Goal: Communication & Community: Share content

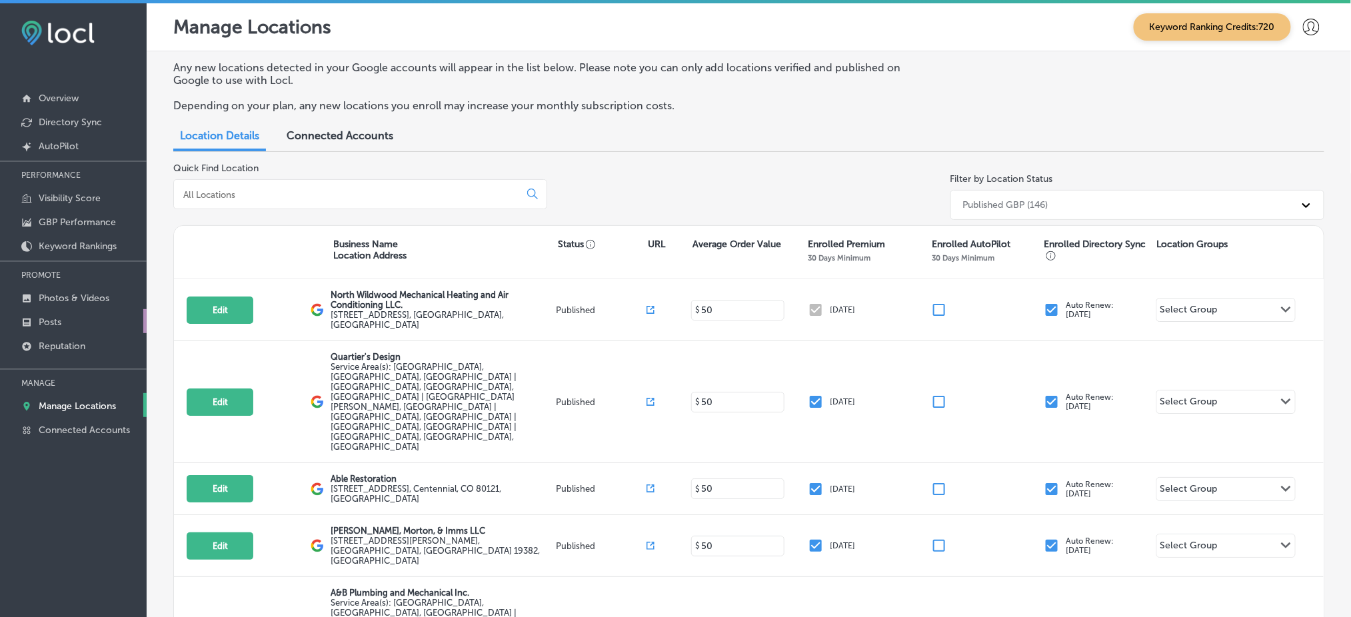
click at [89, 325] on link "Posts" at bounding box center [73, 321] width 147 height 24
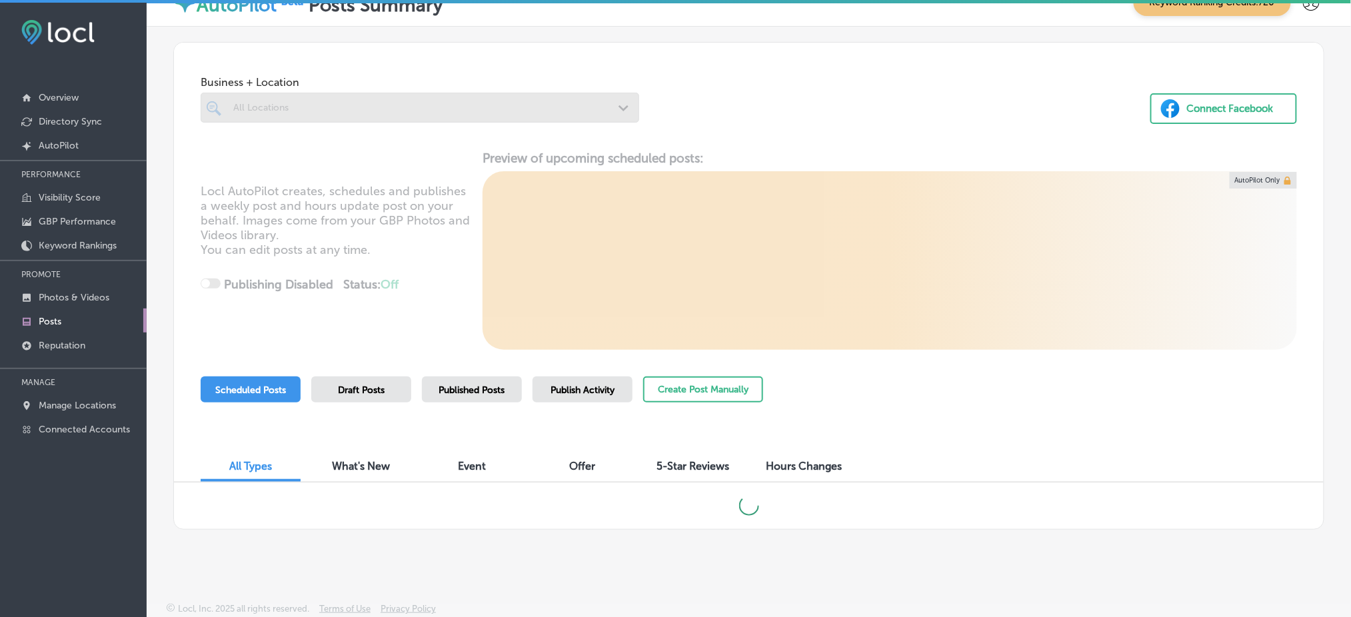
scroll to position [3, 0]
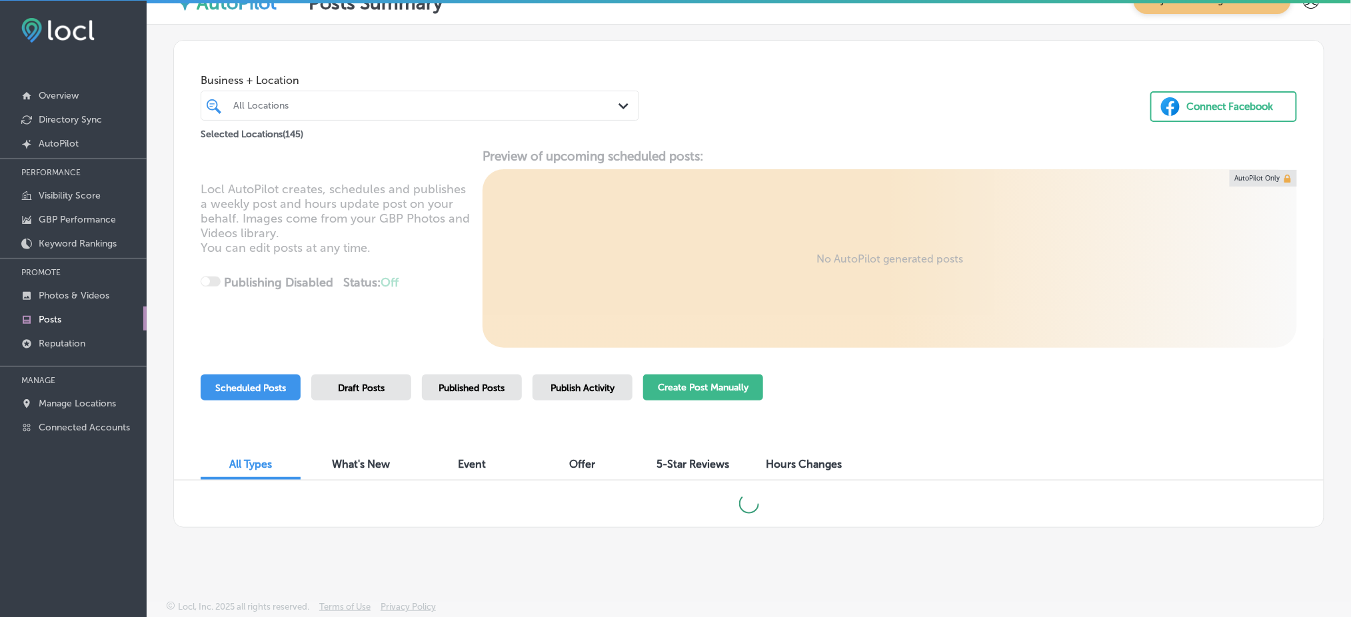
click at [732, 389] on button "Create Post Manually" at bounding box center [703, 388] width 120 height 26
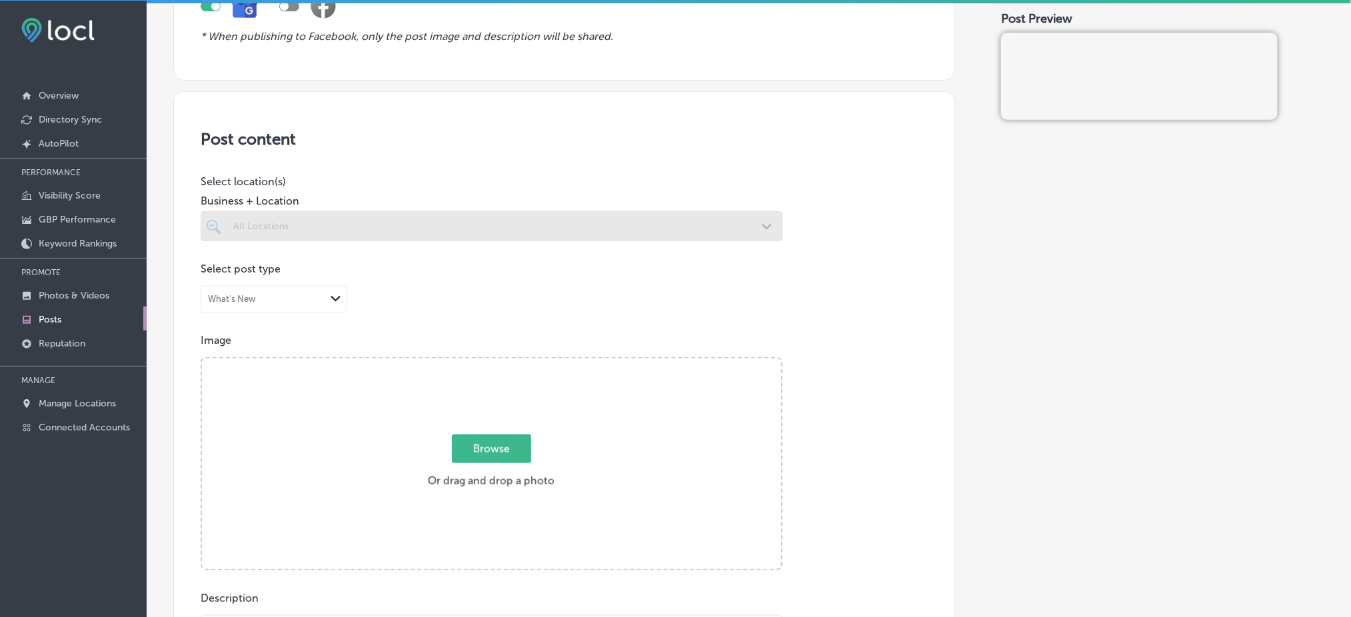
scroll to position [177, 0]
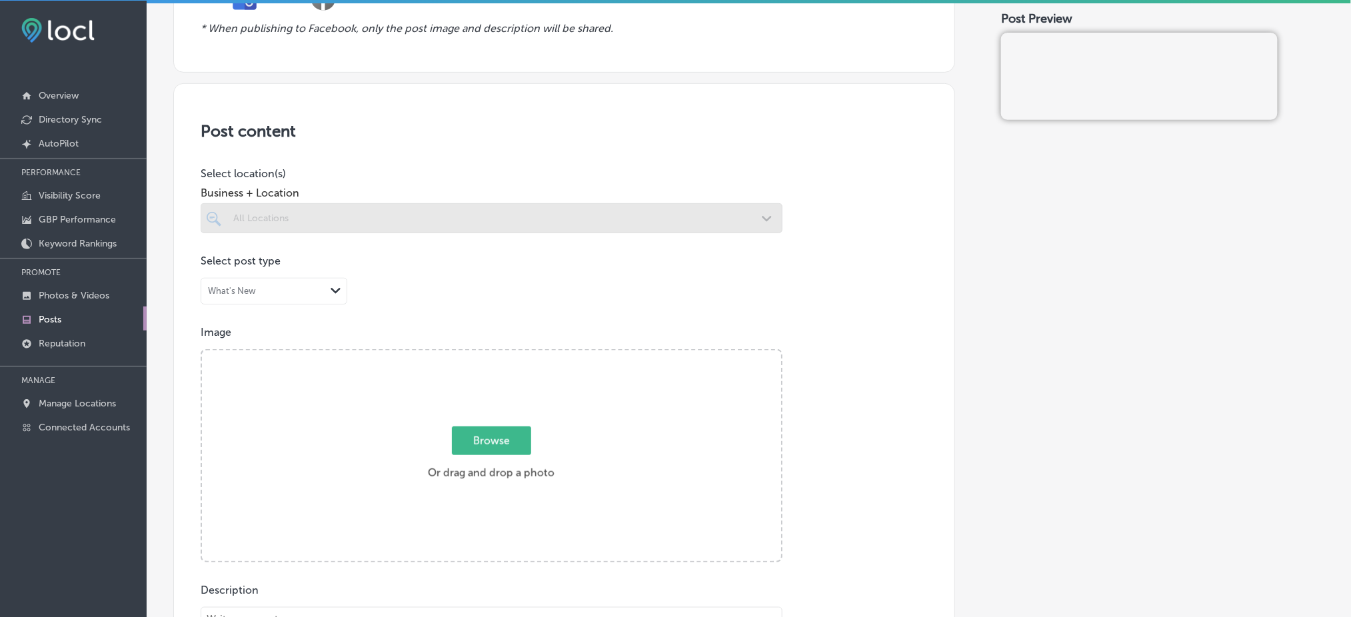
click at [289, 221] on div at bounding box center [492, 218] width 582 height 30
click at [718, 212] on div at bounding box center [492, 218] width 582 height 30
click at [731, 225] on div at bounding box center [492, 218] width 582 height 30
click at [317, 228] on div at bounding box center [492, 218] width 582 height 30
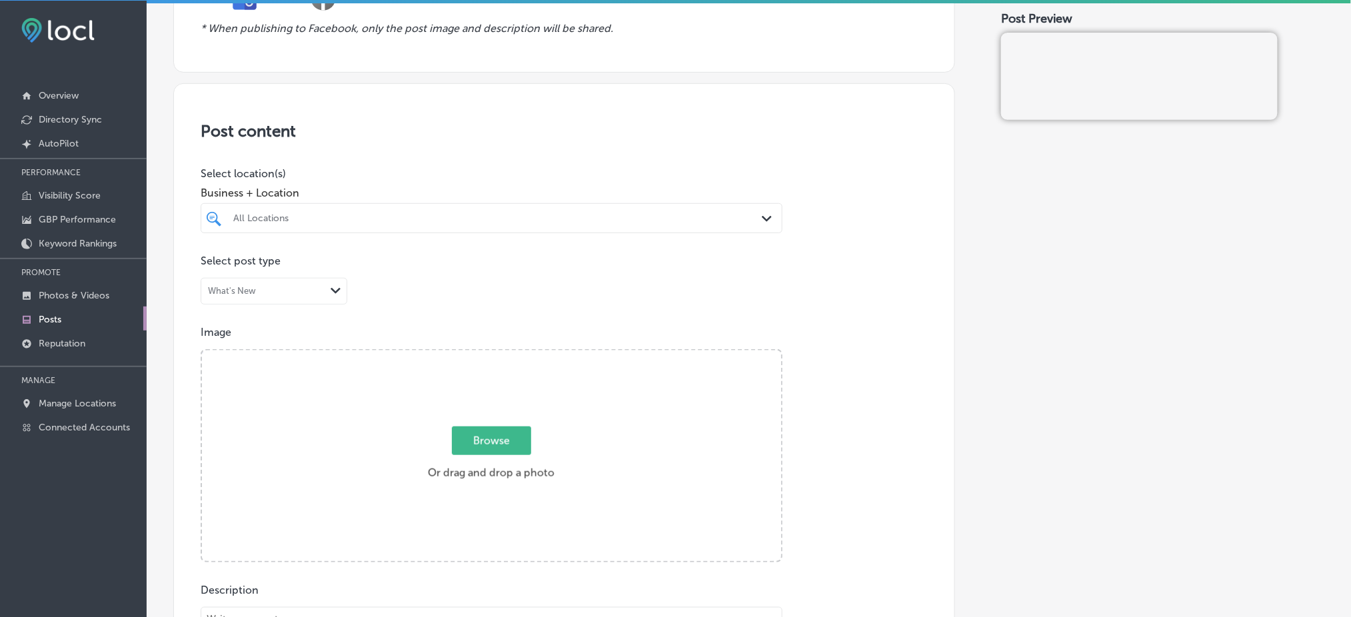
click at [688, 229] on div "All Locations Path Created with Sketch." at bounding box center [492, 218] width 582 height 30
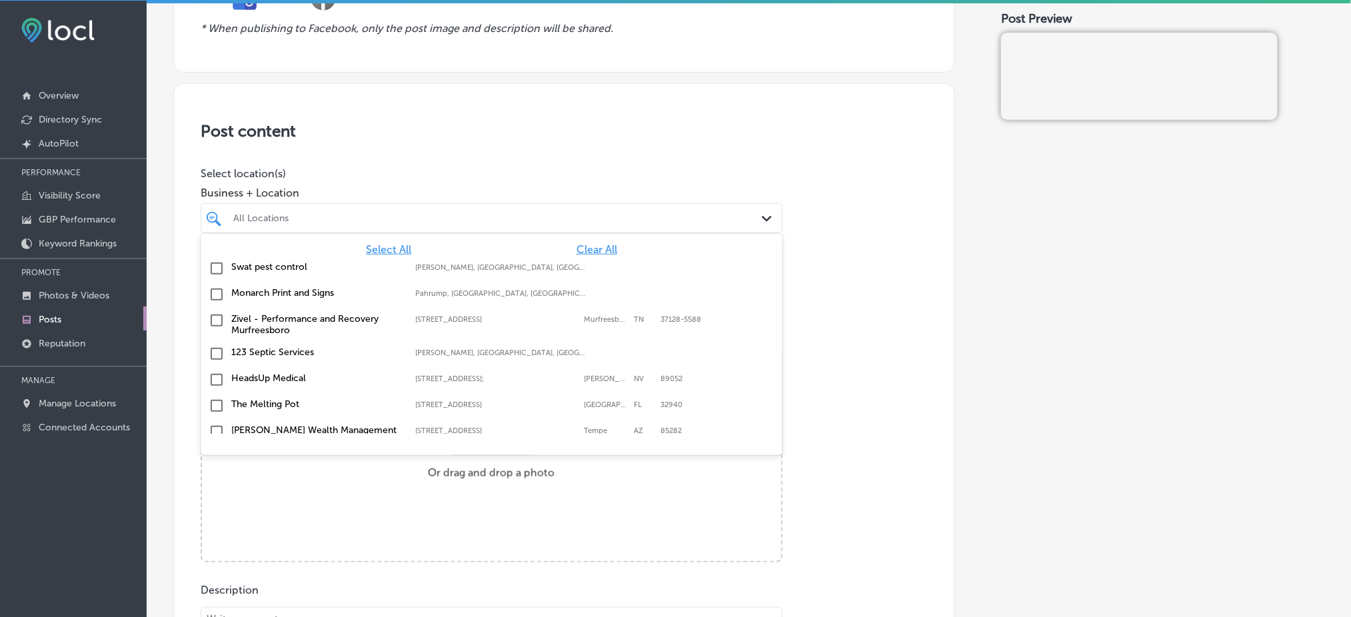
click at [576, 250] on span "Clear All" at bounding box center [596, 249] width 41 height 13
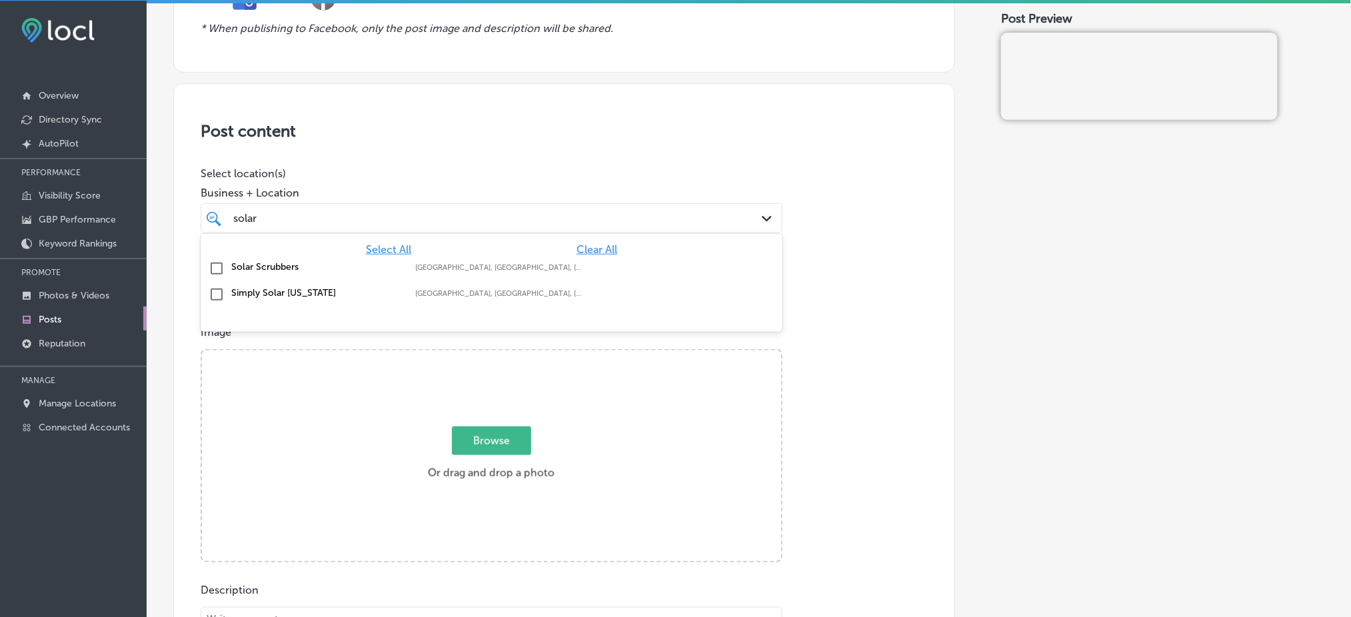
click at [574, 273] on div "Solar Scrubbers [PERSON_NAME], [GEOGRAPHIC_DATA], [GEOGRAPHIC_DATA] | [GEOGRAPH…" at bounding box center [491, 269] width 571 height 21
type input "solar"
click at [865, 243] on div "Post content Select location(s) Business + Location solar solar Path Created wi…" at bounding box center [564, 505] width 782 height 844
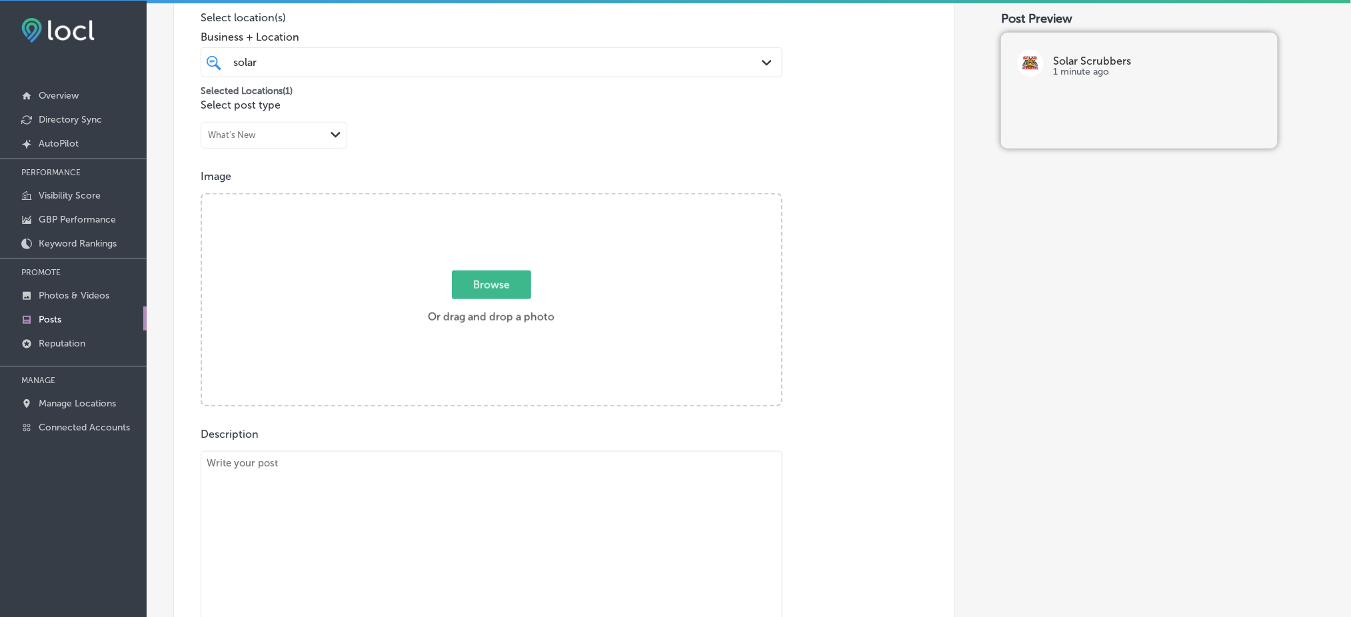
scroll to position [444, 0]
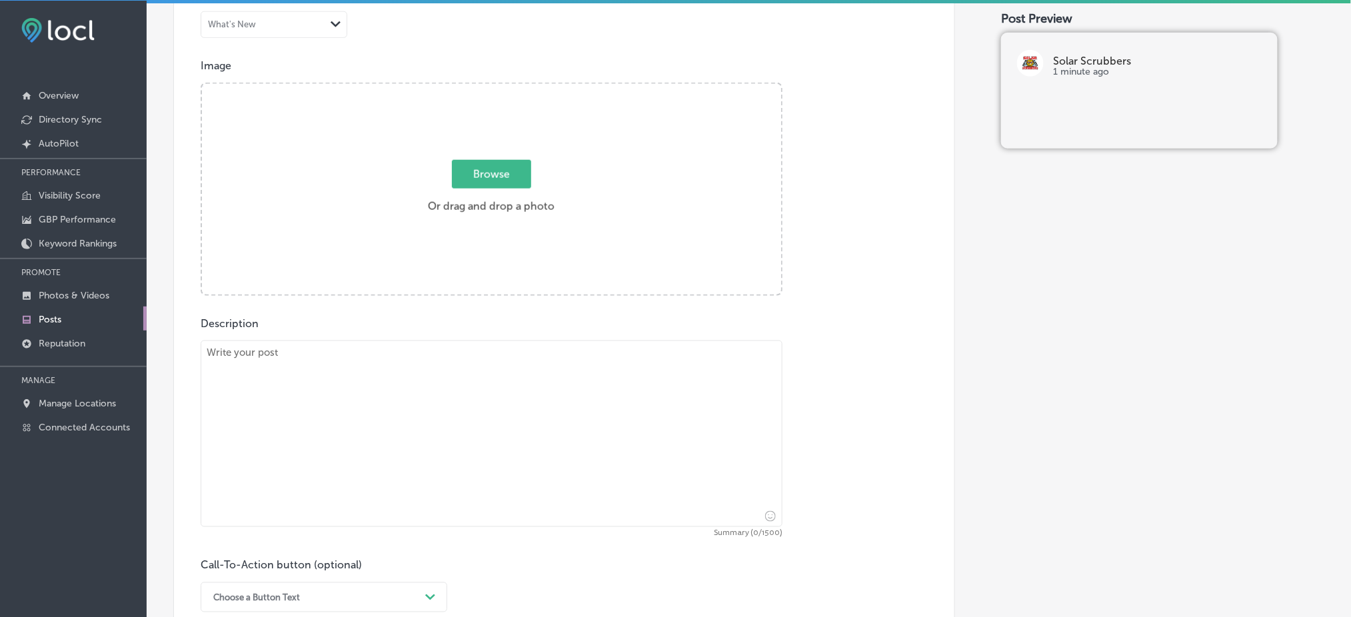
click at [347, 442] on textarea at bounding box center [492, 434] width 582 height 187
paste textarea "Solar Scrubbers offers comprehensive solar panel cleaning services to keep your…"
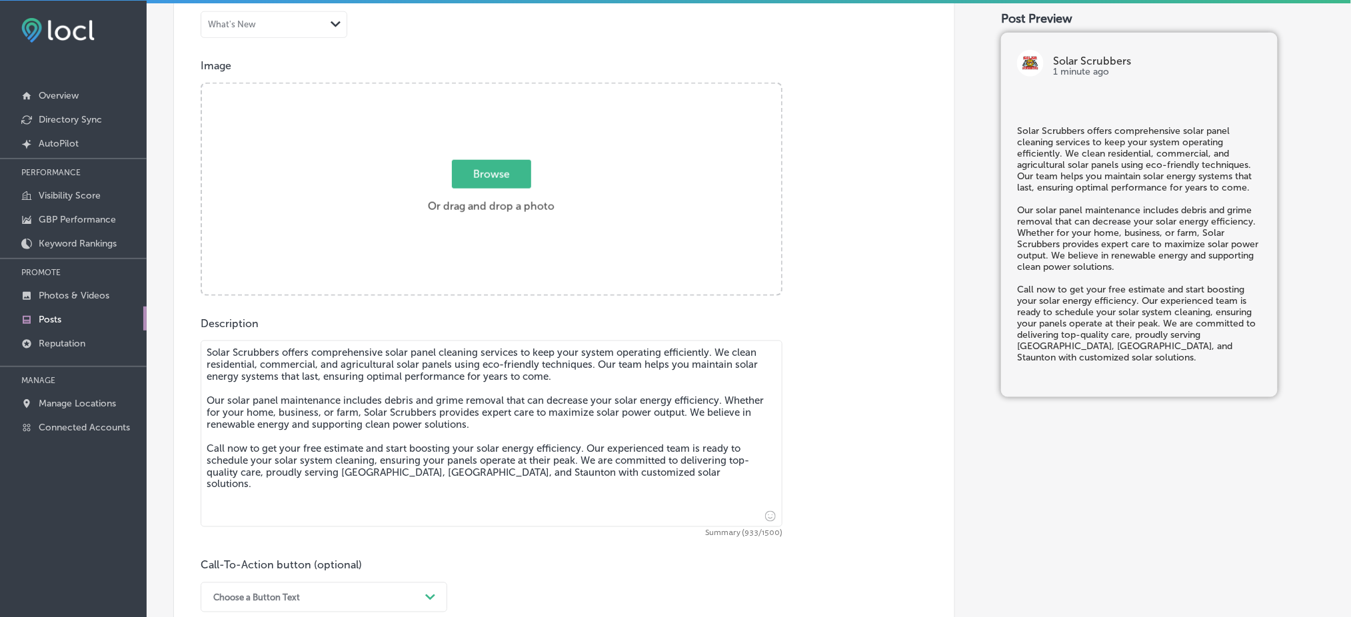
type textarea "Solar Scrubbers offers comprehensive solar panel cleaning services to keep your…"
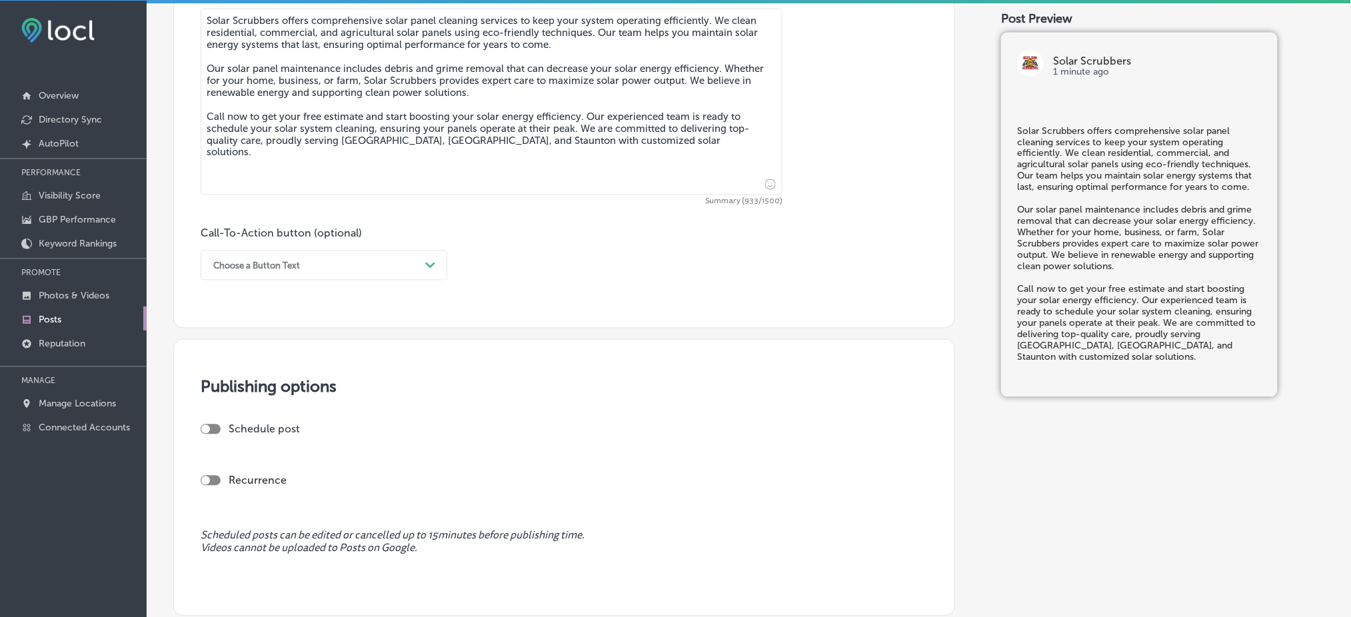
scroll to position [800, 0]
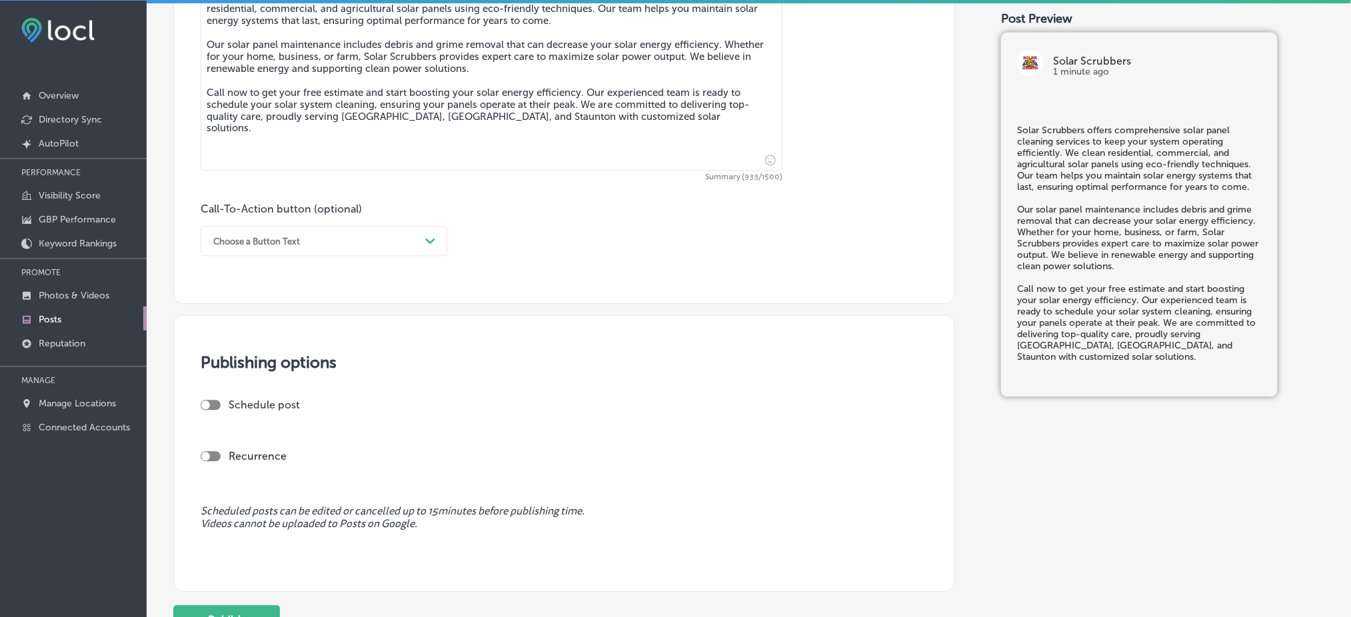
click at [218, 235] on div "Choose a Button Text" at bounding box center [313, 241] width 213 height 21
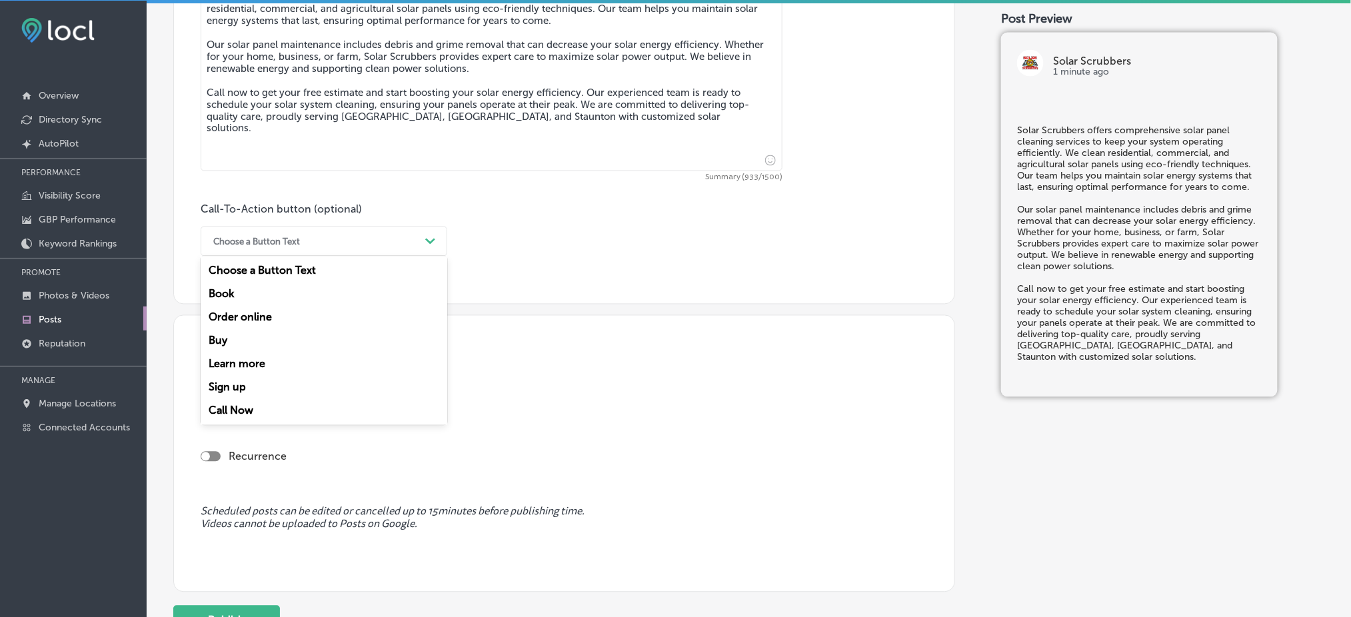
click at [241, 413] on div "Call Now" at bounding box center [324, 410] width 247 height 23
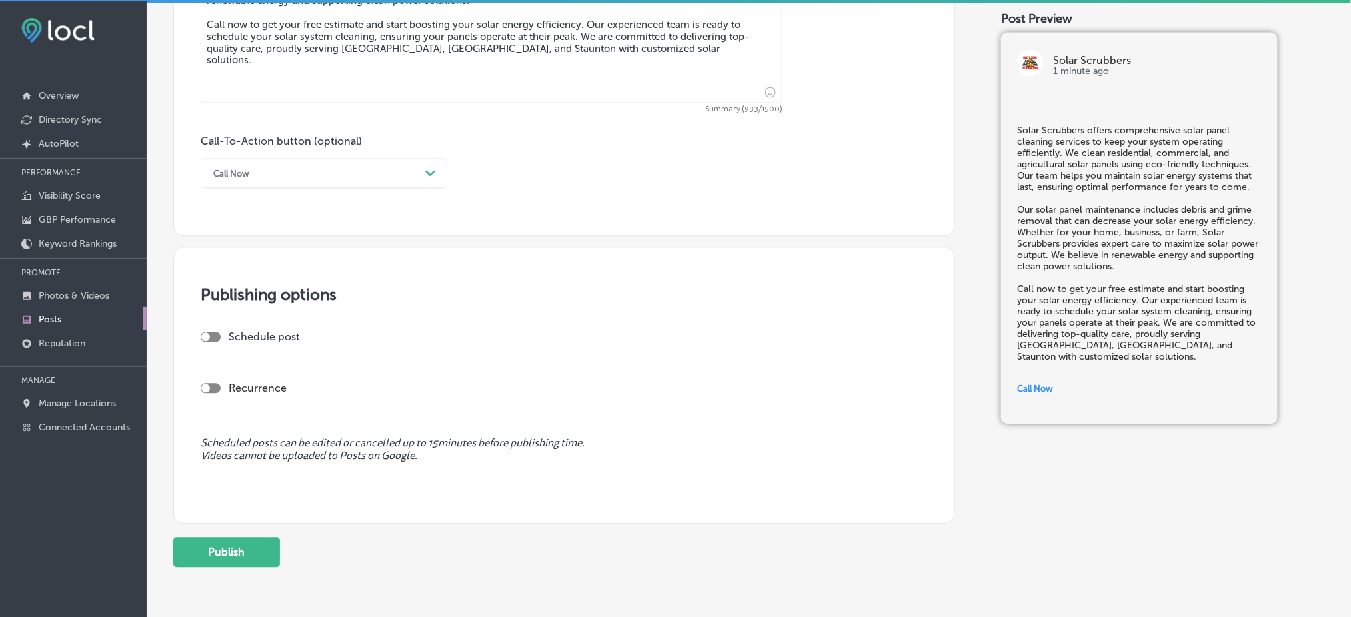
scroll to position [921, 0]
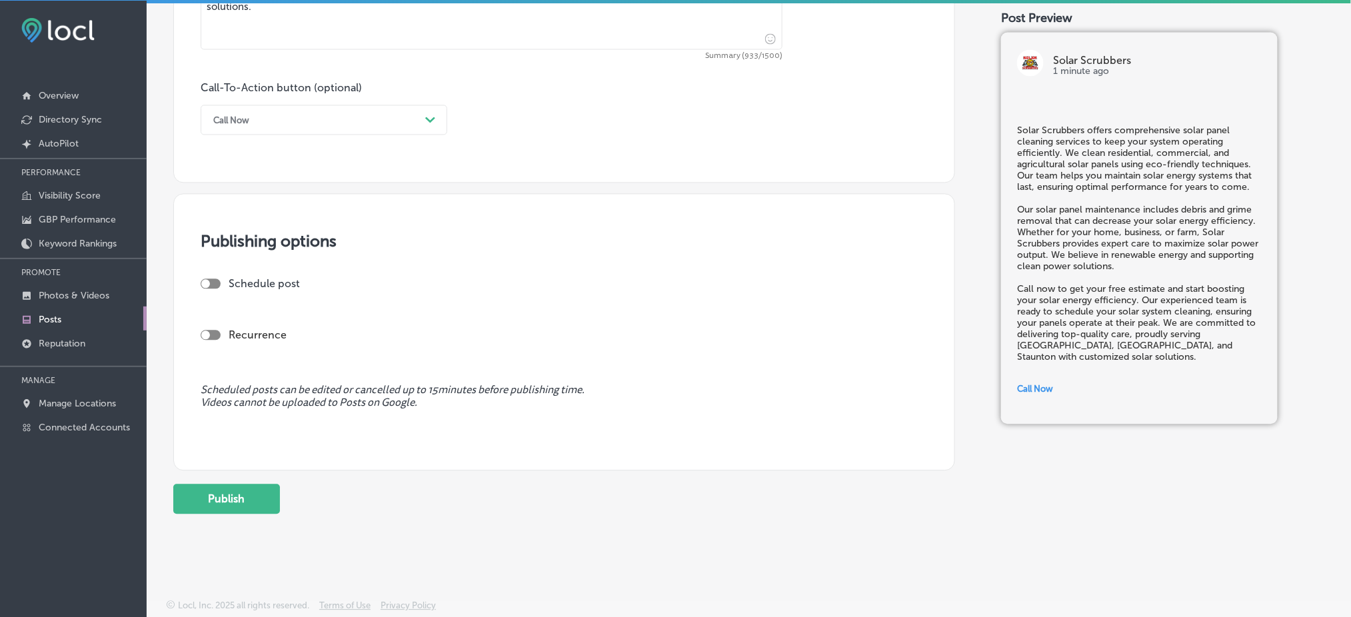
click at [210, 282] on div at bounding box center [211, 284] width 20 height 10
checkbox input "true"
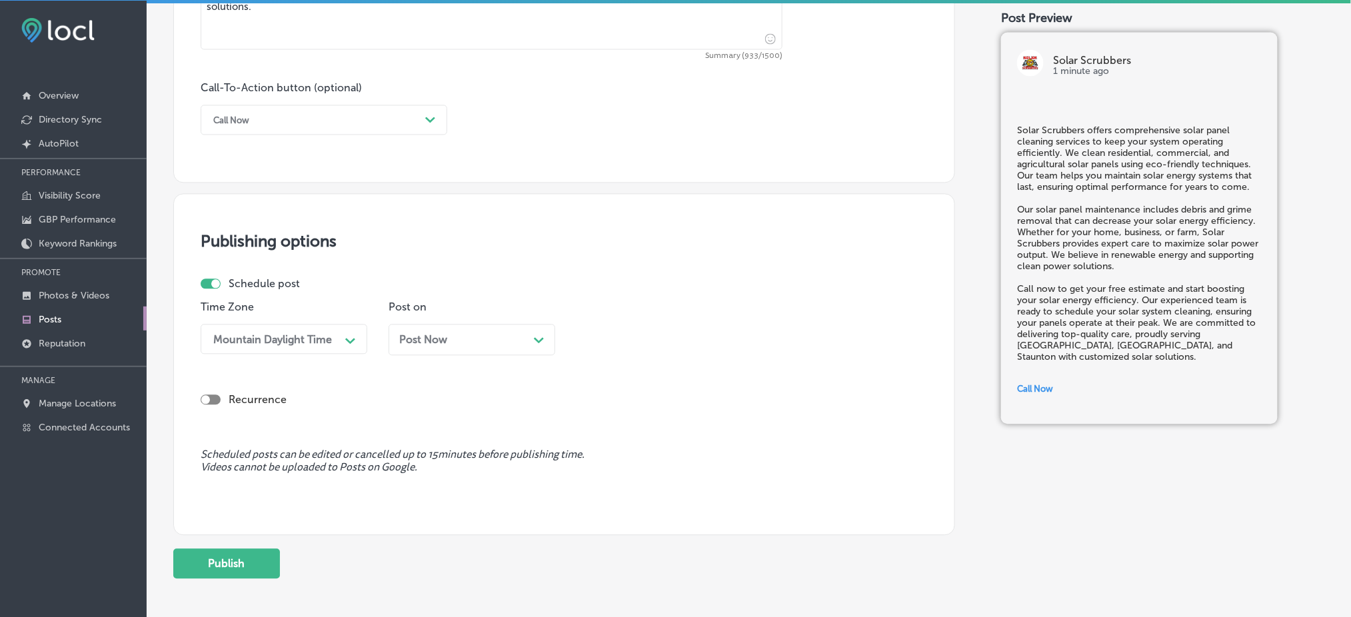
click at [422, 353] on div "Post Now Path Created with Sketch." at bounding box center [472, 340] width 167 height 31
click at [624, 347] on div "03:30 PM" at bounding box center [648, 339] width 133 height 23
click at [612, 489] on div "7:00 AM" at bounding box center [659, 488] width 167 height 23
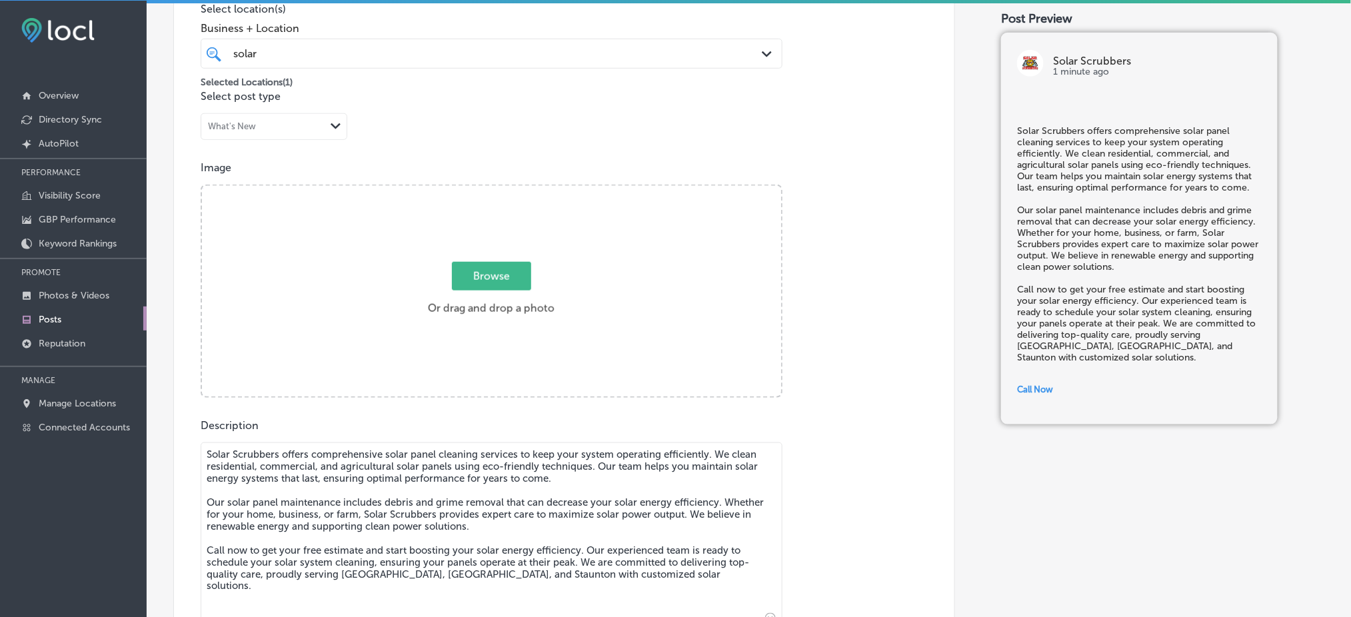
scroll to position [210, 0]
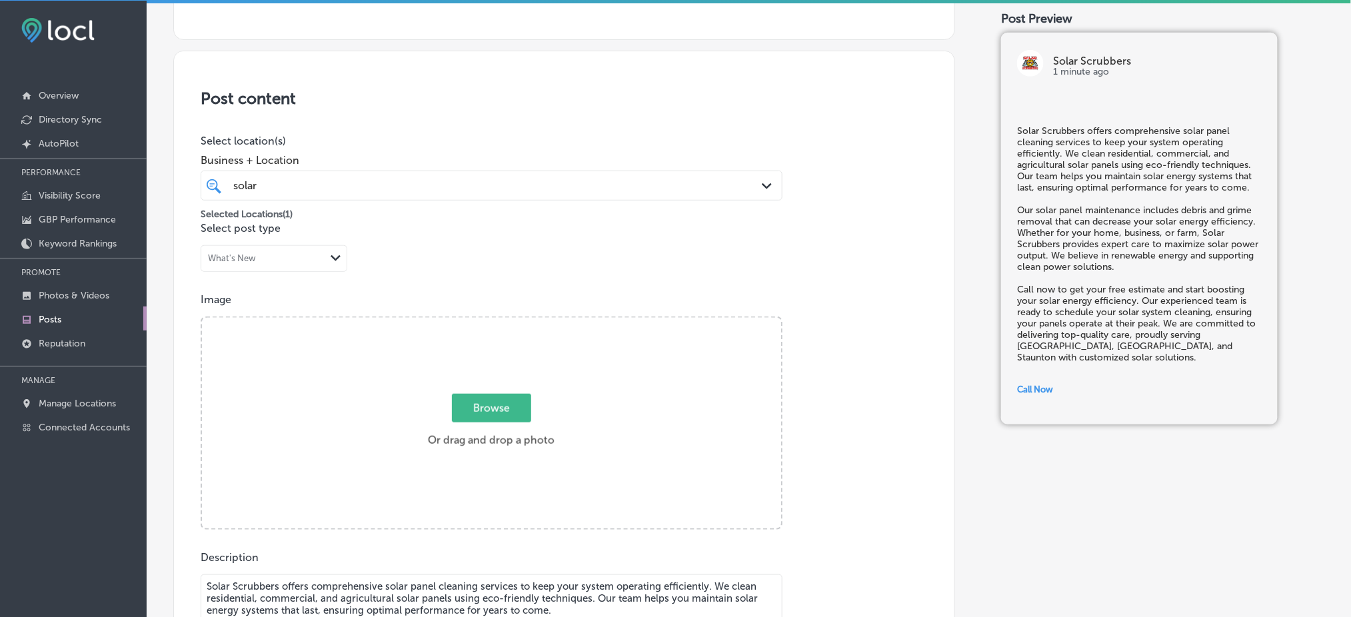
click at [449, 387] on div "Browse Or drag and drop a photo" at bounding box center [491, 424] width 579 height 213
click at [202, 318] on input "Browse Or drag and drop a photo" at bounding box center [491, 320] width 579 height 4
type input "C:\fakepath\Solar Scrubbers LLC (10).jpg"
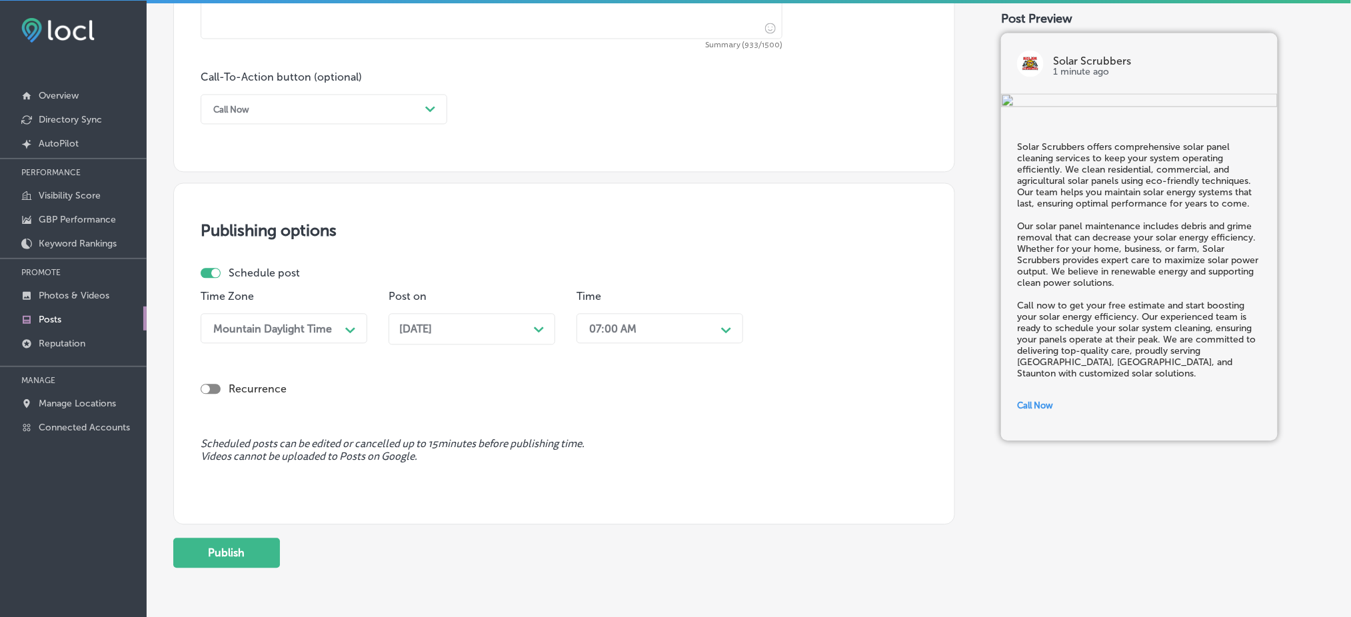
scroll to position [986, 0]
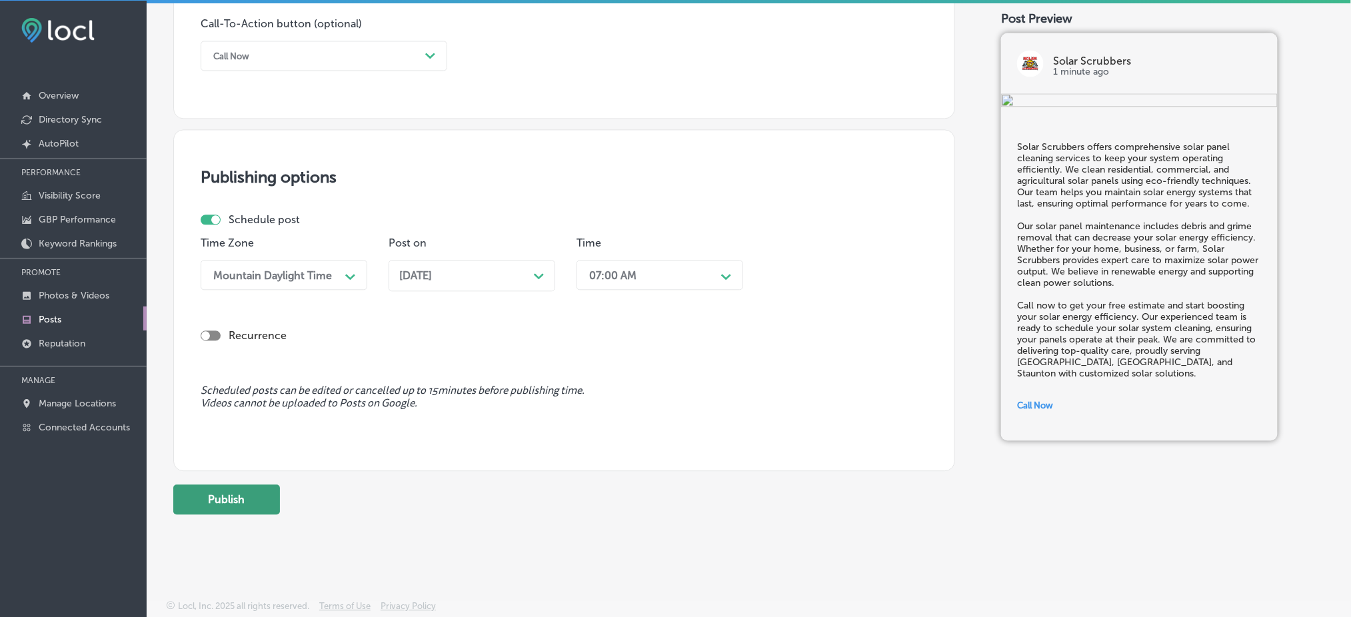
click at [276, 487] on button "Publish" at bounding box center [226, 500] width 107 height 30
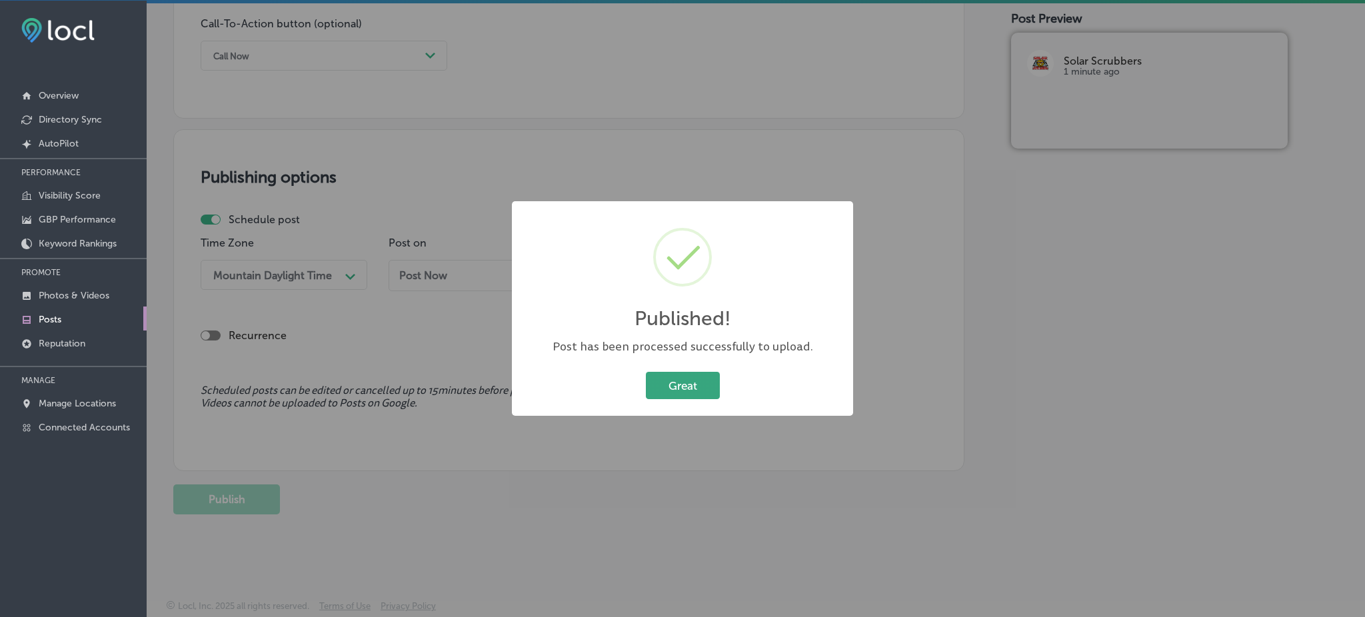
click at [675, 385] on button "Great" at bounding box center [683, 385] width 74 height 27
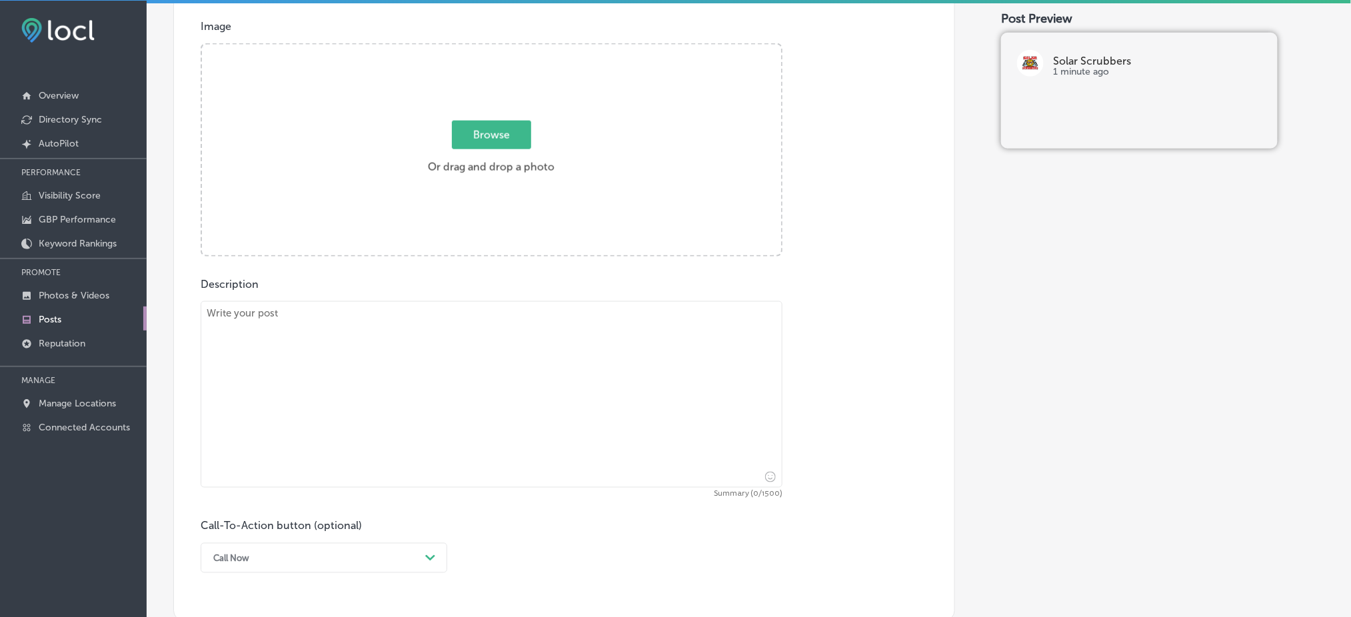
scroll to position [453, 0]
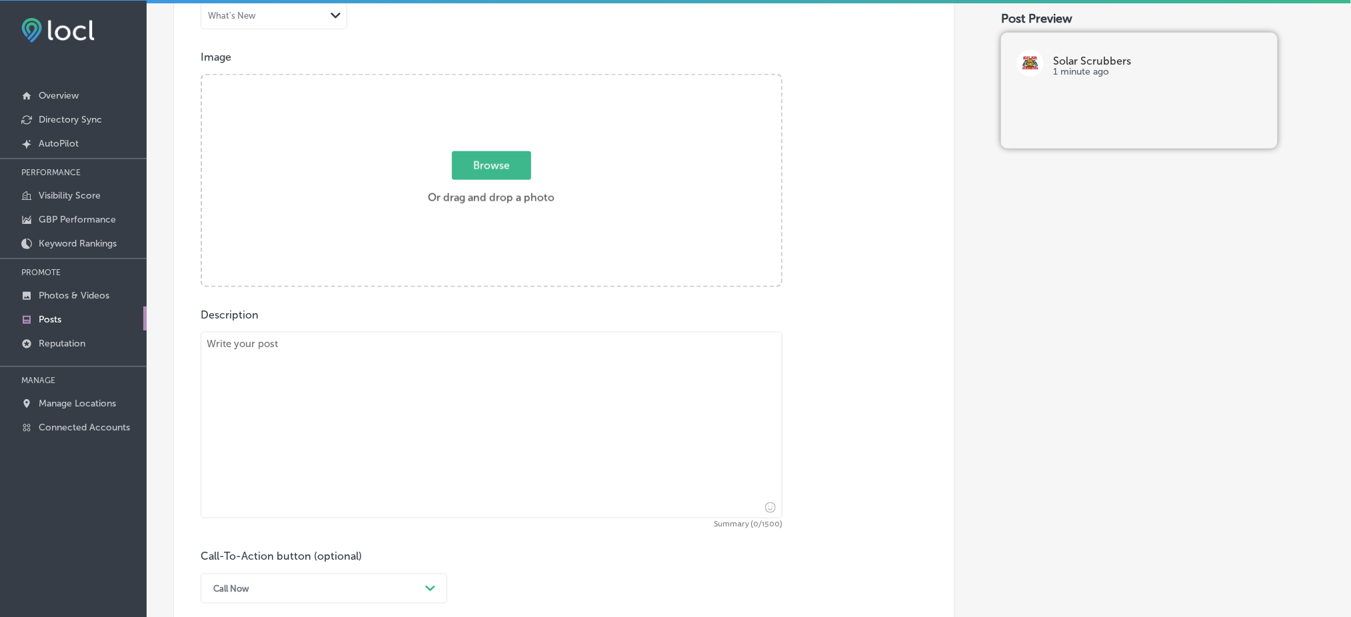
click at [509, 369] on textarea at bounding box center [492, 425] width 582 height 187
paste textarea "Keeping your solar panels clean is crucial for optimal energy output. Solar Scr…"
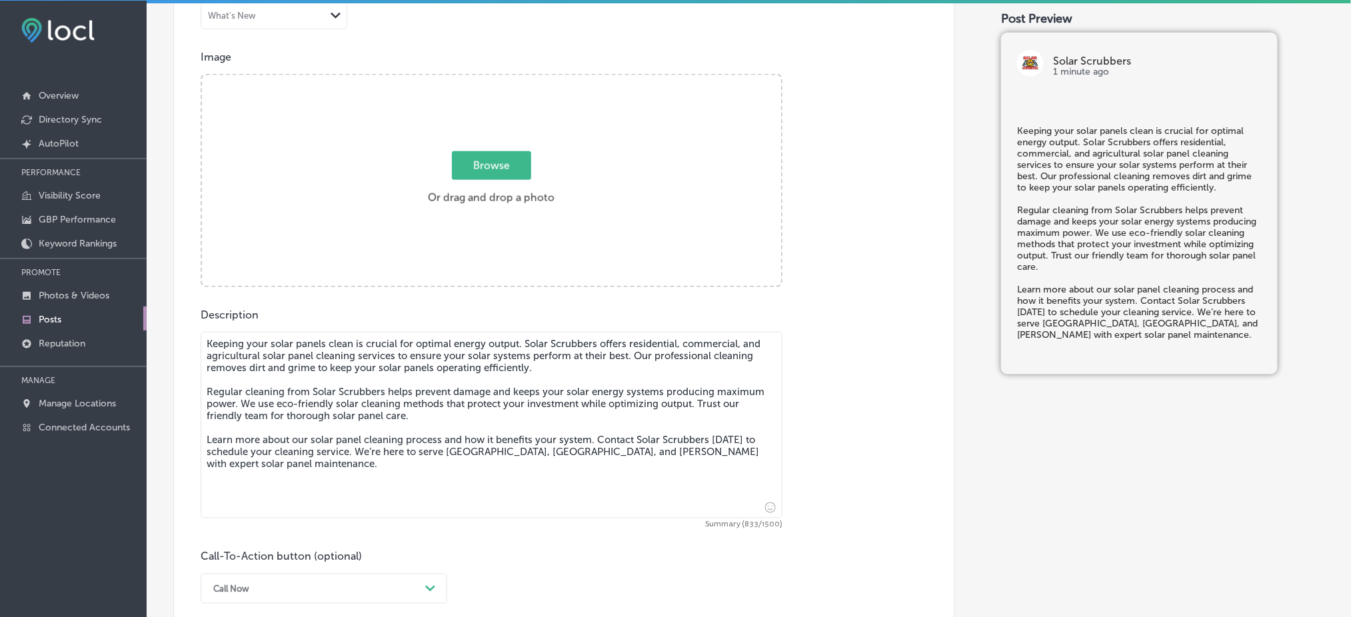
type textarea "Keeping your solar panels clean is crucial for optimal energy output. Solar Scr…"
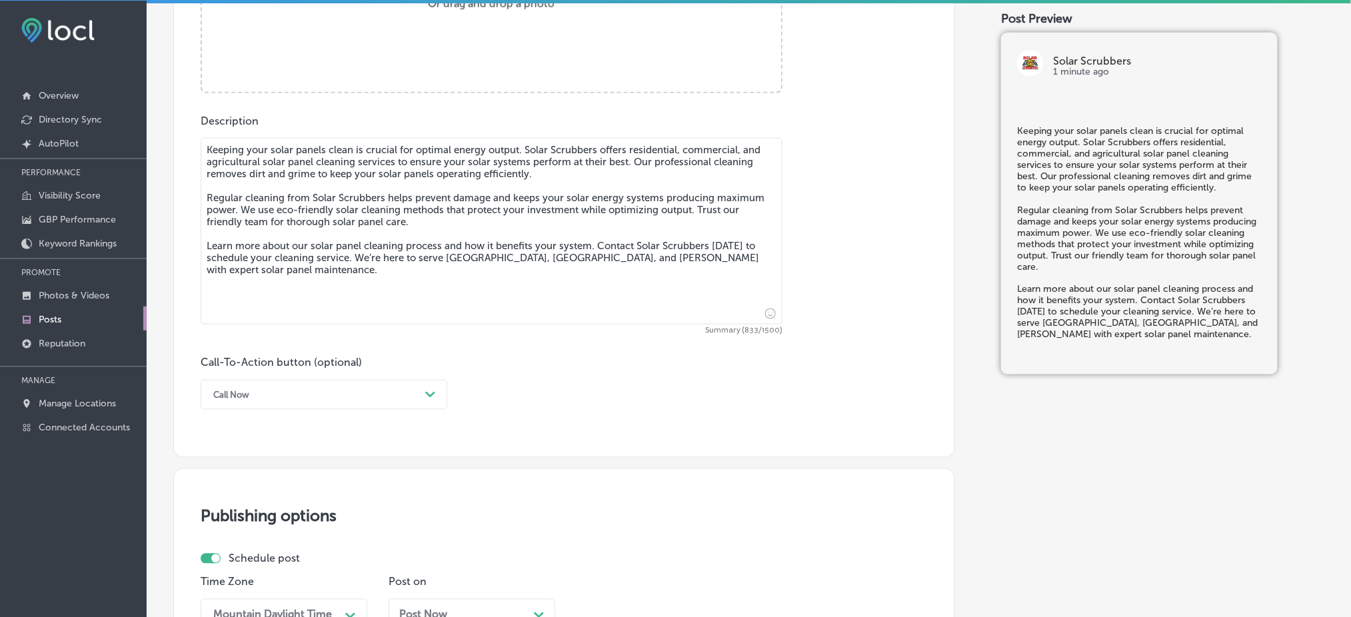
scroll to position [719, 0]
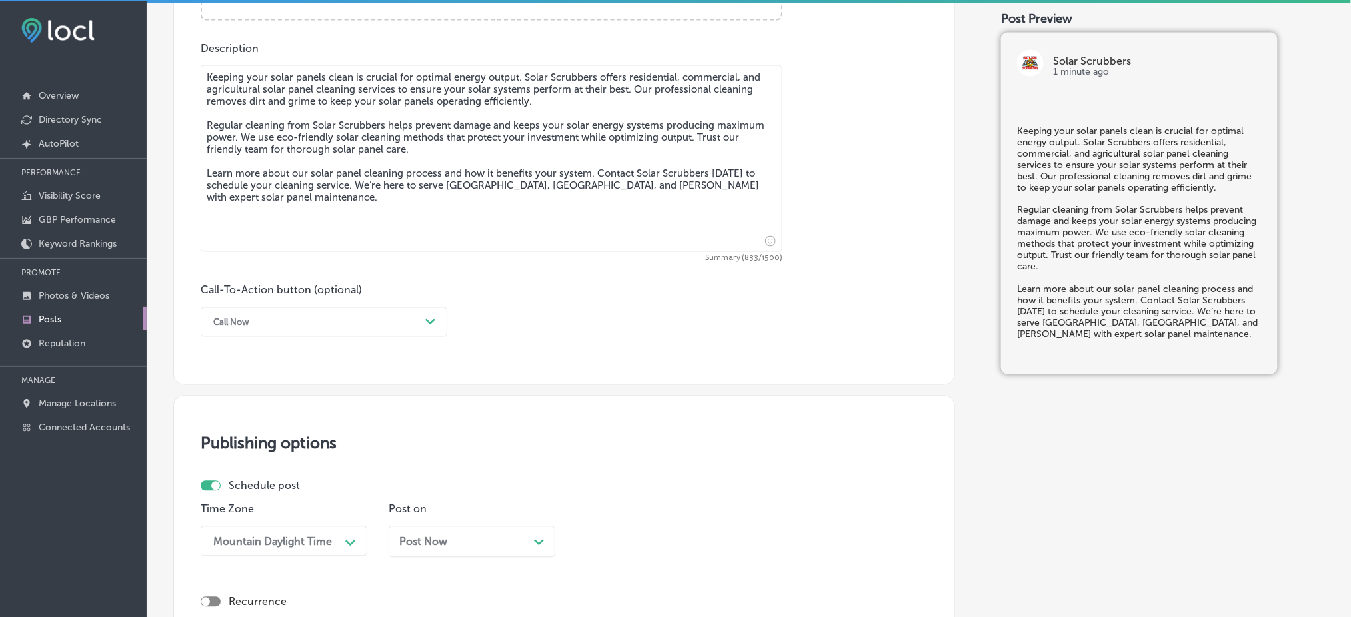
click at [251, 333] on div "Call Now Path Created with Sketch." at bounding box center [324, 322] width 247 height 30
click at [291, 447] on div "Learn more" at bounding box center [324, 444] width 247 height 23
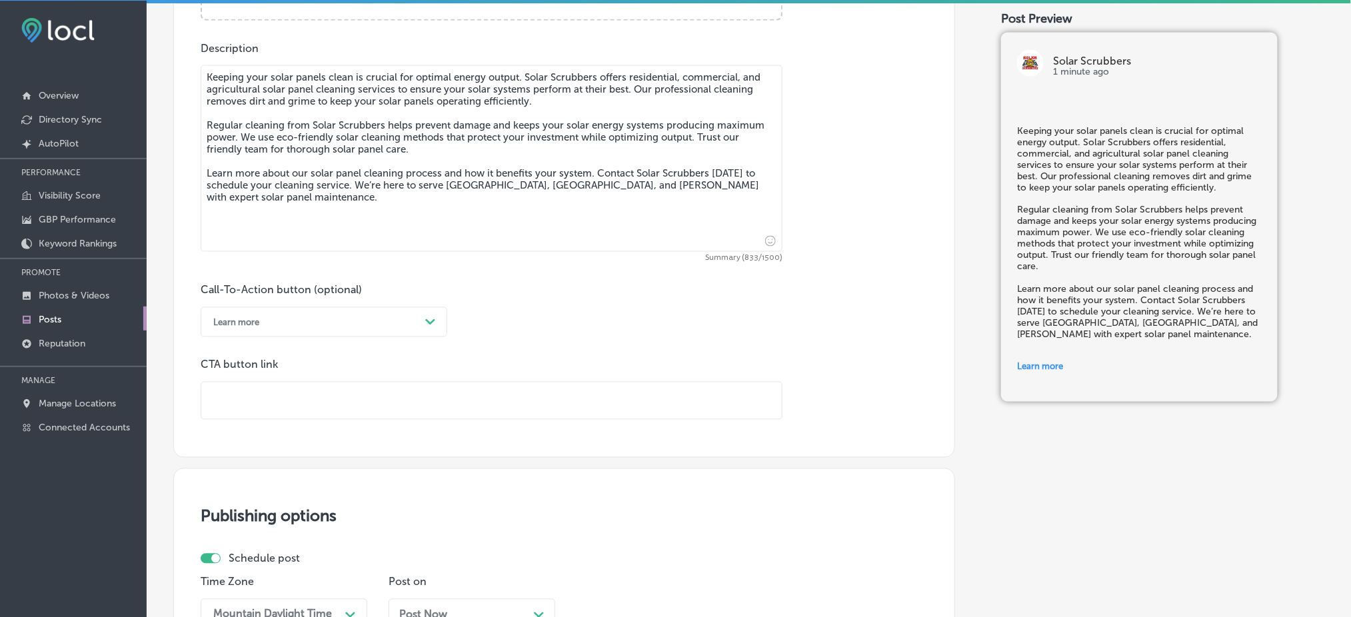
click at [282, 387] on input "text" at bounding box center [491, 401] width 580 height 37
paste input "[URL][DOMAIN_NAME]"
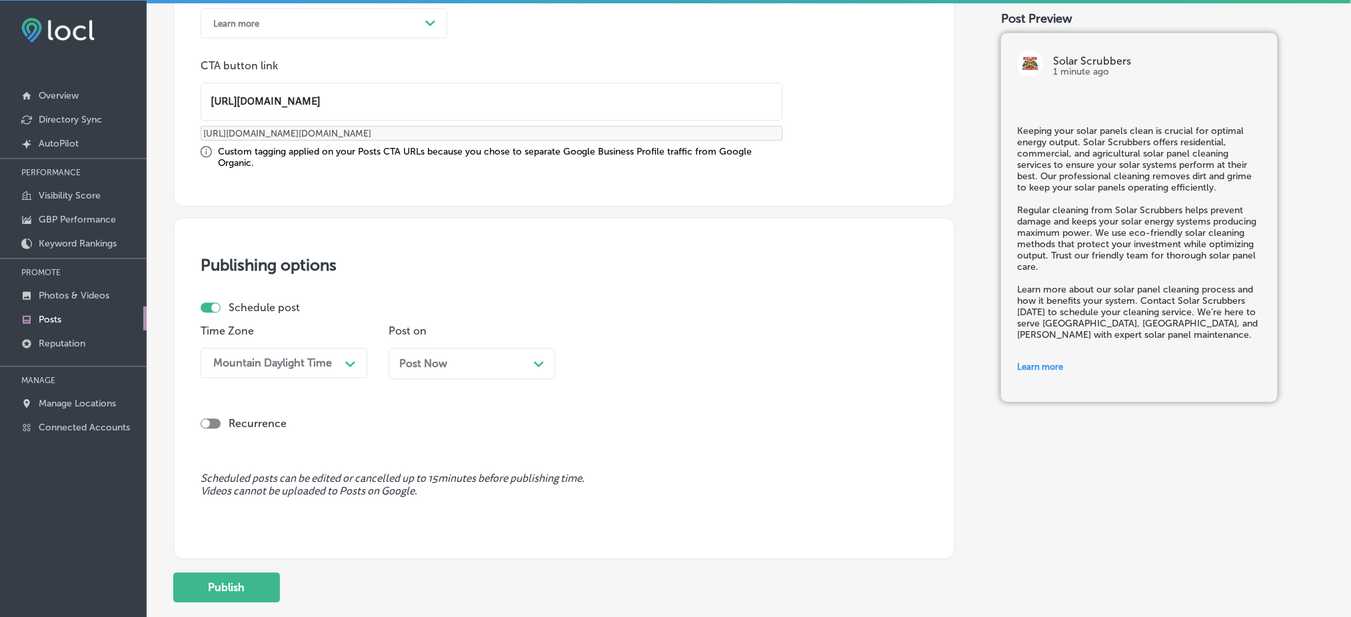
scroll to position [1074, 0]
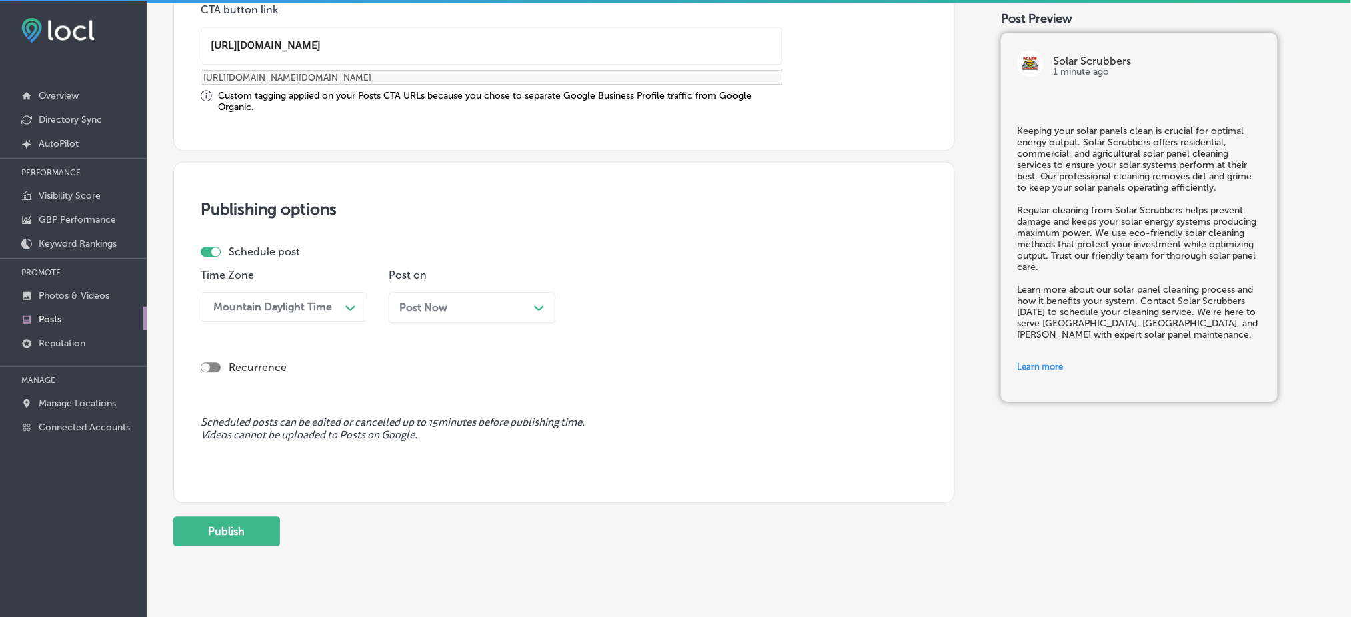
type input "[URL][DOMAIN_NAME]"
click at [419, 315] on div "Post Now Path Created with Sketch." at bounding box center [472, 307] width 167 height 31
click at [694, 299] on div "03:45 PM" at bounding box center [648, 306] width 133 height 23
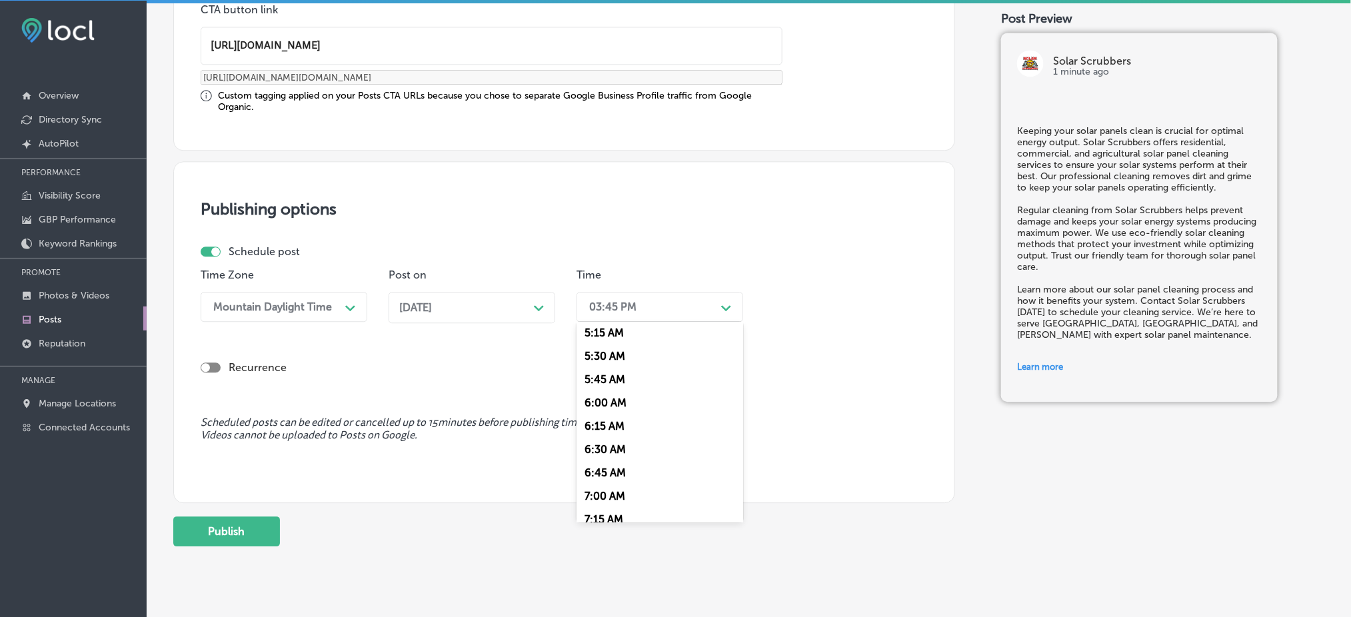
scroll to position [533, 0]
click at [633, 455] on div "7:00 AM" at bounding box center [659, 456] width 167 height 23
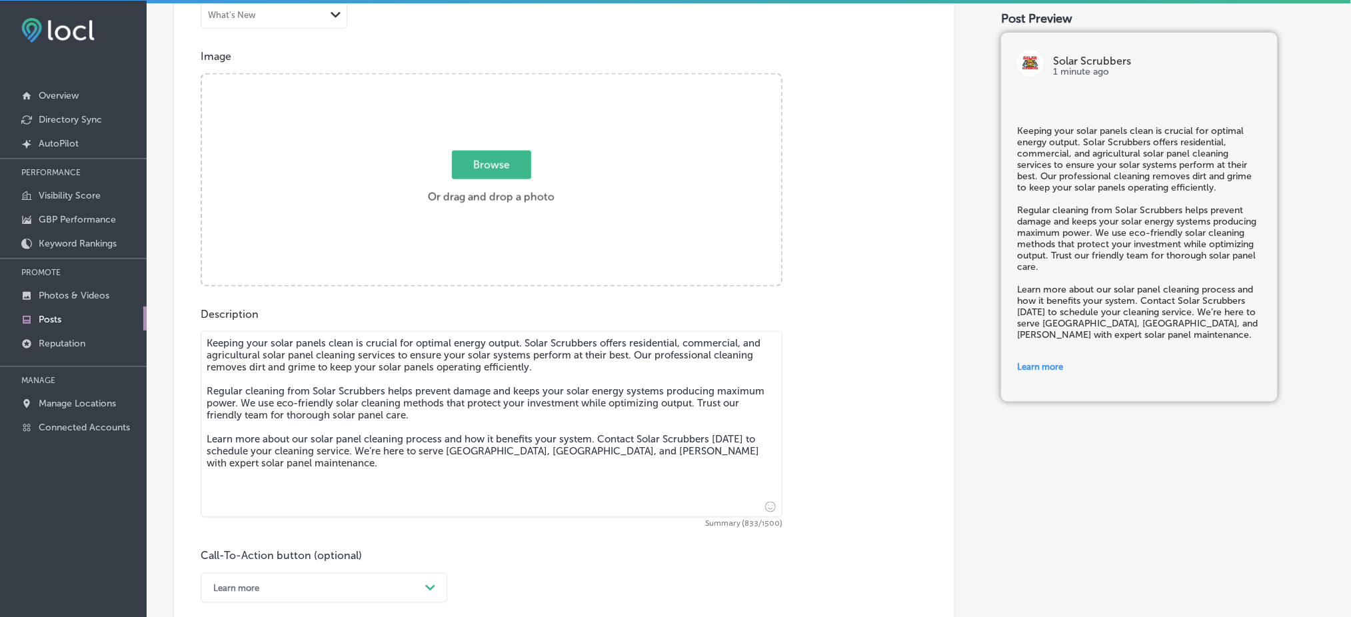
scroll to position [453, 0]
click at [409, 199] on div "Browse Or drag and drop a photo" at bounding box center [491, 181] width 579 height 213
click at [202, 75] on input "Browse Or drag and drop a photo" at bounding box center [491, 77] width 579 height 4
type input "C:\fakepath\Solar Scrubbers LLC (11).jpg"
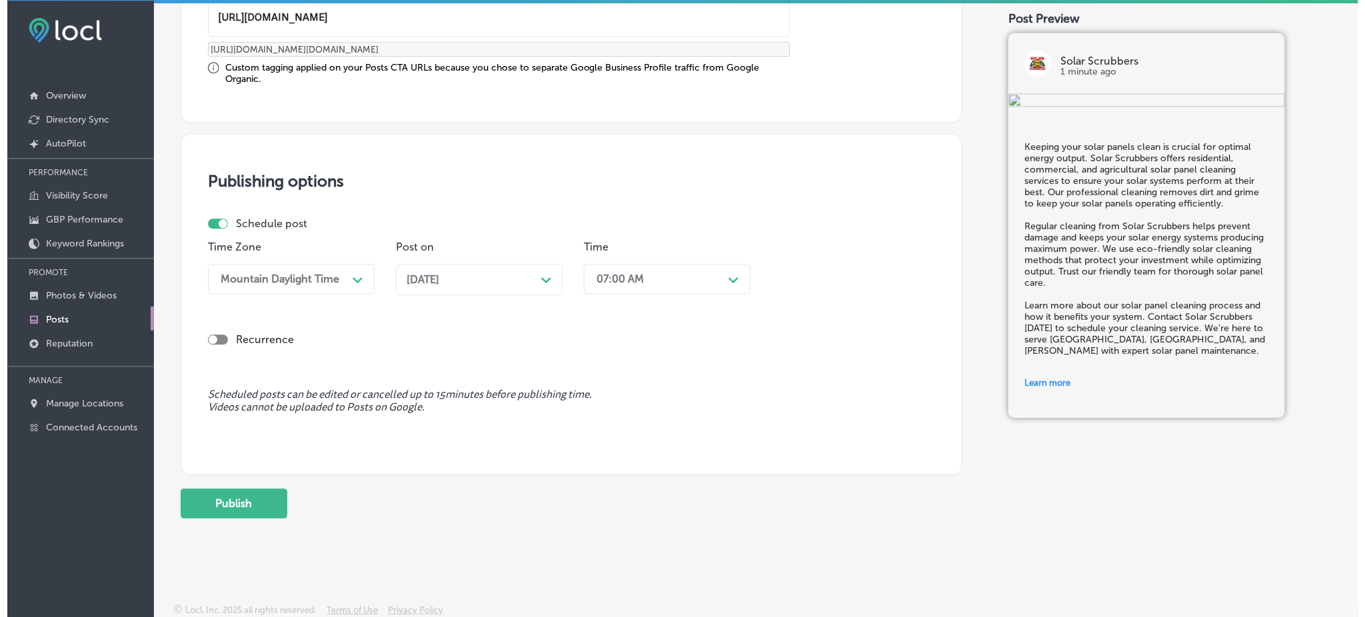
scroll to position [1104, 0]
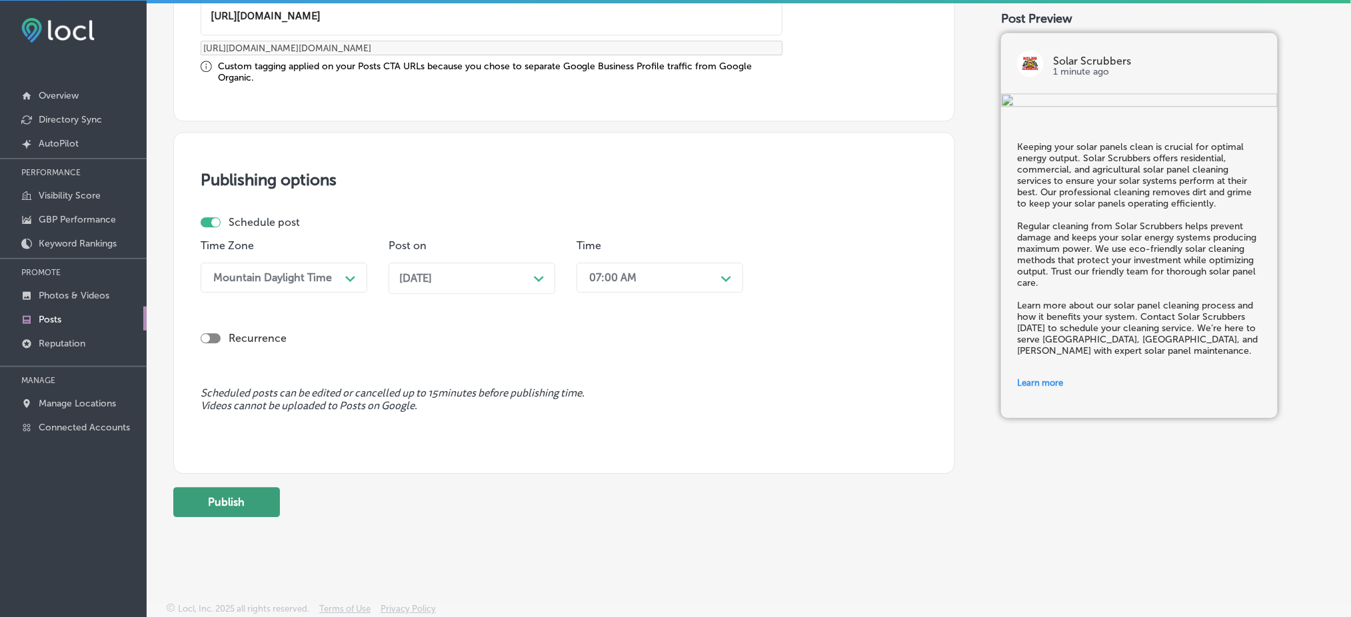
click at [267, 488] on button "Publish" at bounding box center [226, 502] width 107 height 30
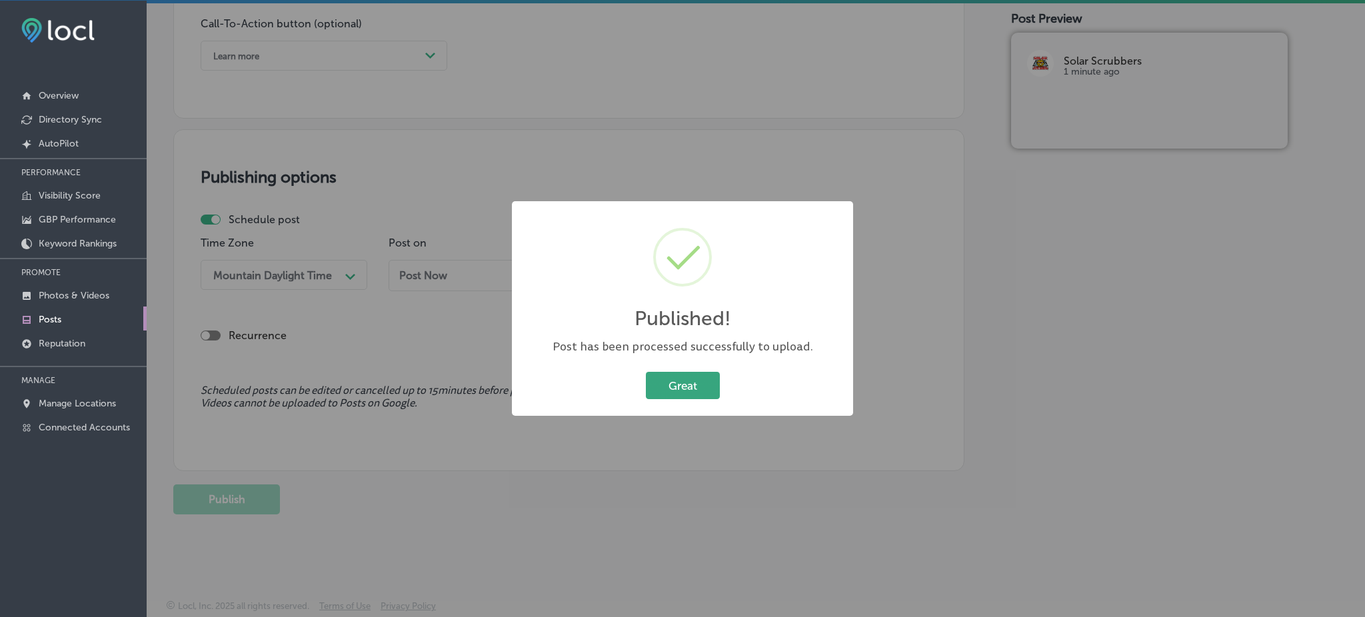
click at [681, 382] on button "Great" at bounding box center [683, 385] width 74 height 27
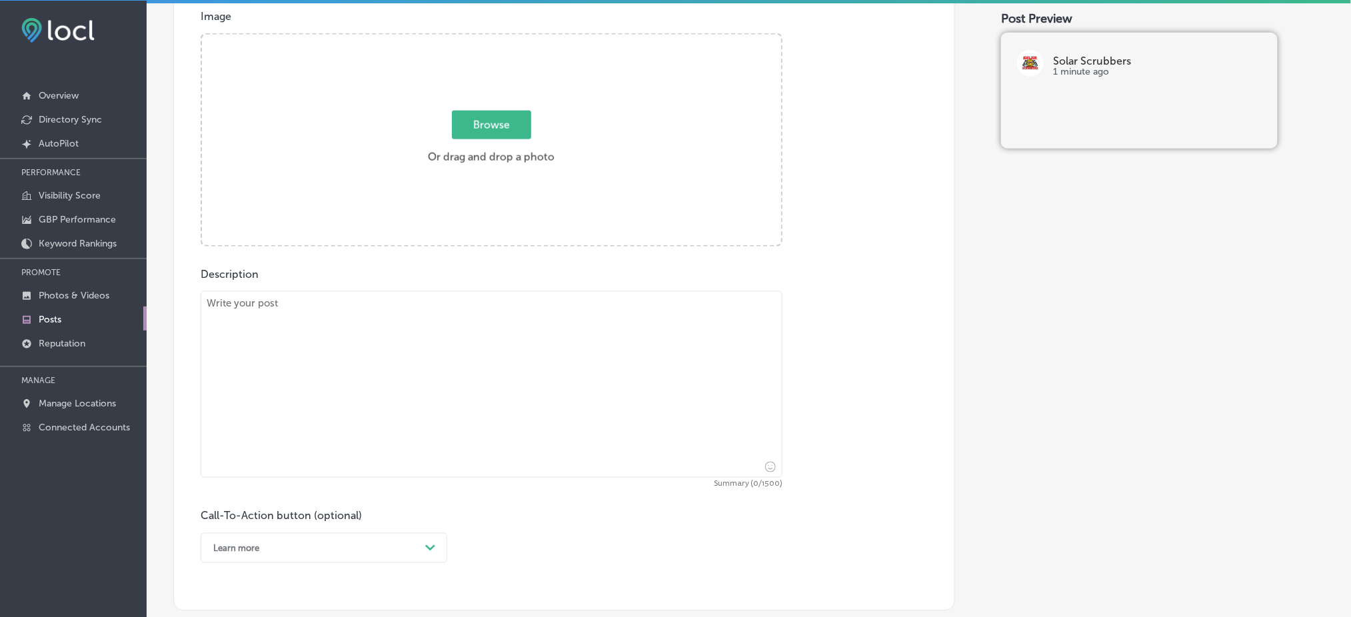
scroll to position [453, 0]
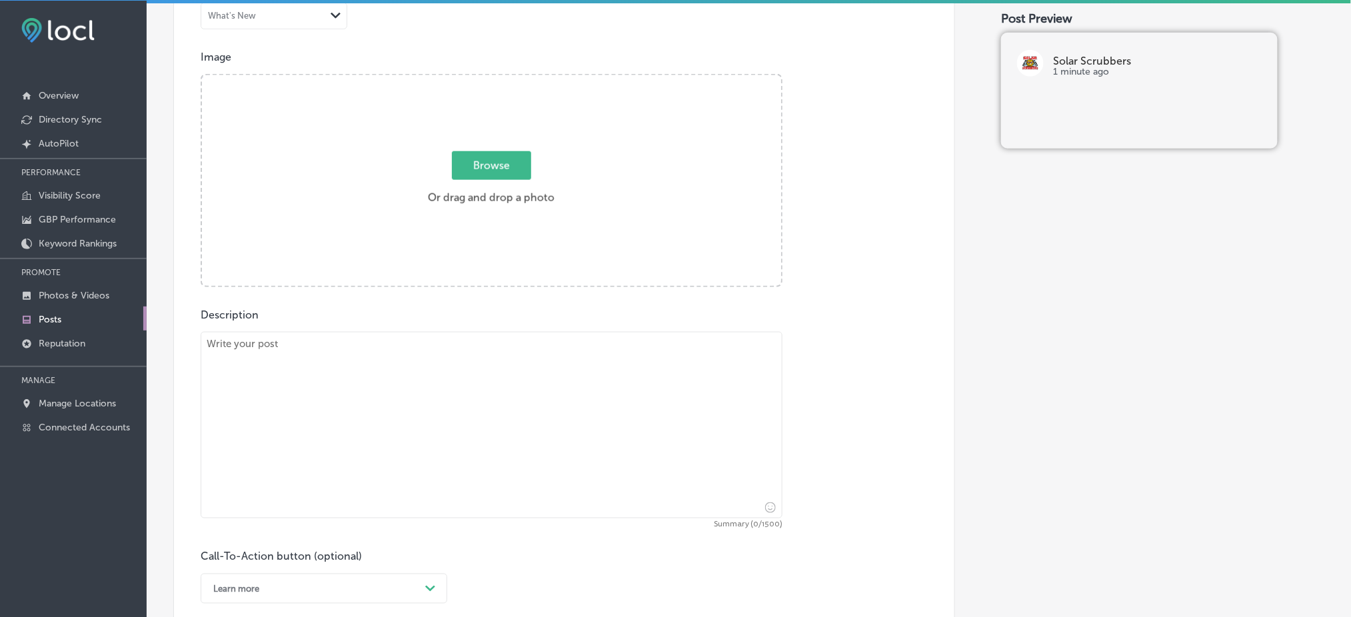
click at [388, 341] on textarea at bounding box center [492, 425] width 582 height 187
paste textarea "Maximize the return on your solar energy system with expert cleaning from Solar…"
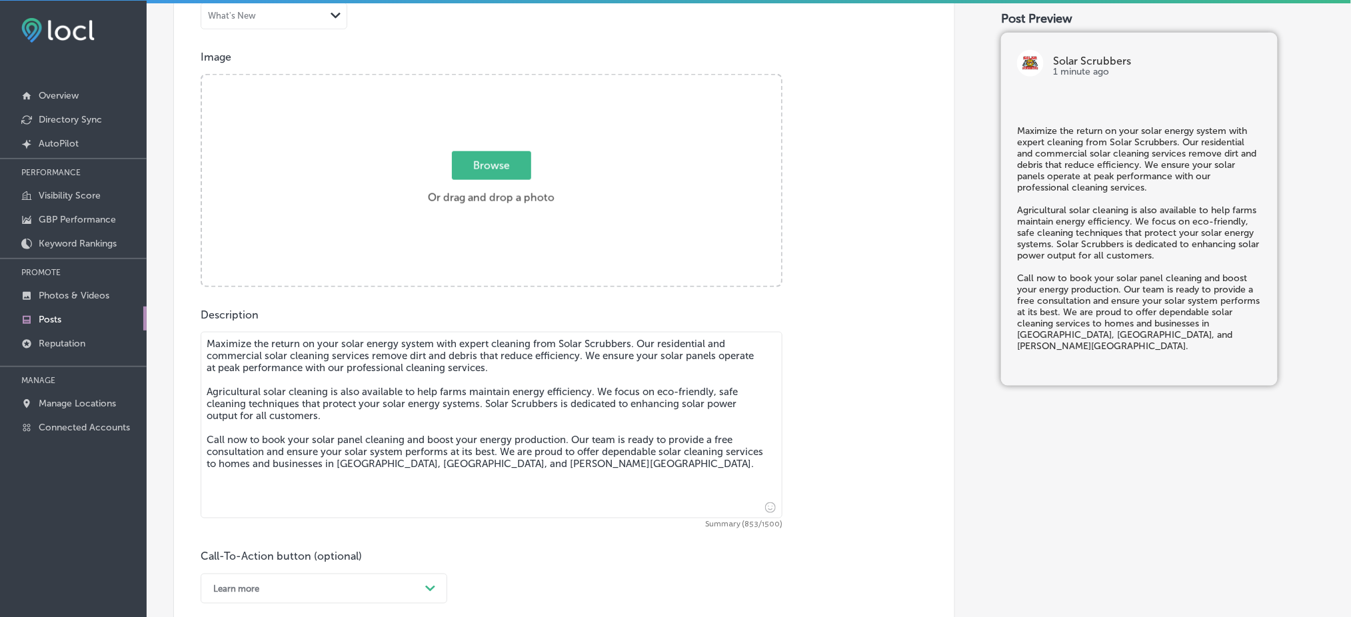
type textarea "Maximize the return on your solar energy system with expert cleaning from Solar…"
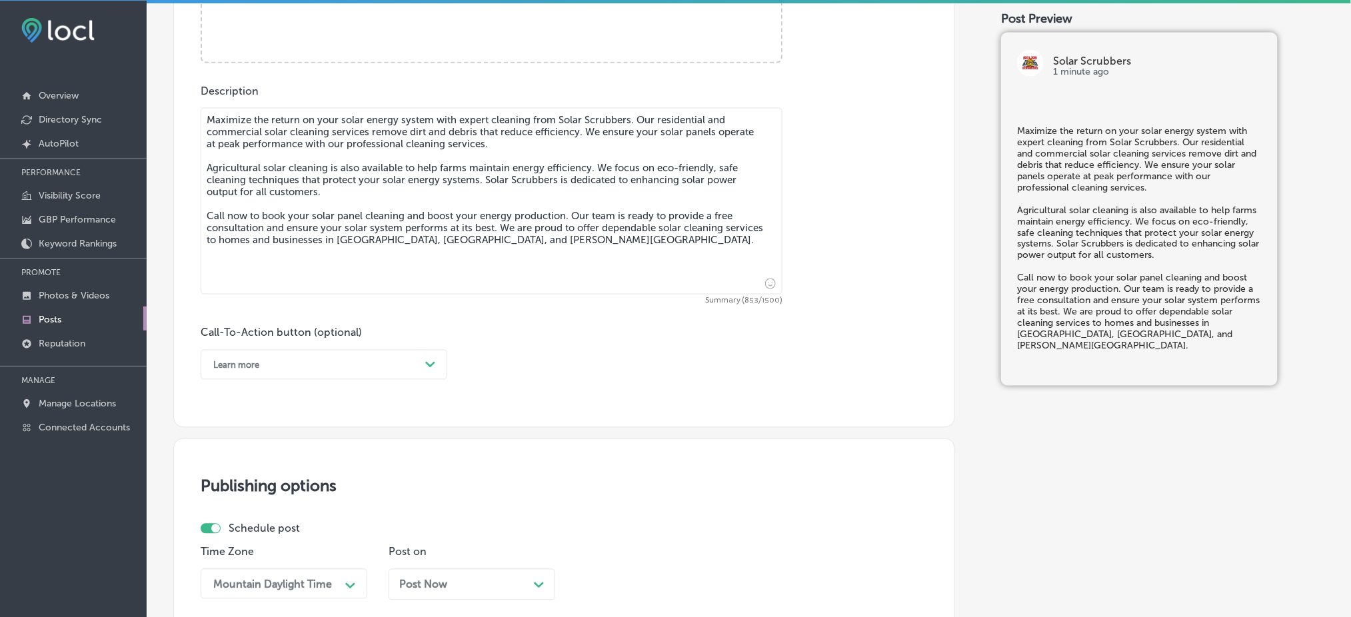
scroll to position [808, 0]
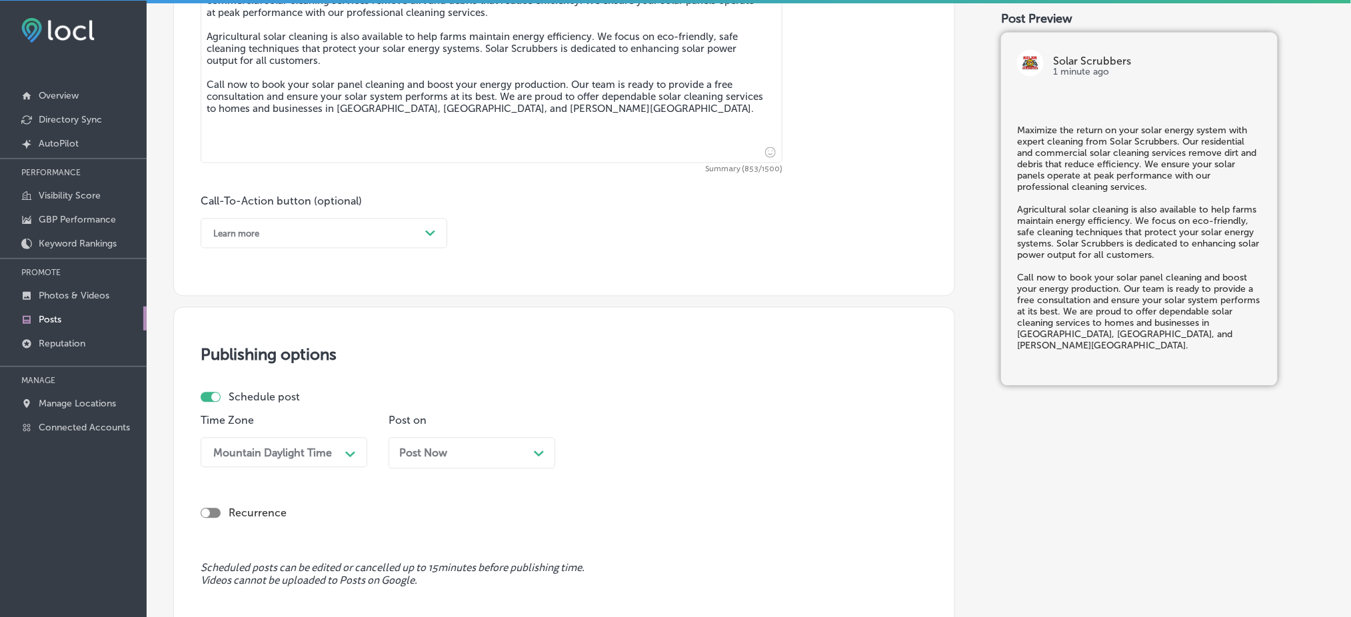
click at [287, 243] on div "Learn more" at bounding box center [313, 233] width 213 height 21
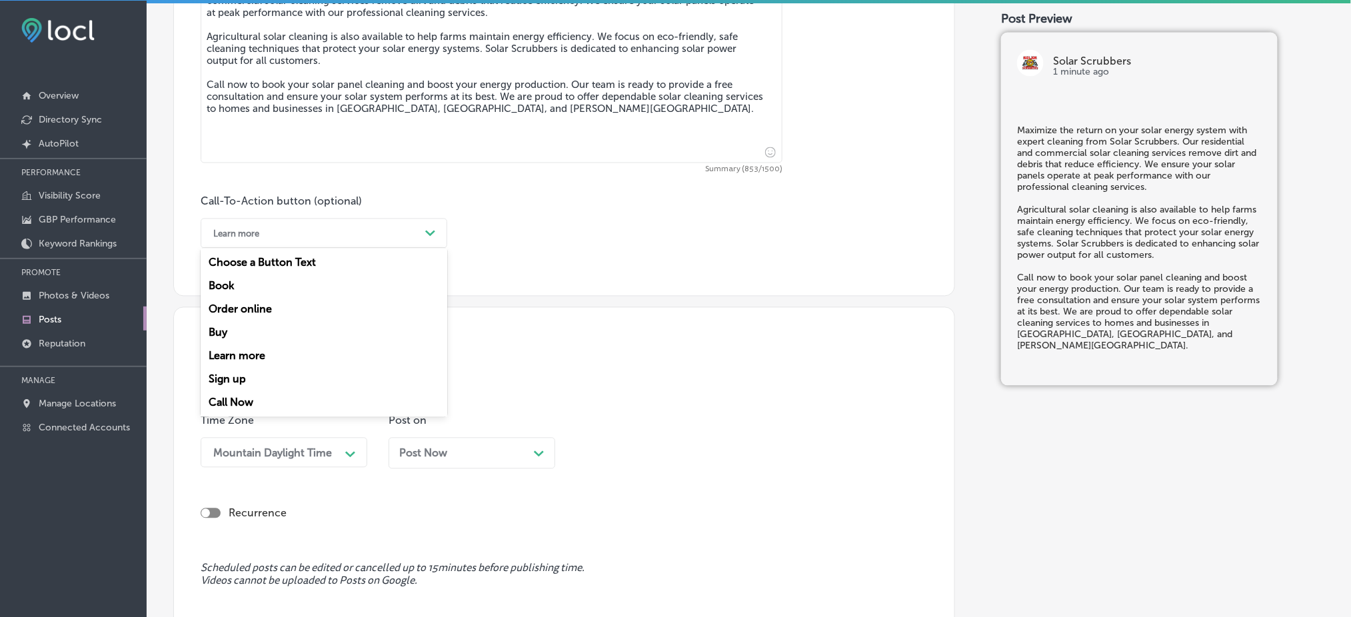
click at [258, 394] on div "Call Now" at bounding box center [324, 402] width 247 height 23
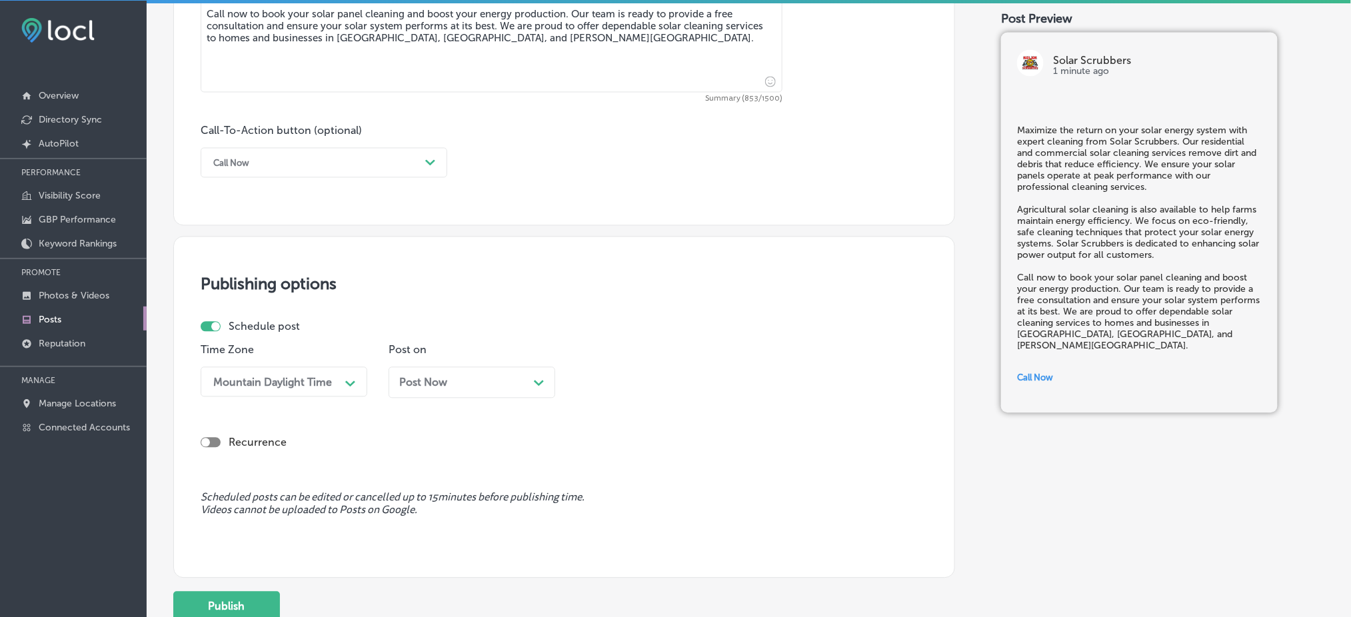
scroll to position [986, 0]
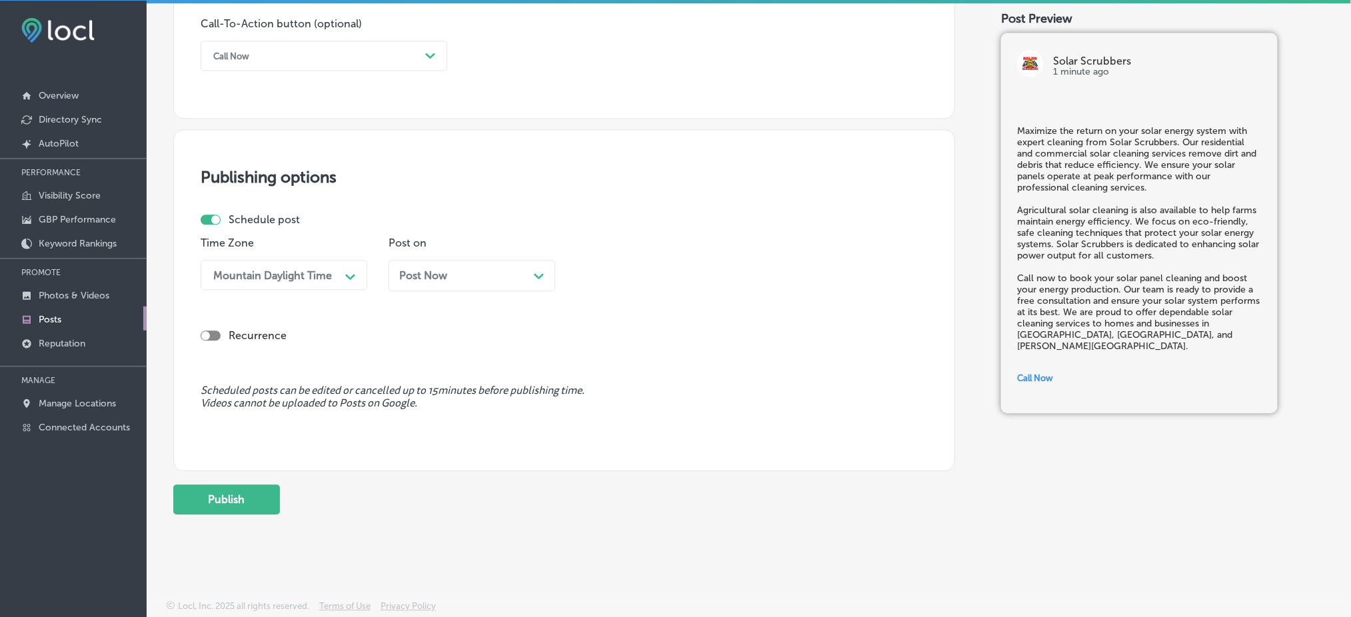
click at [442, 283] on div "Post Now Path Created with Sketch." at bounding box center [472, 275] width 167 height 31
click at [708, 270] on div "03:45 PM" at bounding box center [648, 274] width 133 height 23
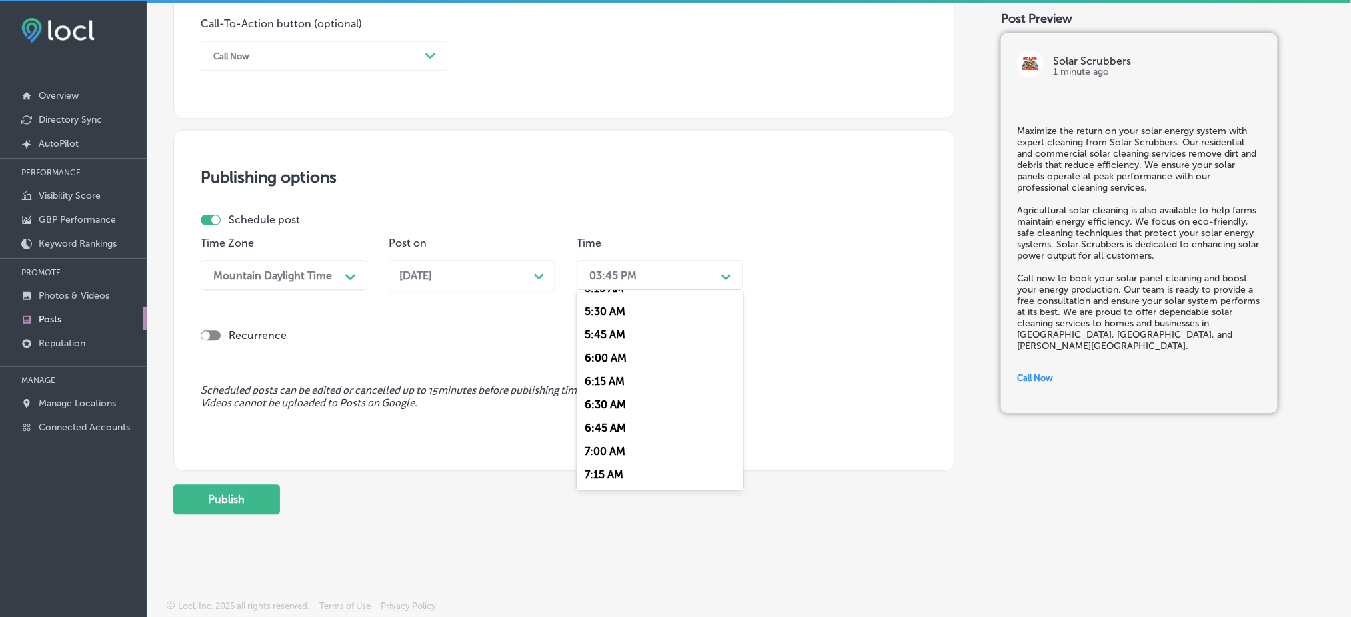
scroll to position [533, 0]
click at [601, 425] on div "7:00 AM" at bounding box center [659, 424] width 167 height 23
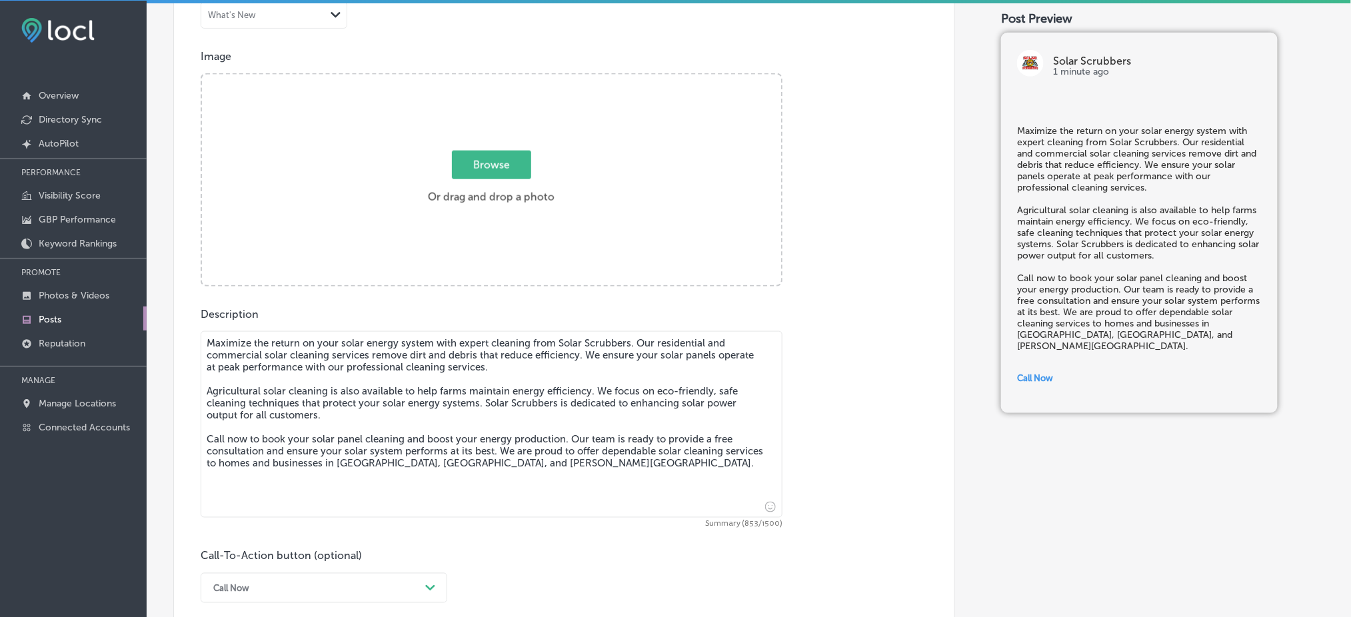
scroll to position [453, 0]
click at [423, 171] on label "Browse Or drag and drop a photo" at bounding box center [491, 182] width 137 height 59
click at [419, 79] on input "Browse Or drag and drop a photo" at bounding box center [491, 77] width 579 height 4
type input "C:\fakepath\Solar Scrubbers LLC (12).jpg"
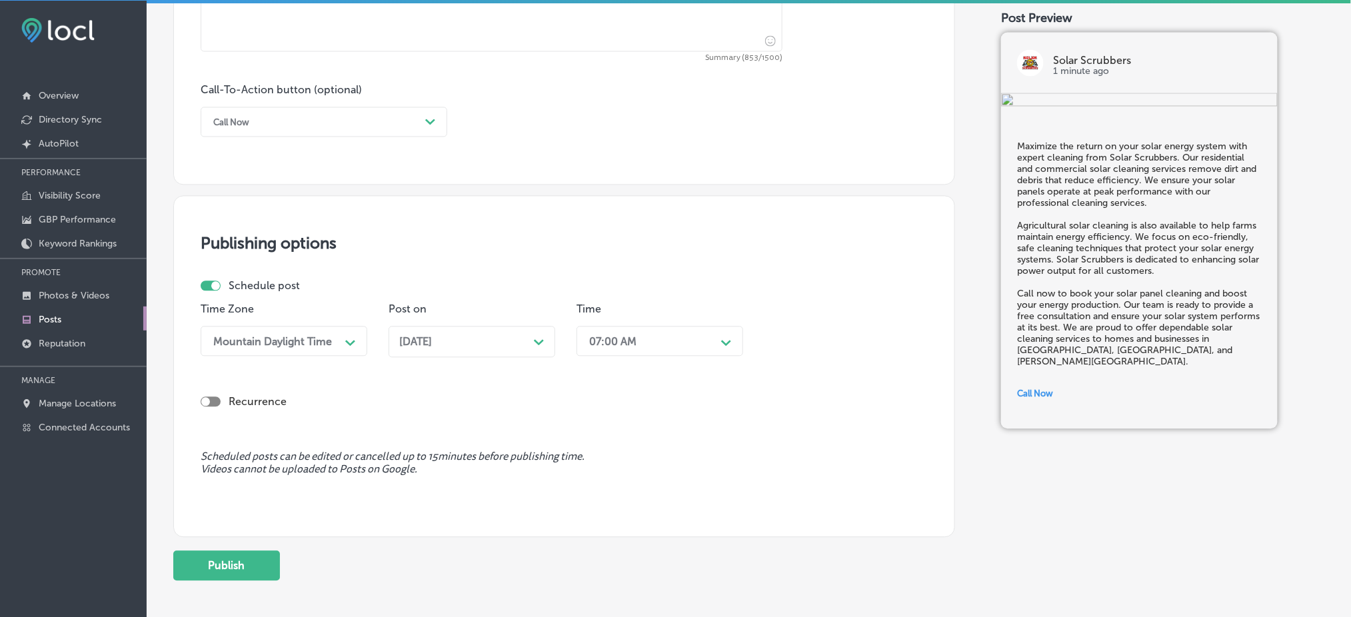
scroll to position [986, 0]
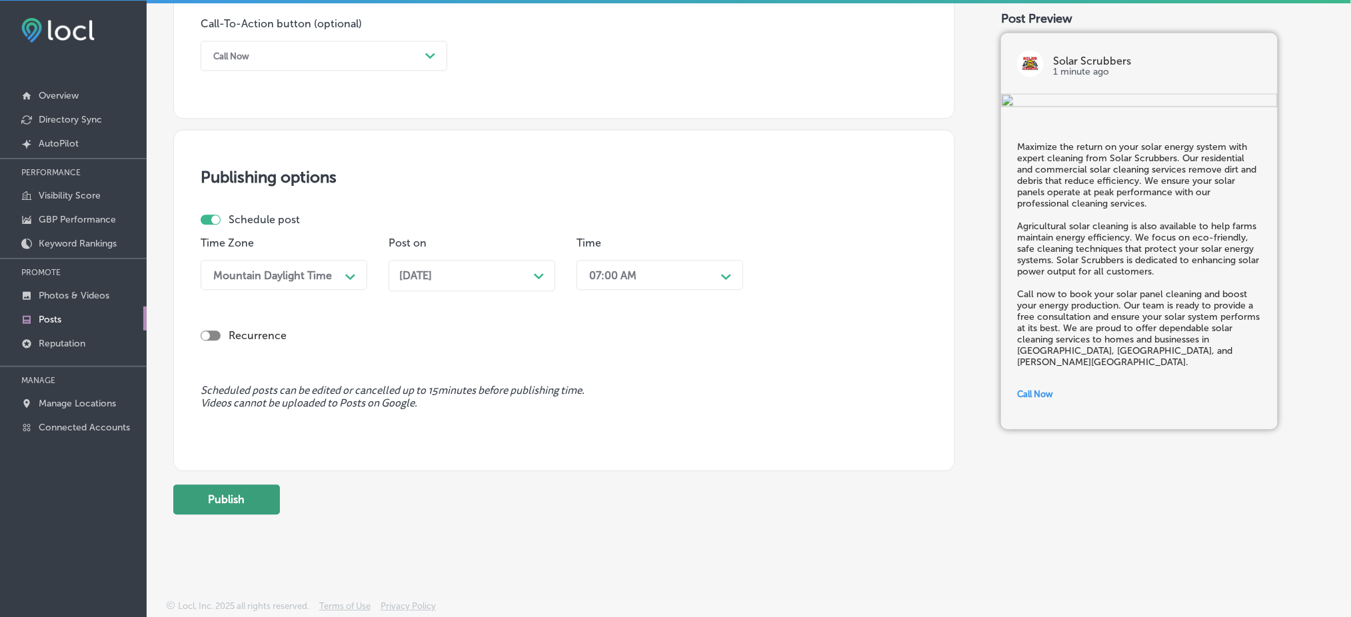
click at [263, 485] on button "Publish" at bounding box center [226, 500] width 107 height 30
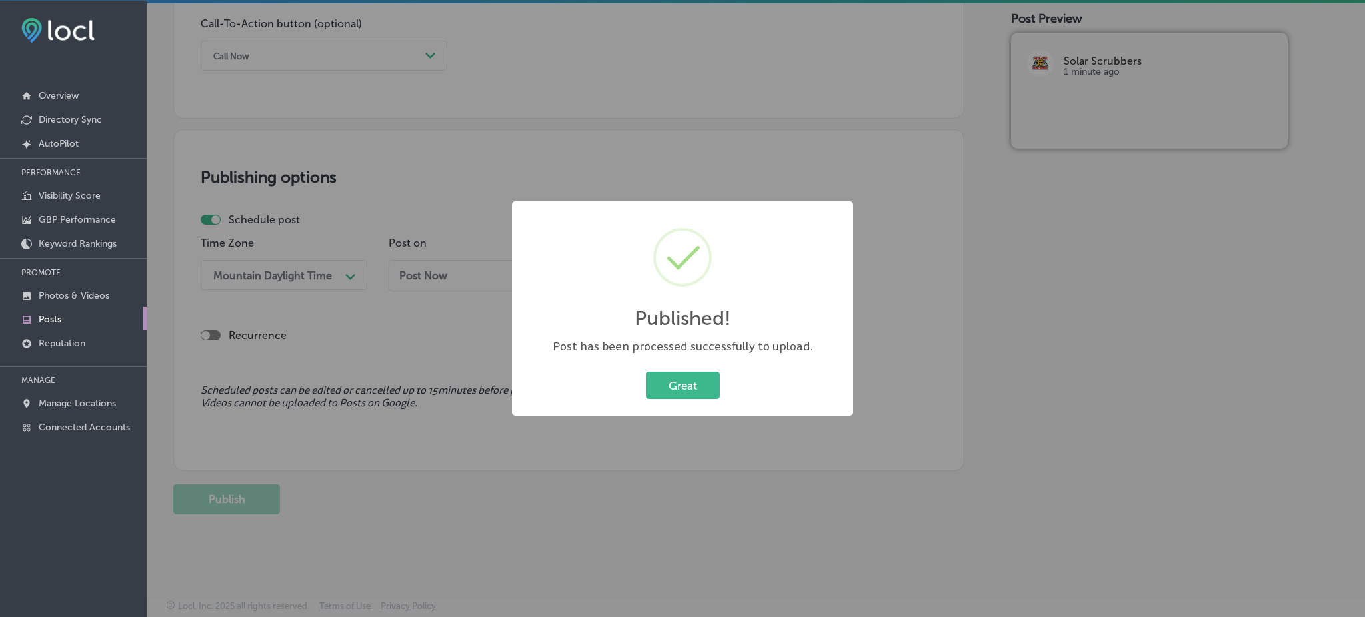
click at [695, 403] on div "Published! × Post has been processed successfully to upload. Great Cancel" at bounding box center [682, 308] width 341 height 215
click at [694, 387] on button "Great" at bounding box center [683, 385] width 74 height 27
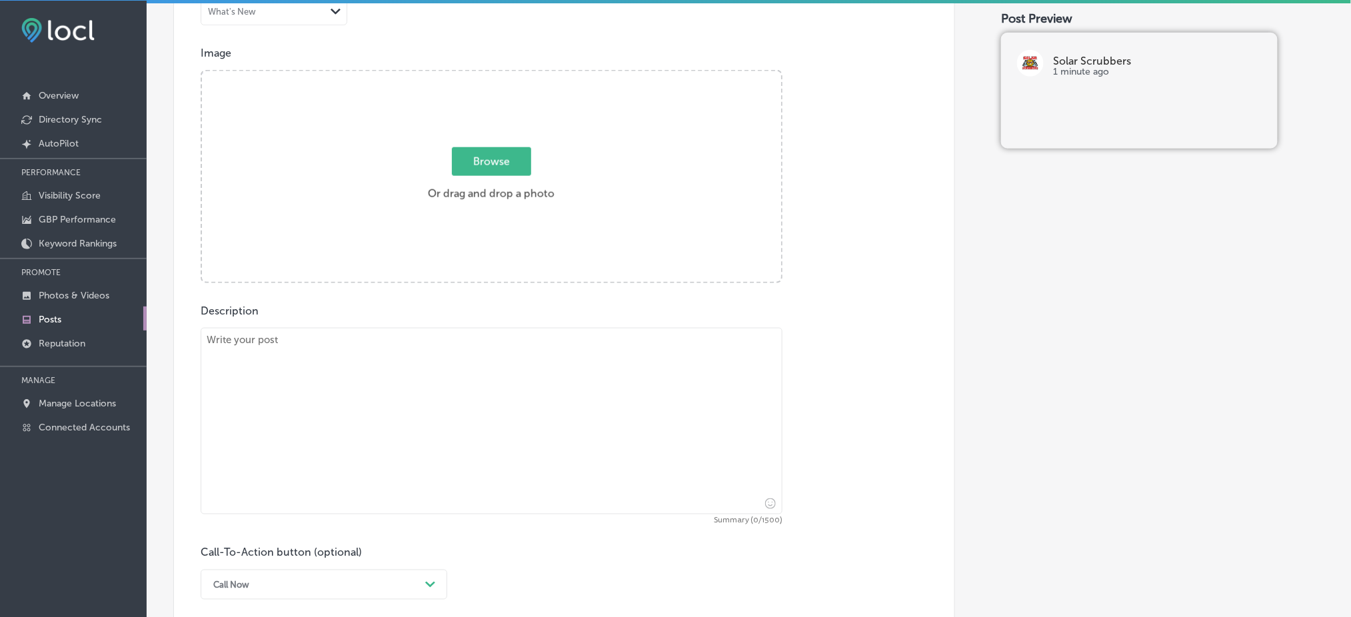
scroll to position [453, 0]
click at [423, 361] on textarea at bounding box center [492, 425] width 582 height 187
paste textarea "Dirty solar panels can significantly reduce energy production and increase cost…"
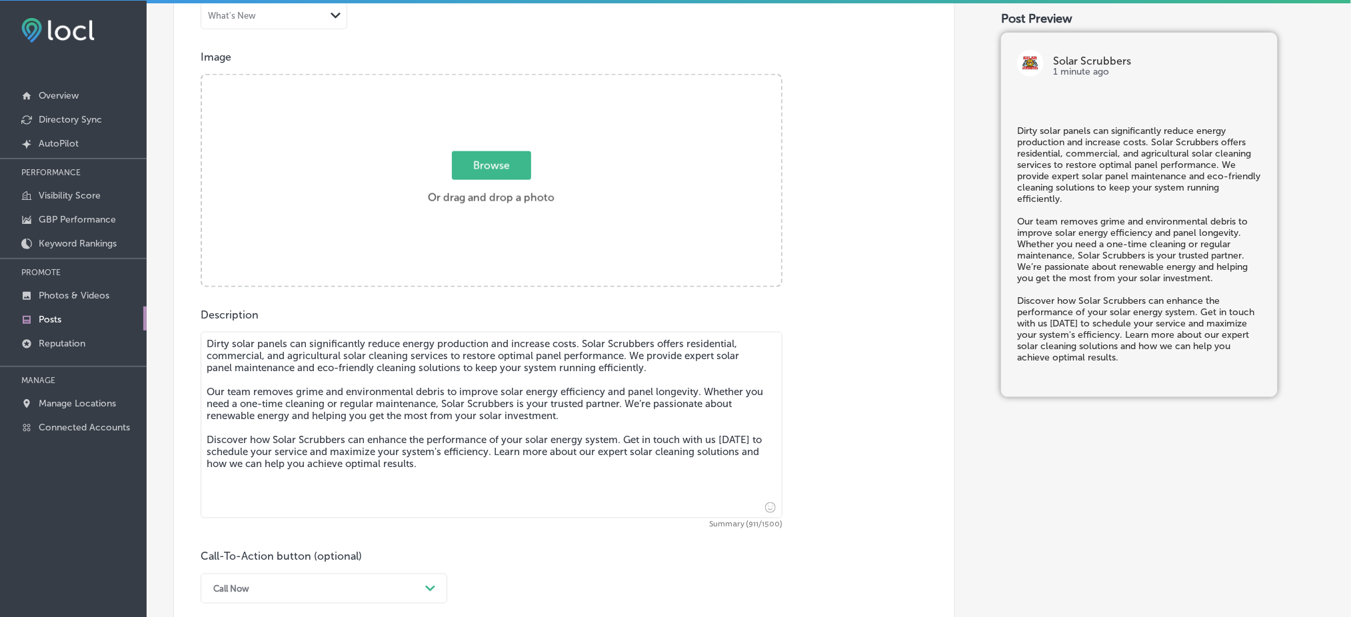
type textarea "Dirty solar panels can significantly reduce energy production and increase cost…"
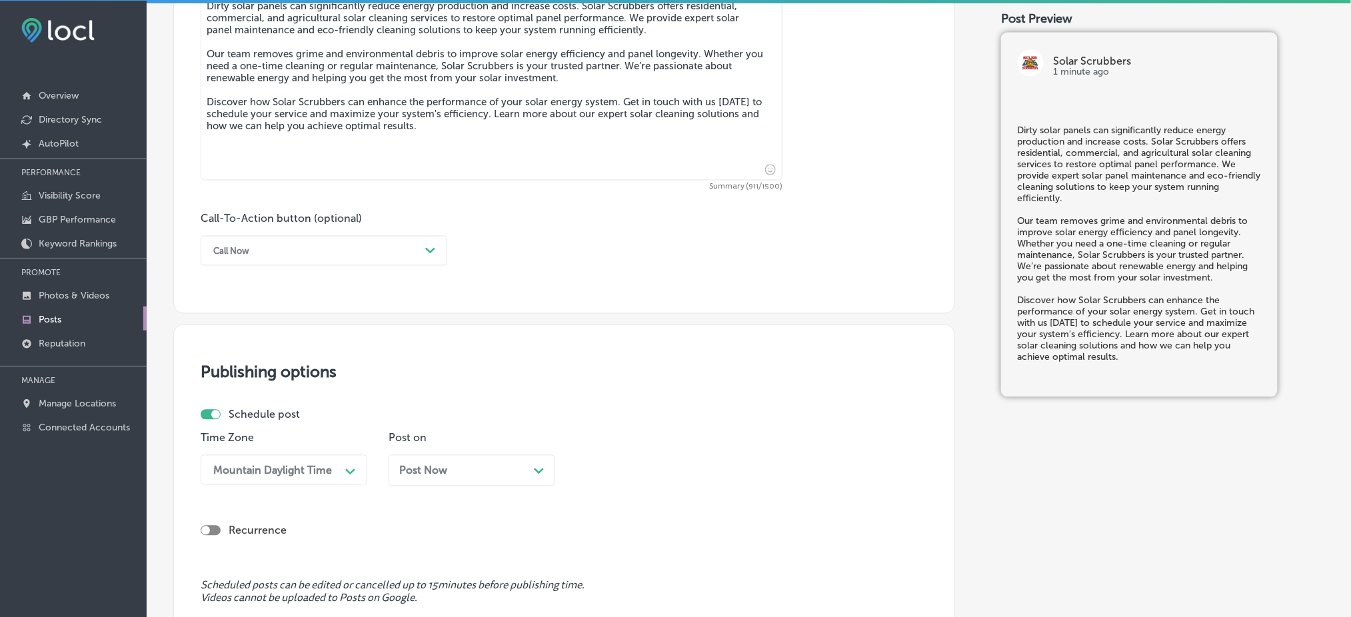
scroll to position [808, 0]
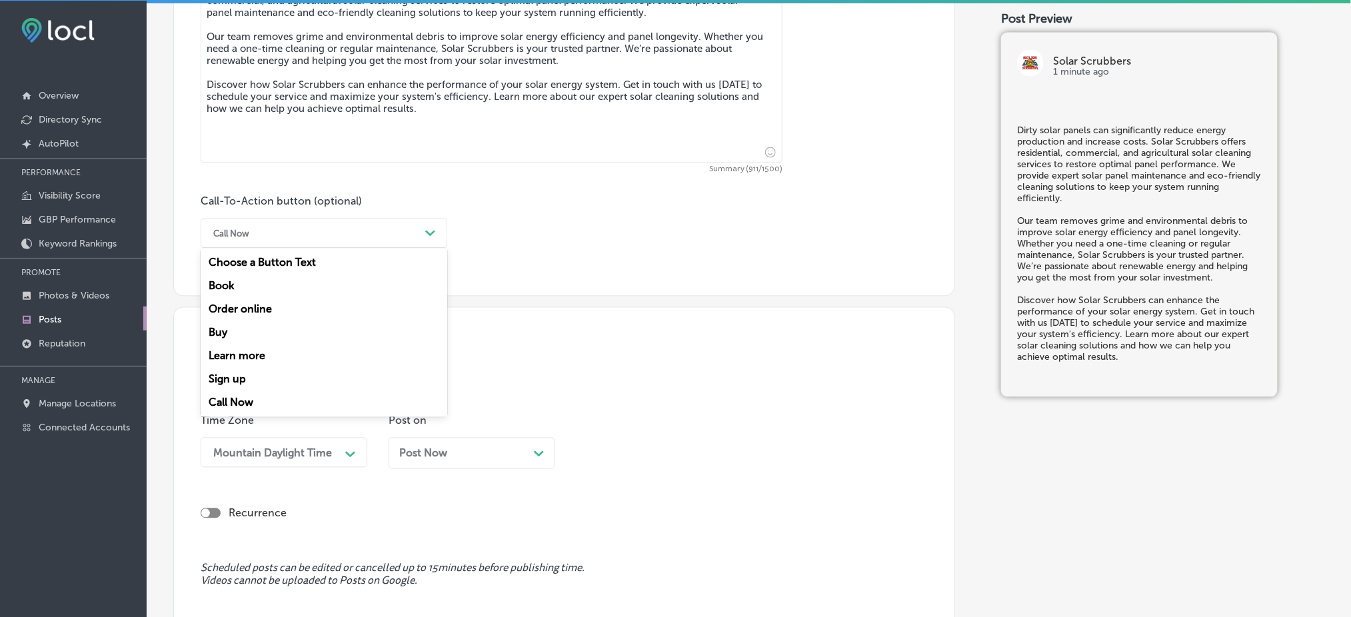
click at [261, 240] on div "Call Now" at bounding box center [313, 233] width 213 height 21
click at [267, 361] on div "Learn more" at bounding box center [324, 356] width 247 height 23
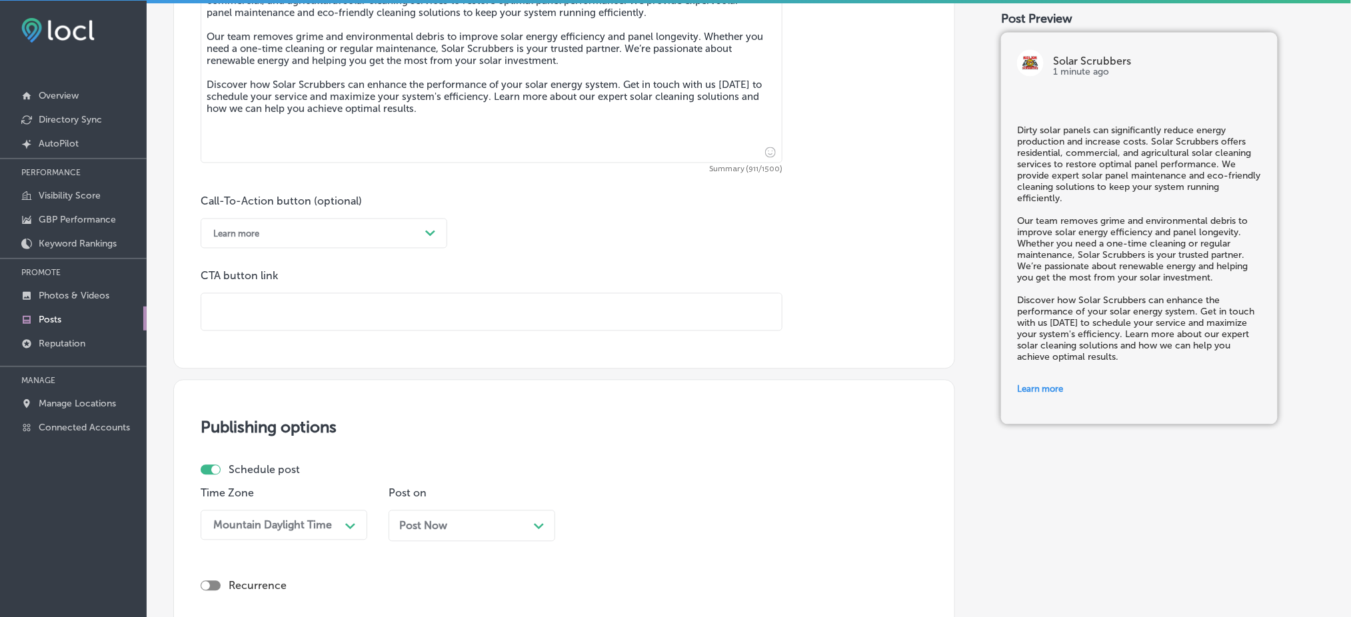
click at [303, 309] on input "text" at bounding box center [491, 312] width 580 height 37
paste input "[URL][DOMAIN_NAME]"
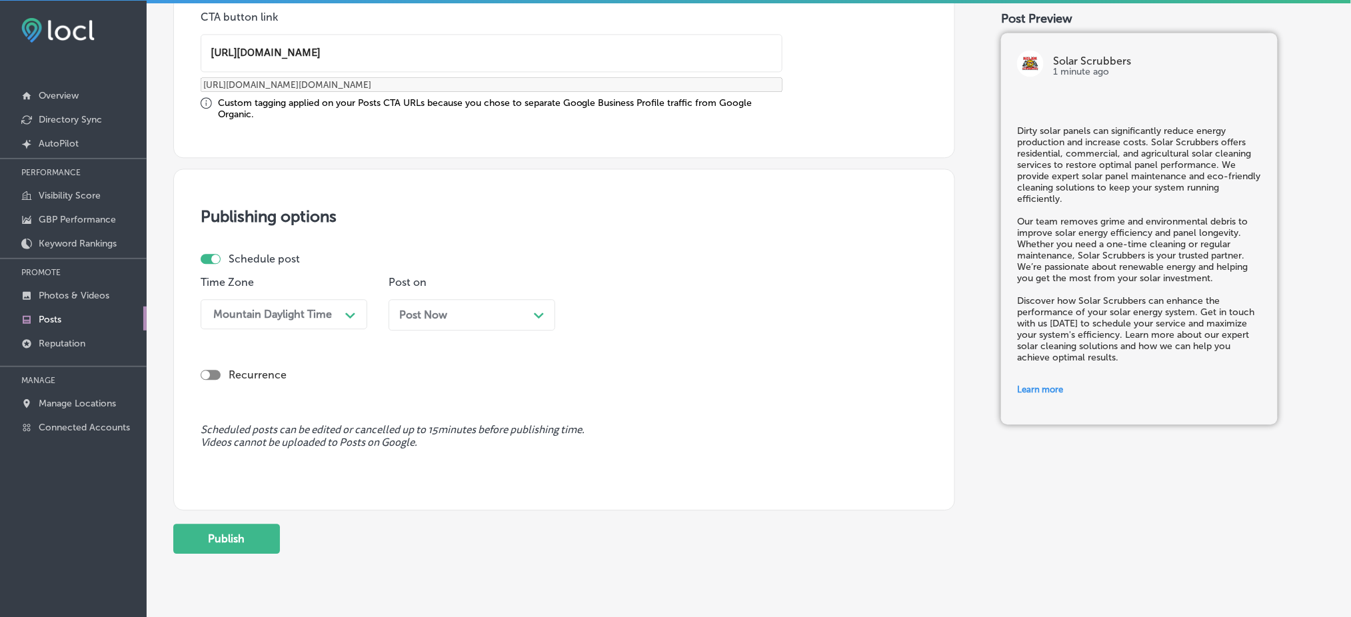
scroll to position [1074, 0]
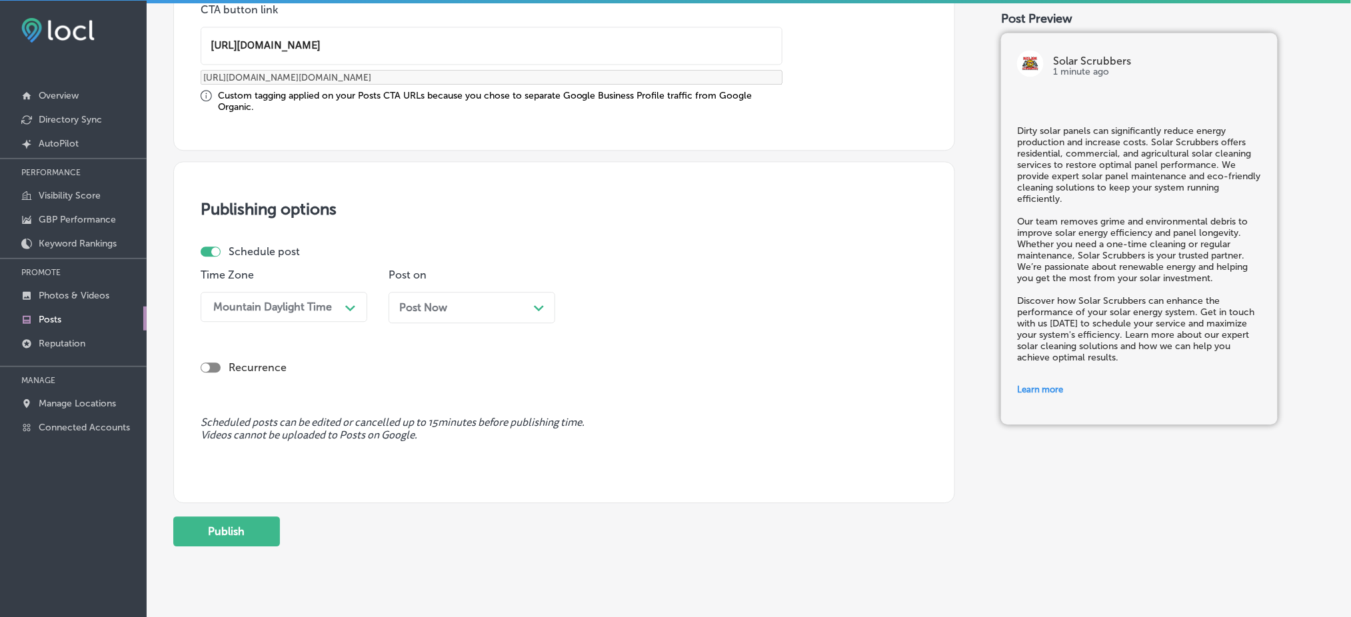
type input "[URL][DOMAIN_NAME]"
click at [444, 292] on div "Post Now Path Created with Sketch." at bounding box center [472, 307] width 167 height 31
click at [646, 311] on div "03:45 PM" at bounding box center [648, 306] width 133 height 23
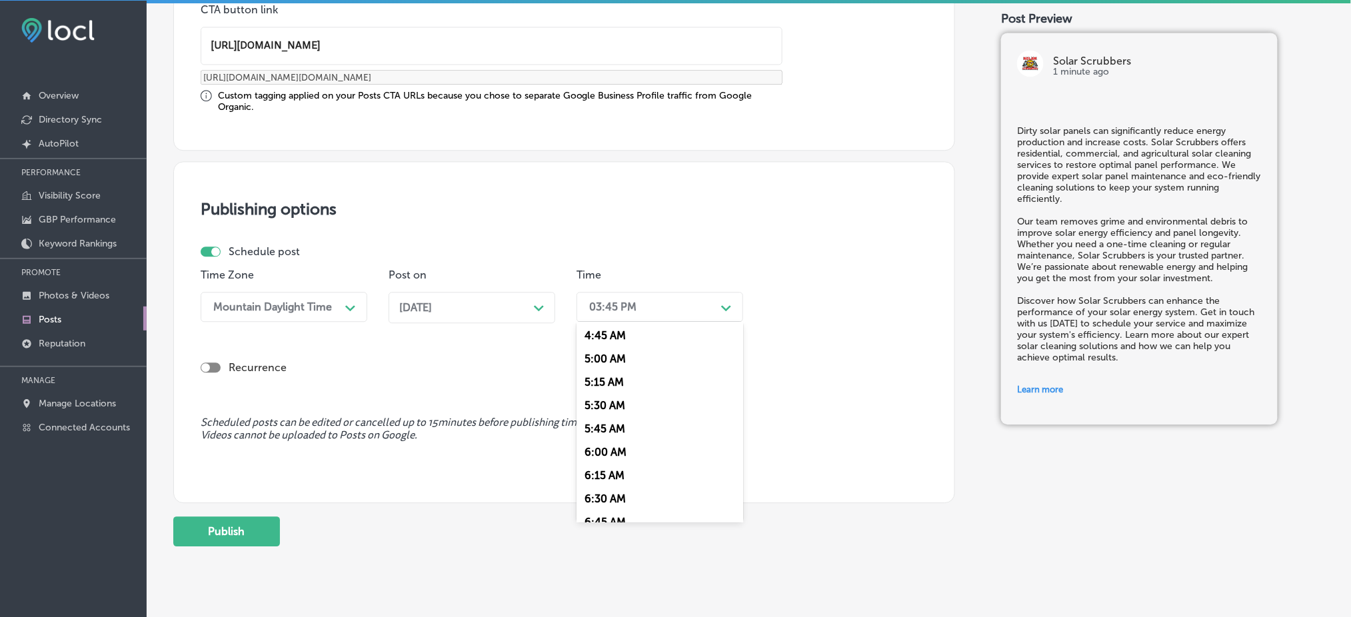
scroll to position [533, 0]
click at [622, 460] on div "7:00 AM" at bounding box center [659, 456] width 167 height 23
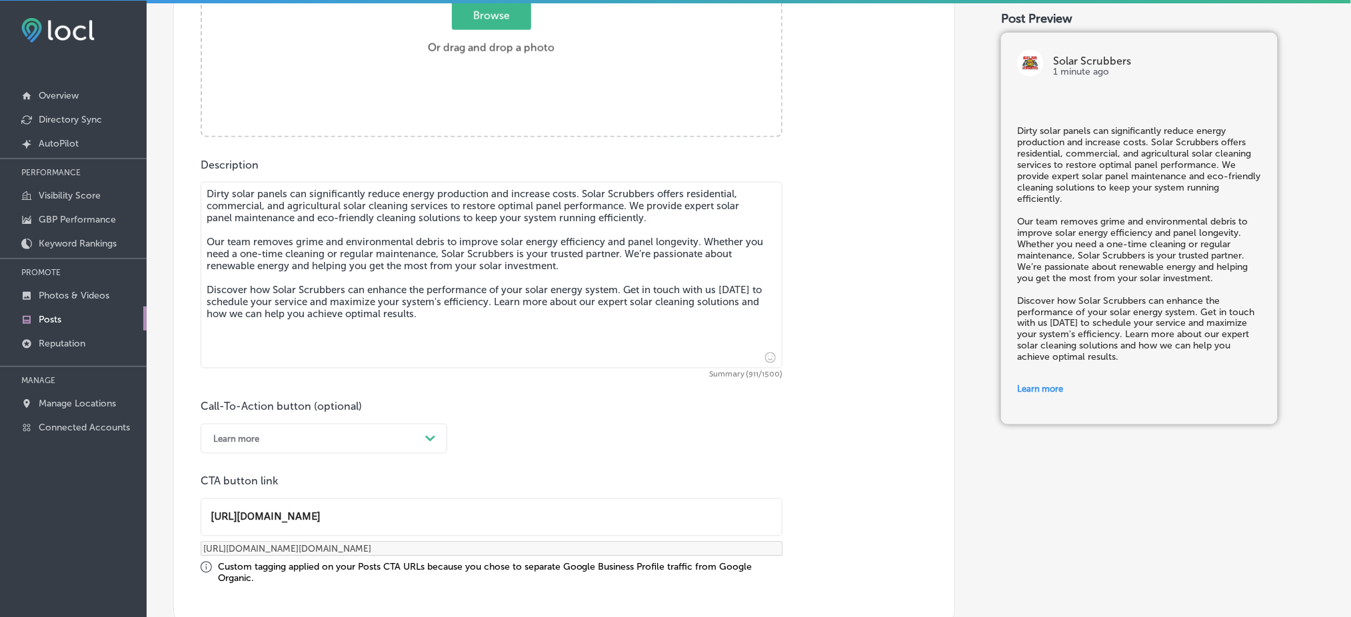
scroll to position [453, 0]
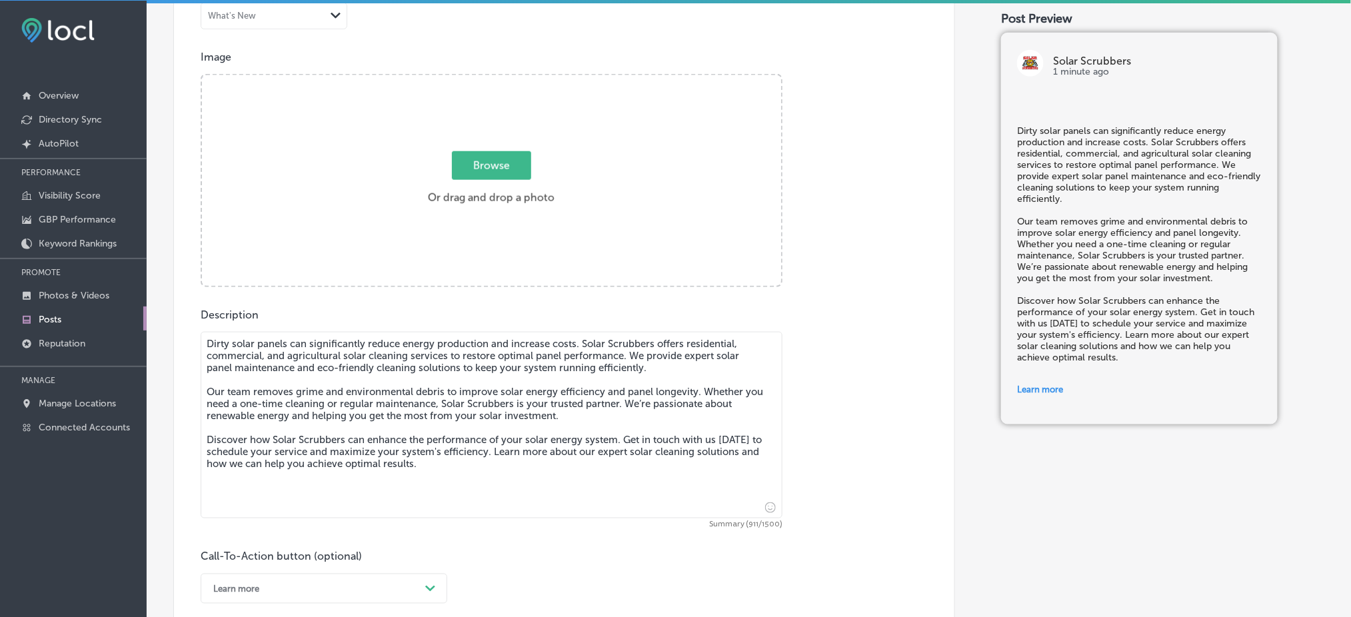
click at [537, 219] on div "Browse Or drag and drop a photo" at bounding box center [491, 181] width 579 height 213
click at [202, 75] on input "Browse Or drag and drop a photo" at bounding box center [491, 77] width 579 height 4
type input "C:\fakepath\Solar Scrubbers LLC (1).jpg"
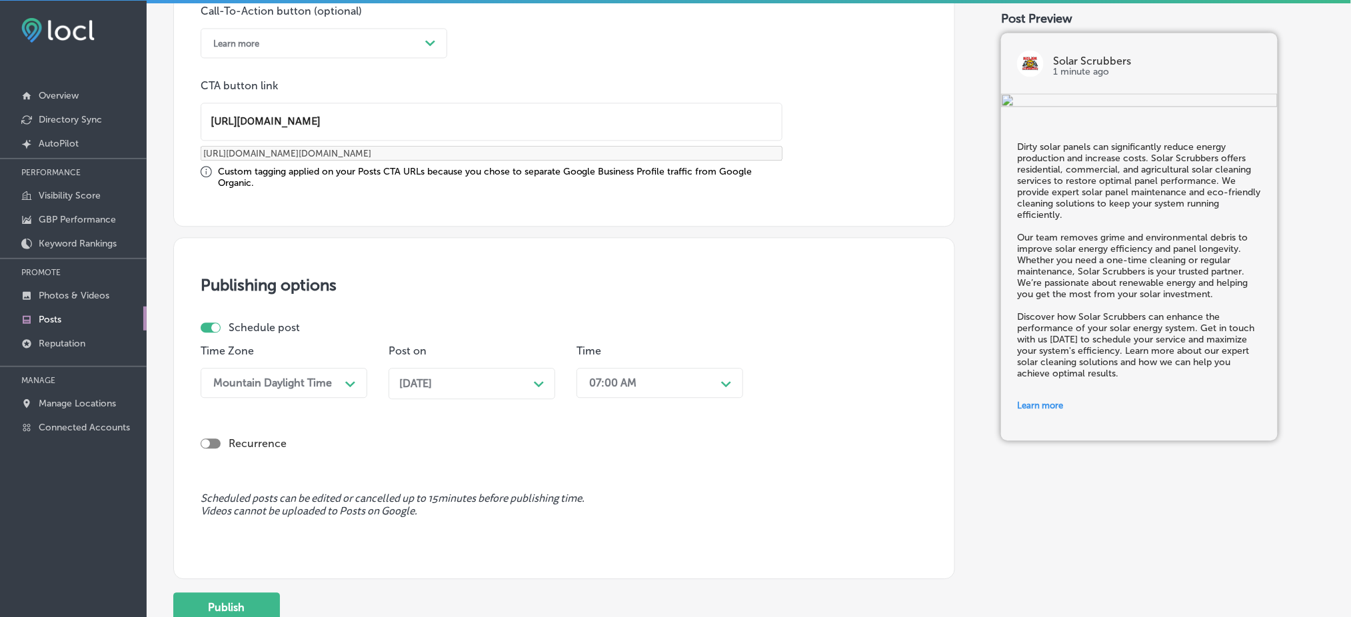
scroll to position [1104, 0]
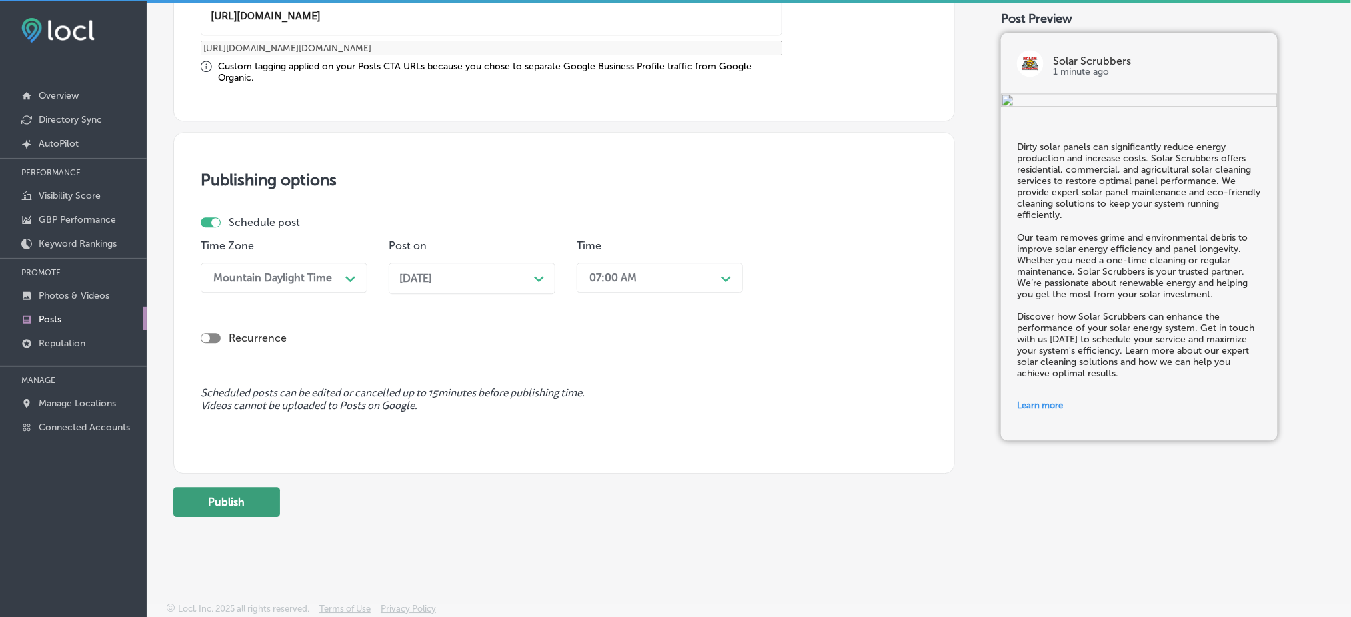
click at [235, 509] on button "Publish" at bounding box center [226, 502] width 107 height 30
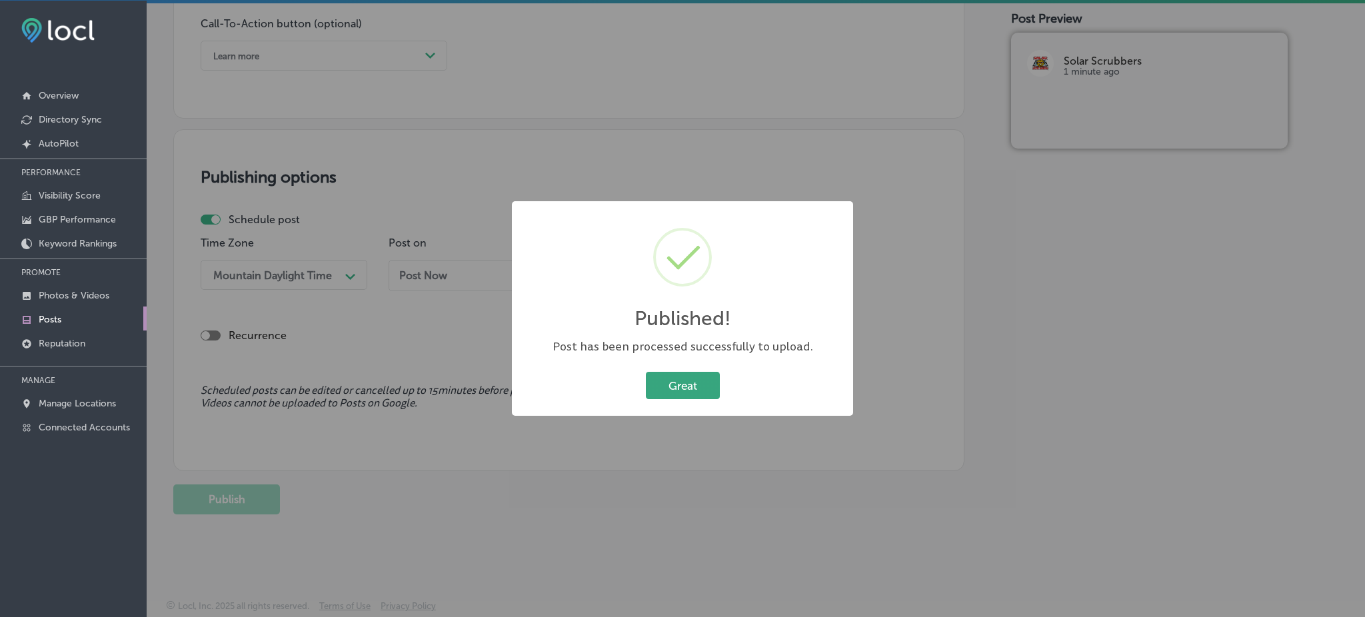
click at [657, 377] on button "Great" at bounding box center [683, 385] width 74 height 27
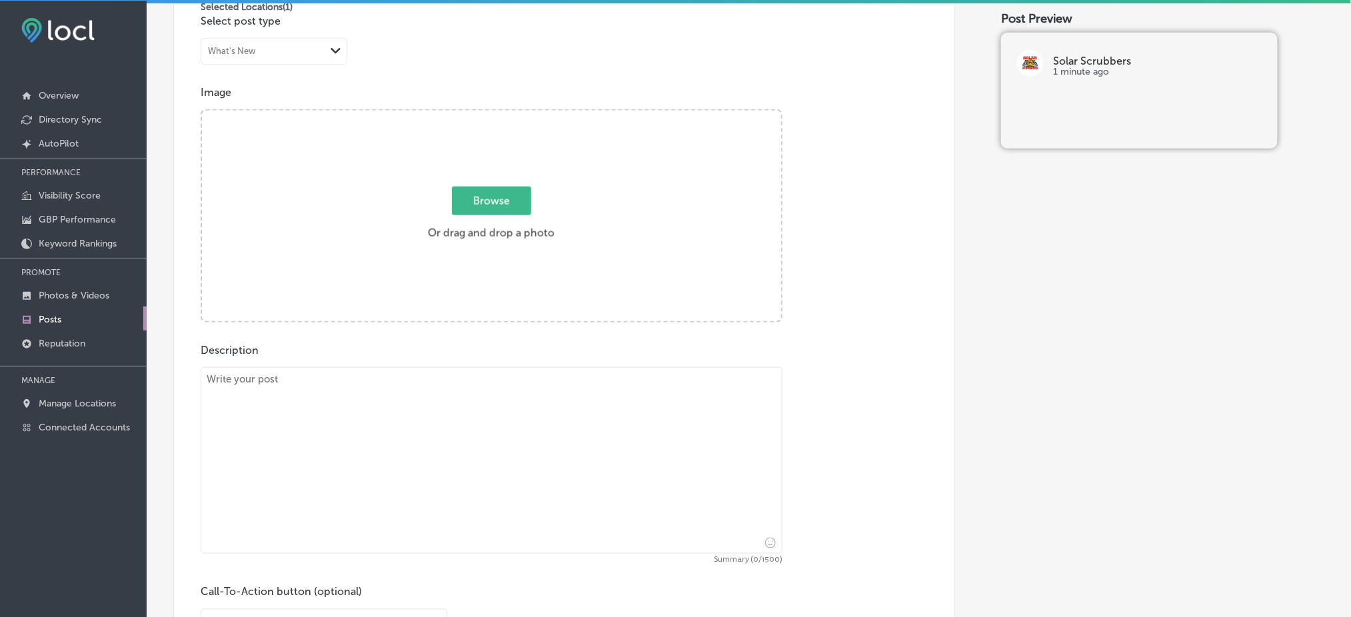
scroll to position [541, 0]
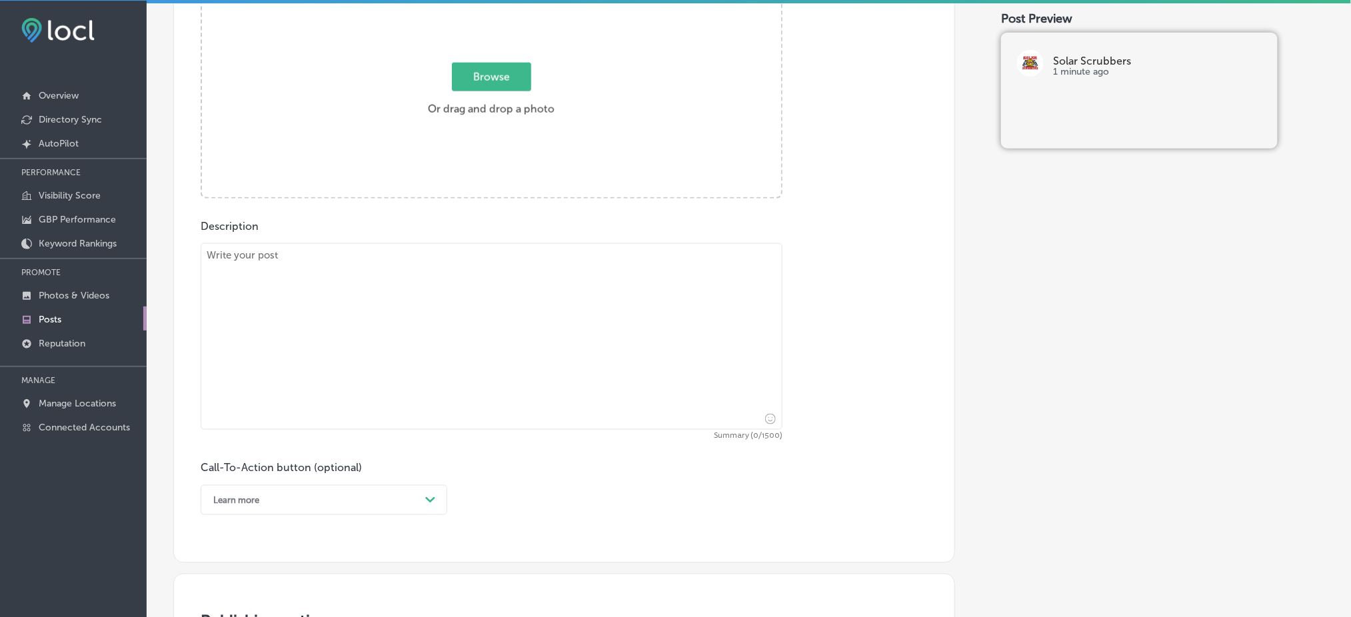
click at [361, 331] on textarea at bounding box center [492, 336] width 582 height 187
paste textarea "A clean solar panel is an efficient solar panel. Solar Scrubbers offers top-not…"
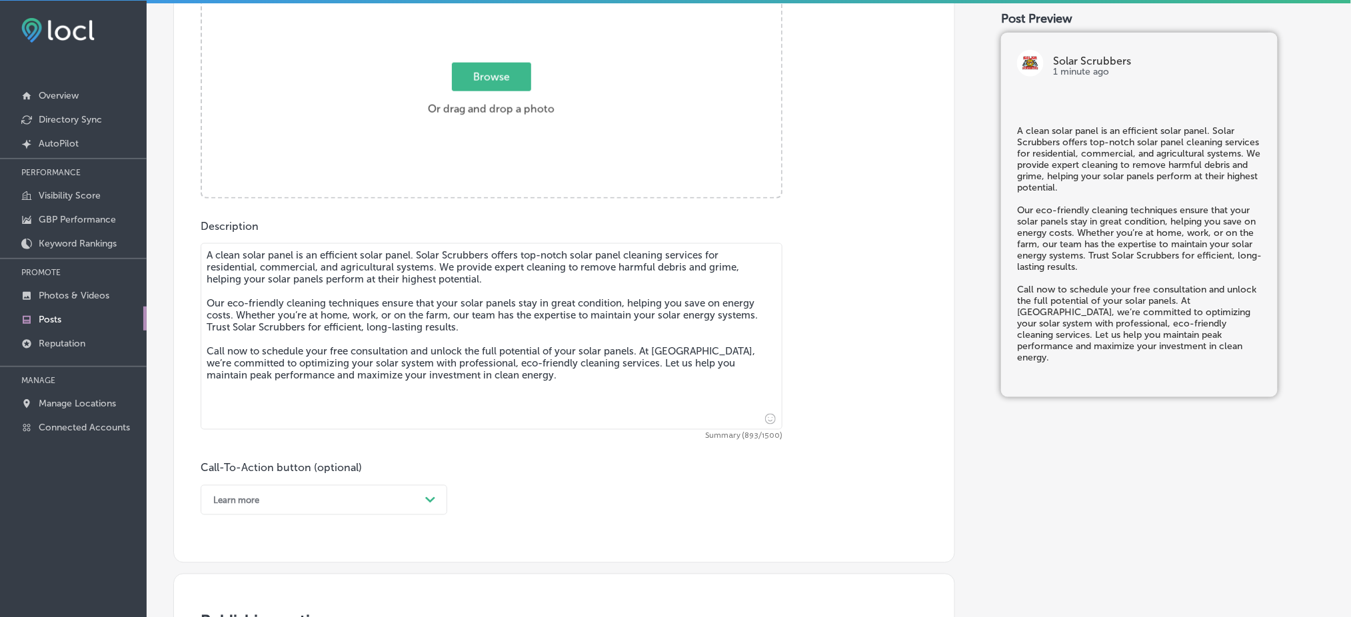
type textarea "A clean solar panel is an efficient solar panel. Solar Scrubbers offers top-not…"
click at [477, 112] on label "Browse Or drag and drop a photo" at bounding box center [491, 93] width 137 height 59
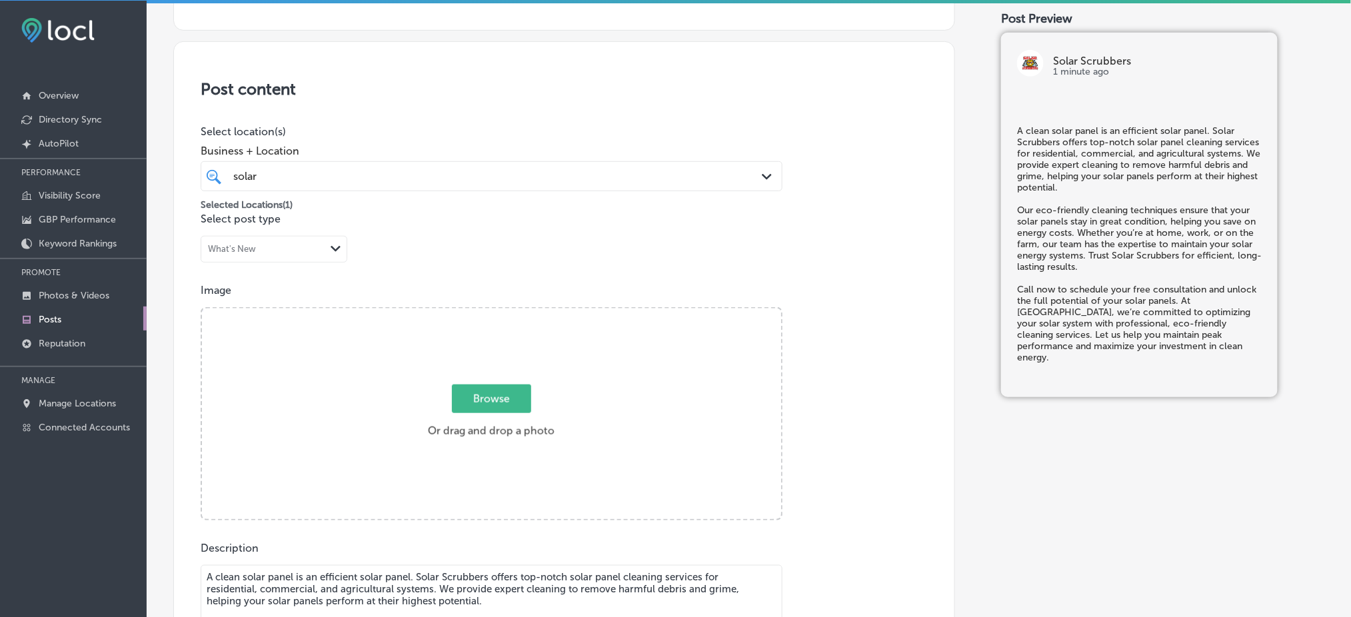
type input "C:\fakepath\Solar Scrubbers LLC (2).jpg"
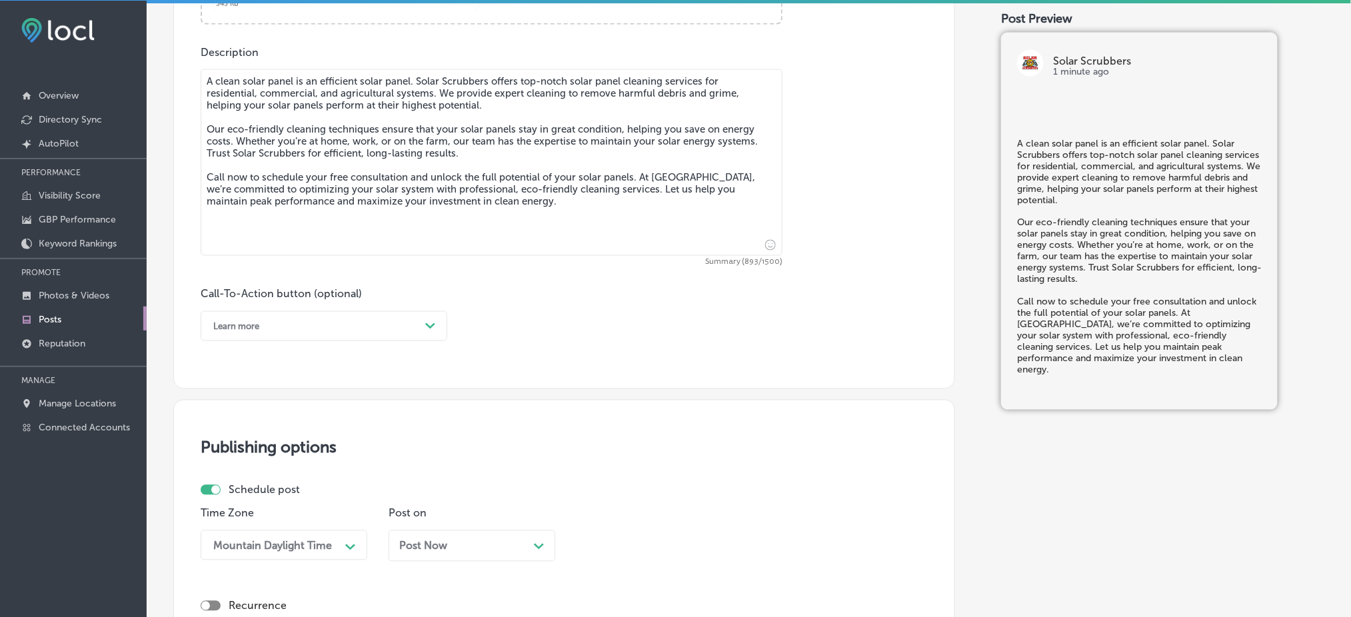
scroll to position [752, 0]
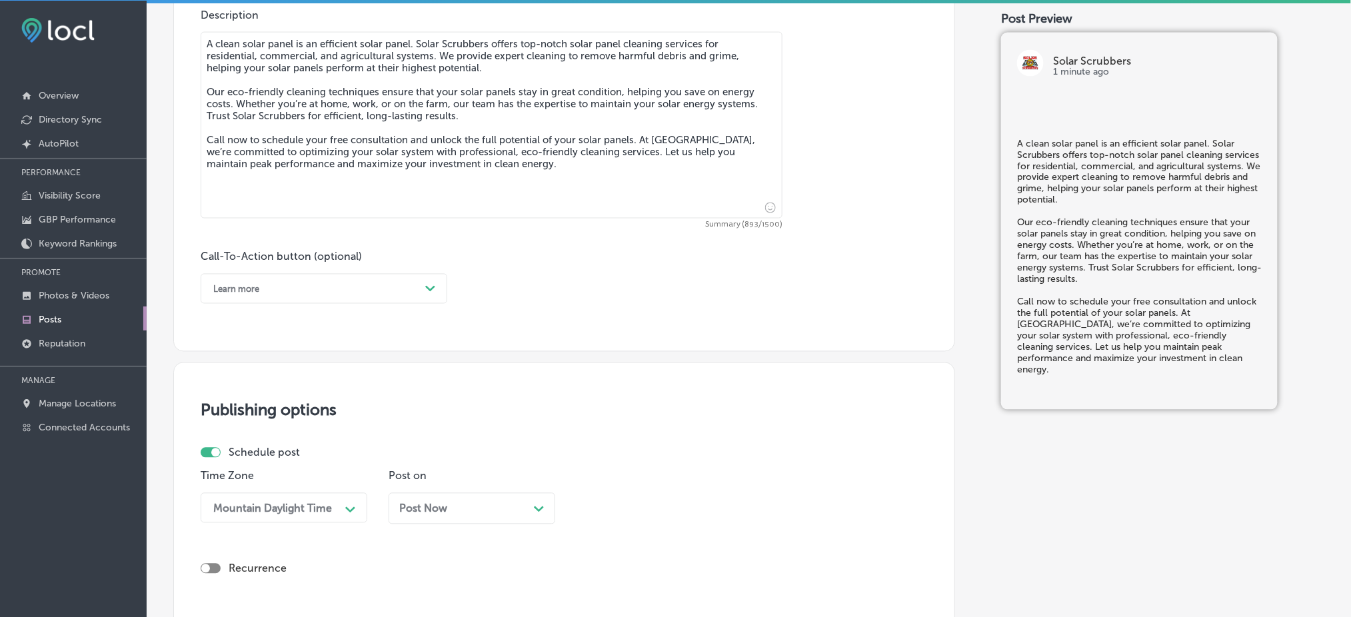
click at [363, 286] on div "Learn more" at bounding box center [313, 289] width 213 height 21
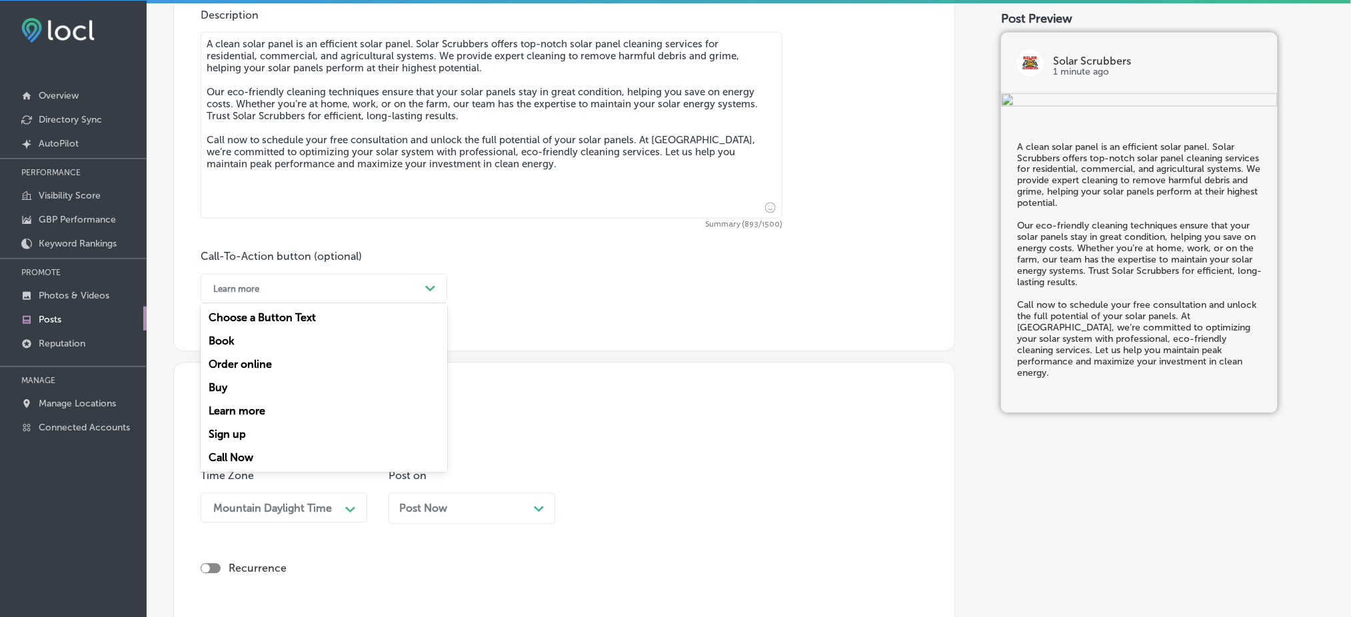
click at [283, 449] on div "Call Now" at bounding box center [324, 458] width 247 height 23
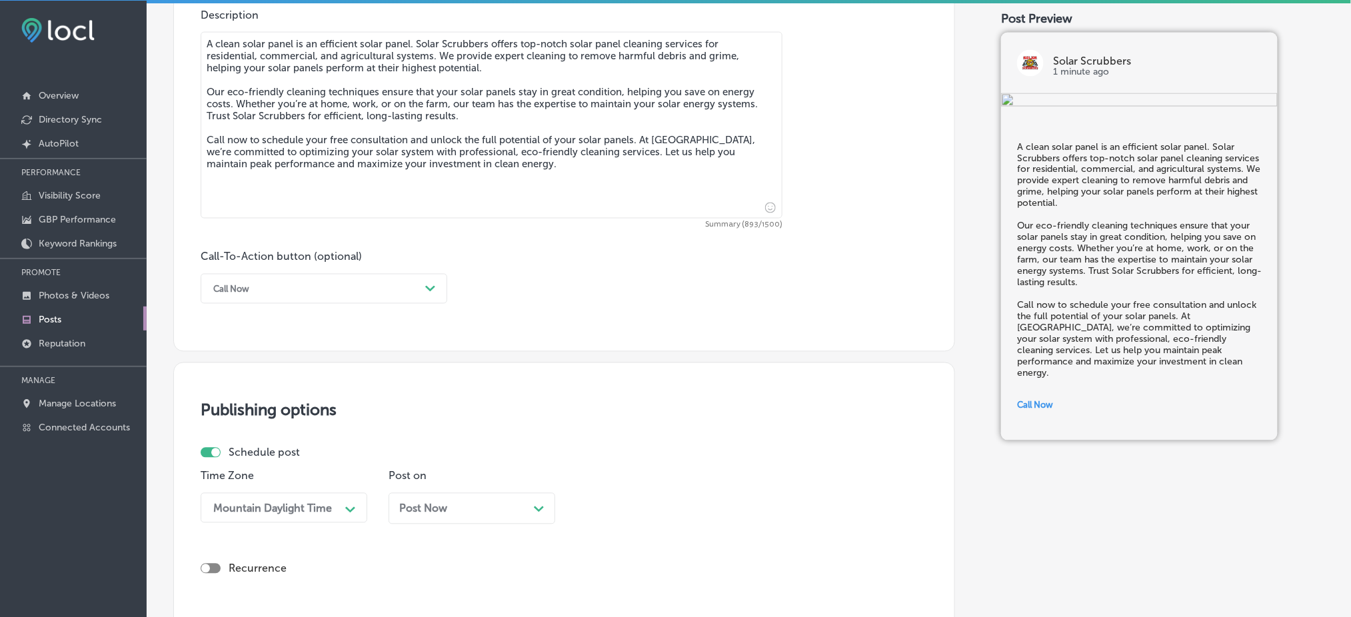
scroll to position [986, 0]
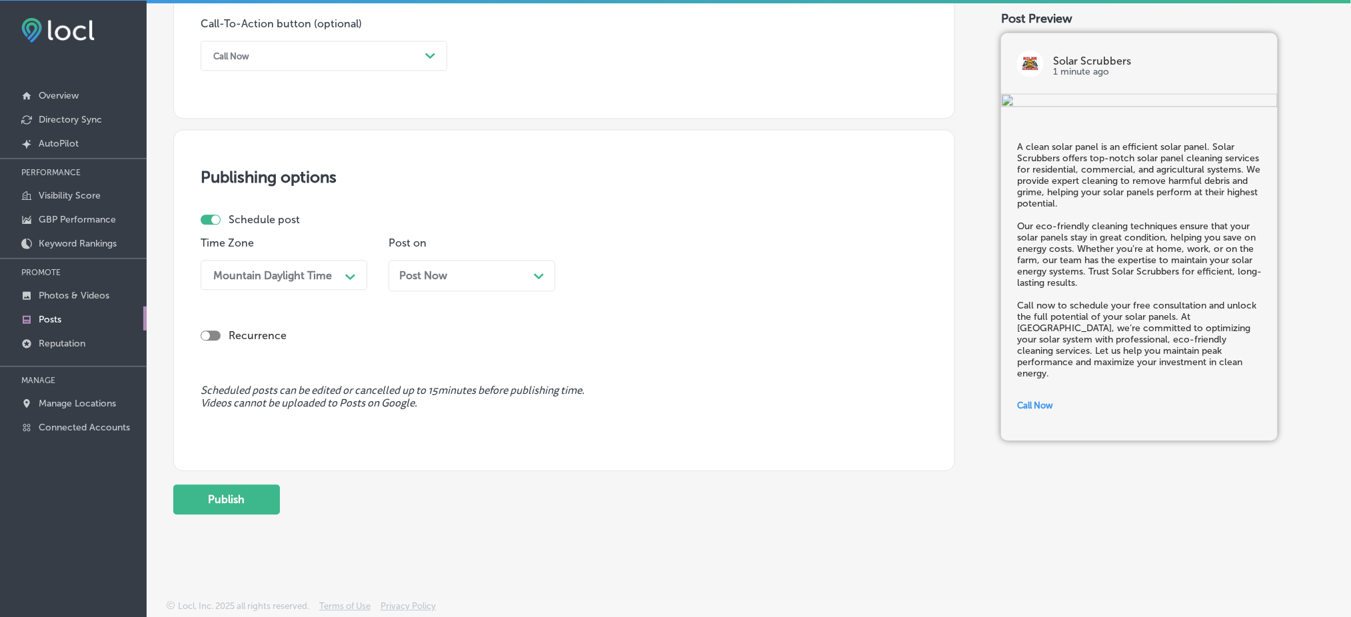
click at [411, 291] on div "Post Now Path Created with Sketch." at bounding box center [472, 280] width 167 height 41
click at [443, 283] on div "Post Now Path Created with Sketch." at bounding box center [472, 275] width 167 height 31
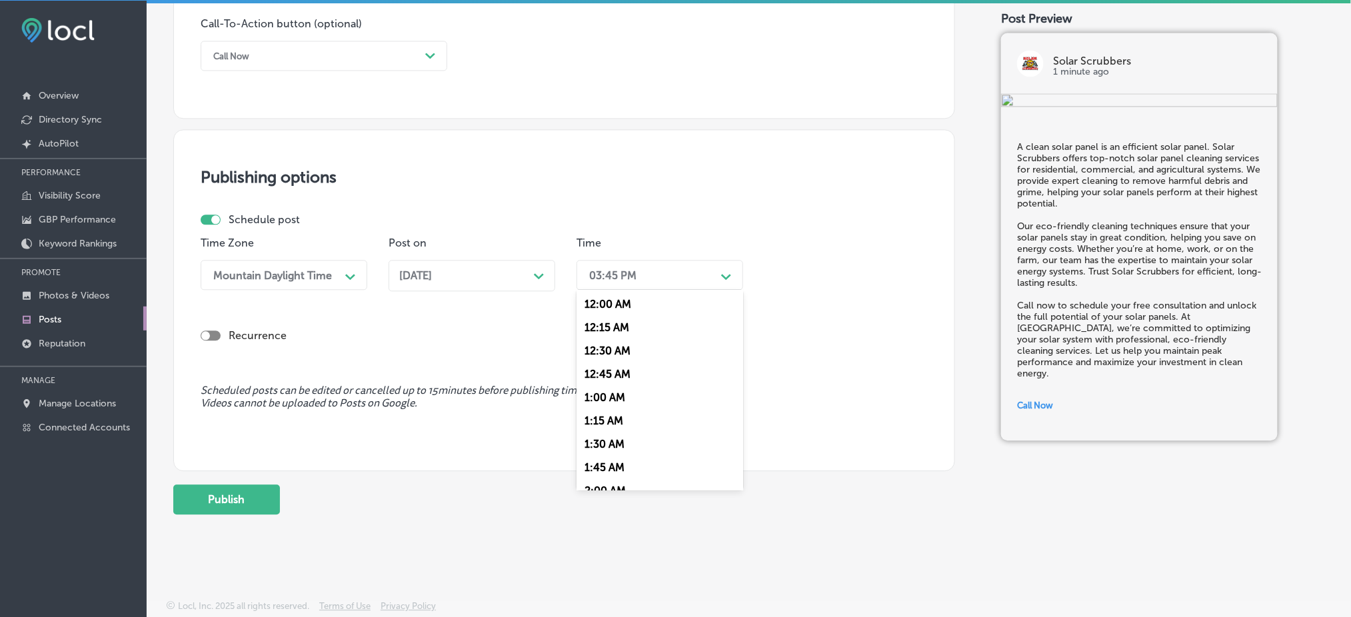
click at [640, 271] on div "03:45 PM" at bounding box center [648, 274] width 133 height 23
click at [610, 425] on div "7:00 AM" at bounding box center [659, 424] width 167 height 23
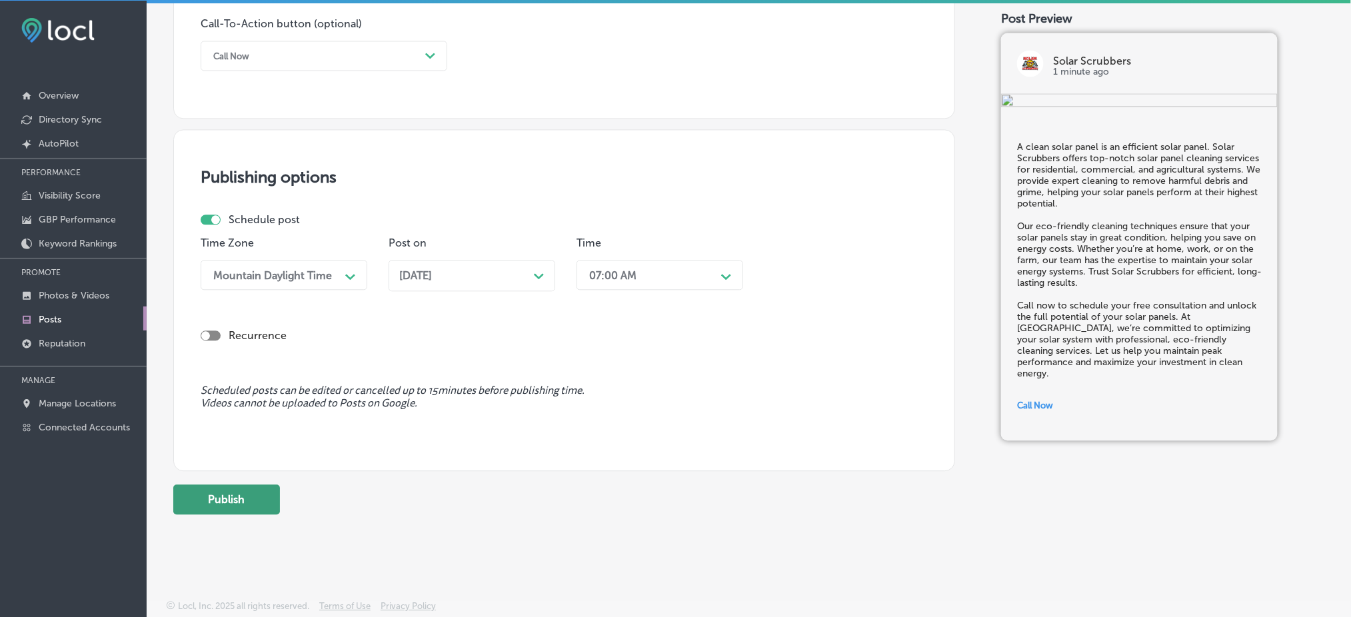
click at [251, 488] on button "Publish" at bounding box center [226, 500] width 107 height 30
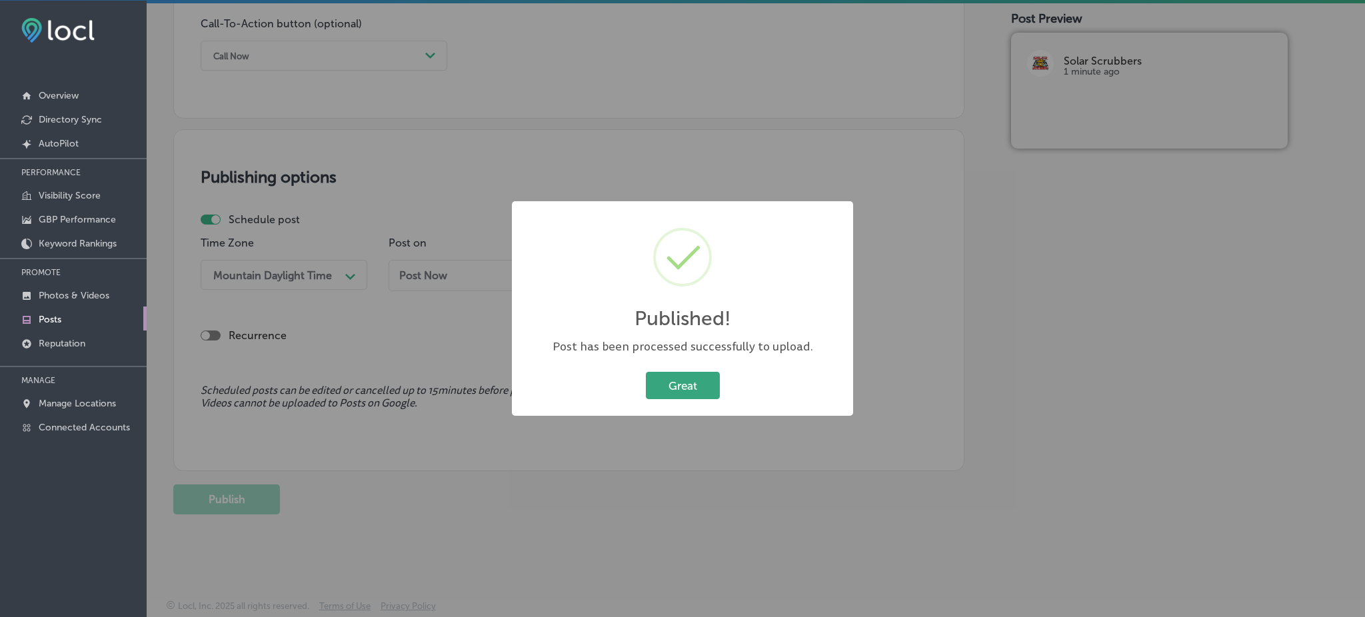
click at [663, 387] on button "Great" at bounding box center [683, 385] width 74 height 27
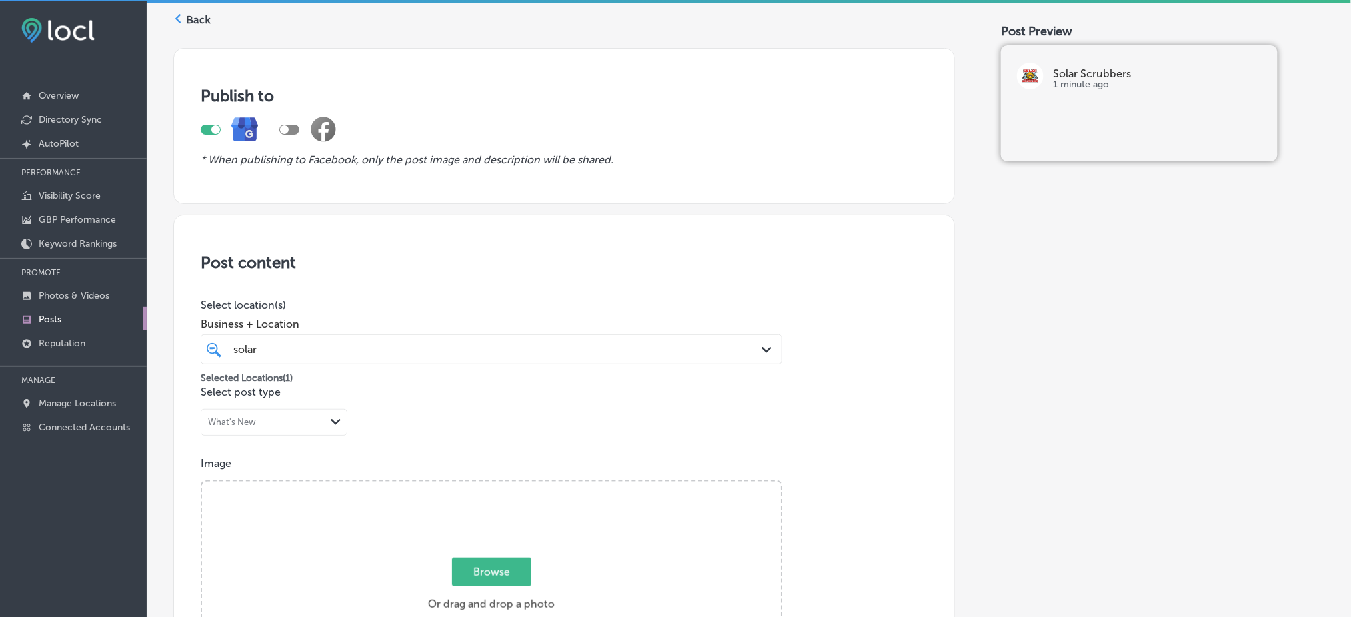
scroll to position [0, 0]
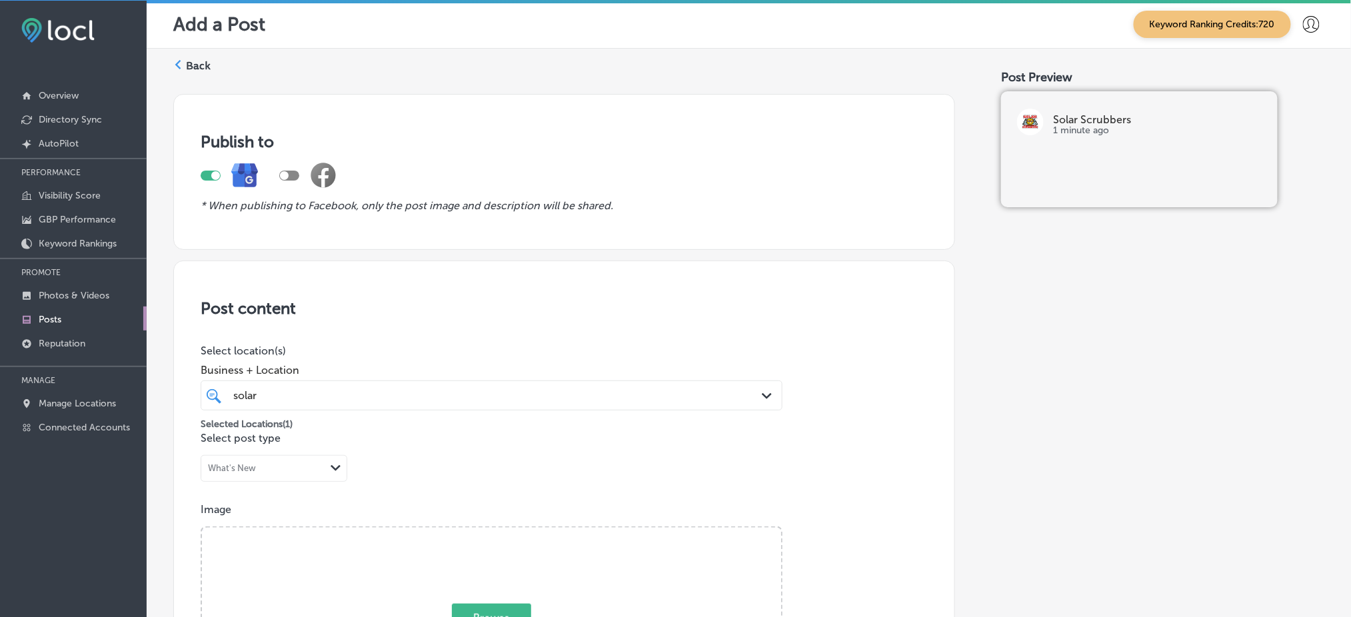
click at [193, 65] on label "Back" at bounding box center [198, 66] width 25 height 15
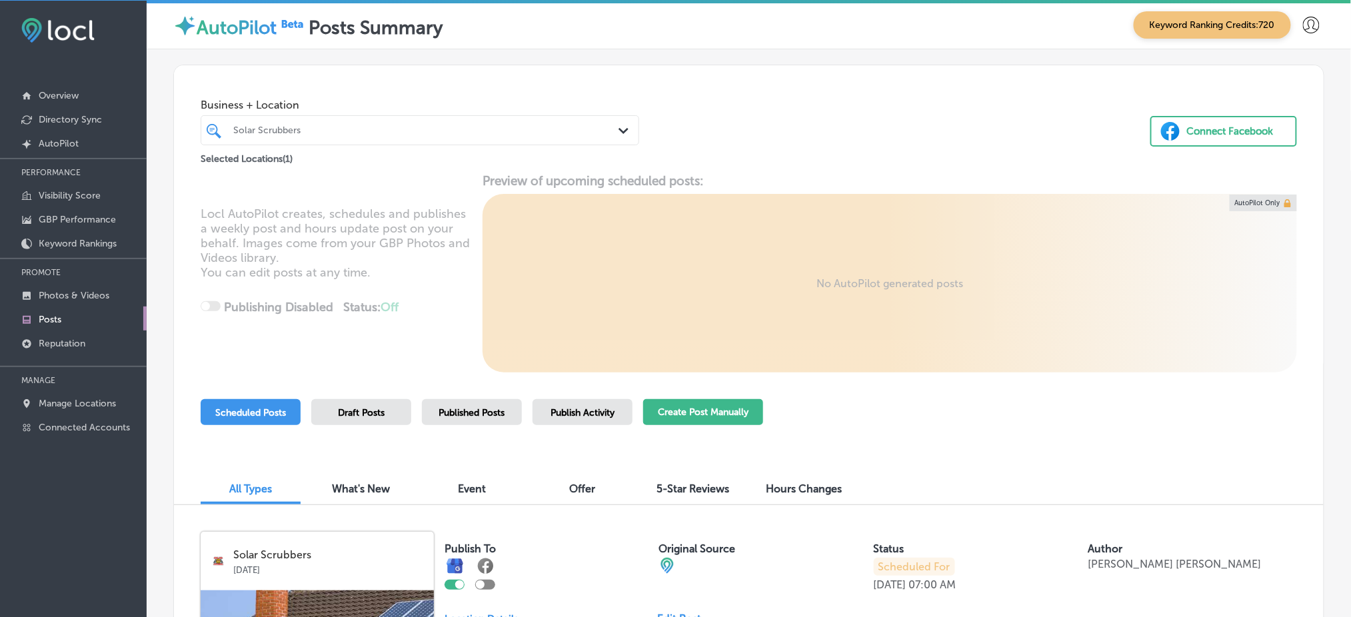
click at [706, 402] on button "Create Post Manually" at bounding box center [703, 412] width 120 height 26
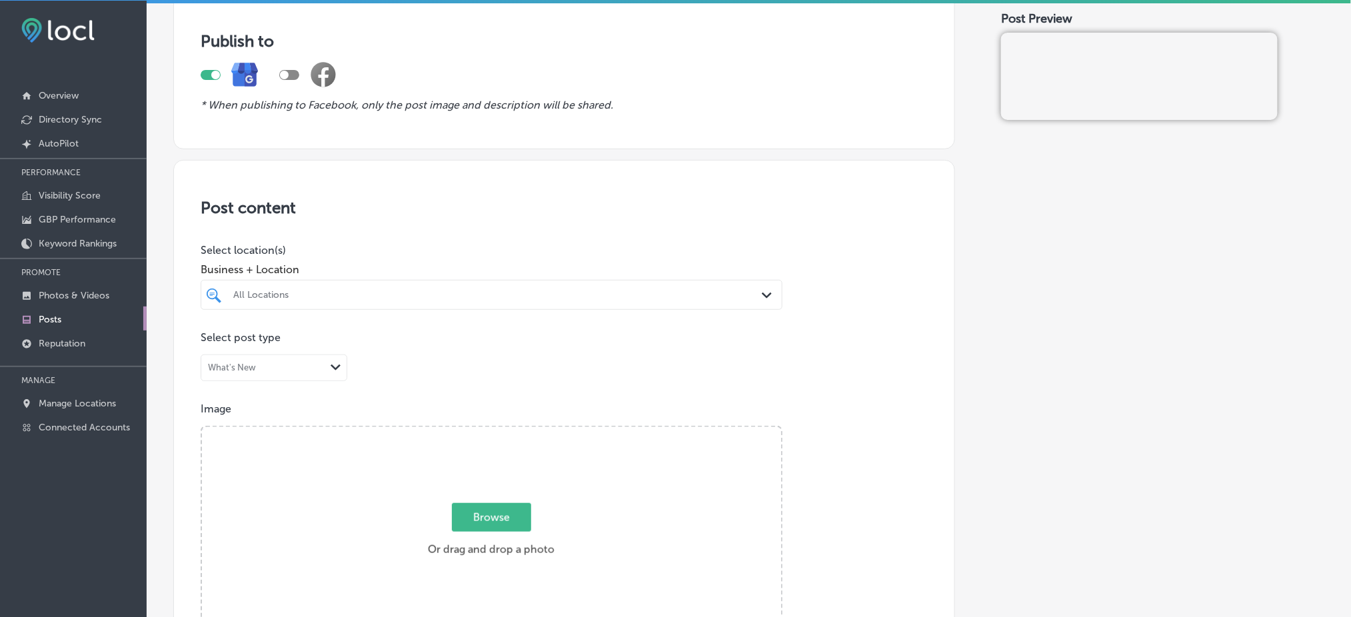
scroll to position [177, 0]
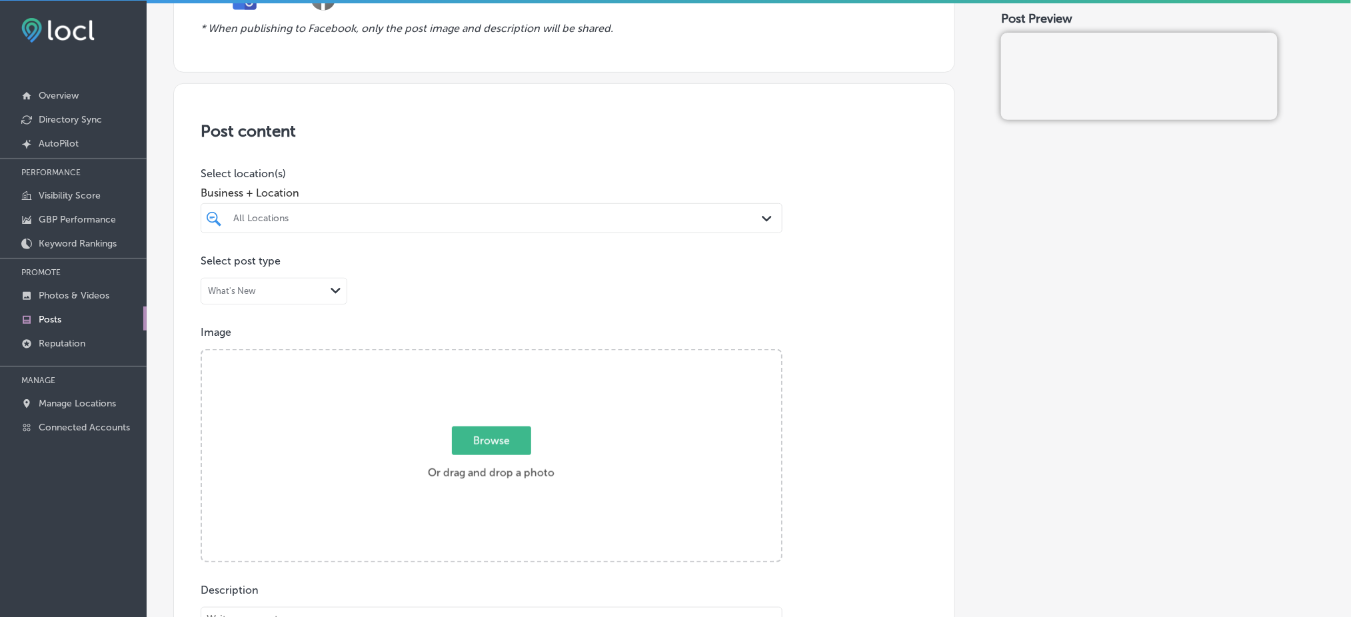
click at [284, 208] on div "All Locations" at bounding box center [492, 218] width 530 height 21
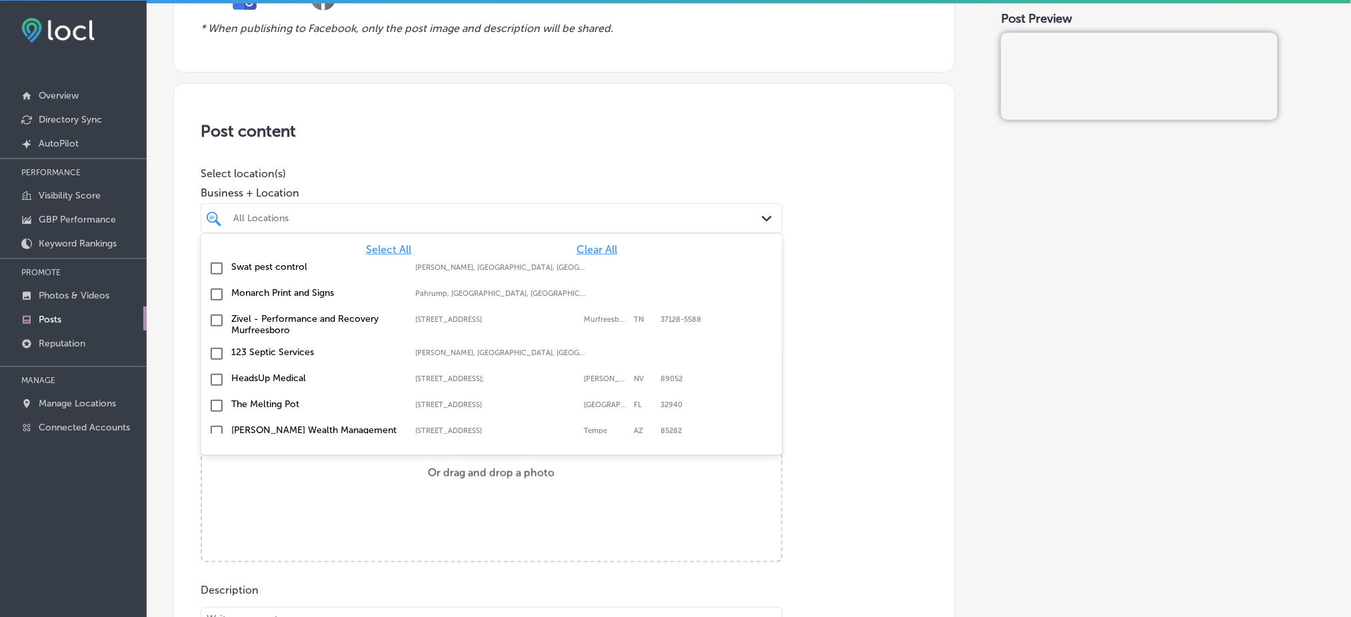
click at [576, 246] on span "Clear All" at bounding box center [596, 249] width 41 height 13
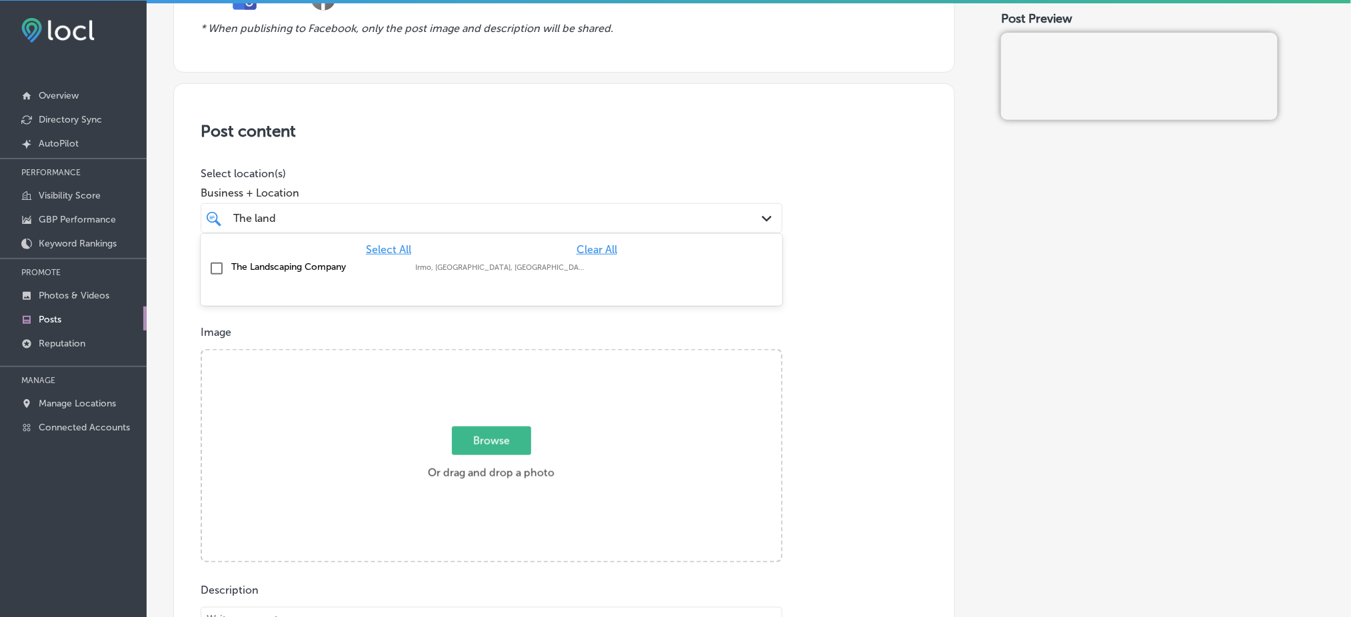
click at [473, 259] on div "The Landscaping Company Irmo, [GEOGRAPHIC_DATA], [GEOGRAPHIC_DATA] | Cayce, [GE…" at bounding box center [491, 269] width 571 height 21
type input "The land"
click at [482, 143] on div "Post content Select location(s) Business + Location option focused, 2 of 146. 2…" at bounding box center [564, 505] width 782 height 844
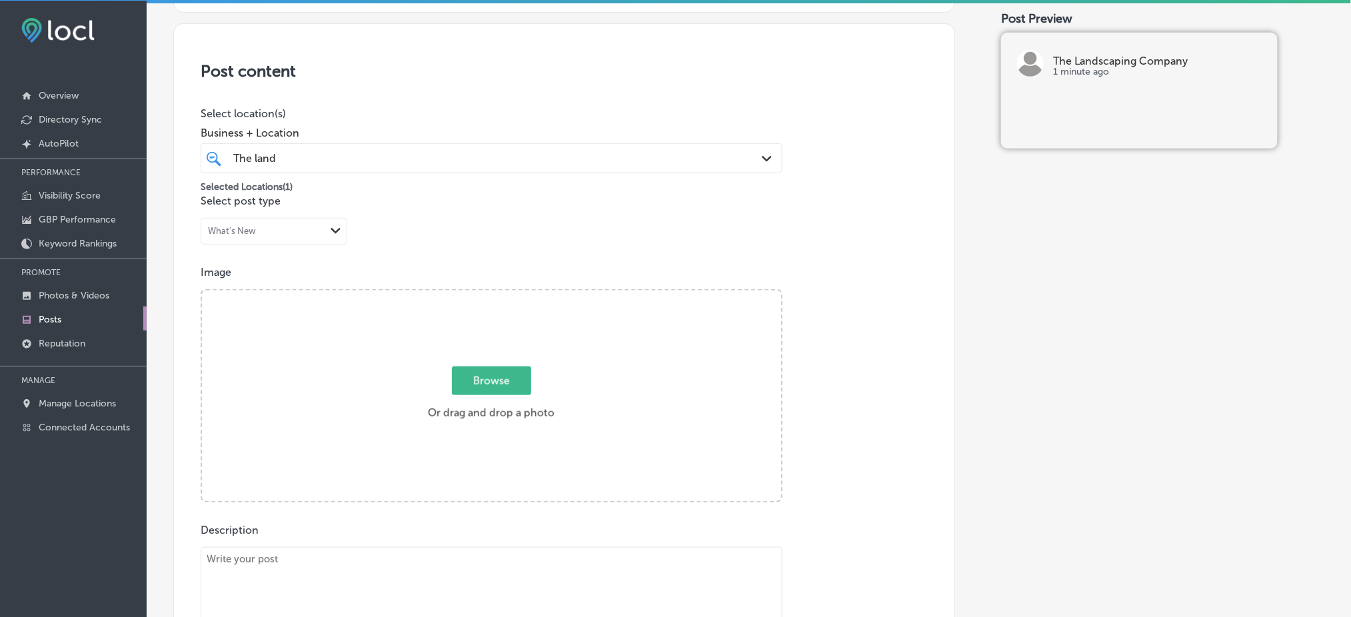
scroll to position [355, 0]
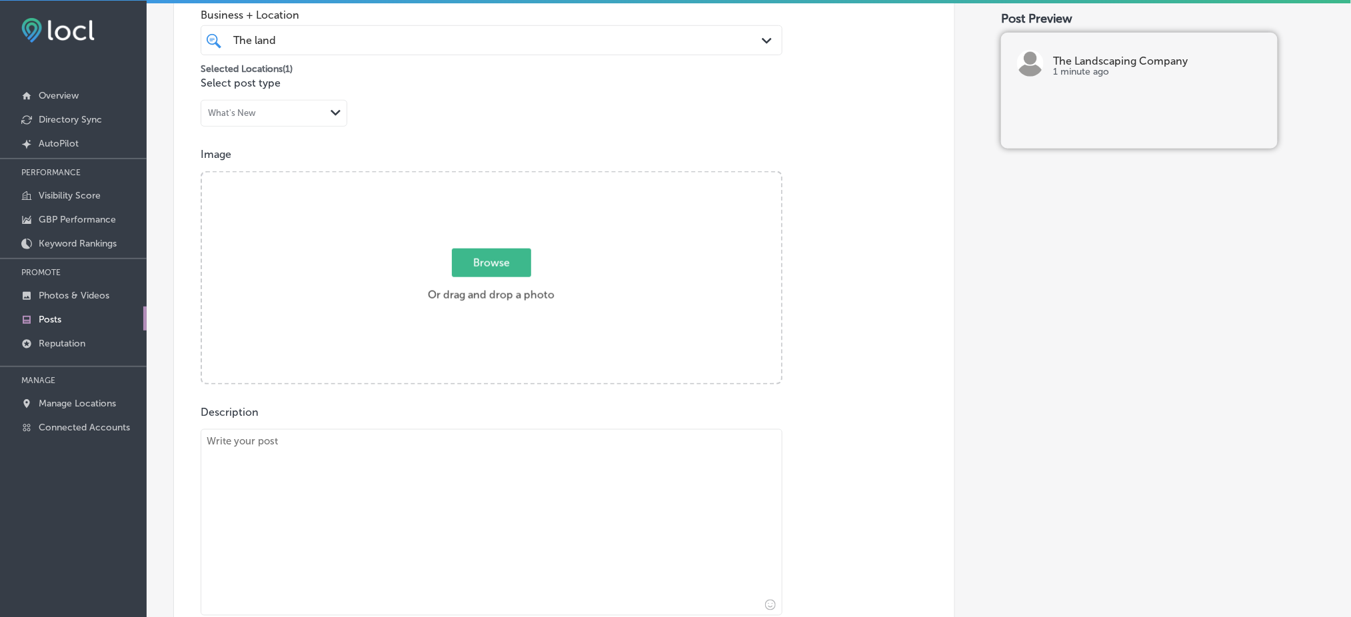
click at [325, 455] on textarea at bounding box center [492, 522] width 582 height 187
paste textarea "Looking to add structure and beauty to your landscape? At The Landscaping Compa…"
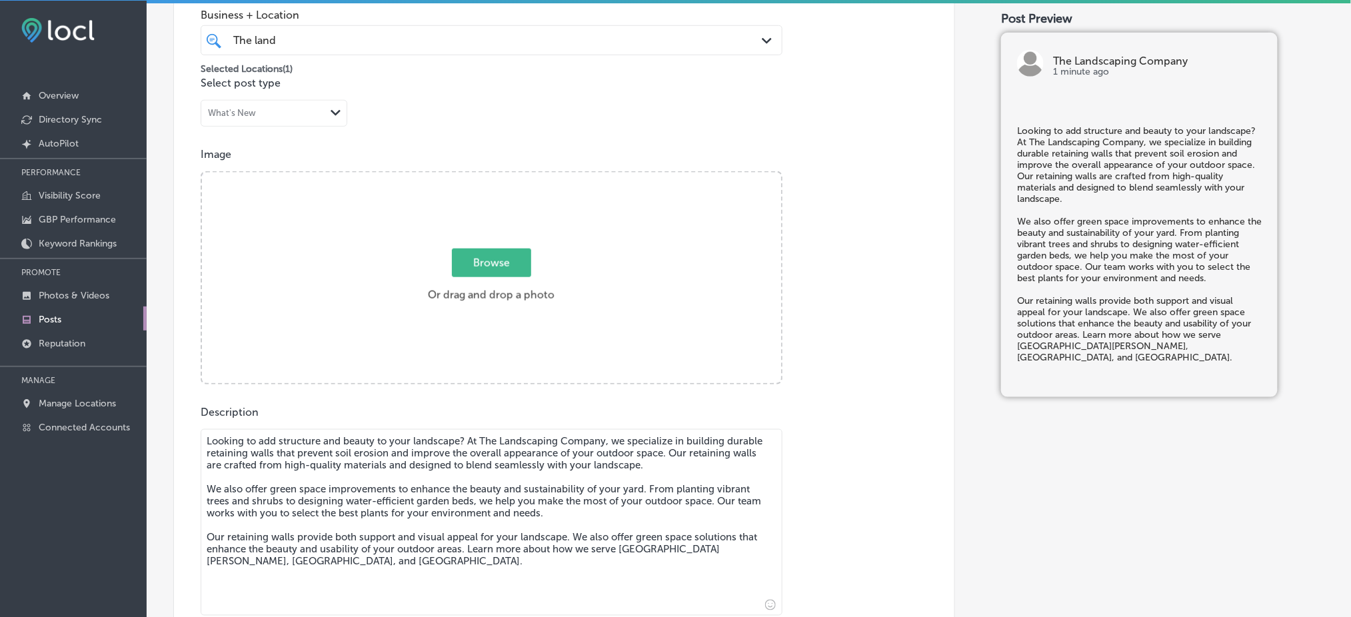
type textarea "Looking to add structure and beauty to your landscape? At The Landscaping Compa…"
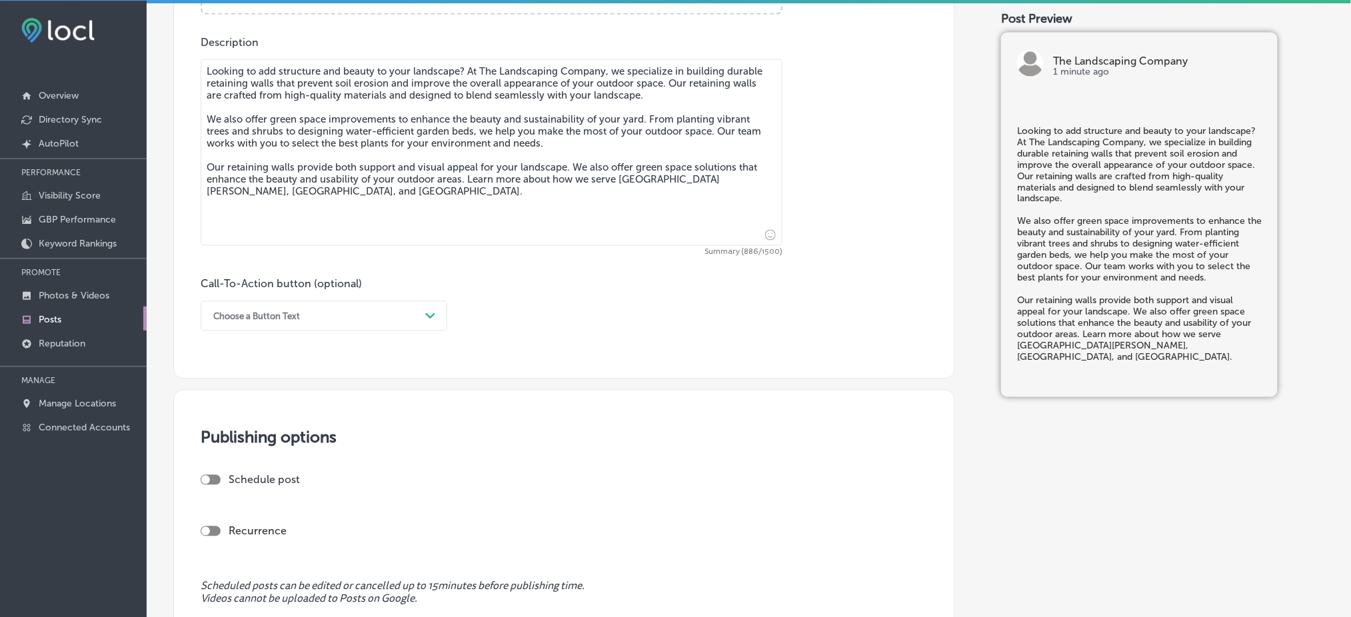
scroll to position [800, 0]
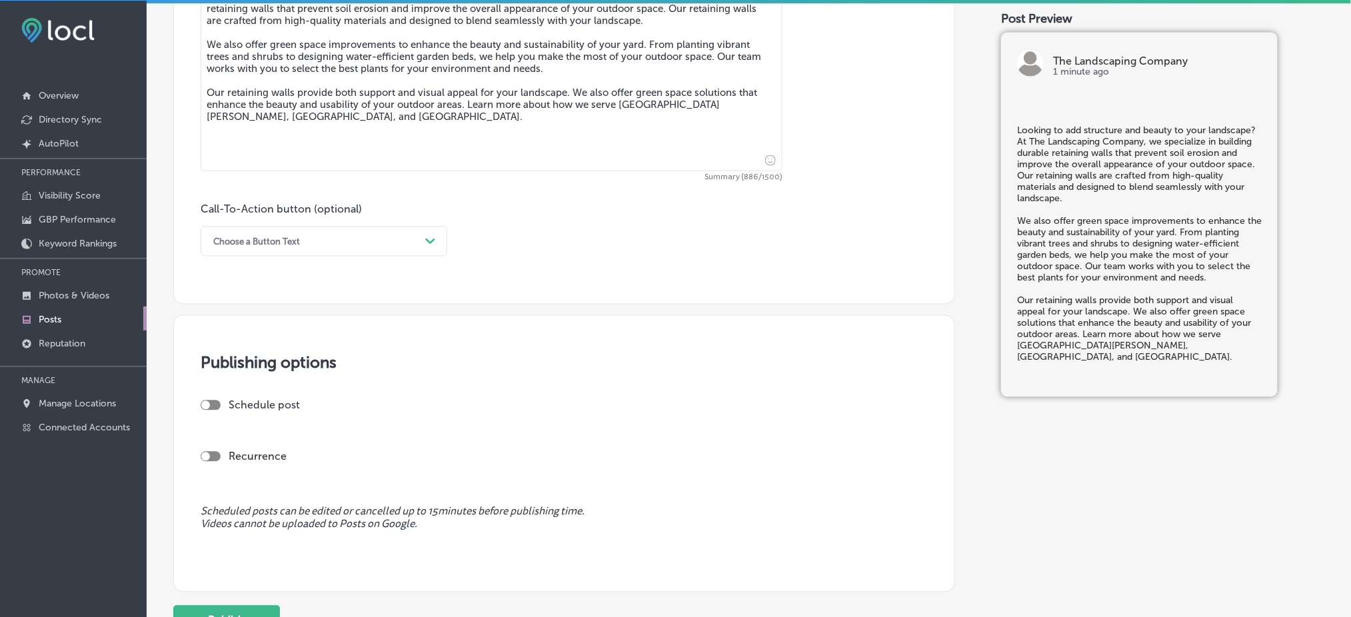
click at [263, 239] on div "Choose a Button Text" at bounding box center [256, 242] width 87 height 10
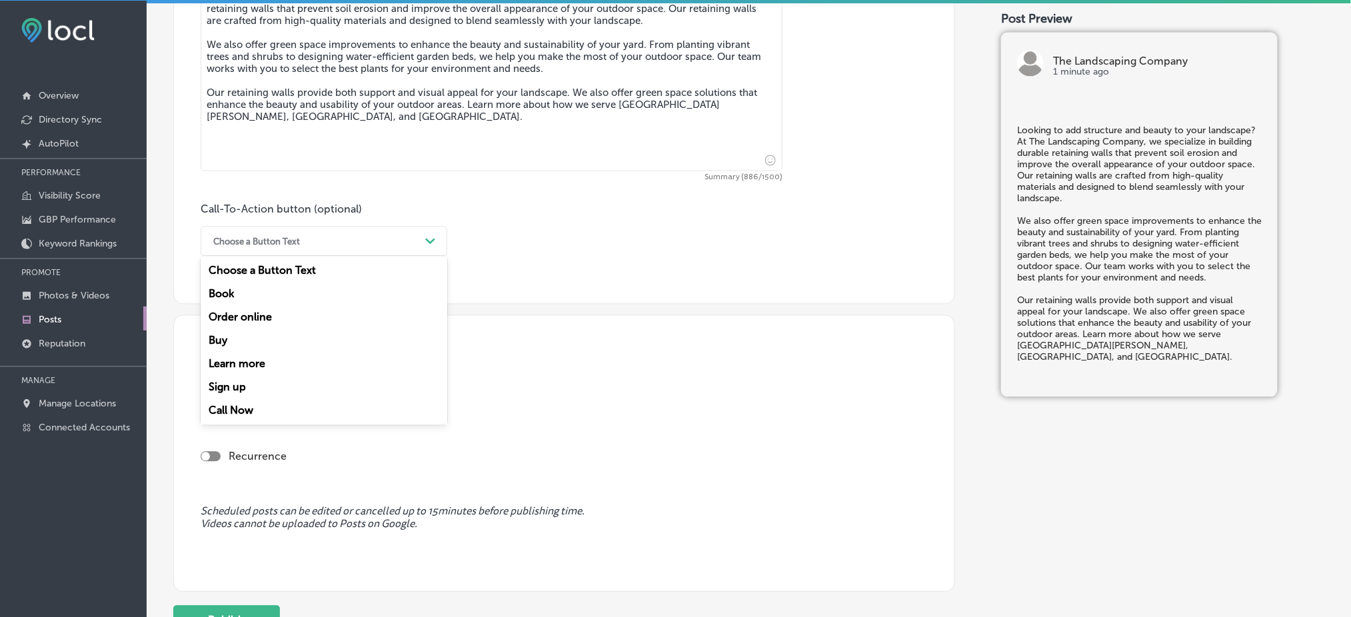
click at [247, 359] on div "Learn more" at bounding box center [324, 364] width 247 height 23
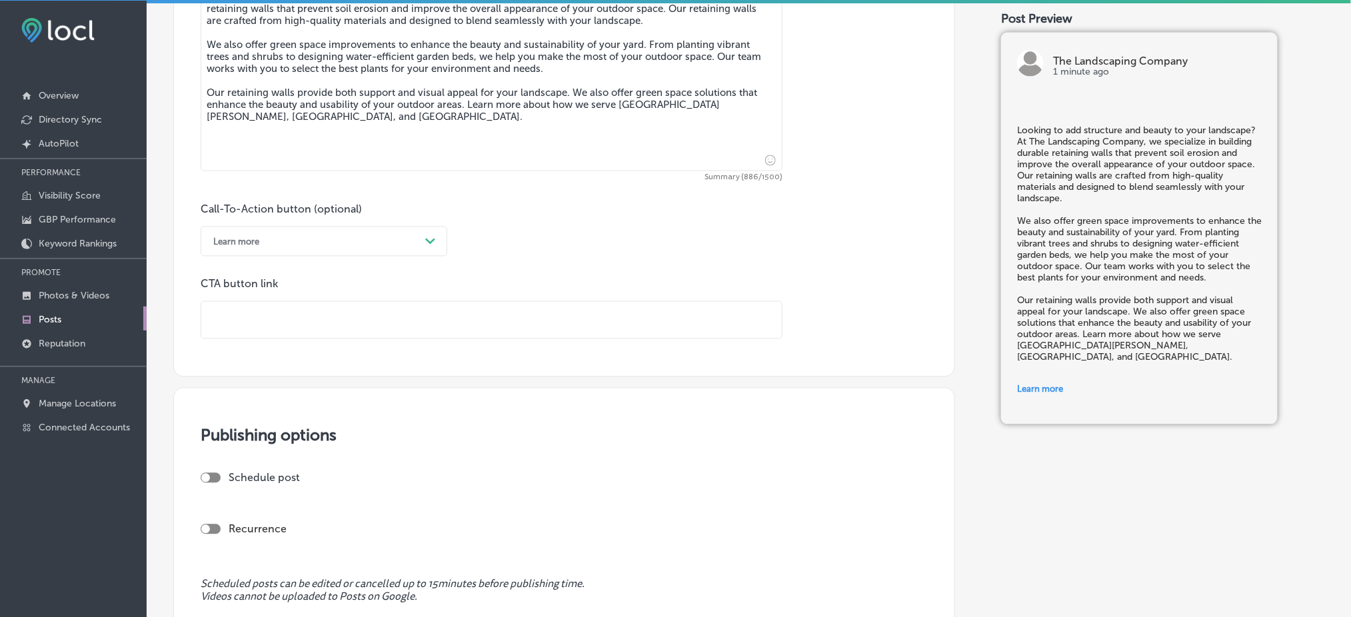
click at [259, 315] on input "text" at bounding box center [491, 320] width 580 height 37
paste input "[URL][DOMAIN_NAME]"
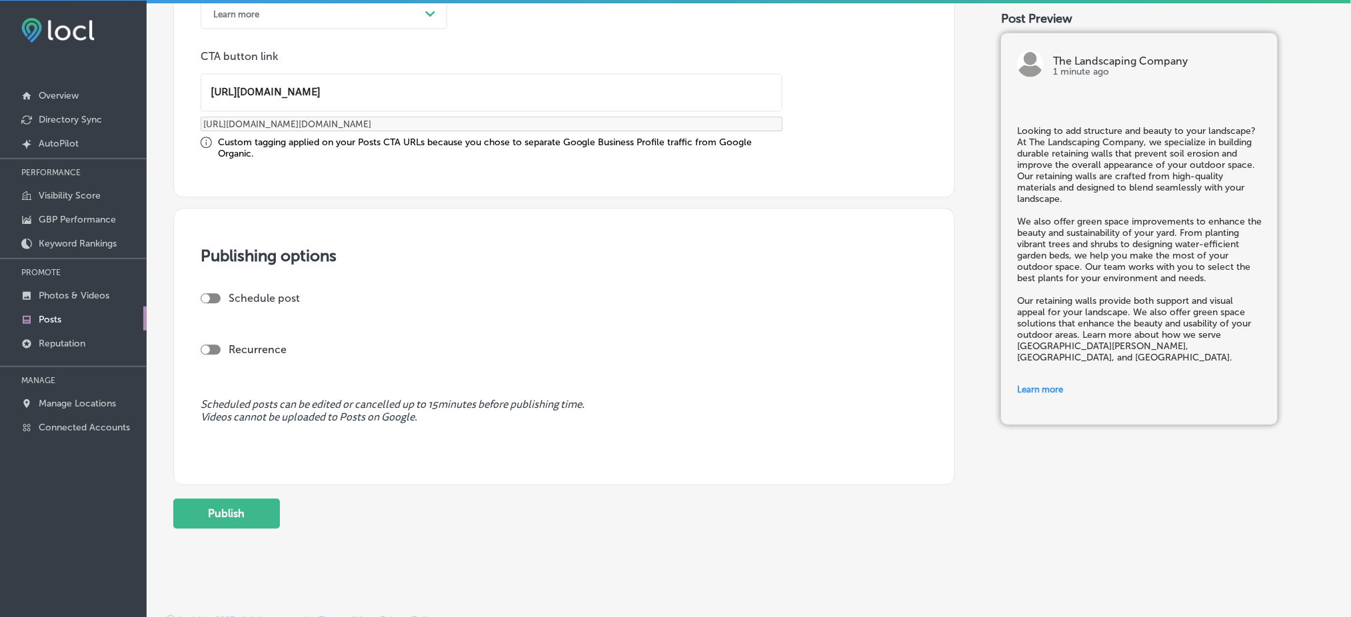
scroll to position [1039, 0]
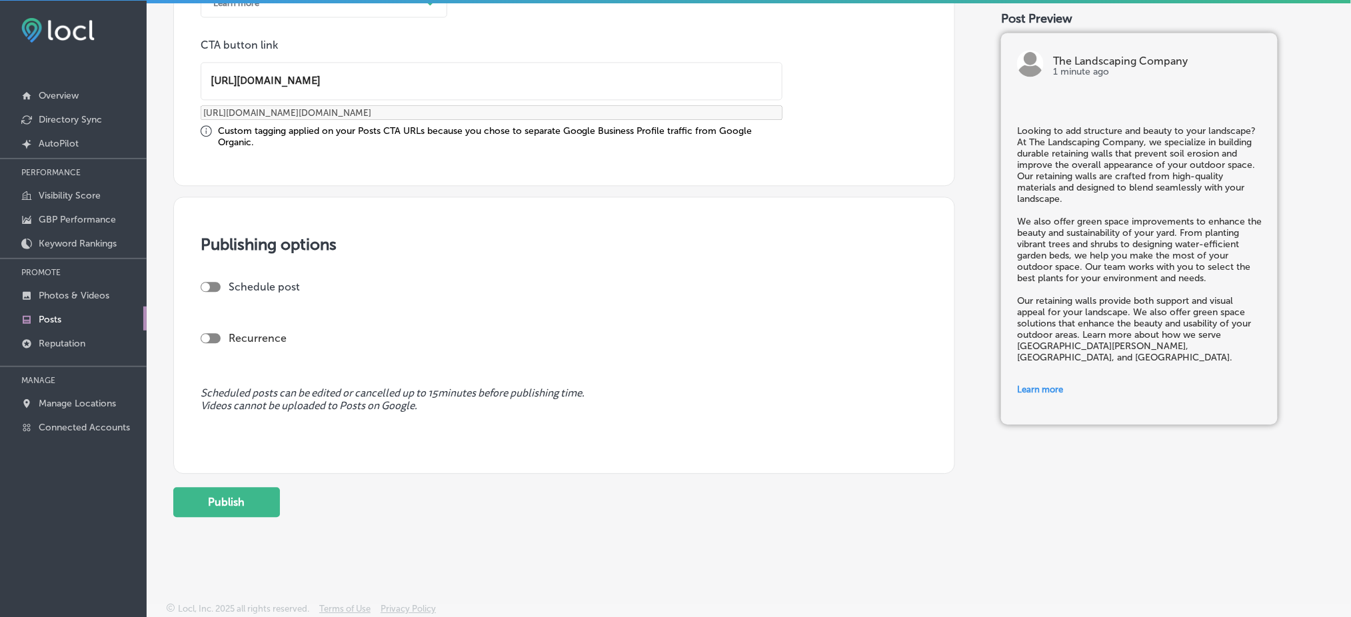
type input "[URL][DOMAIN_NAME]"
click at [211, 281] on div "Schedule post" at bounding box center [559, 287] width 716 height 13
click at [211, 283] on div at bounding box center [211, 287] width 20 height 10
checkbox input "true"
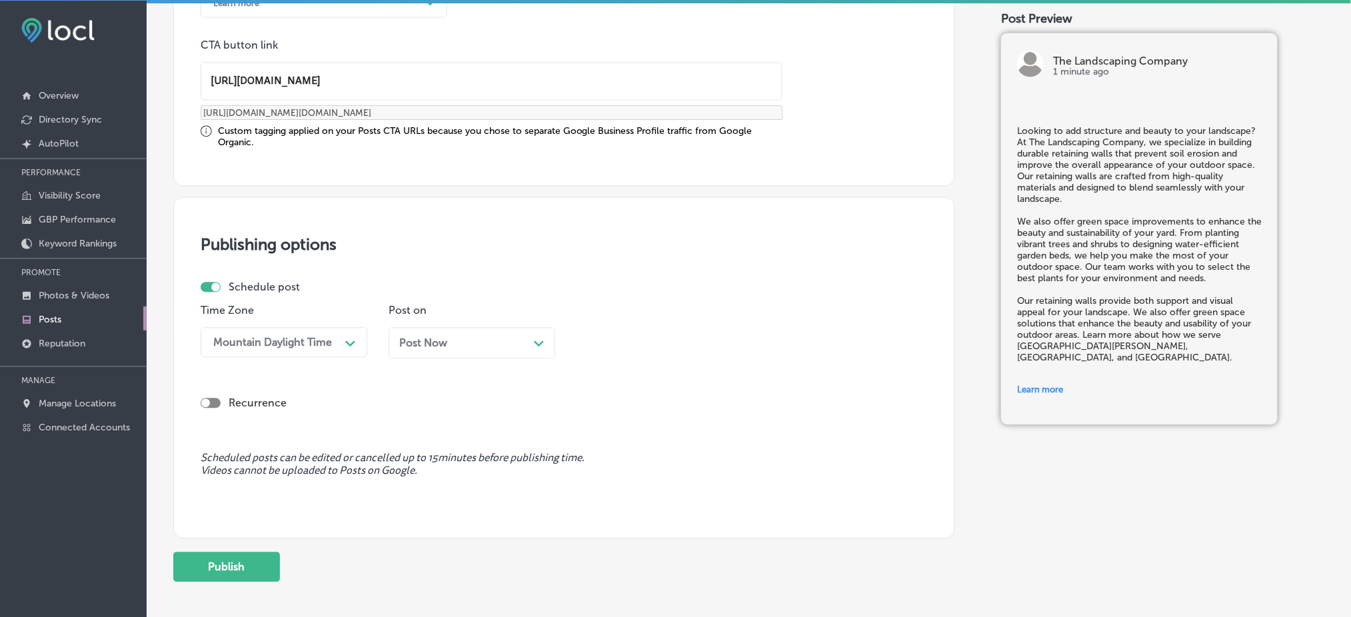
click at [459, 327] on div "Post Now Path Created with Sketch." at bounding box center [472, 342] width 167 height 31
click at [629, 340] on div "03:45 PM" at bounding box center [612, 342] width 47 height 13
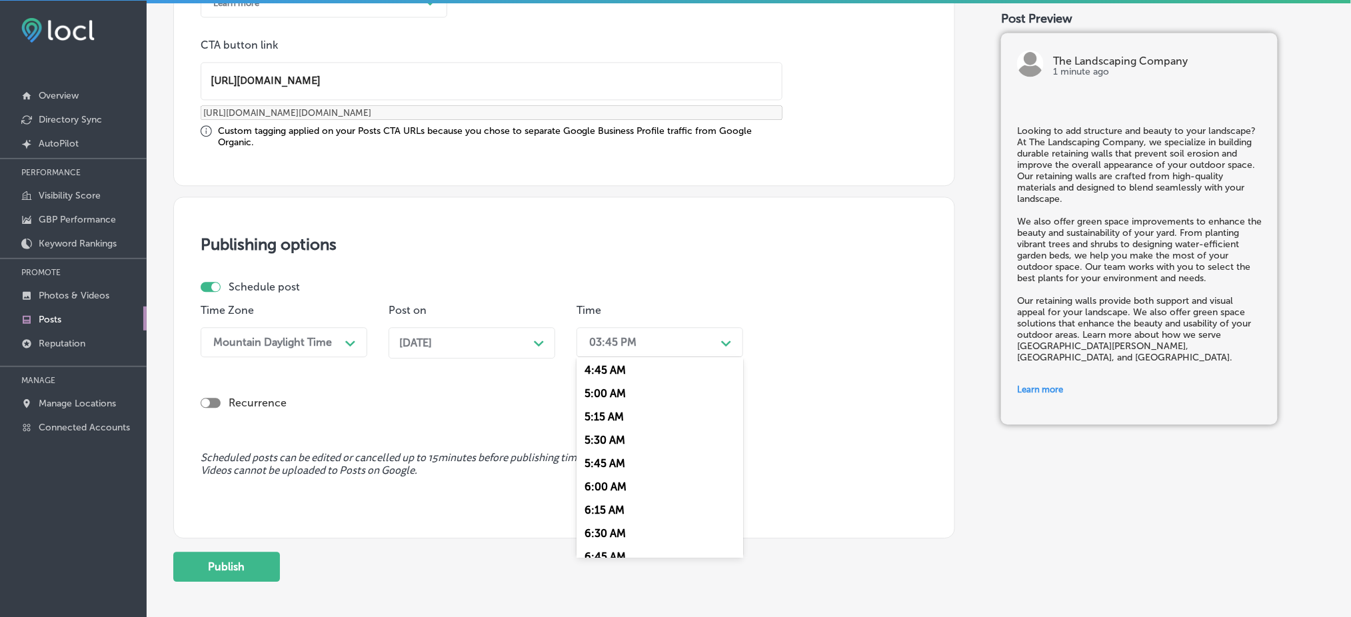
scroll to position [533, 0]
click at [616, 492] on div "7:00 AM" at bounding box center [659, 491] width 167 height 23
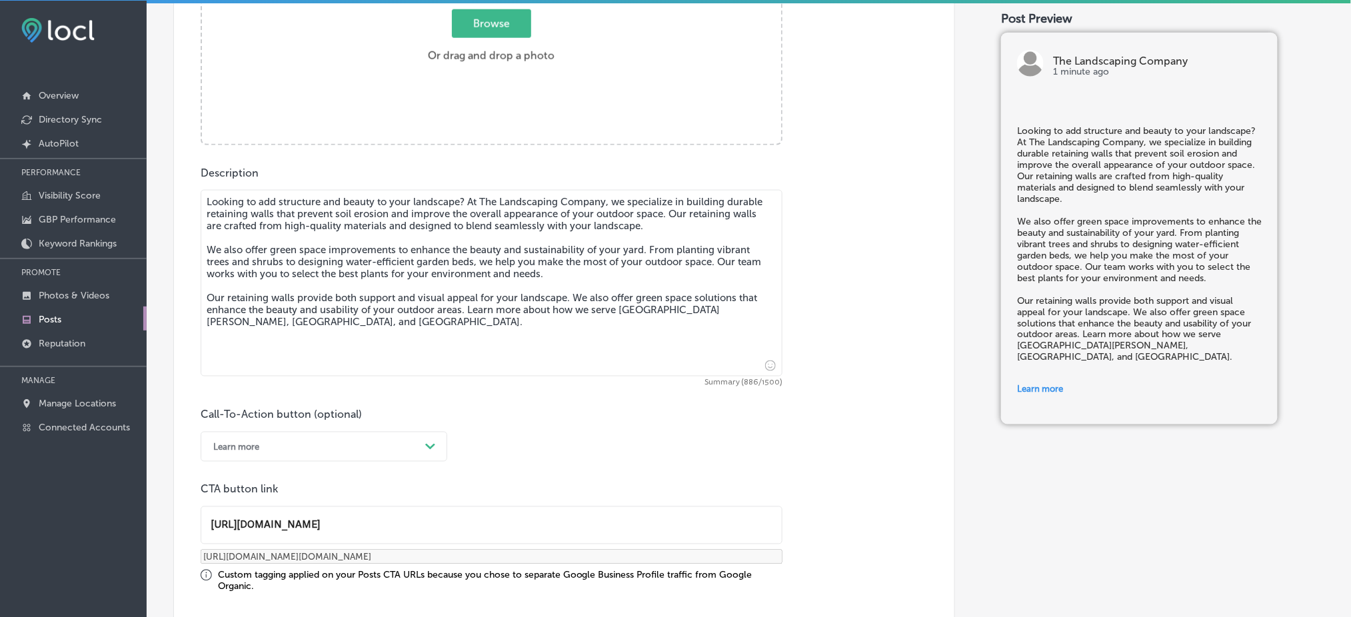
scroll to position [417, 0]
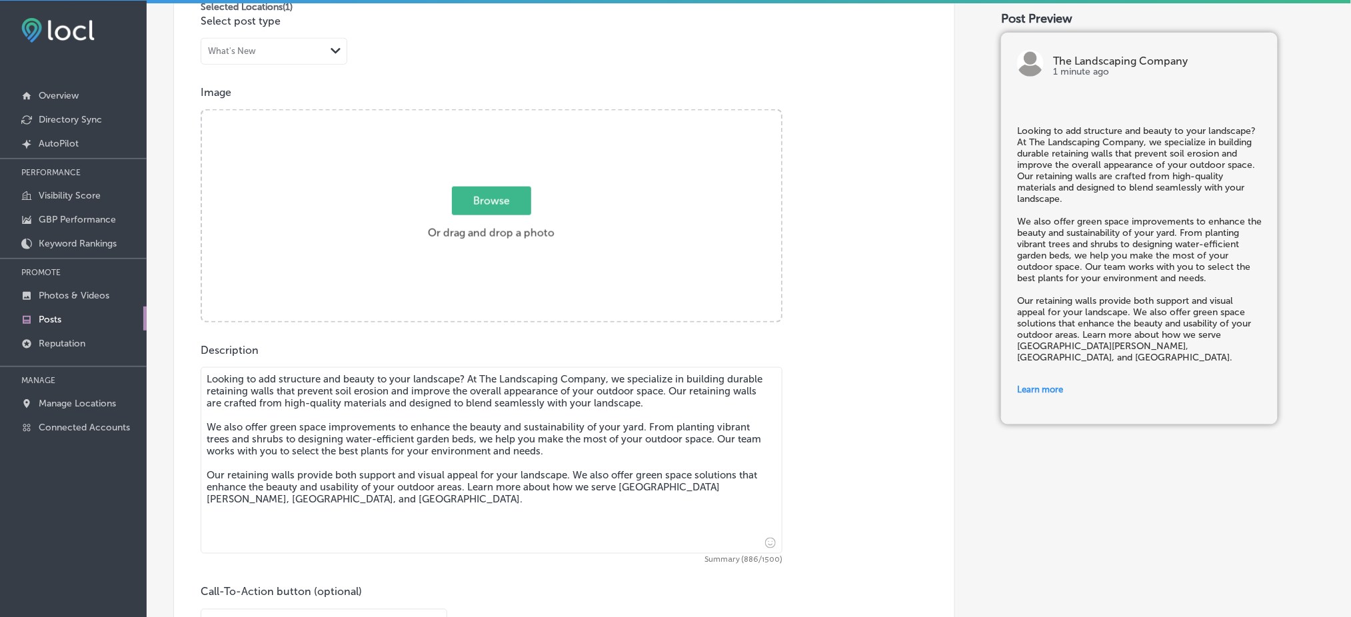
click at [541, 256] on div "Browse Or drag and drop a photo" at bounding box center [491, 217] width 579 height 213
click at [202, 111] on input "Browse Or drag and drop a photo" at bounding box center [491, 113] width 579 height 4
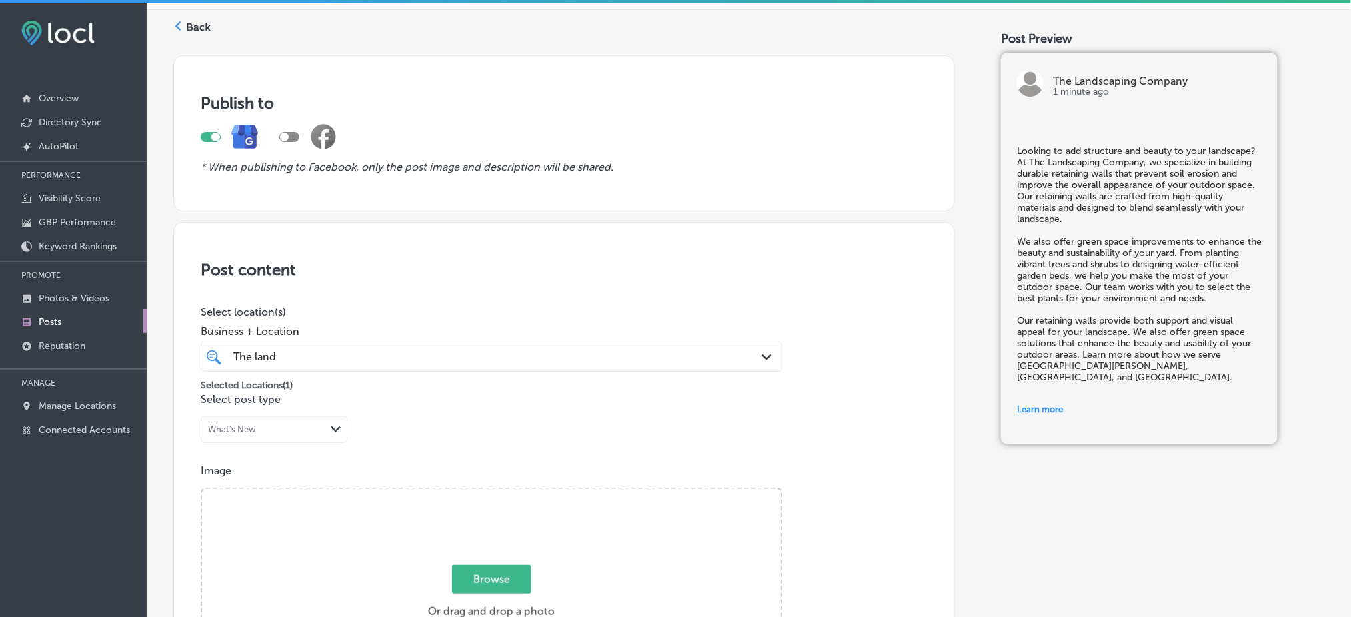
scroll to position [0, 0]
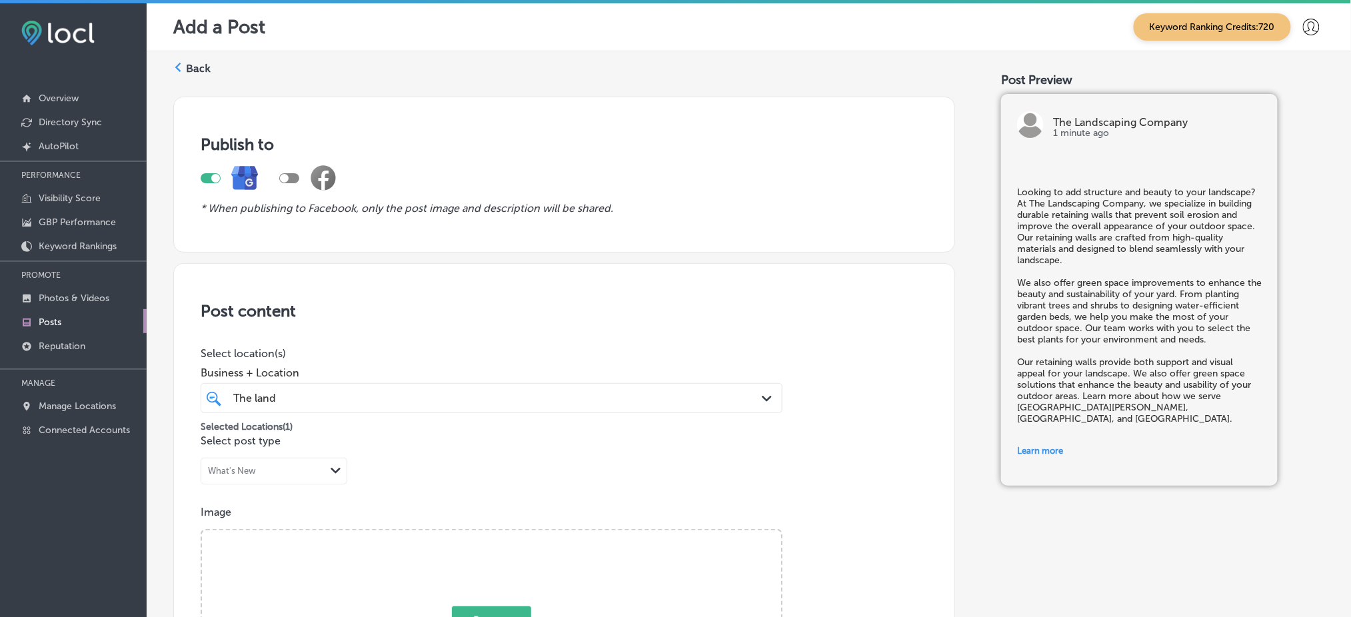
click at [195, 67] on label "Back" at bounding box center [198, 68] width 25 height 15
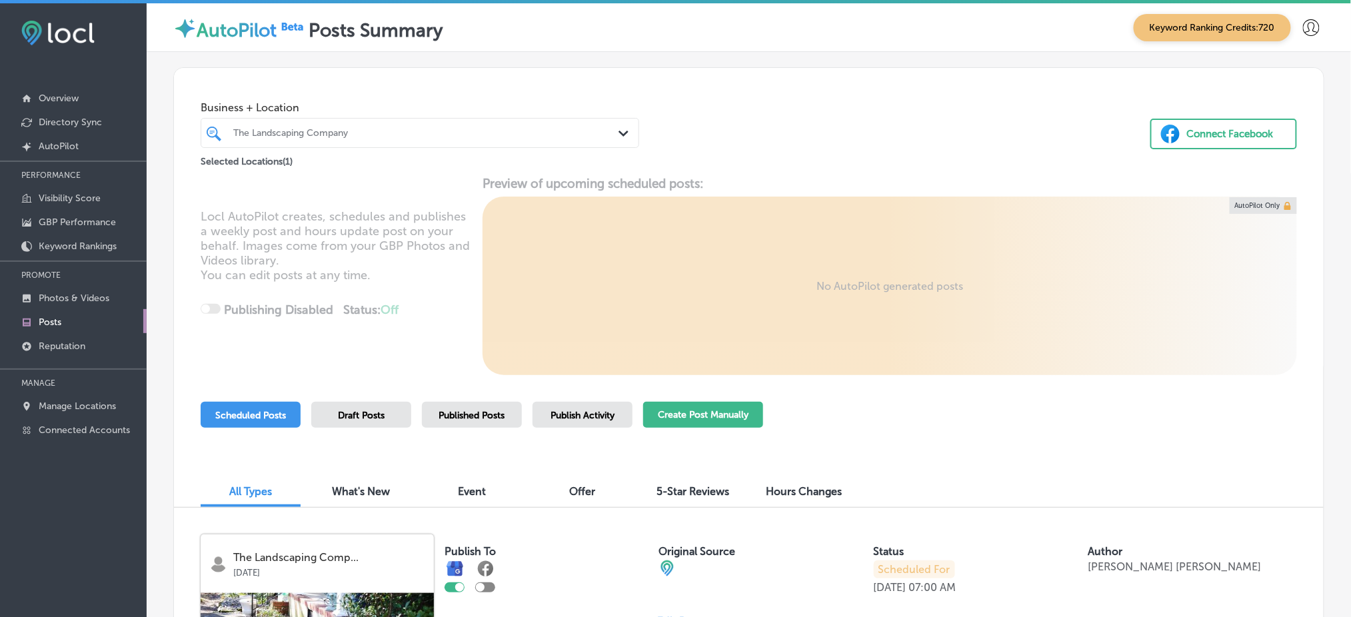
click at [707, 409] on button "Create Post Manually" at bounding box center [703, 415] width 120 height 26
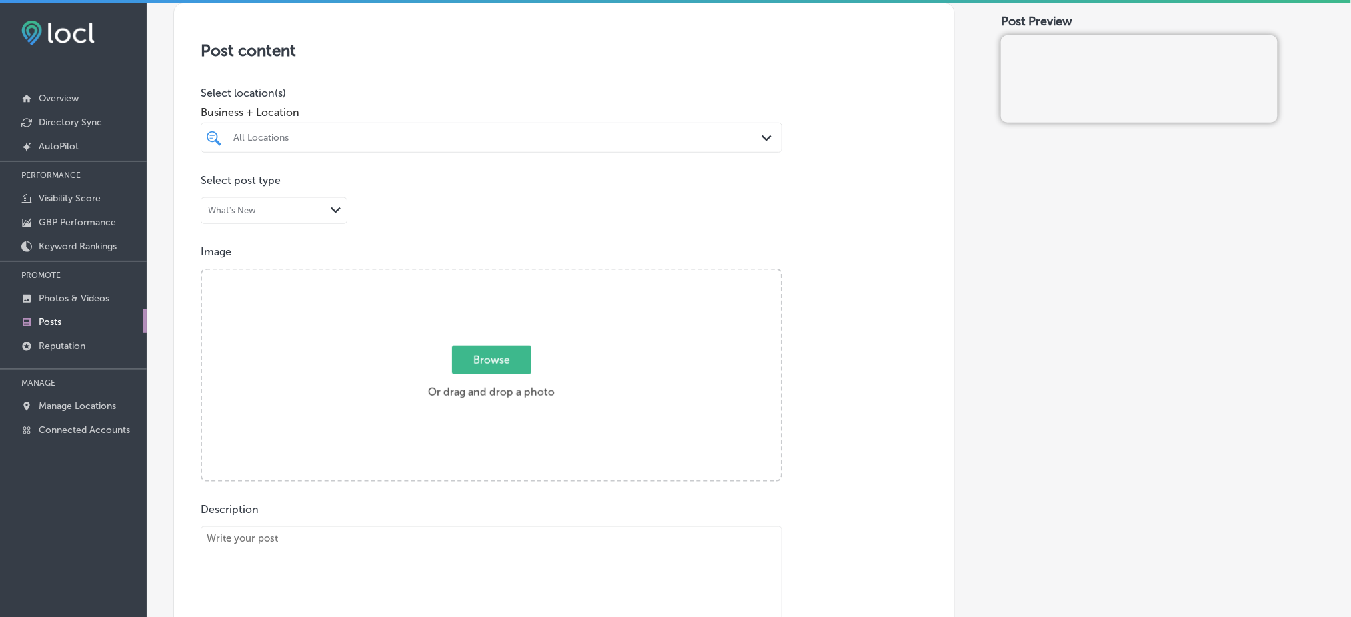
scroll to position [267, 0]
click at [309, 133] on div "All Locations" at bounding box center [498, 131] width 530 height 11
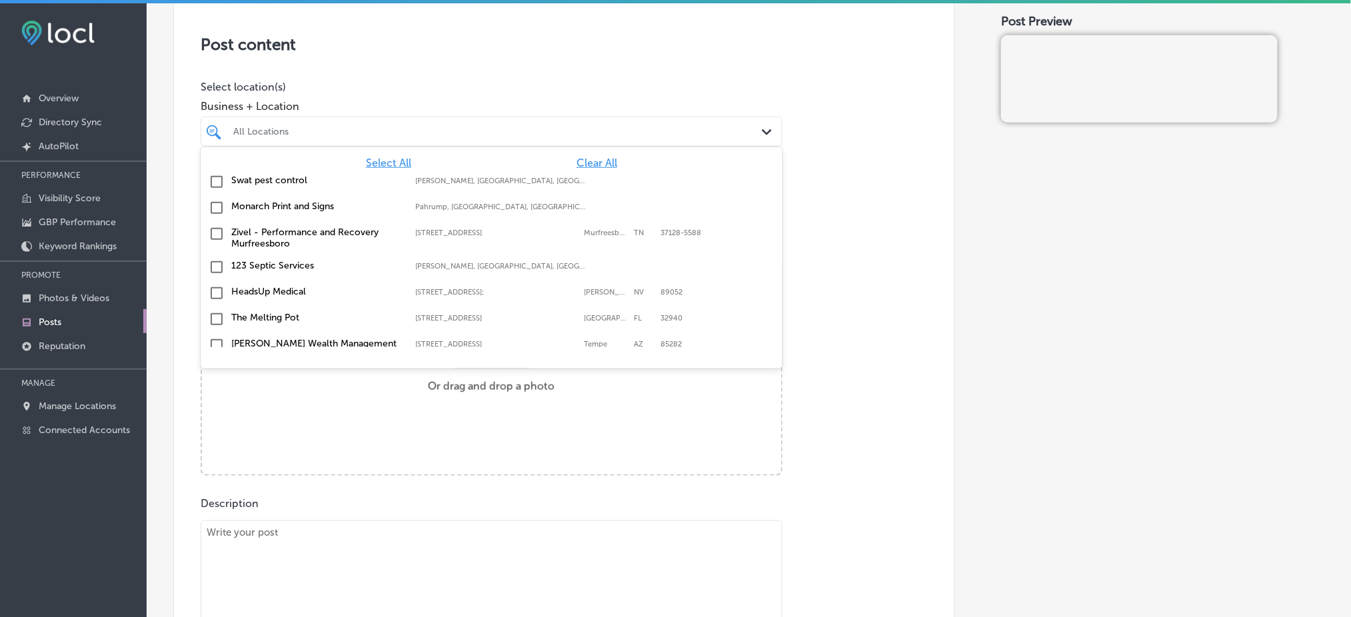
click at [576, 167] on span "Clear All" at bounding box center [596, 163] width 41 height 13
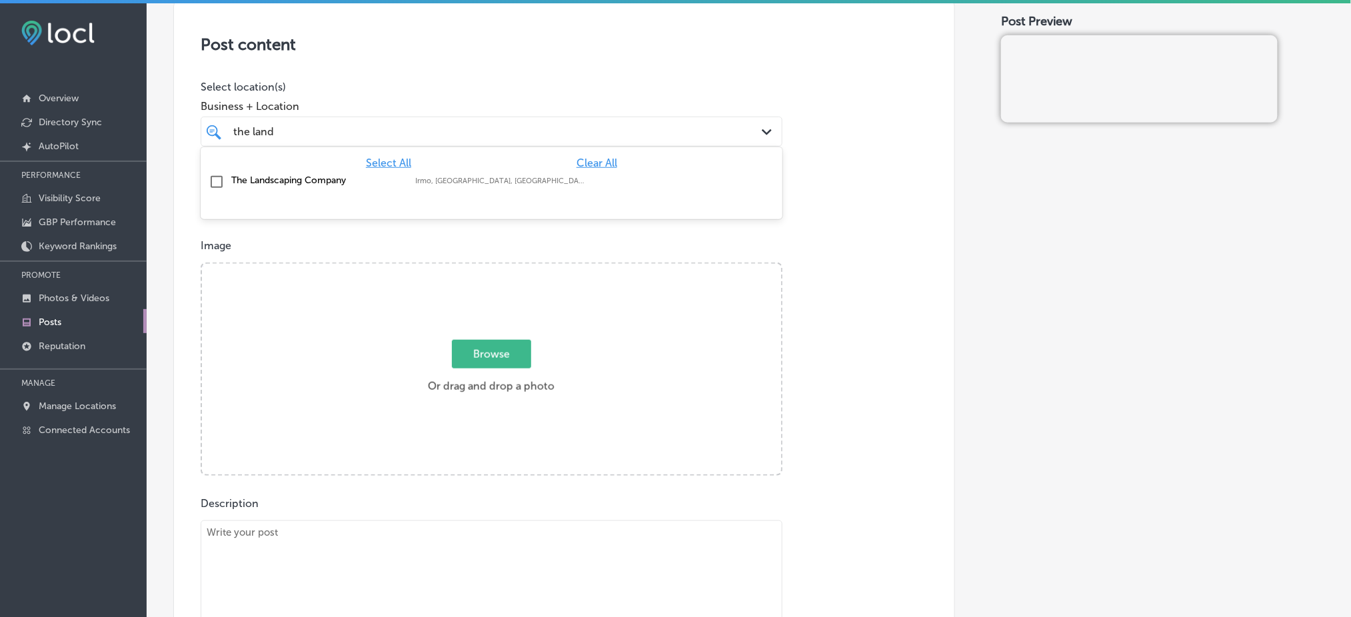
click at [530, 181] on label "Irmo, [GEOGRAPHIC_DATA], [GEOGRAPHIC_DATA] | Cayce, [GEOGRAPHIC_DATA], [GEOGRAP…" at bounding box center [500, 181] width 171 height 9
type input "the land"
click at [828, 227] on div "Post content Select location(s) Business + Location option focused, 2 of 146. 2…" at bounding box center [564, 419] width 782 height 844
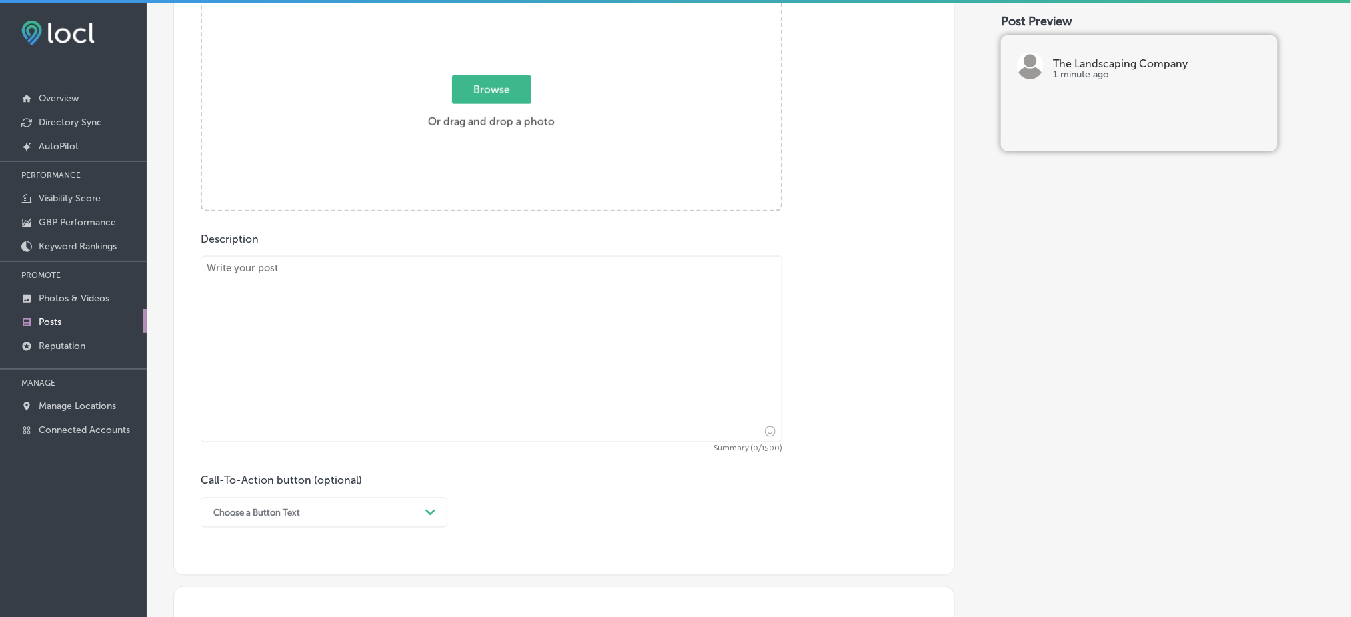
scroll to position [533, 0]
click at [451, 313] on textarea at bounding box center [492, 347] width 582 height 187
paste textarea "Looking to add structure and beauty to your landscape? At The Landscaping Compa…"
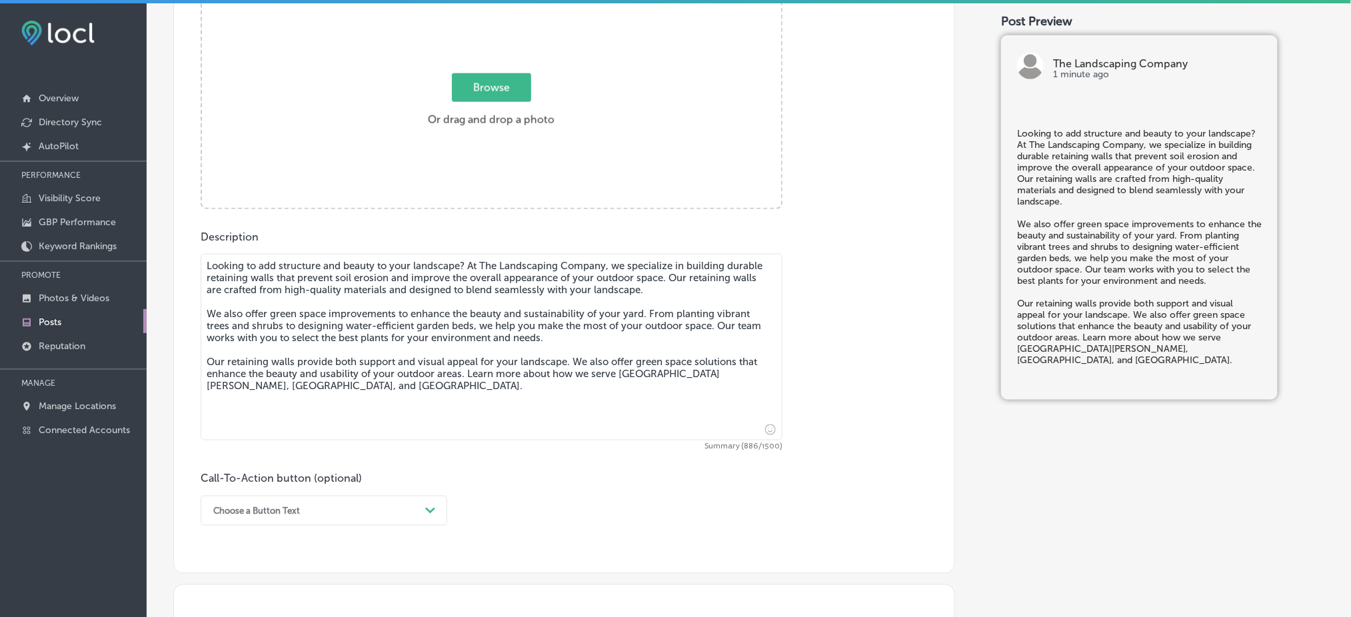
type textarea "Looking to add structure and beauty to your landscape? At The Landscaping Compa…"
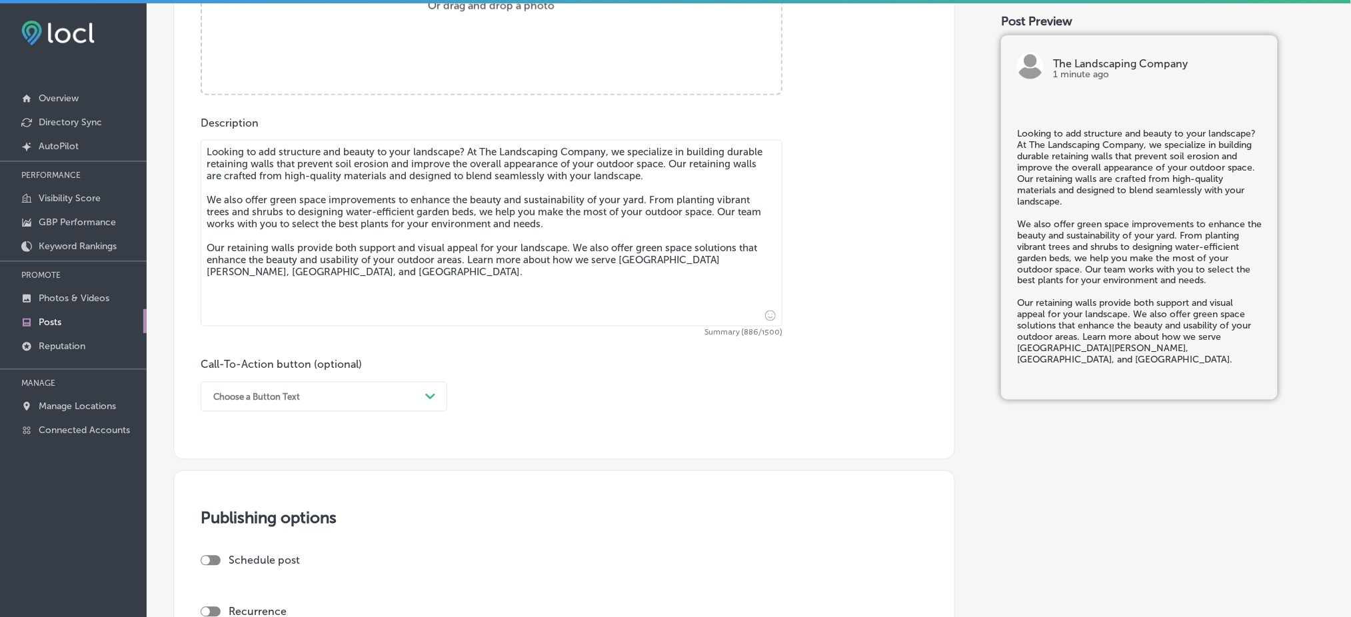
scroll to position [800, 0]
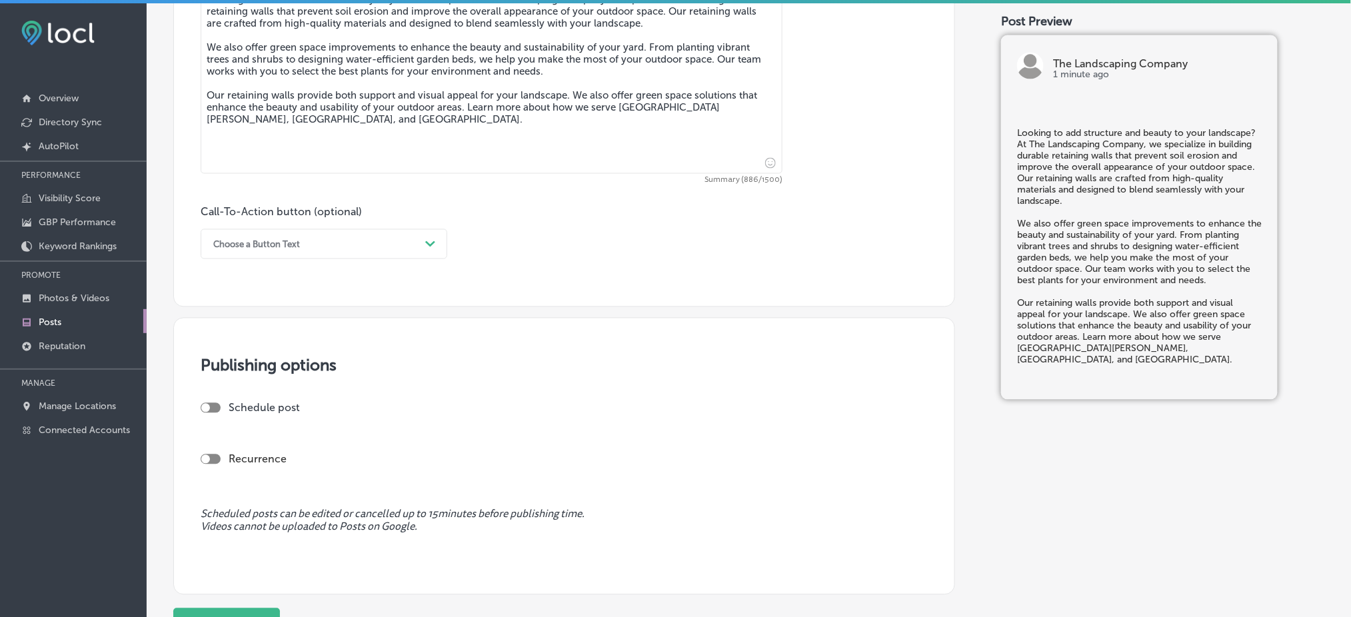
click at [317, 247] on div "Choose a Button Text" at bounding box center [313, 244] width 213 height 21
click at [251, 365] on div "Learn more" at bounding box center [324, 366] width 247 height 23
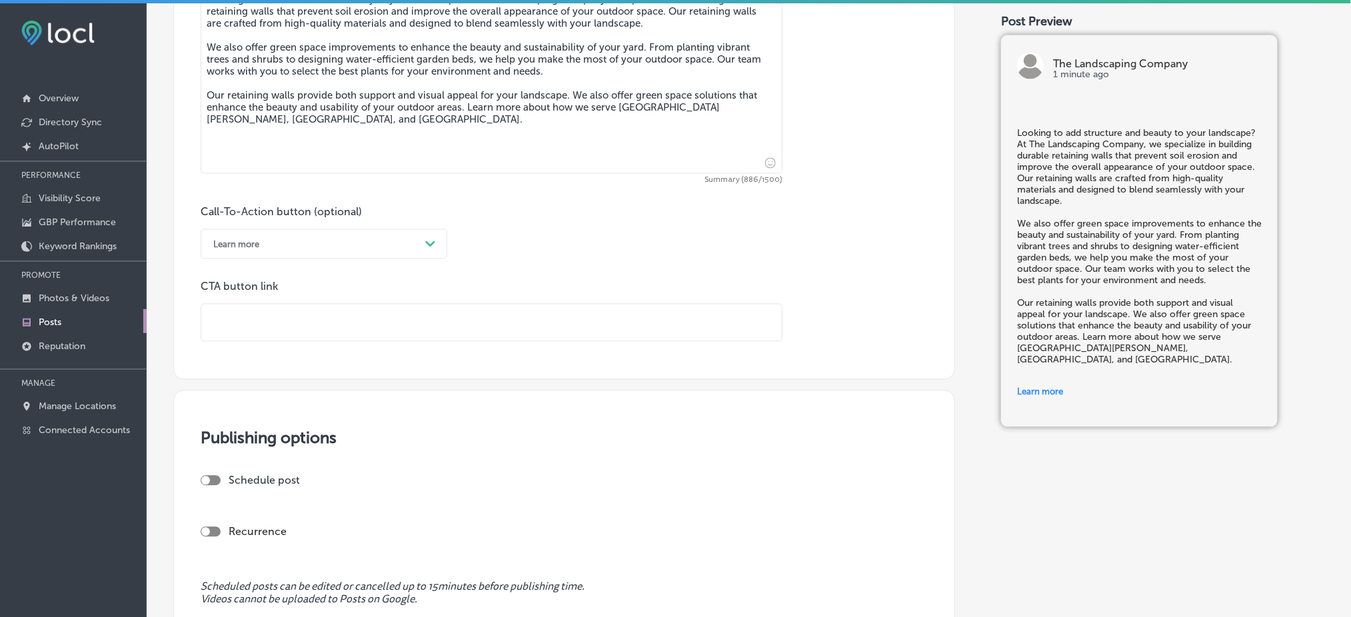
click at [288, 326] on input "text" at bounding box center [491, 323] width 580 height 37
paste input "[URL][DOMAIN_NAME]"
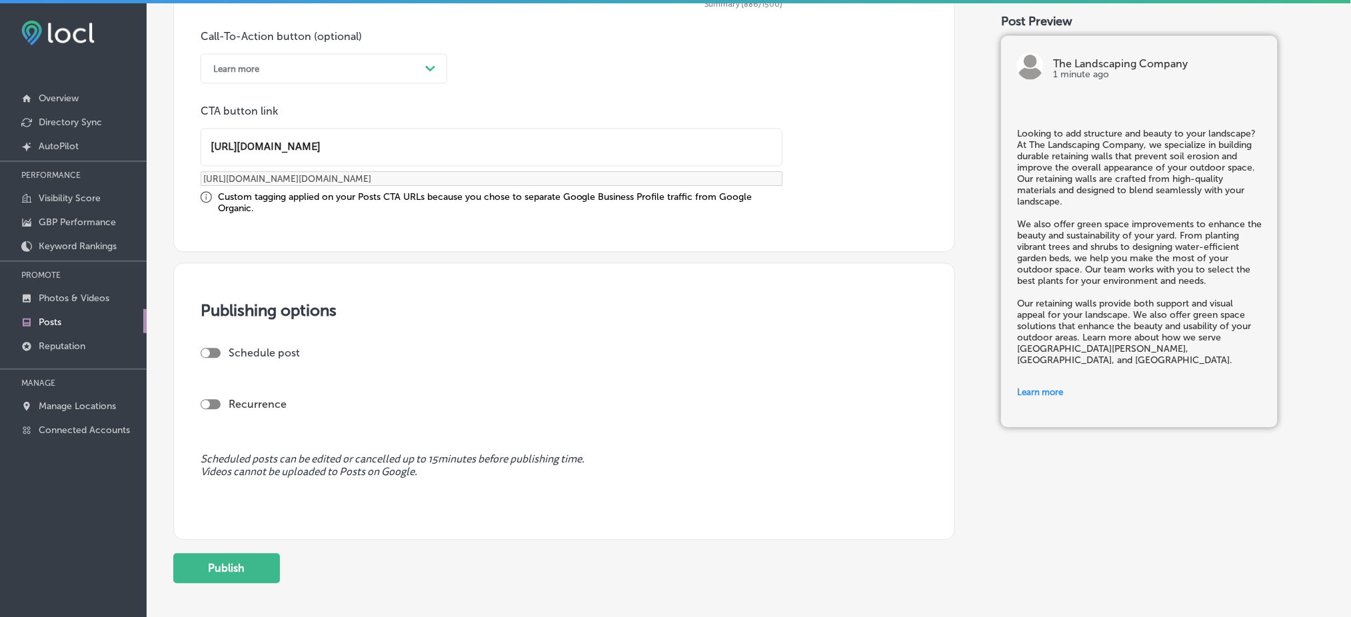
scroll to position [977, 0]
type input "[URL][DOMAIN_NAME]"
click at [217, 355] on div "Schedule post" at bounding box center [559, 351] width 716 height 13
click at [209, 349] on div at bounding box center [205, 351] width 9 height 9
checkbox input "true"
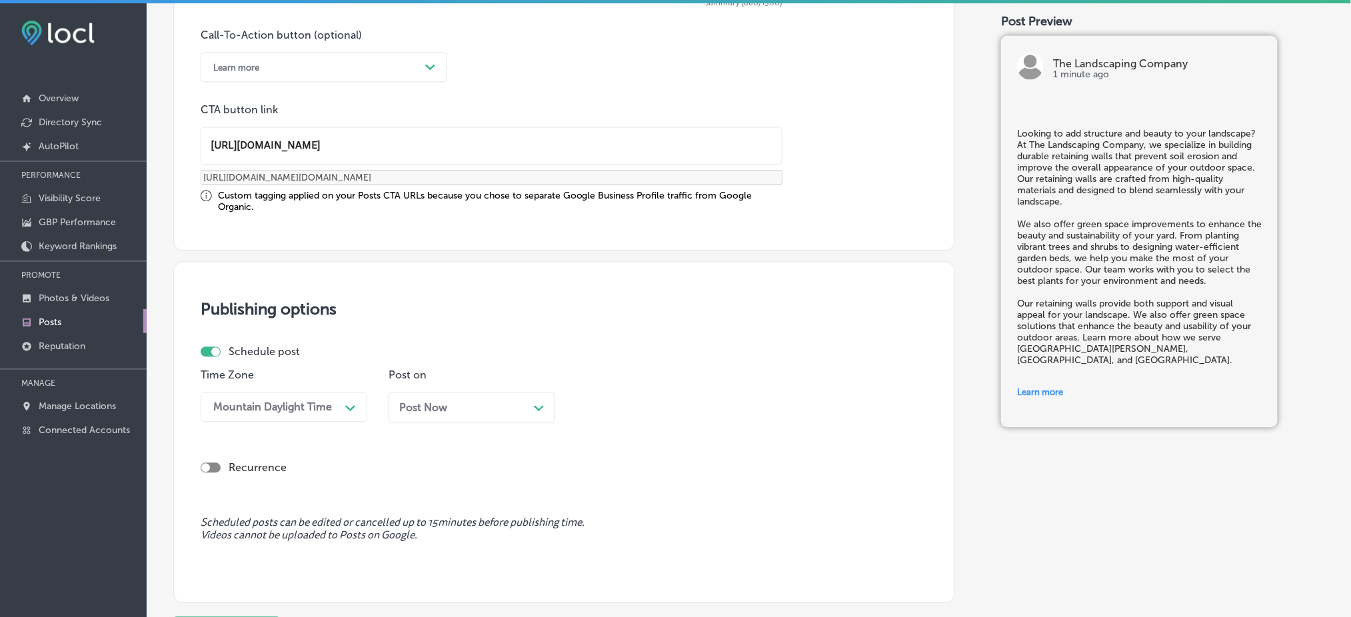
click at [452, 392] on div "Post Now Path Created with Sketch." at bounding box center [472, 407] width 167 height 31
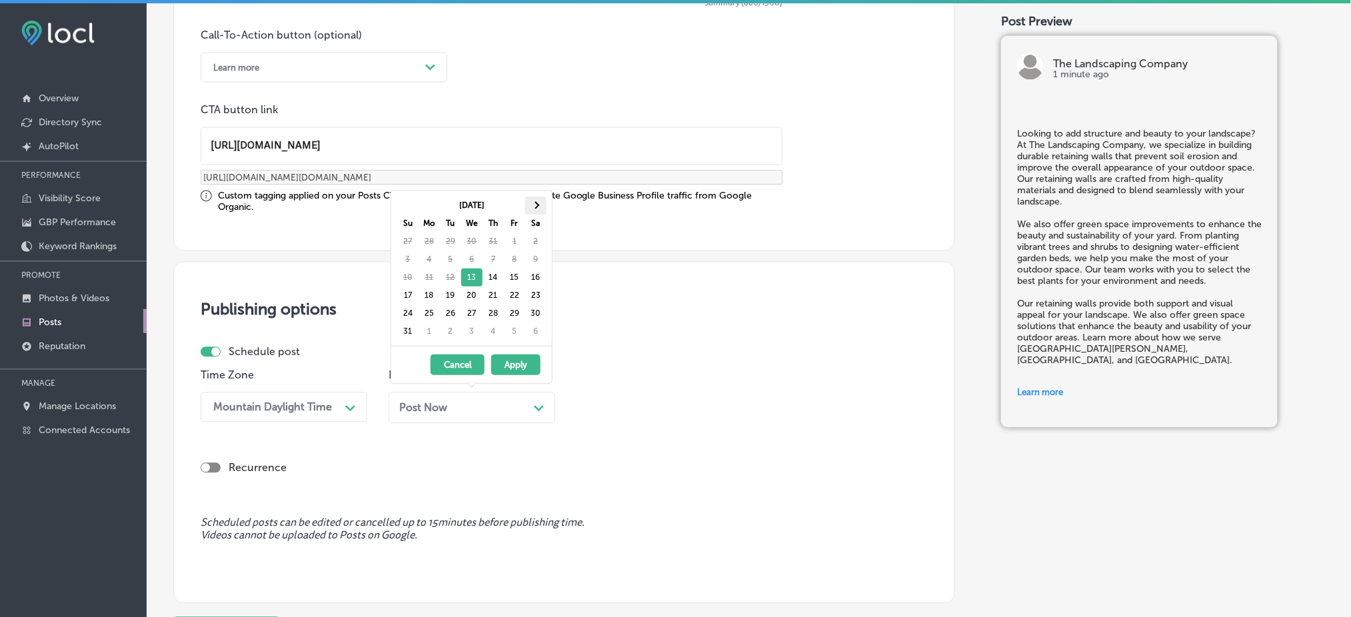
click at [536, 202] on span at bounding box center [535, 205] width 7 height 7
click at [413, 203] on th at bounding box center [407, 206] width 21 height 18
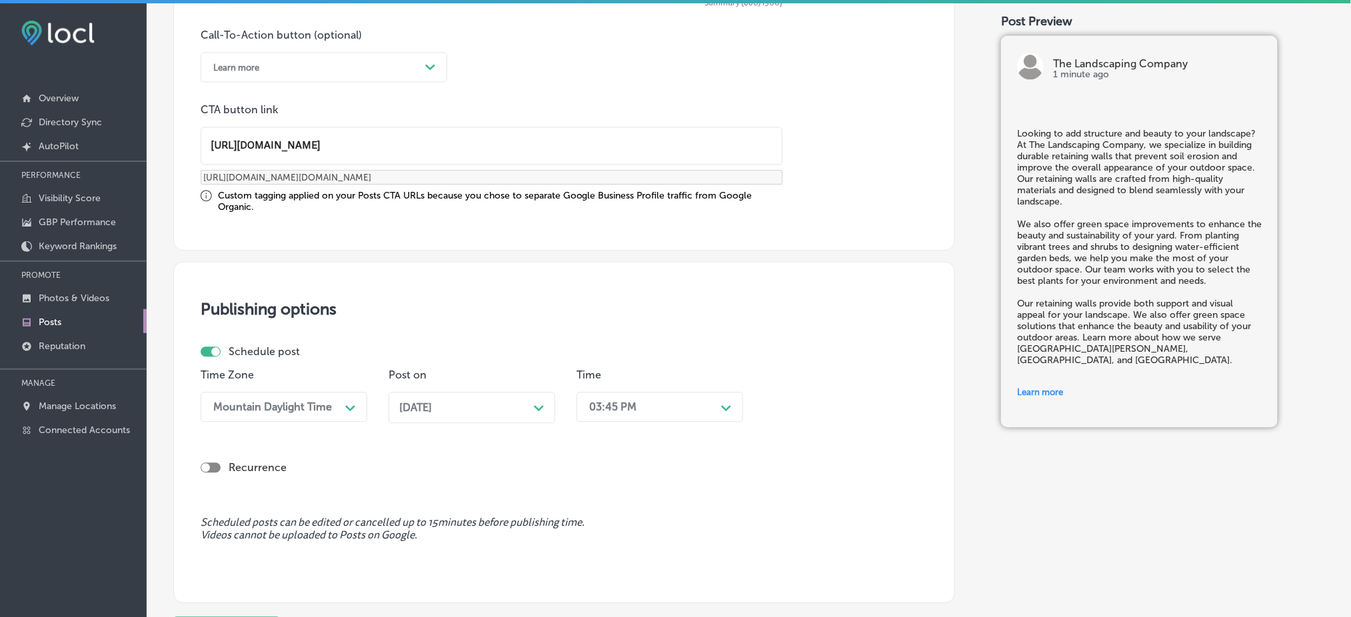
click at [594, 401] on div "03:45 PM" at bounding box center [612, 407] width 47 height 13
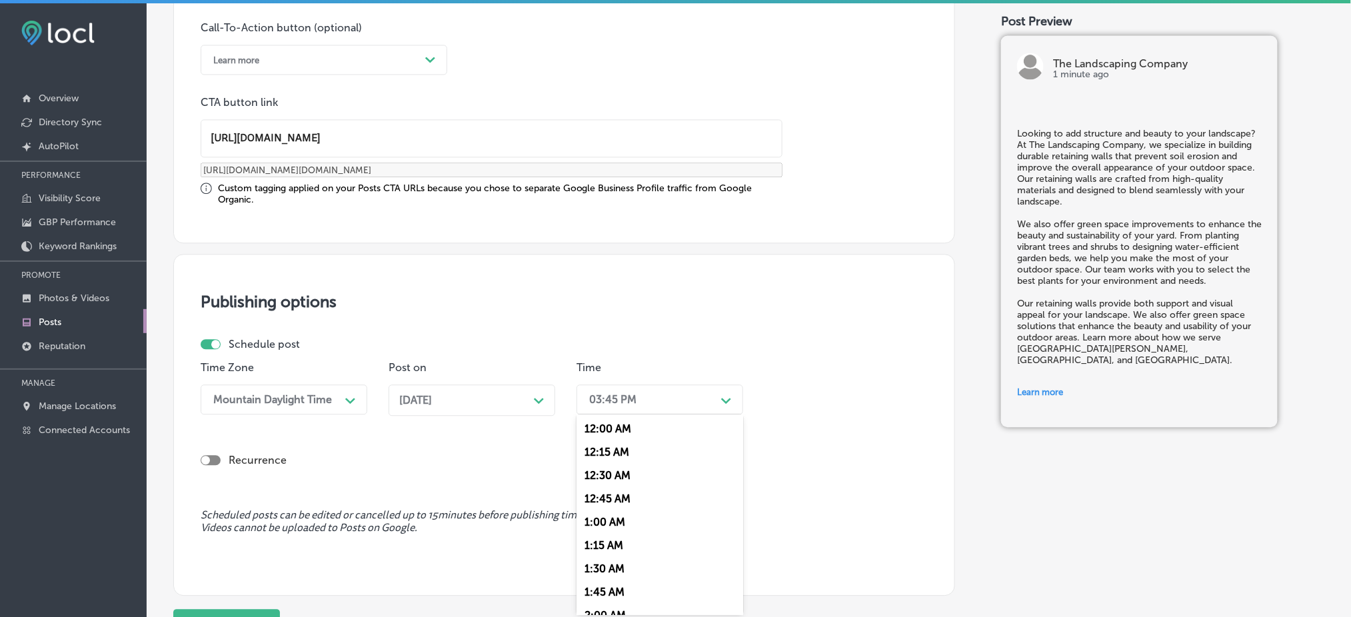
scroll to position [533, 0]
click at [624, 548] on div "7:00 AM" at bounding box center [659, 548] width 167 height 23
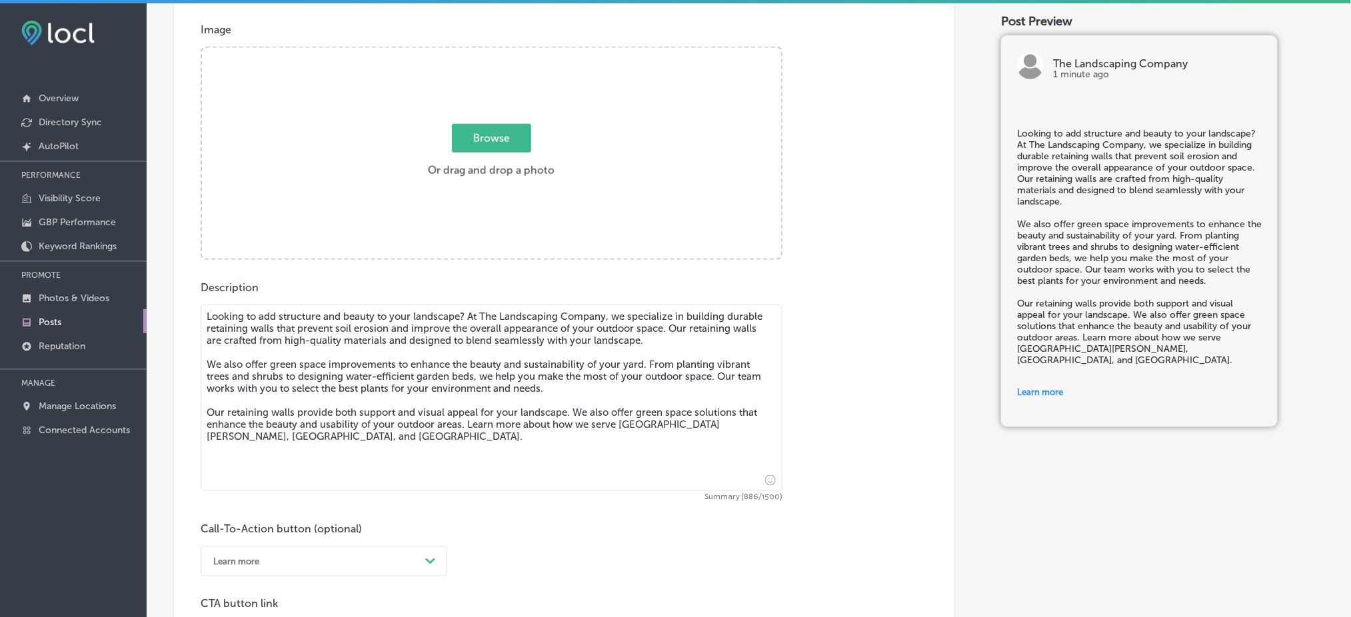
scroll to position [304, 0]
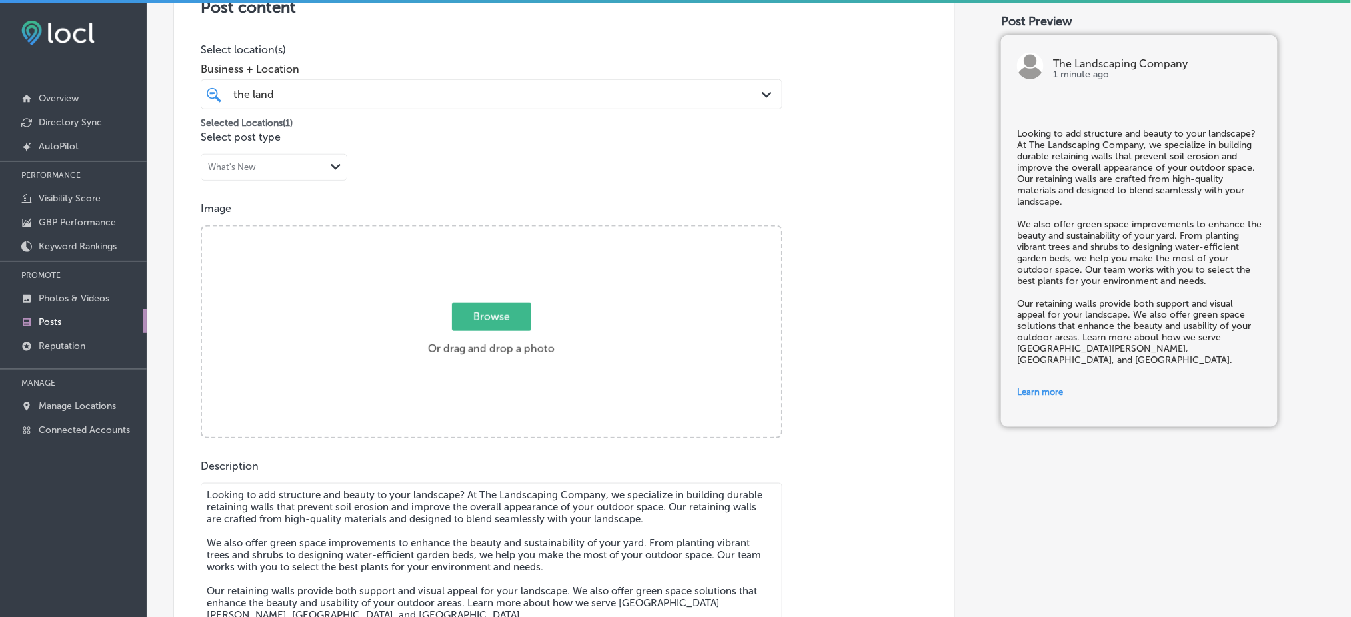
click at [536, 319] on label "Browse Or drag and drop a photo" at bounding box center [491, 333] width 137 height 59
click at [536, 231] on input "Browse Or drag and drop a photo" at bounding box center [491, 229] width 579 height 4
type input "C:\fakepath\The Landscaping Company12.png"
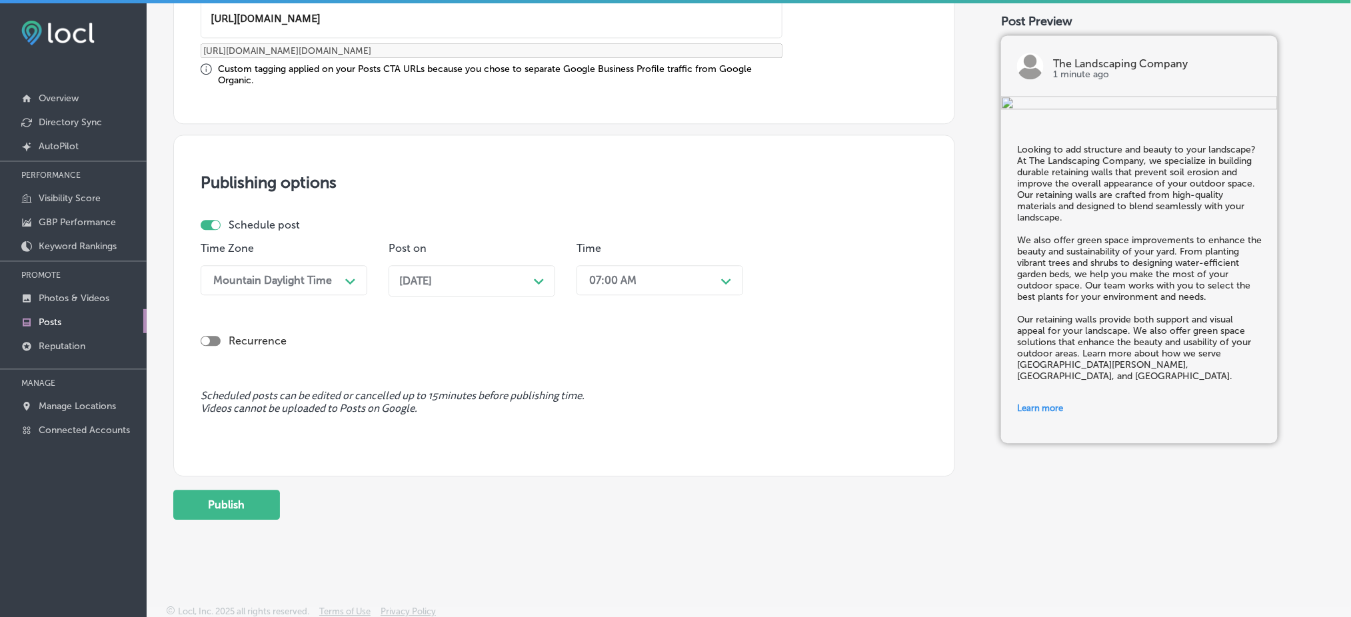
scroll to position [3, 0]
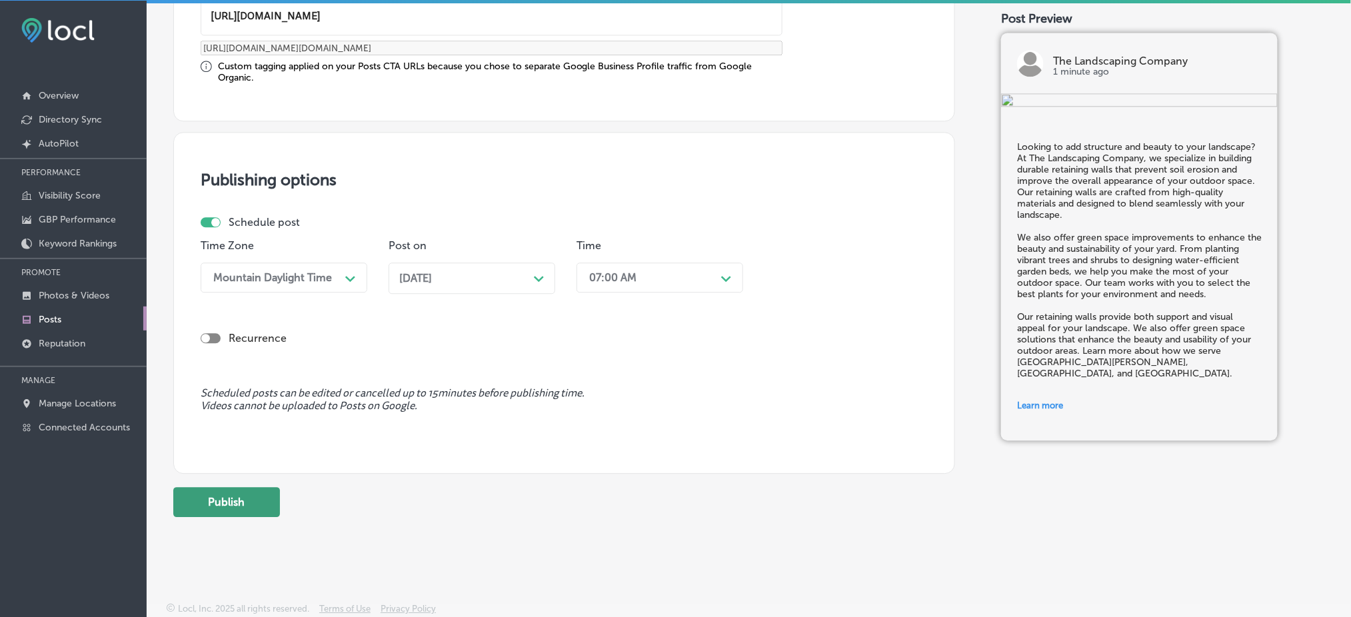
click at [275, 491] on button "Publish" at bounding box center [226, 502] width 107 height 30
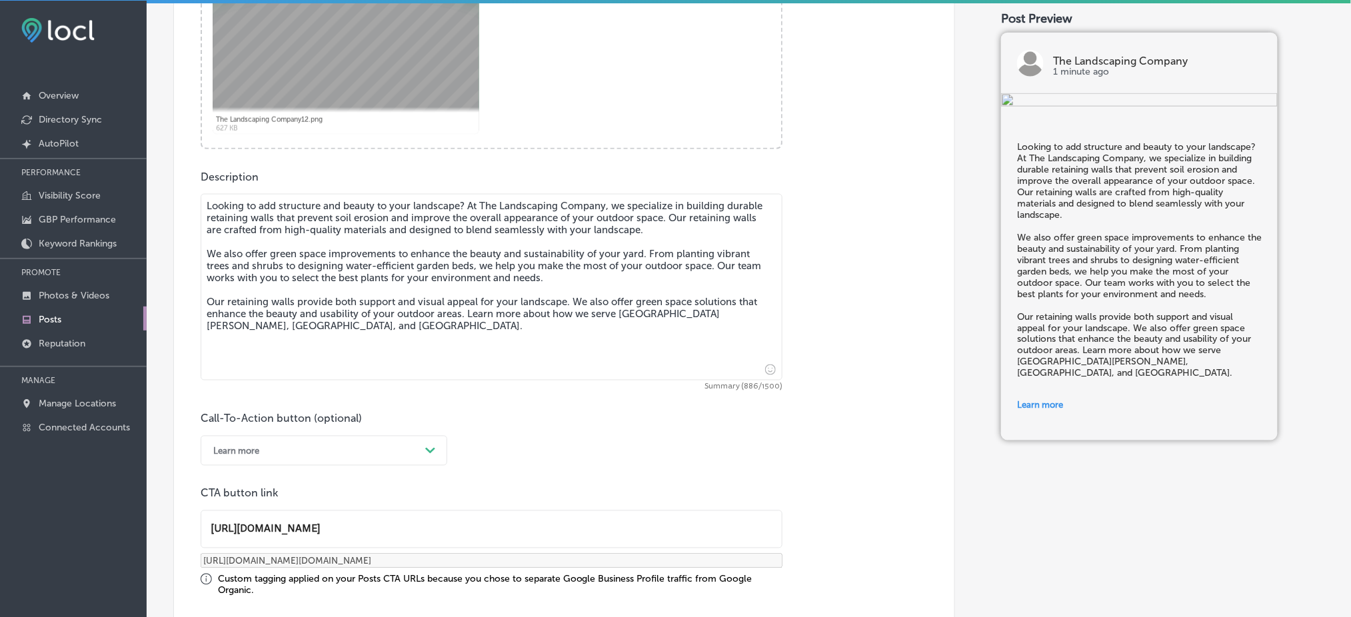
scroll to position [570, 0]
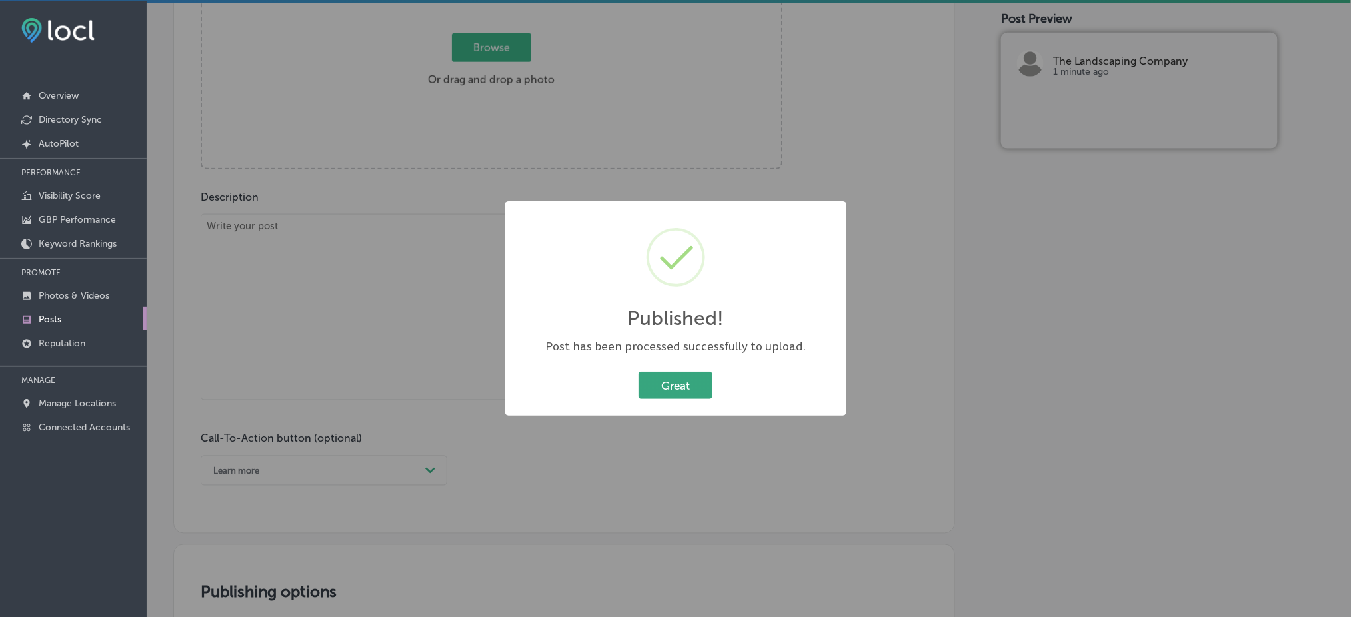
click at [685, 383] on button "Great" at bounding box center [675, 385] width 74 height 27
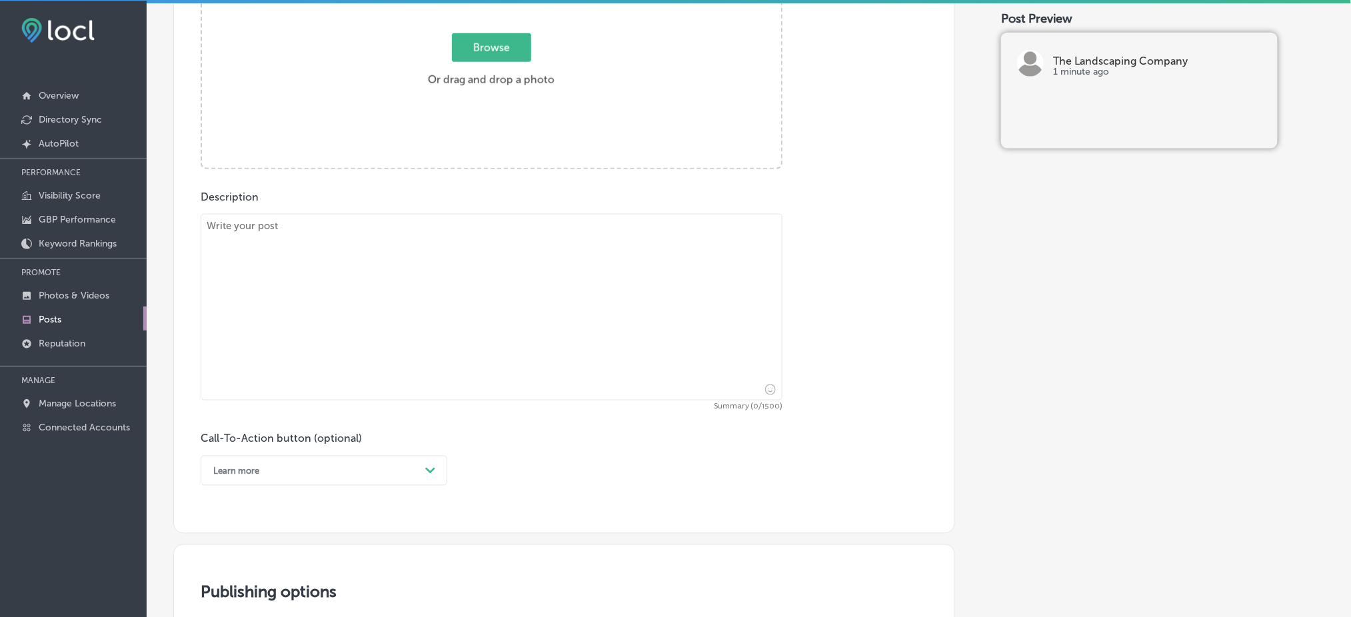
click at [399, 276] on textarea at bounding box center [492, 307] width 582 height 187
paste textarea "Ready to upgrade your outdoor space? The Landscaping Company offers expert land…"
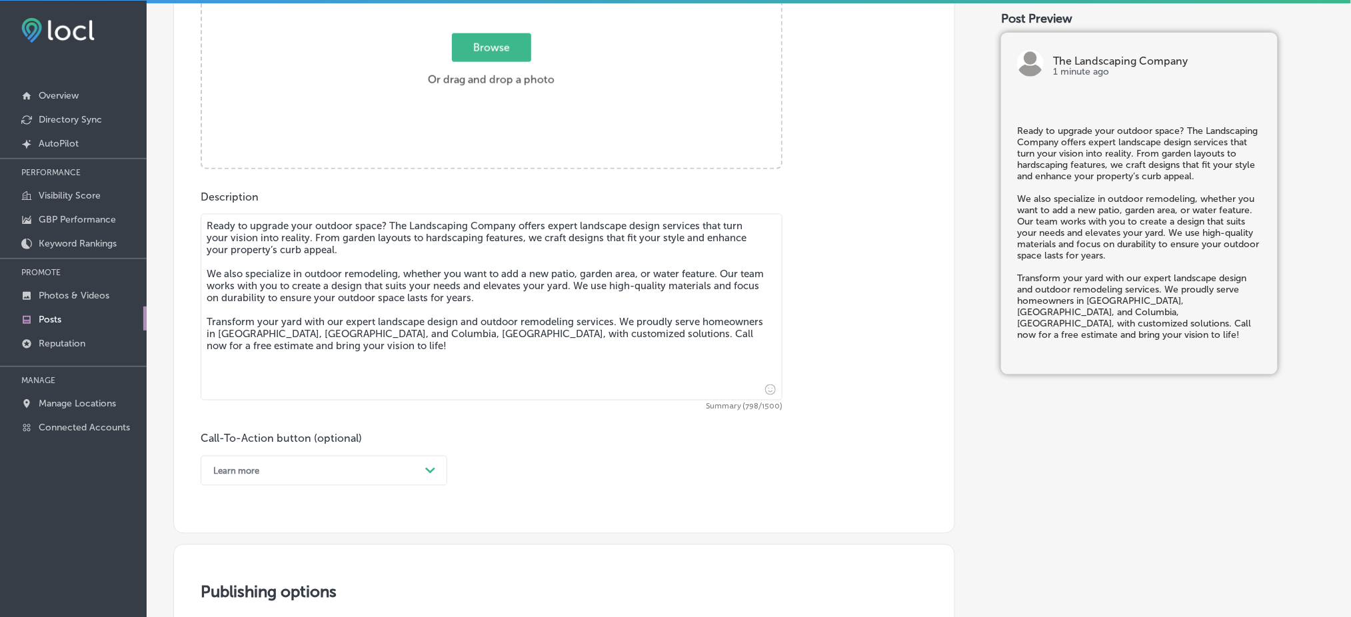
scroll to position [510, 0]
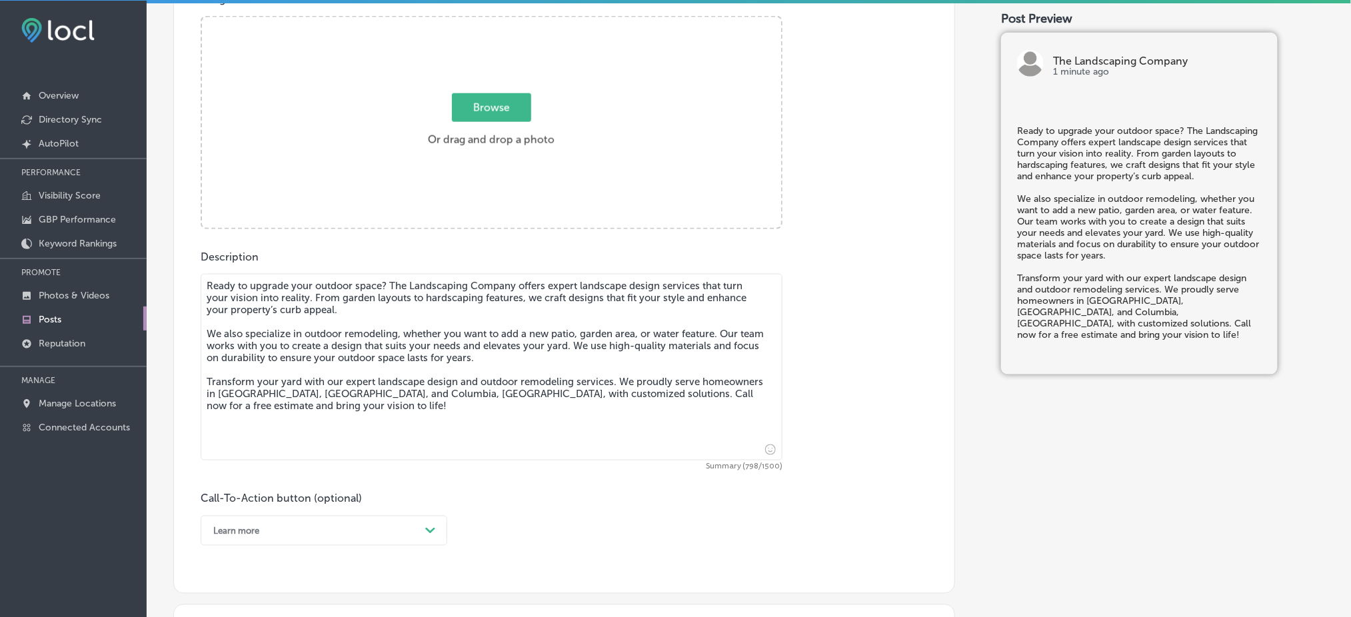
type textarea "Ready to upgrade your outdoor space? The Landscaping Company offers expert land…"
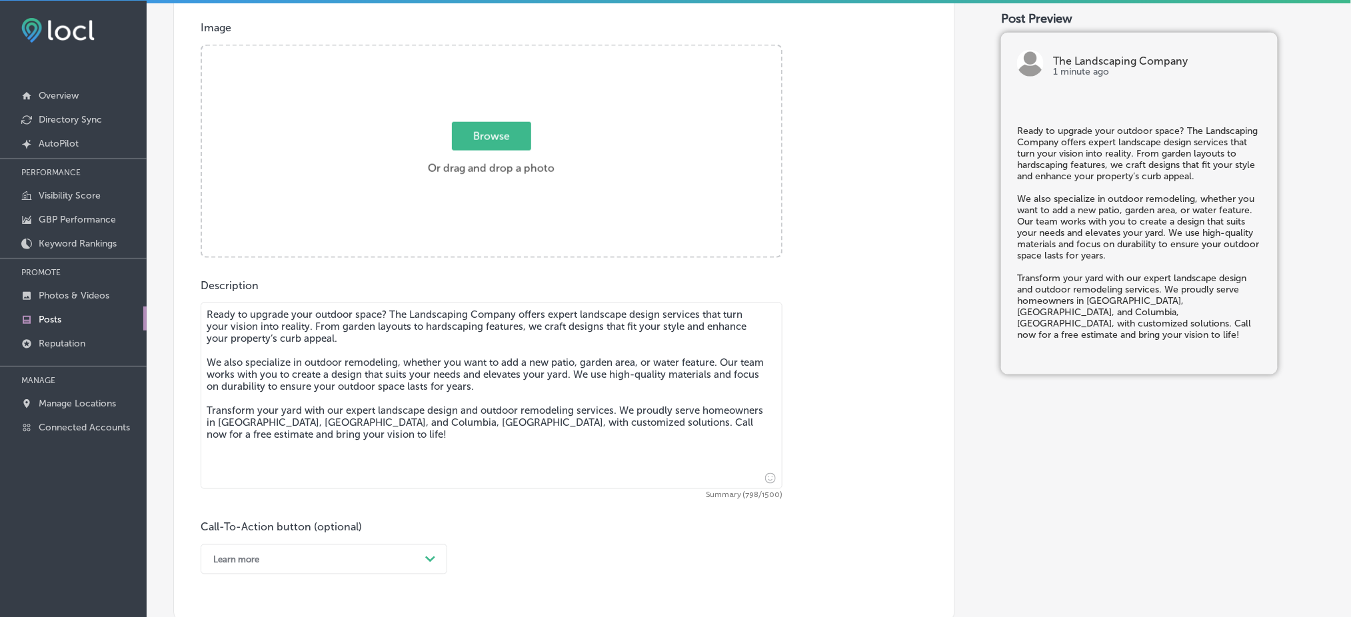
click at [478, 151] on label "Browse Or drag and drop a photo" at bounding box center [491, 152] width 137 height 59
click at [478, 50] on input "Browse Or drag and drop a photo" at bounding box center [491, 48] width 579 height 4
type input "C:\fakepath\The Landscaping Company15.png"
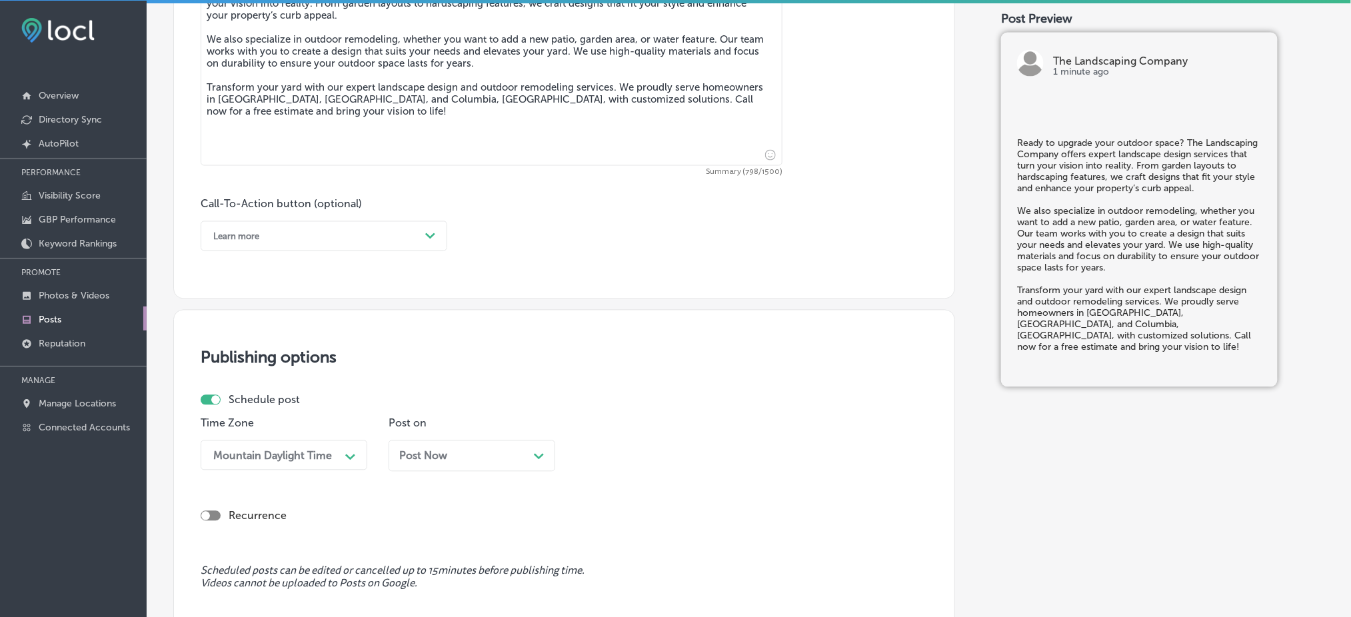
scroll to position [837, 0]
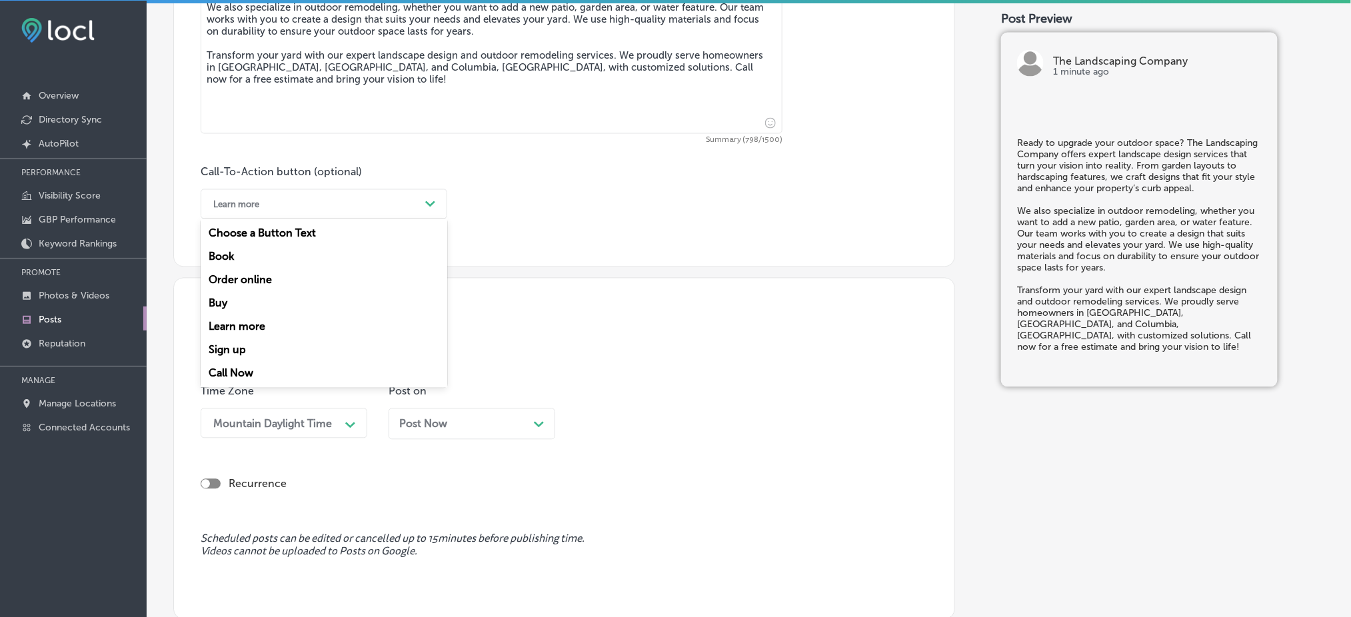
click at [308, 211] on div "Learn more" at bounding box center [313, 204] width 213 height 21
click at [253, 374] on div "Call Now" at bounding box center [324, 373] width 247 height 23
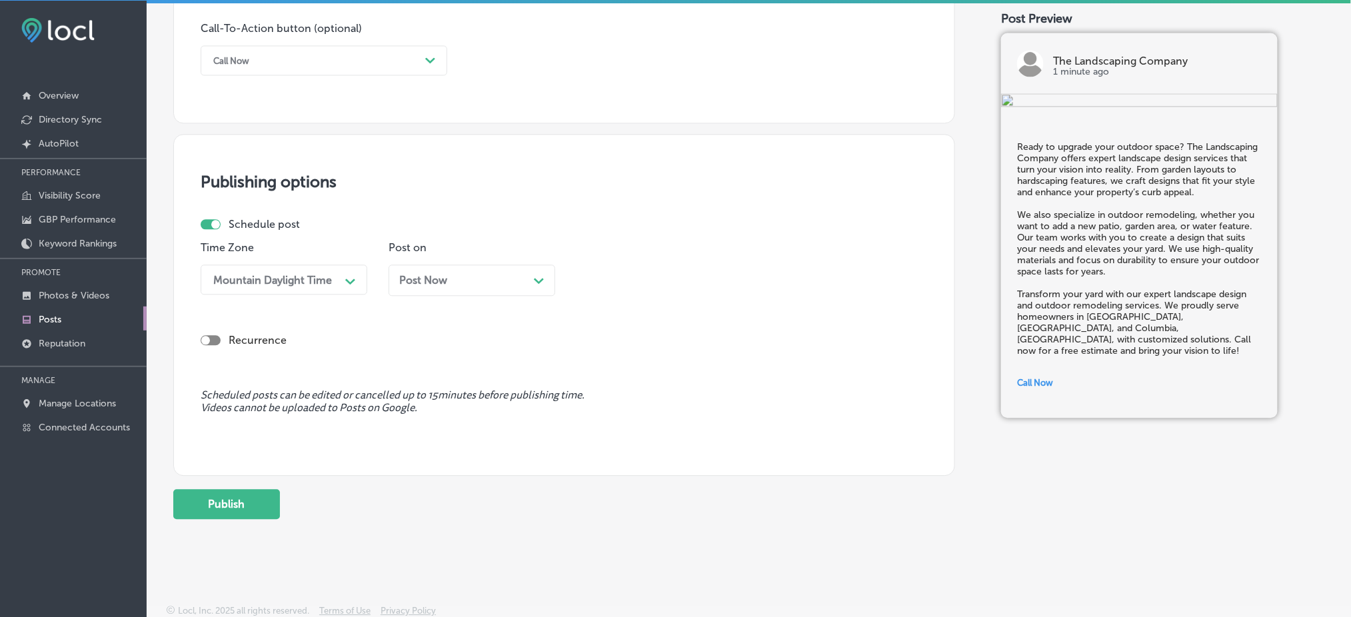
scroll to position [986, 0]
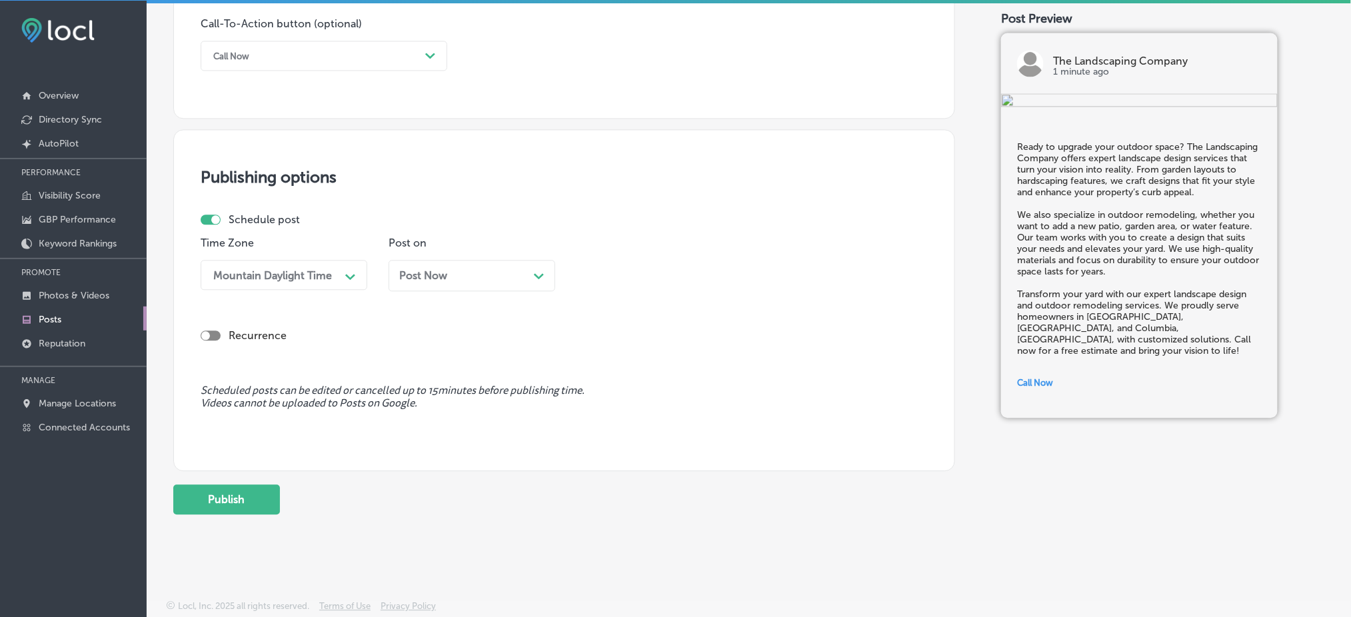
click at [449, 280] on div "Post Now Path Created with Sketch." at bounding box center [471, 275] width 145 height 13
click at [697, 289] on div "03:45 PM Path Created with Sketch." at bounding box center [659, 275] width 167 height 30
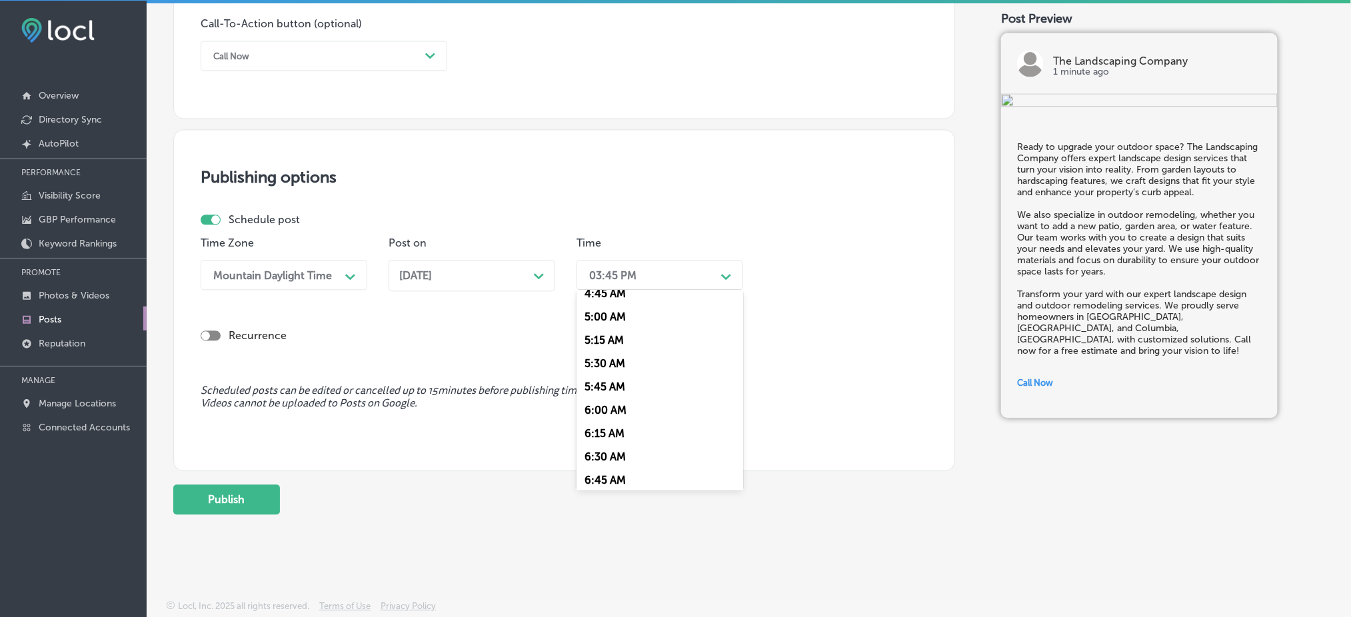
scroll to position [533, 0]
click at [632, 427] on div "7:00 AM" at bounding box center [659, 424] width 167 height 23
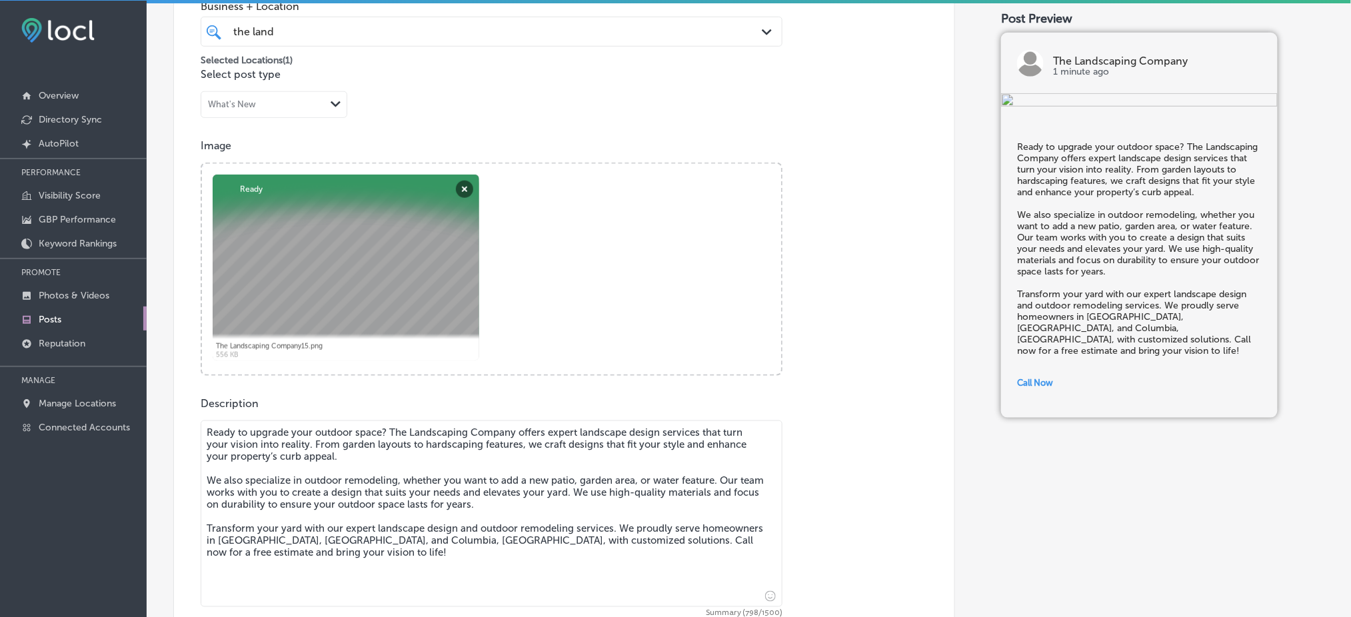
scroll to position [986, 0]
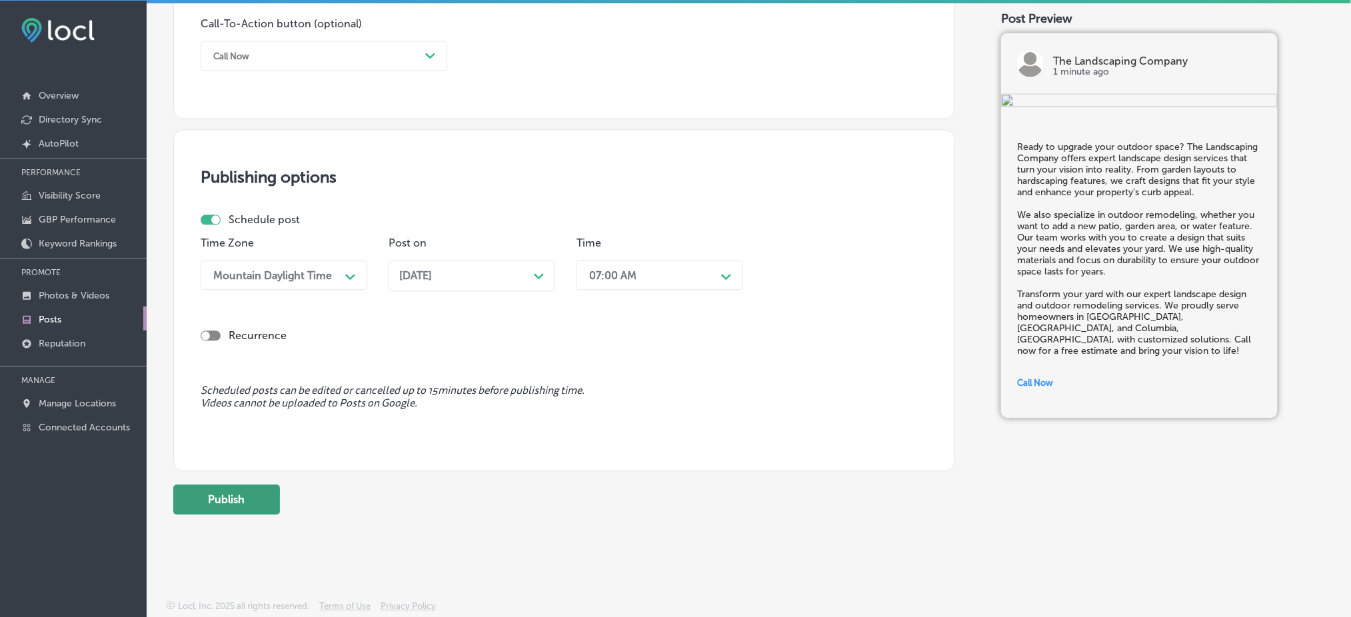
click at [237, 499] on button "Publish" at bounding box center [226, 500] width 107 height 30
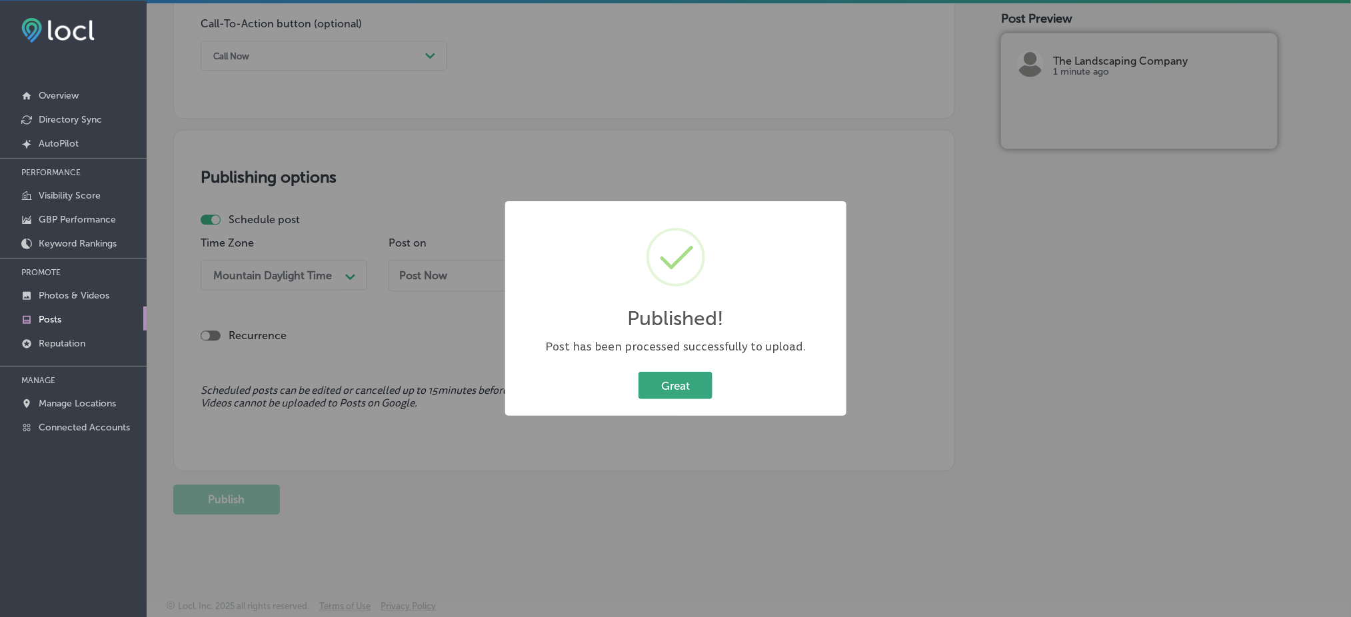
click at [650, 377] on button "Great" at bounding box center [675, 385] width 74 height 27
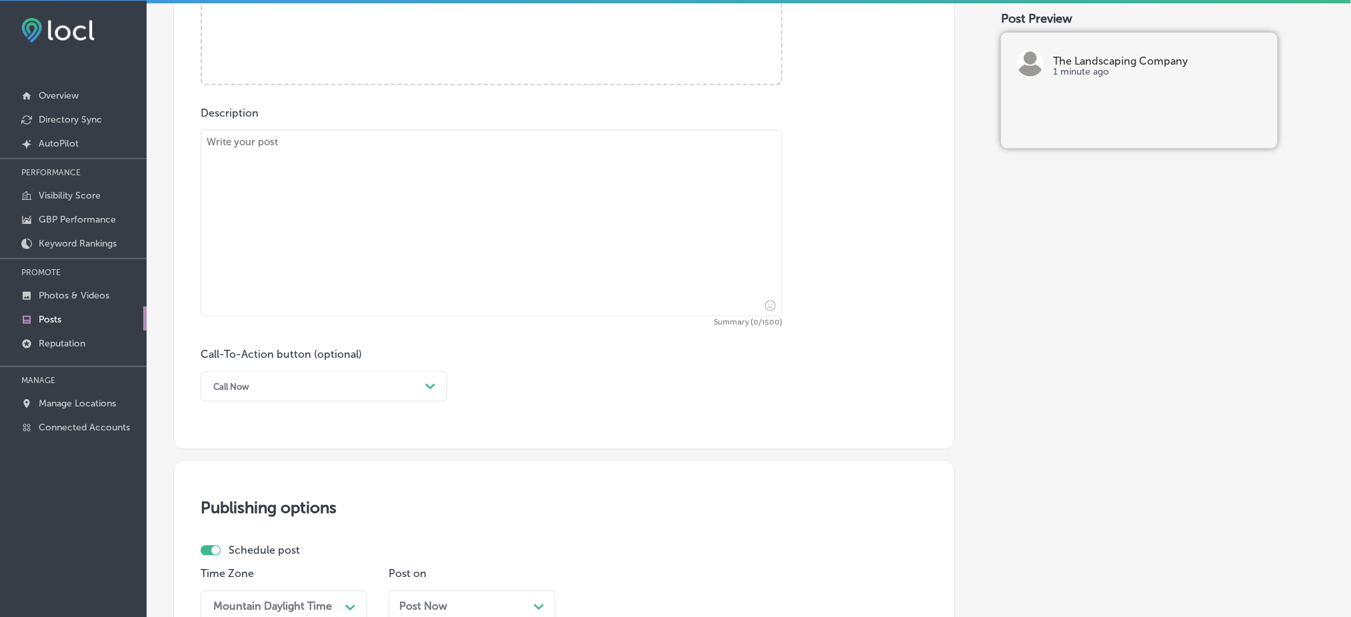
scroll to position [630, 0]
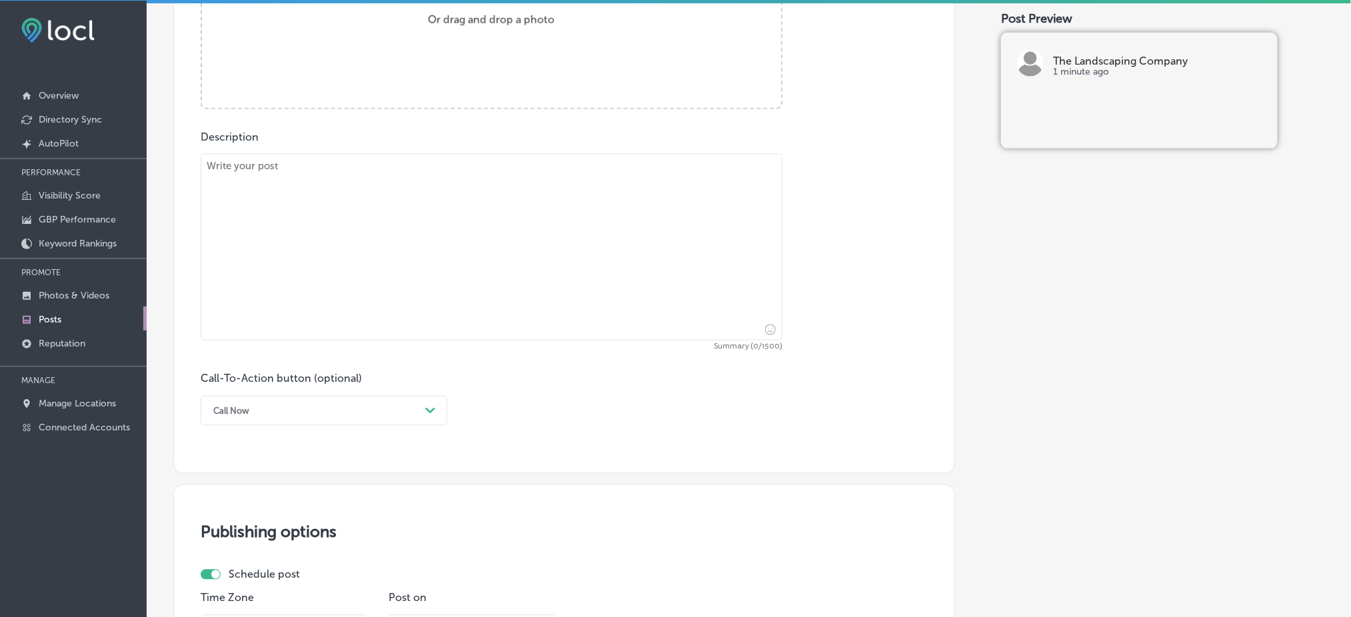
click at [303, 209] on textarea at bounding box center [492, 247] width 582 height 187
paste textarea "At The Landscaping Company, we provide reliable property maintenance to keep yo…"
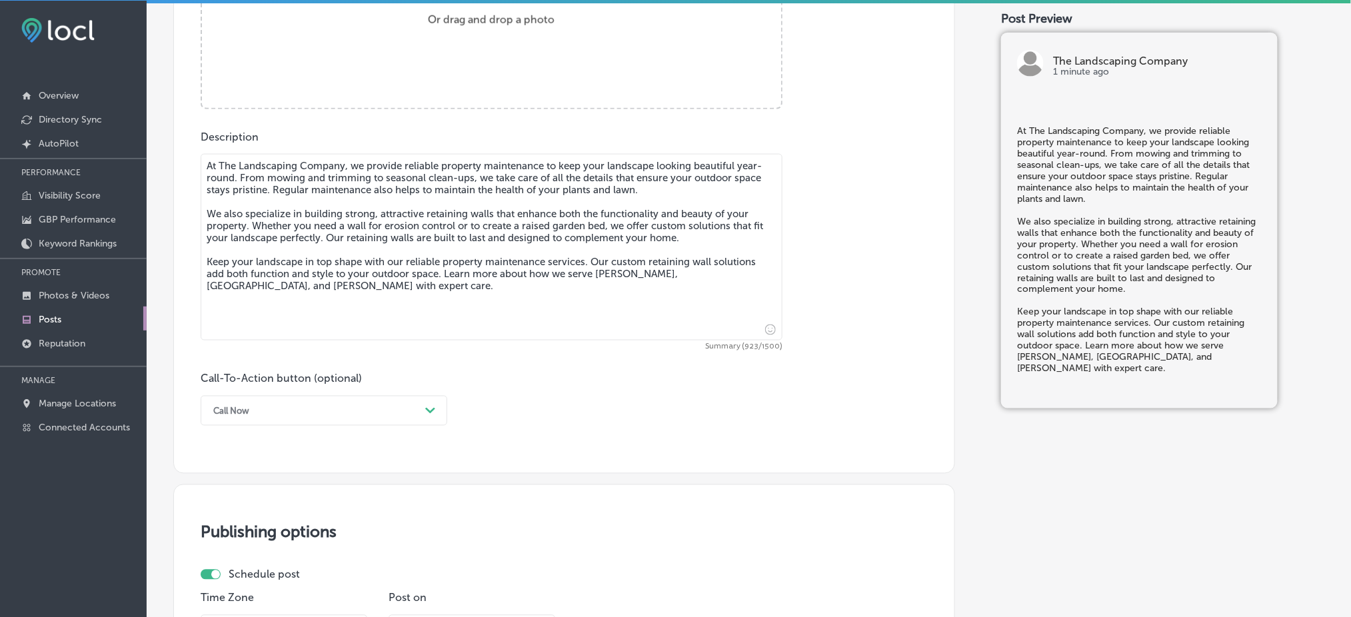
type textarea "At The Landscaping Company, we provide reliable property maintenance to keep yo…"
click at [308, 425] on div "Post content Select location(s) Business + Location the land the land Path Crea…" at bounding box center [564, 52] width 782 height 844
click at [275, 427] on div "Post content Select location(s) Business + Location the land the land Path Crea…" at bounding box center [564, 52] width 782 height 844
click at [289, 416] on div "Call Now" at bounding box center [313, 411] width 213 height 21
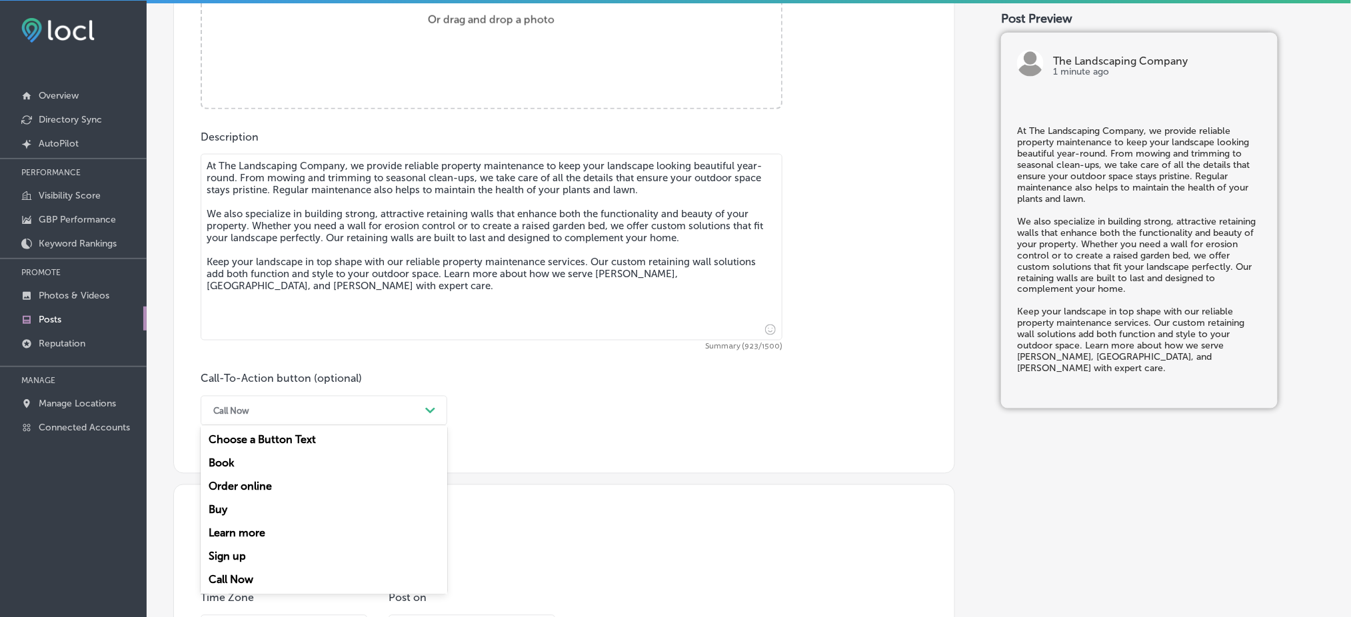
click at [245, 538] on div "Learn more" at bounding box center [324, 533] width 247 height 23
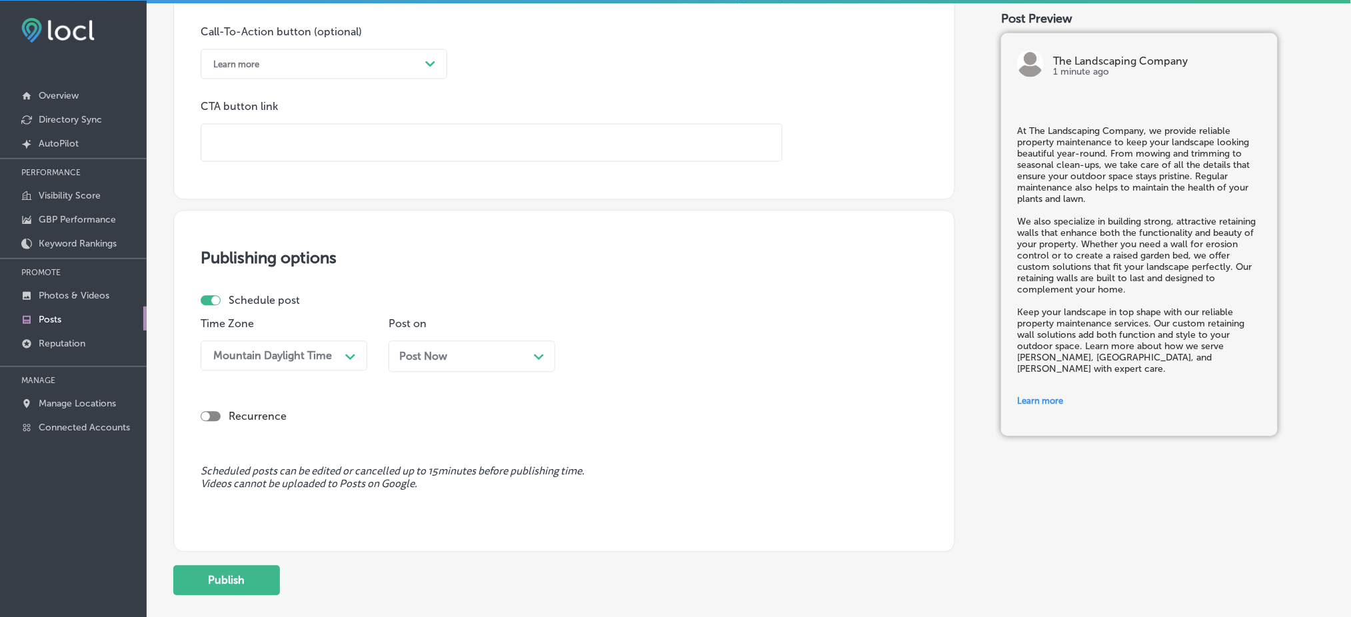
scroll to position [986, 0]
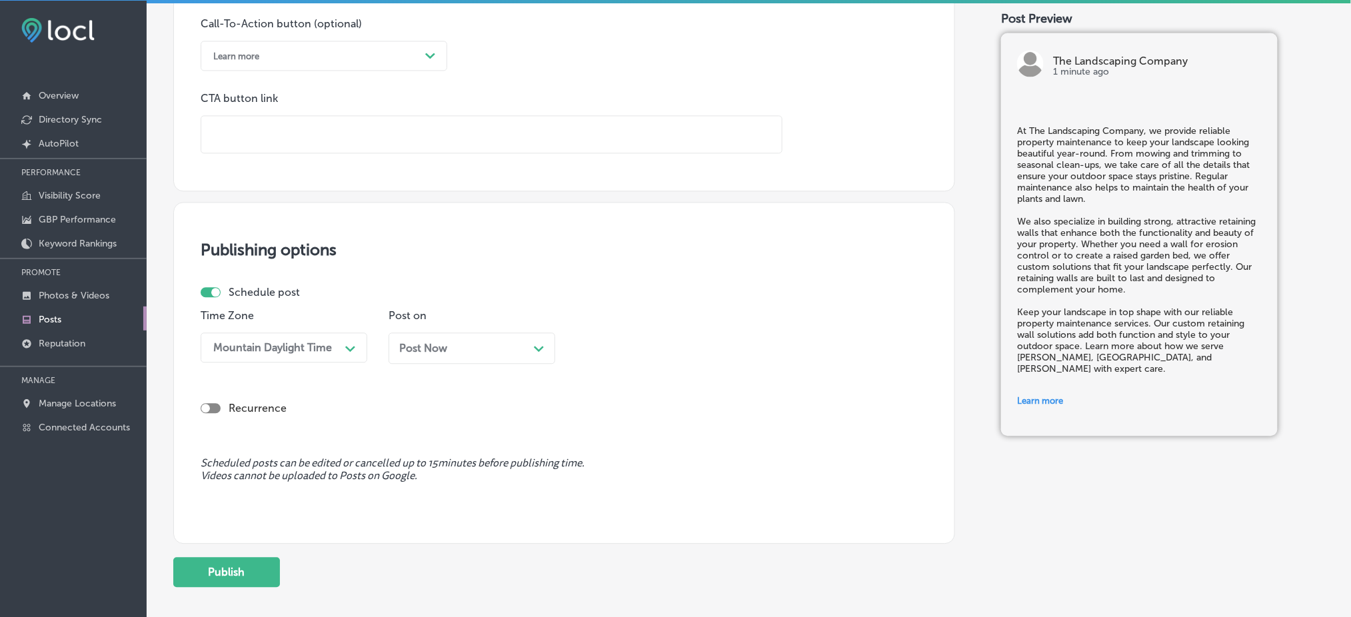
click at [451, 346] on div "Post Now Path Created with Sketch." at bounding box center [471, 348] width 145 height 13
click at [668, 347] on div "03:45 PM" at bounding box center [648, 347] width 133 height 23
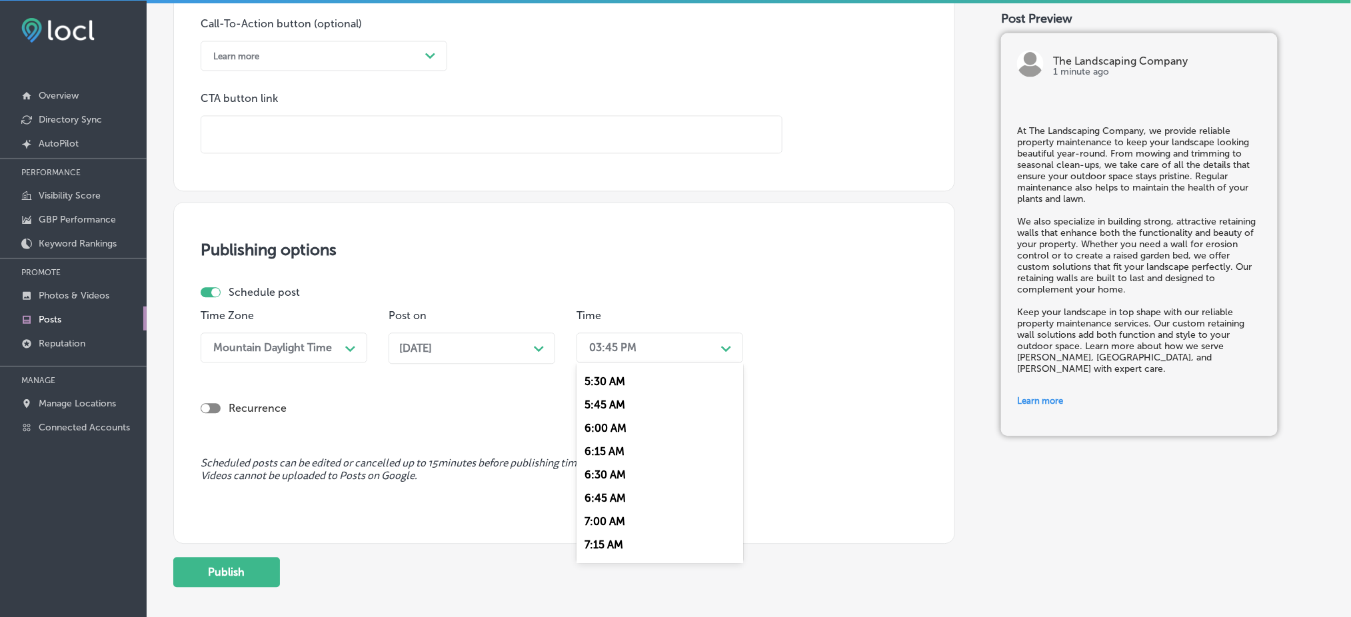
scroll to position [533, 0]
click at [627, 496] on div "7:00 AM" at bounding box center [659, 496] width 167 height 23
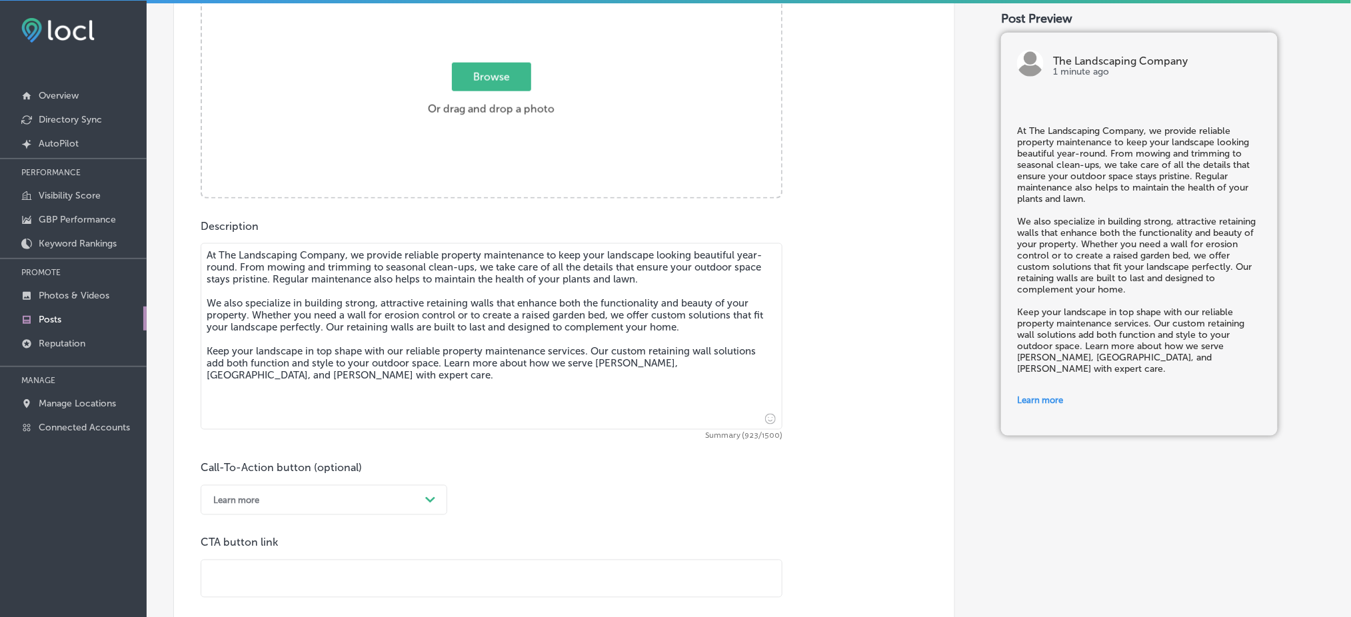
scroll to position [719, 0]
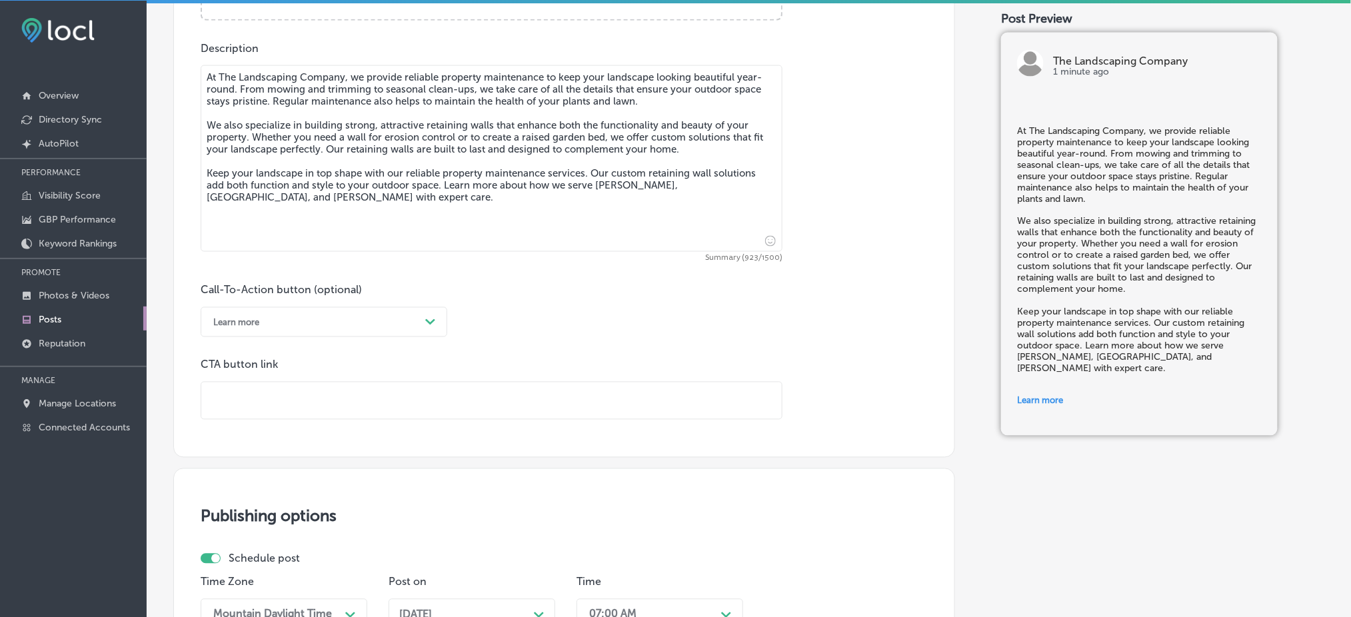
click at [276, 391] on input "text" at bounding box center [491, 401] width 580 height 37
paste input "[URL][DOMAIN_NAME]"
type input "[URL][DOMAIN_NAME]"
click at [627, 324] on div "Call-To-Action button (optional) Learn more Path Created with Sketch. CTA butto…" at bounding box center [564, 352] width 727 height 136
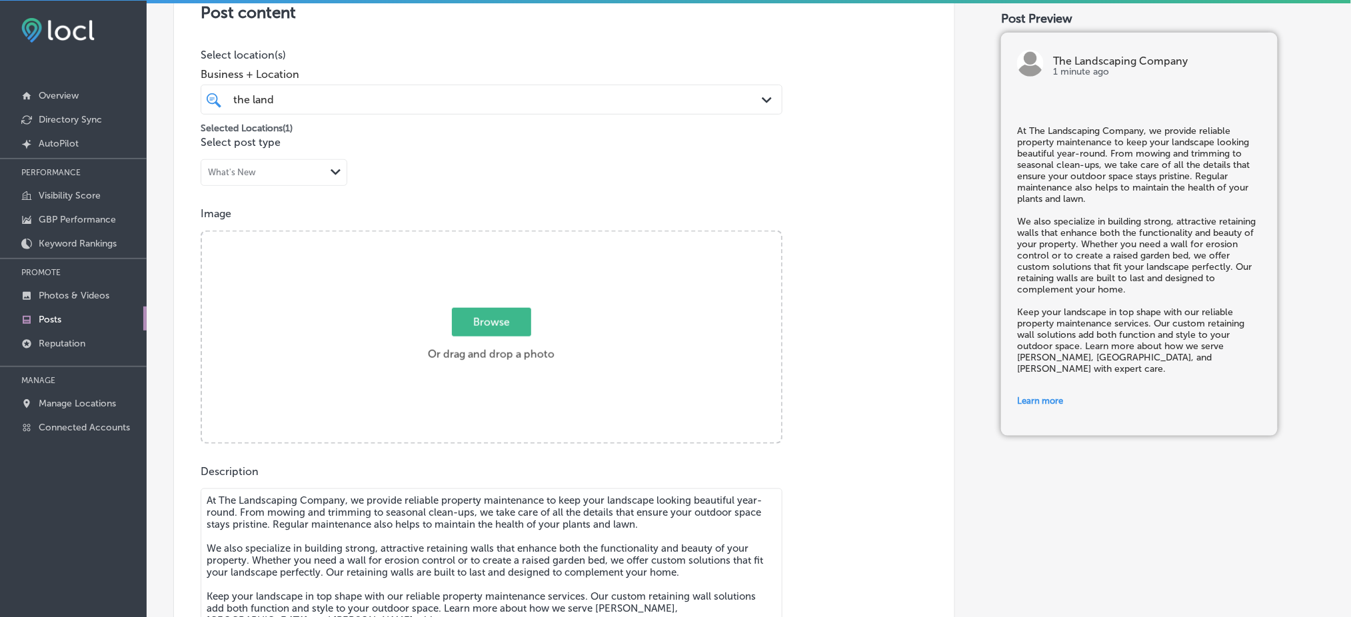
scroll to position [275, 0]
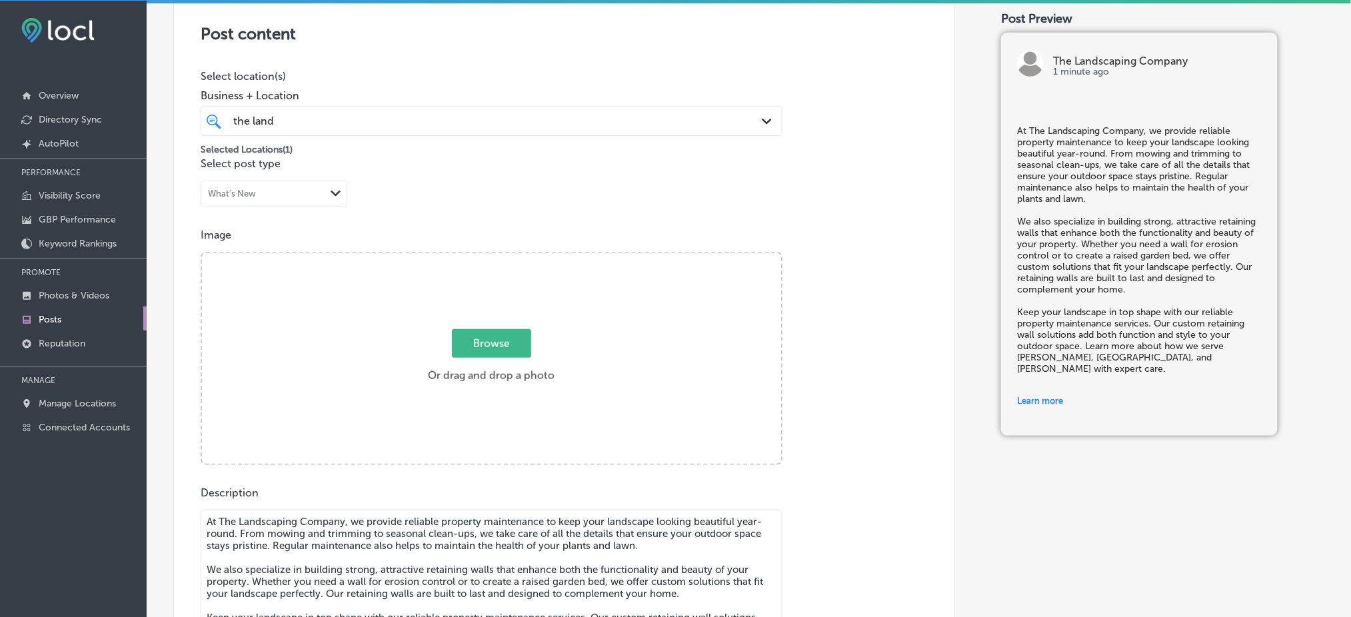
click at [551, 323] on div "Browse Or drag and drop a photo" at bounding box center [491, 359] width 579 height 213
click at [202, 253] on input "Browse Or drag and drop a photo" at bounding box center [491, 255] width 579 height 4
type input "C:\fakepath\The Landscaping Company16.png"
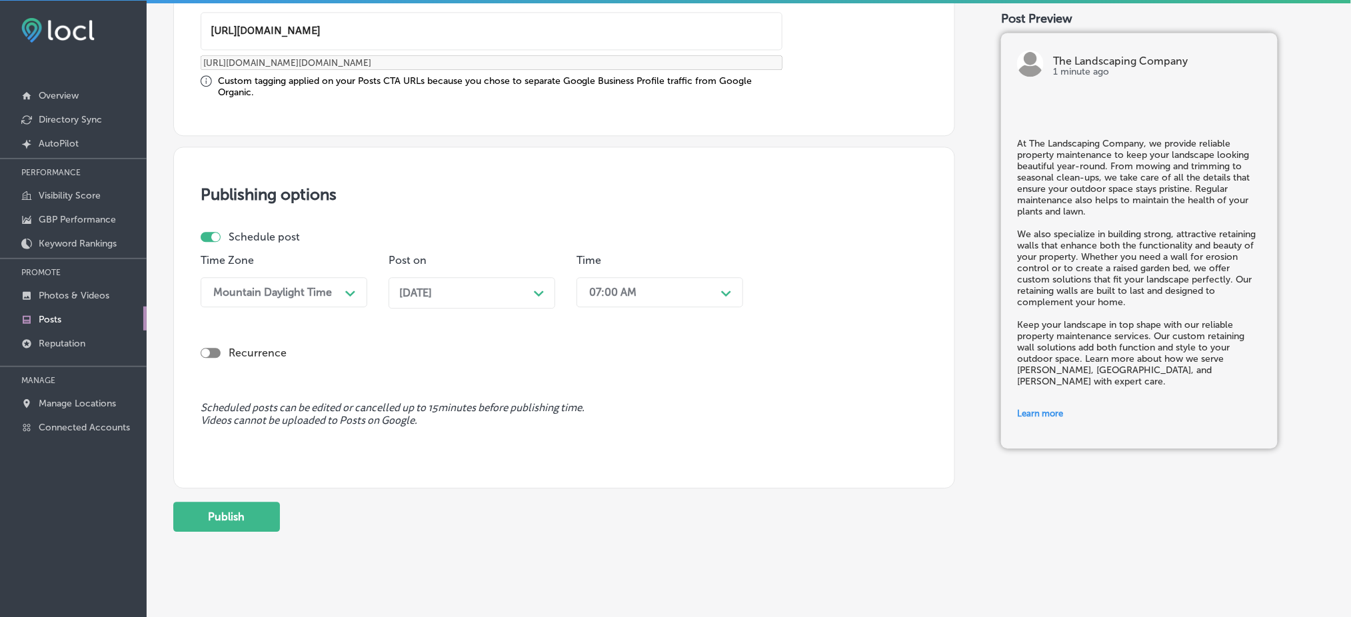
scroll to position [1104, 0]
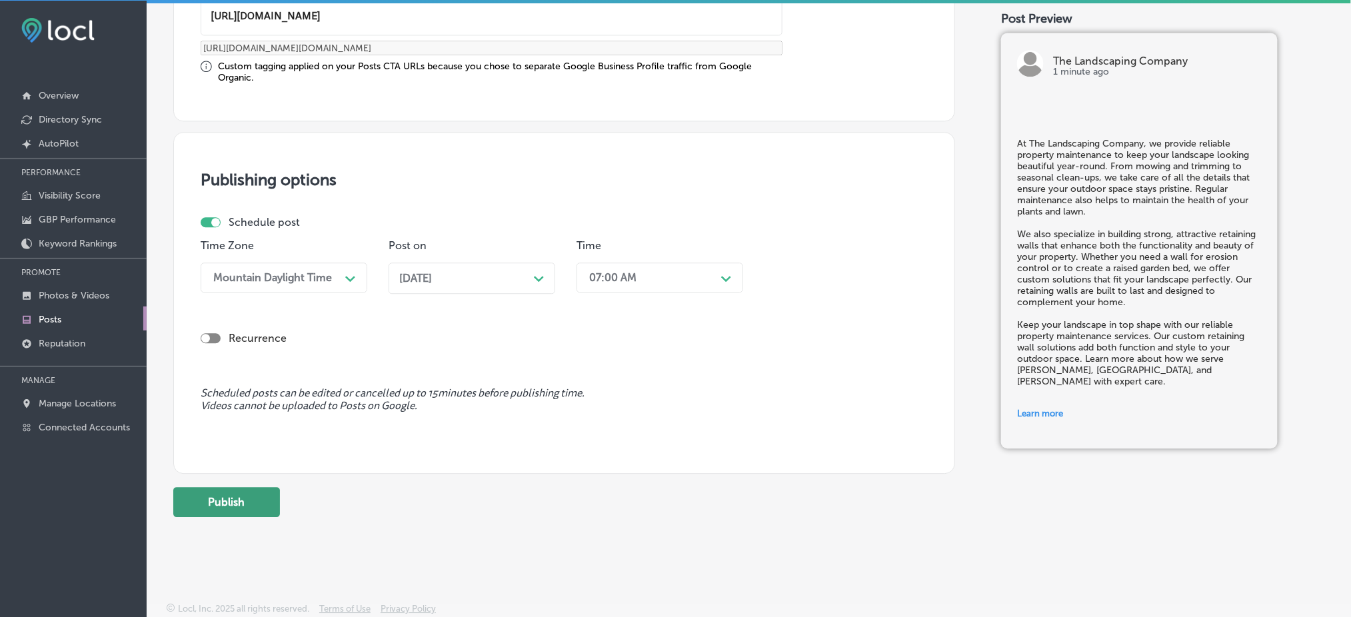
click at [252, 506] on button "Publish" at bounding box center [226, 502] width 107 height 30
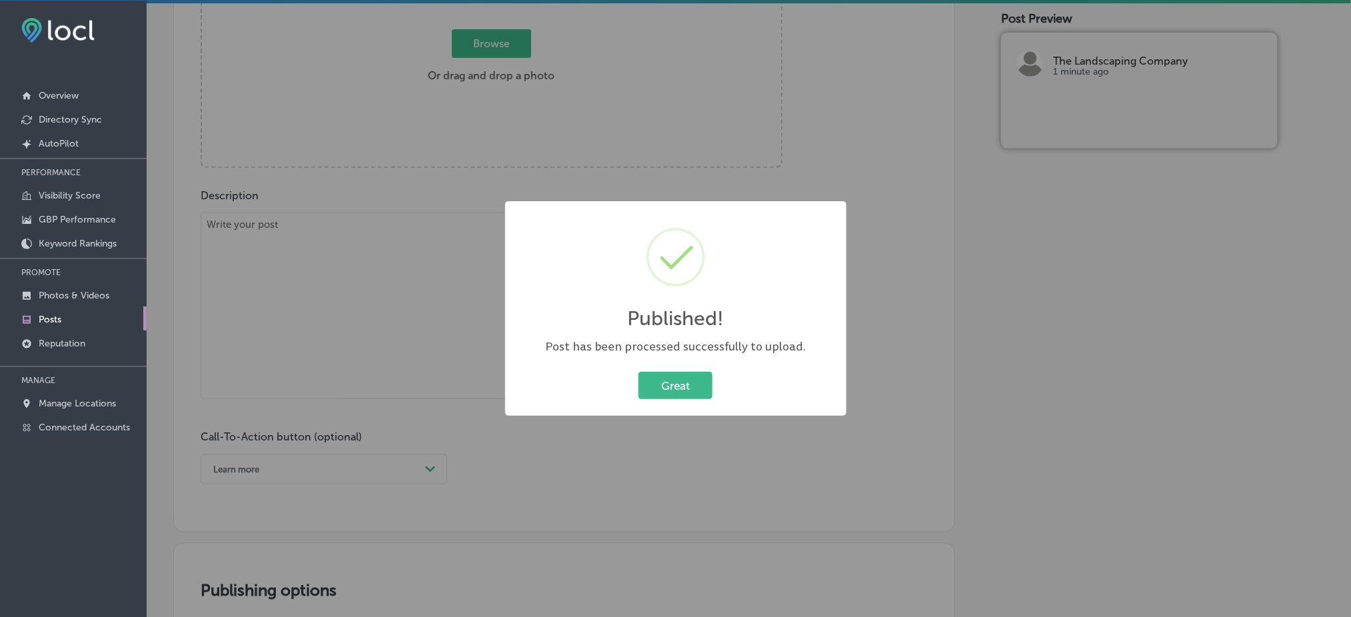
scroll to position [570, 0]
click at [712, 389] on button "Great" at bounding box center [675, 385] width 74 height 27
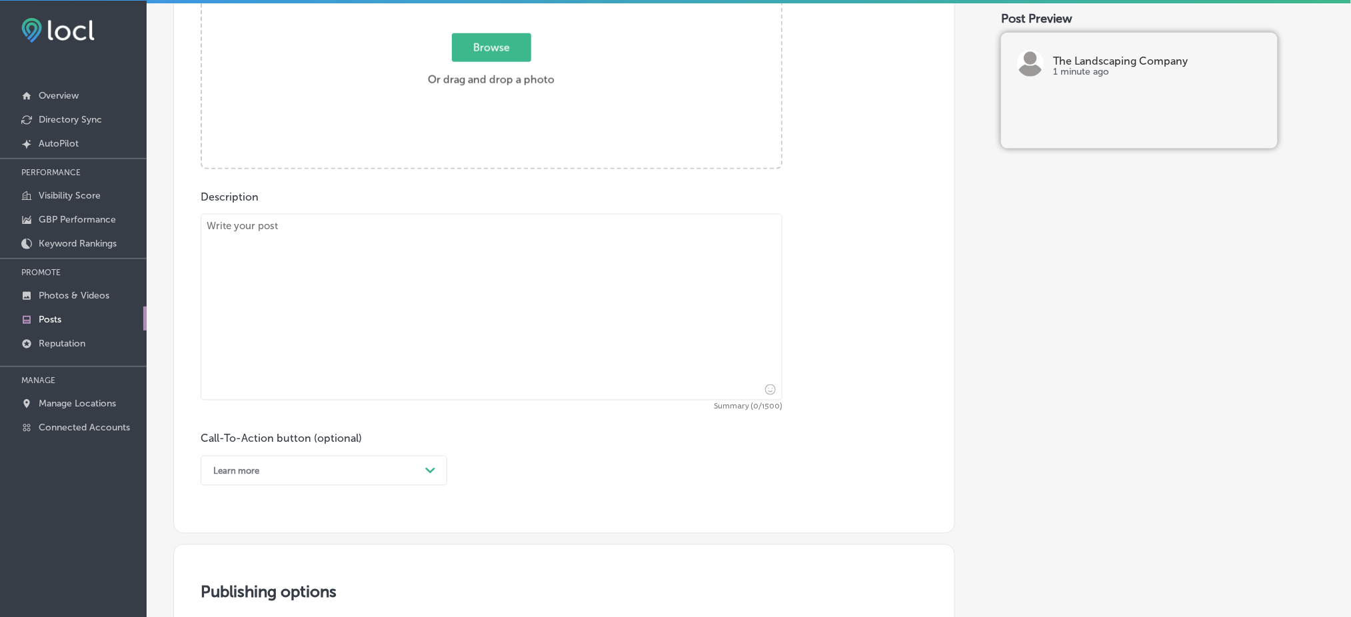
click at [471, 342] on textarea at bounding box center [492, 307] width 582 height 187
paste textarea "Create a relaxing outdoor retreat with a custom paver patio from The Landscapin…"
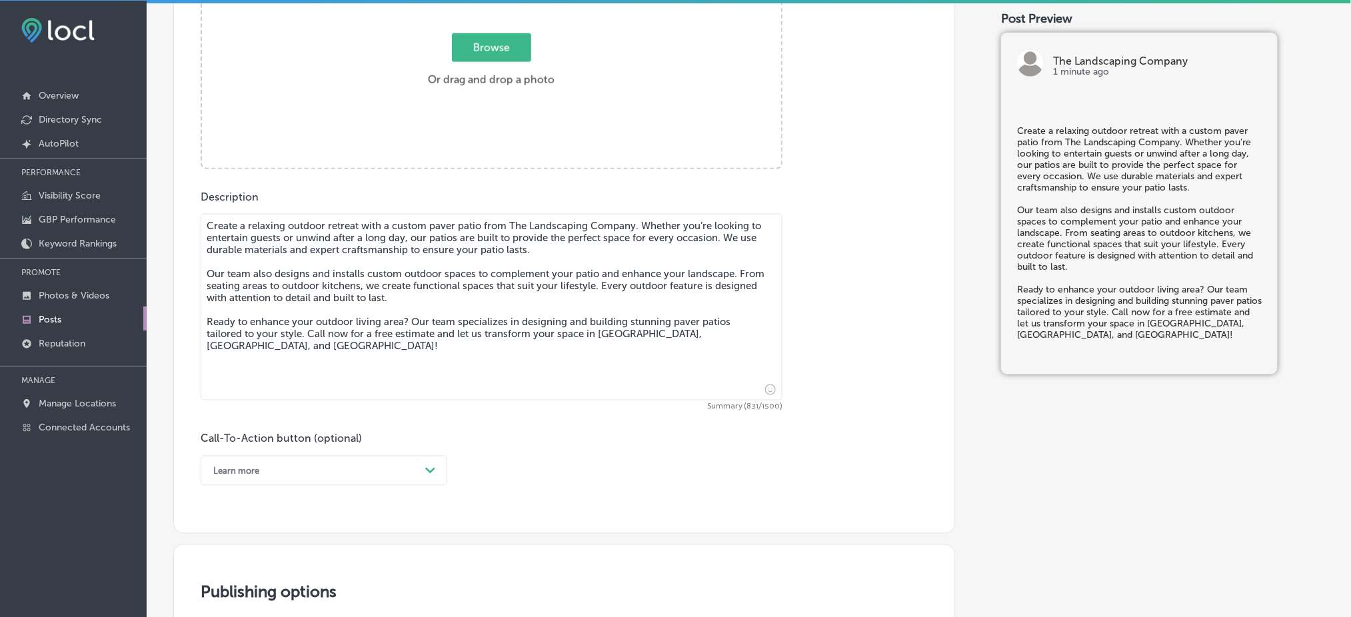
type textarea "Create a relaxing outdoor retreat with a custom paver patio from The Landscapin…"
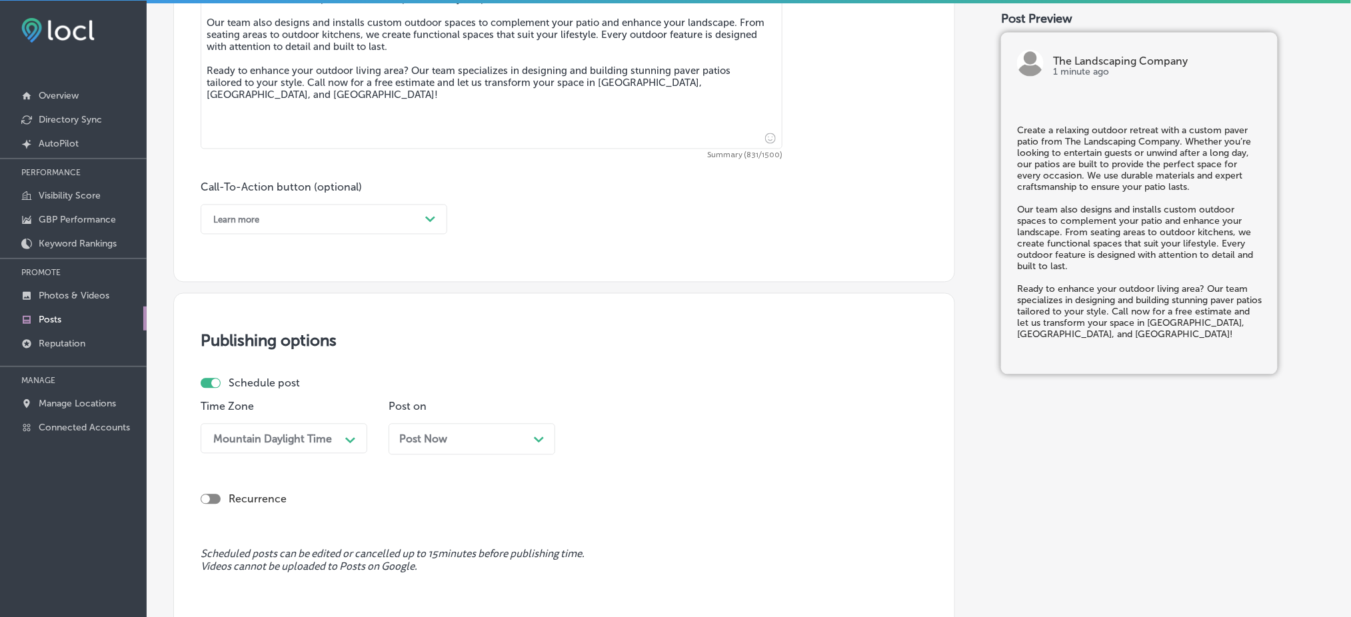
scroll to position [837, 0]
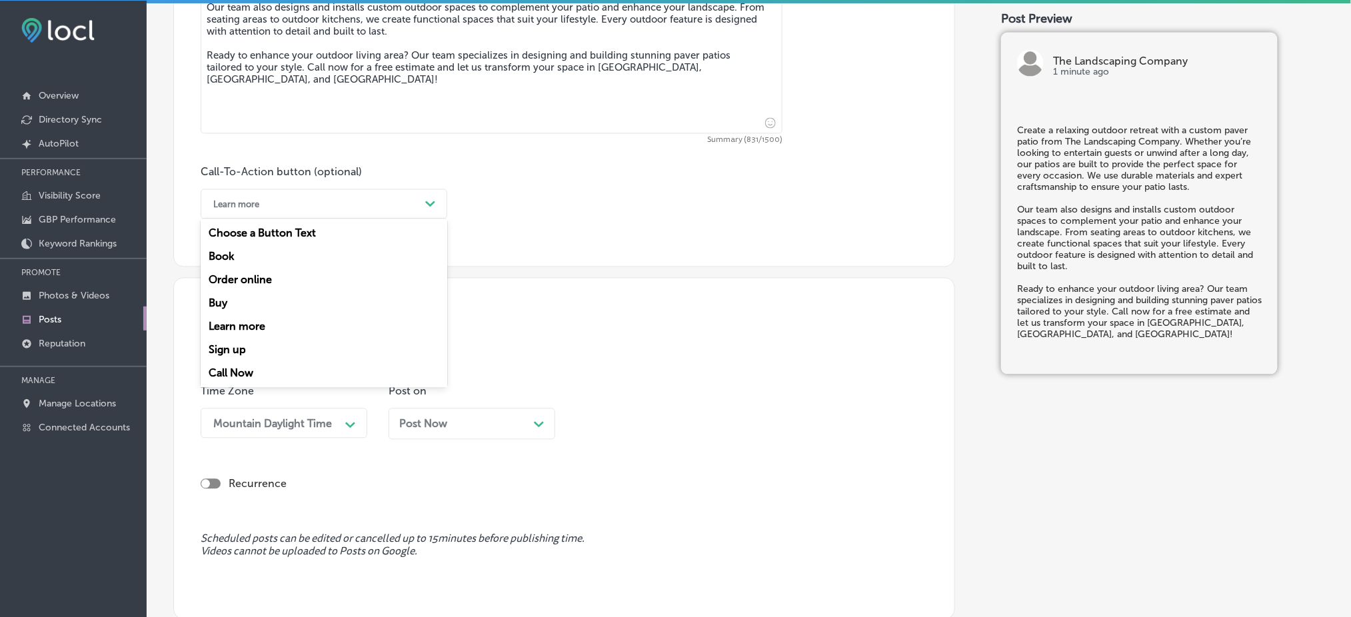
click at [214, 207] on div "Learn more" at bounding box center [236, 204] width 46 height 10
click at [243, 376] on div "Call Now" at bounding box center [324, 373] width 247 height 23
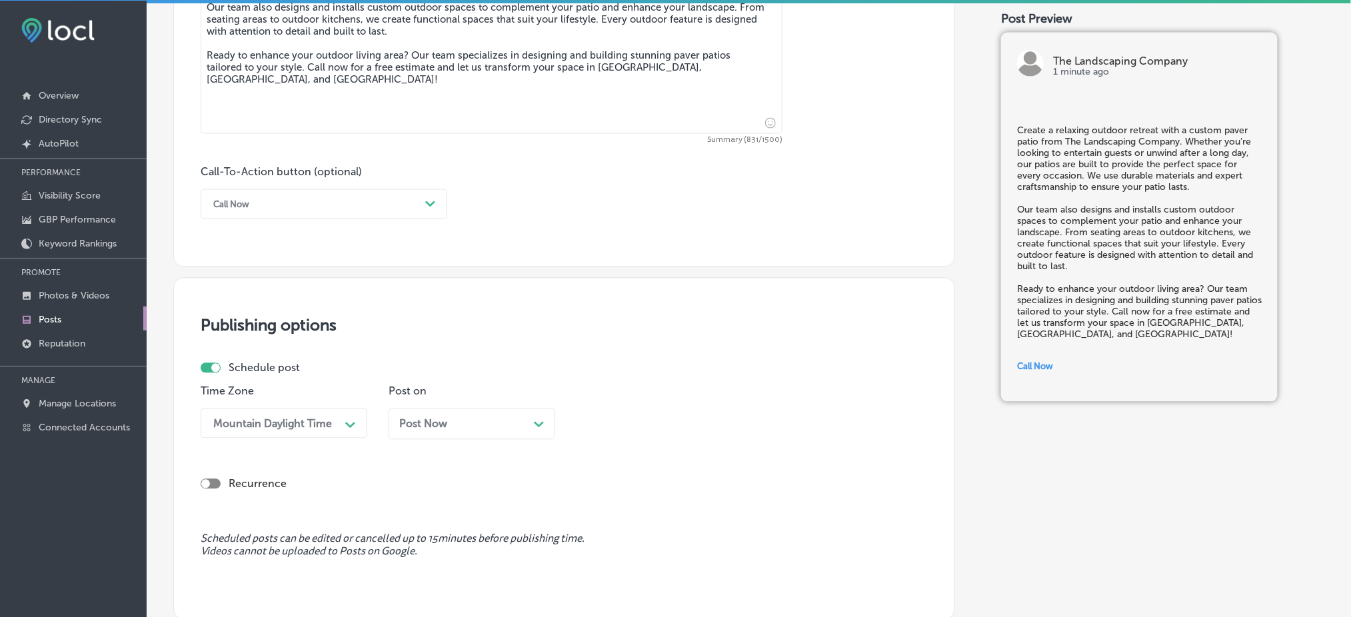
click at [447, 424] on span "Post Now" at bounding box center [423, 424] width 48 height 13
click at [611, 425] on div "option 7:00 AM, selected. option 12:00 AM focused, 1 of 96. 96 results availabl…" at bounding box center [659, 424] width 167 height 30
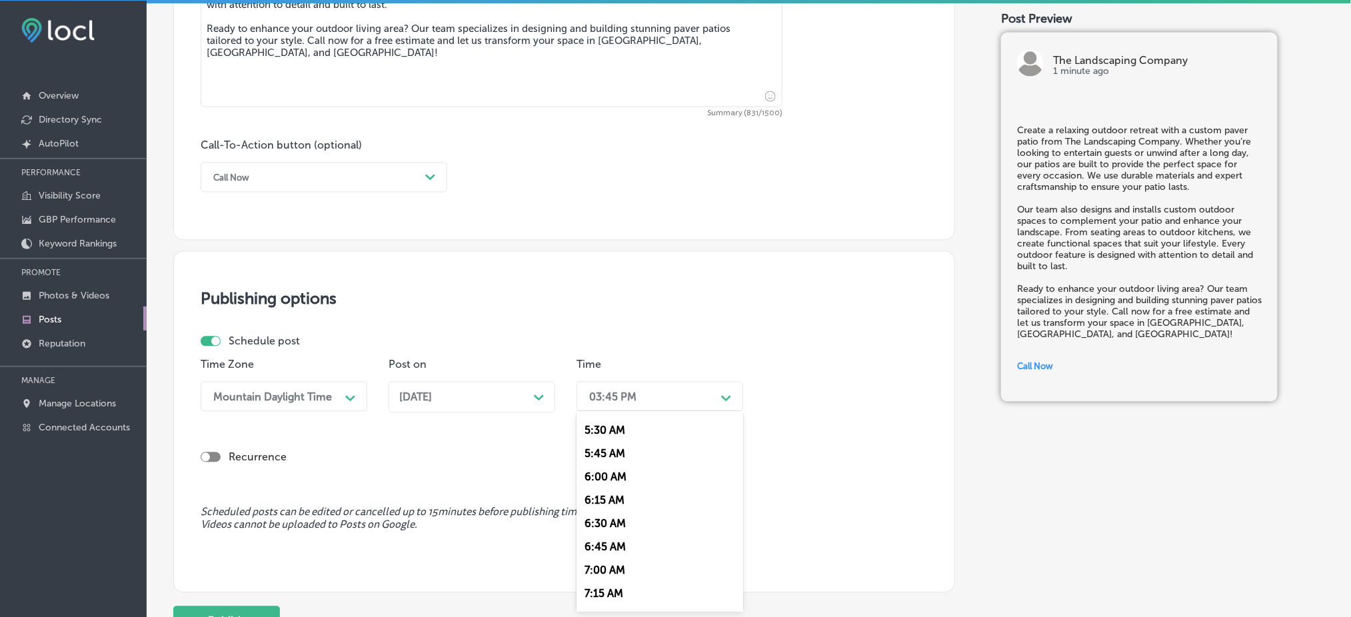
scroll to position [533, 0]
click at [614, 550] on div "7:00 AM" at bounding box center [659, 545] width 167 height 23
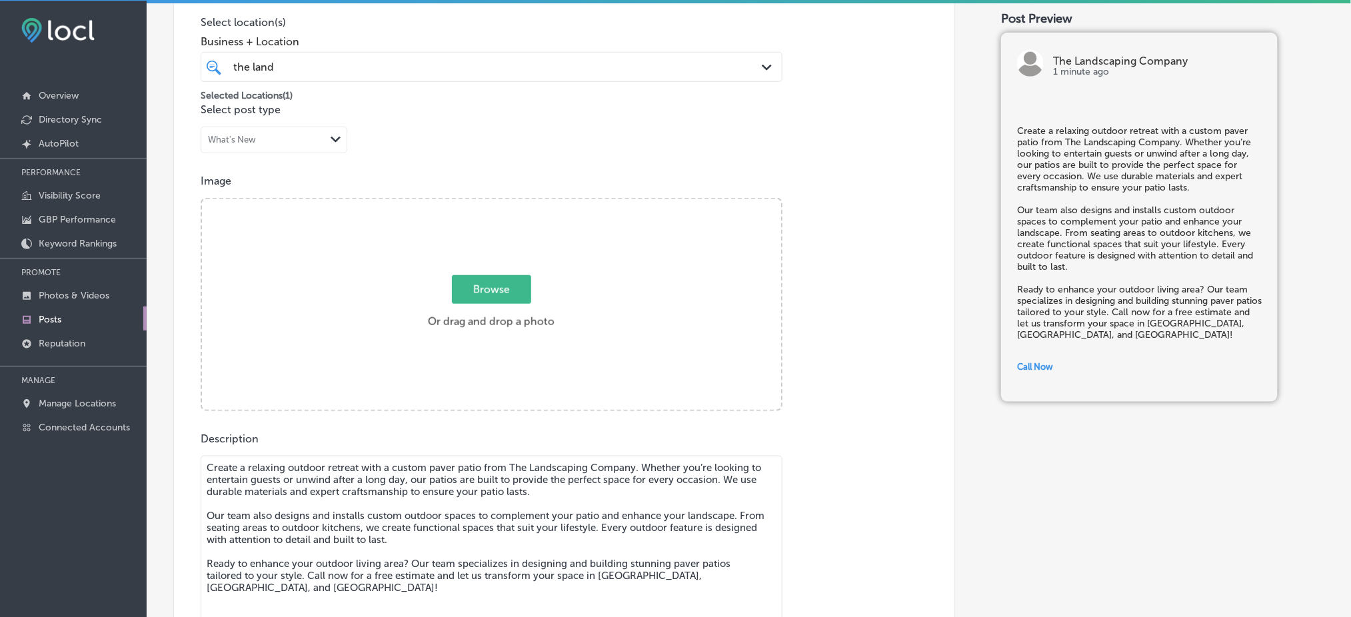
scroll to position [241, 0]
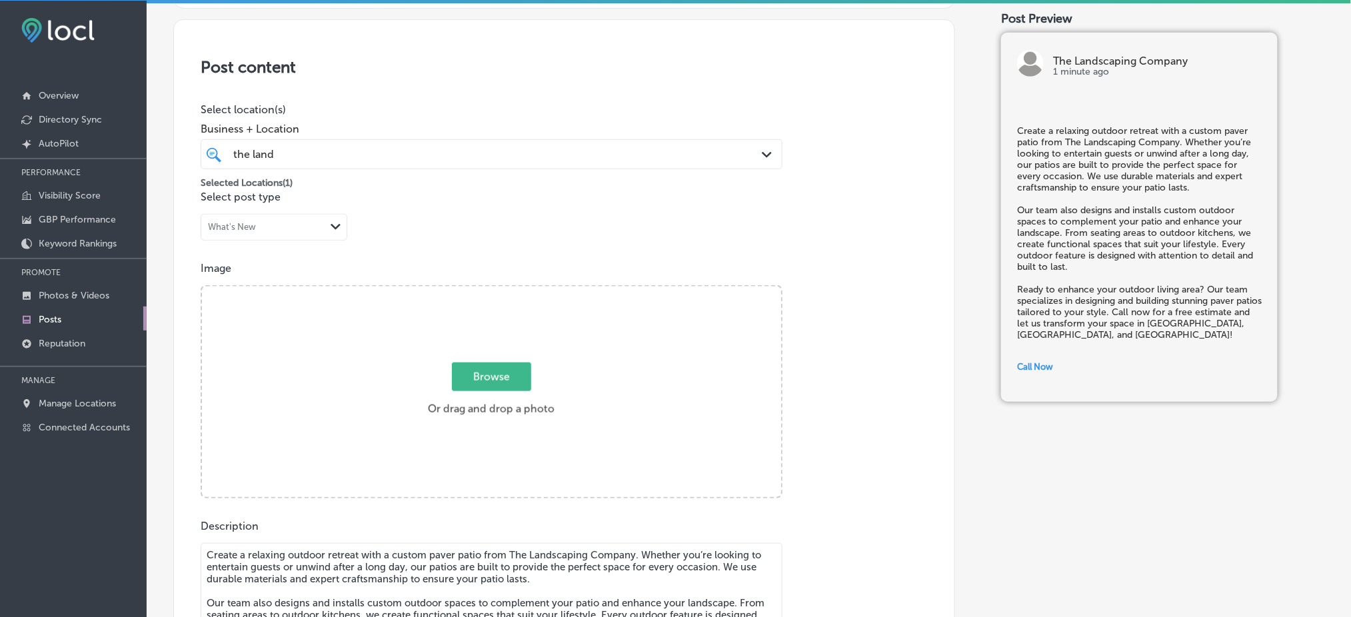
click at [427, 324] on div "Browse Or drag and drop a photo" at bounding box center [491, 393] width 579 height 213
click at [202, 287] on input "Browse Or drag and drop a photo" at bounding box center [491, 289] width 579 height 4
type input "C:\fakepath\The Landscaping Company2.png"
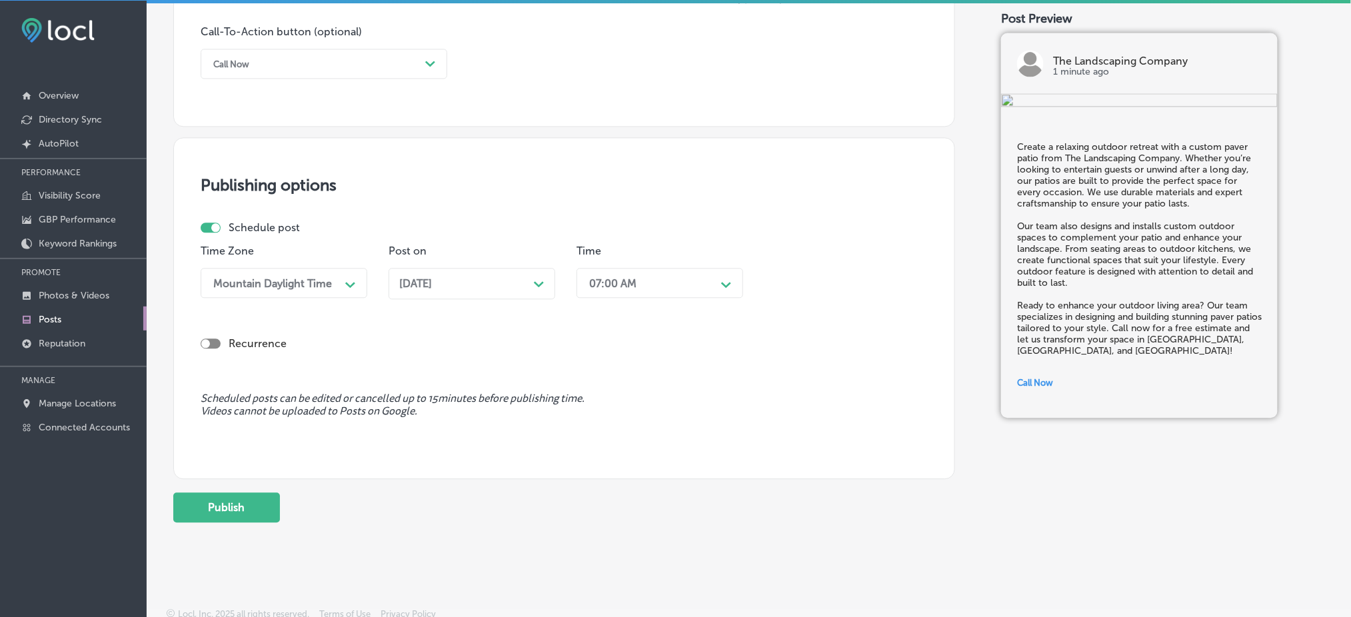
scroll to position [986, 0]
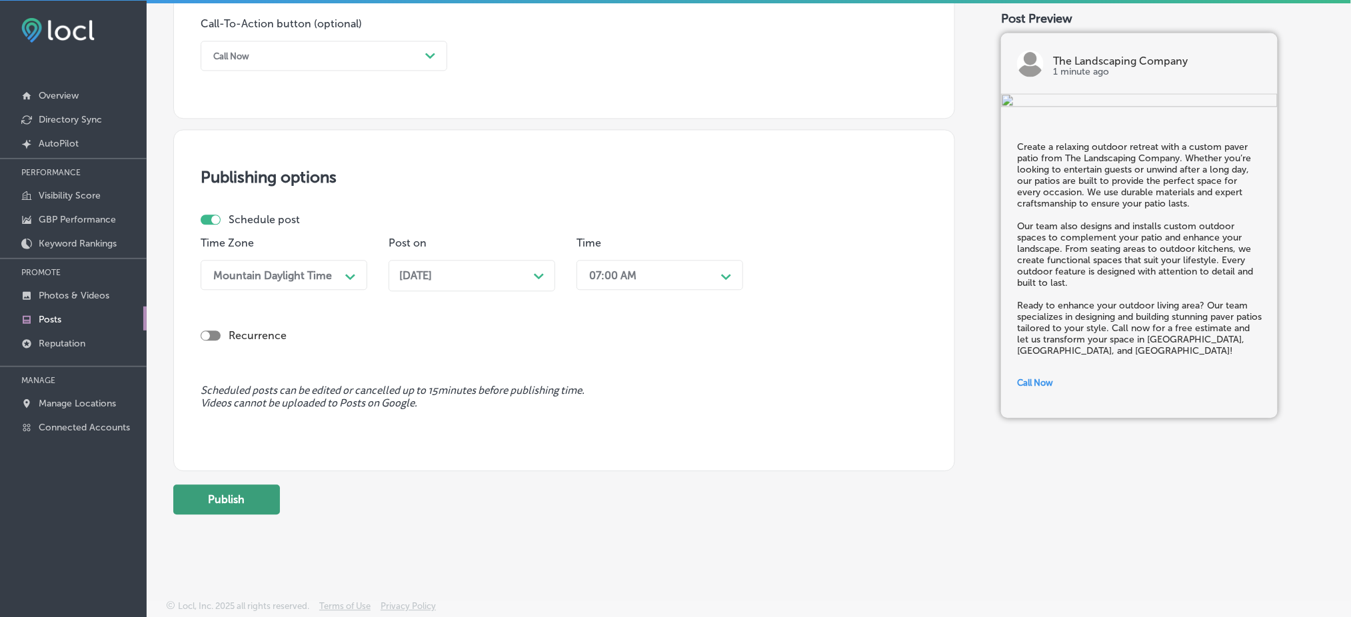
click at [248, 498] on button "Publish" at bounding box center [226, 500] width 107 height 30
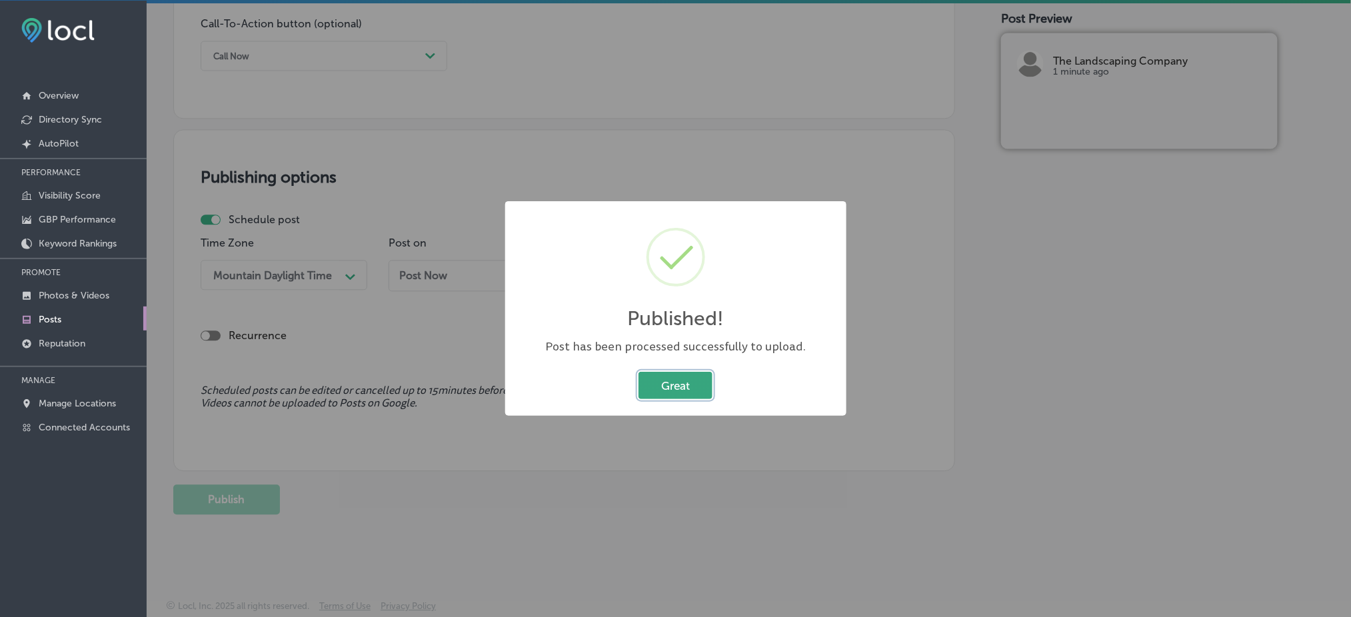
click at [691, 379] on button "Great" at bounding box center [675, 385] width 74 height 27
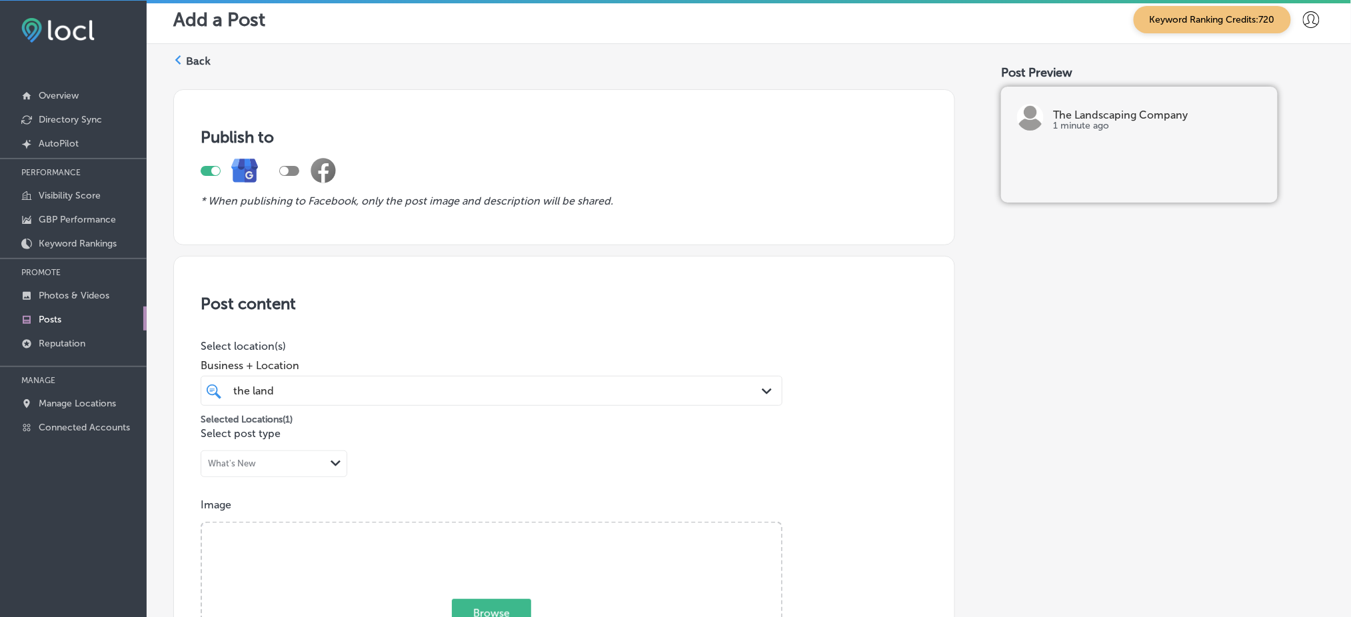
scroll to position [0, 0]
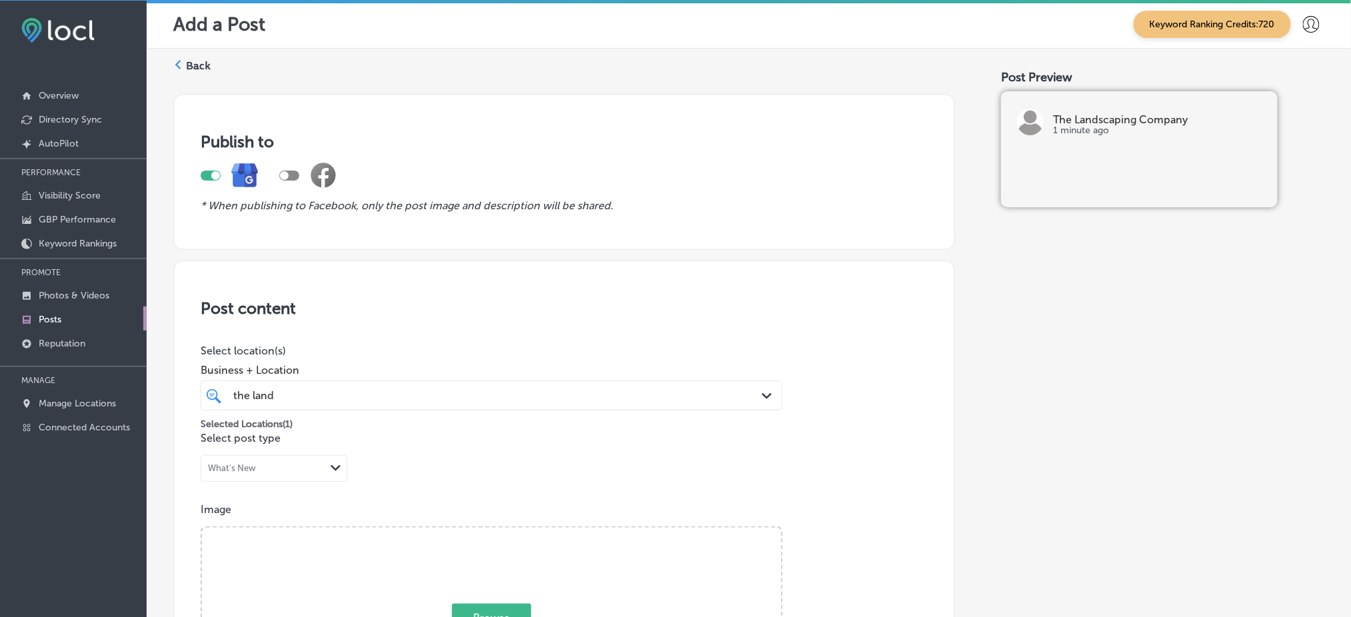
click at [186, 67] on label "Back" at bounding box center [198, 66] width 25 height 15
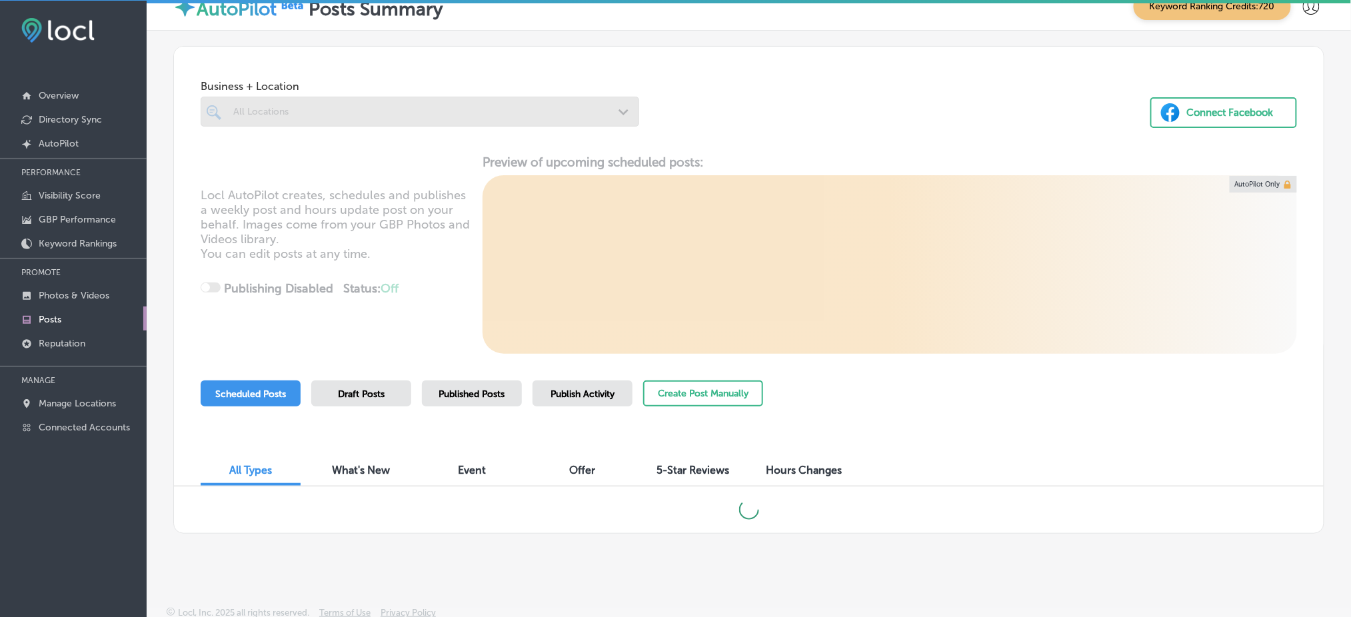
scroll to position [25, 0]
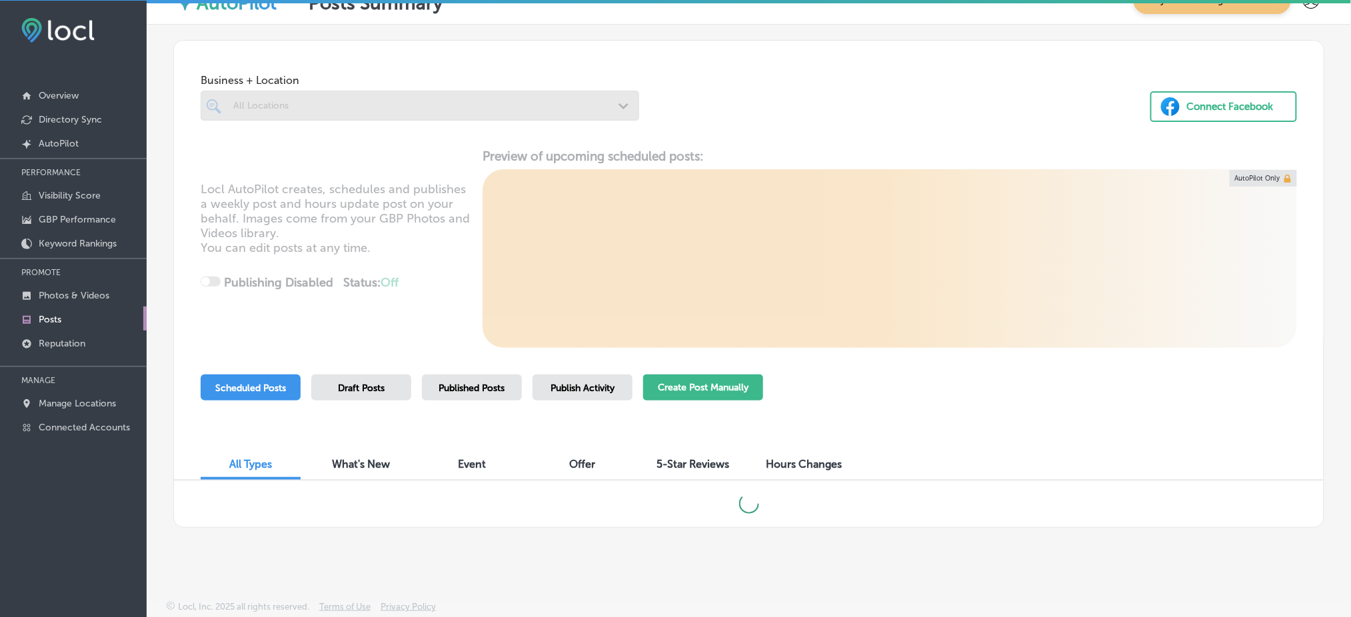
click at [699, 385] on button "Create Post Manually" at bounding box center [703, 388] width 120 height 26
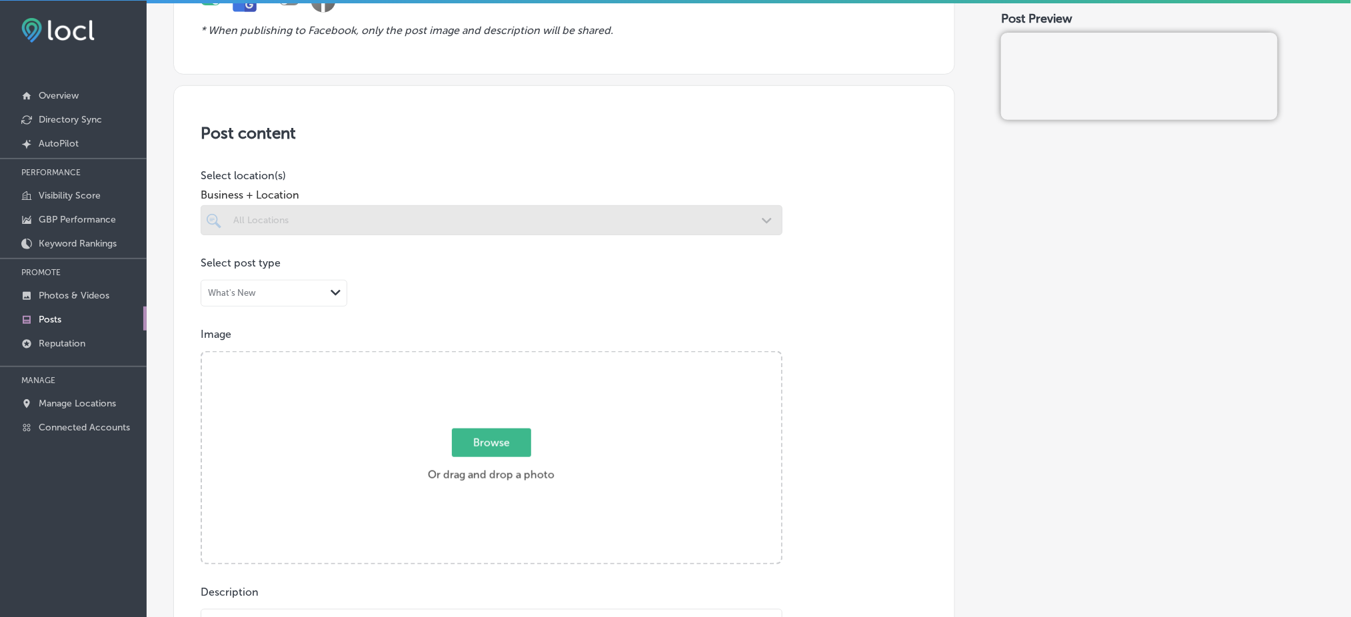
scroll to position [177, 0]
click at [352, 227] on div at bounding box center [492, 218] width 582 height 30
click at [497, 225] on div at bounding box center [492, 218] width 582 height 30
click at [577, 213] on div at bounding box center [492, 218] width 582 height 30
click at [684, 199] on div "Business + Location All Locations Path Created with Sketch." at bounding box center [492, 206] width 582 height 53
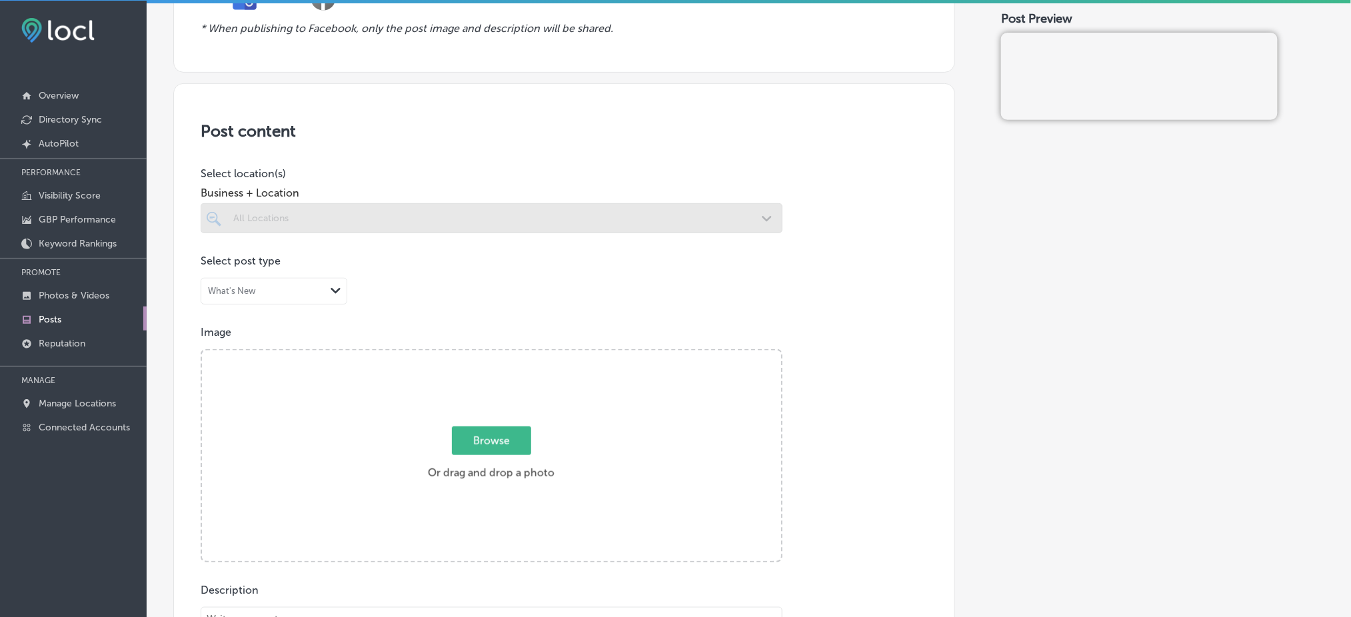
click at [670, 203] on div at bounding box center [492, 218] width 582 height 30
click at [661, 214] on div at bounding box center [492, 218] width 582 height 30
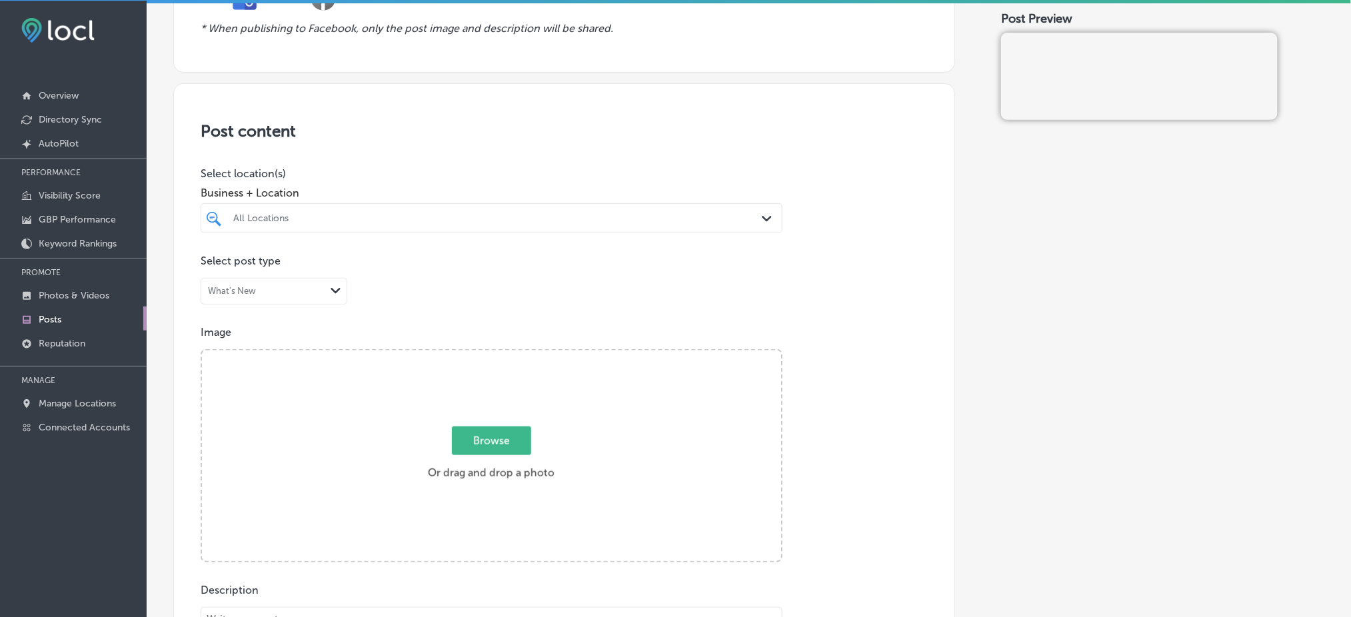
click at [606, 233] on div at bounding box center [492, 243] width 582 height 21
click at [578, 213] on div "All Locations" at bounding box center [498, 218] width 530 height 11
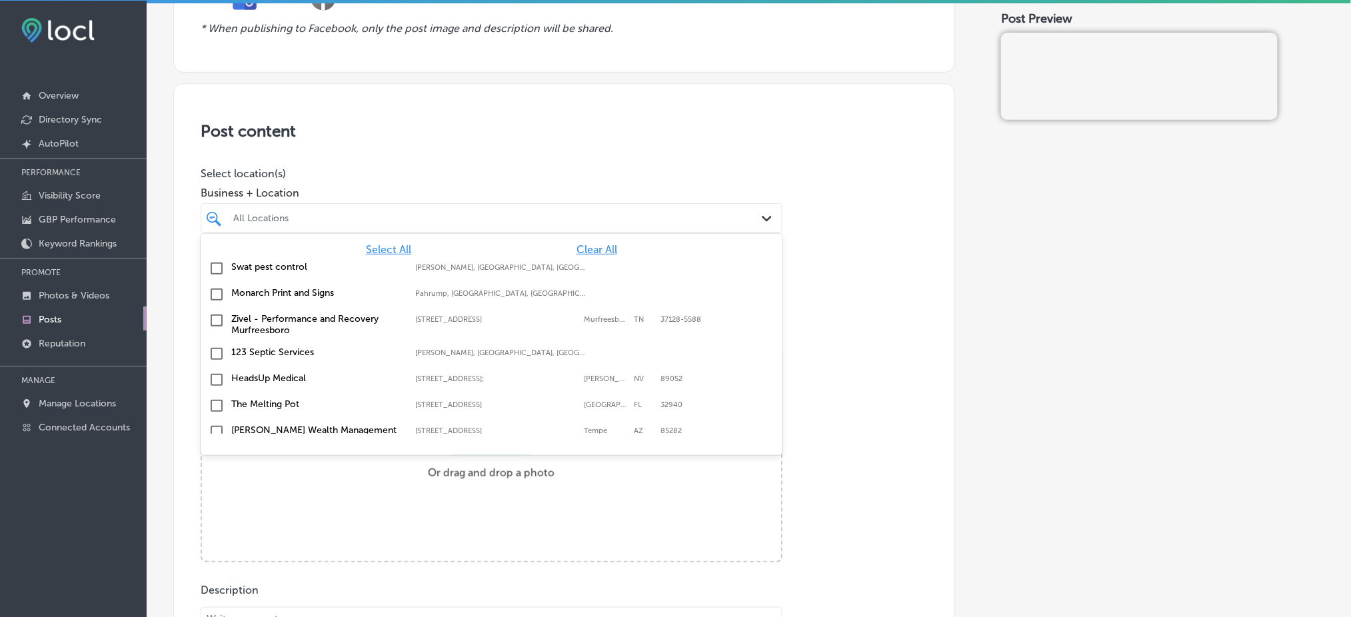
click at [592, 251] on span "Clear All" at bounding box center [596, 249] width 41 height 13
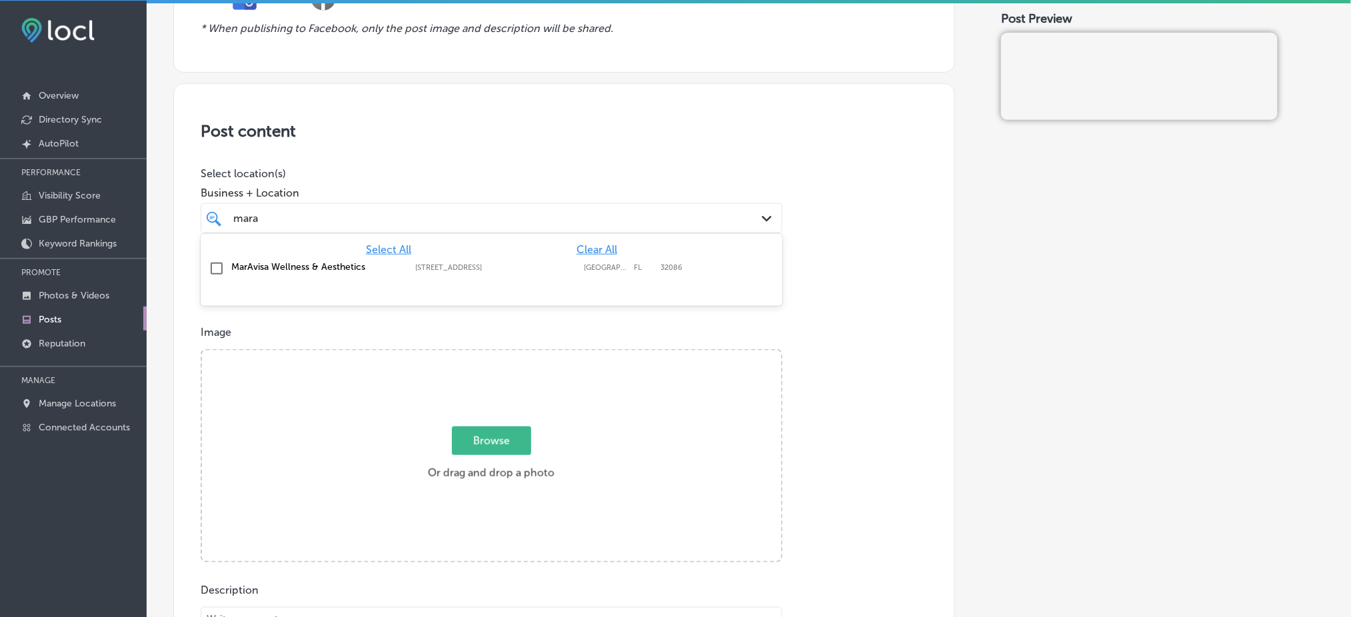
click at [505, 271] on label "[STREET_ADDRESS]" at bounding box center [496, 267] width 162 height 9
type input "mara"
click at [523, 177] on p "Select location(s)" at bounding box center [492, 173] width 582 height 13
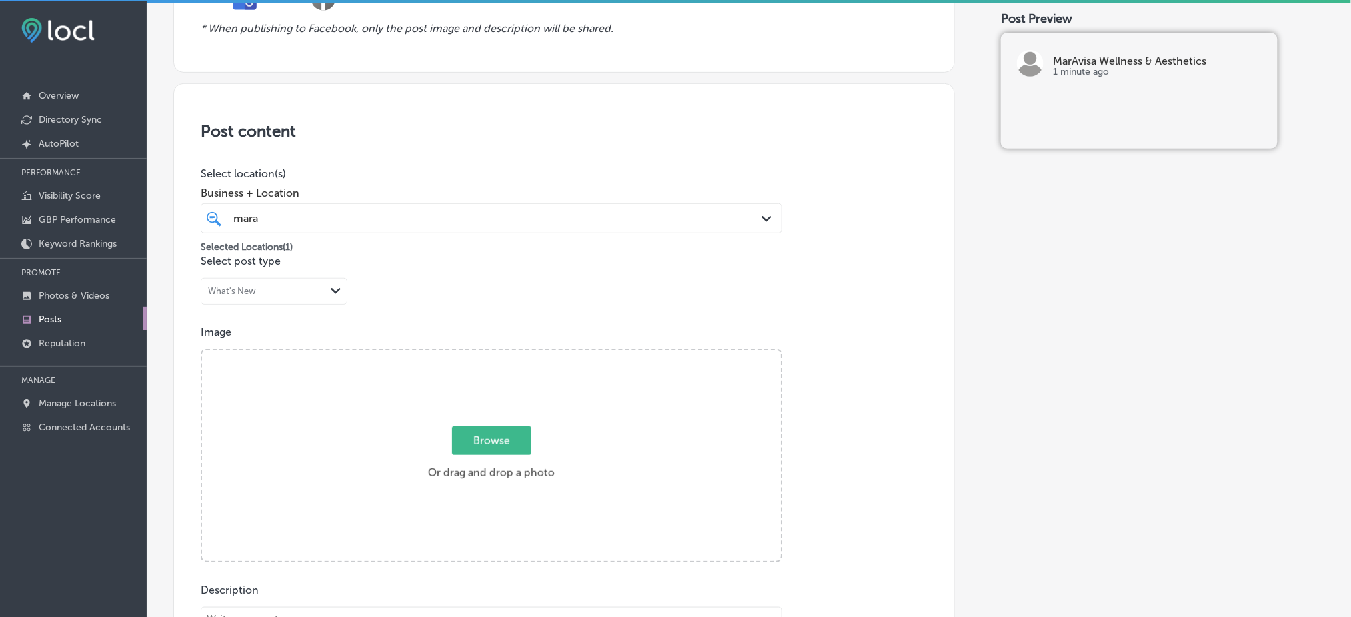
click at [493, 427] on span "Browse" at bounding box center [491, 441] width 79 height 29
click at [493, 355] on input "Browse Or drag and drop a photo" at bounding box center [491, 353] width 579 height 4
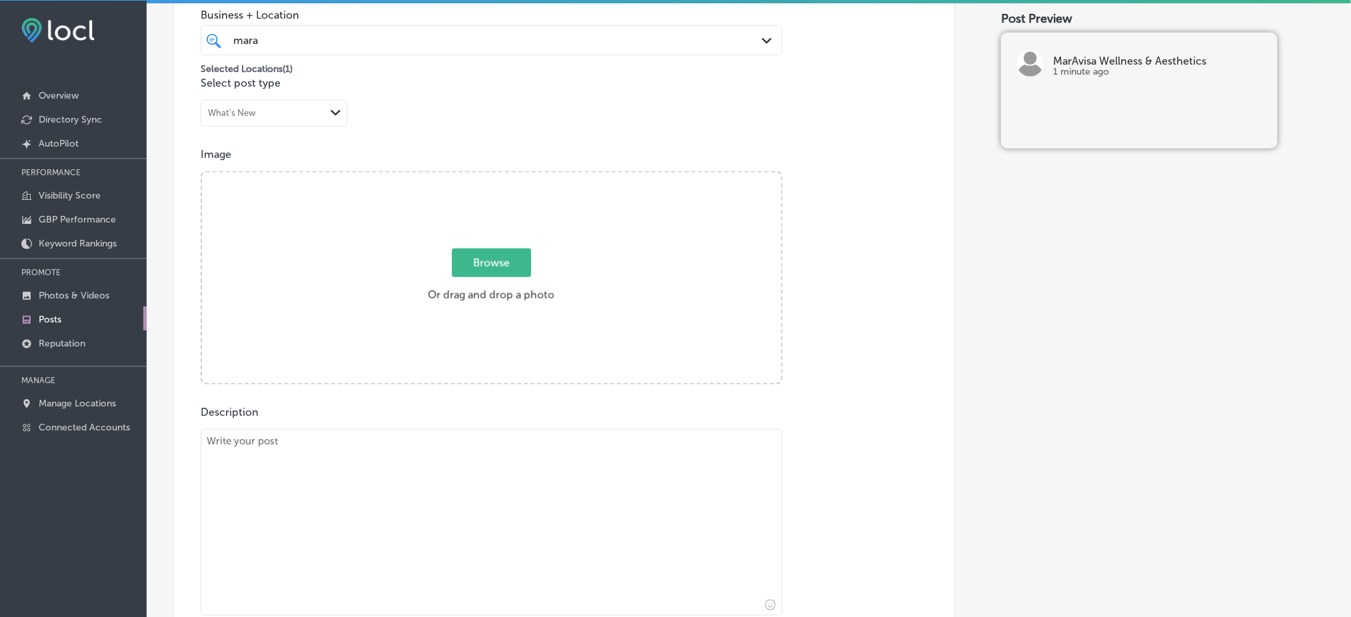
click at [483, 219] on div "Browse Or drag and drop a photo" at bounding box center [491, 279] width 579 height 213
click at [202, 173] on input "Browse Or drag and drop a photo" at bounding box center [491, 175] width 579 height 4
click at [566, 262] on div "Browse Or drag and drop a photo" at bounding box center [491, 279] width 579 height 213
click at [202, 173] on input "Browse Or drag and drop a photo" at bounding box center [491, 175] width 579 height 4
type input "C:\fakepath\MarAvisa-Wellness.png"
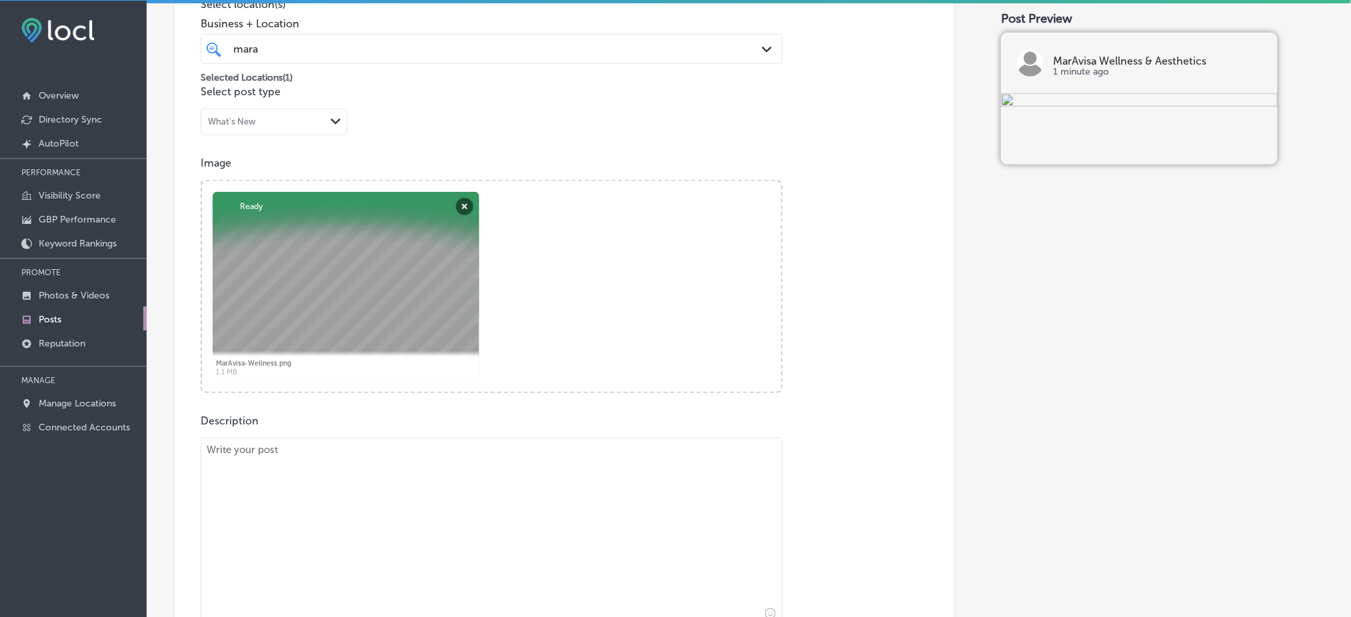
scroll to position [444, 0]
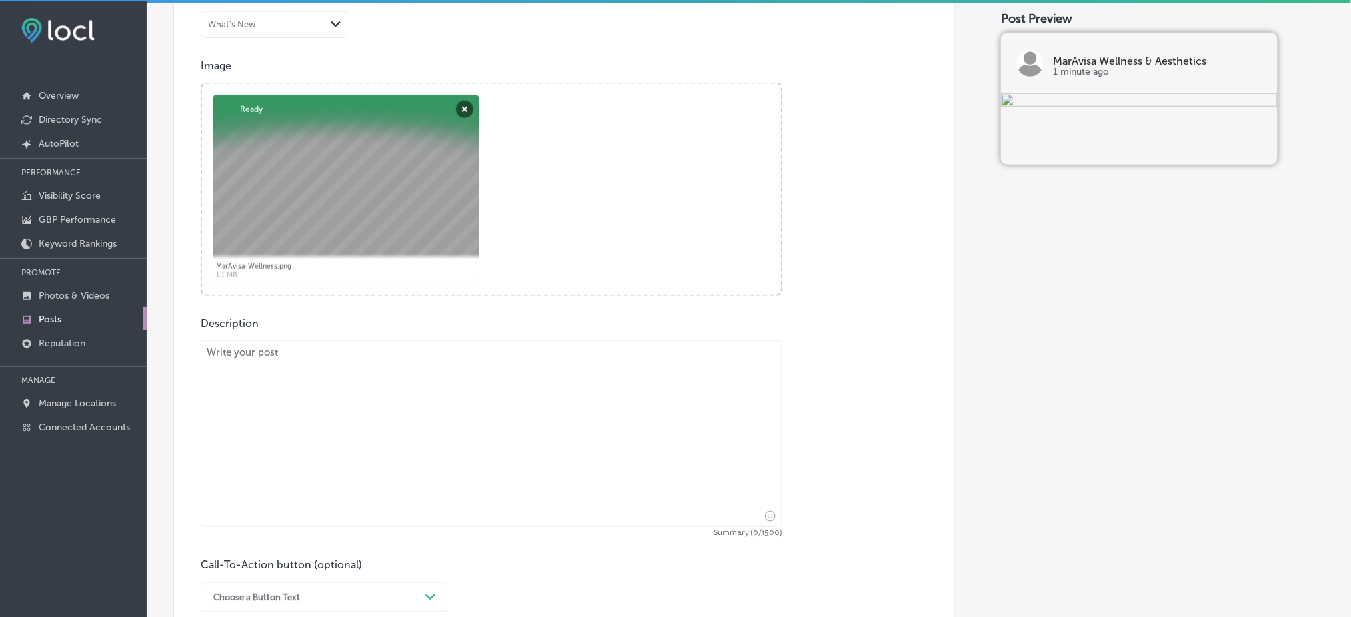
click at [397, 376] on textarea at bounding box center [492, 434] width 582 height 187
paste textarea "Looking for smoother, more youthful-looking skin? CoolPeel laser resurfacing at…"
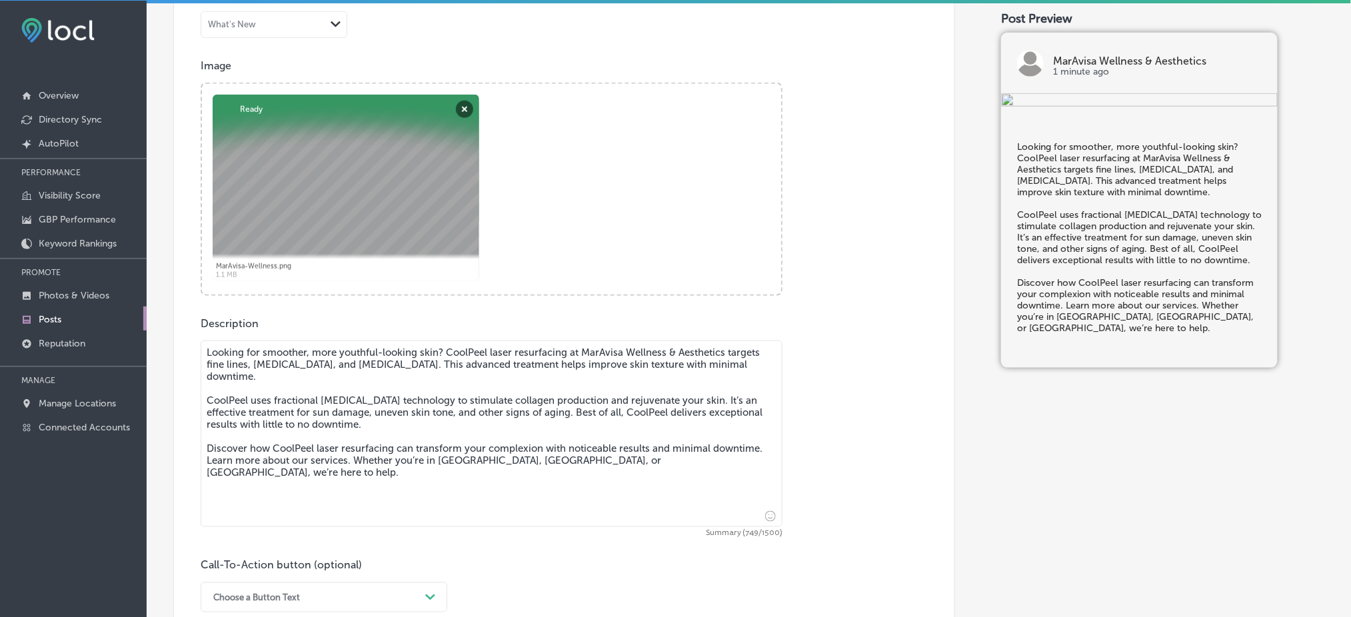
type textarea "Looking for smoother, more youthful-looking skin? CoolPeel laser resurfacing at…"
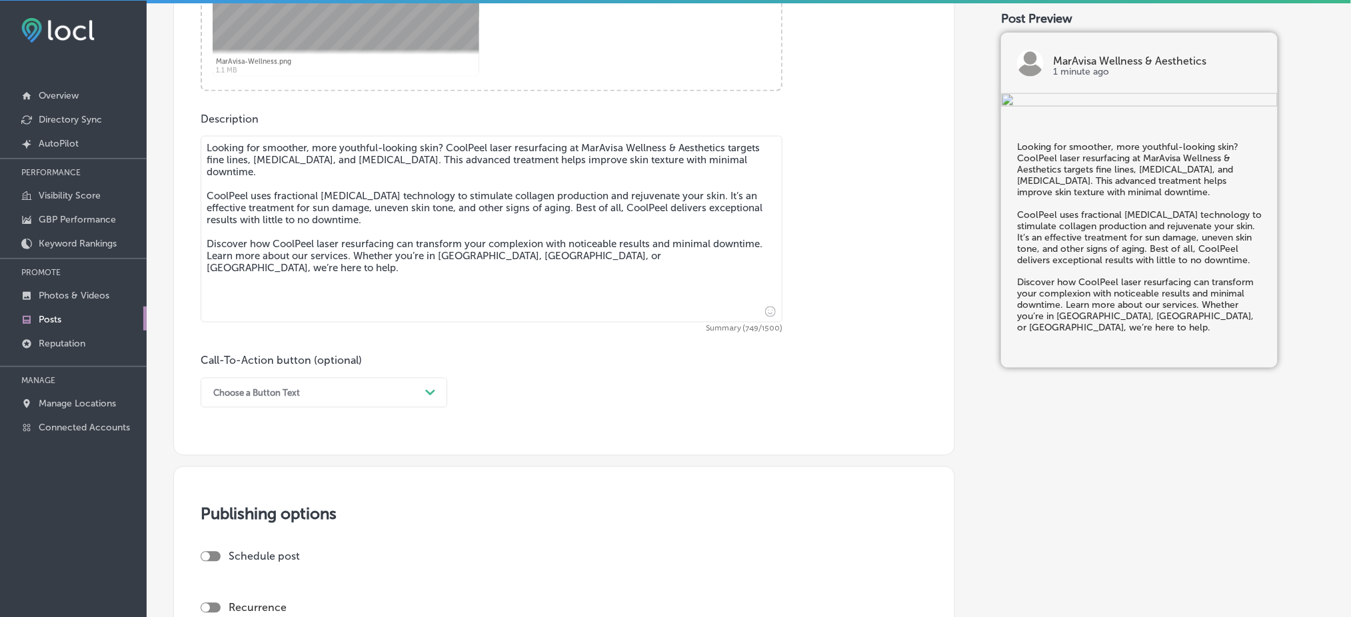
scroll to position [710, 0]
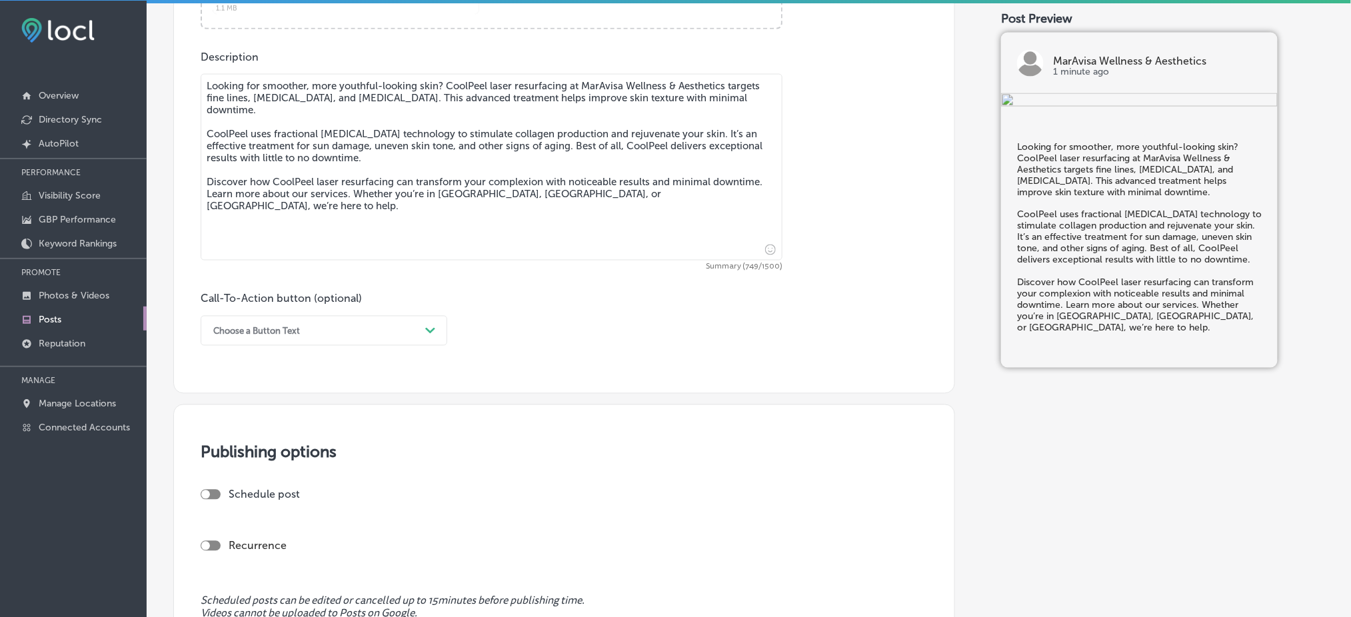
click at [252, 307] on div "Call-To-Action button (optional) Choose a Button Text Path Created with Sketch." at bounding box center [324, 319] width 247 height 53
click at [253, 331] on div "Choose a Button Text" at bounding box center [256, 331] width 87 height 10
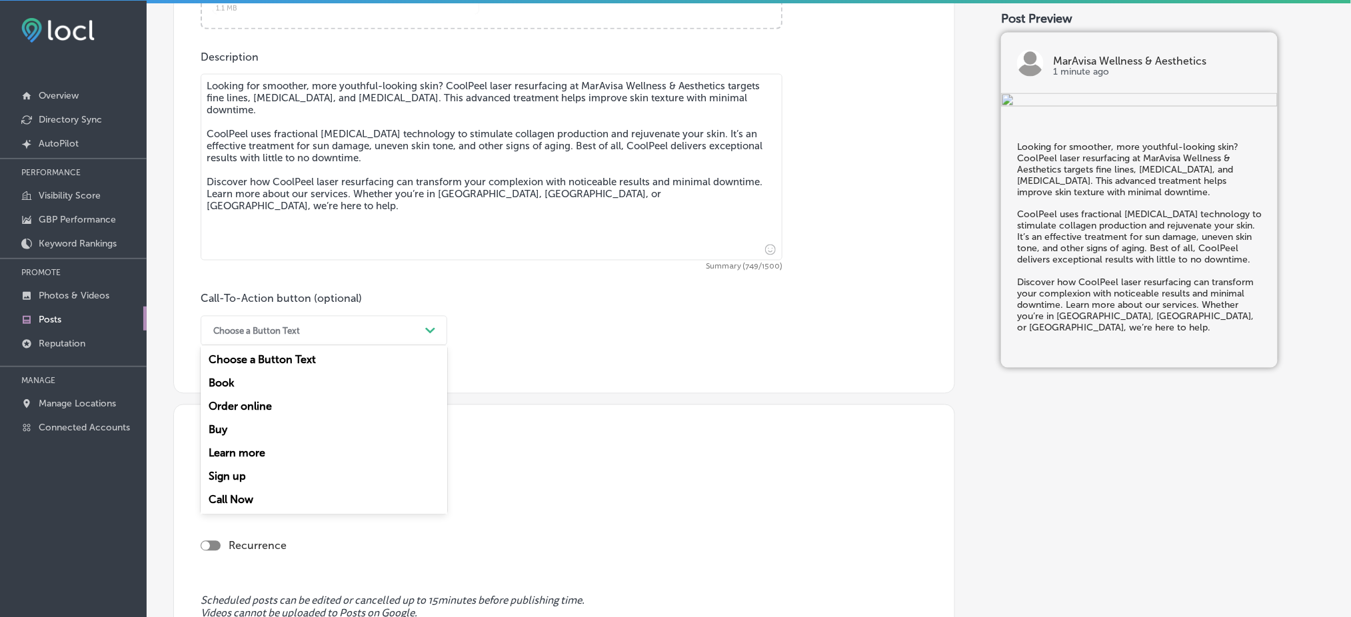
click at [251, 457] on div "Learn more" at bounding box center [324, 453] width 247 height 23
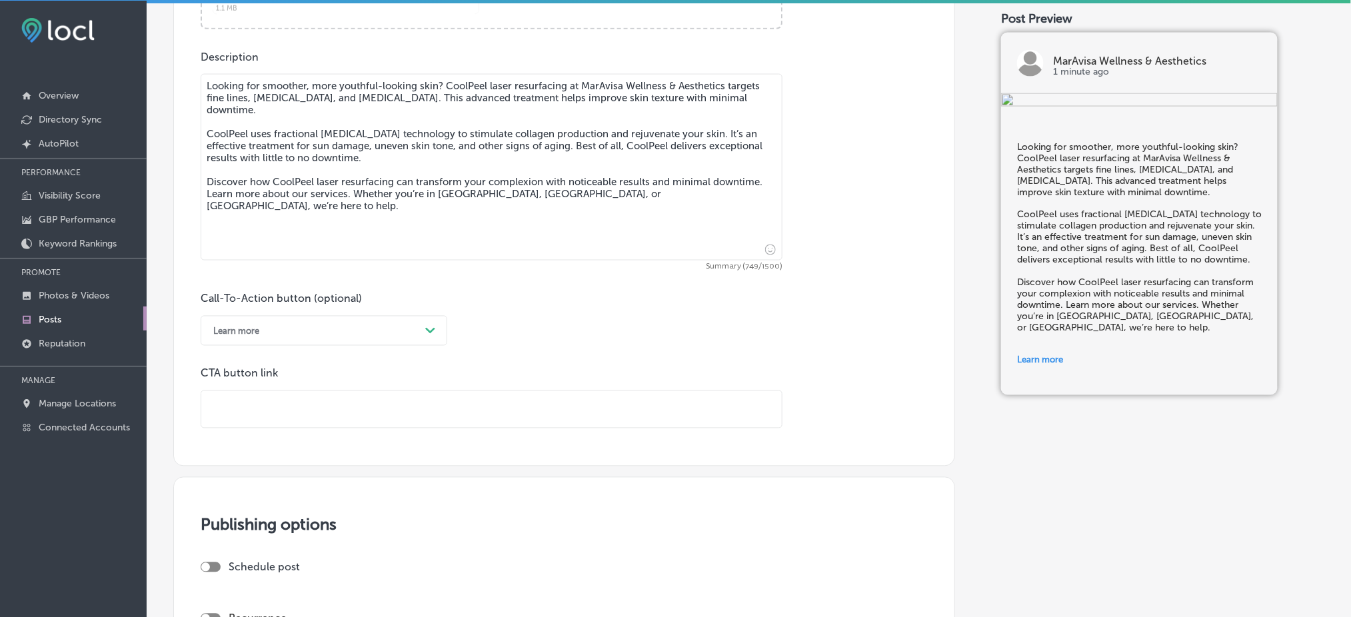
click at [281, 408] on input "text" at bounding box center [491, 409] width 580 height 37
paste input "[URL][DOMAIN_NAME]"
type input "[URL][DOMAIN_NAME]"
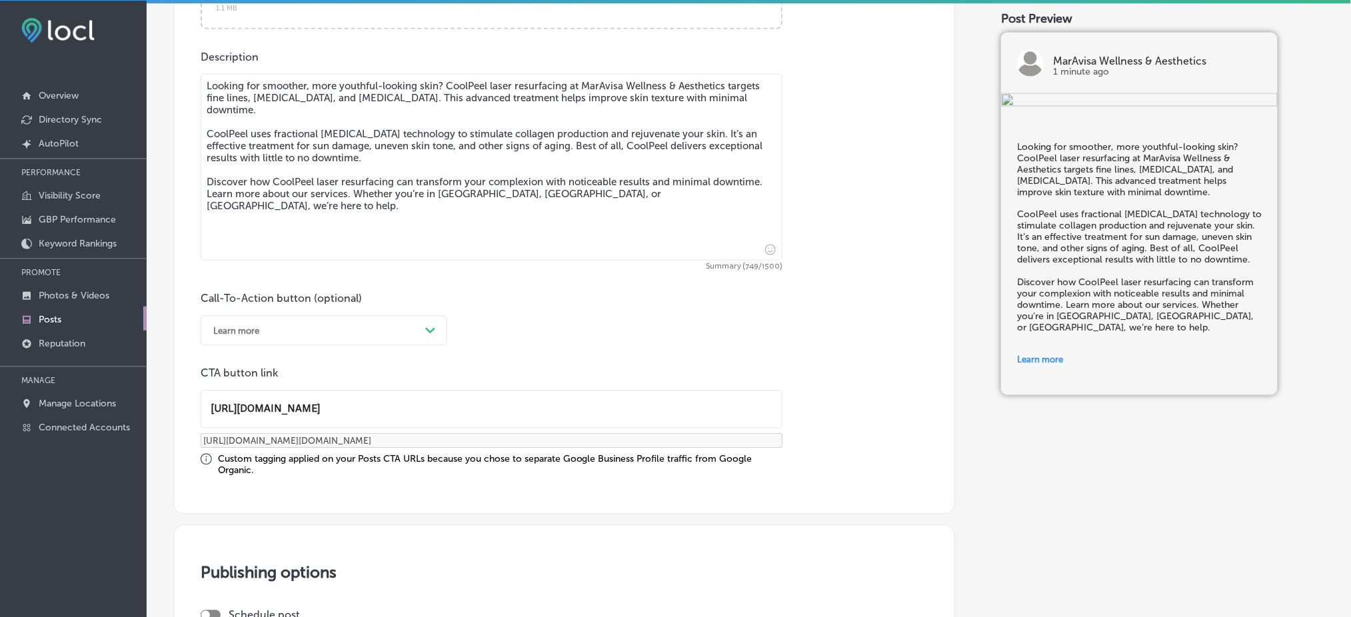
click at [625, 342] on div "Call-To-Action button (optional) Learn more Path Created with Sketch. CTA butto…" at bounding box center [564, 385] width 727 height 184
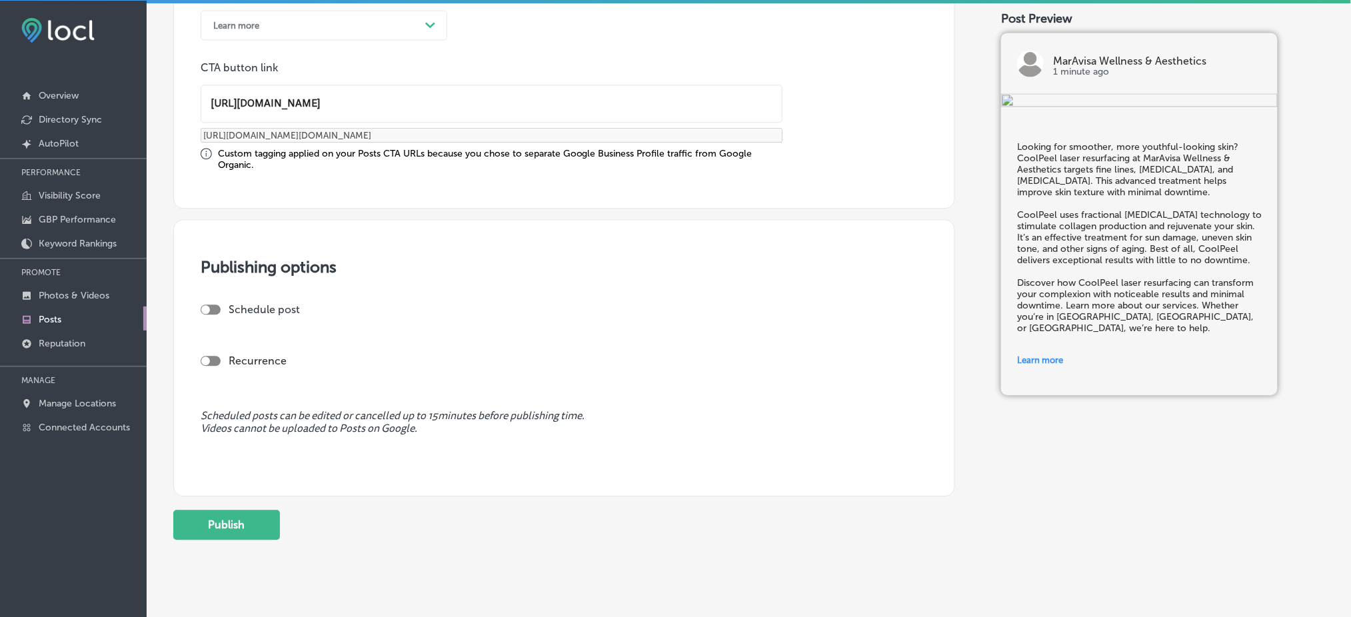
scroll to position [1039, 0]
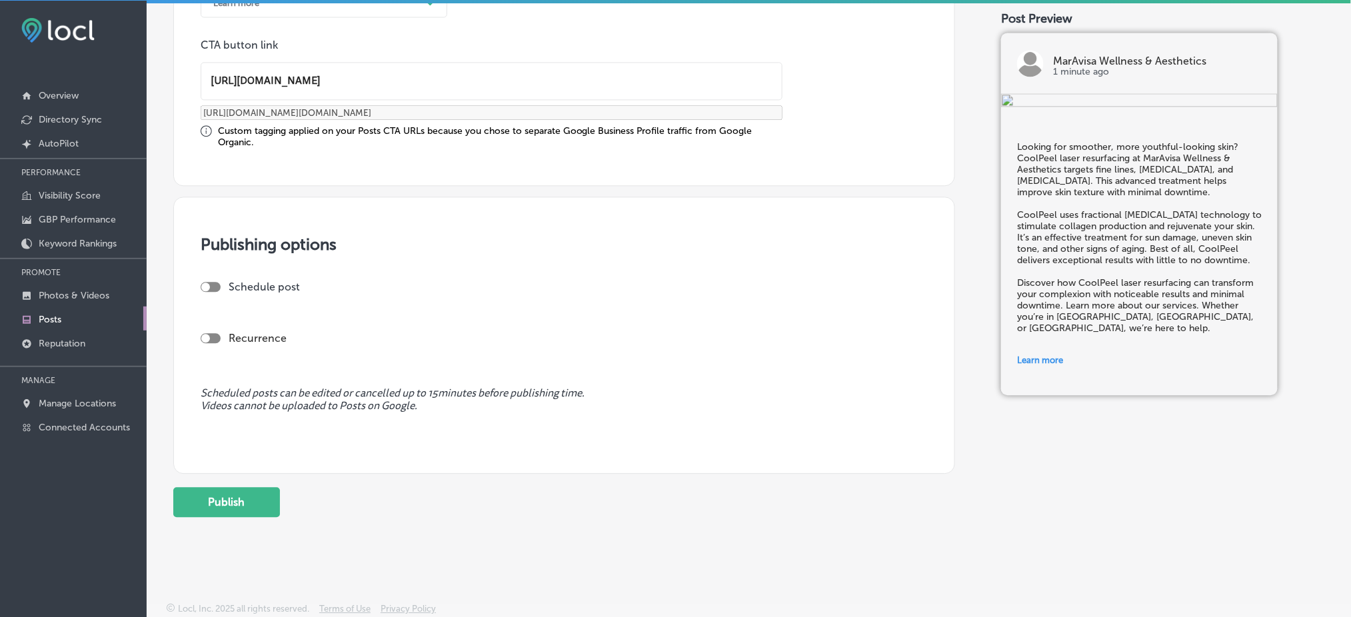
click at [211, 288] on div at bounding box center [211, 287] width 20 height 10
checkbox input "true"
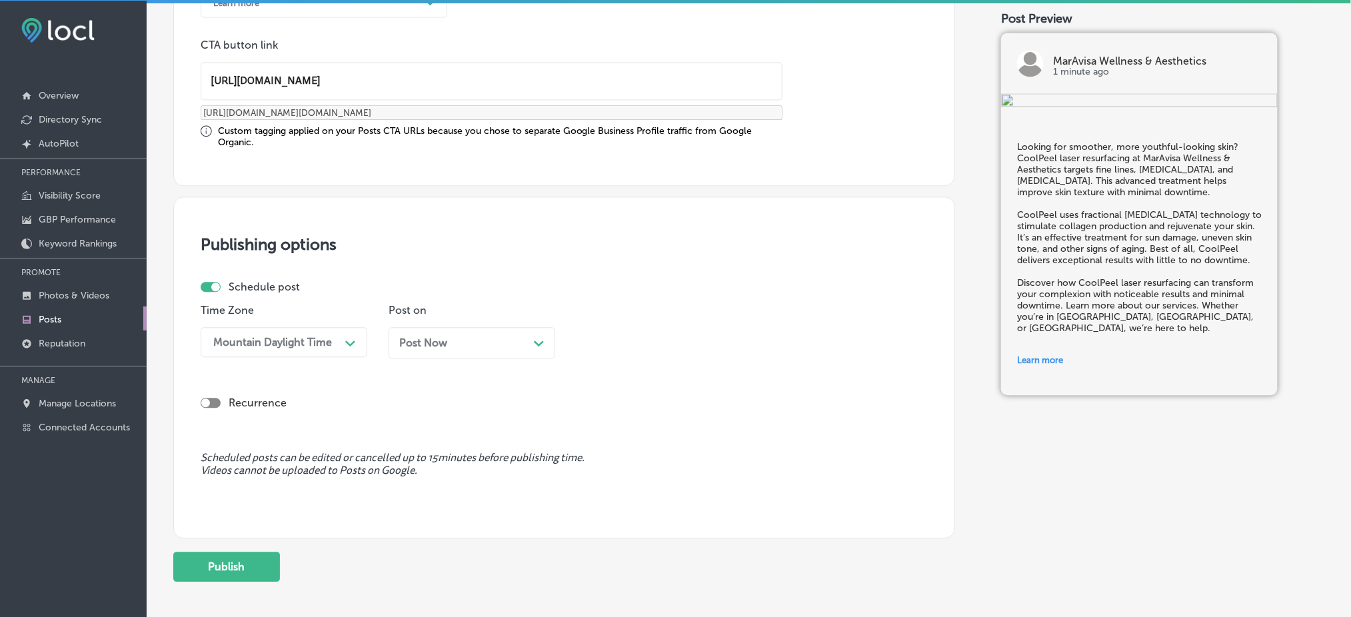
click at [444, 339] on span "Post Now" at bounding box center [423, 343] width 48 height 13
click at [638, 335] on div "04:00 PM" at bounding box center [648, 342] width 133 height 23
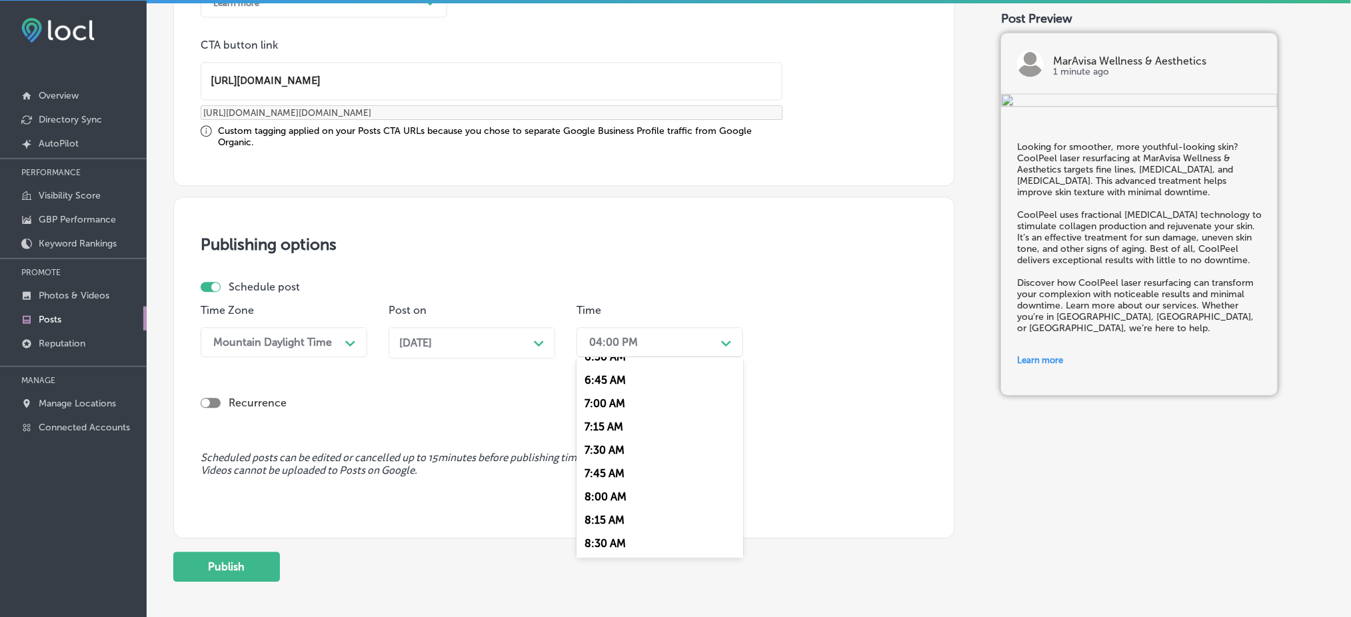
click at [598, 402] on div "7:00 AM" at bounding box center [659, 402] width 167 height 23
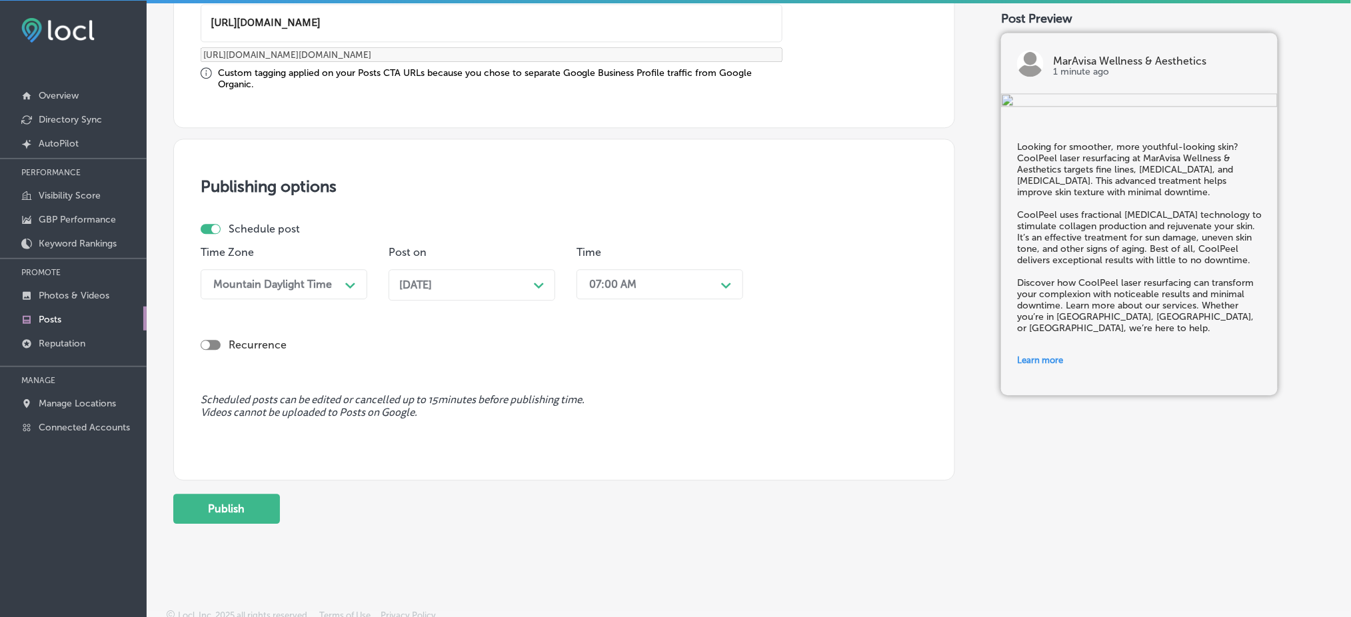
scroll to position [1104, 0]
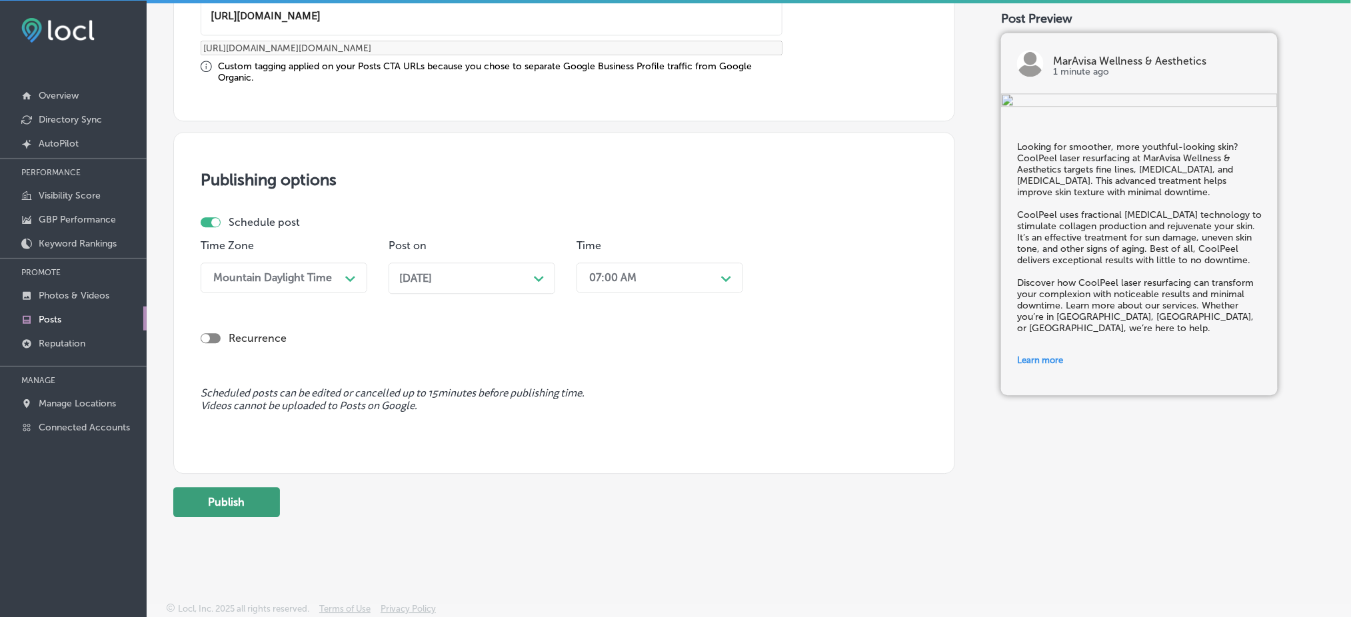
click at [237, 491] on button "Publish" at bounding box center [226, 502] width 107 height 30
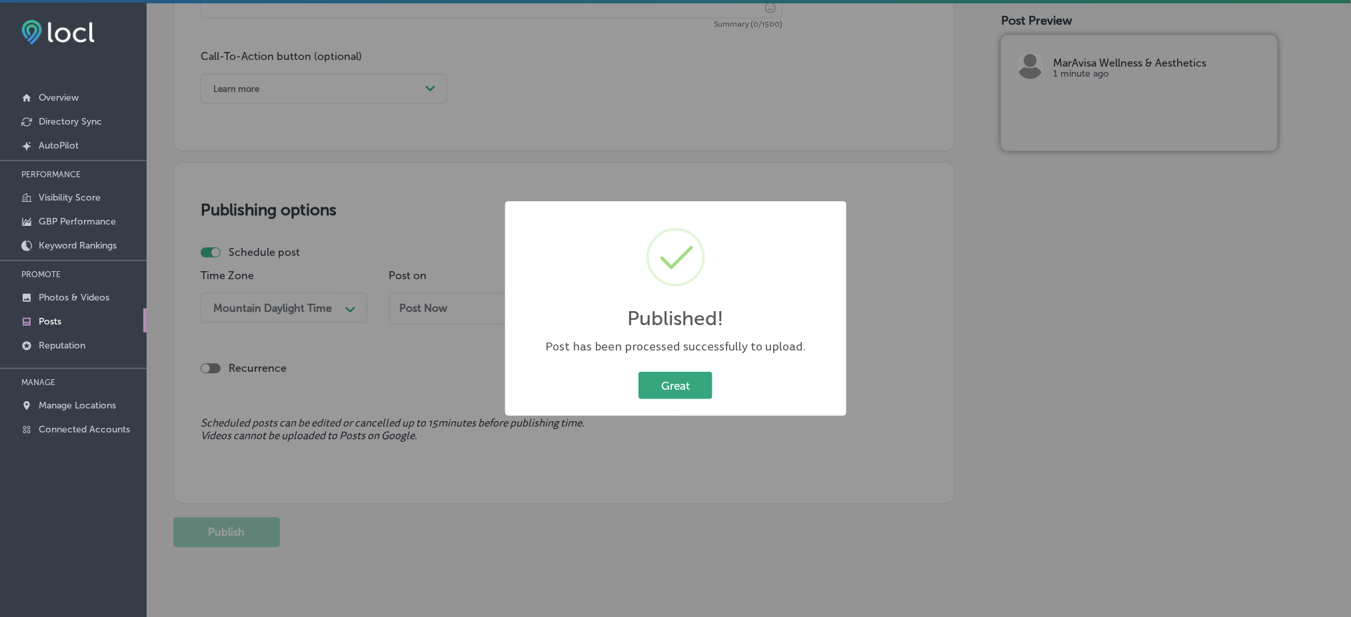
scroll to position [0, 0]
click at [692, 378] on button "Great" at bounding box center [675, 385] width 74 height 27
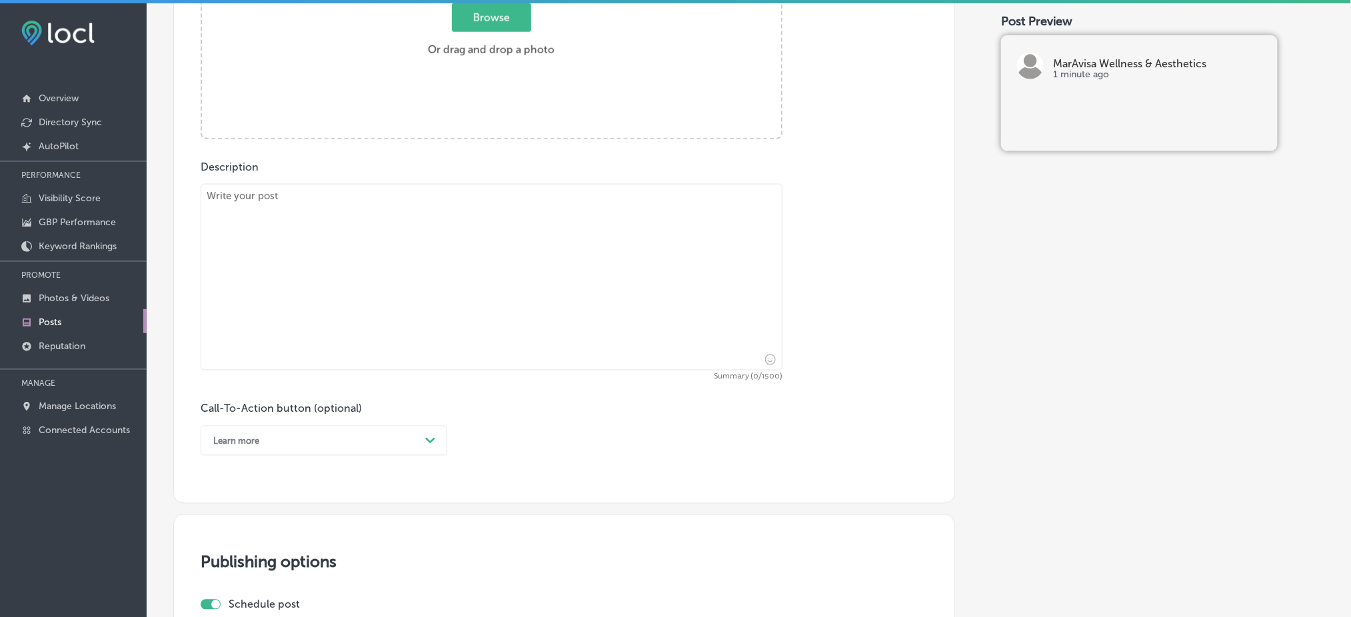
scroll to position [600, 0]
click at [504, 321] on textarea at bounding box center [492, 280] width 582 height 187
paste textarea "Looking for a non-invasive treatment to rejuvenate your skin? Our CoolPeel Lase…"
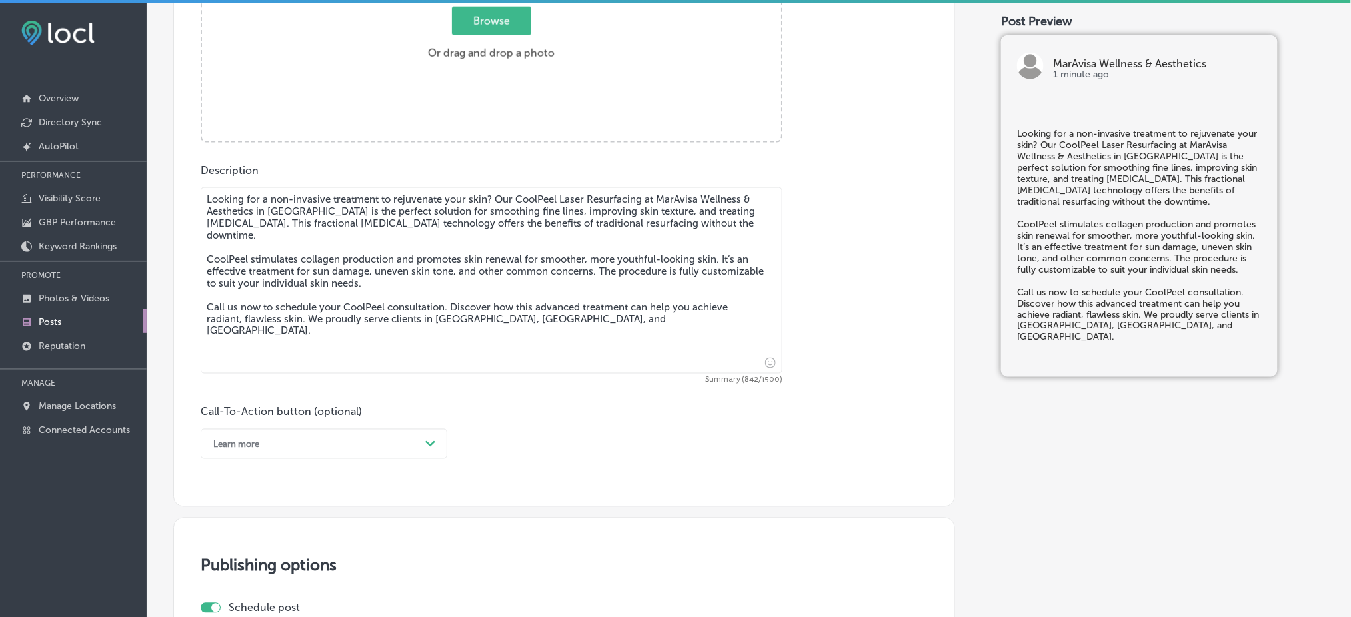
type textarea "Looking for a non-invasive treatment to rejuvenate your skin? Our CoolPeel Lase…"
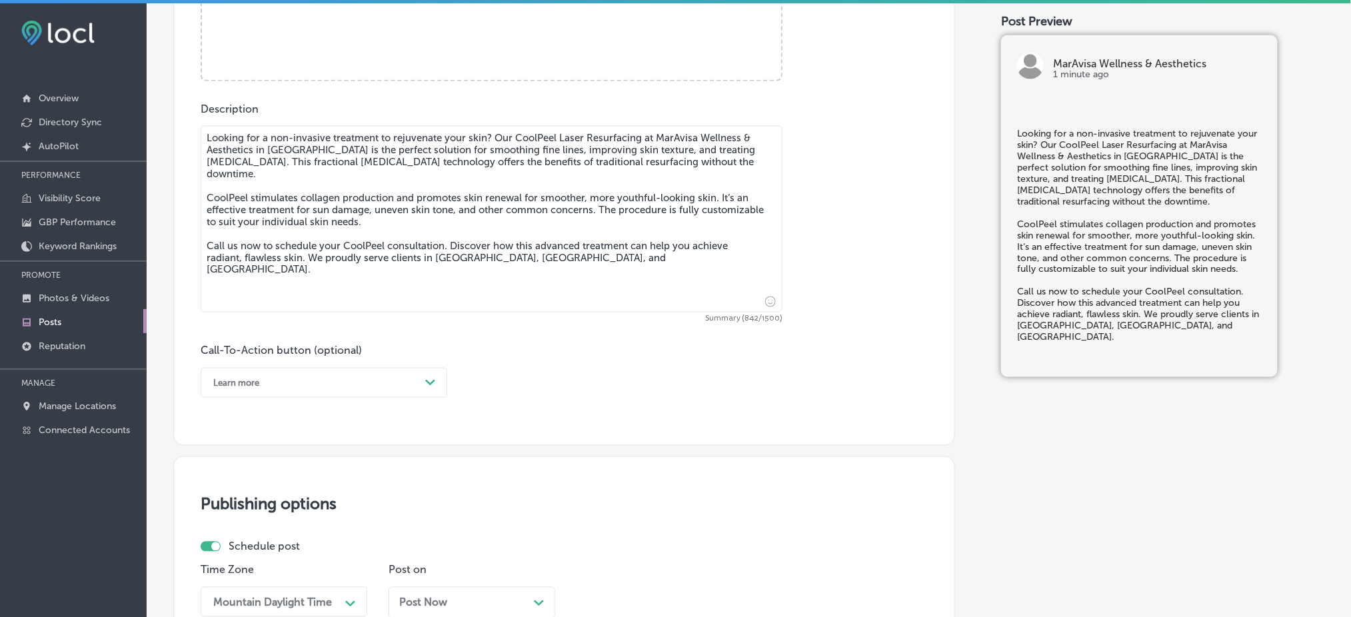
scroll to position [688, 0]
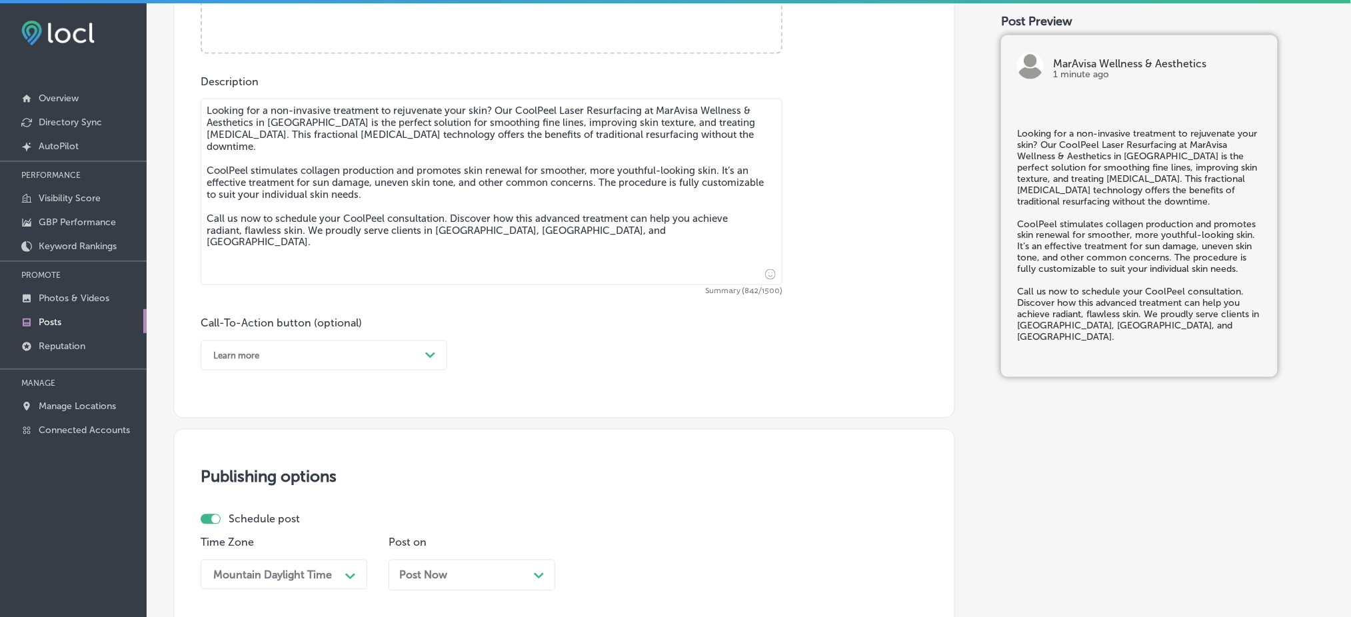
click at [279, 361] on div "Learn more" at bounding box center [313, 355] width 213 height 21
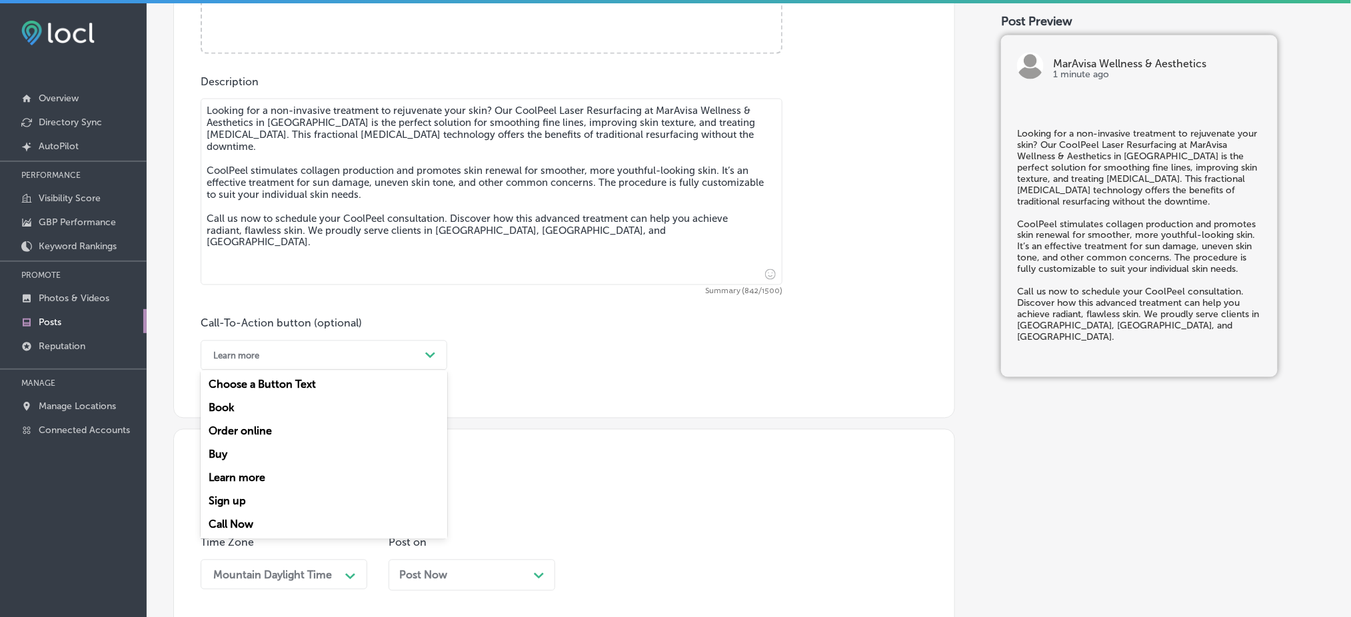
click at [245, 522] on div "Call Now" at bounding box center [324, 524] width 247 height 23
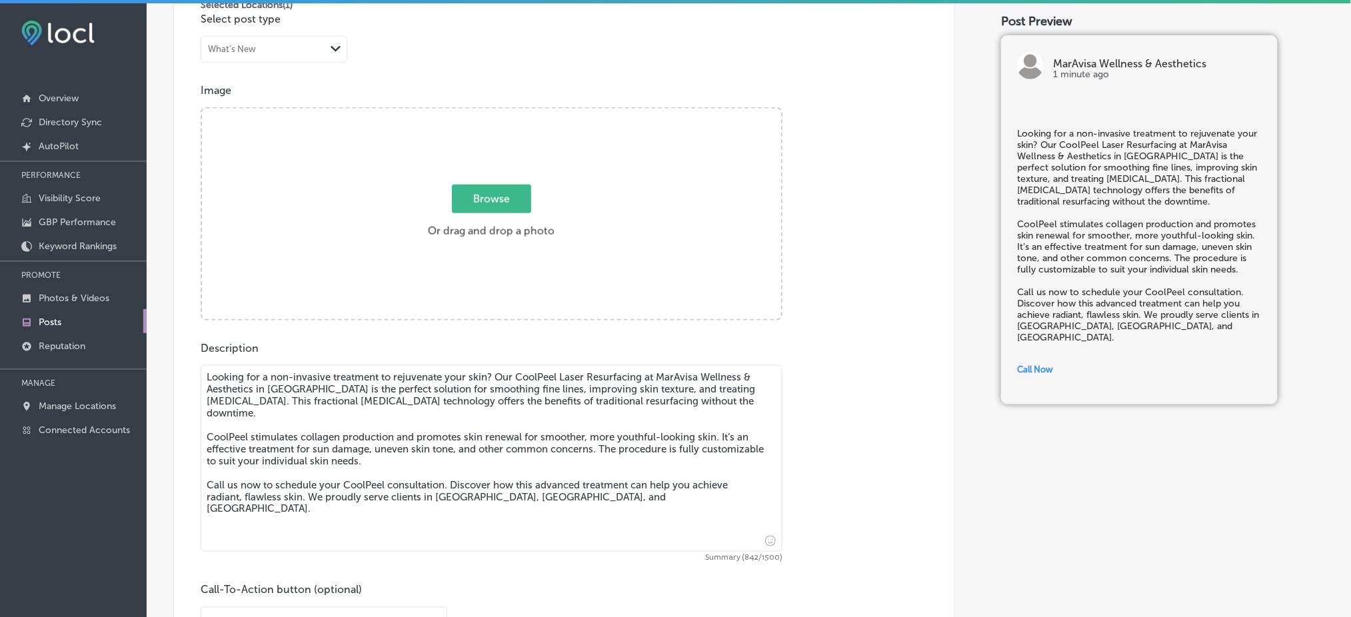
scroll to position [333, 0]
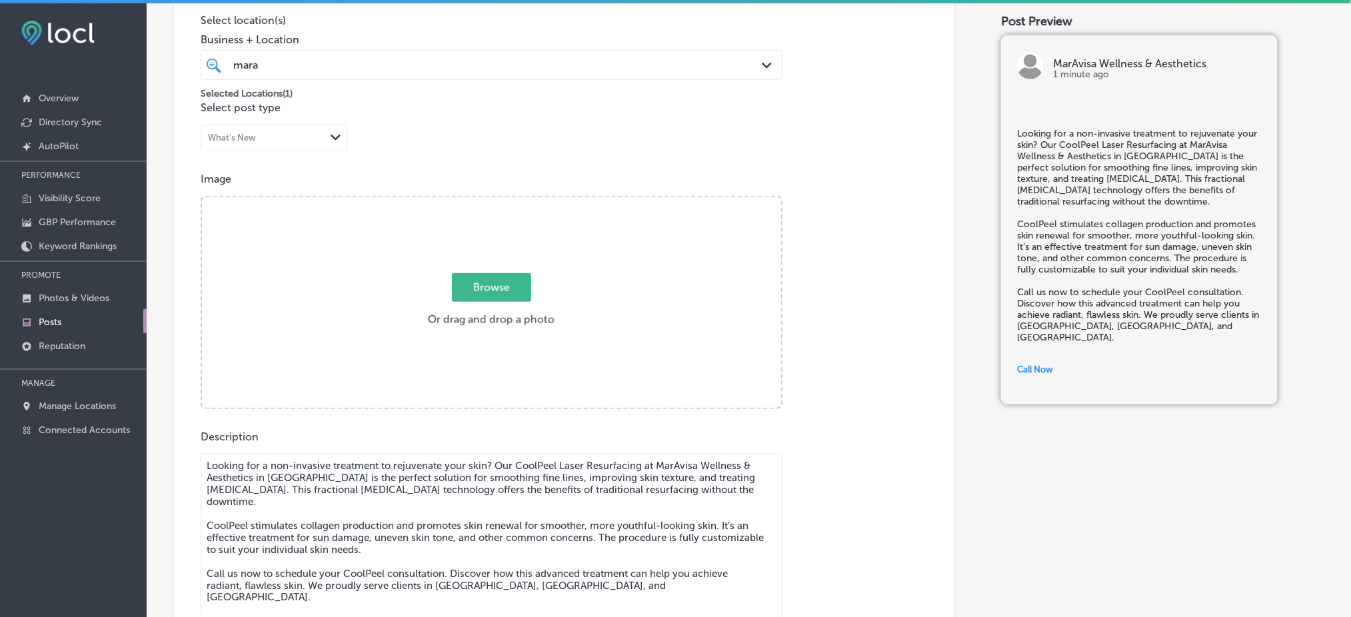
click at [425, 234] on div "Browse Or drag and drop a photo" at bounding box center [491, 303] width 579 height 213
click at [202, 197] on input "Browse Or drag and drop a photo" at bounding box center [491, 199] width 579 height 4
type input "C:\fakepath\526385012_1215294147311074_394274800369342422_n.jpg"
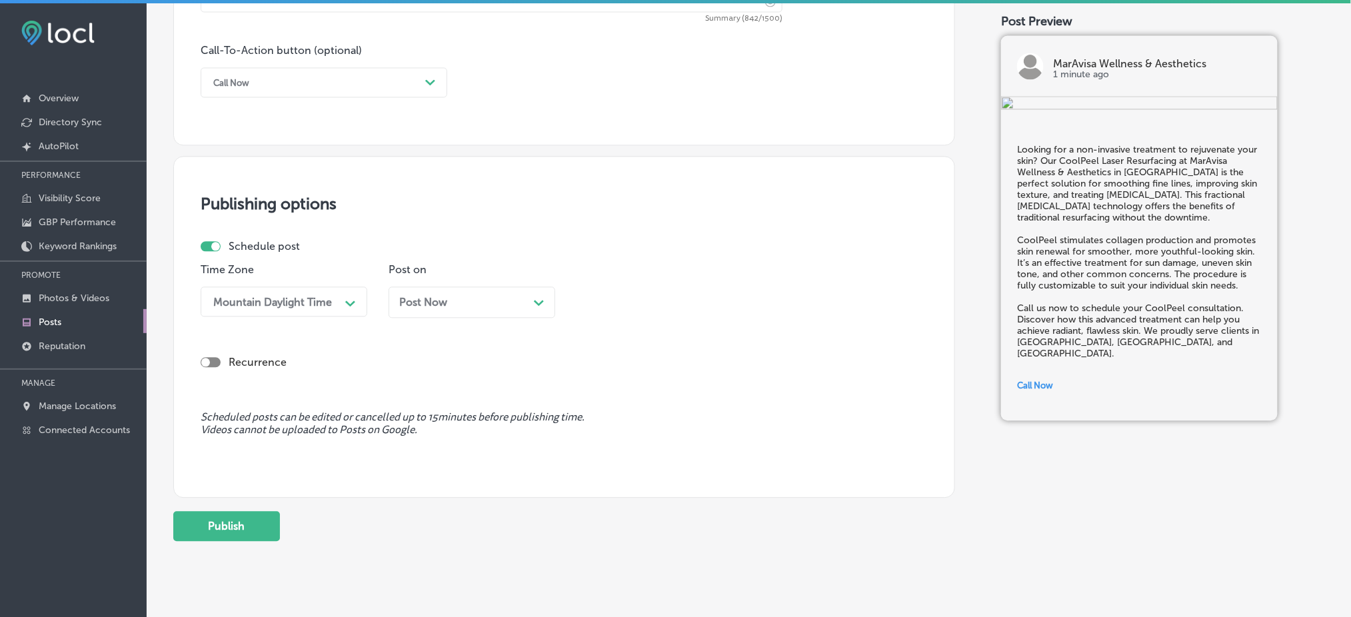
scroll to position [986, 0]
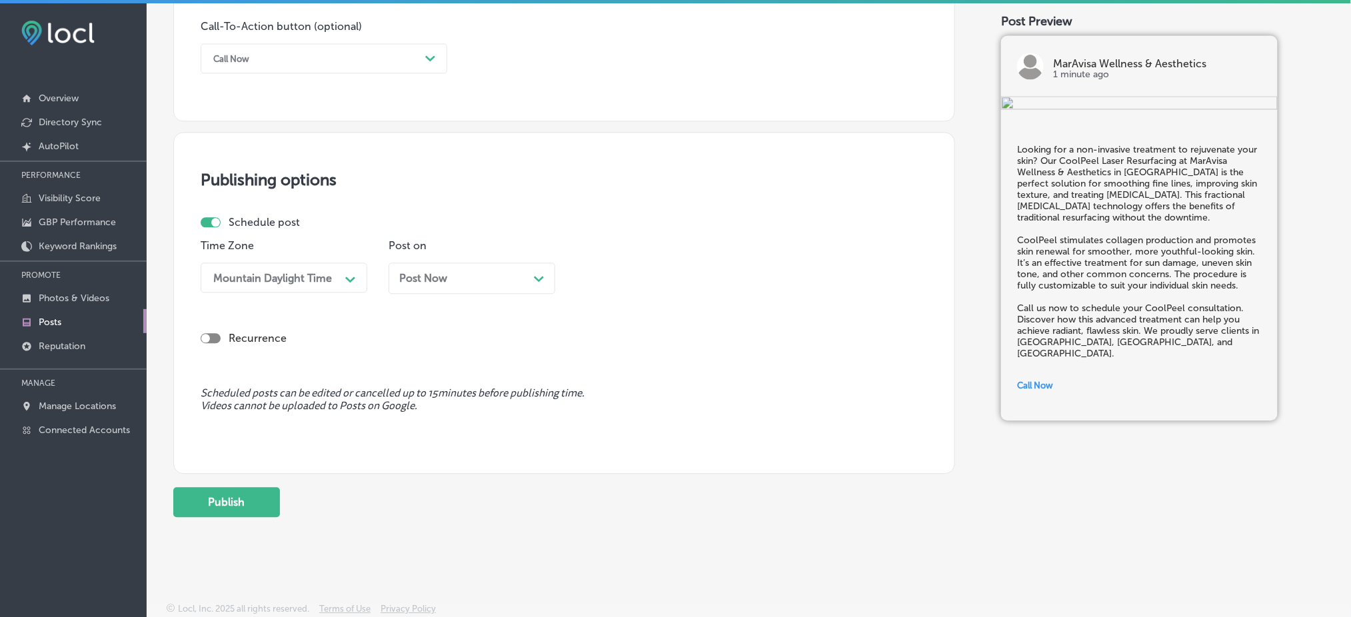
click at [399, 277] on span "Post Now" at bounding box center [423, 278] width 48 height 13
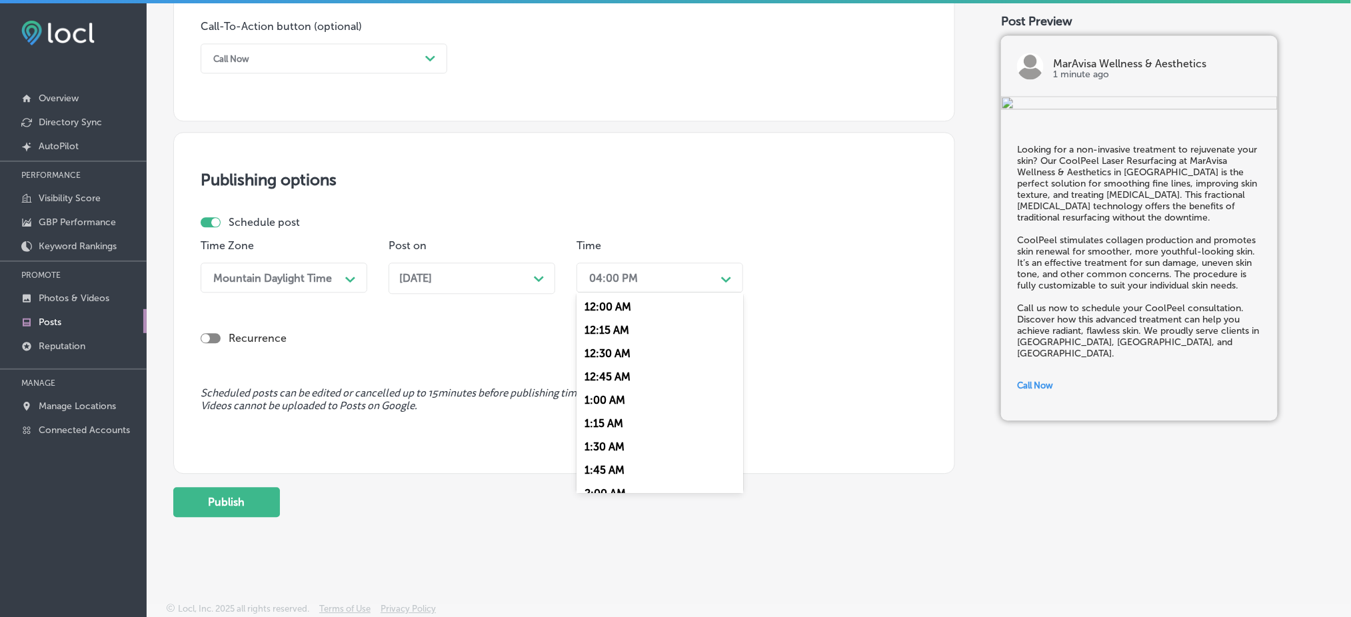
click at [598, 273] on div "04:00 PM" at bounding box center [613, 277] width 49 height 13
click at [610, 421] on div "7:00 AM" at bounding box center [659, 426] width 167 height 23
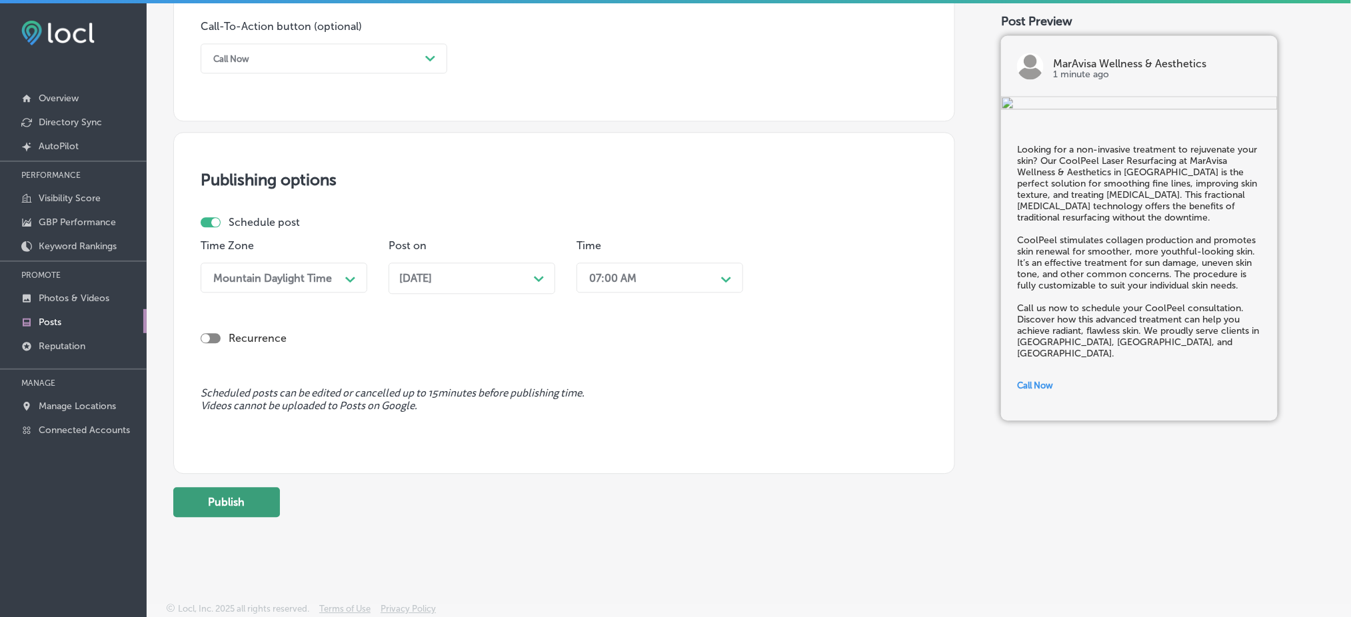
click at [271, 491] on button "Publish" at bounding box center [226, 502] width 107 height 30
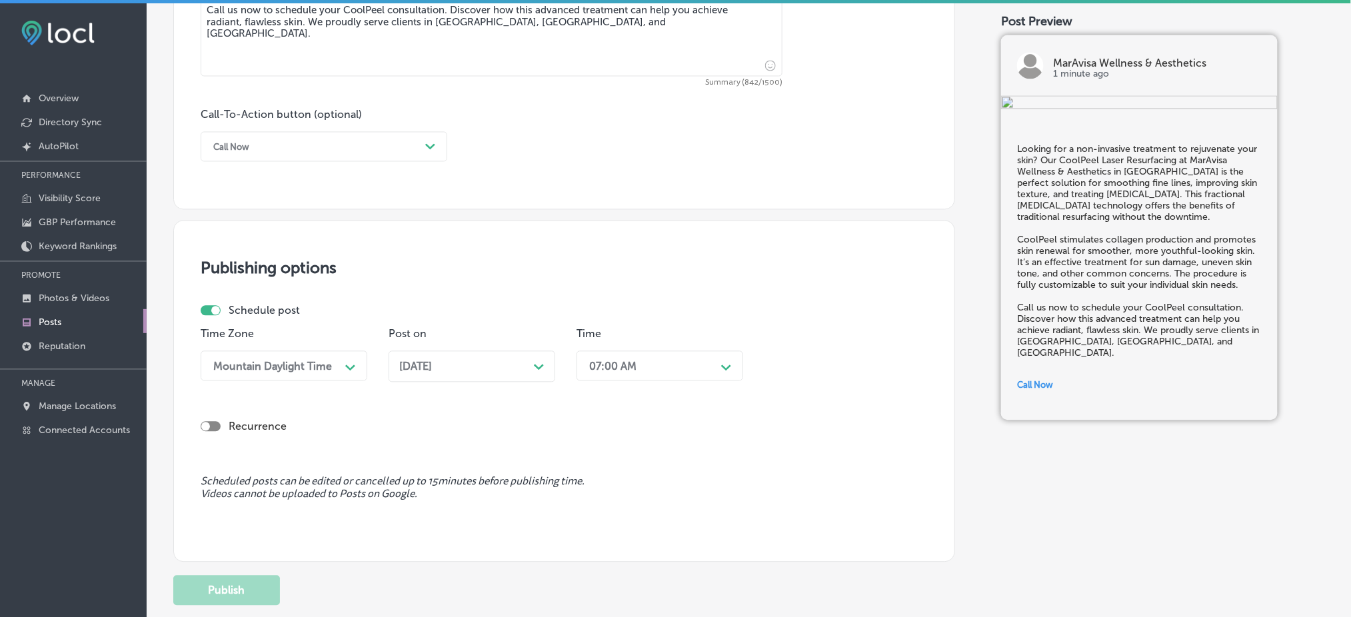
scroll to position [808, 0]
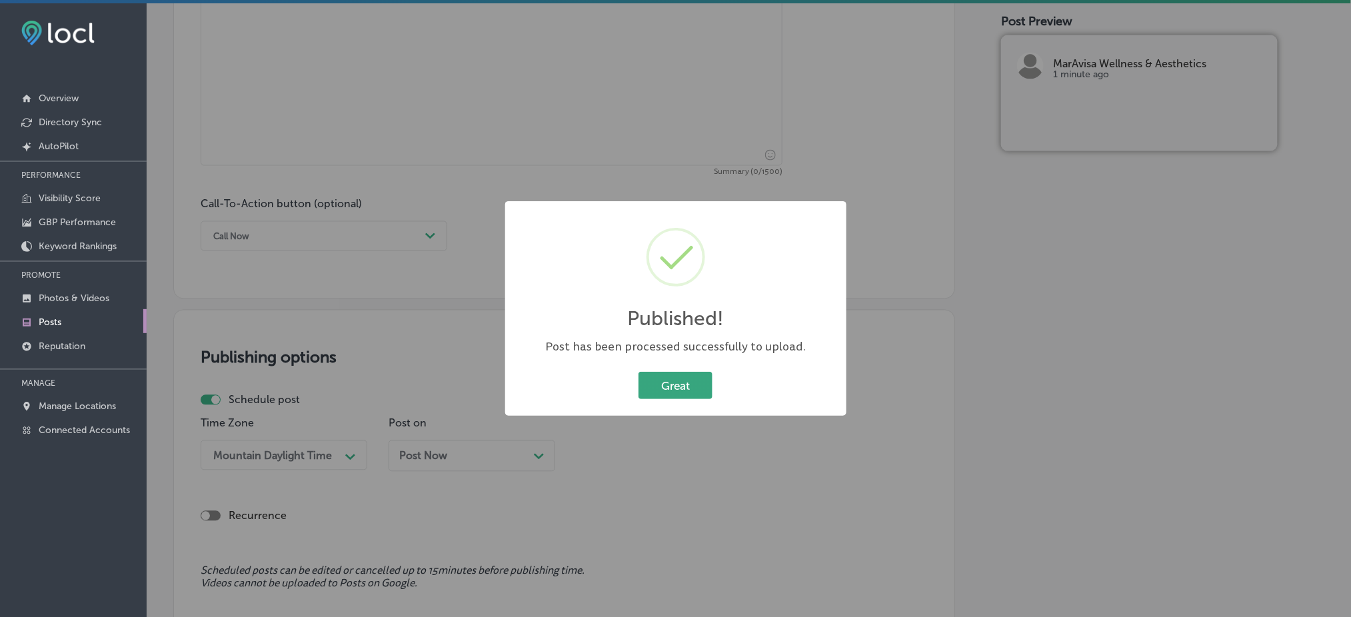
click at [697, 376] on button "Great" at bounding box center [675, 385] width 74 height 27
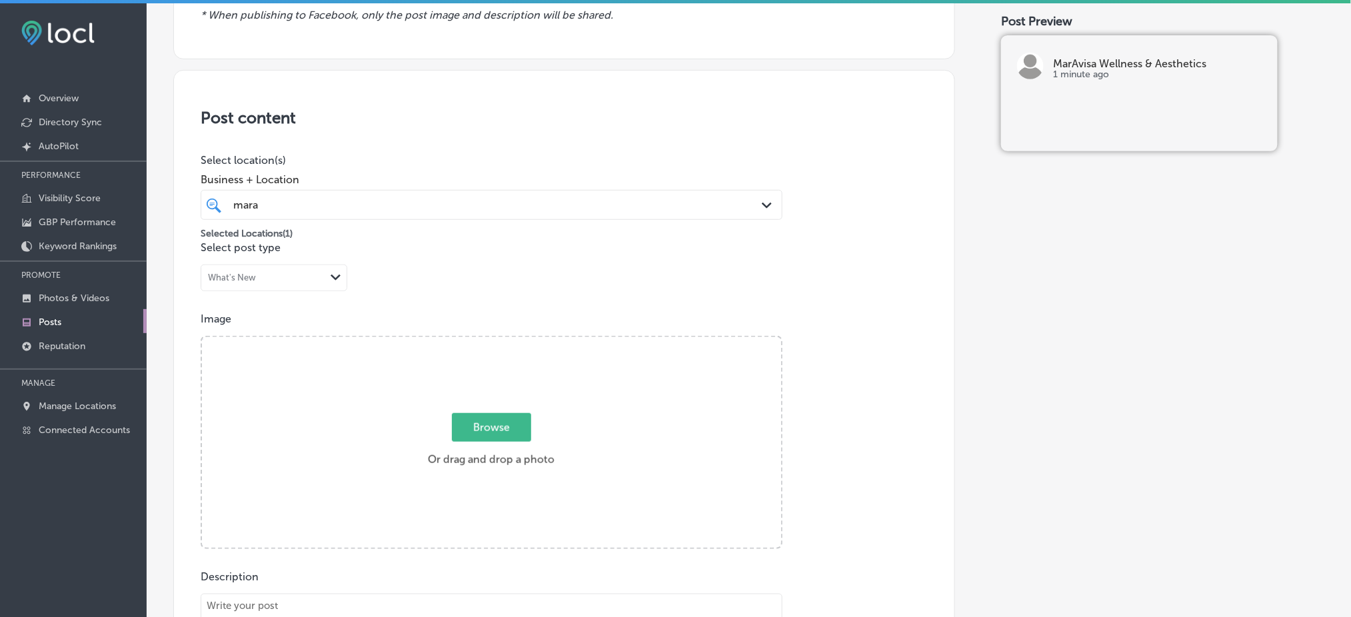
scroll to position [186, 0]
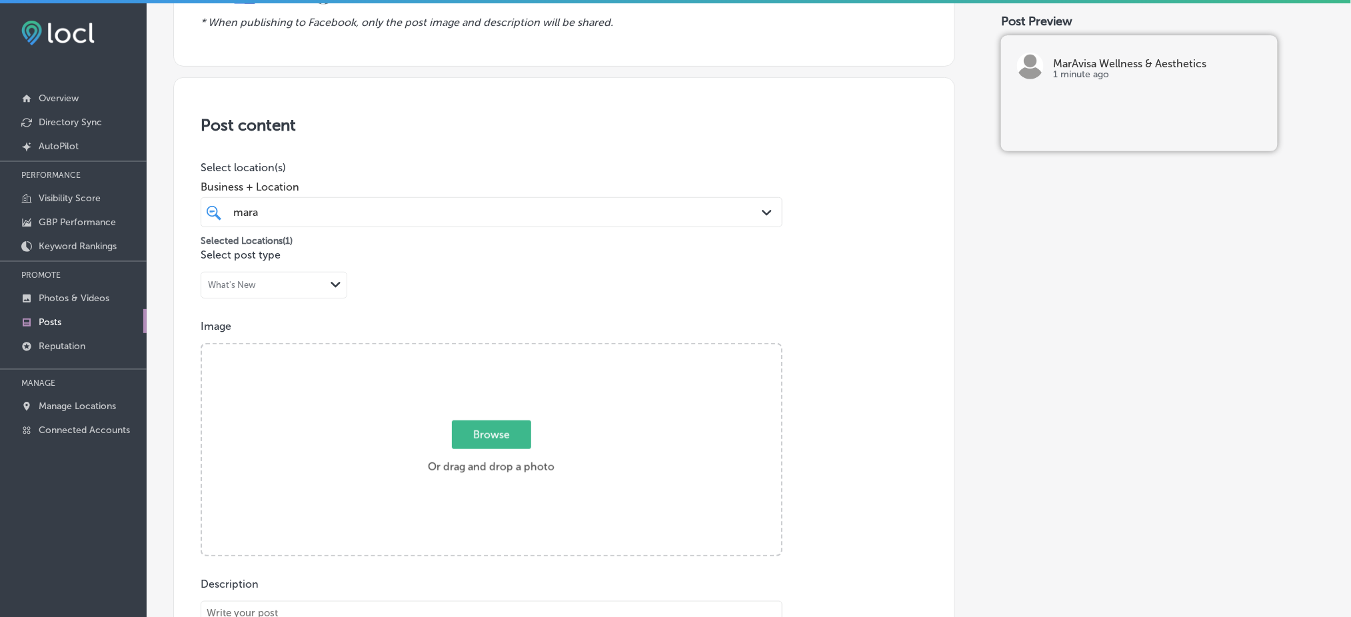
click at [465, 206] on div "[PERSON_NAME]" at bounding box center [465, 212] width 467 height 18
click at [494, 165] on p "Select location(s)" at bounding box center [492, 167] width 582 height 13
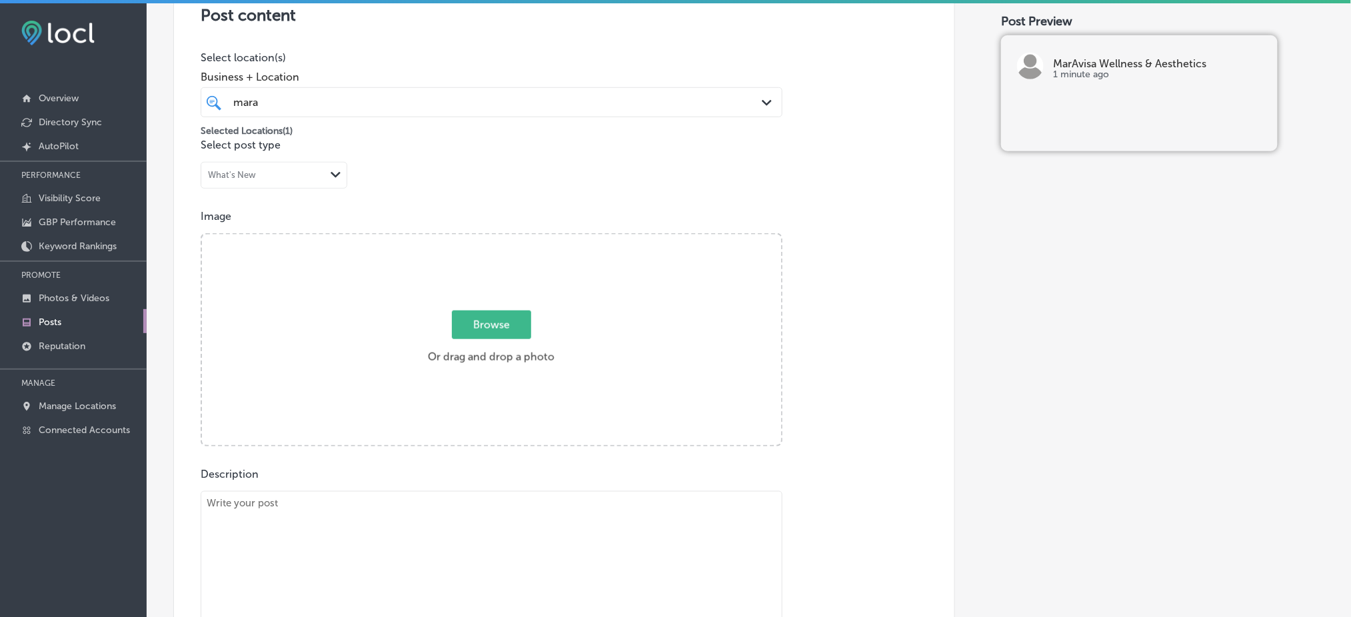
scroll to position [364, 0]
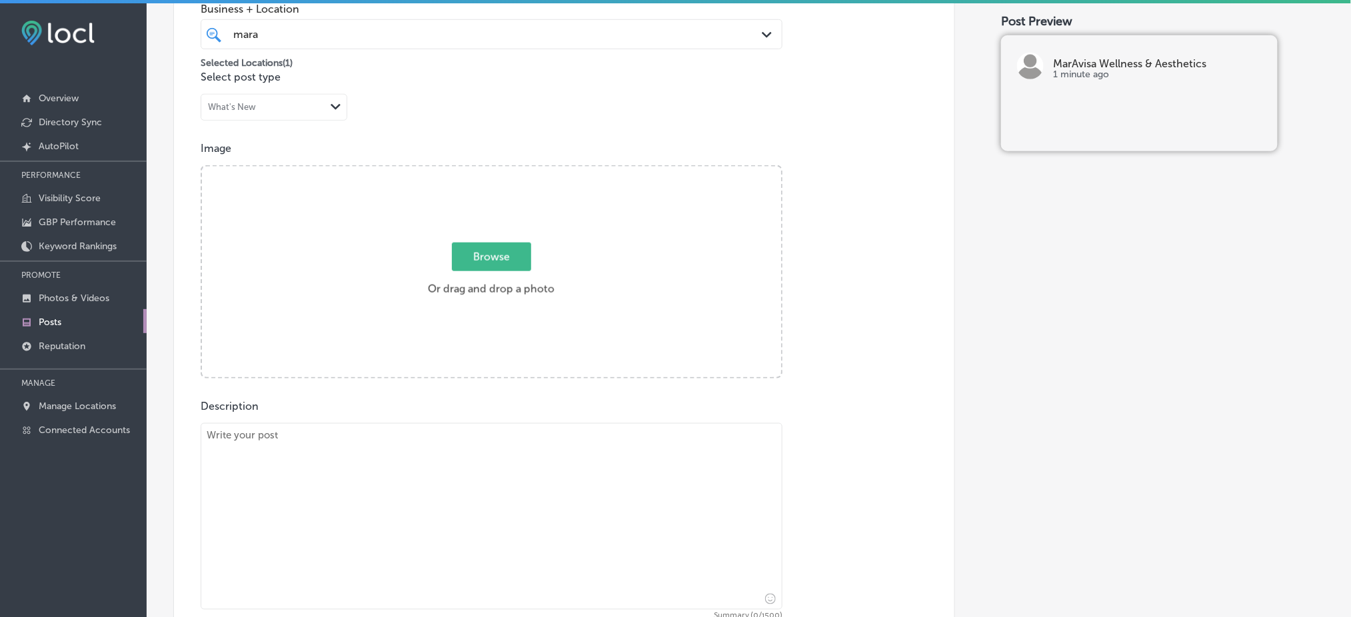
click at [409, 462] on textarea at bounding box center [492, 516] width 582 height 187
paste textarea "Looking for a way to brighten and smooth your skin? Our chemical peels at MarAv…"
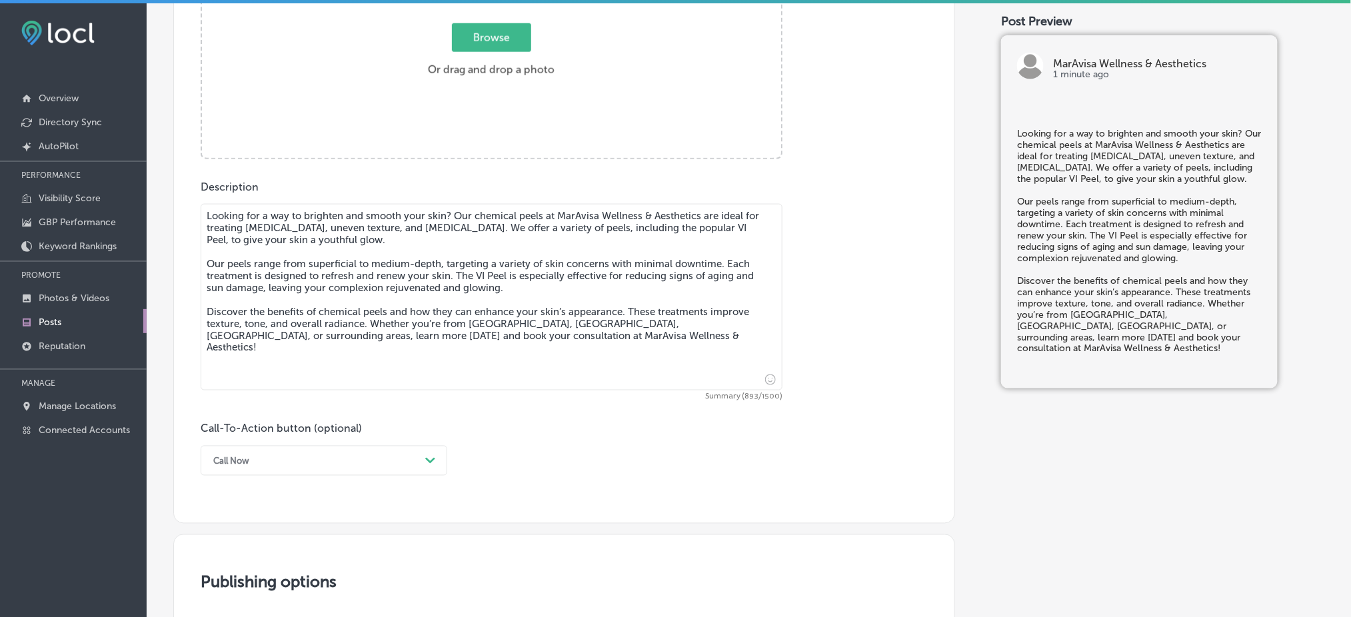
scroll to position [630, 0]
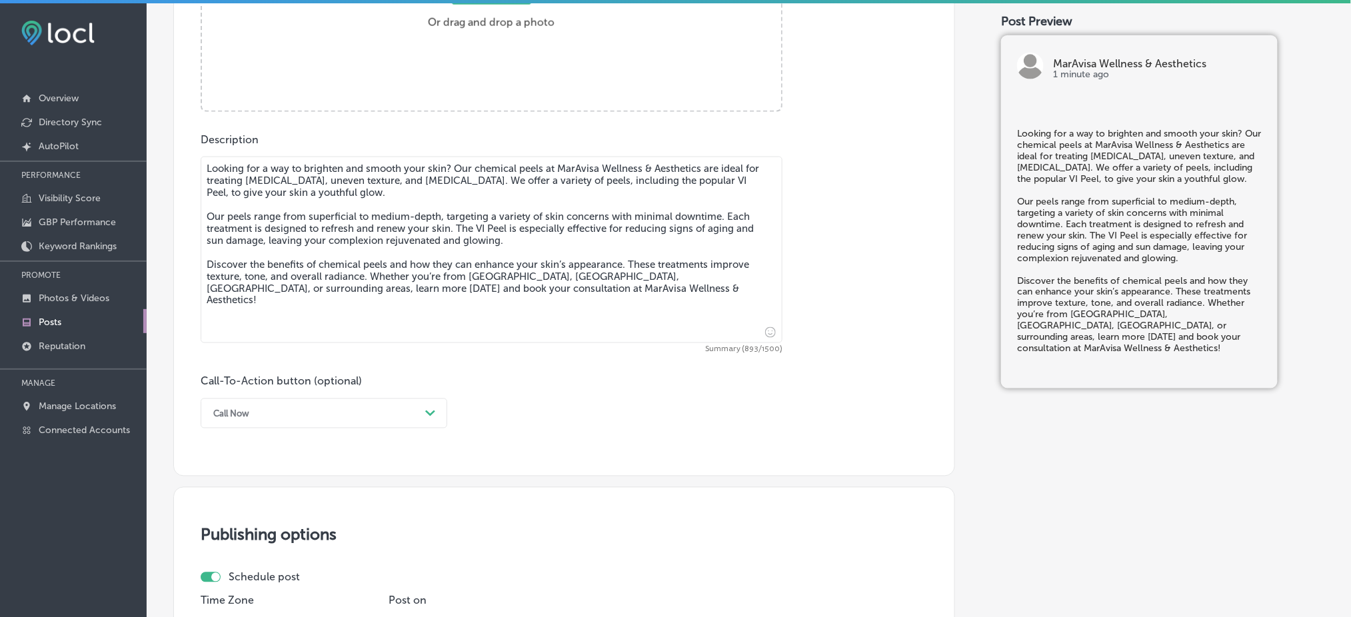
type textarea "Looking for a way to brighten and smooth your skin? Our chemical peels at MarAv…"
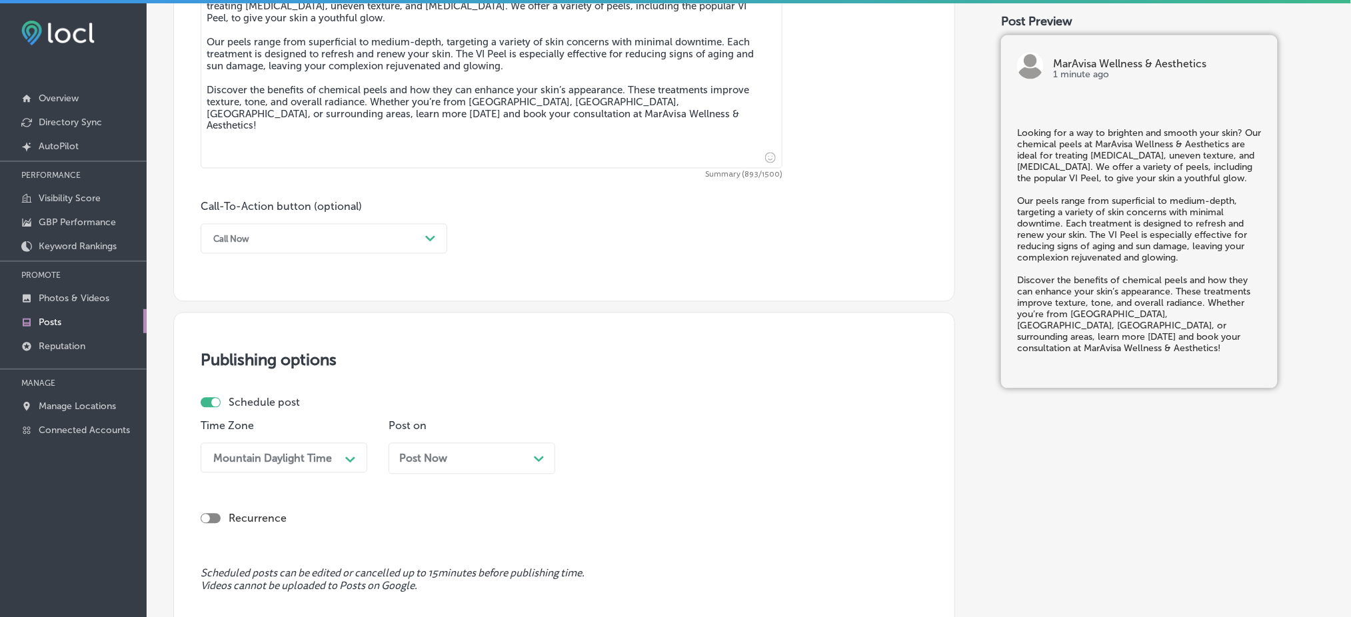
scroll to position [808, 0]
click at [235, 247] on div "Call Now Path Created with Sketch." at bounding box center [324, 236] width 247 height 30
click at [232, 239] on div "Call Now" at bounding box center [231, 236] width 36 height 10
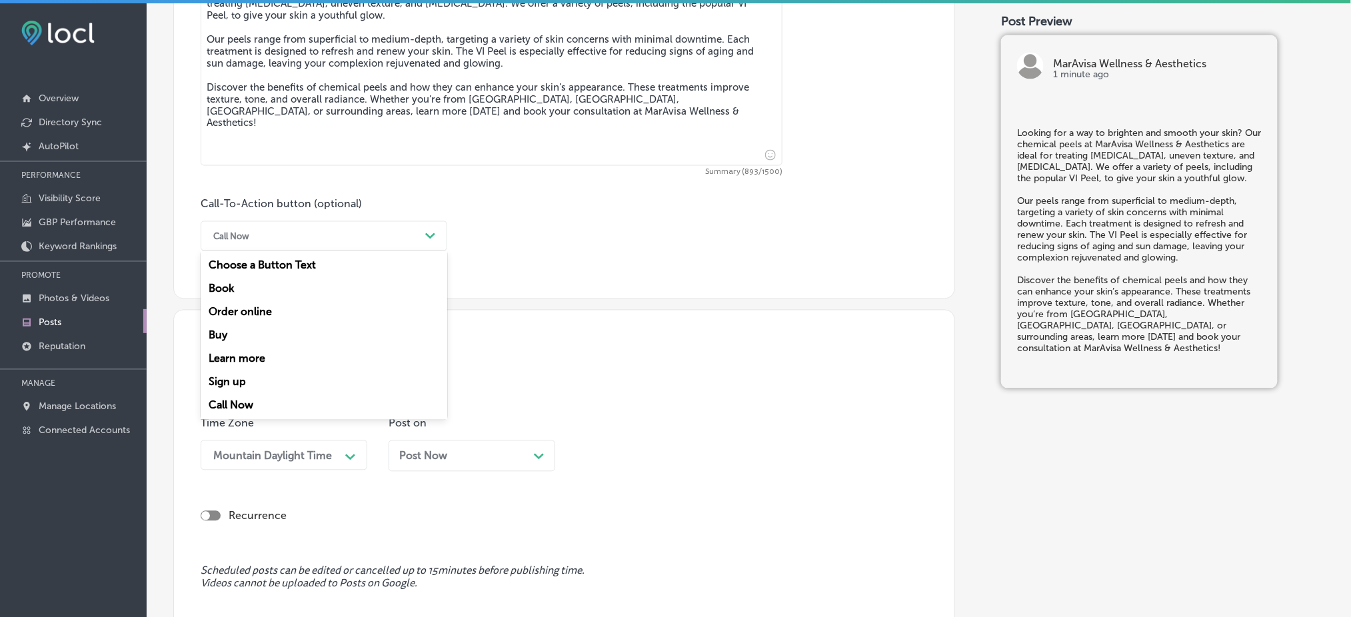
click at [261, 353] on div "Learn more" at bounding box center [324, 358] width 247 height 23
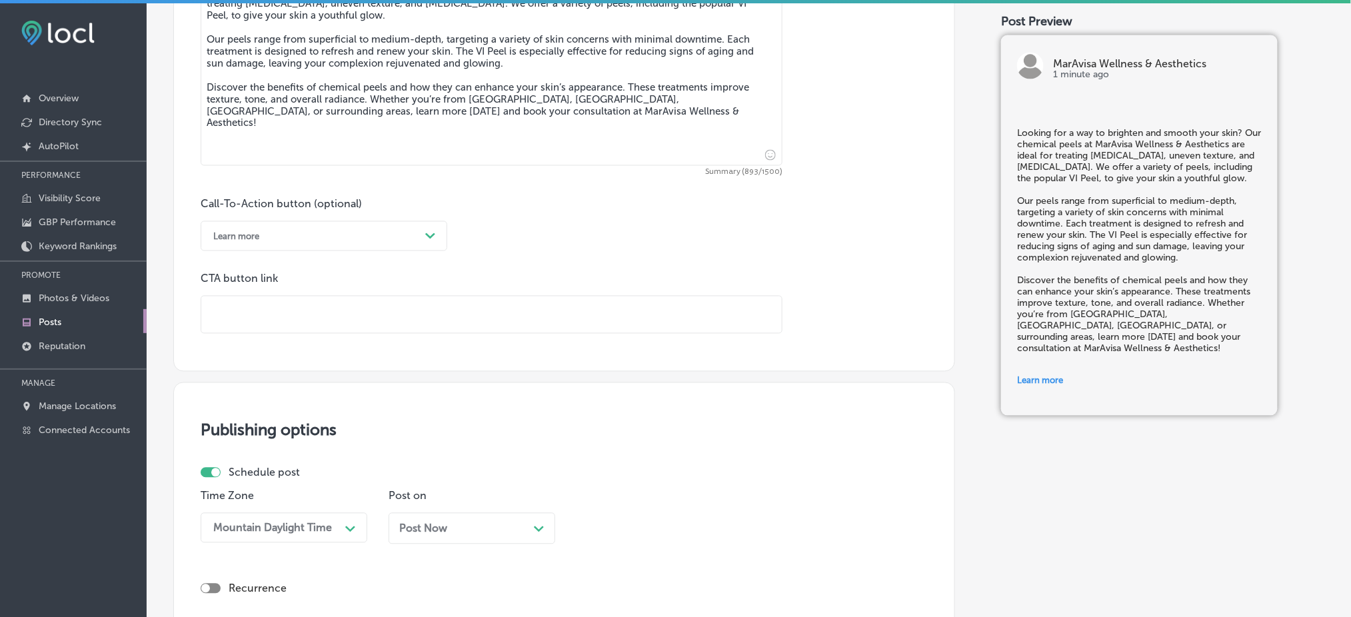
click at [271, 297] on input "text" at bounding box center [491, 315] width 580 height 37
paste input "[URL][DOMAIN_NAME]"
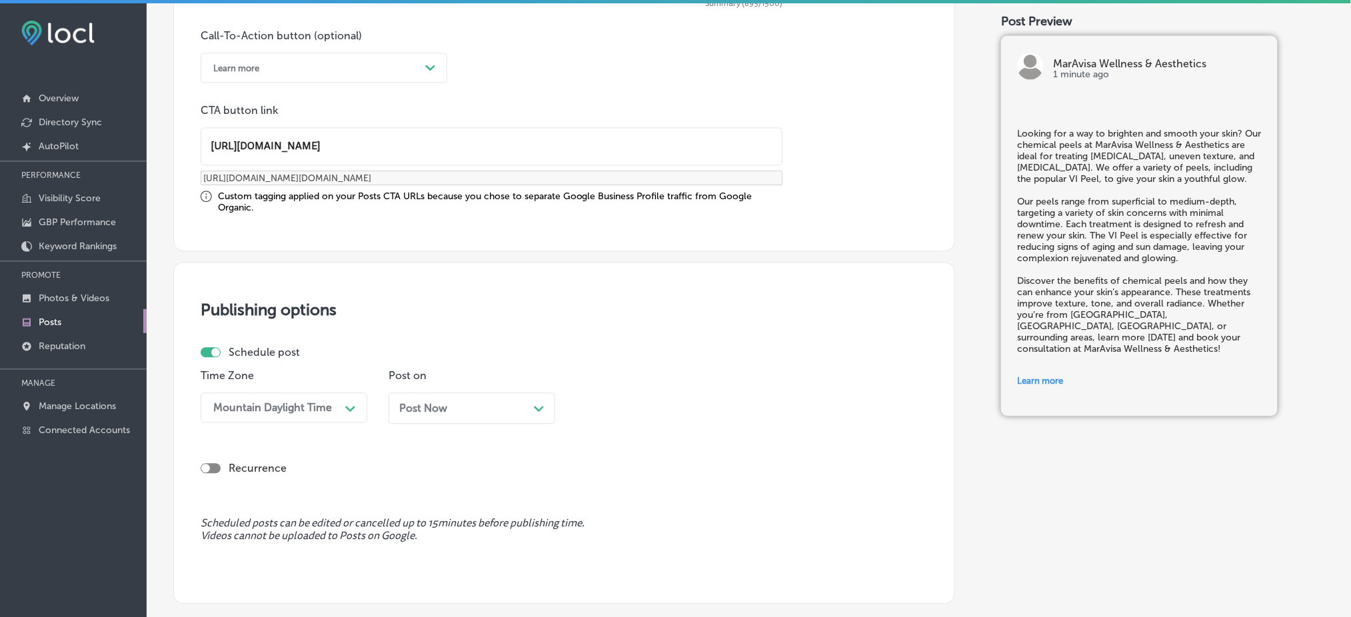
scroll to position [1074, 0]
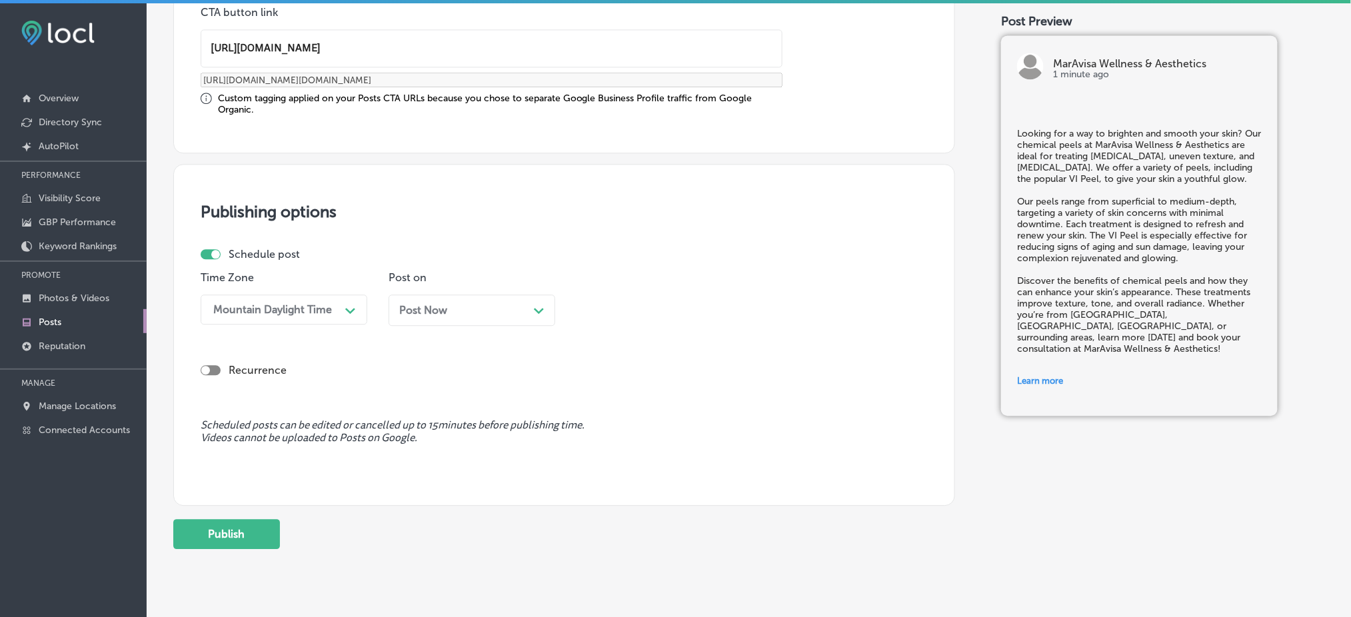
type input "[URL][DOMAIN_NAME]"
click at [494, 316] on div "Post Now Path Created with Sketch." at bounding box center [472, 310] width 167 height 31
click at [644, 314] on div "04:00 PM" at bounding box center [648, 309] width 133 height 23
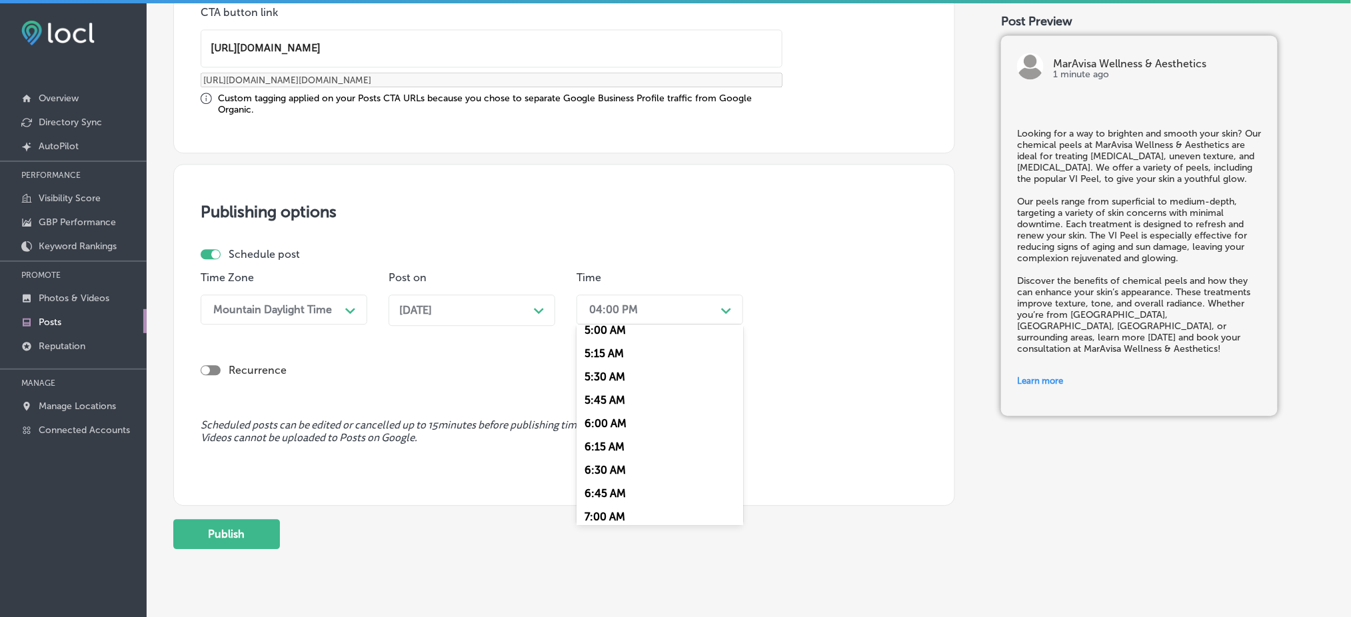
scroll to position [533, 0]
click at [621, 463] on div "7:00 AM" at bounding box center [659, 458] width 167 height 23
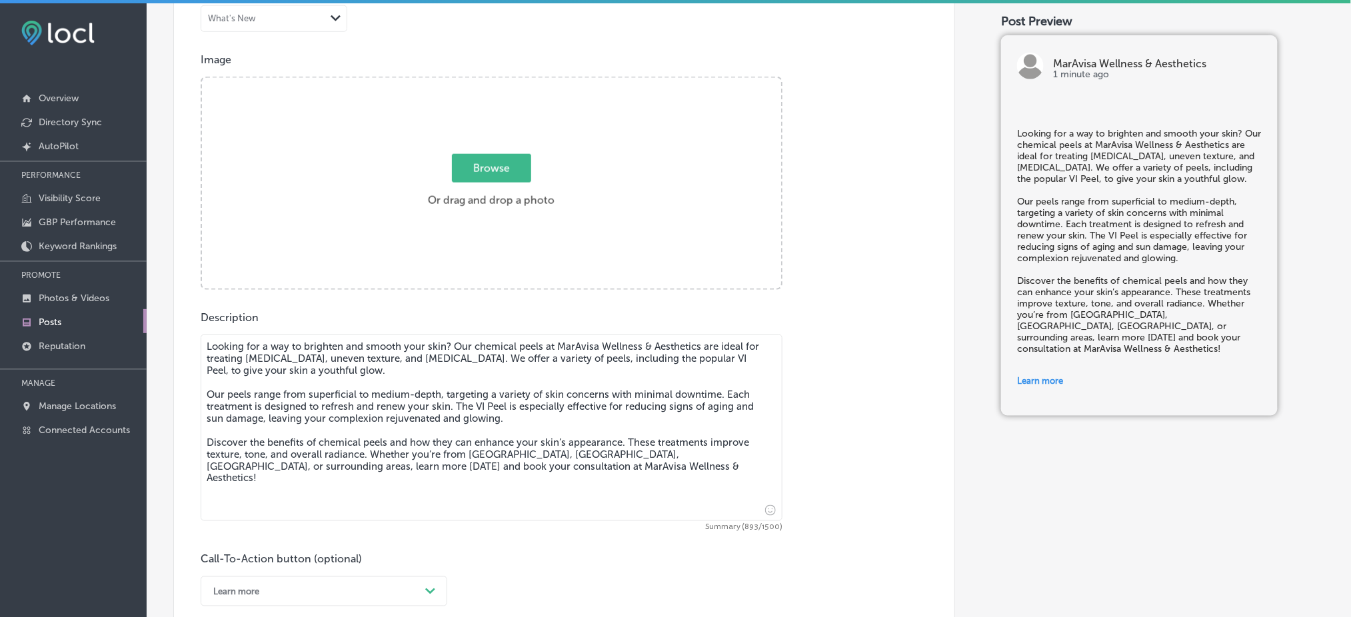
scroll to position [364, 0]
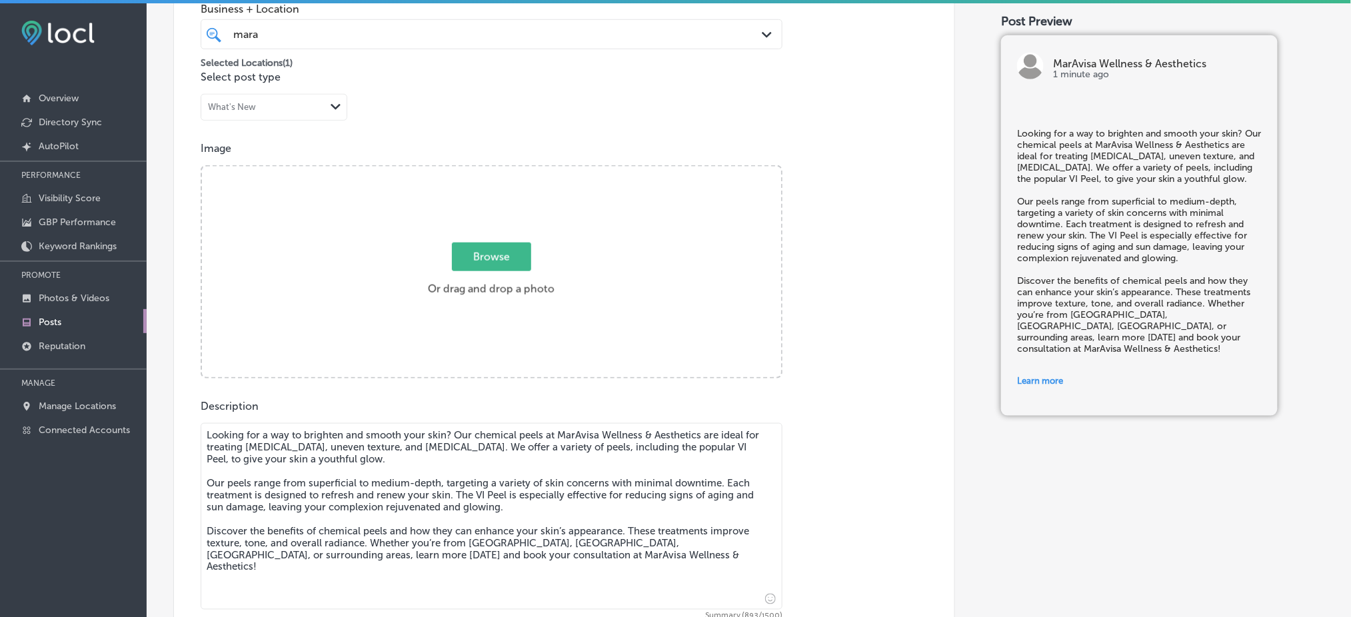
click at [477, 257] on span "Browse" at bounding box center [491, 257] width 79 height 29
click at [477, 171] on input "Browse Or drag and drop a photo" at bounding box center [491, 169] width 579 height 4
type input "C:\fakepath\MarAvisa Wellness (90).jpg"
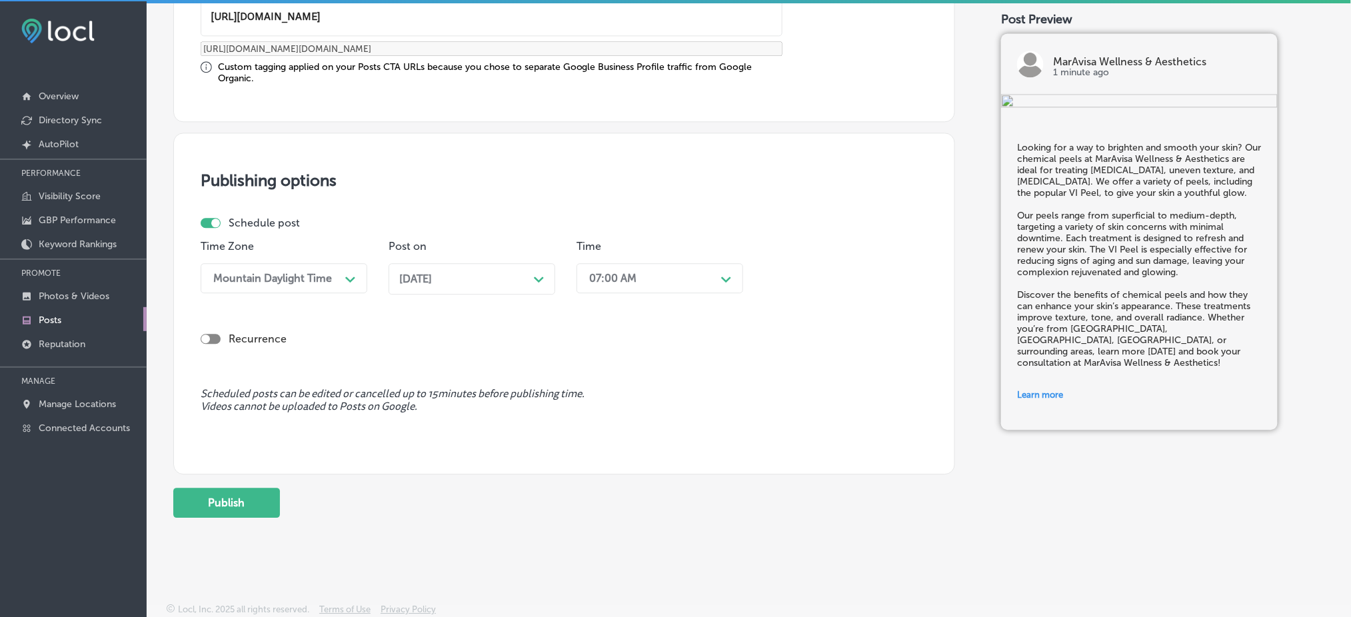
scroll to position [3, 0]
click at [261, 500] on button "Publish" at bounding box center [226, 502] width 107 height 30
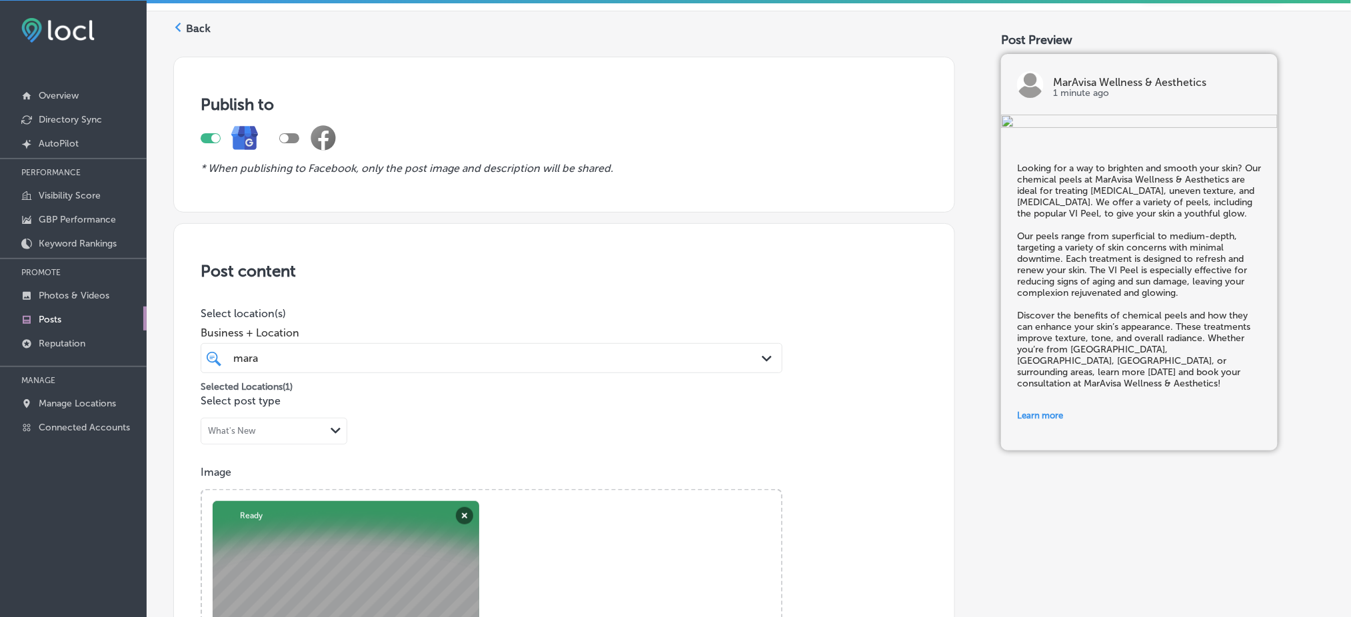
scroll to position [0, 0]
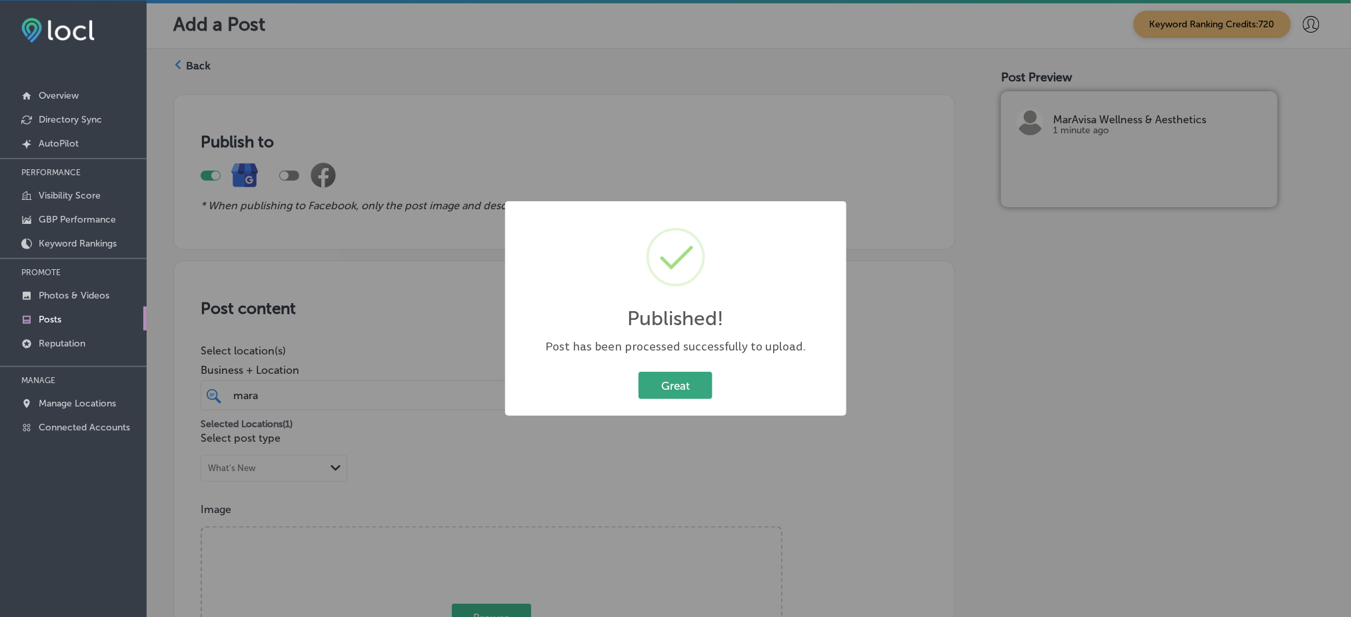
click at [684, 392] on button "Great" at bounding box center [675, 385] width 74 height 27
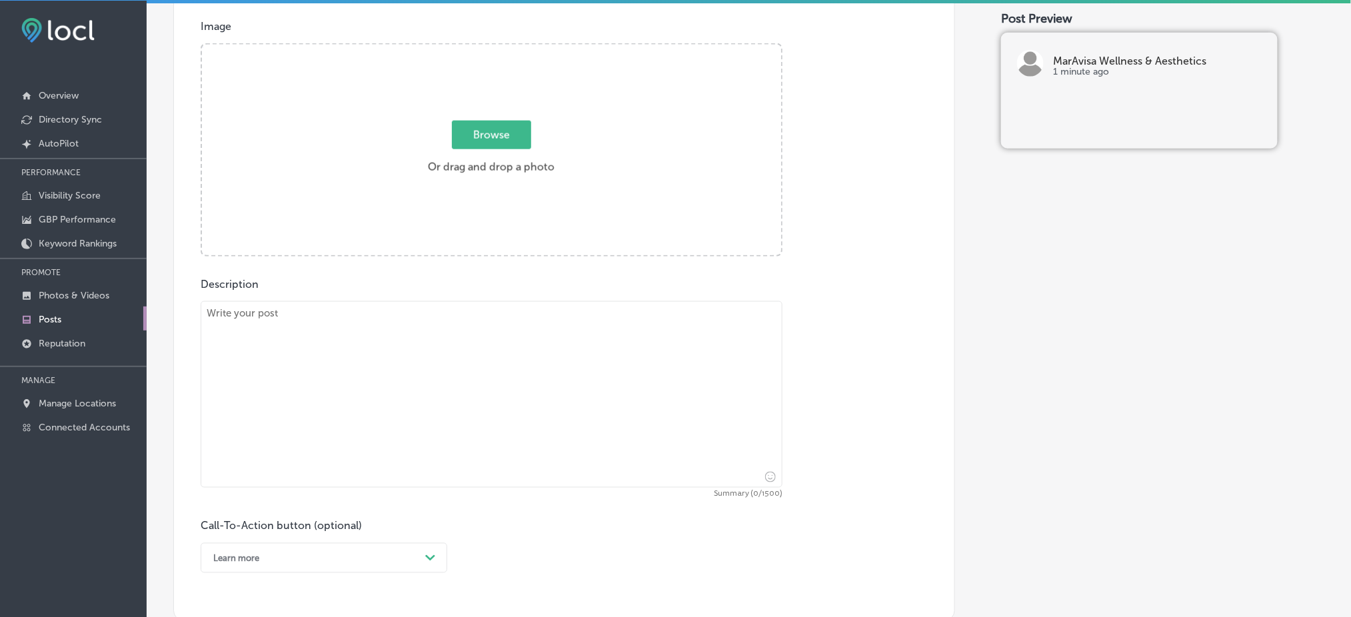
scroll to position [622, 0]
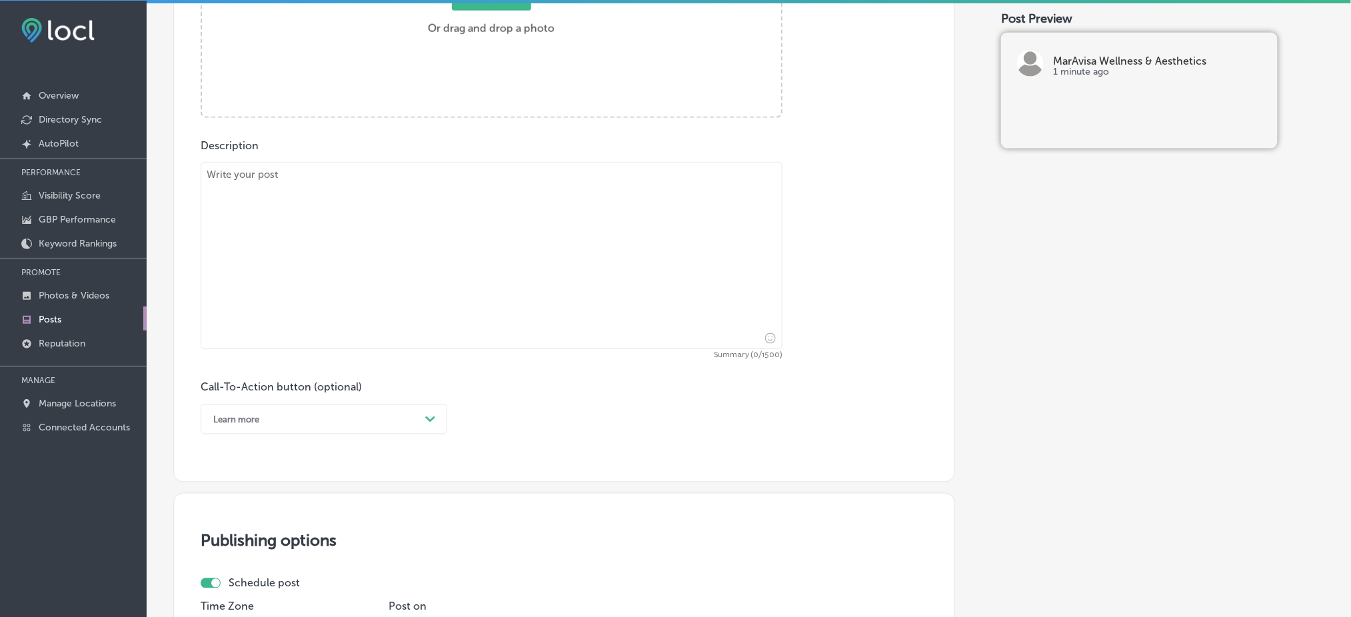
click at [297, 238] on textarea at bounding box center [492, 256] width 582 height 187
paste textarea "Are you struggling with thinning hair? PRP hair restoration at MarAvisa Wellnes…"
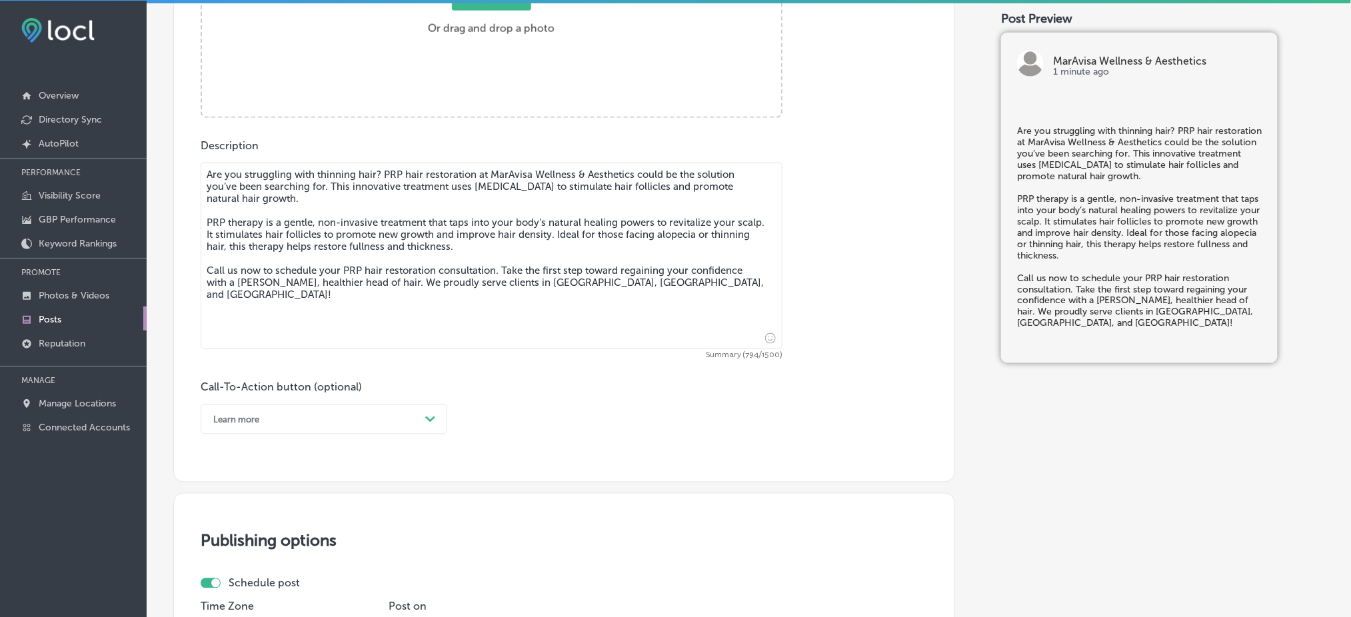
type textarea "Are you struggling with thinning hair? PRP hair restoration at MarAvisa Wellnes…"
click at [331, 413] on div "Learn more" at bounding box center [313, 419] width 213 height 21
click at [231, 585] on div "Call Now" at bounding box center [324, 588] width 247 height 23
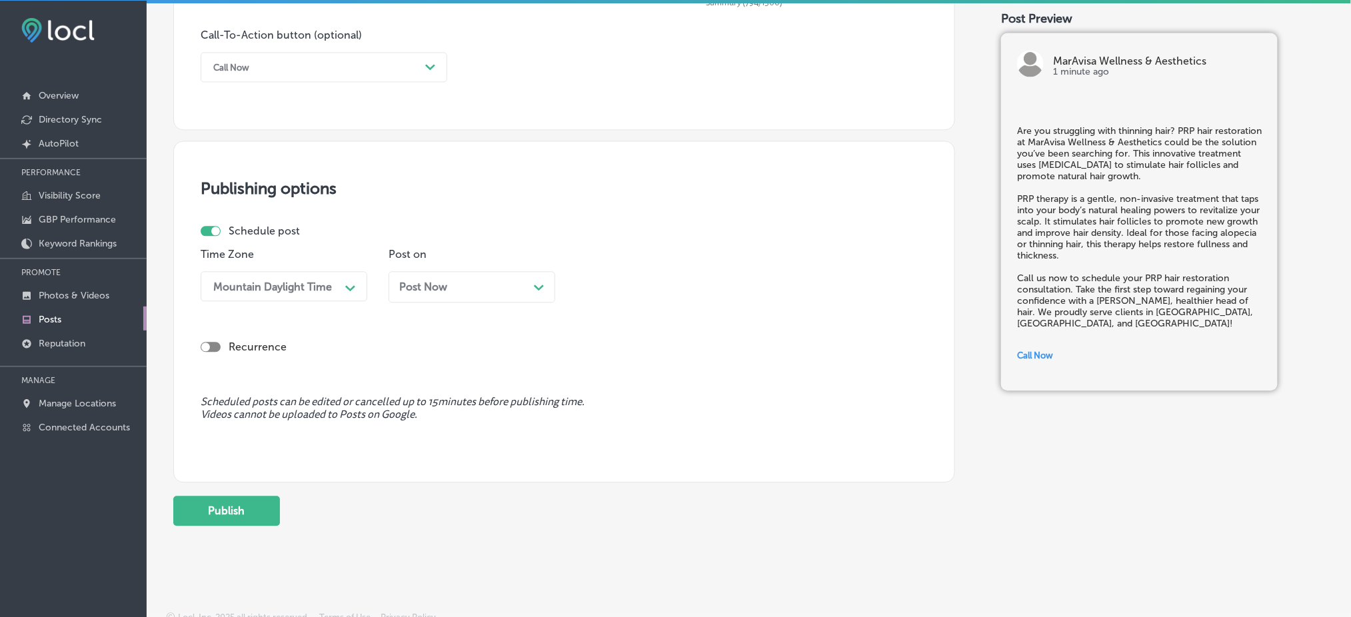
scroll to position [977, 0]
click at [481, 281] on div "Post Now Path Created with Sketch." at bounding box center [471, 284] width 145 height 13
click at [664, 298] on div "Time 04:00 PM Path Created with Sketch." at bounding box center [659, 277] width 167 height 65
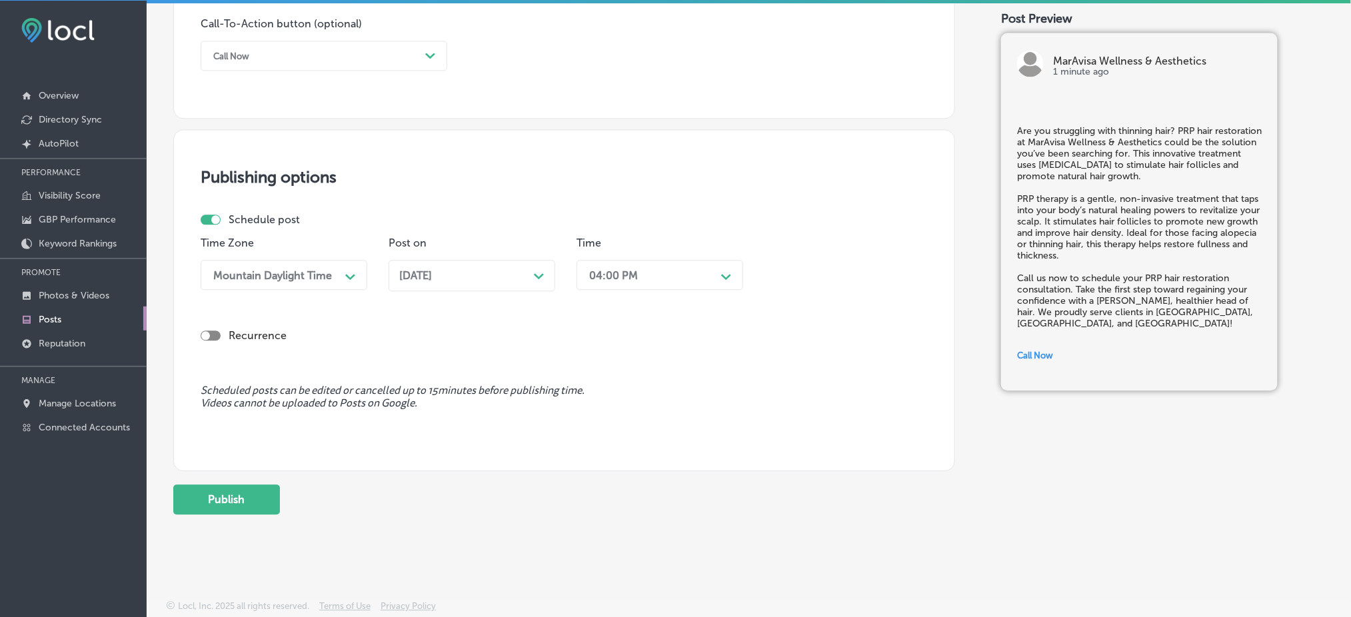
click at [636, 263] on div "04:00 PM" at bounding box center [648, 274] width 133 height 23
click at [622, 420] on div "7:00 AM" at bounding box center [659, 424] width 167 height 23
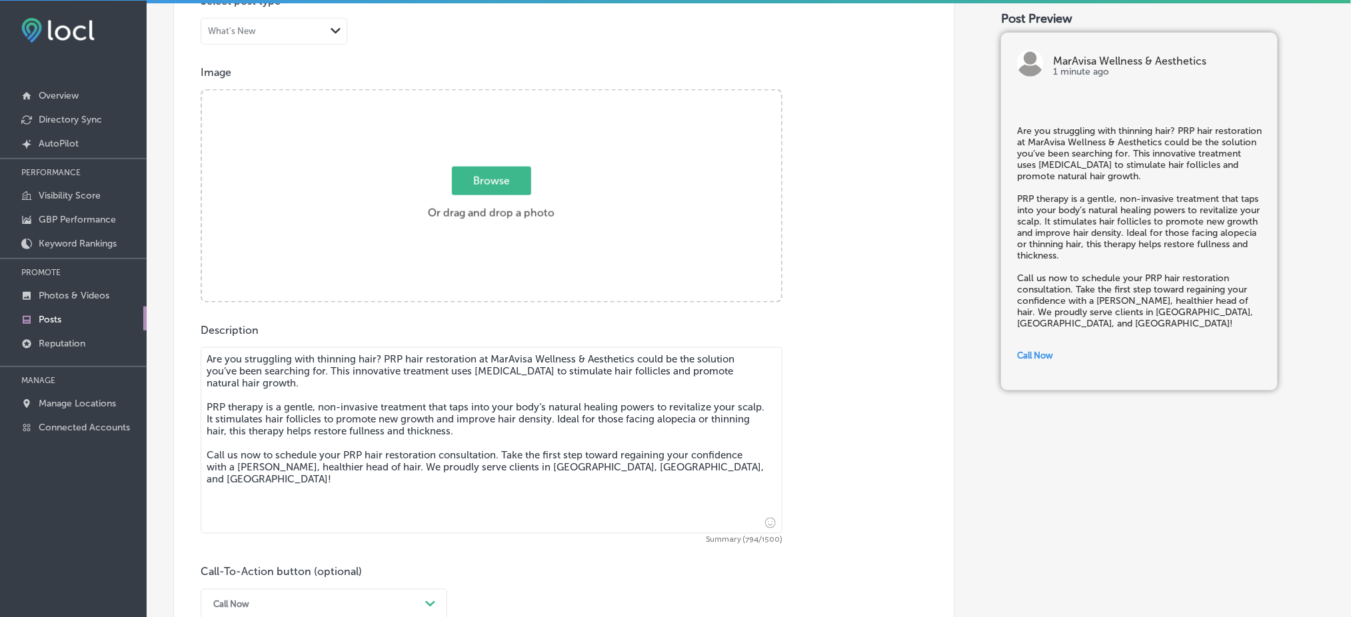
scroll to position [275, 0]
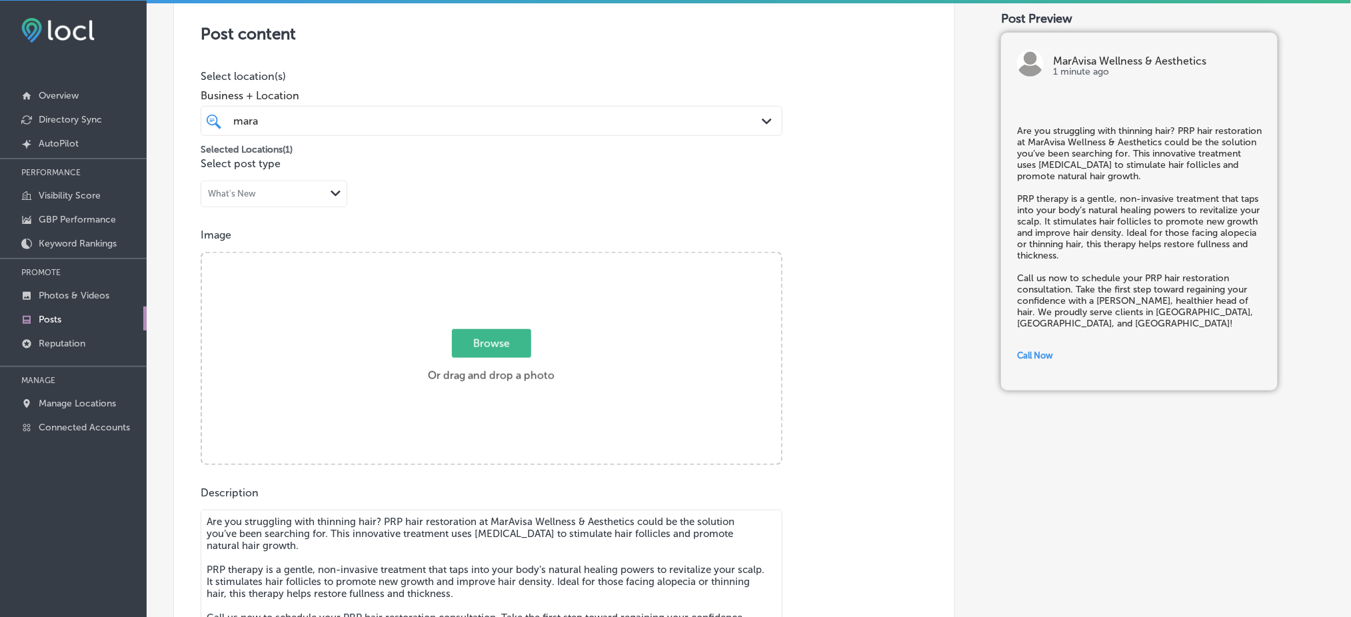
click at [493, 286] on div "Browse Or drag and drop a photo" at bounding box center [491, 359] width 579 height 213
click at [202, 253] on input "Browse Or drag and drop a photo" at bounding box center [491, 255] width 579 height 4
type input "C:\fakepath\465727781_956753399813227_7691907071148610550_n.jpg"
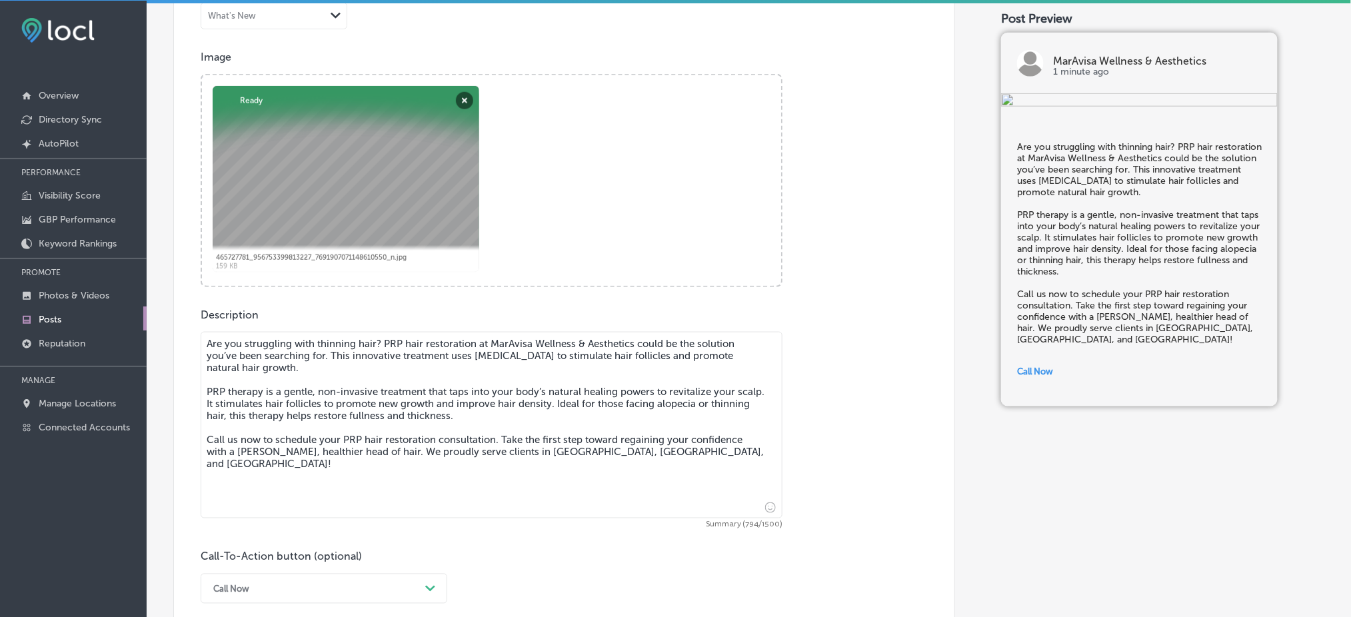
scroll to position [986, 0]
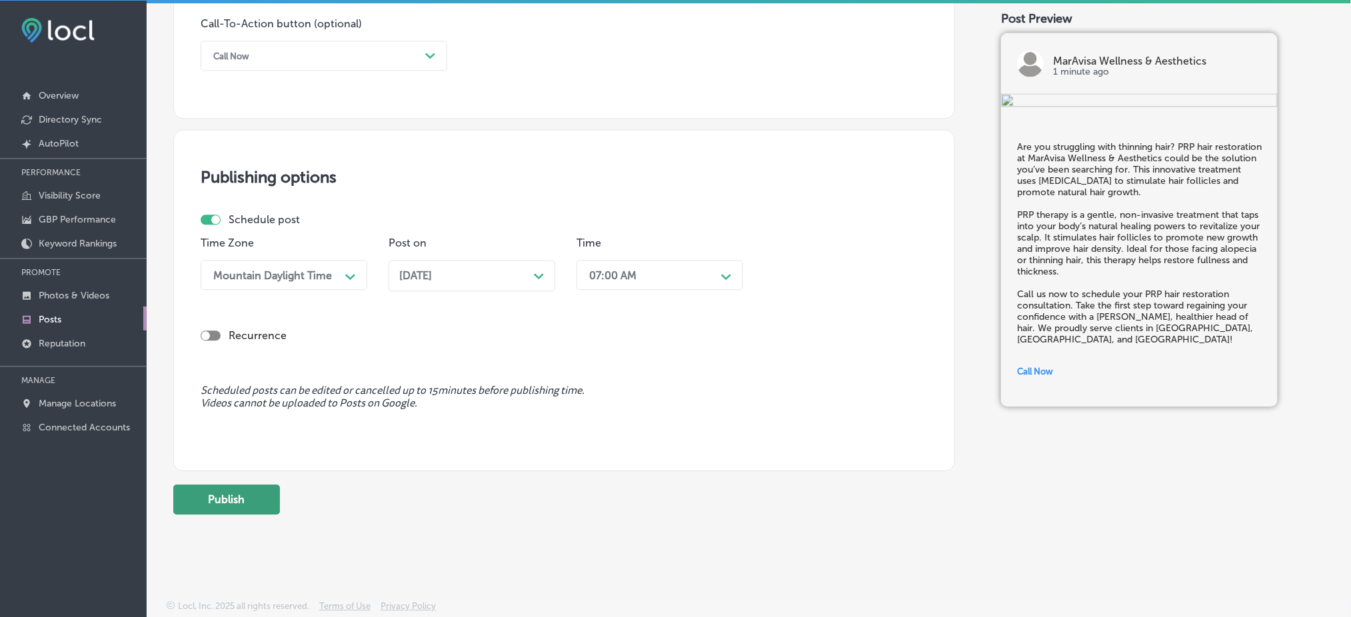
click at [248, 485] on button "Publish" at bounding box center [226, 500] width 107 height 30
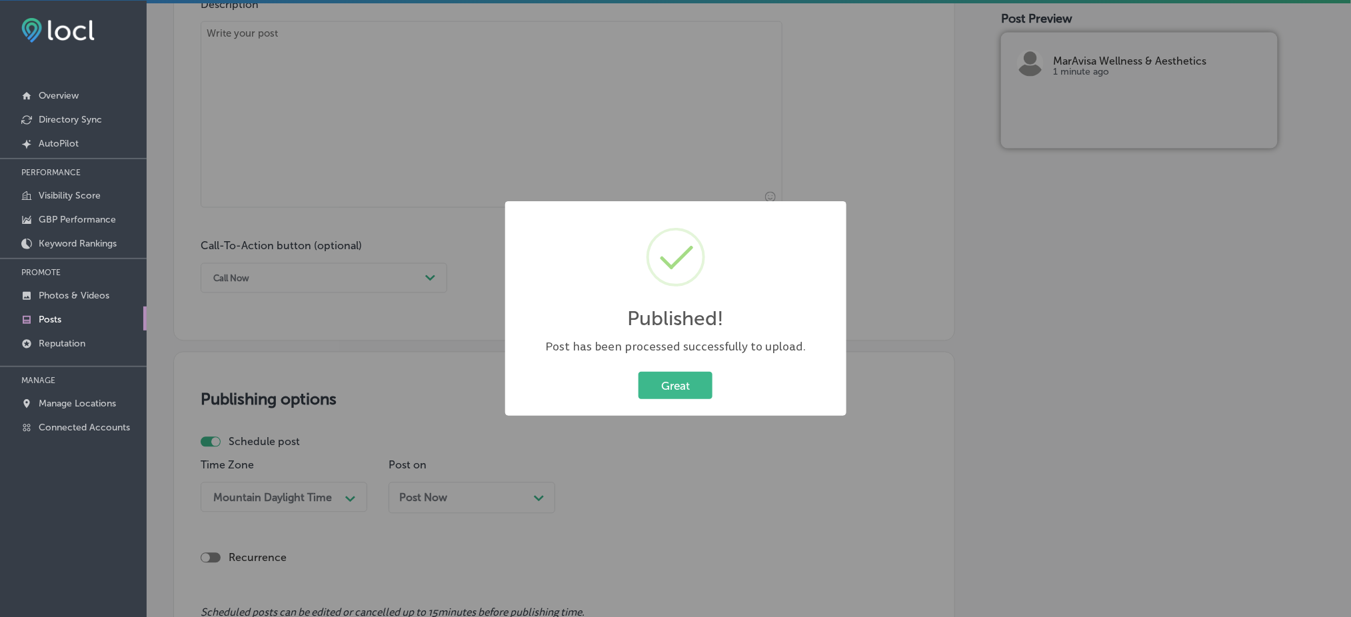
scroll to position [719, 0]
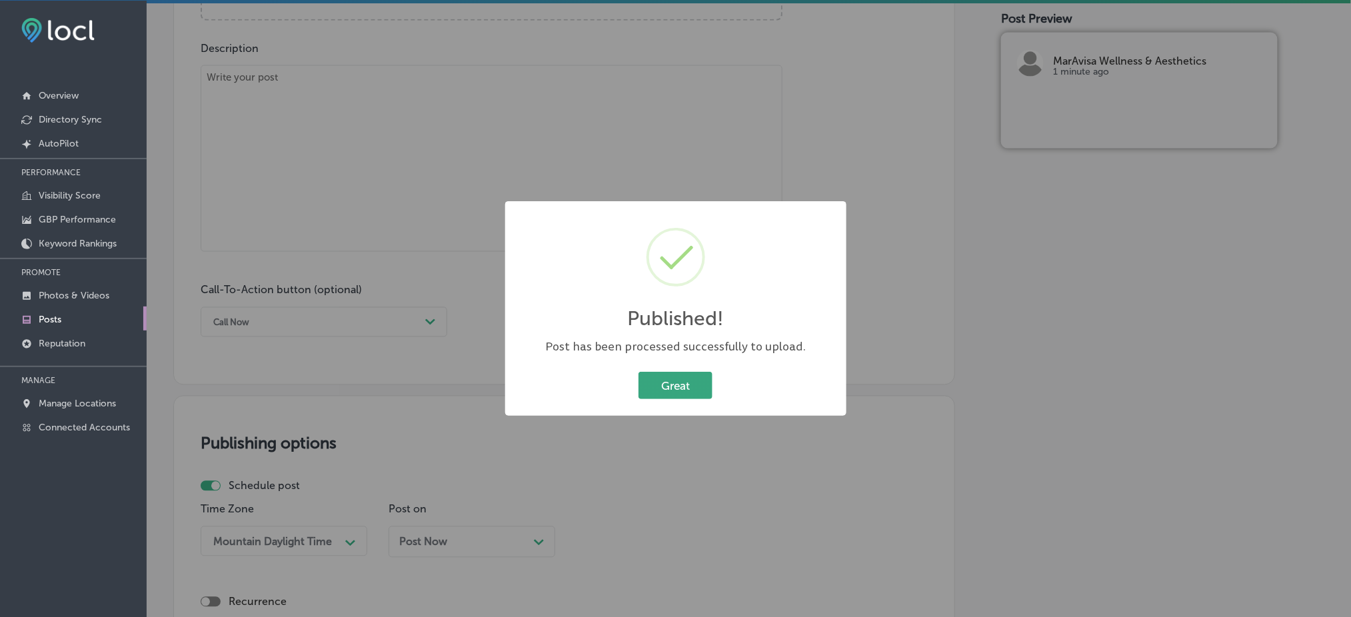
click at [652, 388] on button "Great" at bounding box center [675, 385] width 74 height 27
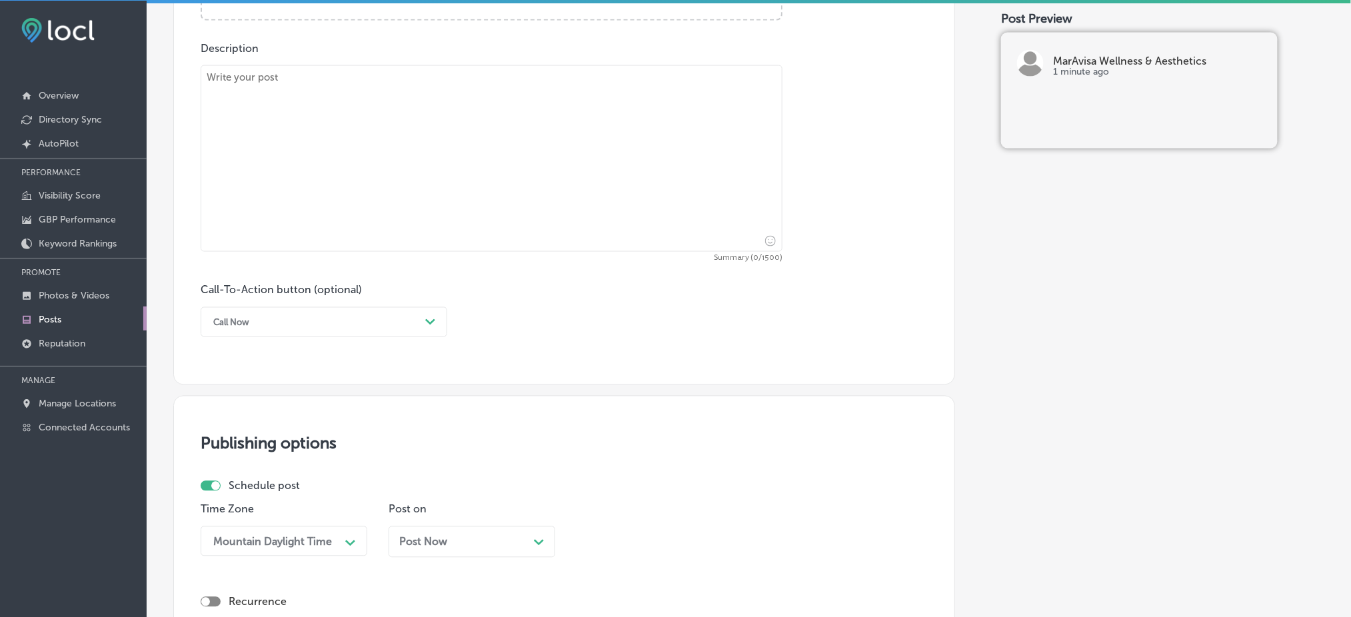
scroll to position [630, 0]
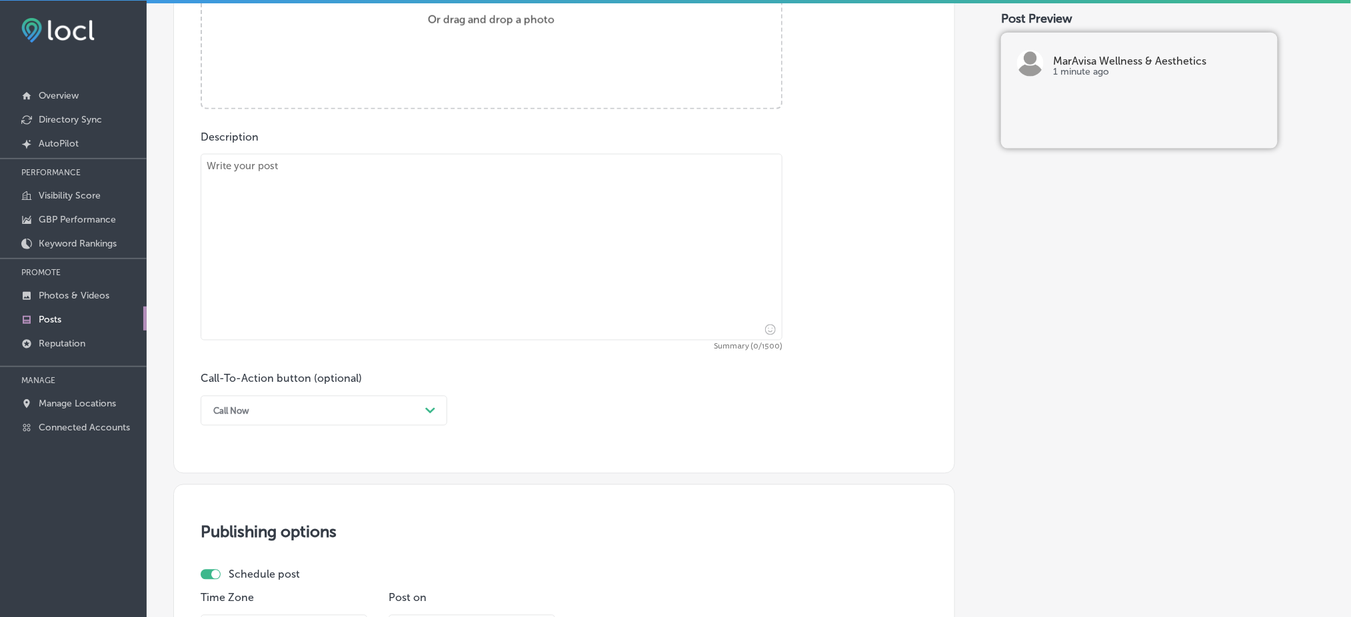
click at [377, 299] on textarea at bounding box center [492, 247] width 582 height 187
paste textarea "Want to improve your skin texture and tone? Microneedling at MarAvisa Wellness …"
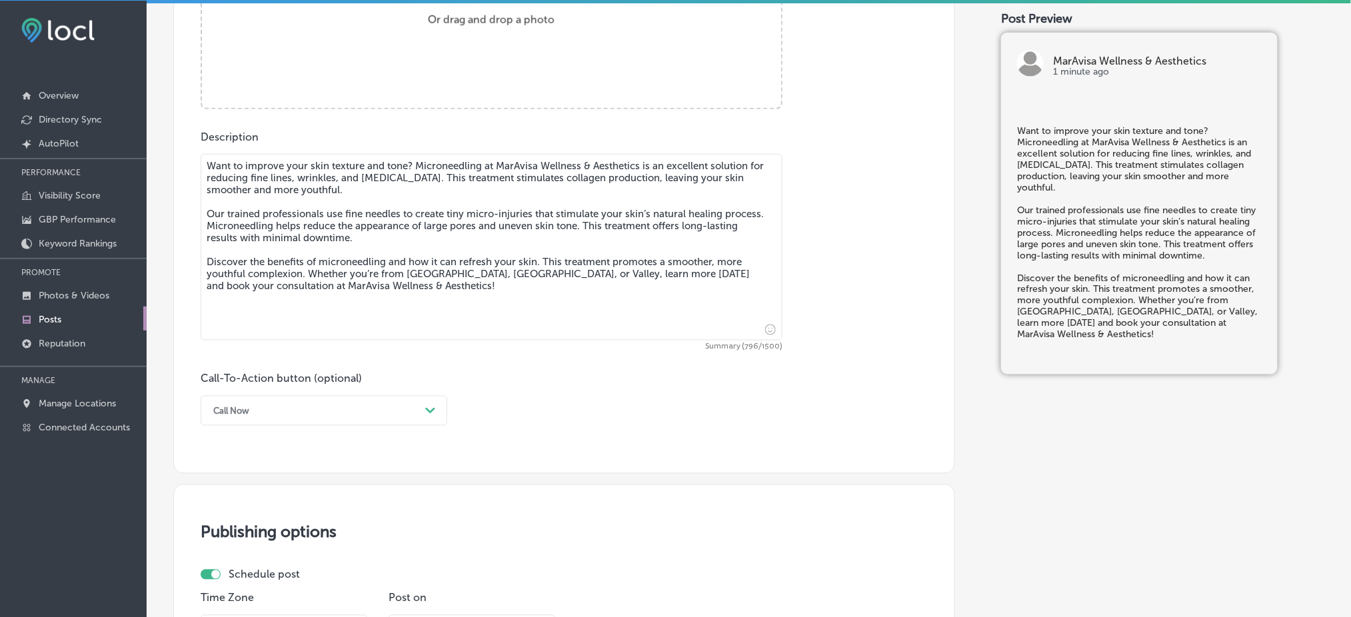
type textarea "Want to improve your skin texture and tone? Microneedling at MarAvisa Wellness …"
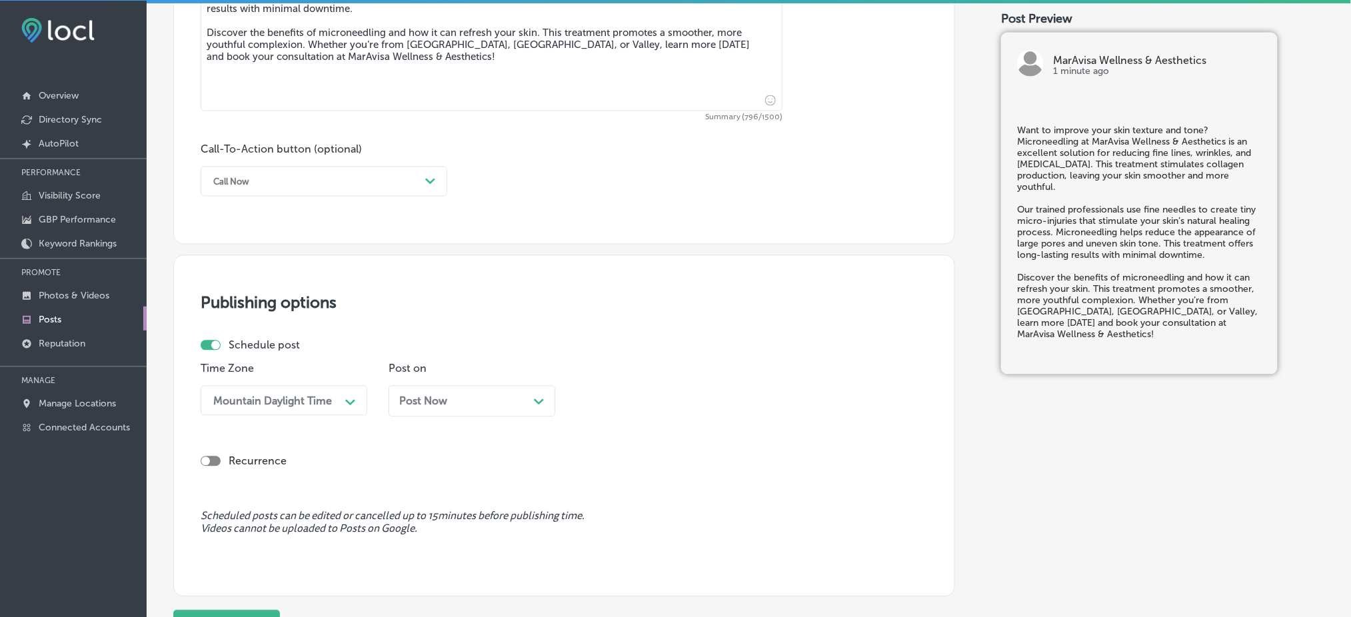
scroll to position [897, 0]
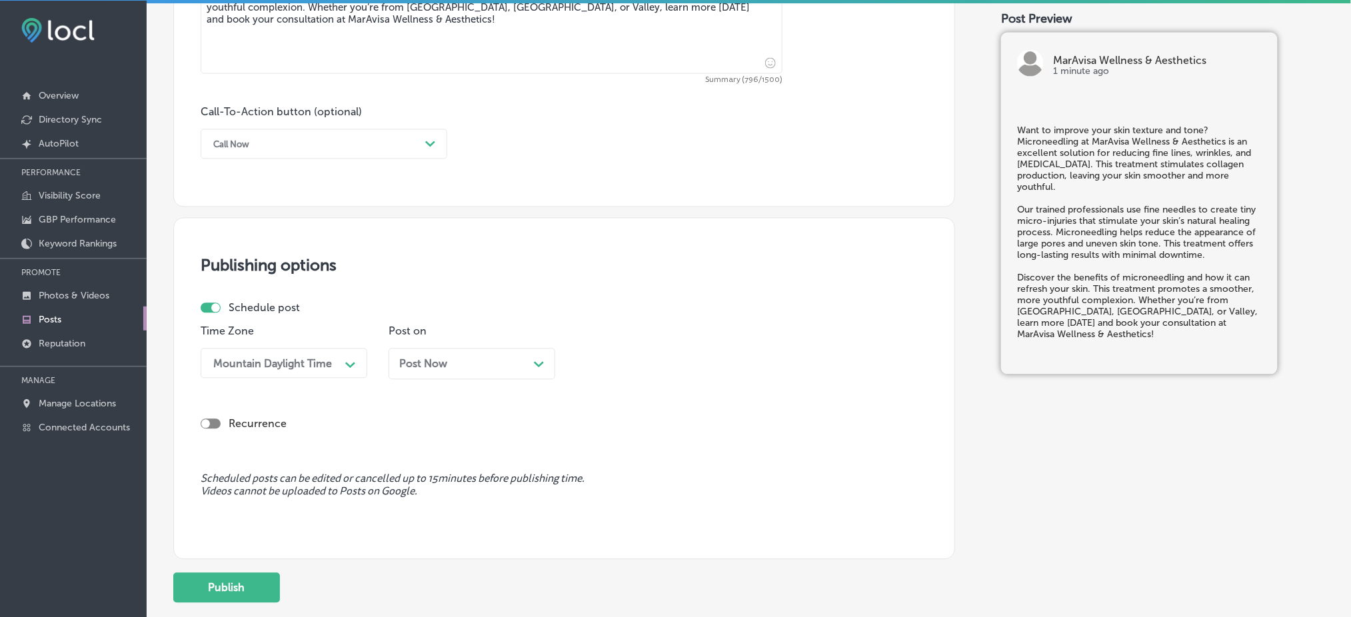
click at [267, 149] on div "Call Now" at bounding box center [313, 144] width 213 height 21
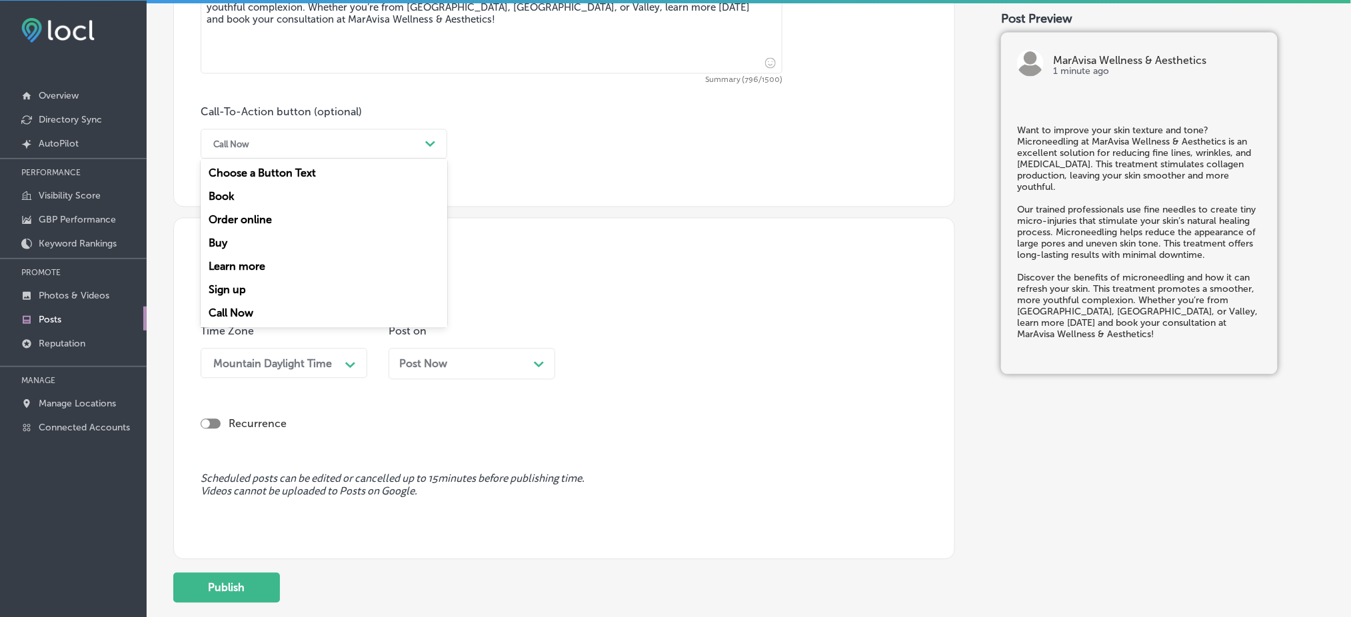
click at [259, 270] on div "Learn more" at bounding box center [324, 266] width 247 height 23
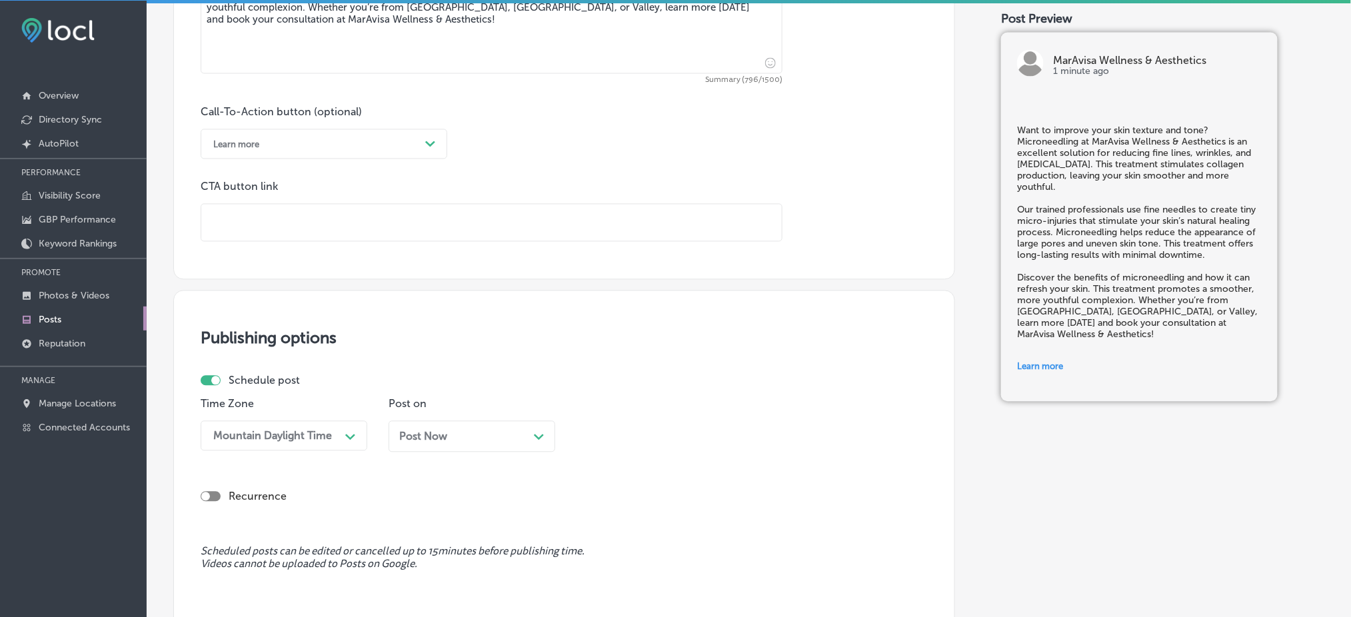
click at [290, 229] on input "text" at bounding box center [491, 223] width 580 height 37
paste input "[URL][DOMAIN_NAME]"
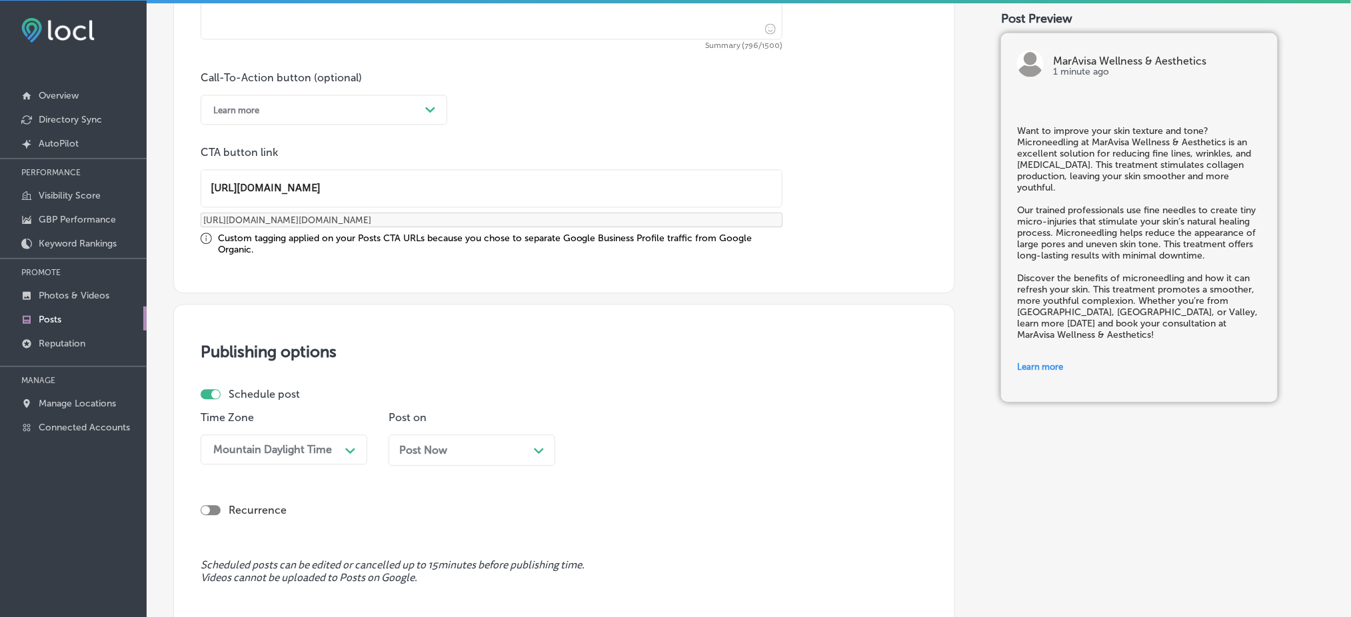
scroll to position [986, 0]
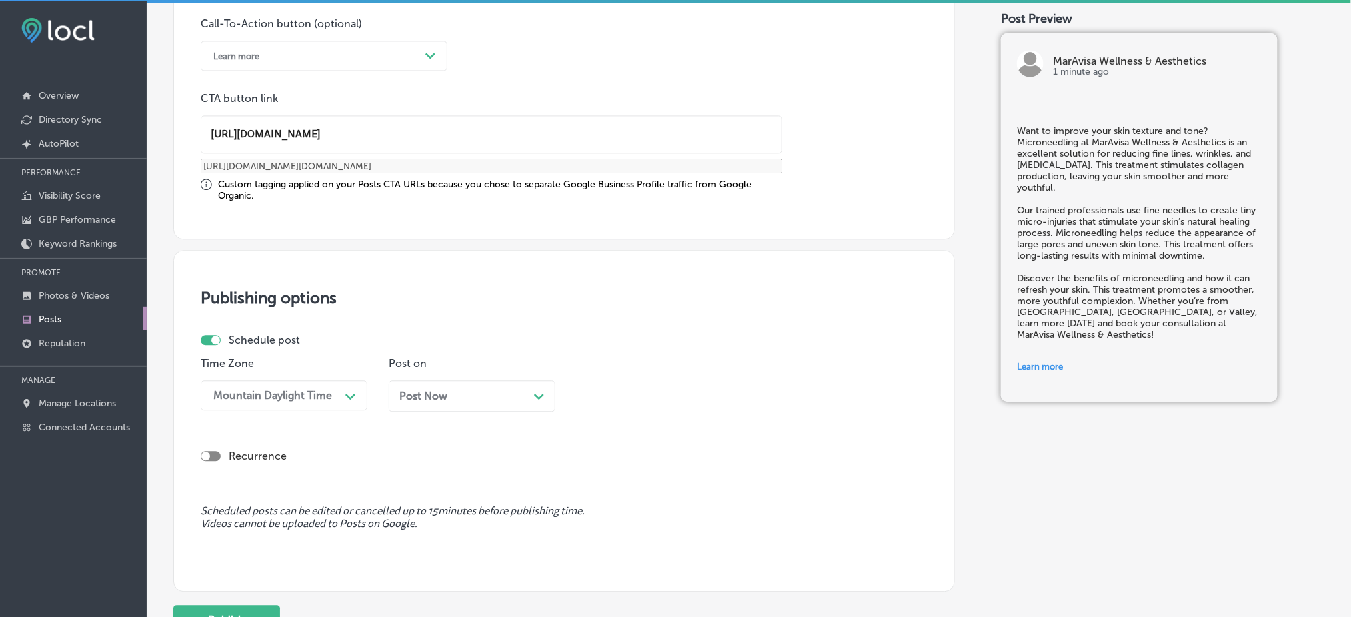
type input "[URL][DOMAIN_NAME]"
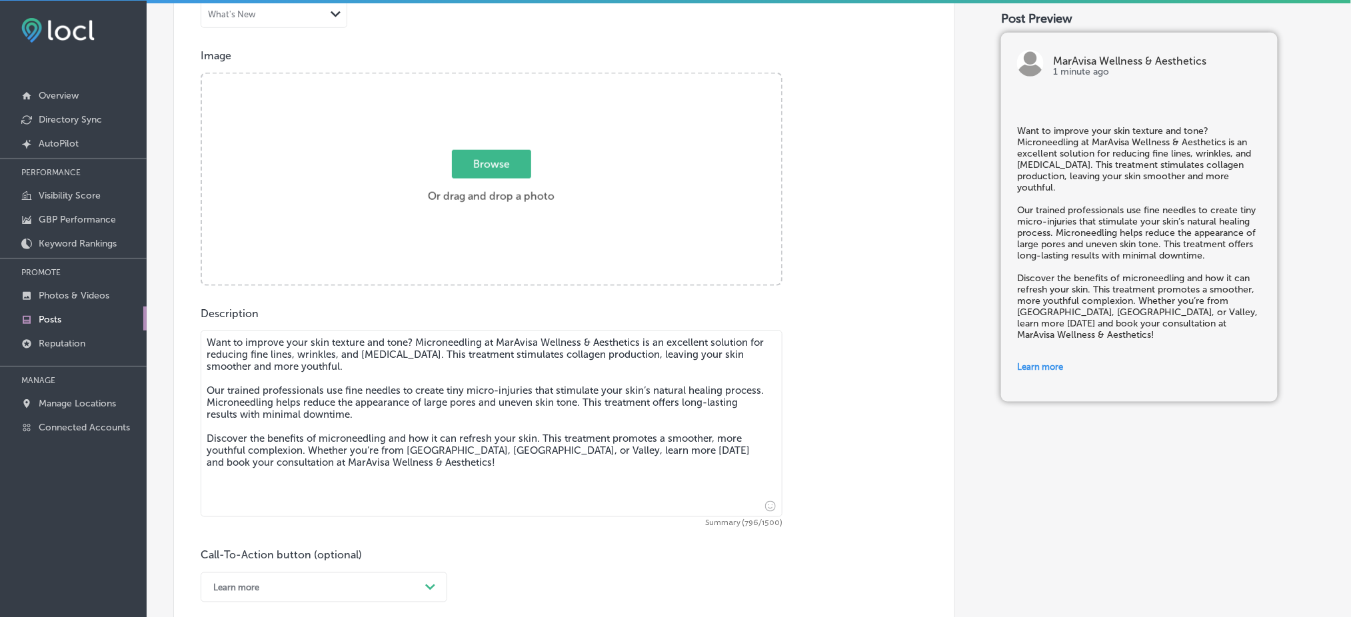
scroll to position [453, 0]
click at [500, 231] on div "Browse Or drag and drop a photo" at bounding box center [491, 181] width 579 height 213
click at [202, 75] on input "Browse Or drag and drop a photo" at bounding box center [491, 77] width 579 height 4
type input "C:\fakepath\204060984_165867768901798_9047675333216797737_n.png"
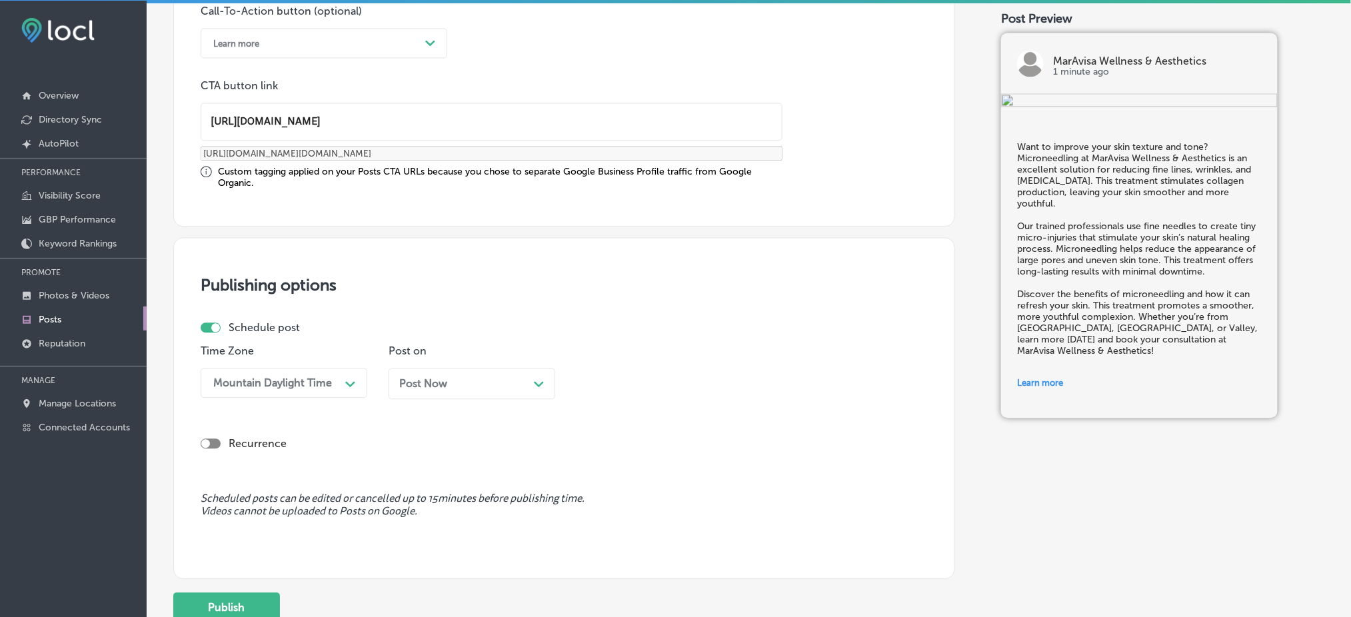
scroll to position [1074, 0]
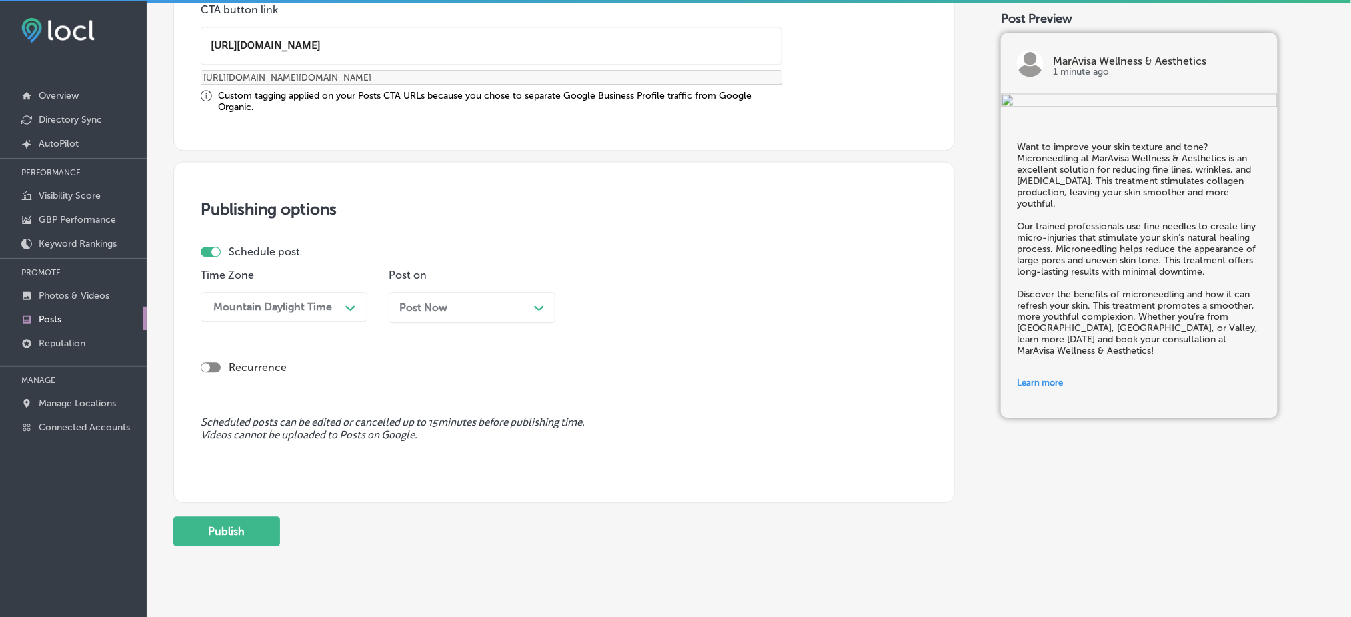
click at [431, 306] on span "Post Now" at bounding box center [423, 307] width 48 height 13
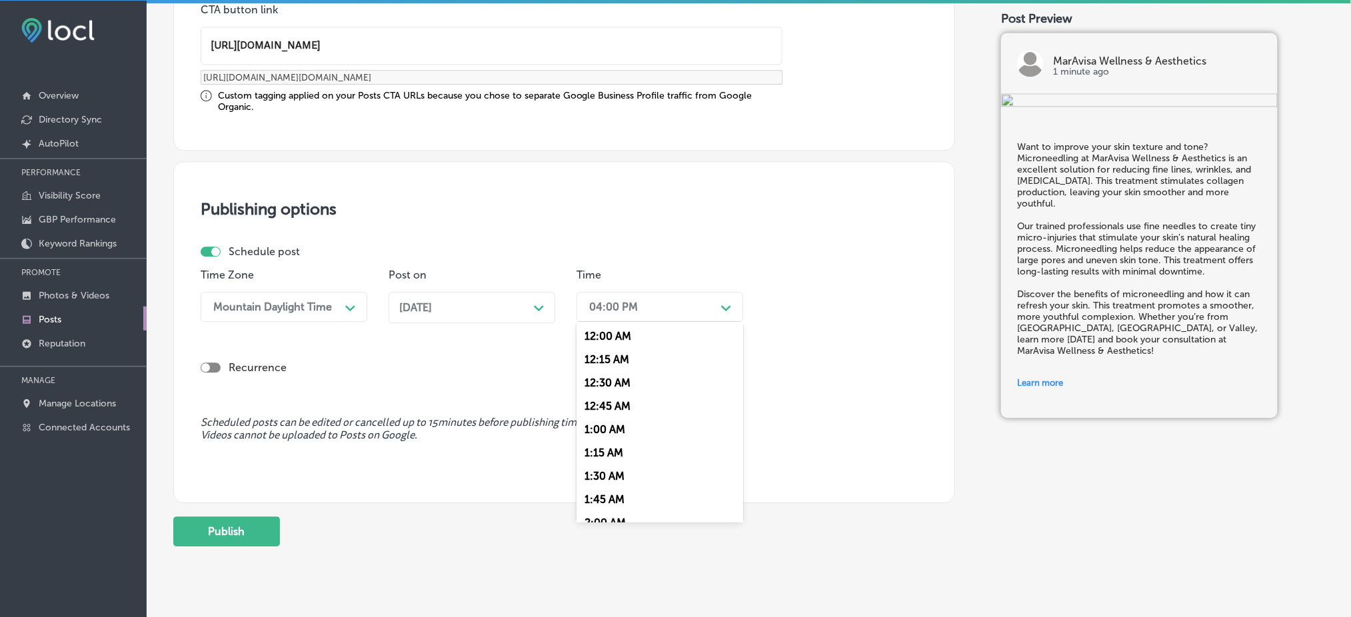
click at [625, 307] on div "04:00 PM" at bounding box center [613, 307] width 49 height 13
click at [612, 359] on div "7:00 AM" at bounding box center [659, 367] width 167 height 23
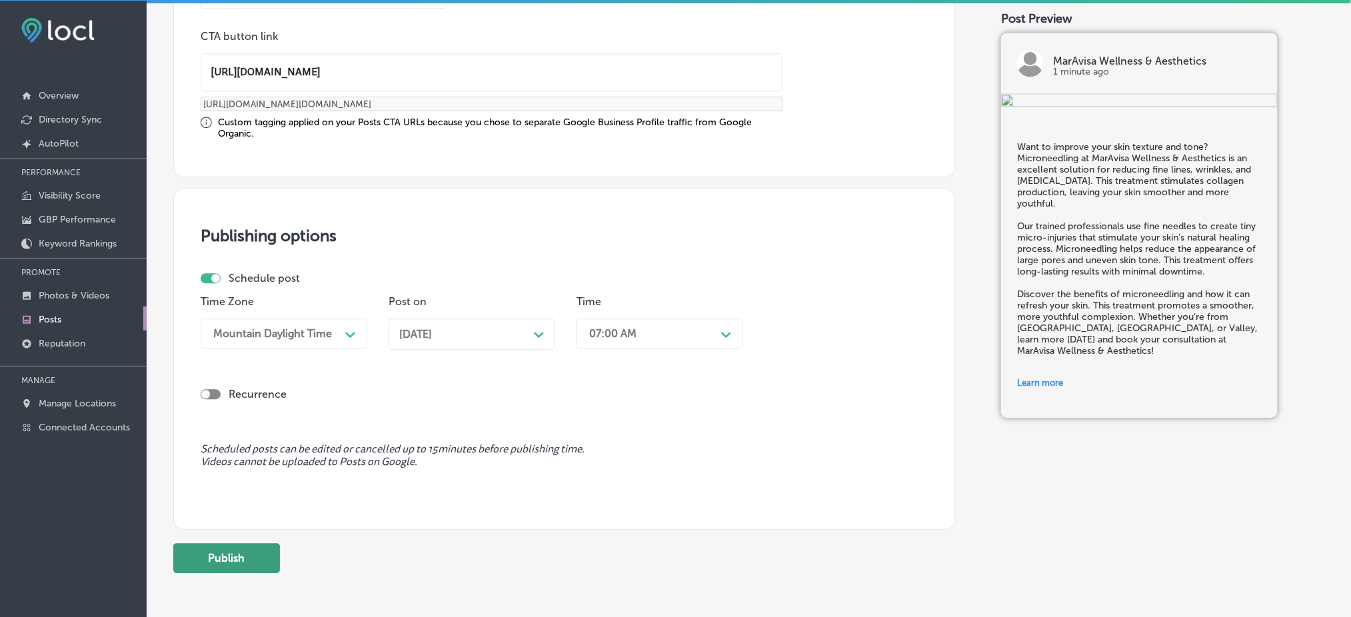
scroll to position [1104, 0]
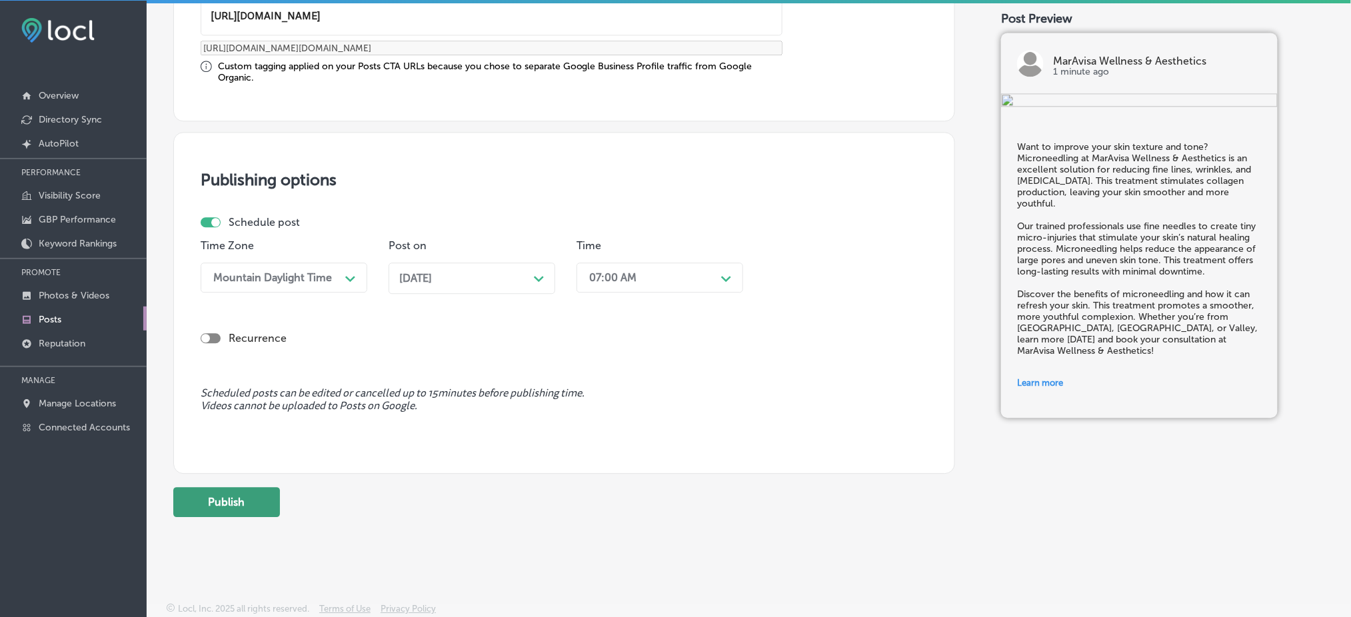
click at [239, 505] on button "Publish" at bounding box center [226, 502] width 107 height 30
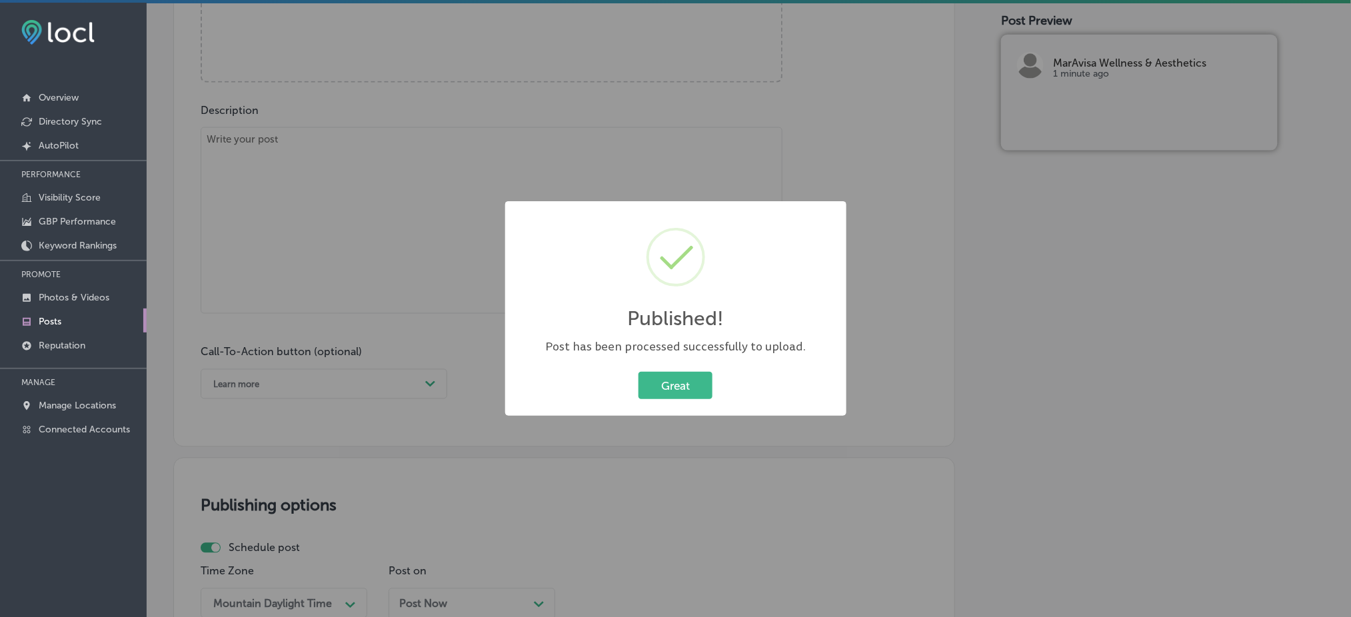
scroll to position [0, 0]
click at [700, 378] on button "Great" at bounding box center [675, 385] width 74 height 27
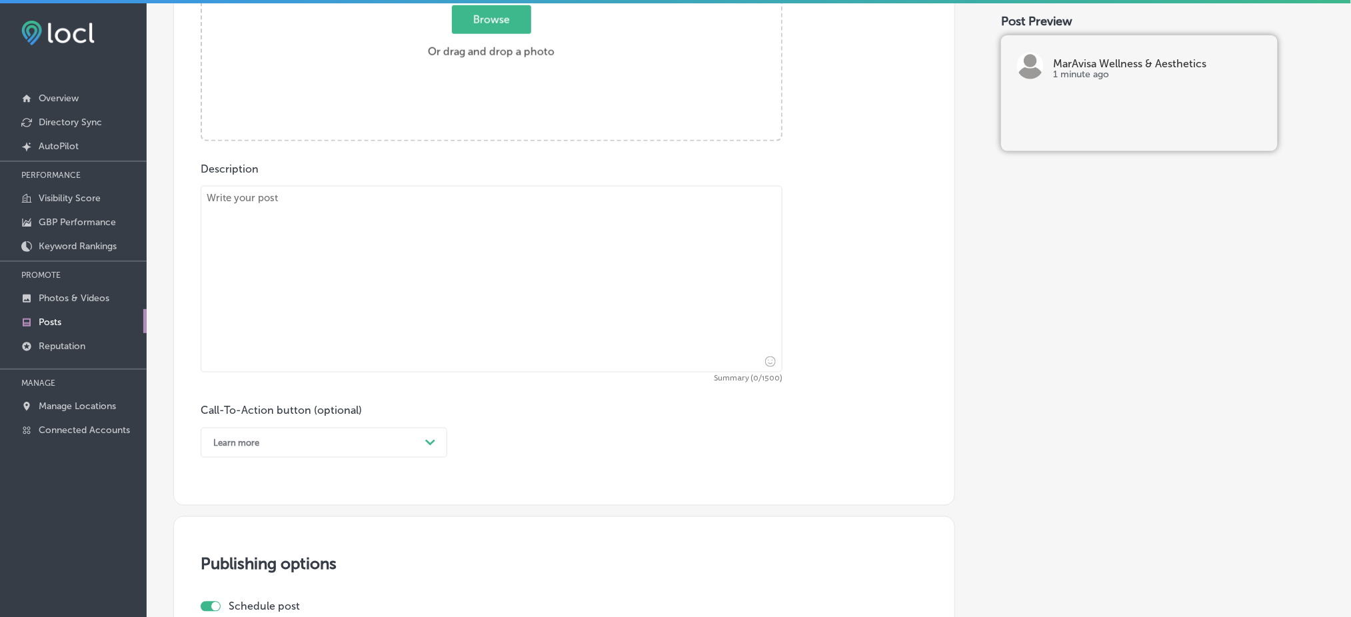
scroll to position [570, 0]
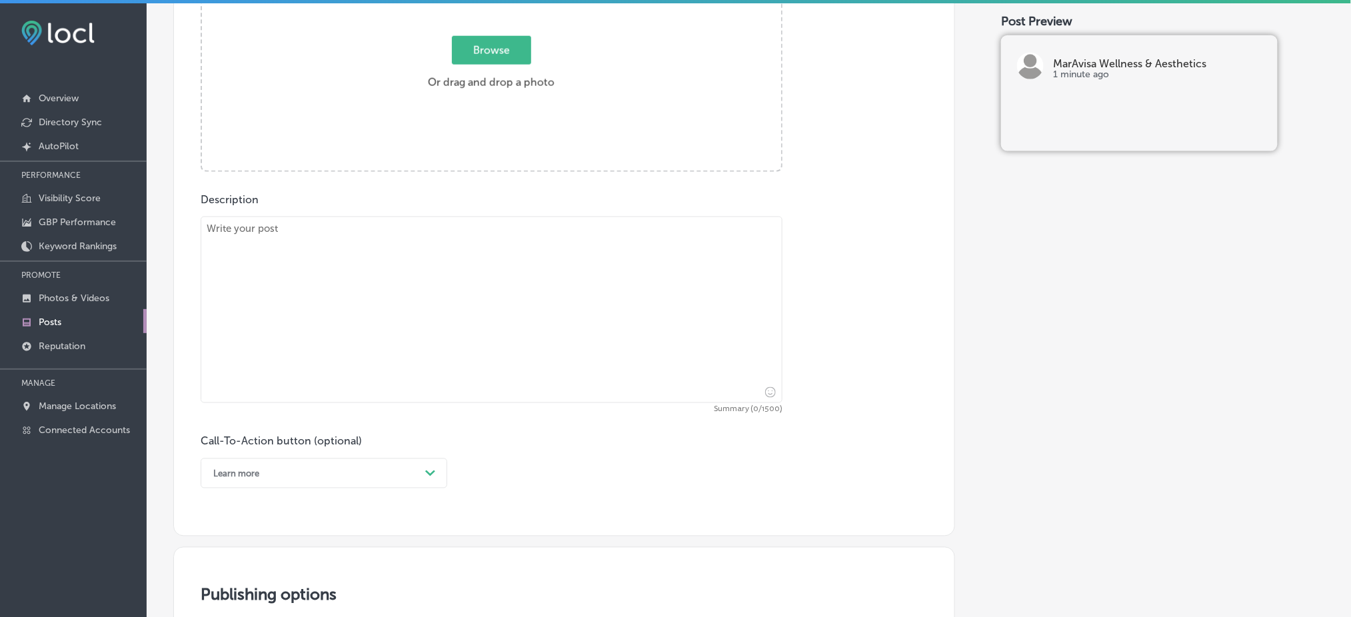
click at [401, 261] on textarea at bounding box center [492, 310] width 582 height 187
paste textarea "Looking to reveal a smoother, more radiant complexion? Dermaplaning at MarAvisa…"
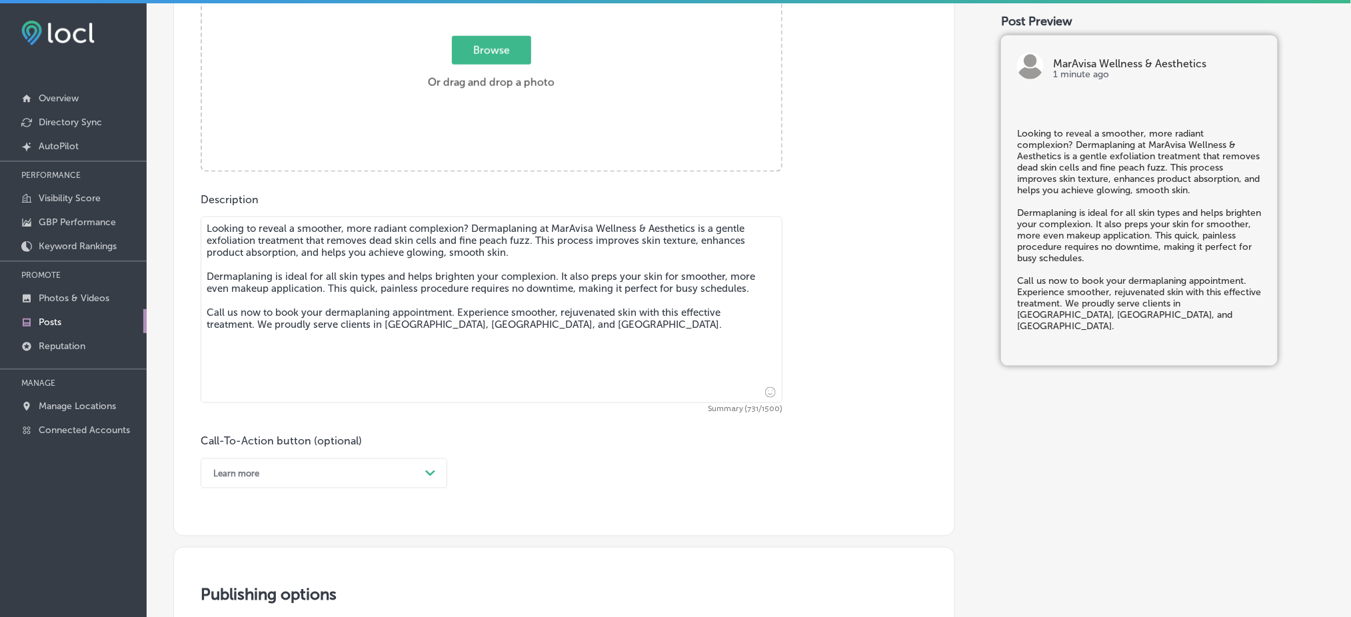
type textarea "Looking to reveal a smoother, more radiant complexion? Dermaplaning at MarAvisa…"
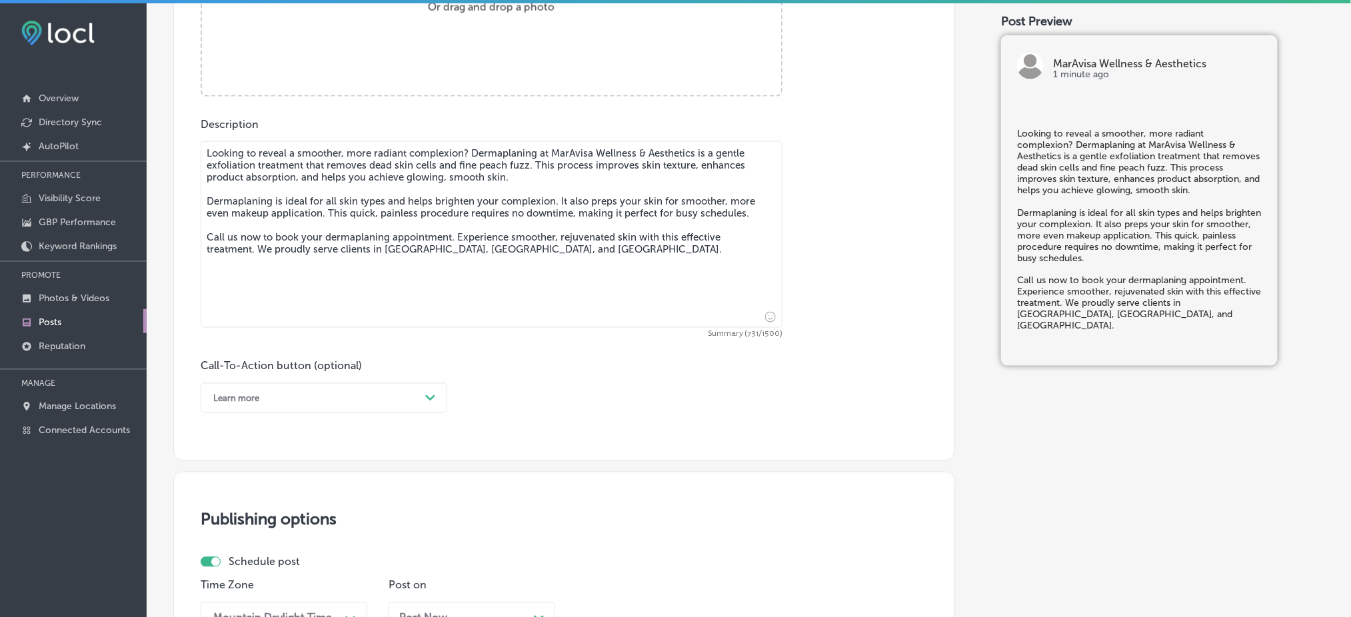
scroll to position [837, 0]
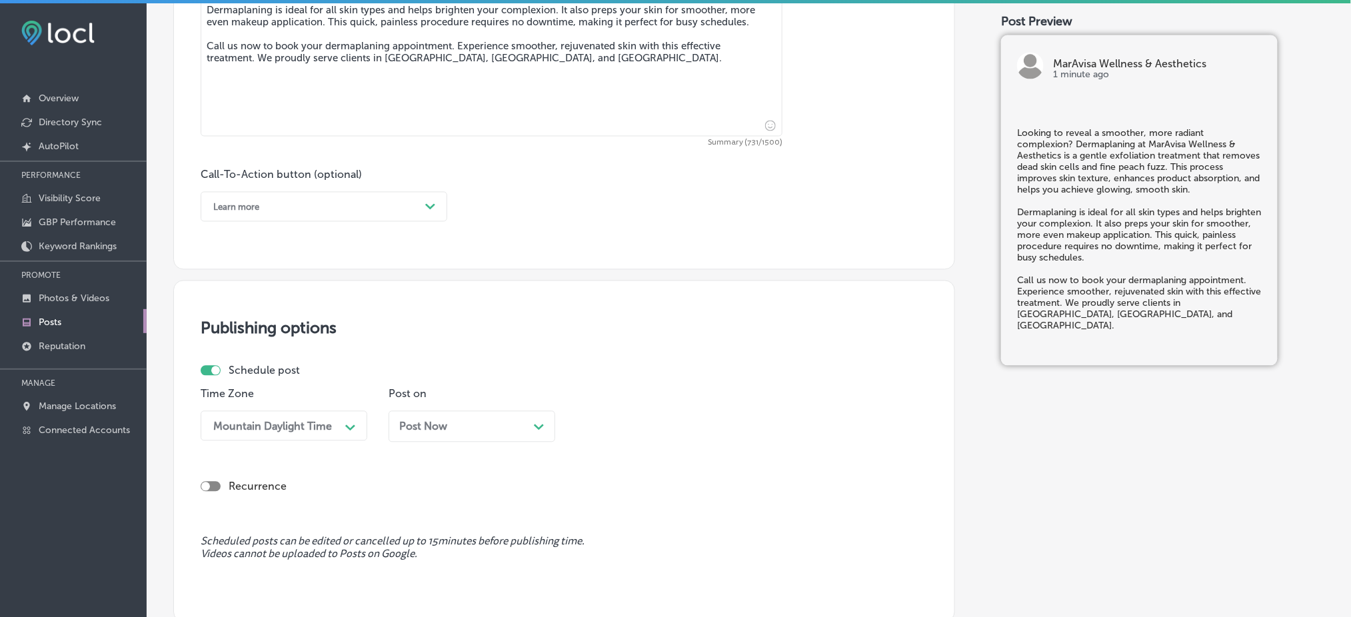
click at [232, 203] on div "Learn more" at bounding box center [236, 207] width 46 height 10
click at [246, 374] on div "Call Now" at bounding box center [324, 376] width 247 height 23
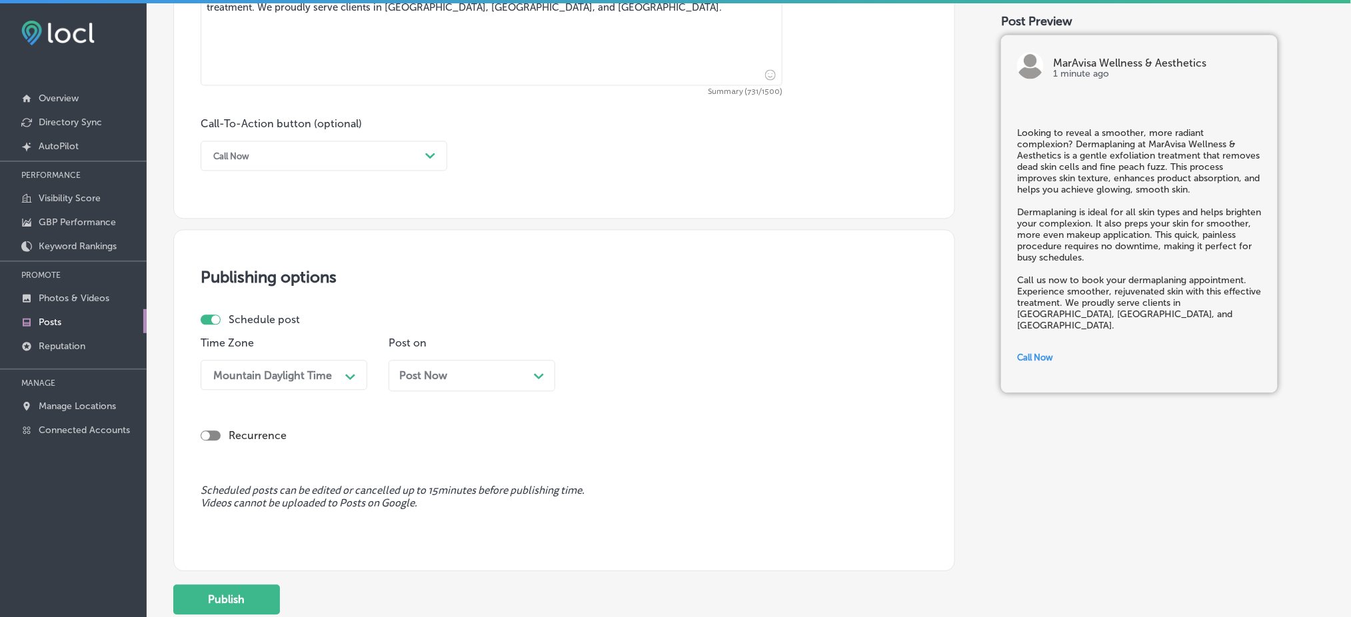
scroll to position [986, 0]
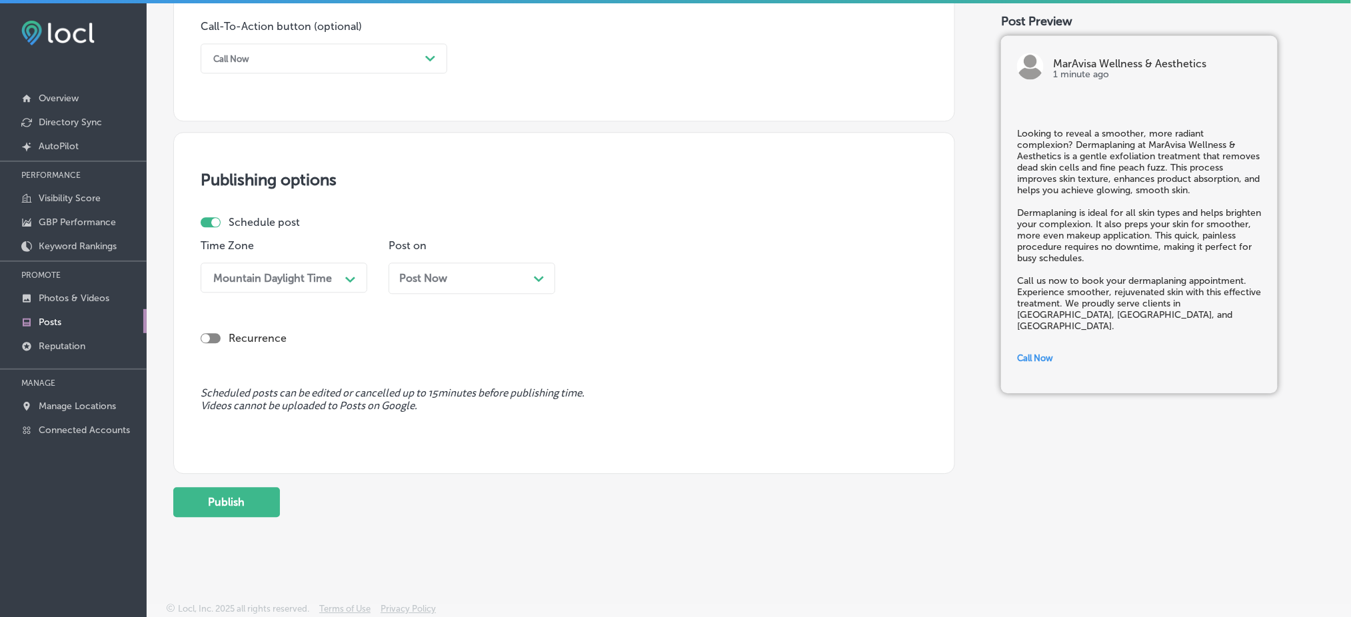
click at [420, 287] on div "Post Now Path Created with Sketch." at bounding box center [472, 278] width 167 height 31
click at [618, 280] on div "04:00 PM" at bounding box center [613, 277] width 49 height 13
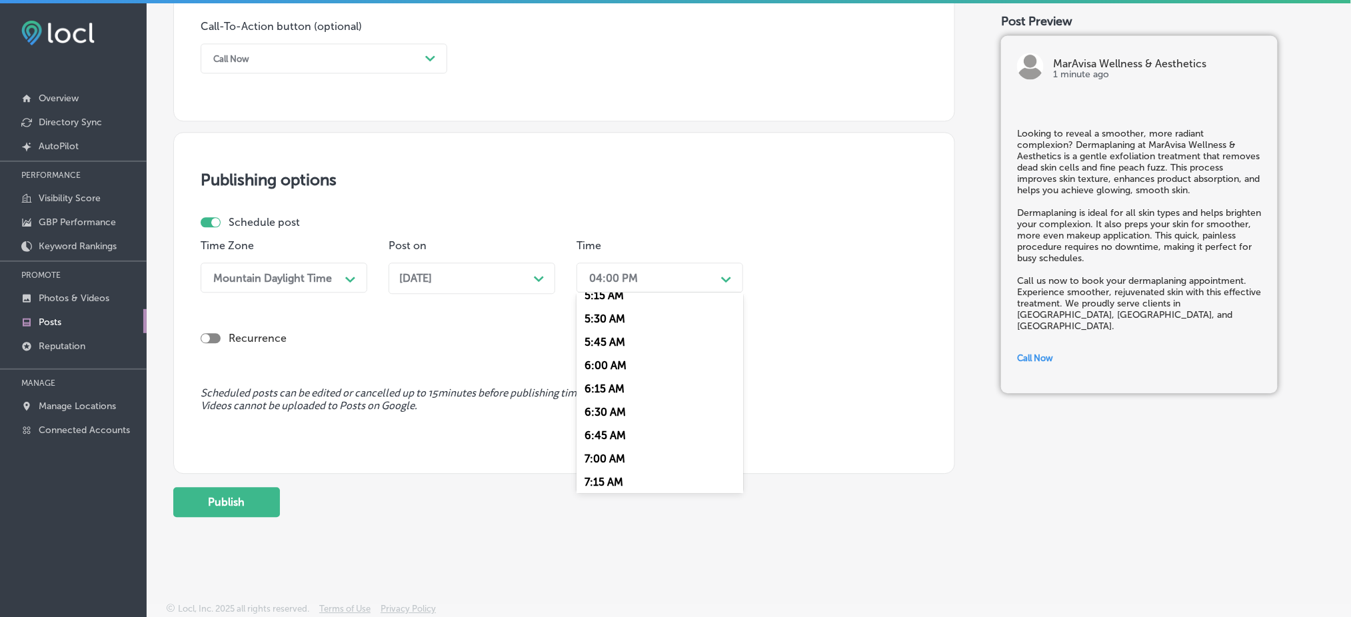
scroll to position [533, 0]
click at [611, 428] on div "7:00 AM" at bounding box center [659, 426] width 167 height 23
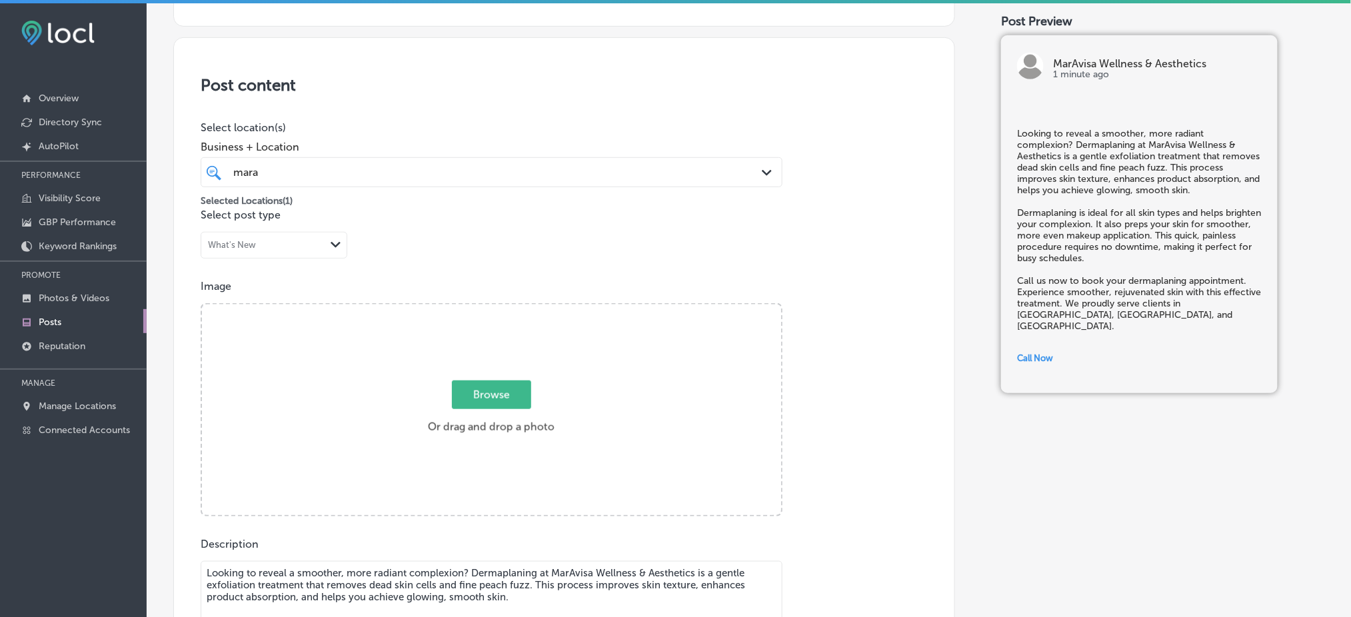
scroll to position [186, 0]
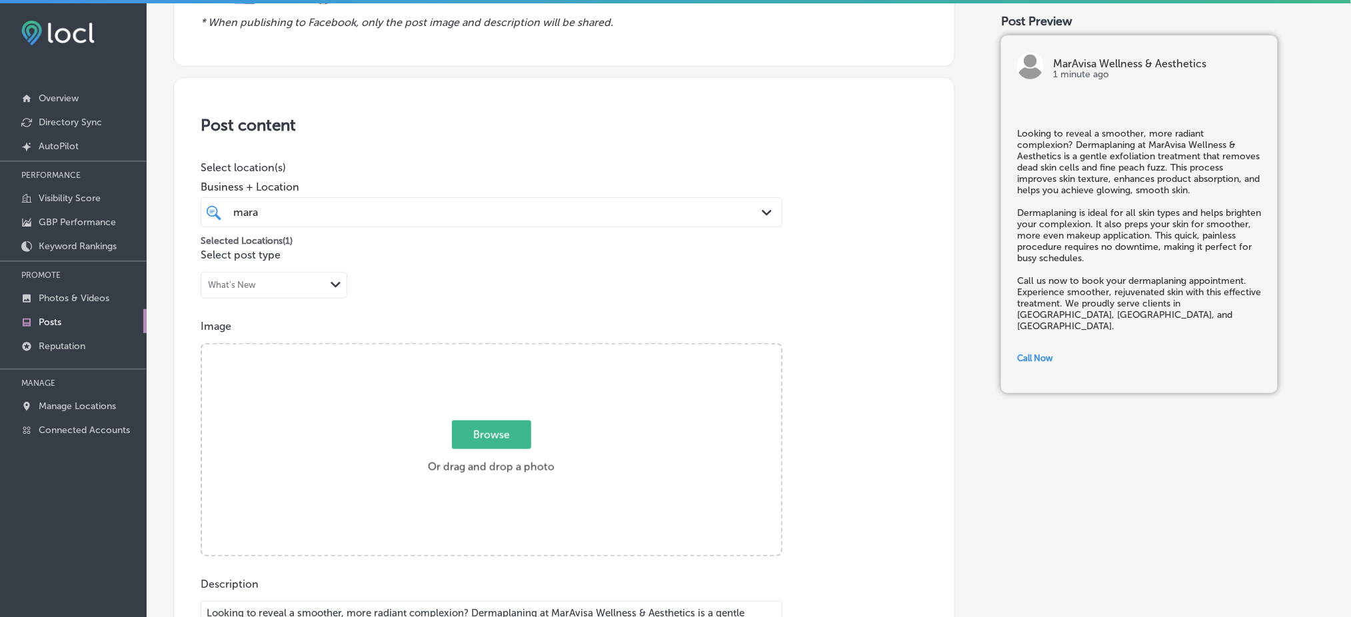
click at [504, 407] on div "Browse Or drag and drop a photo" at bounding box center [491, 451] width 579 height 213
click at [202, 345] on input "Browse Or drag and drop a photo" at bounding box center [491, 347] width 579 height 4
type input "C:\fakepath\241977094_218877973600777_4785312886309606852_n.png"
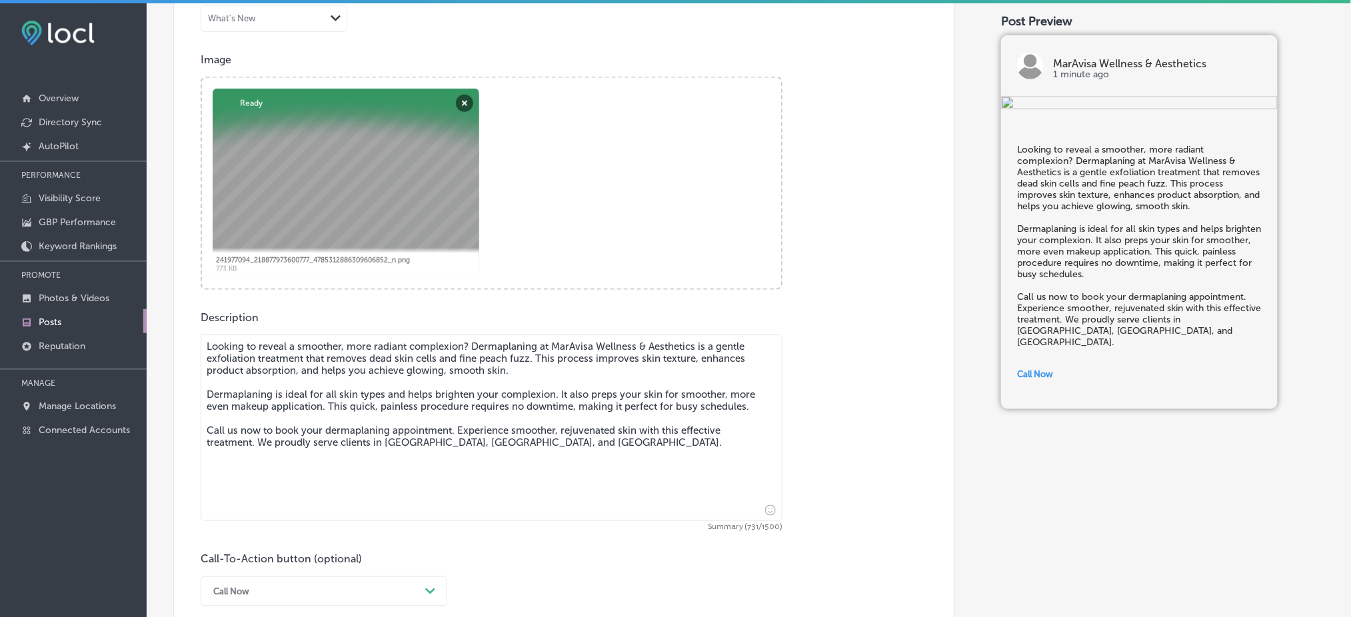
scroll to position [275, 0]
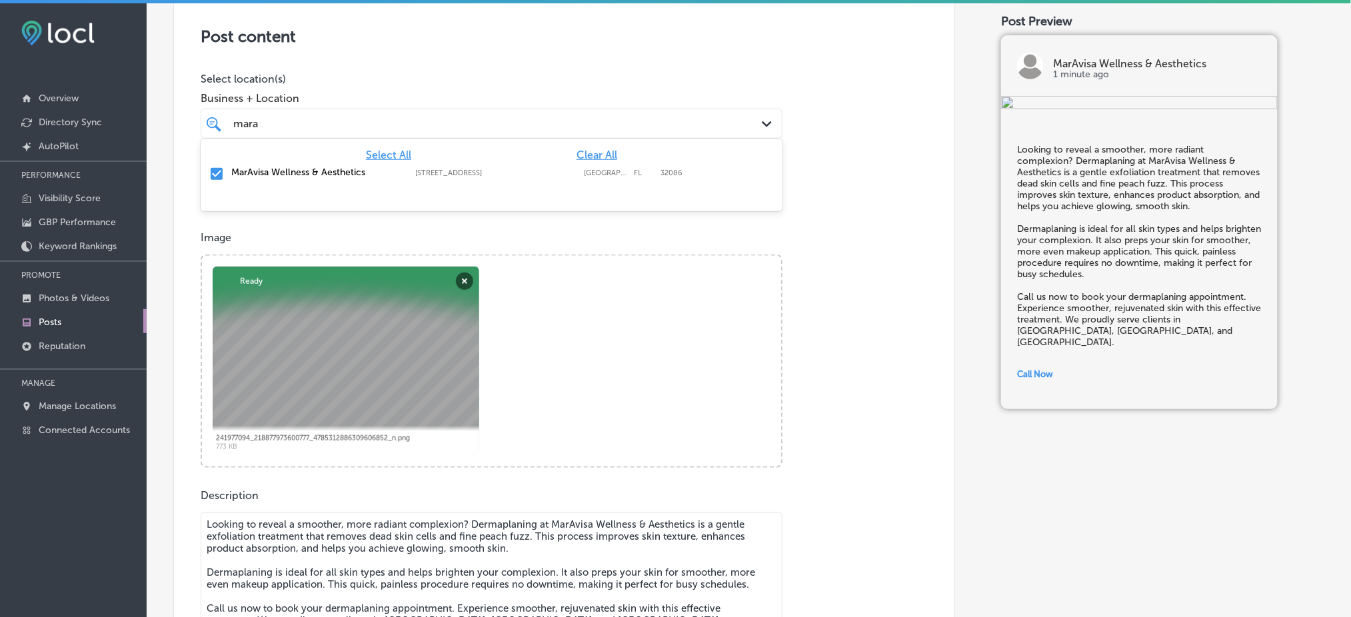
click at [431, 113] on div "[PERSON_NAME]" at bounding box center [492, 123] width 530 height 21
click at [456, 78] on p "Select location(s)" at bounding box center [492, 79] width 582 height 13
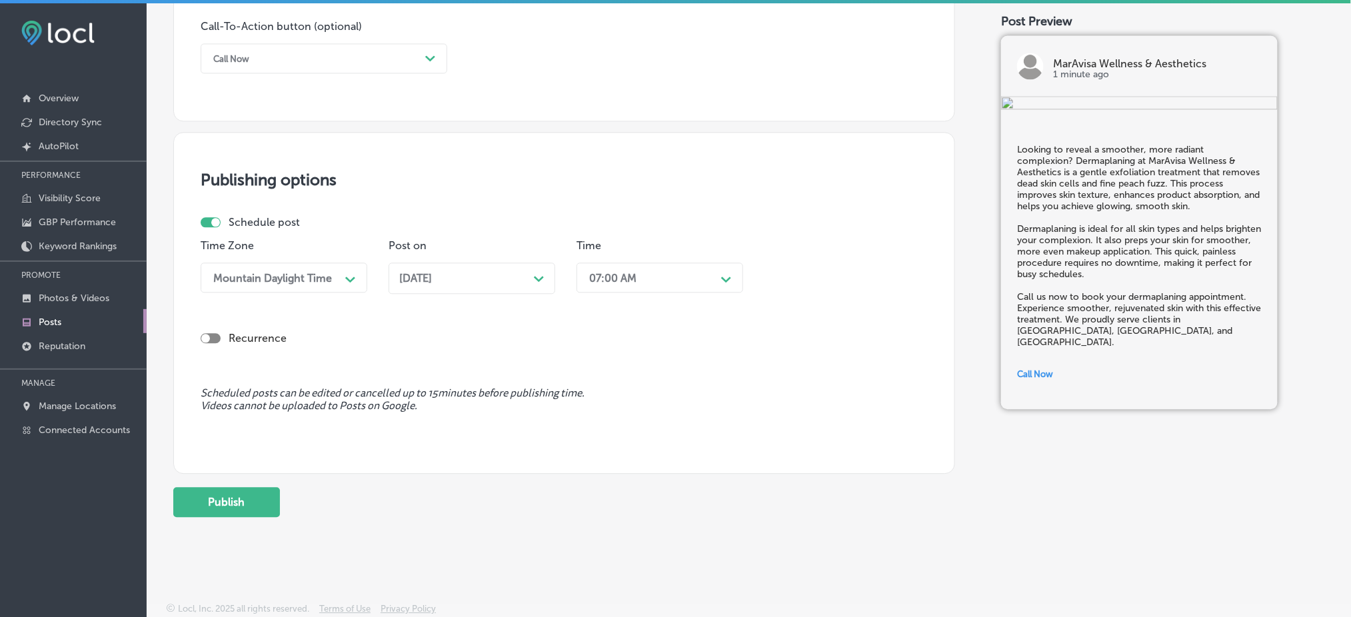
scroll to position [3, 0]
click at [263, 495] on button "Publish" at bounding box center [226, 500] width 107 height 30
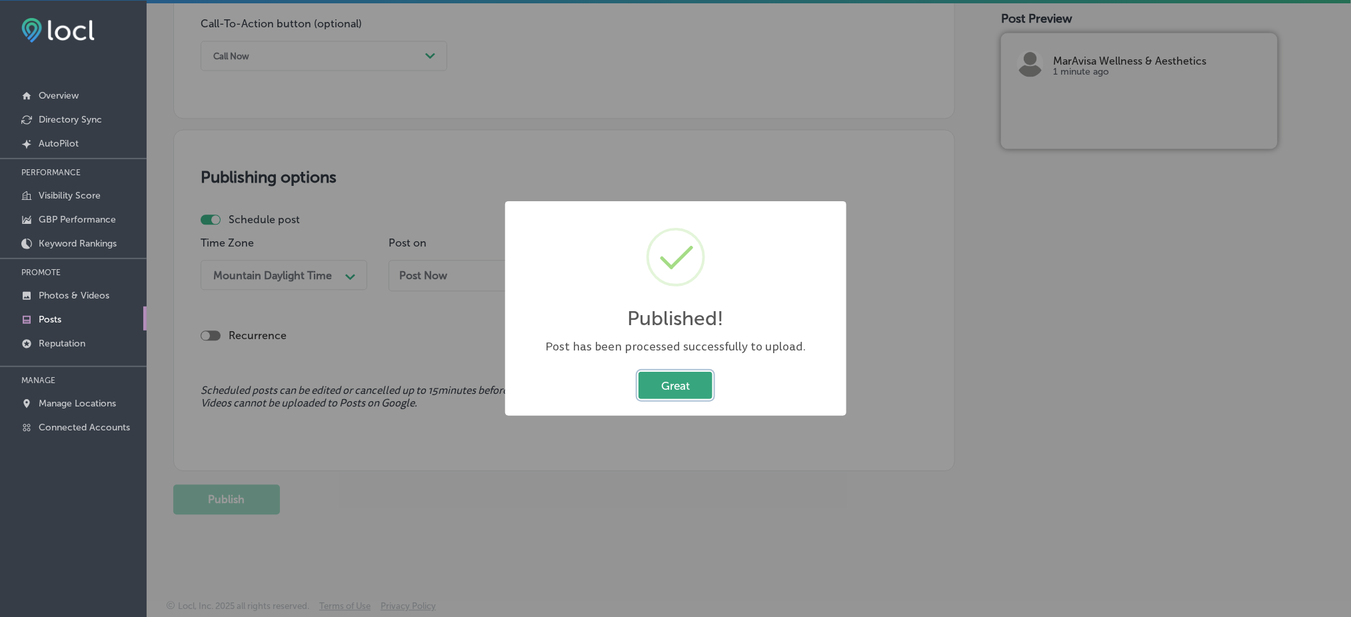
click at [687, 395] on button "Great" at bounding box center [675, 385] width 74 height 27
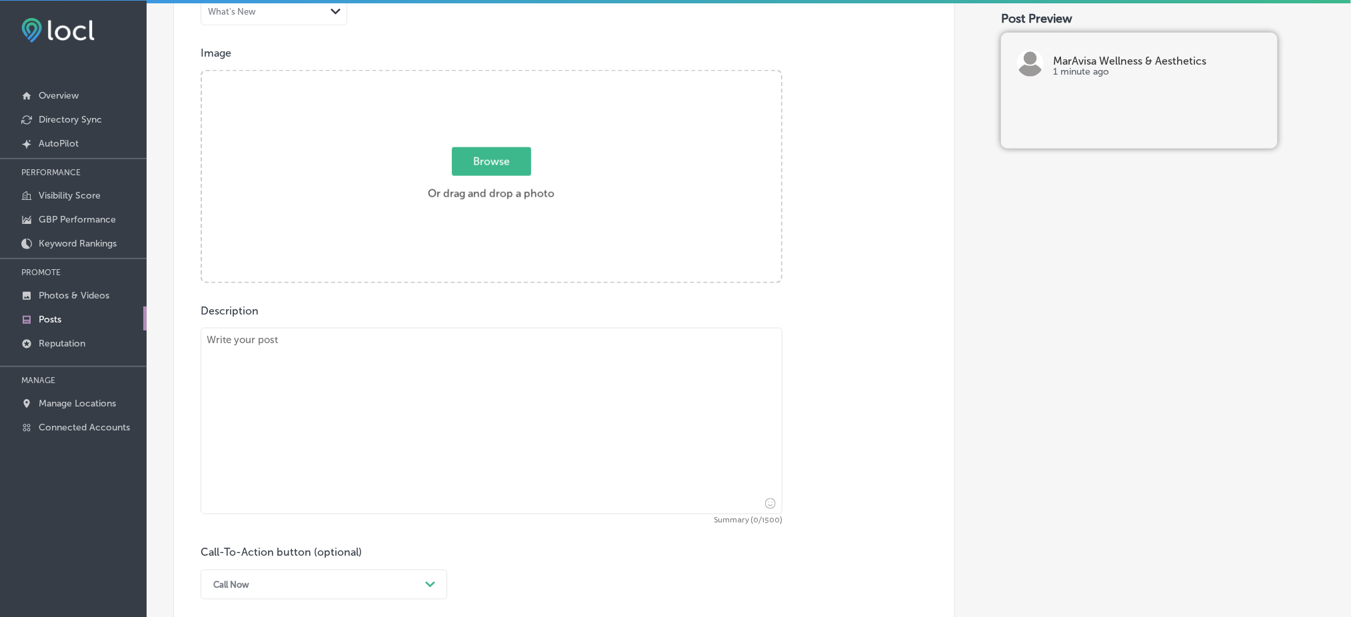
scroll to position [453, 0]
click at [457, 394] on textarea at bounding box center [492, 425] width 582 height 187
paste textarea "Achieve the [PERSON_NAME], plumper lips you've always wanted with Lip Fillers a…"
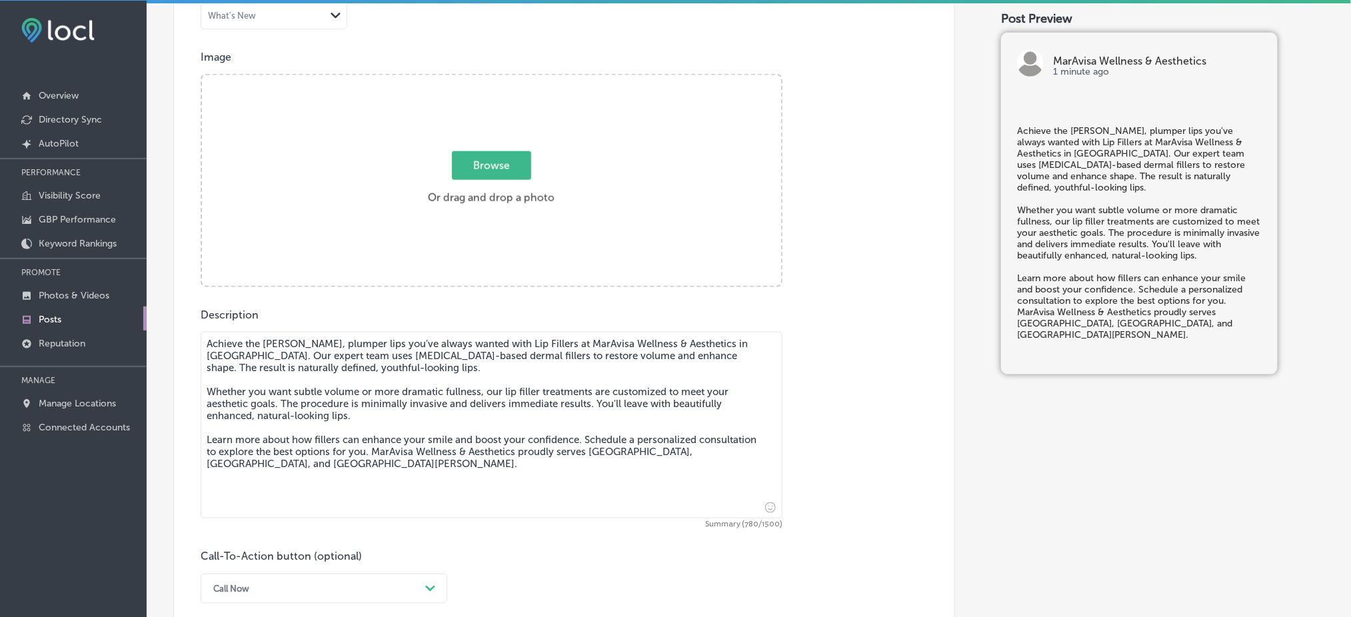
type textarea "Achieve the [PERSON_NAME], plumper lips you've always wanted with Lip Fillers a…"
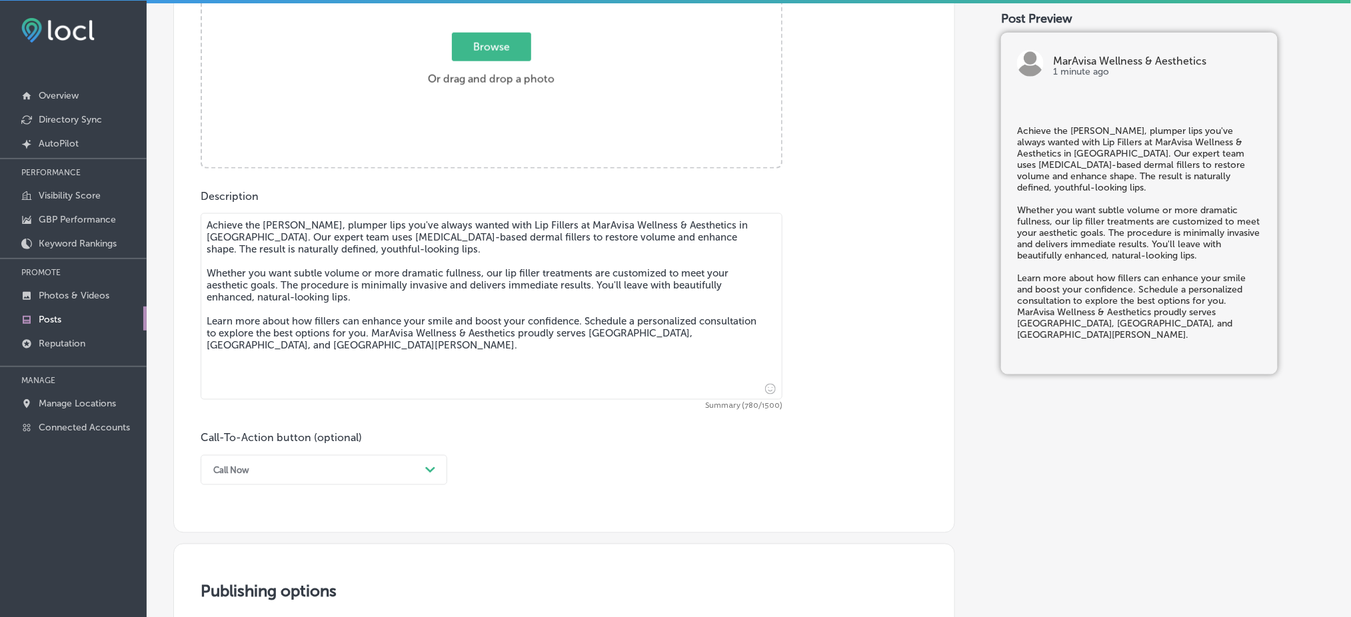
scroll to position [719, 0]
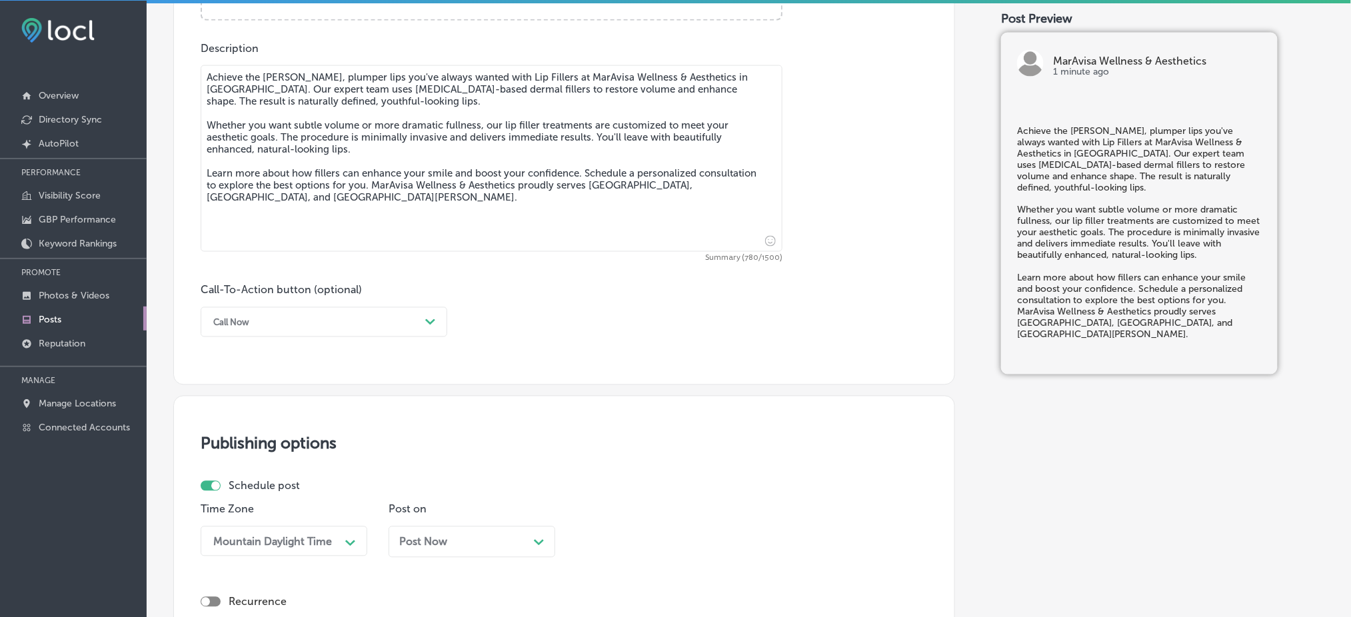
click at [263, 307] on div "Call Now Path Created with Sketch." at bounding box center [324, 322] width 247 height 30
click at [262, 333] on div "Call Now Path Created with Sketch." at bounding box center [324, 322] width 247 height 30
click at [251, 442] on div "Learn more" at bounding box center [324, 444] width 247 height 23
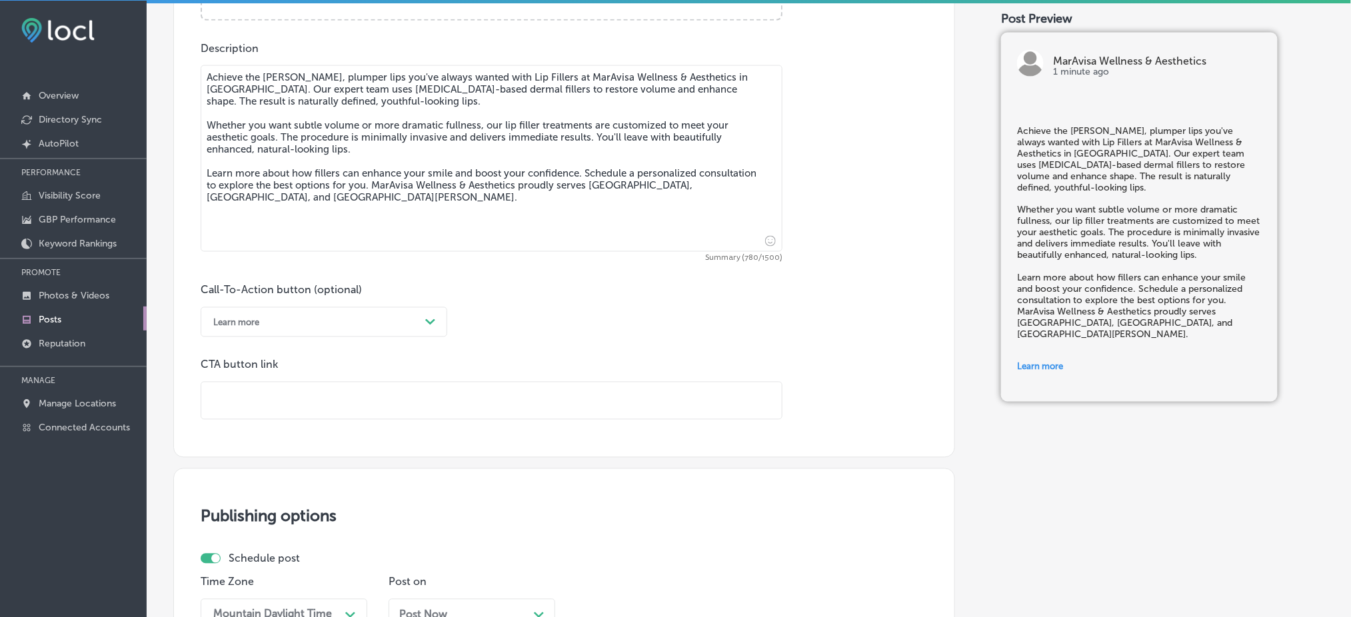
click at [283, 390] on input "text" at bounding box center [491, 401] width 580 height 37
paste input "[URL][DOMAIN_NAME]"
type input "[URL][DOMAIN_NAME]"
click at [613, 366] on p "CTA button link" at bounding box center [492, 365] width 582 height 13
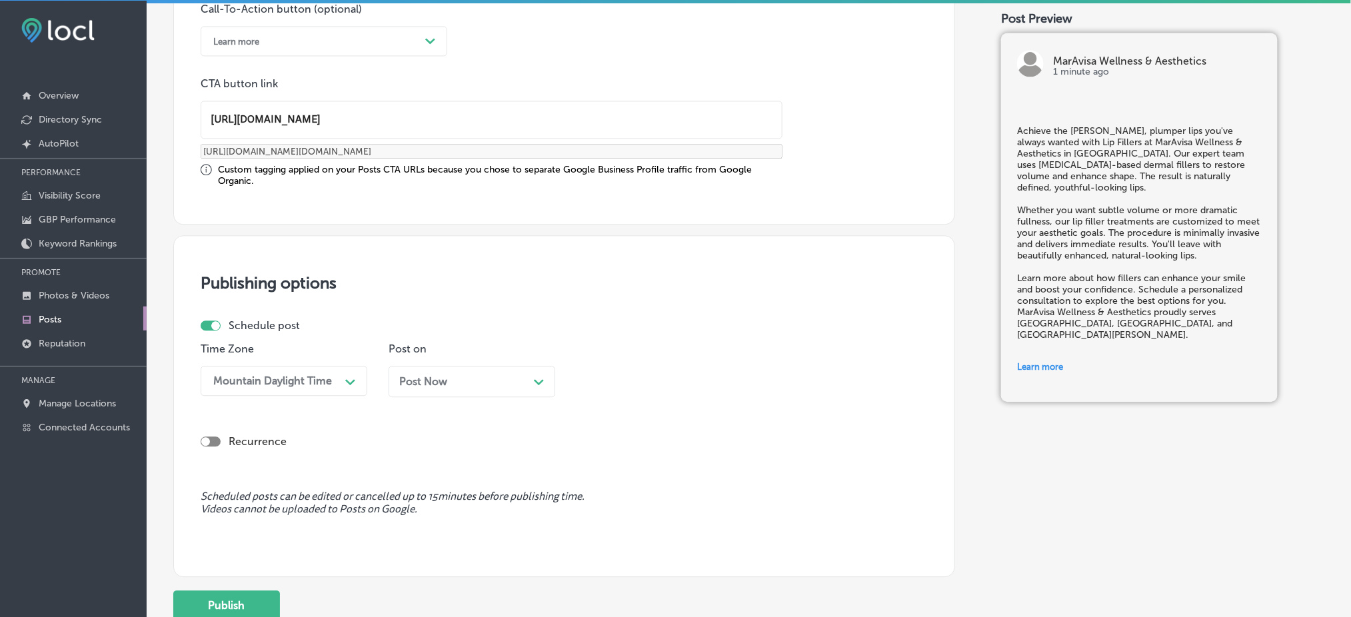
scroll to position [1074, 0]
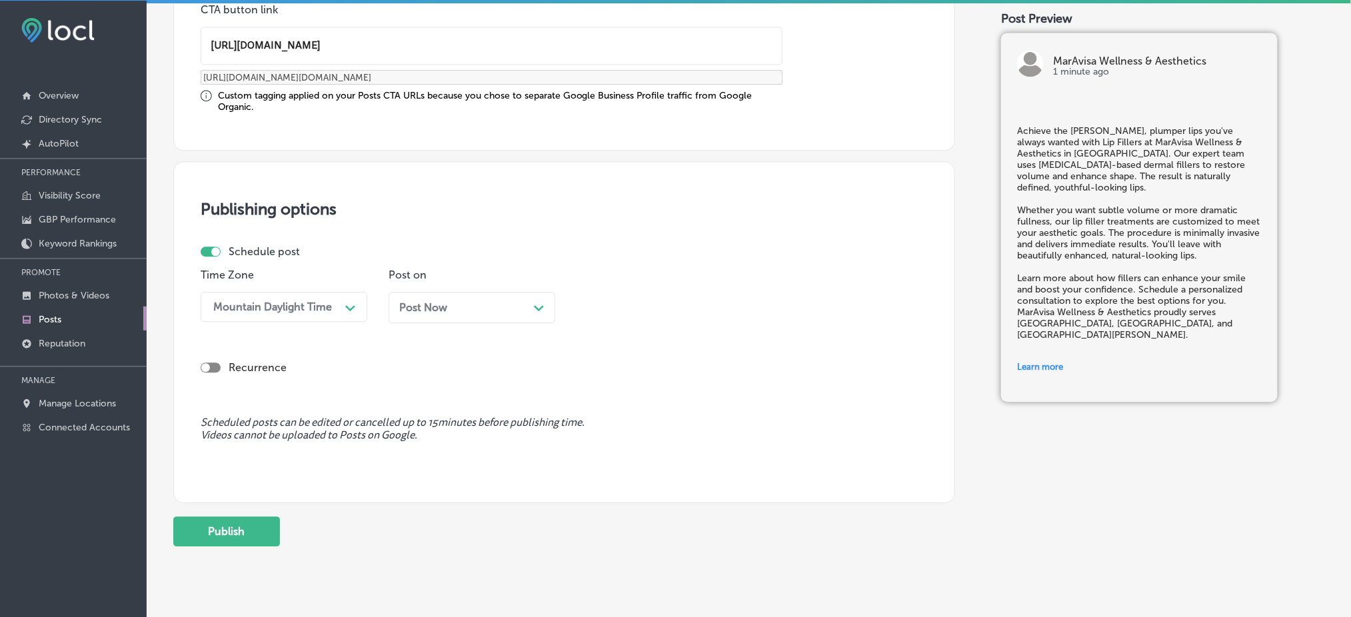
click at [434, 317] on div "Post Now Path Created with Sketch." at bounding box center [472, 307] width 167 height 31
click at [634, 307] on div "04:00 PM" at bounding box center [613, 307] width 49 height 13
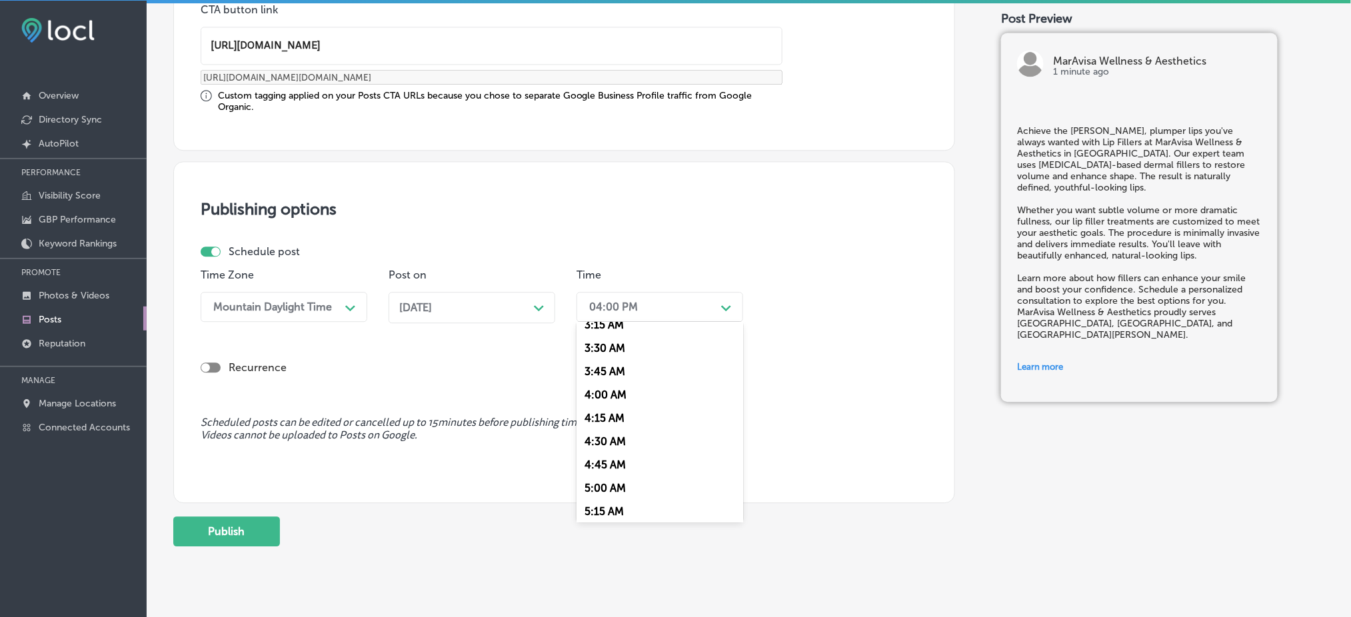
scroll to position [533, 0]
click at [620, 463] on div "7:00 AM" at bounding box center [659, 456] width 167 height 23
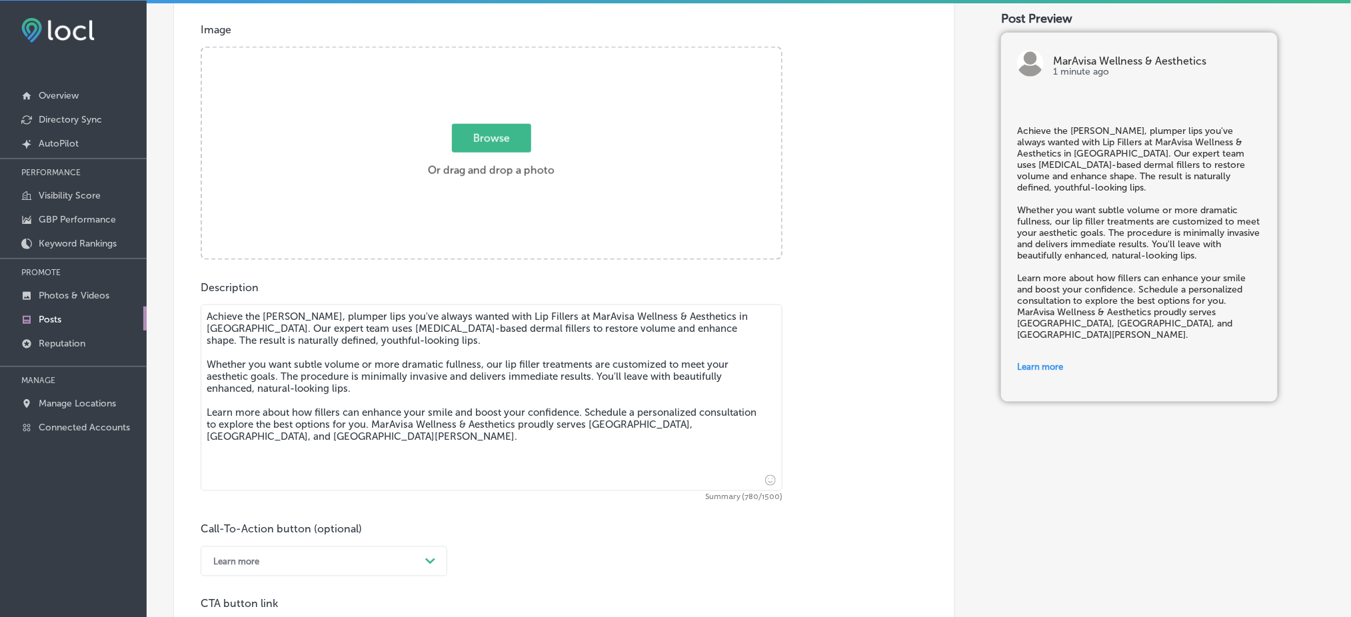
scroll to position [453, 0]
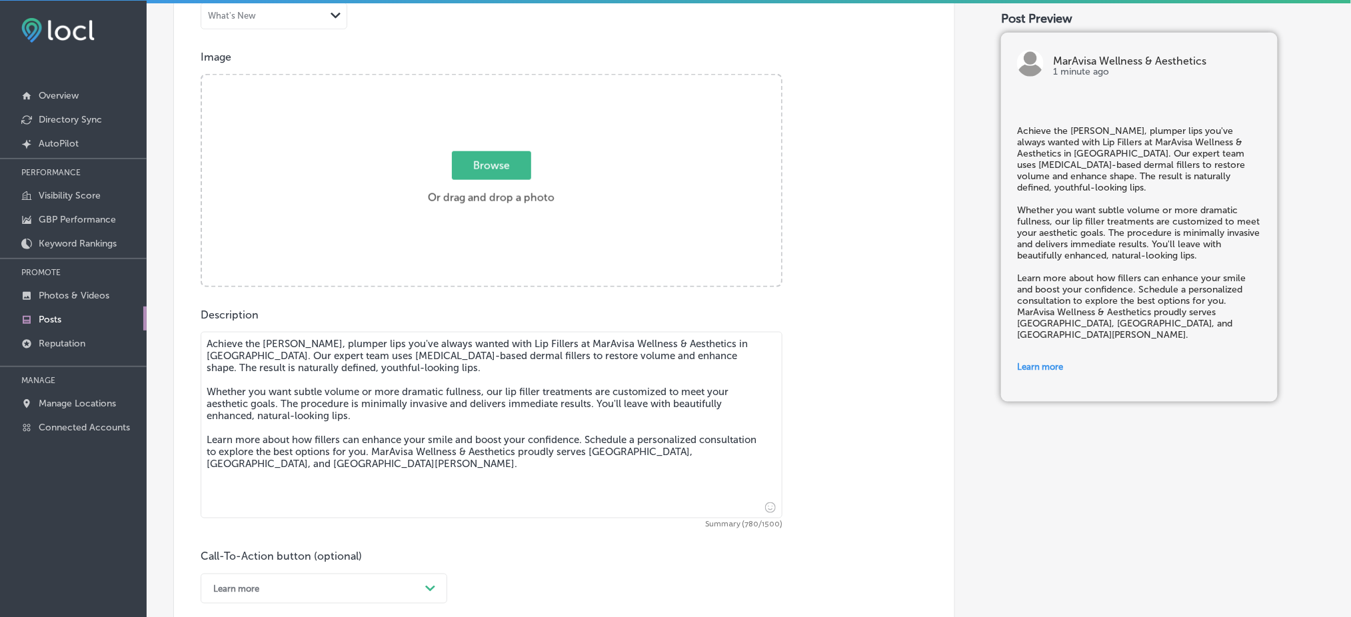
click at [496, 181] on label "Browse Or drag and drop a photo" at bounding box center [491, 182] width 137 height 59
click at [496, 79] on input "Browse Or drag and drop a photo" at bounding box center [491, 77] width 579 height 4
type input "C:\fakepath\492539304_1140495598124263_814487626035345277_n.jpg"
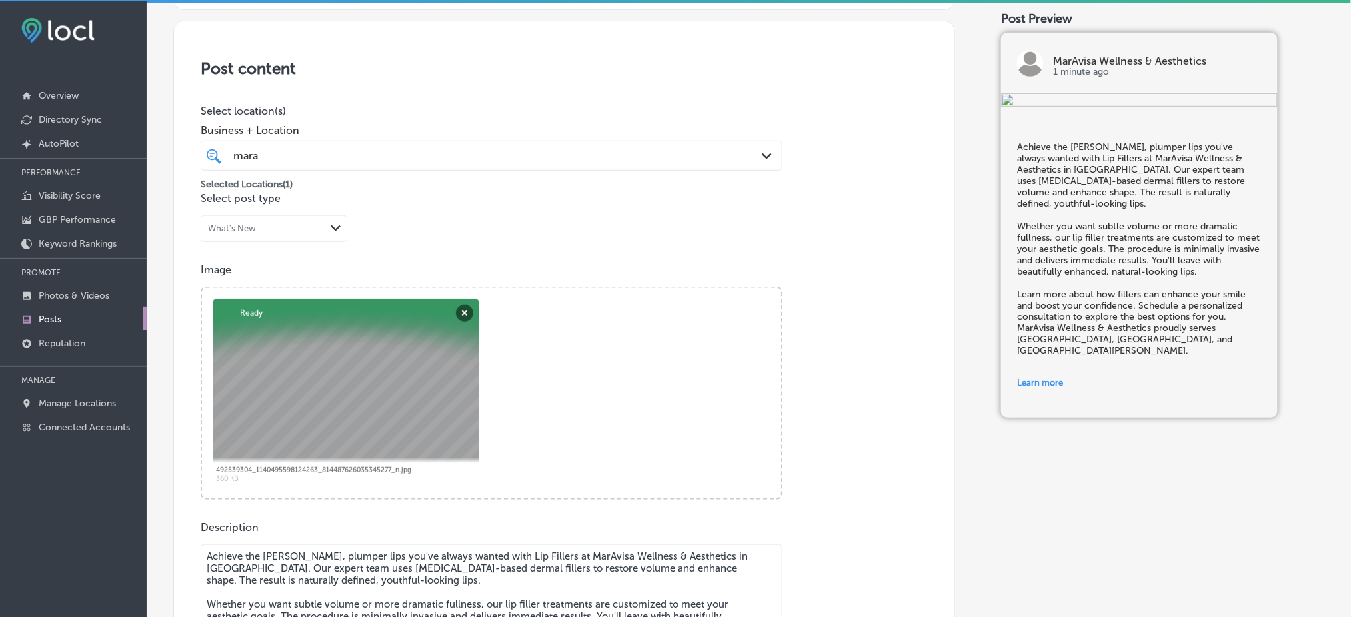
scroll to position [186, 0]
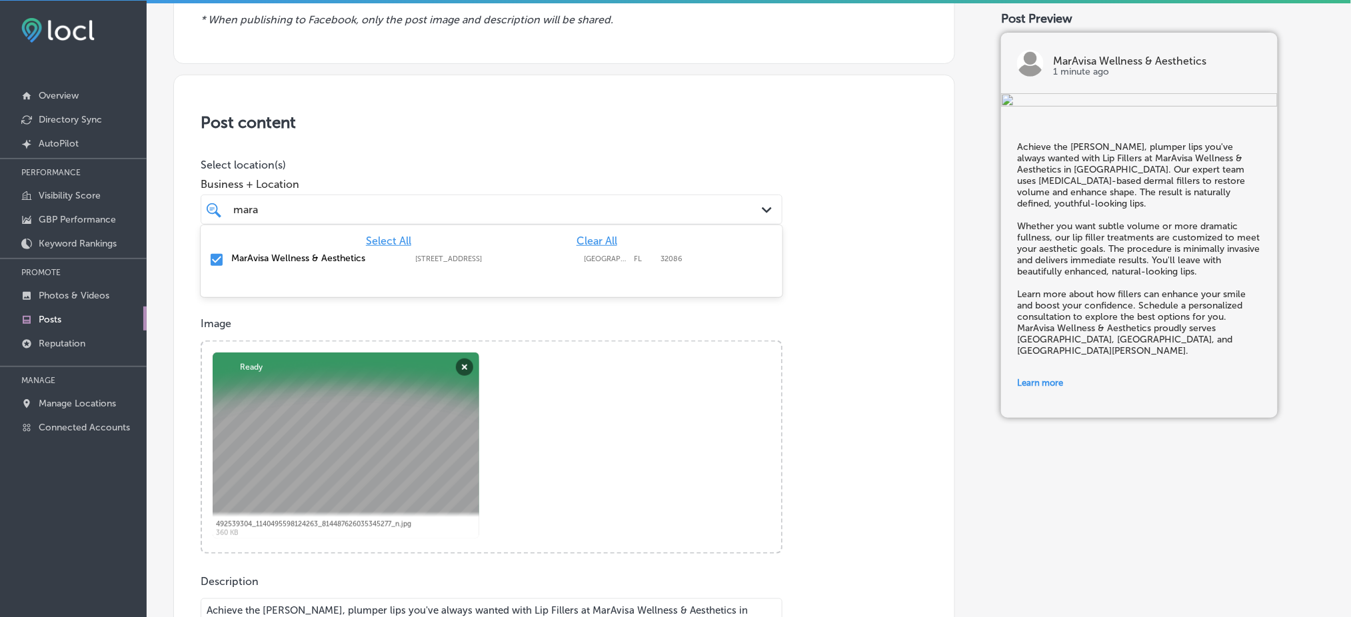
click at [473, 205] on div "[PERSON_NAME]" at bounding box center [465, 210] width 467 height 18
click at [530, 155] on div "Post content Select location(s) Business + Location option [STREET_ADDRESS]. op…" at bounding box center [564, 557] width 782 height 964
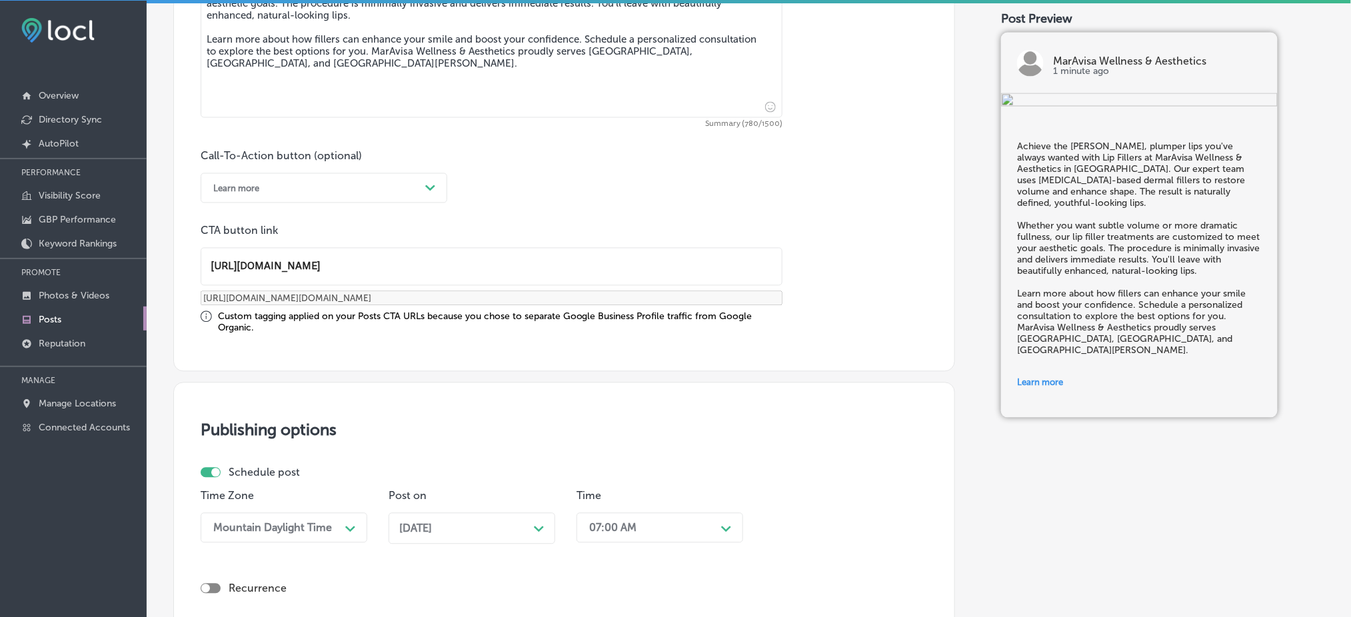
scroll to position [1074, 0]
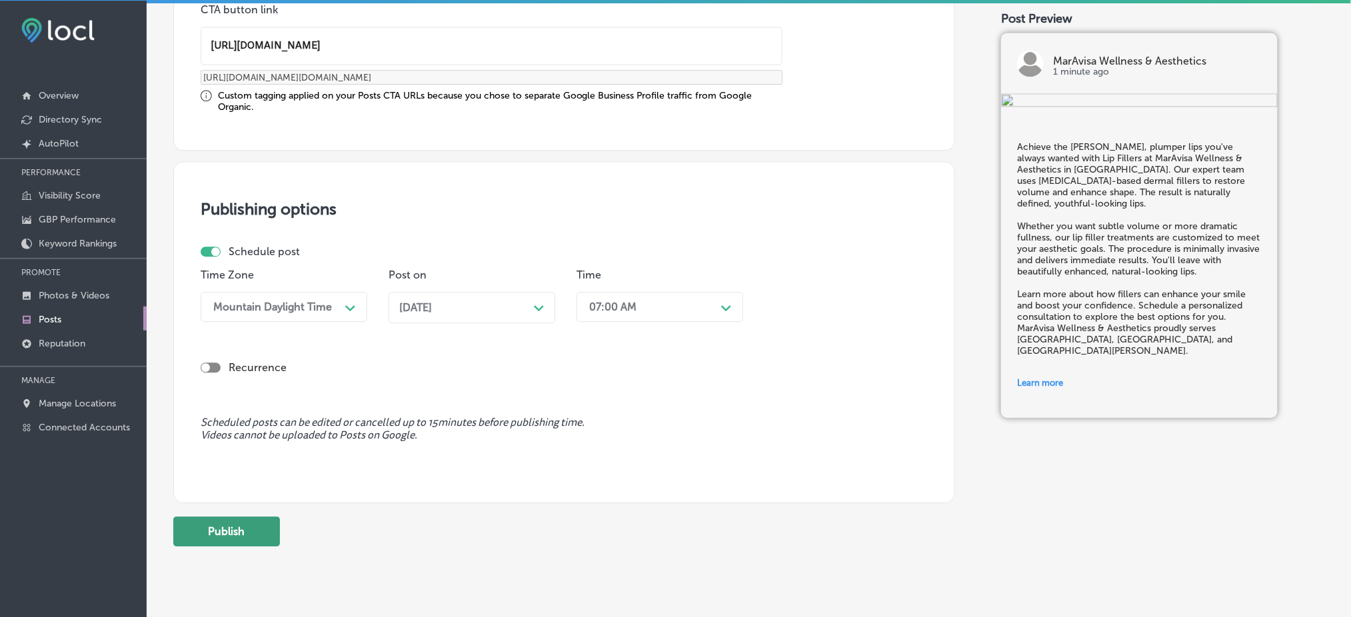
click at [207, 537] on button "Publish" at bounding box center [226, 531] width 107 height 30
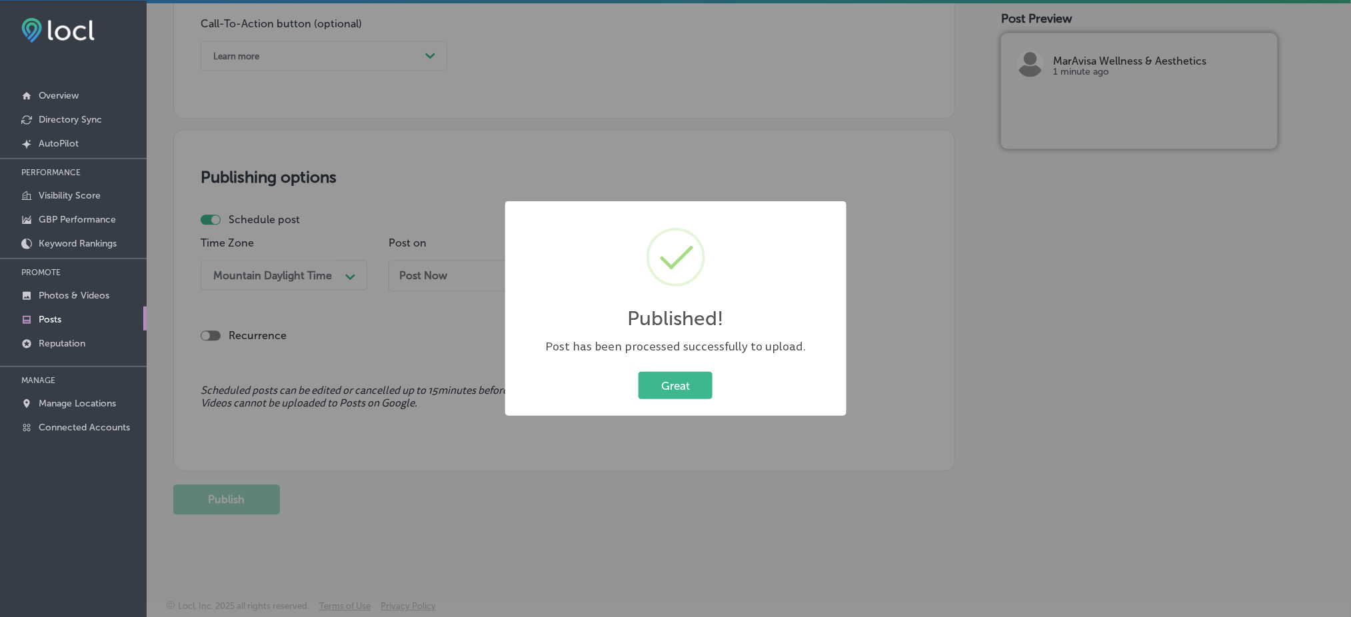
scroll to position [986, 0]
click at [702, 360] on div "Published! × Post has been processed successfully to upload. Great Cancel" at bounding box center [675, 308] width 341 height 215
click at [686, 387] on button "Great" at bounding box center [675, 385] width 74 height 27
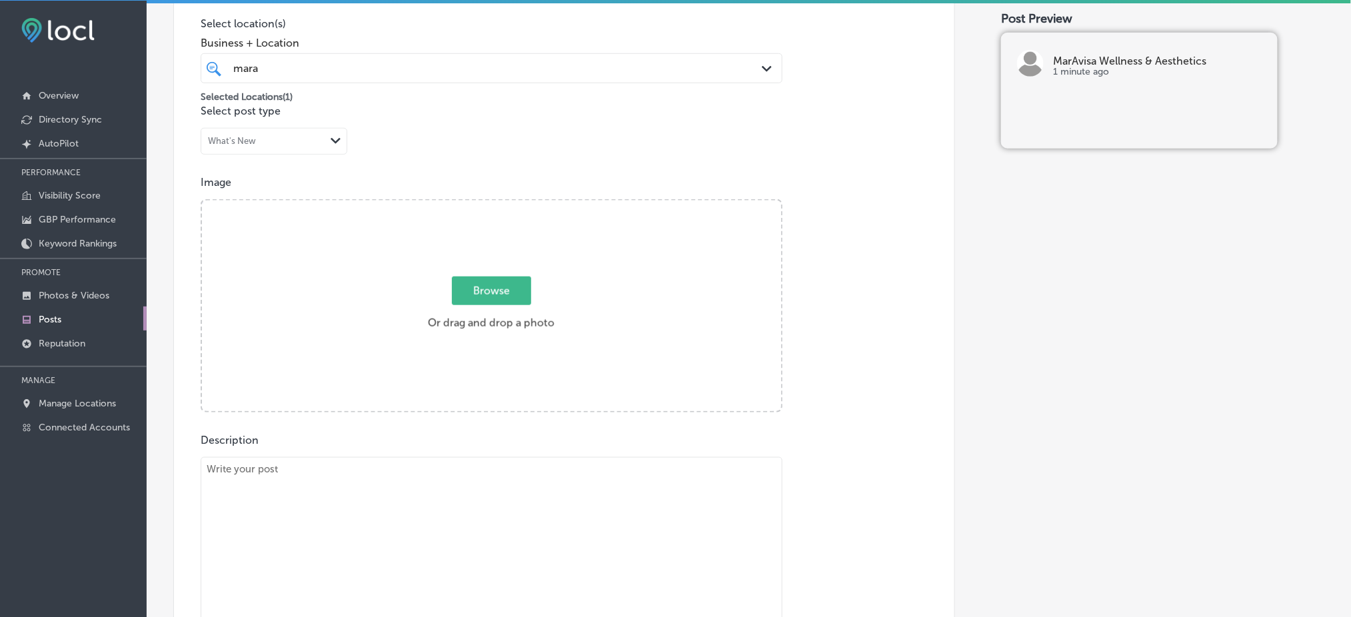
scroll to position [97, 0]
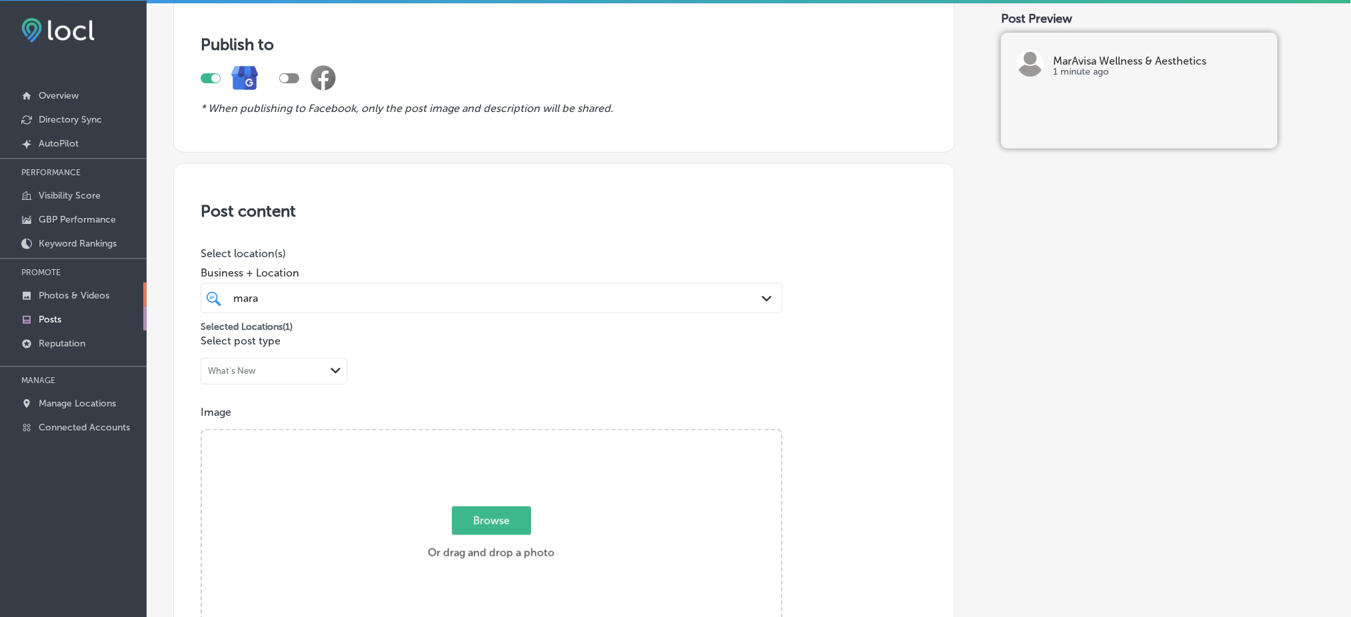
click at [87, 293] on p "Photos & Videos" at bounding box center [74, 295] width 71 height 11
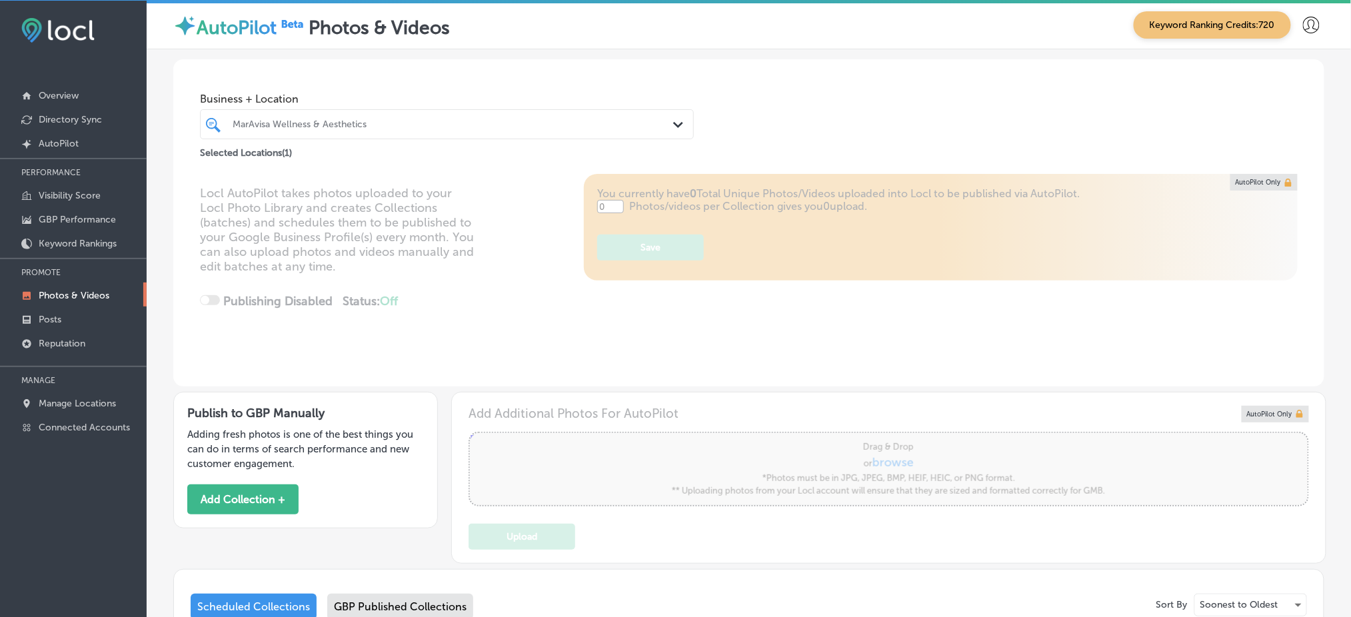
type input "5"
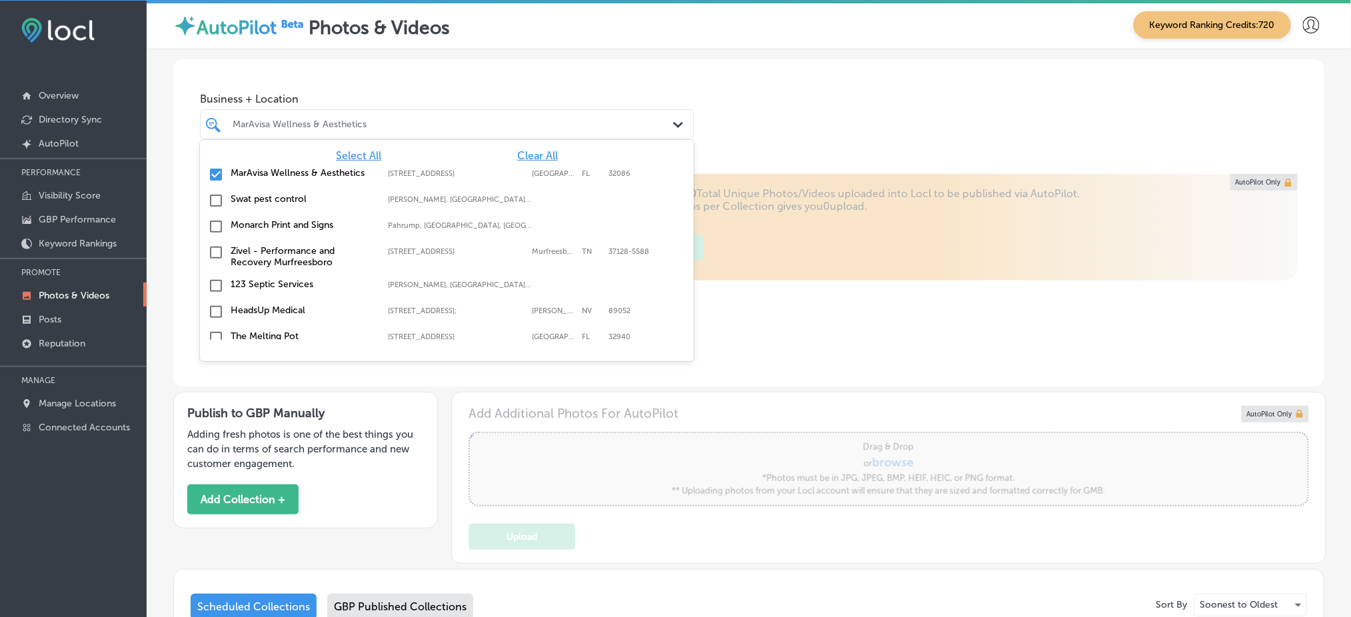
click at [384, 119] on div "MarAvisa Wellness & Aesthetics" at bounding box center [454, 124] width 442 height 11
click at [817, 114] on div "Business + Location option focused, 1 of 146. 146 results available. Use Up and…" at bounding box center [748, 109] width 1151 height 101
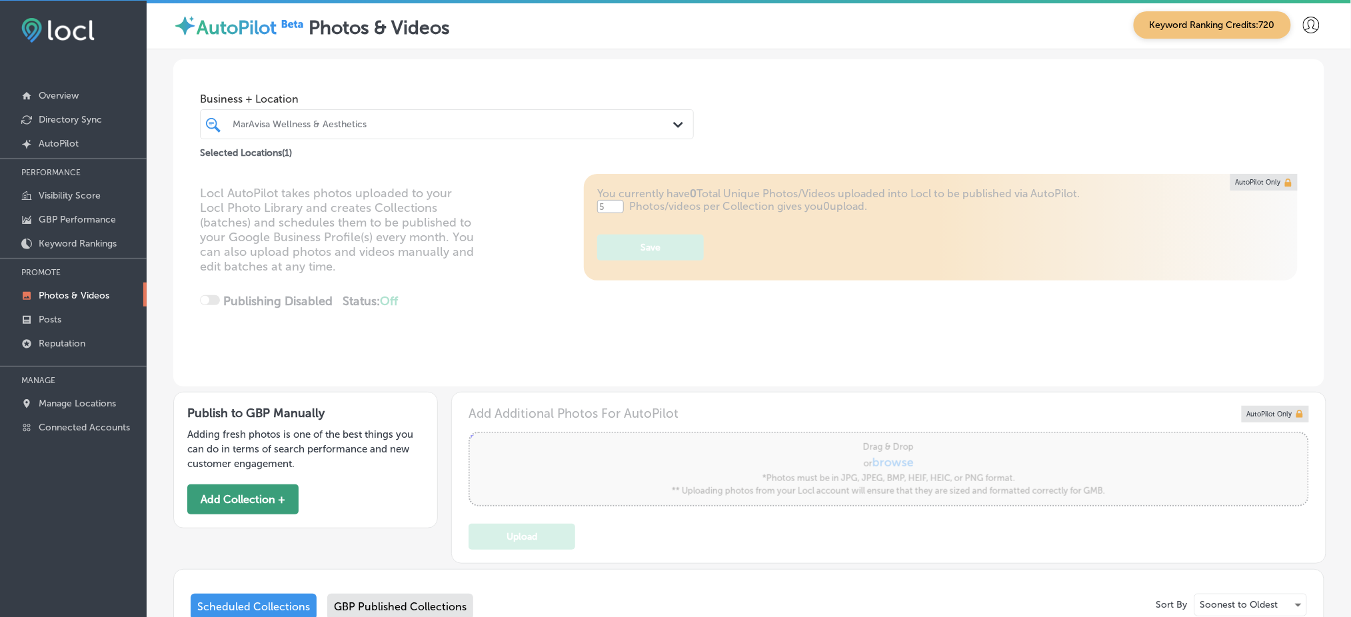
click at [288, 493] on button "Add Collection +" at bounding box center [242, 500] width 111 height 30
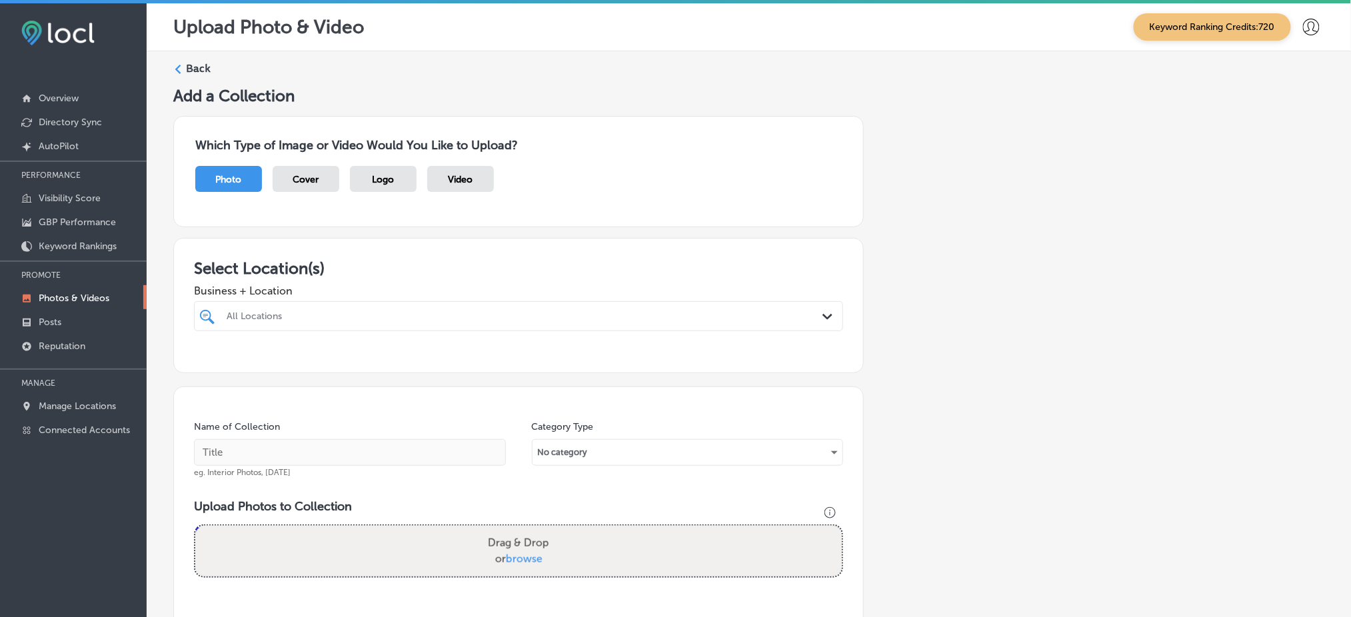
click at [520, 327] on div "All Locations Path Created with Sketch." at bounding box center [518, 316] width 649 height 30
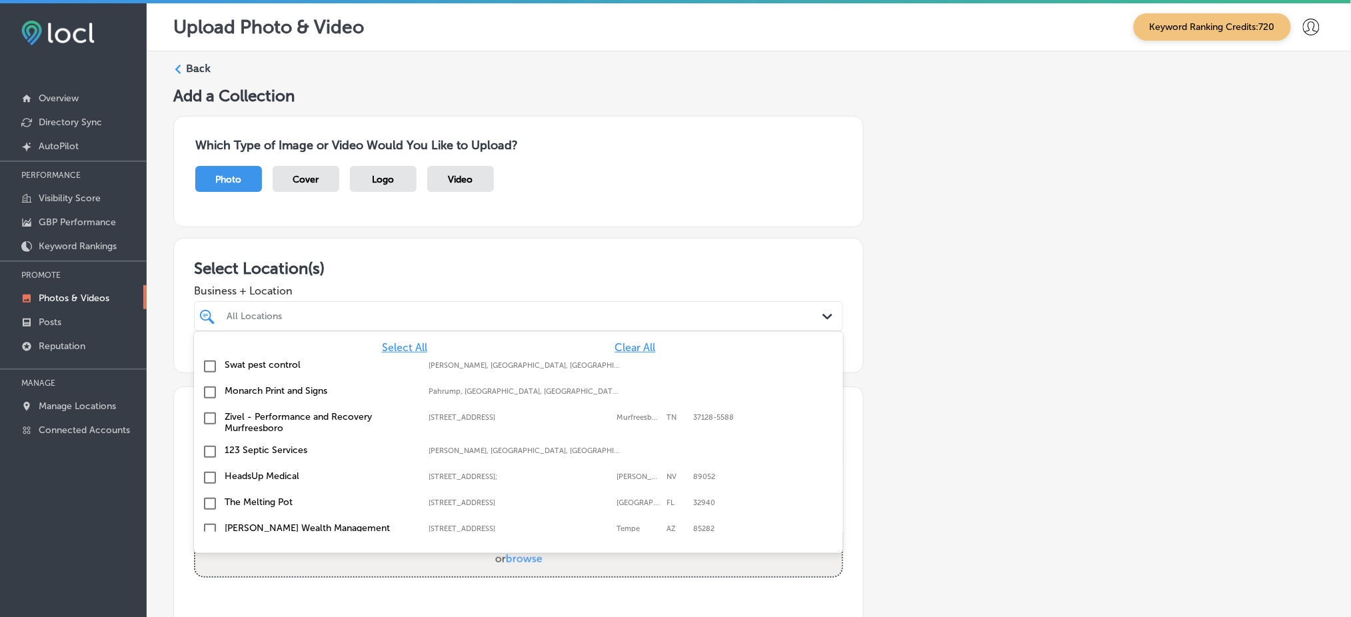
click at [614, 345] on span "Clear All" at bounding box center [634, 347] width 41 height 13
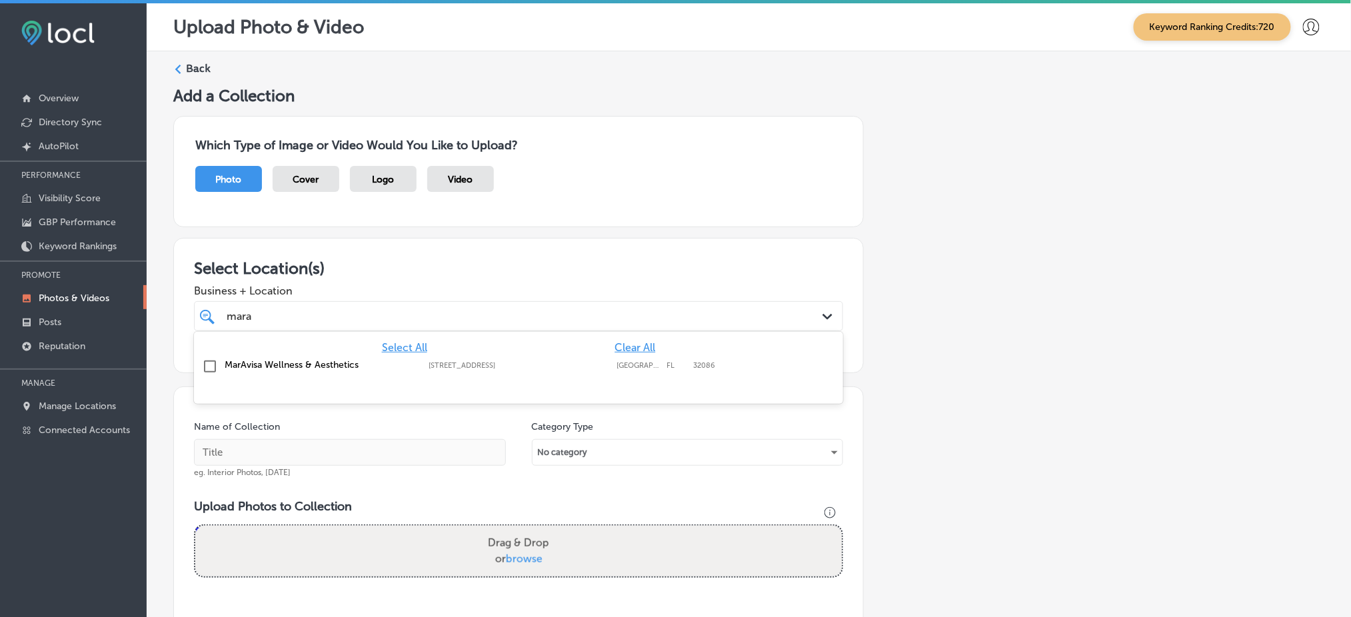
click at [552, 363] on label "[STREET_ADDRESS]" at bounding box center [519, 365] width 181 height 9
type input "mara"
click at [922, 345] on div "Add a Collection Which Type of Image or Video Would You Like to Upload? Photo C…" at bounding box center [748, 458] width 1151 height 745
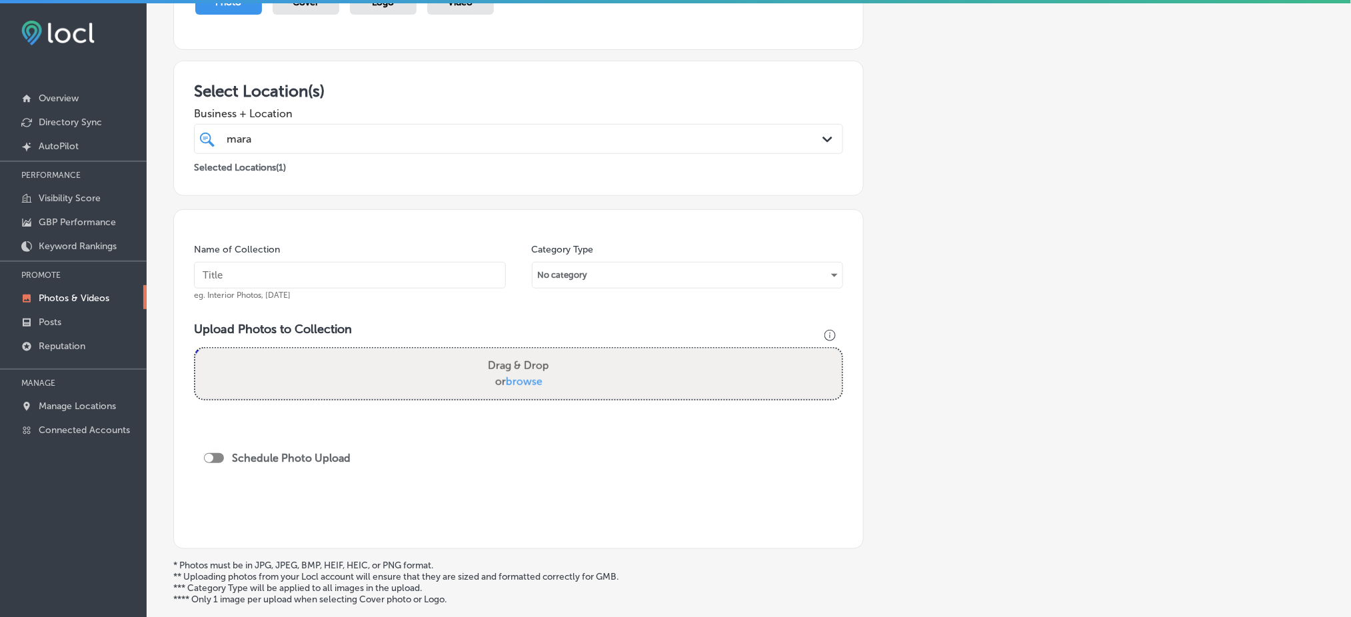
scroll to position [89, 0]
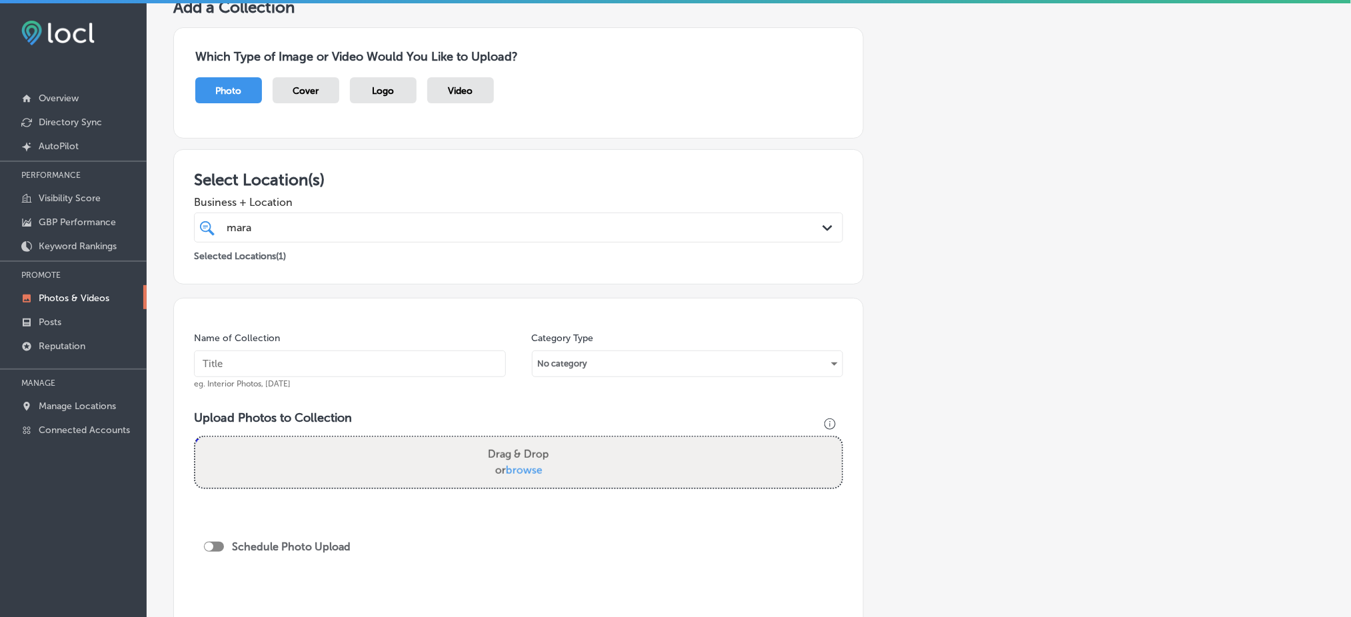
click at [399, 357] on input "text" at bounding box center [350, 364] width 312 height 27
type input "MarAvisa-Wellness-&-Aesthetics"
click at [396, 359] on input "MarAvisa-Wellness-&-Aesthetics" at bounding box center [350, 364] width 312 height 27
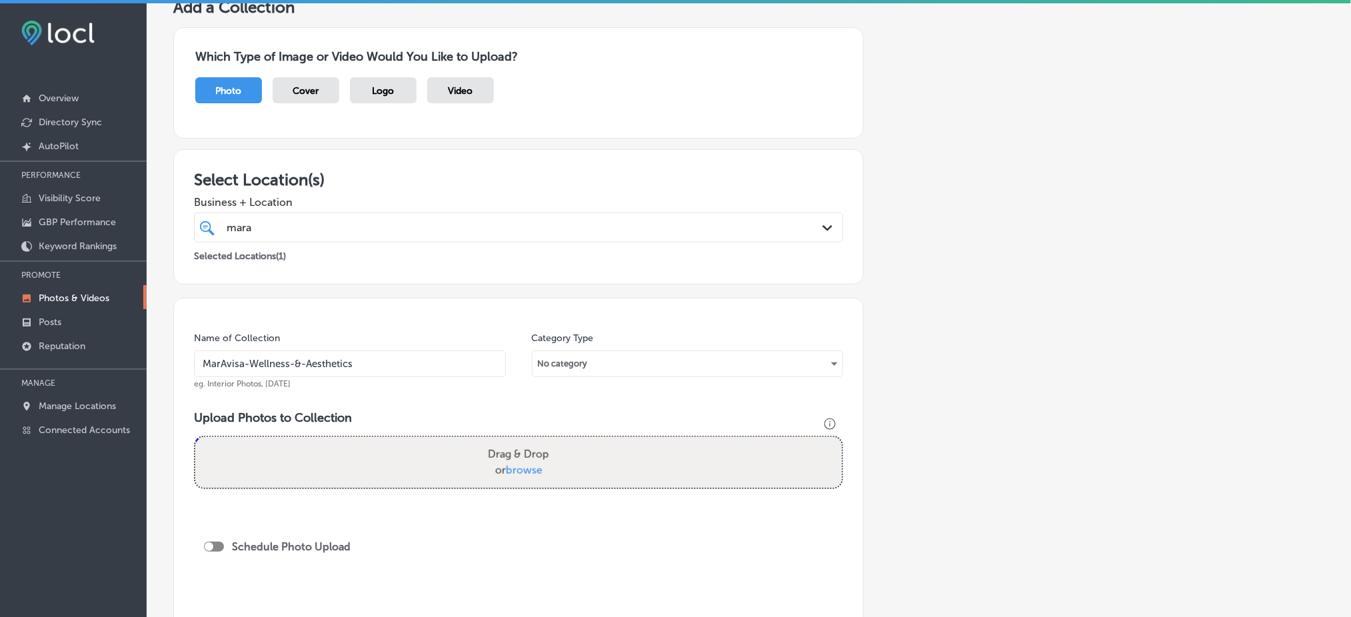
click at [475, 419] on h3 "Upload Photos to Collection" at bounding box center [518, 418] width 649 height 15
click at [520, 445] on label "Drag & Drop or browse" at bounding box center [519, 462] width 72 height 43
click at [520, 441] on input "Drag & Drop or browse" at bounding box center [518, 439] width 646 height 4
type input "C:\fakepath\MarAvisa Wellness (83).jpg"
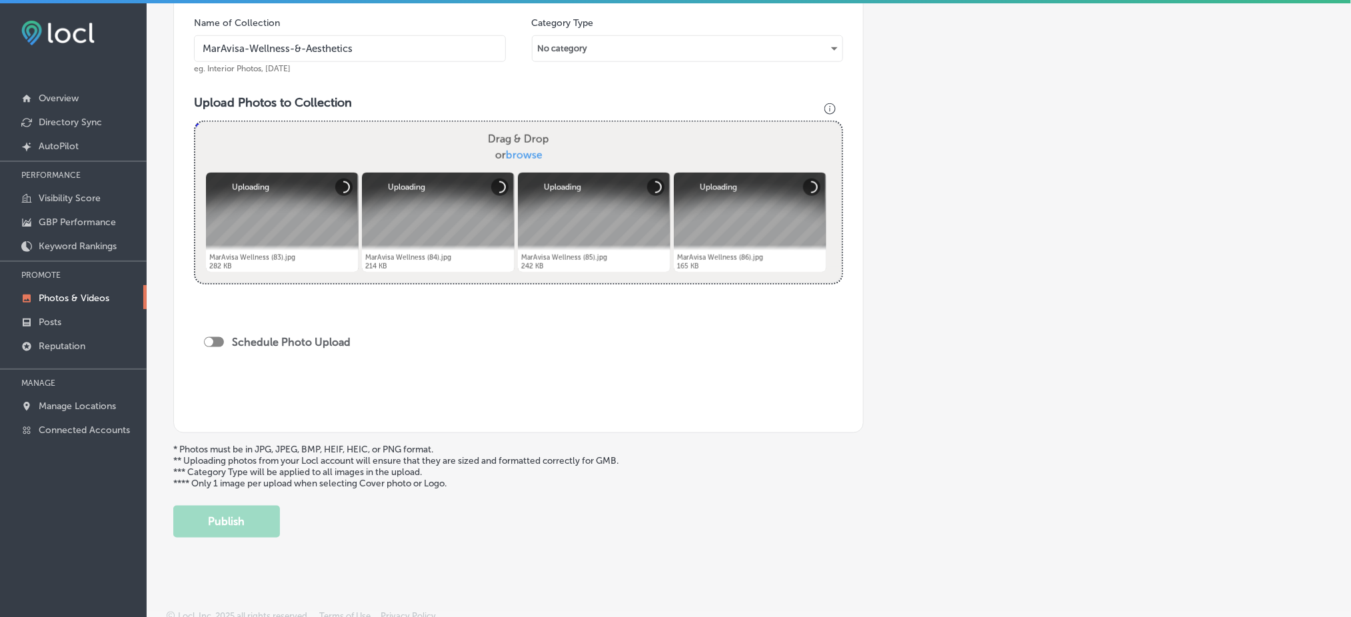
scroll to position [407, 0]
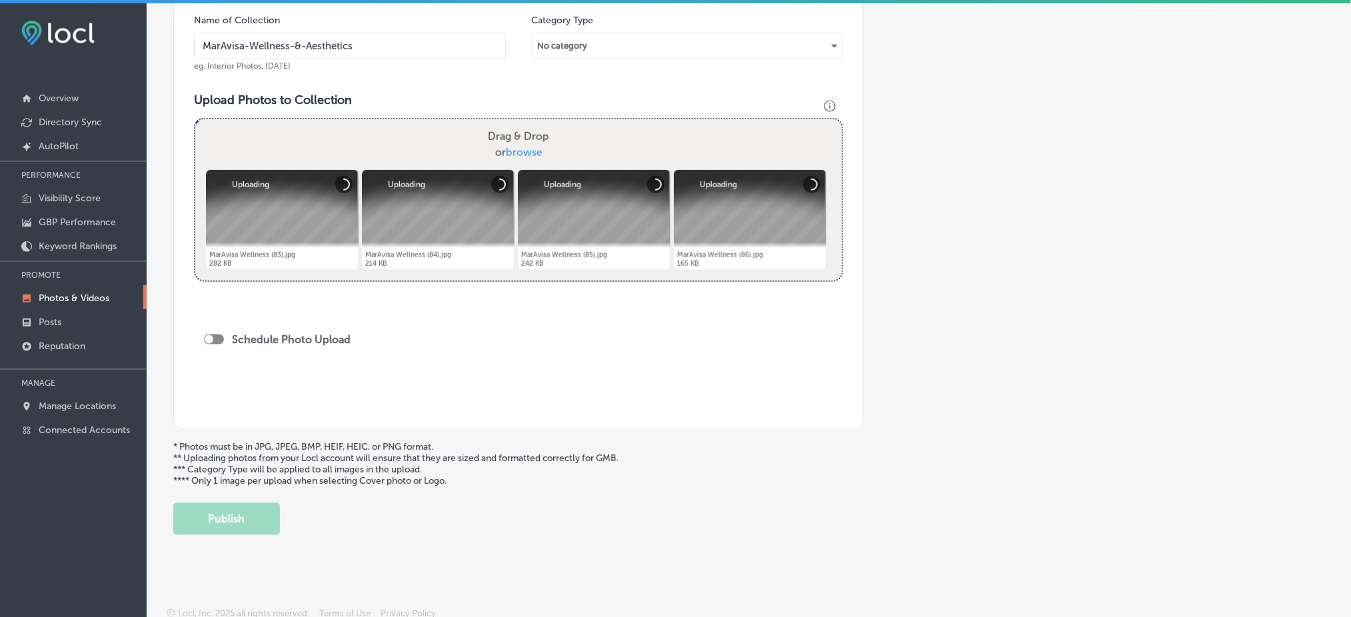
click at [221, 337] on div at bounding box center [214, 340] width 20 height 10
checkbox input "true"
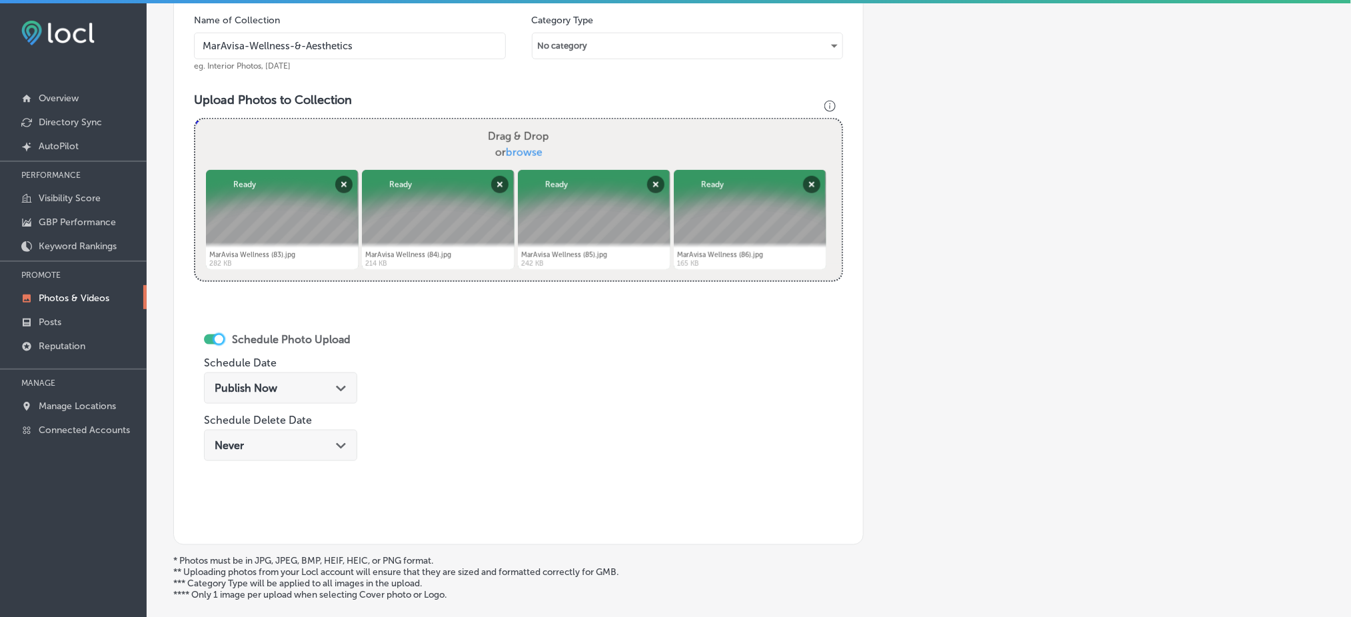
click at [303, 392] on div "Publish Now Path Created with Sketch." at bounding box center [281, 388] width 132 height 13
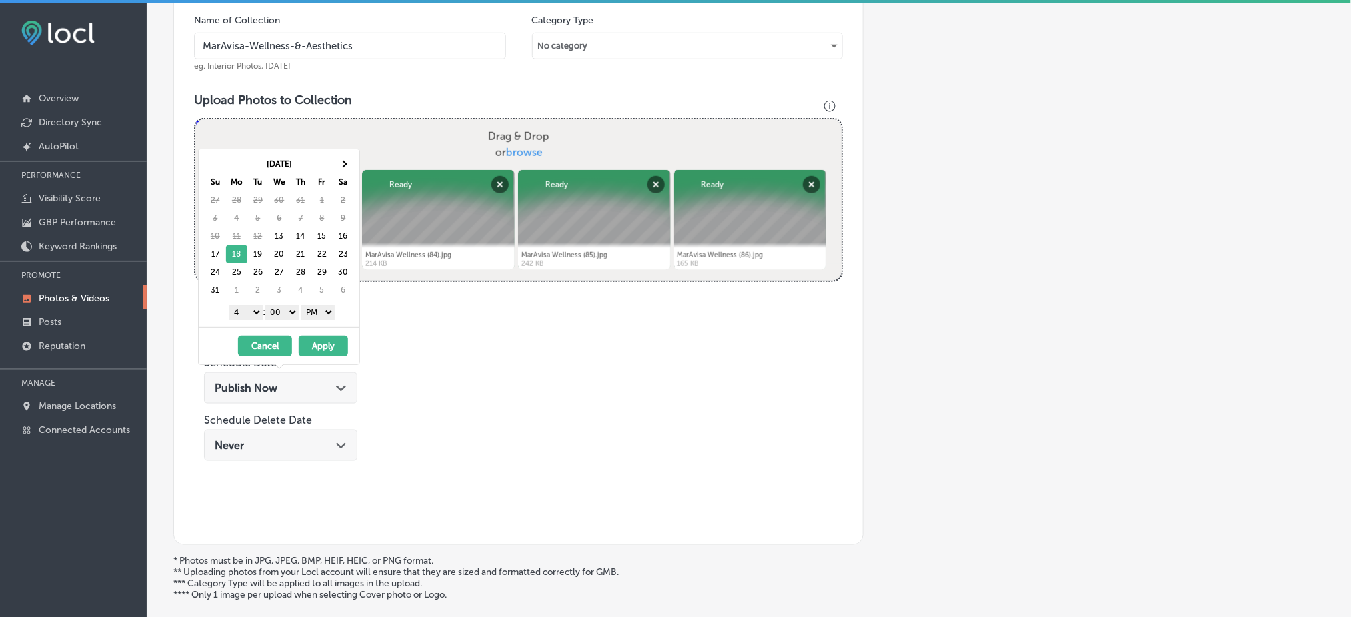
click at [257, 309] on select "1 2 3 4 5 6 7 8 9 10 11 12" at bounding box center [245, 312] width 33 height 15
click at [327, 349] on button "Apply" at bounding box center [323, 346] width 49 height 21
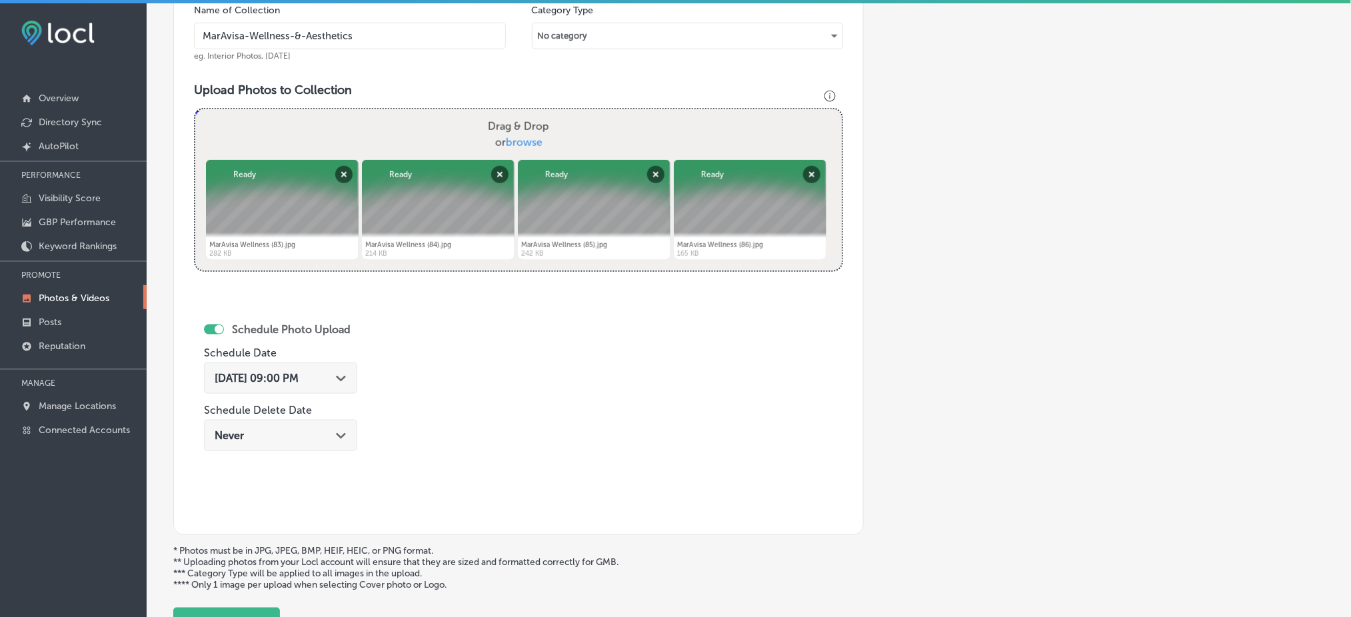
scroll to position [167, 0]
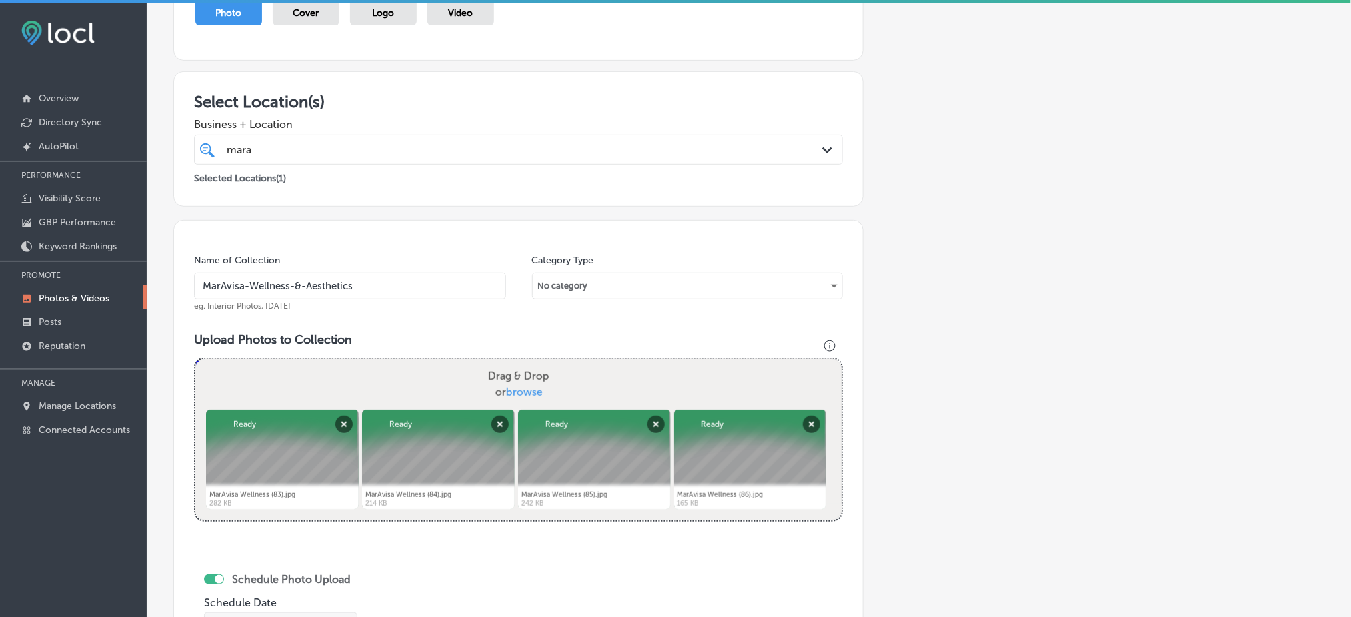
click at [371, 284] on input "MarAvisa-Wellness-&-Aesthetics" at bounding box center [350, 286] width 312 height 27
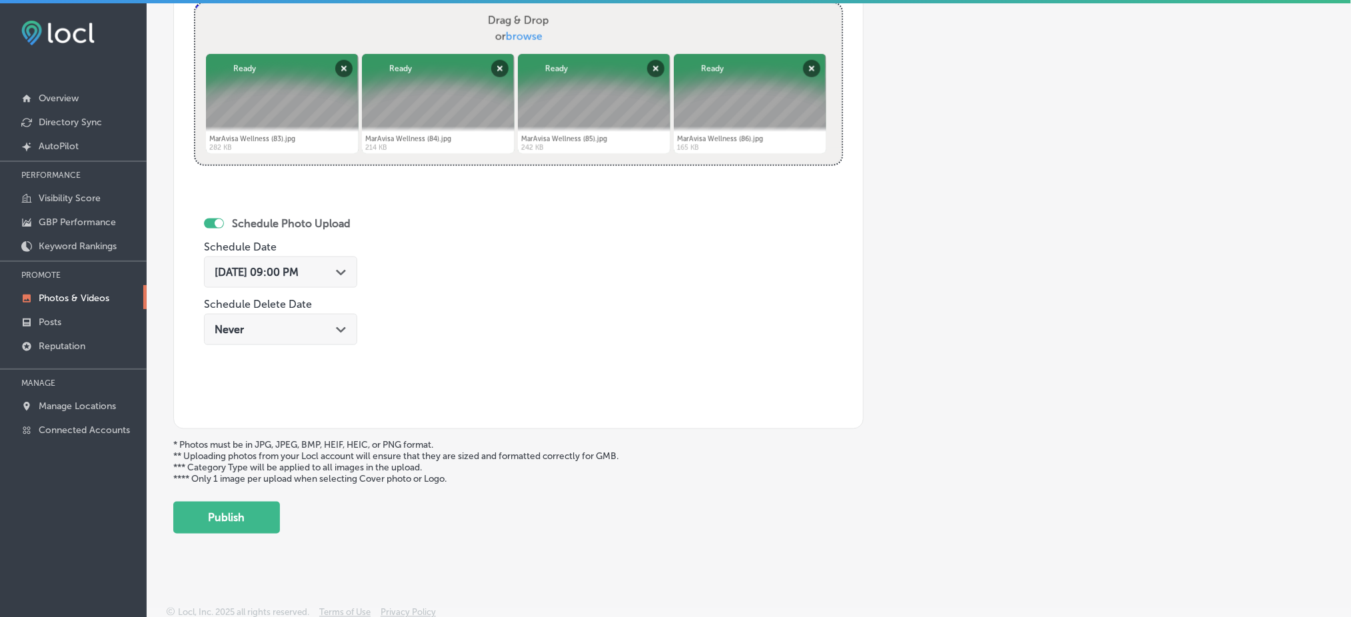
scroll to position [3, 0]
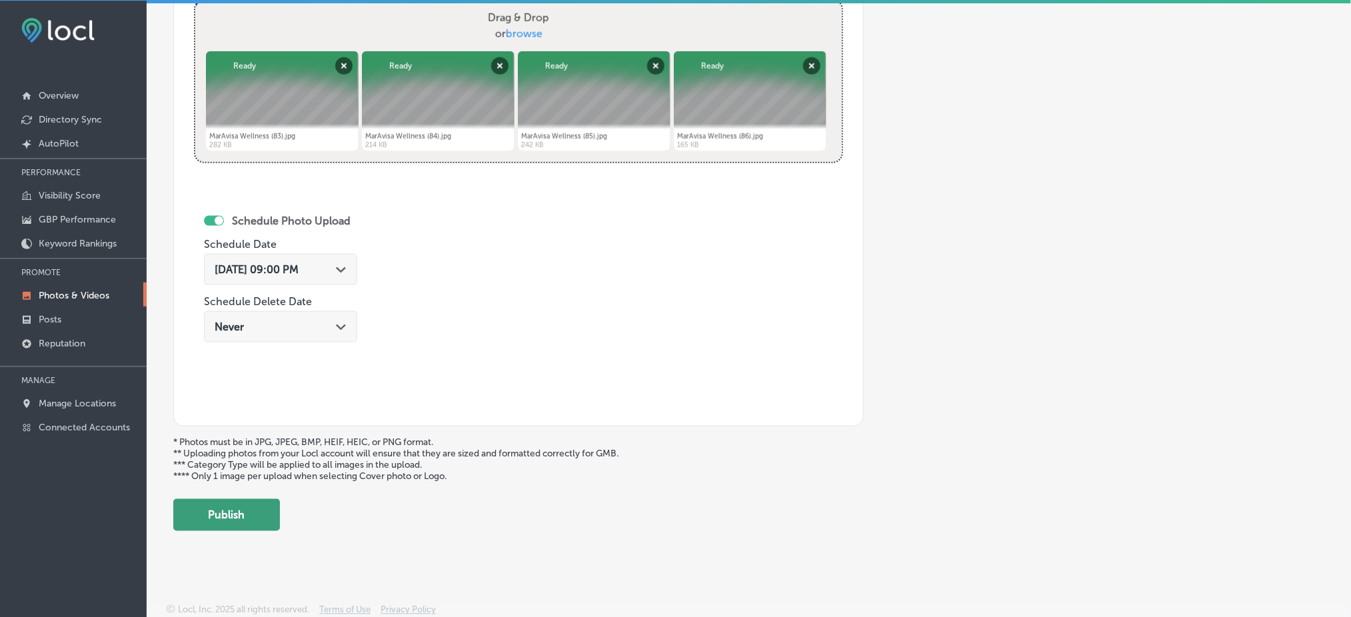
click at [249, 505] on button "Publish" at bounding box center [226, 515] width 107 height 32
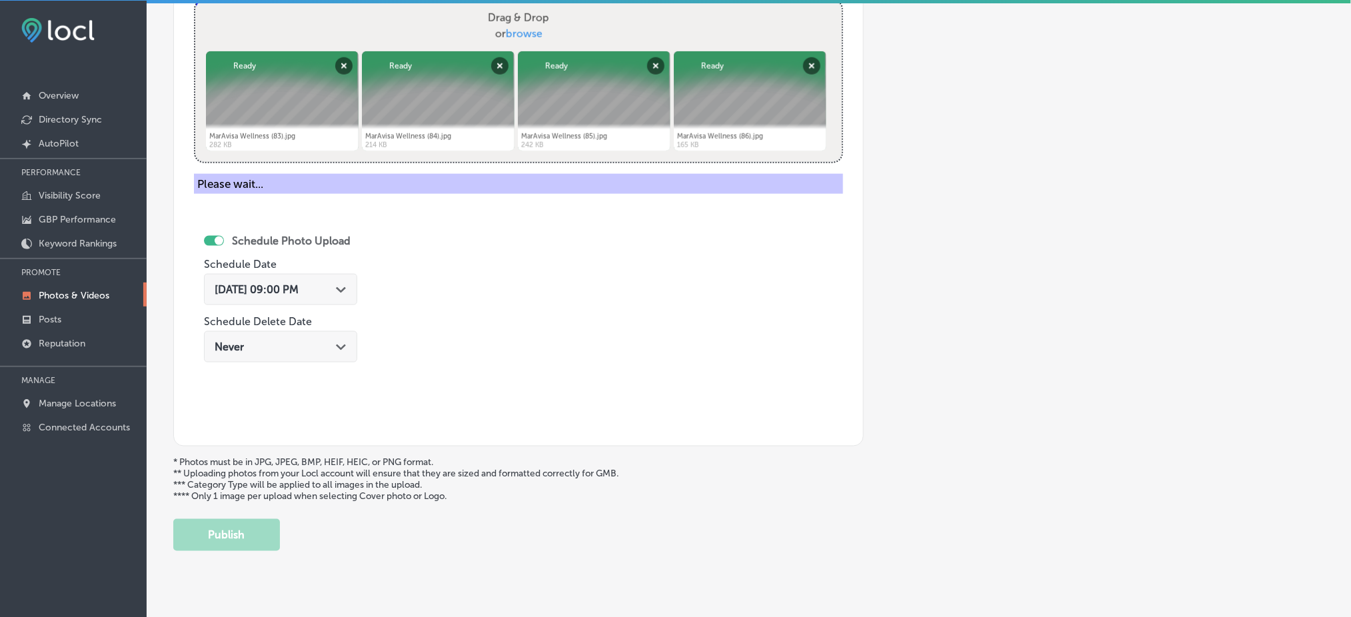
scroll to position [411, 0]
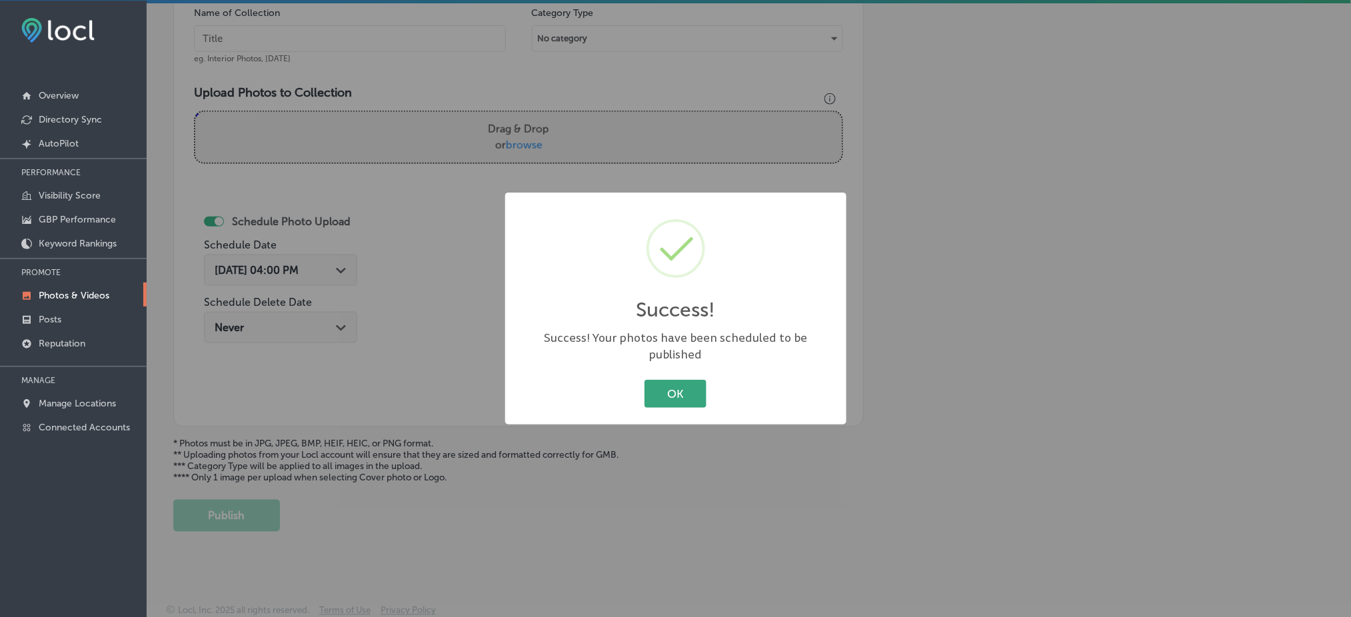
click at [673, 384] on button "OK" at bounding box center [675, 393] width 62 height 27
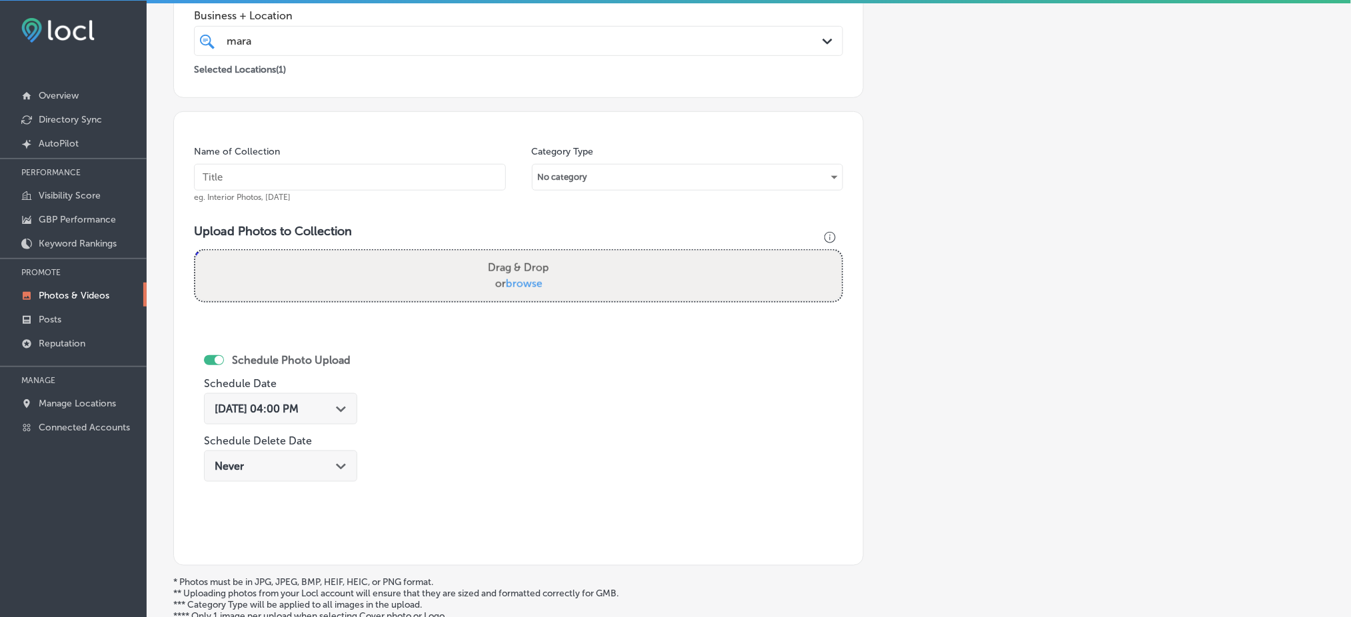
scroll to position [233, 0]
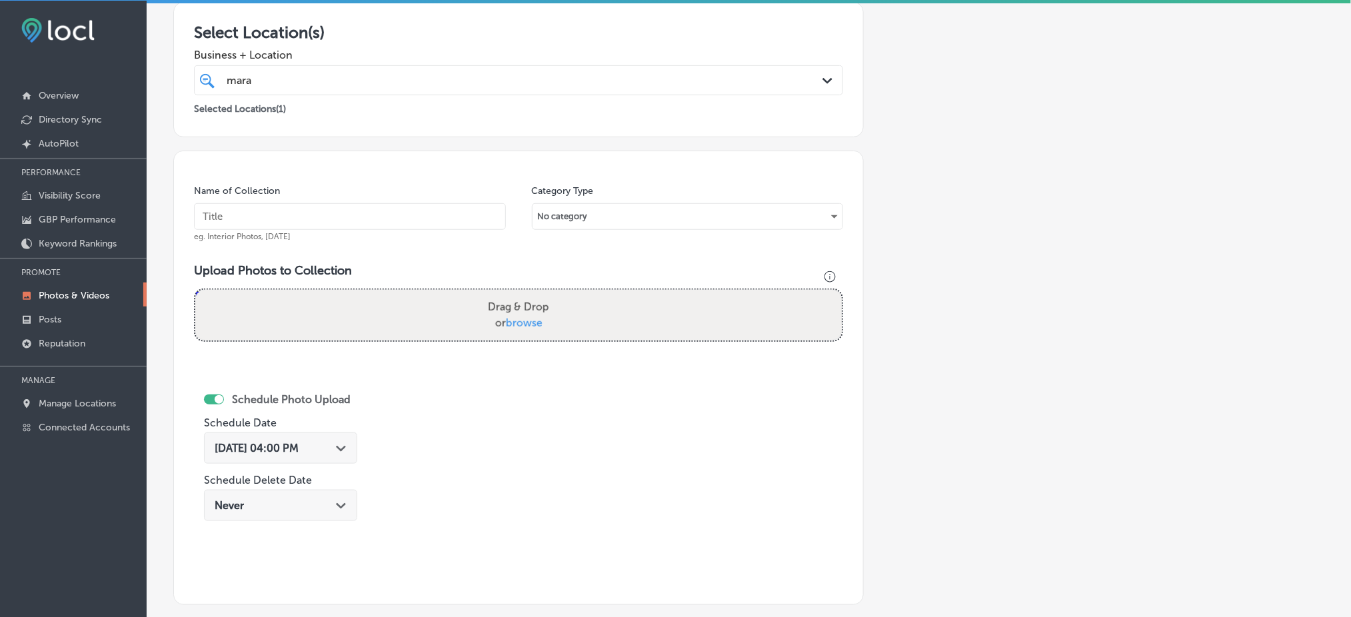
click at [402, 218] on input "text" at bounding box center [350, 216] width 312 height 27
paste input "MarAvisa-Wellness-&-Aesthetics"
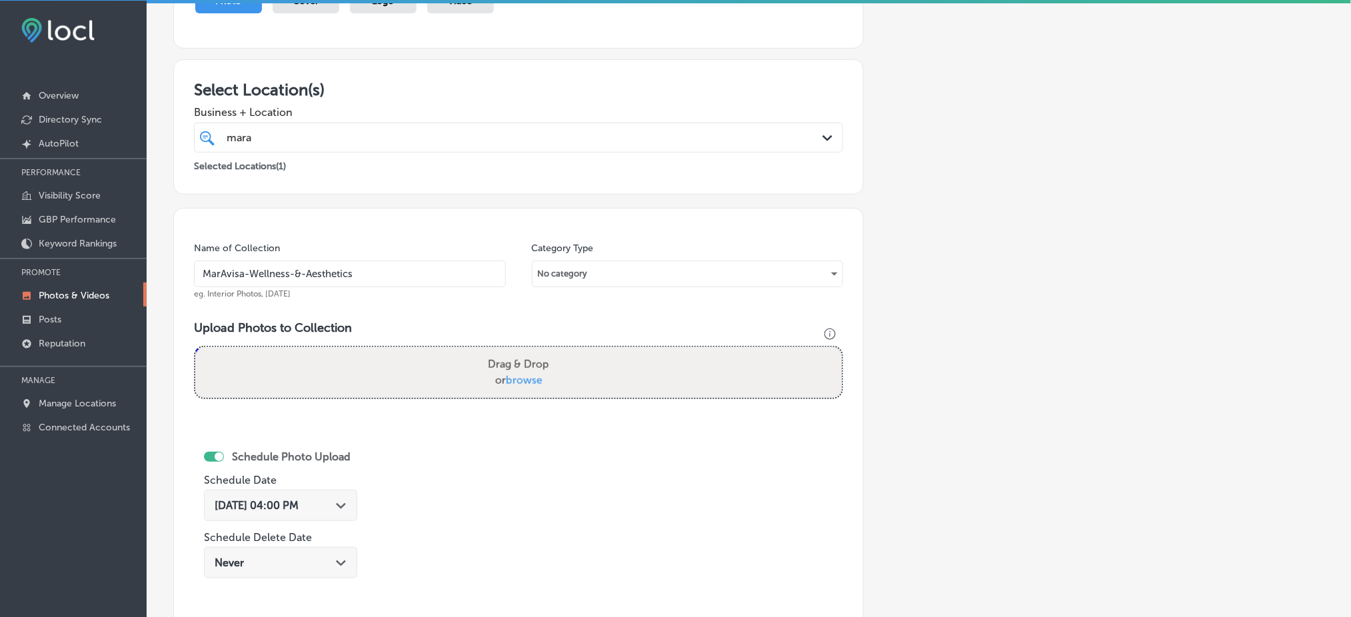
scroll to position [145, 0]
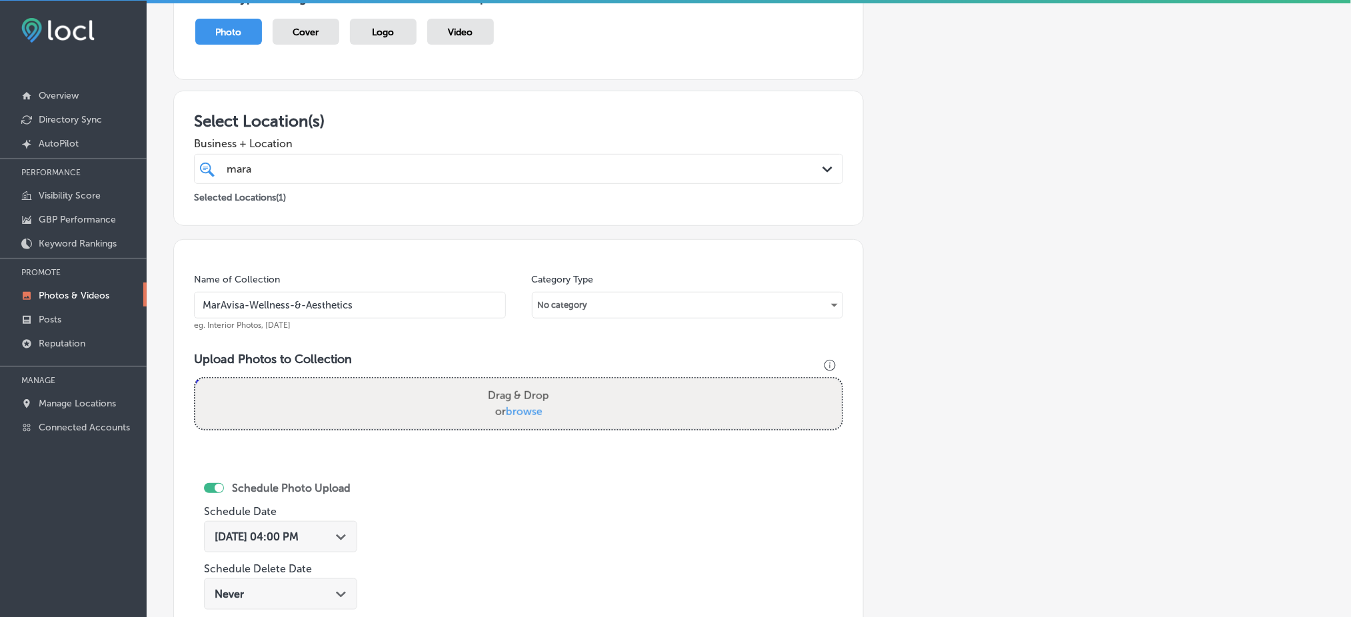
type input "MarAvisa-Wellness-&-Aesthetics"
click at [419, 160] on div "[PERSON_NAME]" at bounding box center [489, 169] width 528 height 18
click at [445, 113] on h3 "Select Location(s)" at bounding box center [518, 120] width 649 height 19
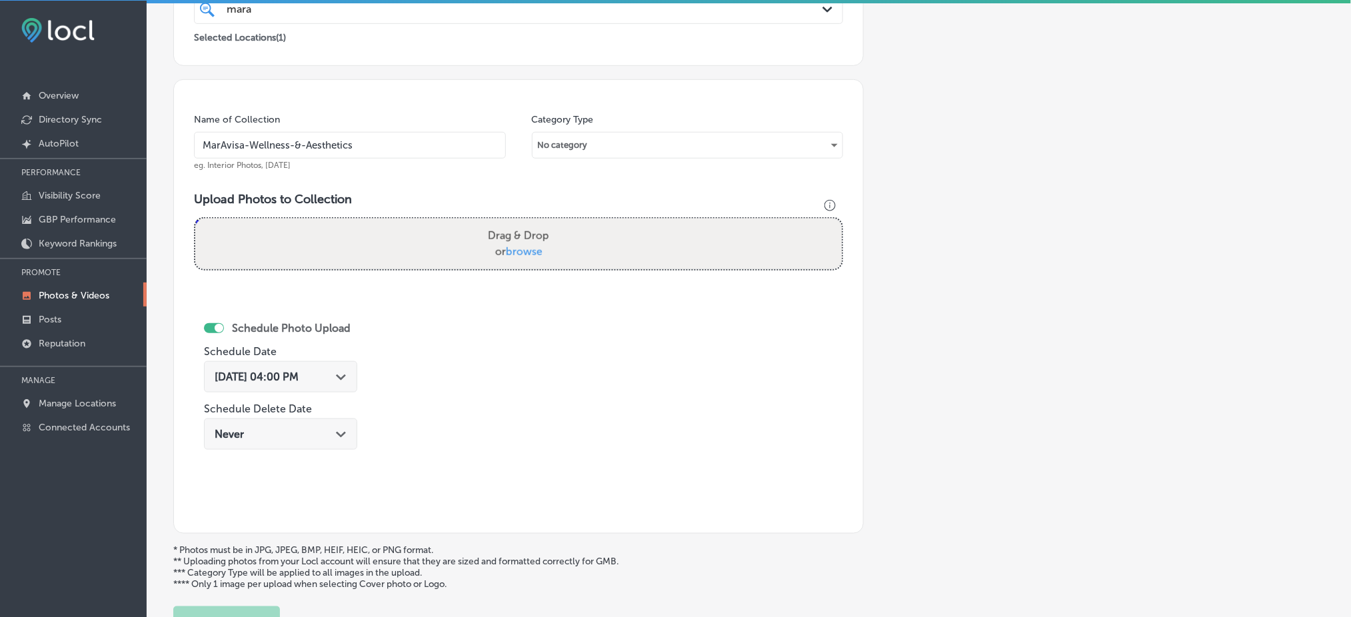
scroll to position [323, 0]
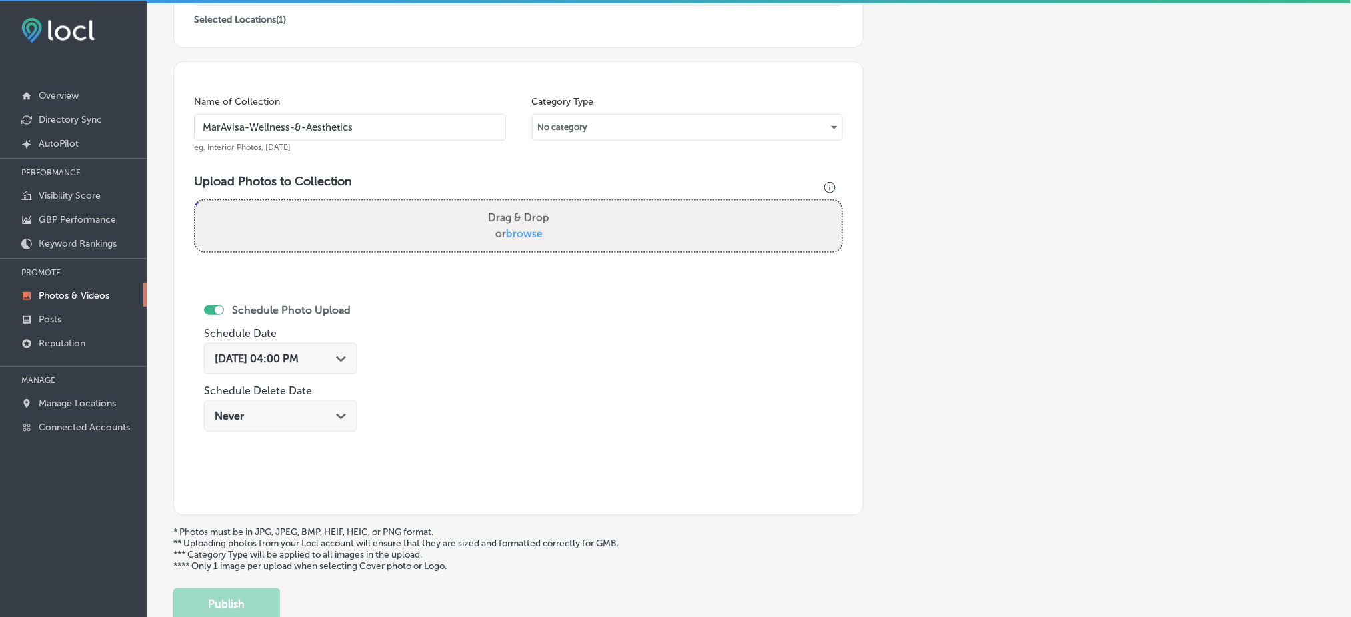
click at [486, 211] on label "Drag & Drop or browse" at bounding box center [519, 226] width 72 height 43
click at [486, 205] on input "Drag & Drop or browse" at bounding box center [518, 203] width 646 height 4
type input "C:\fakepath\MarAvisa Wellness (87).jpg"
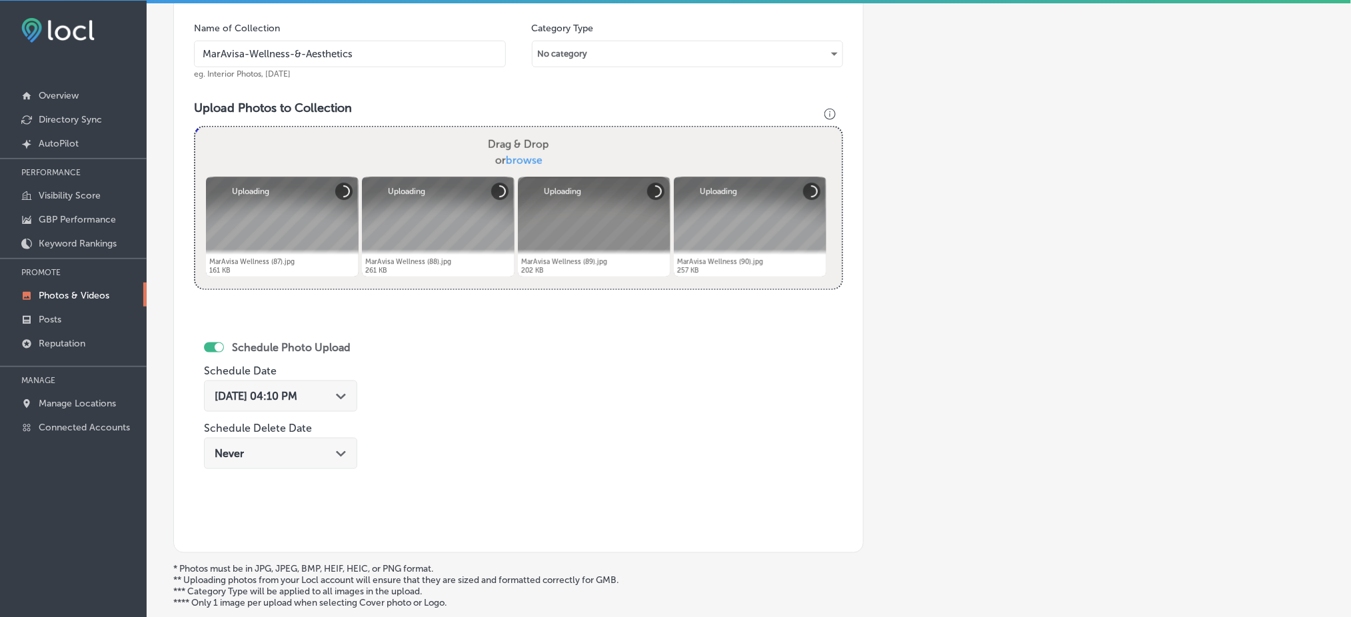
scroll to position [411, 0]
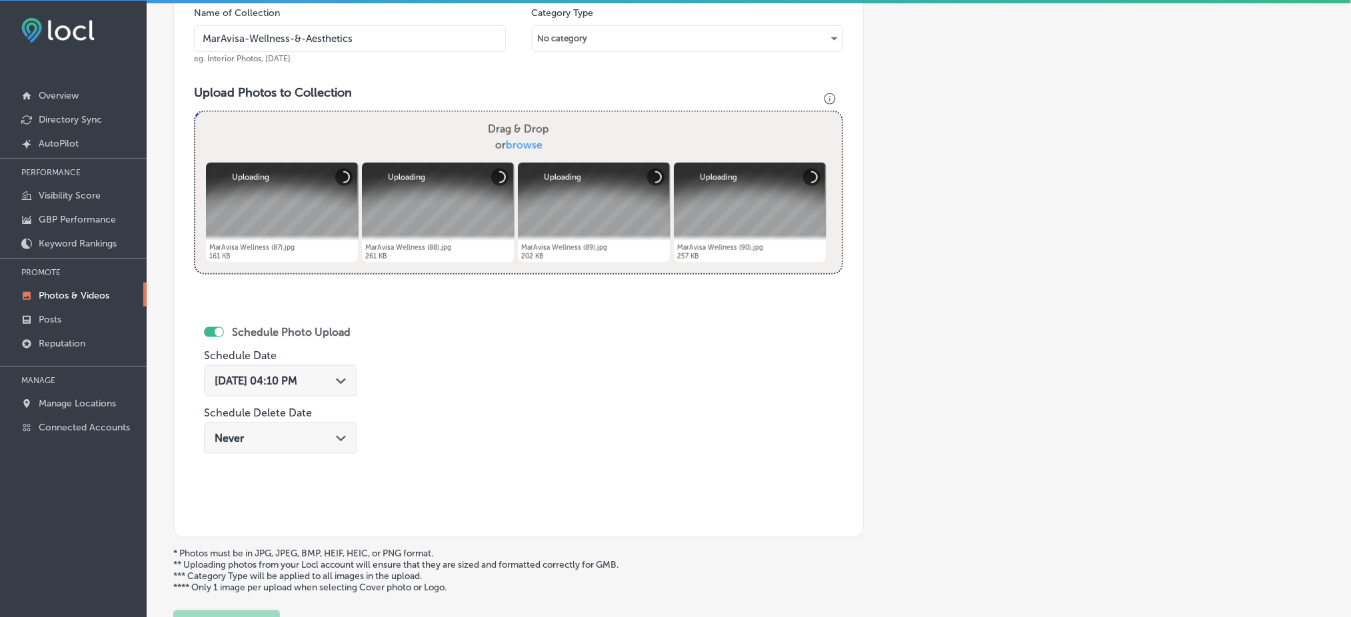
click at [297, 375] on span "[DATE] 04:10 PM" at bounding box center [256, 381] width 83 height 13
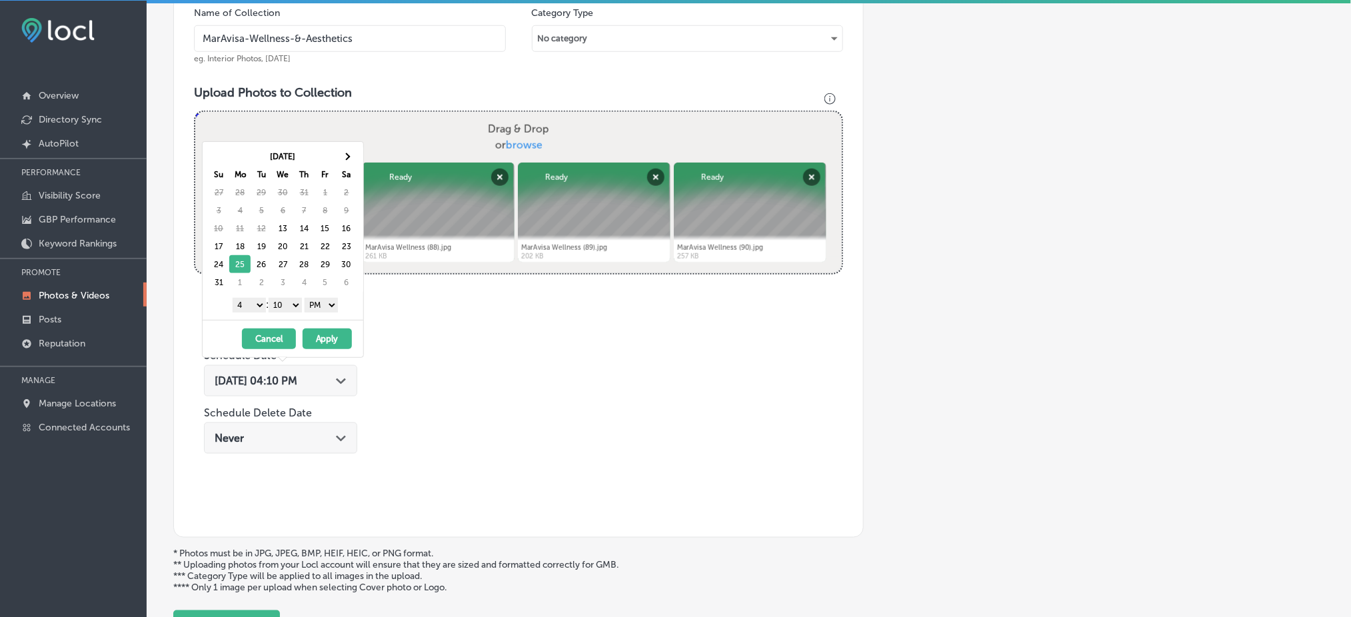
click at [283, 307] on select "00 10 20 30 40 50" at bounding box center [285, 305] width 33 height 15
click at [251, 302] on select "1 2 3 4 5 6 7 8 9 10 11 12" at bounding box center [249, 305] width 33 height 15
click at [326, 337] on button "Apply" at bounding box center [327, 339] width 49 height 21
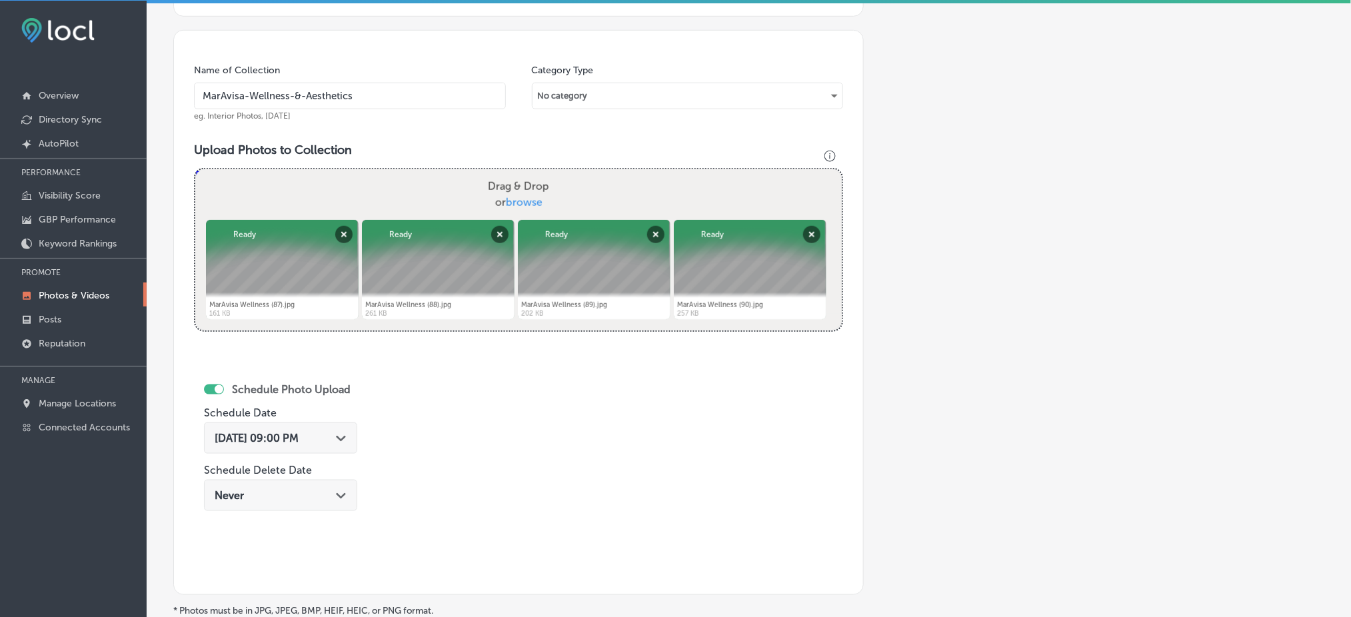
scroll to position [323, 0]
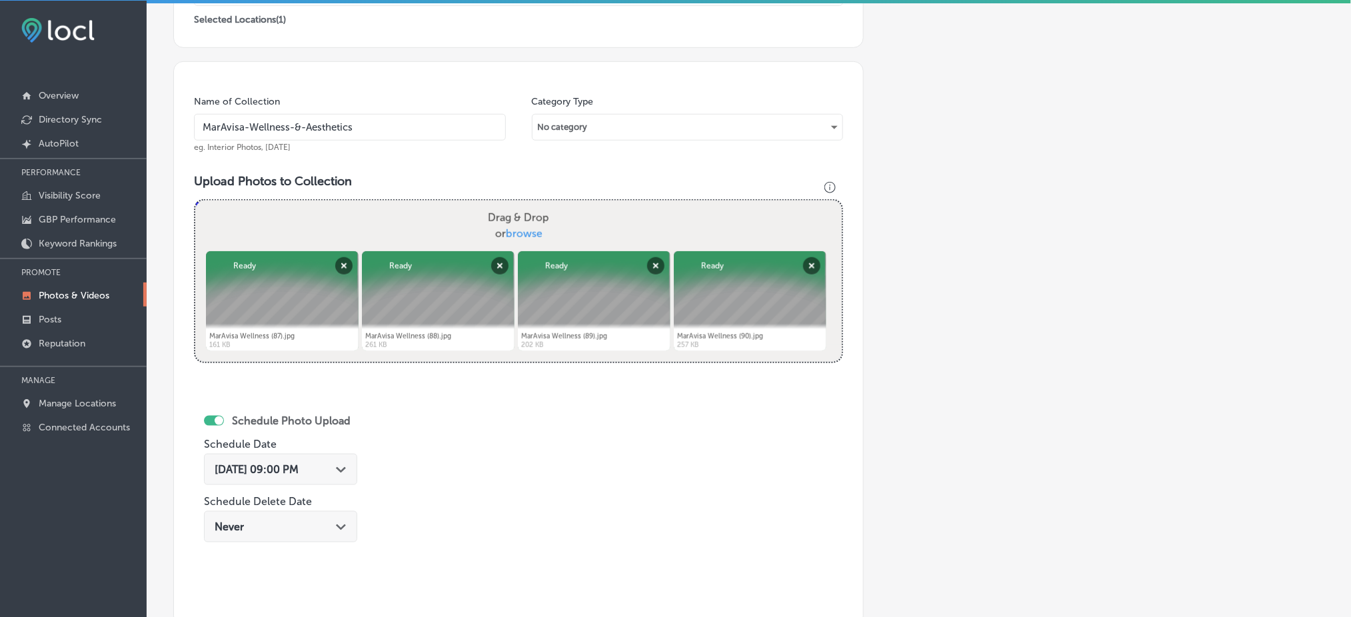
click at [334, 136] on input "MarAvisa-Wellness-&-Aesthetics" at bounding box center [350, 127] width 312 height 27
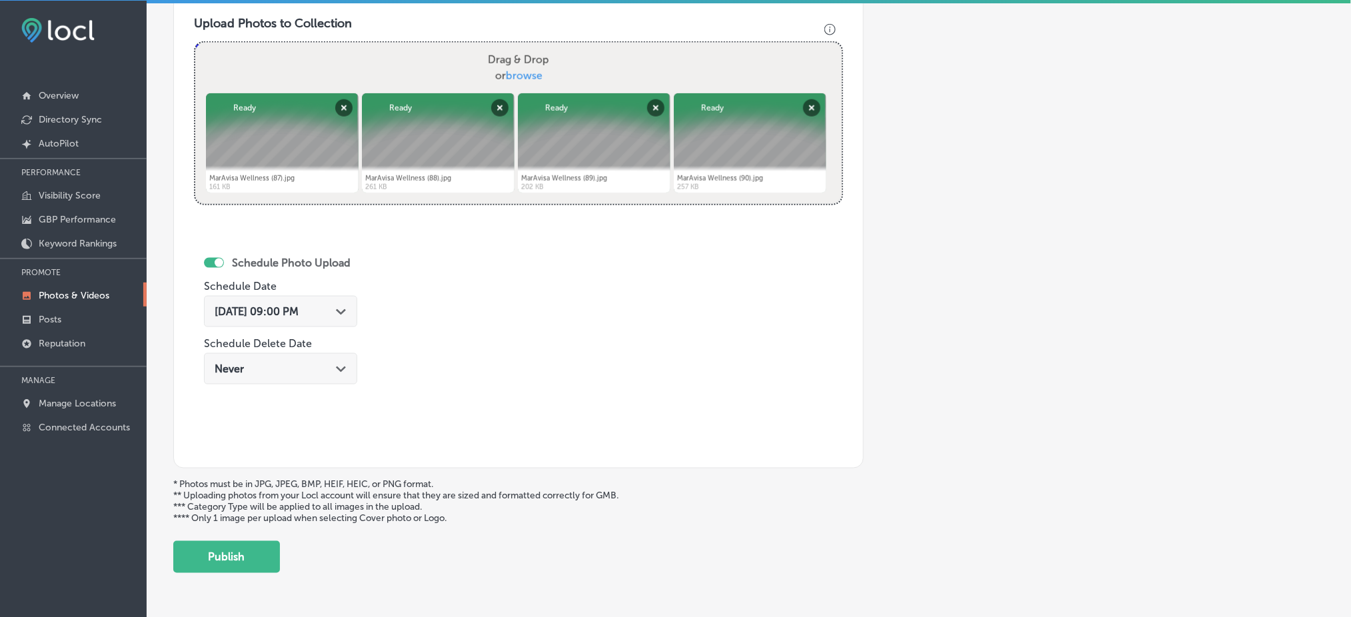
scroll to position [522, 0]
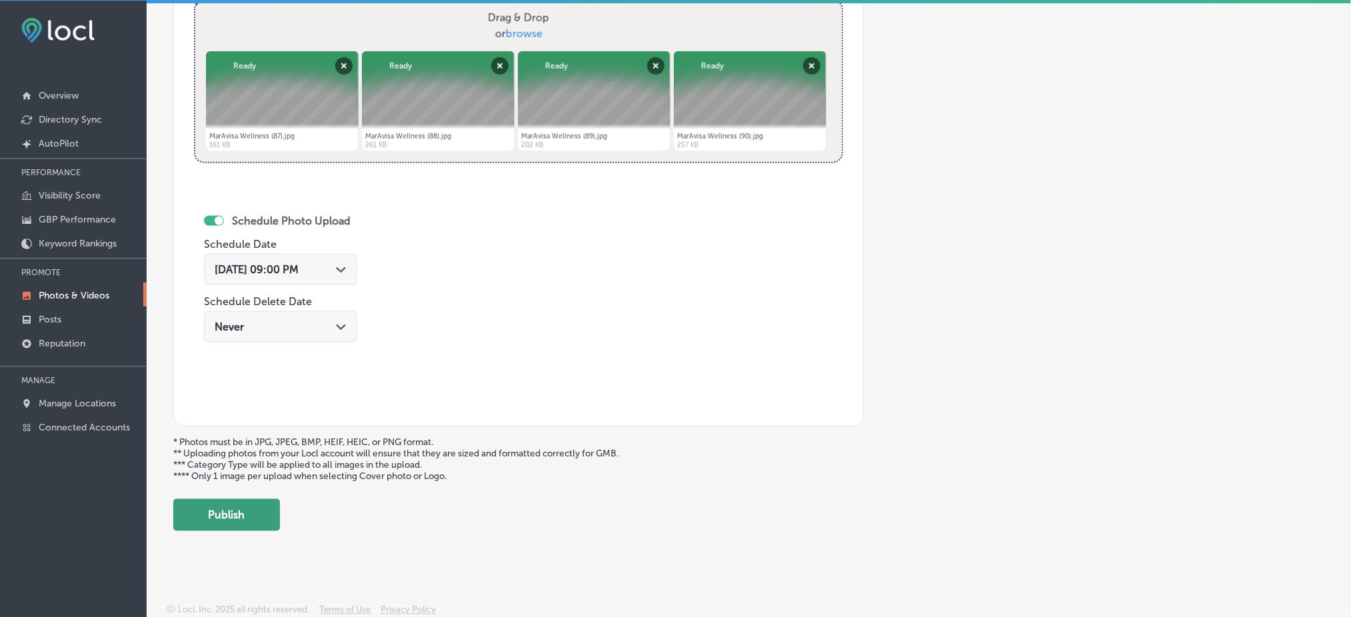
click at [245, 511] on button "Publish" at bounding box center [226, 515] width 107 height 32
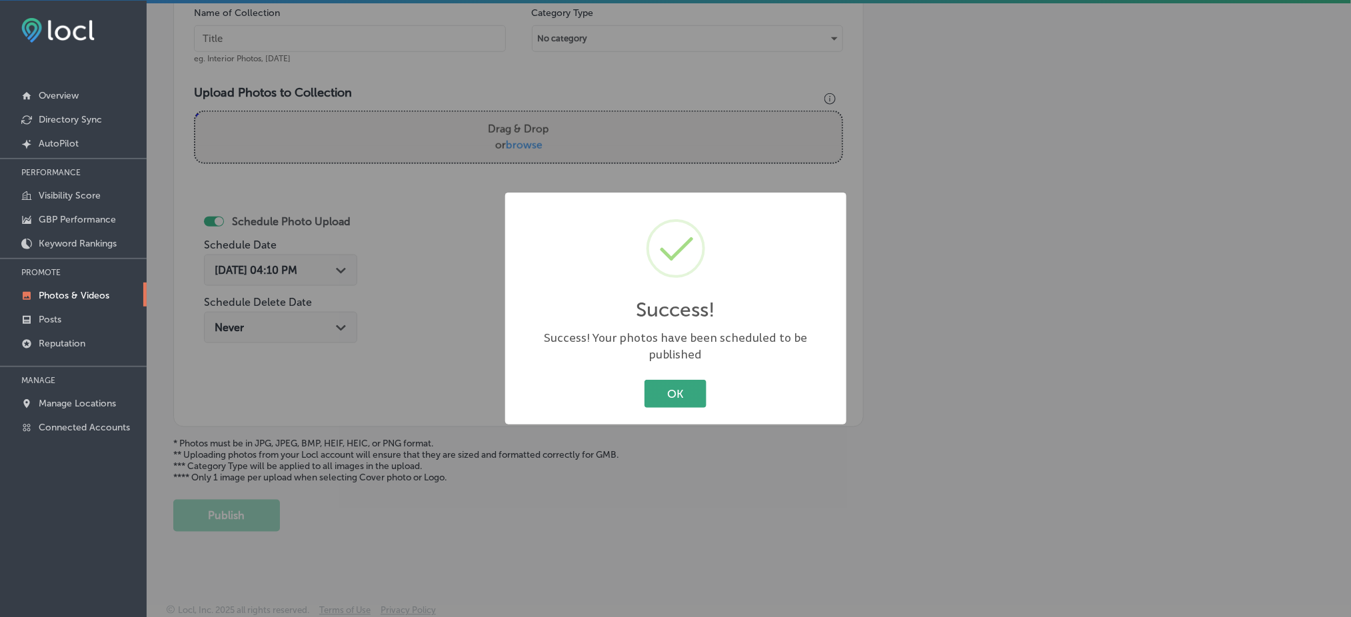
click at [693, 380] on button "OK" at bounding box center [675, 393] width 62 height 27
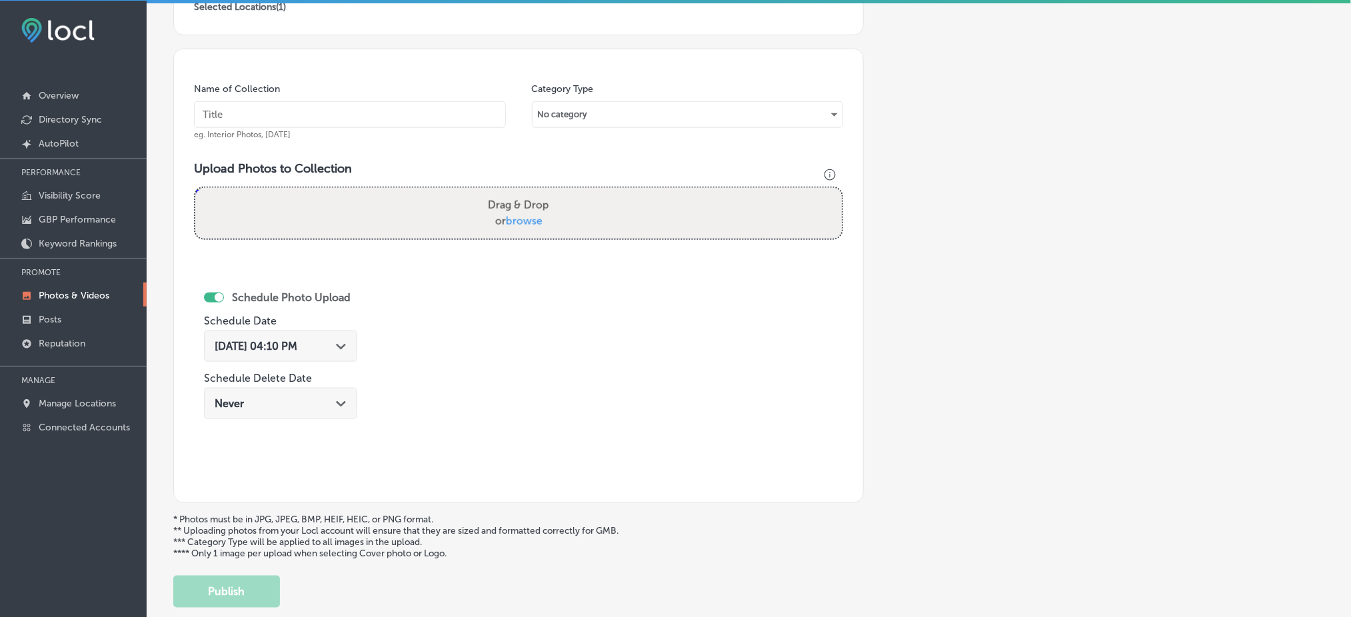
scroll to position [145, 0]
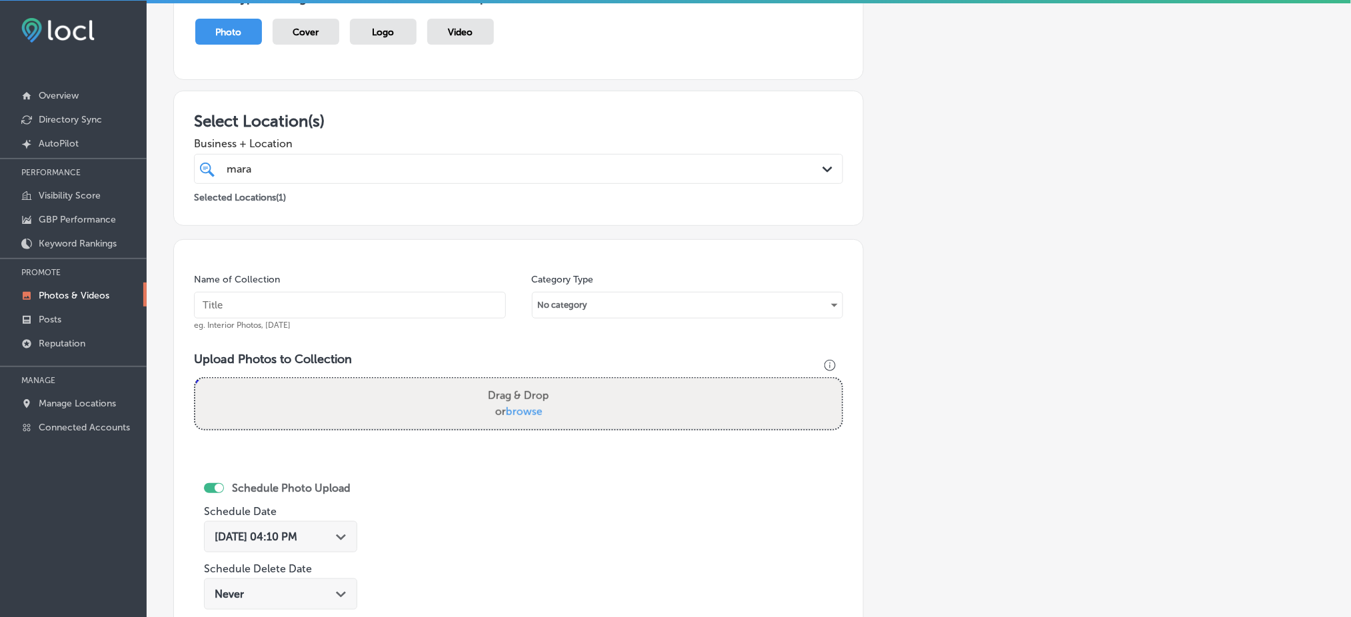
click at [402, 306] on input "text" at bounding box center [350, 305] width 312 height 27
paste input "MarAvisa-Wellness-&-Aesthetics"
type input "MarAvisa-Wellness-&-Aesthetics"
click at [539, 405] on span "browse" at bounding box center [524, 411] width 37 height 13
click at [539, 383] on input "Drag & Drop or browse" at bounding box center [518, 381] width 646 height 4
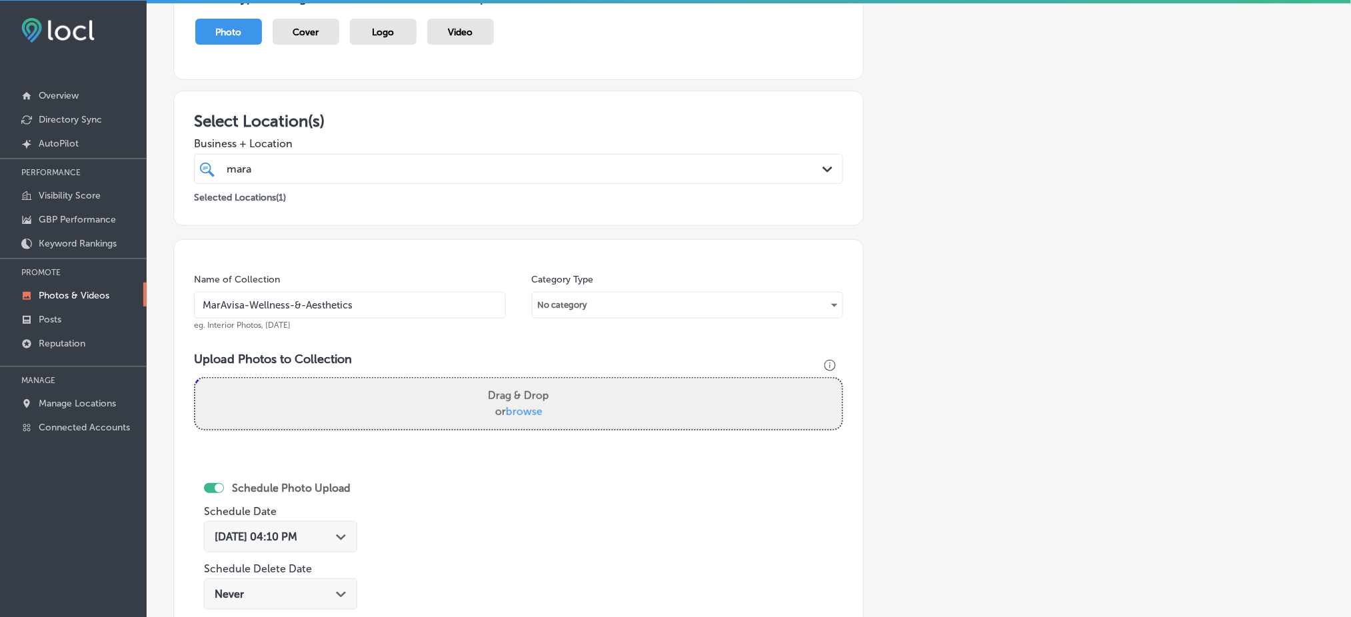
type input "C:\fakepath\MarAvisa Wellness (82).jpg"
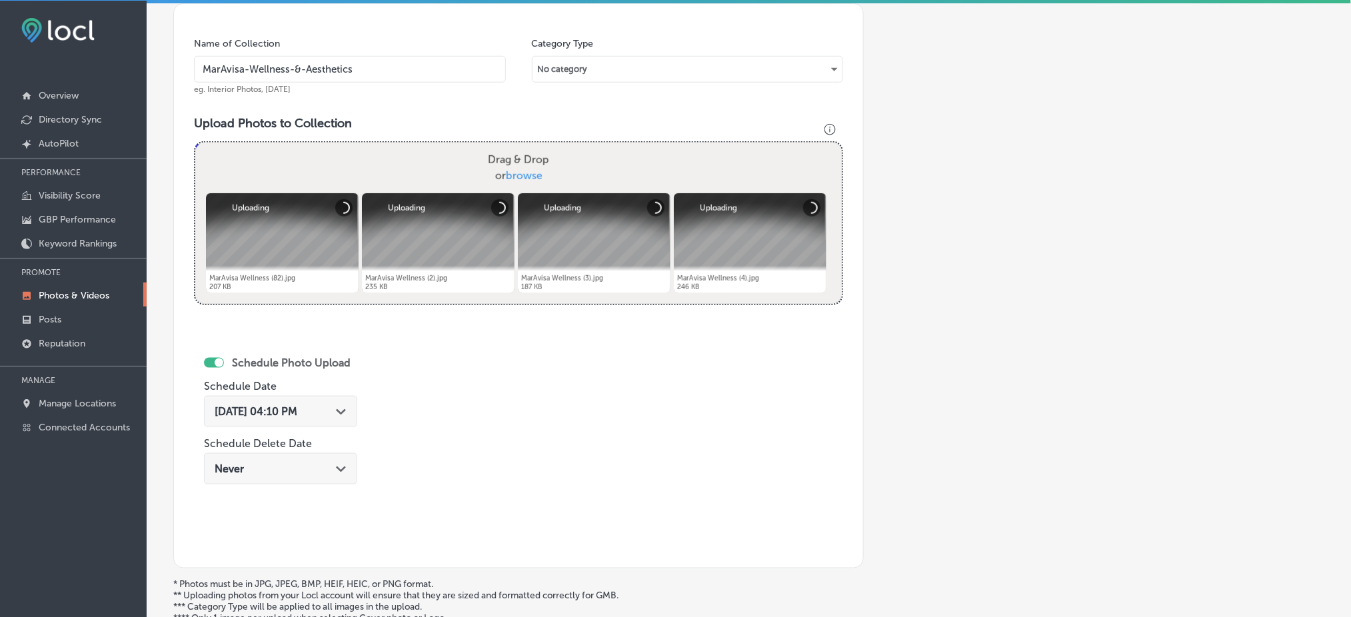
scroll to position [411, 0]
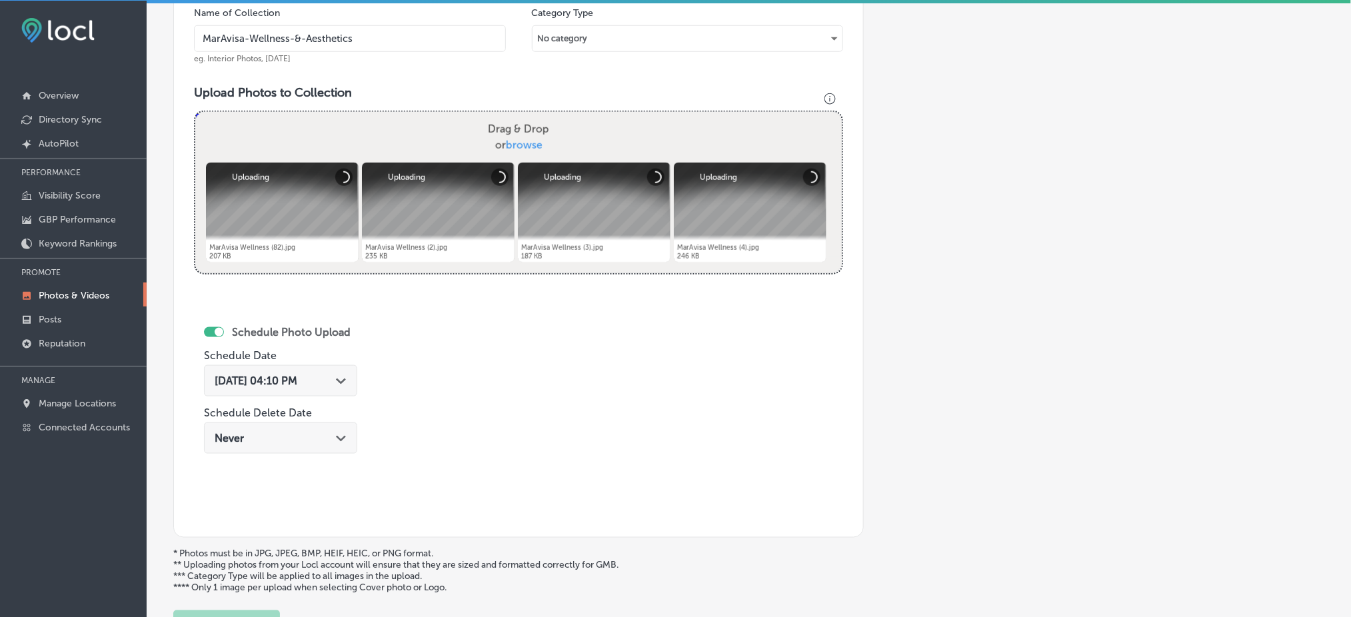
click at [348, 385] on div "[DATE] 04:10 PM Path Created with Sketch." at bounding box center [280, 380] width 153 height 31
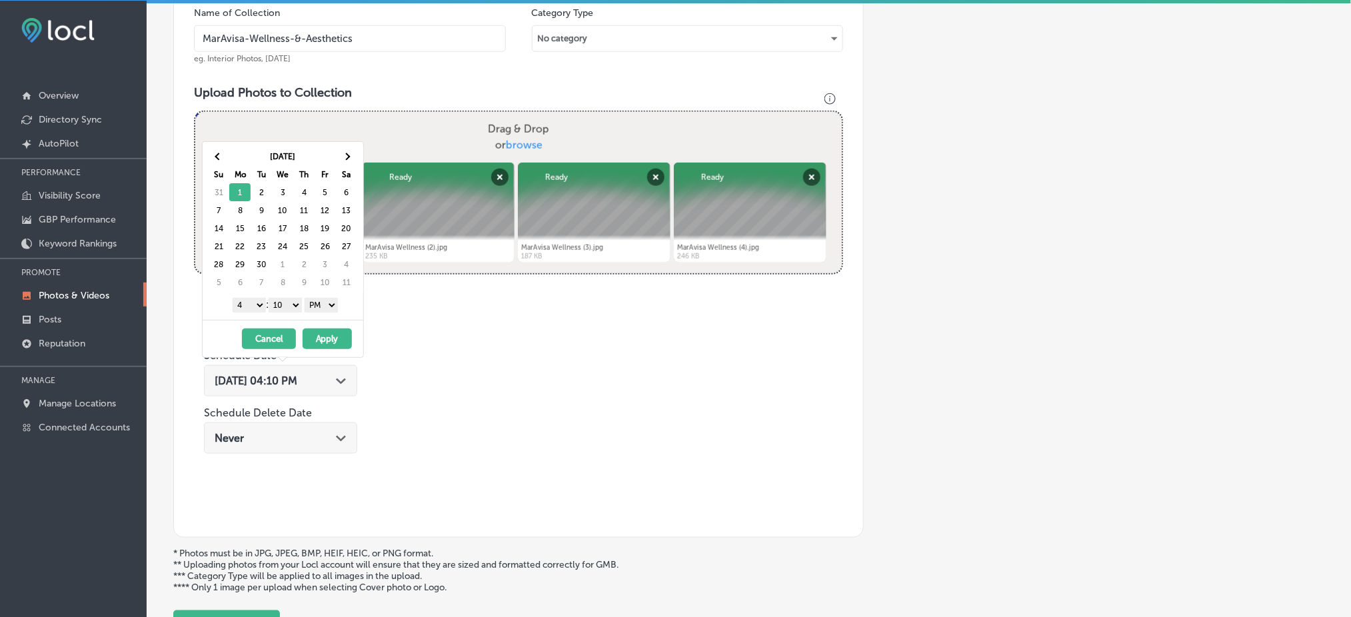
click at [286, 305] on select "00 10 20 30 40 50" at bounding box center [285, 305] width 33 height 15
click at [249, 307] on select "1 2 3 4 5 6 7 8 9 10 11 12" at bounding box center [249, 305] width 33 height 15
click at [327, 341] on button "Apply" at bounding box center [327, 339] width 49 height 21
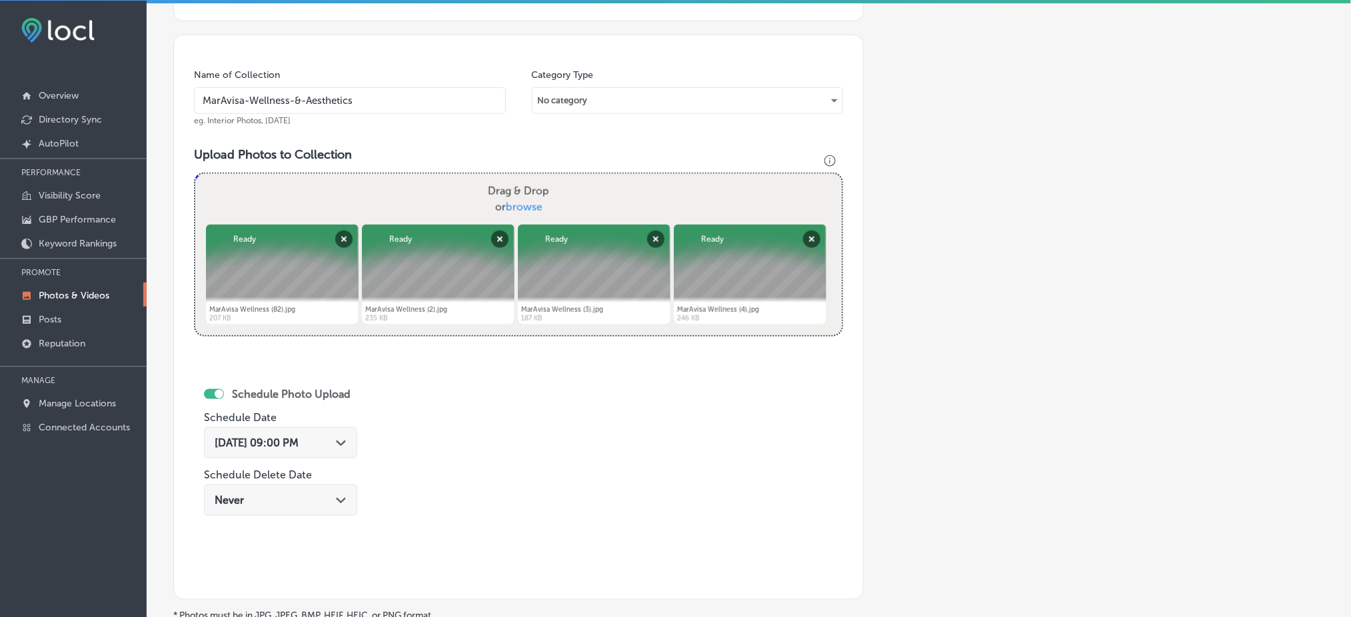
scroll to position [323, 0]
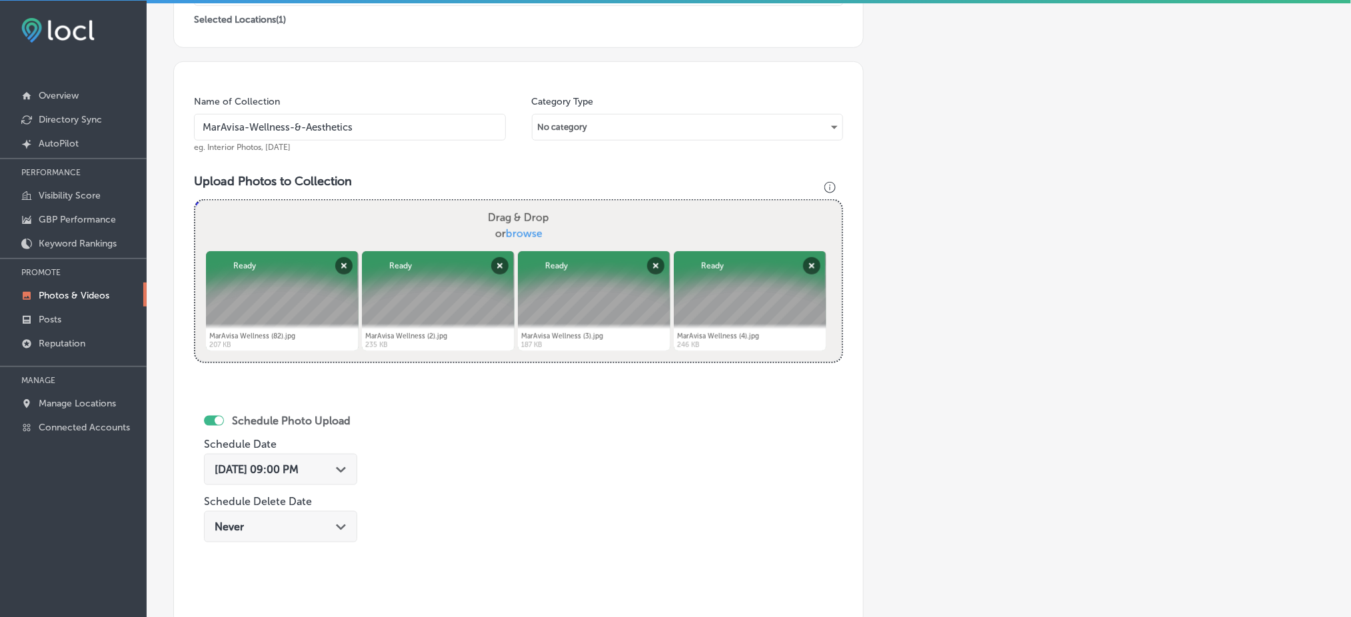
click at [344, 126] on input "MarAvisa-Wellness-&-Aesthetics" at bounding box center [350, 127] width 312 height 27
click at [438, 153] on div "Name of Collection MarAvisa-Wellness-&-Aesthetics eg. Interior Photos, [DATE] C…" at bounding box center [518, 343] width 690 height 565
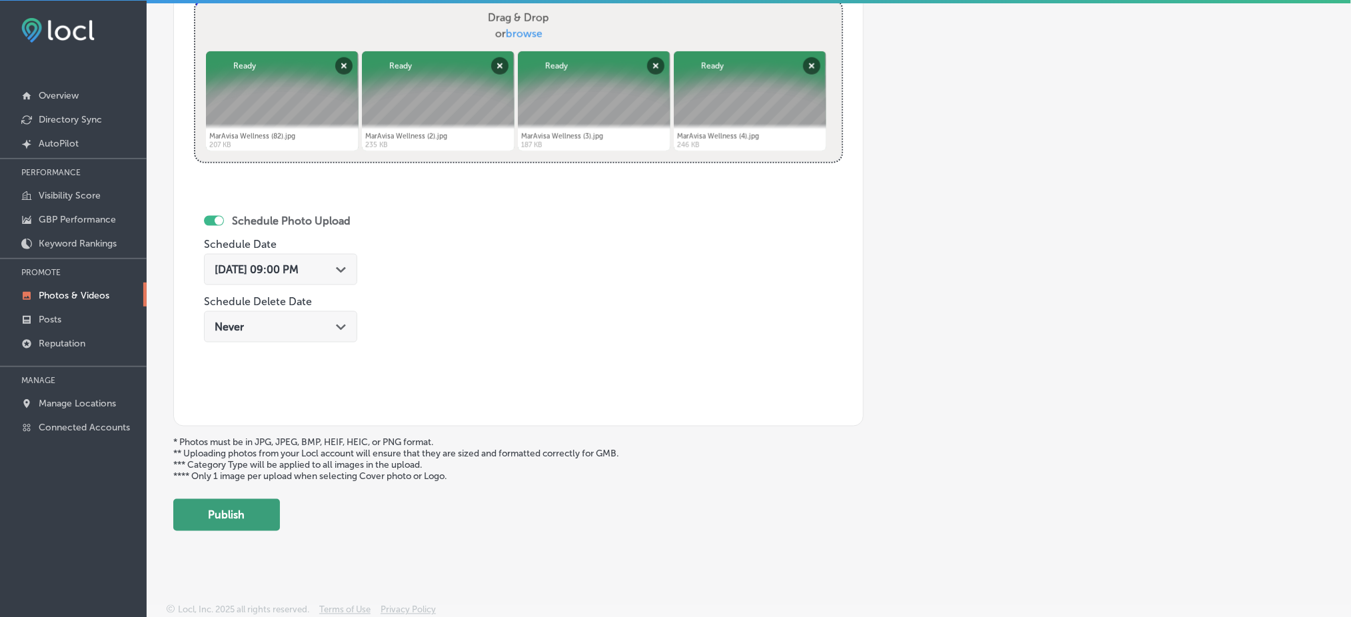
click at [259, 499] on button "Publish" at bounding box center [226, 515] width 107 height 32
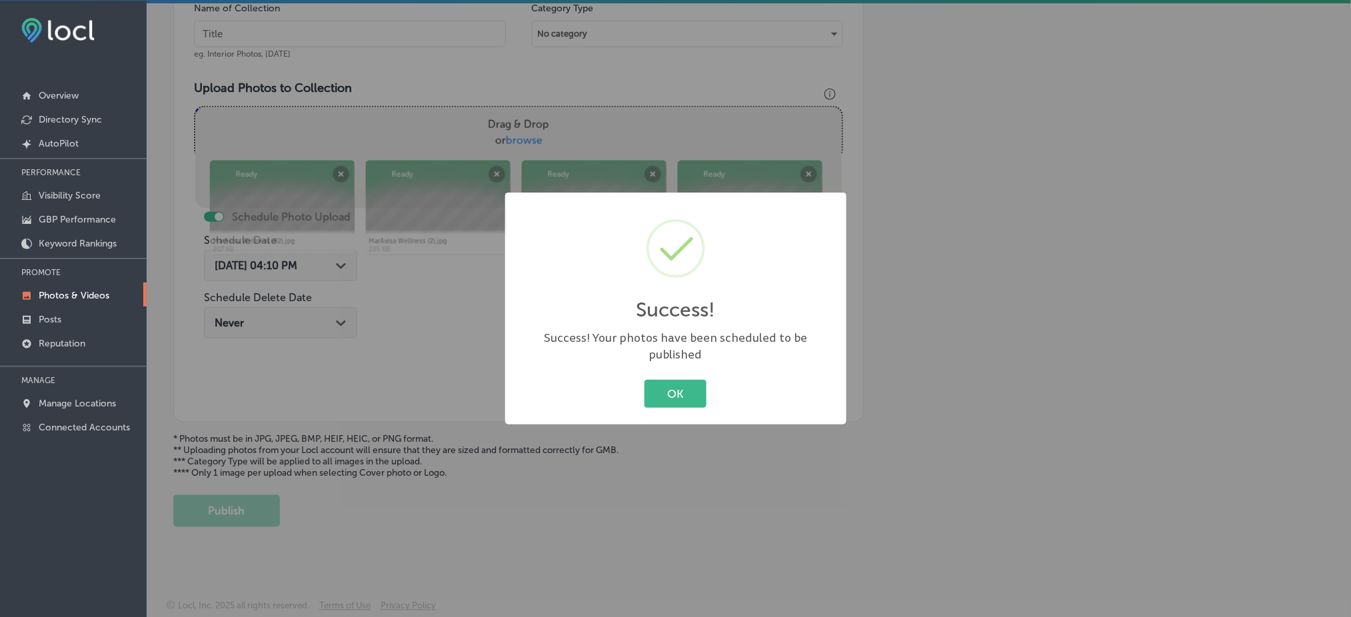
scroll to position [411, 0]
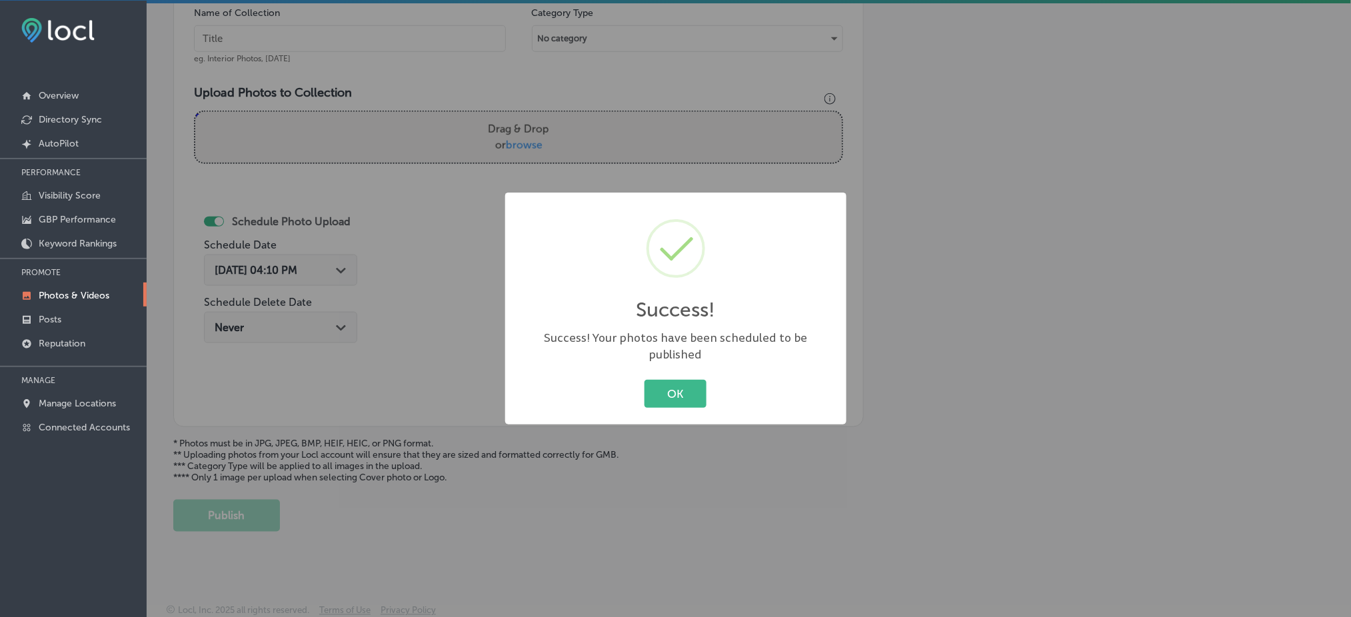
click at [694, 377] on div "OK Cancel" at bounding box center [675, 394] width 315 height 35
click at [694, 380] on button "OK" at bounding box center [675, 393] width 62 height 27
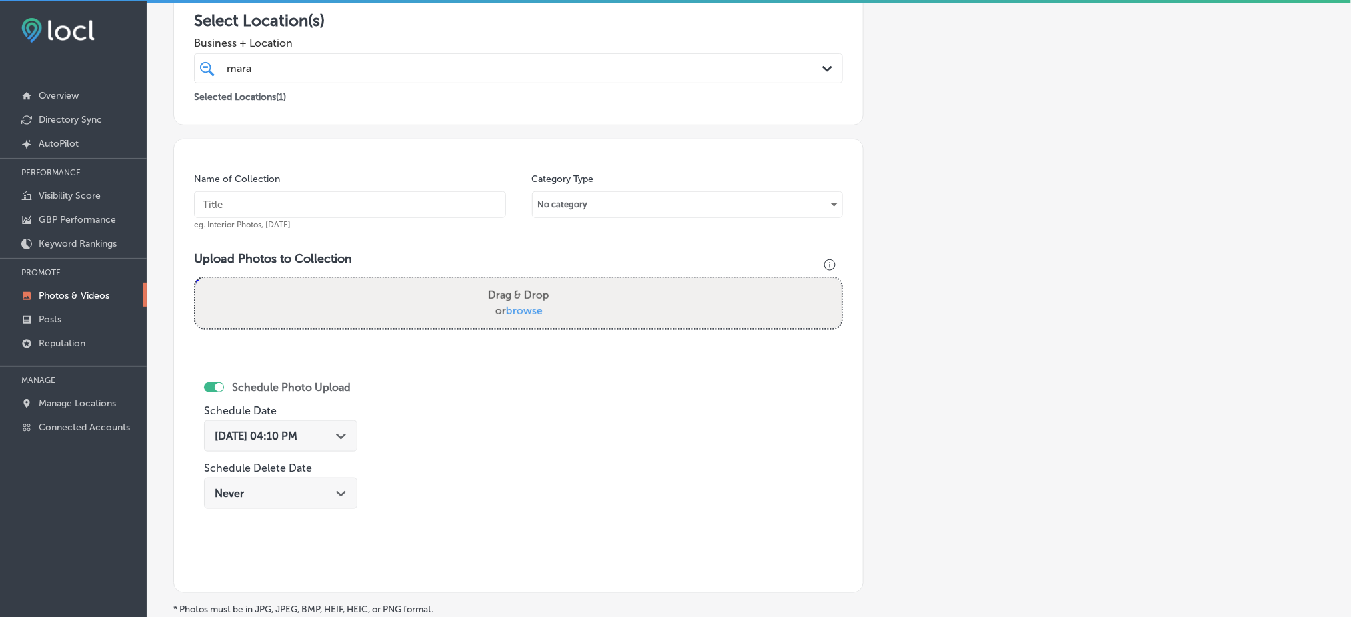
scroll to position [233, 0]
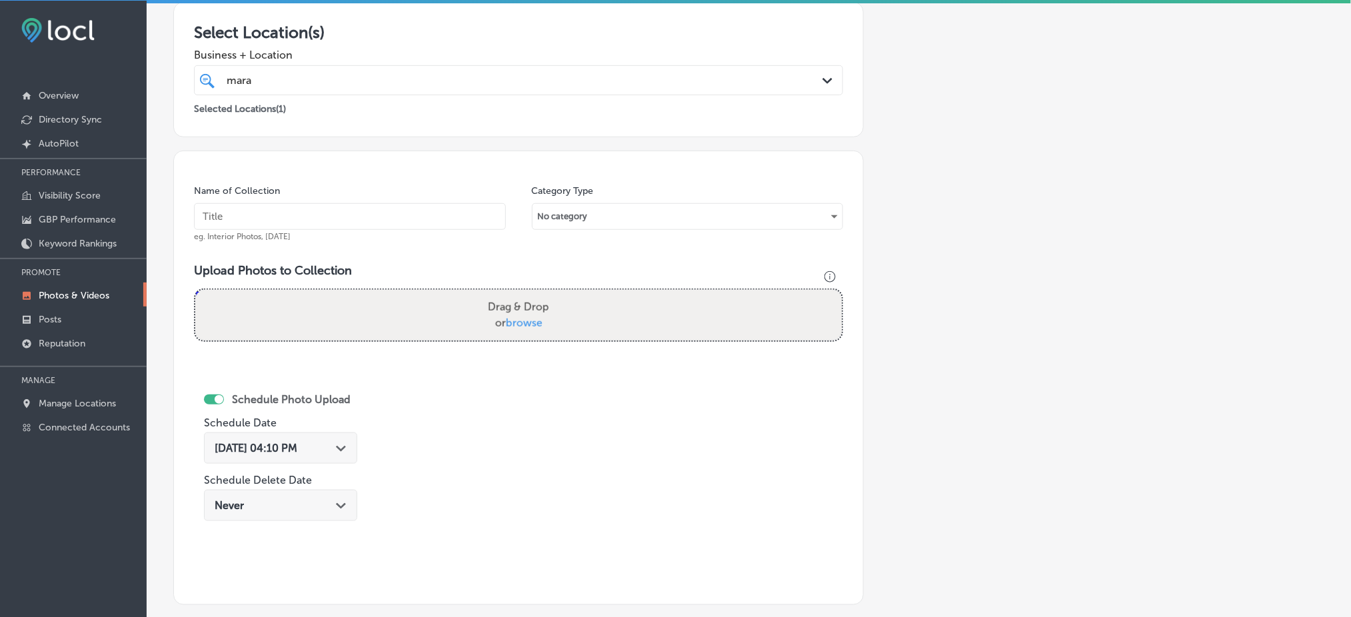
click at [337, 207] on input "text" at bounding box center [350, 216] width 312 height 27
paste input "MarAvisa-Wellness-&-Aesthetics"
type input "MarAvisa-Wellness-&-Aesthetics"
click at [449, 327] on div "Drag & Drop or browse" at bounding box center [518, 315] width 646 height 51
click at [195, 290] on input "Drag & Drop or browse" at bounding box center [518, 292] width 646 height 4
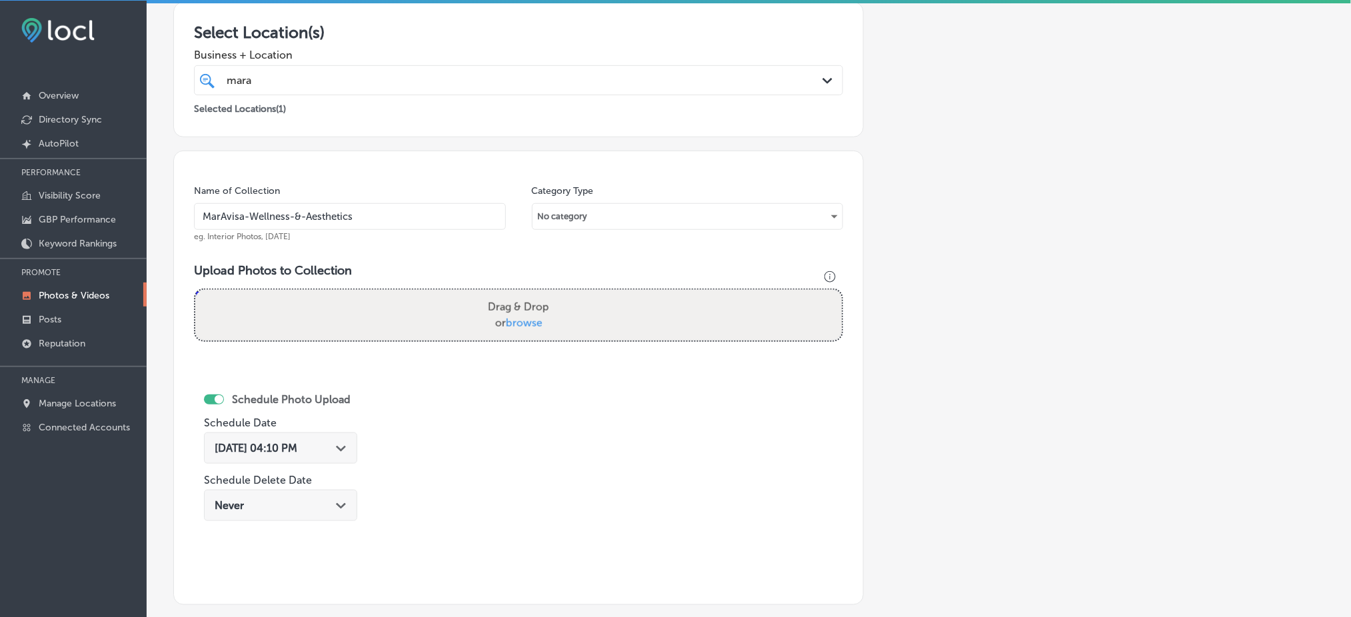
type input "C:\fakepath\MarAvisa Wellness (5).jpg"
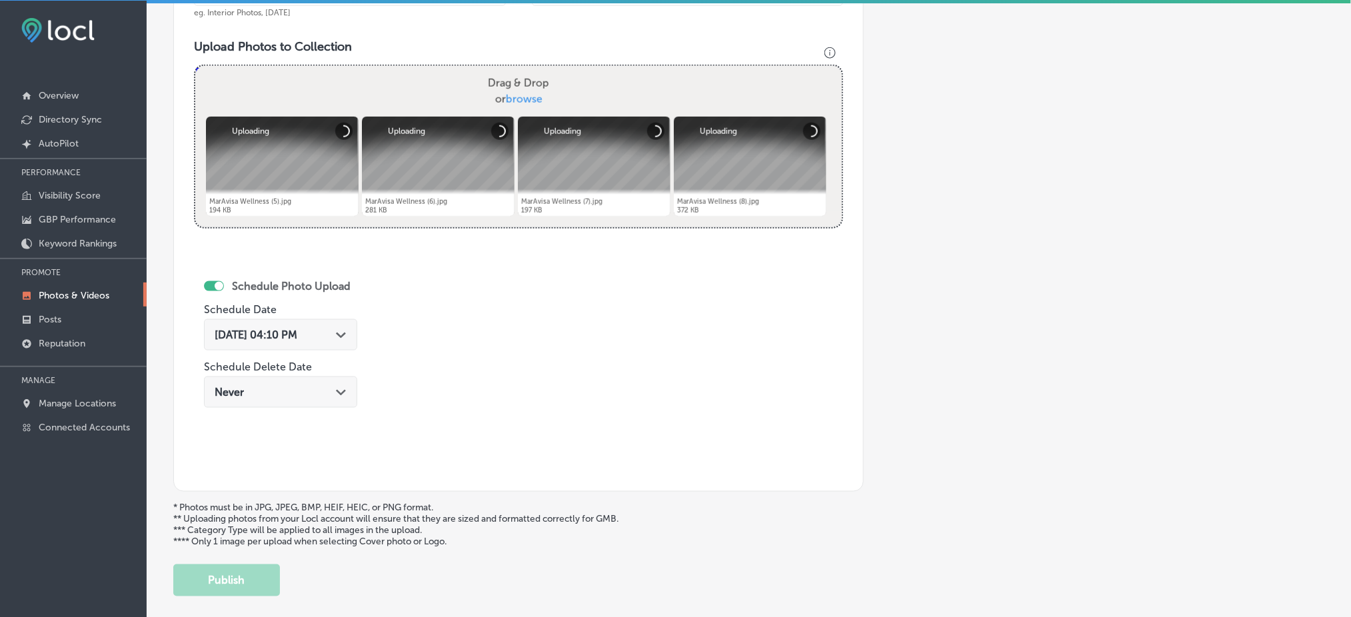
scroll to position [500, 0]
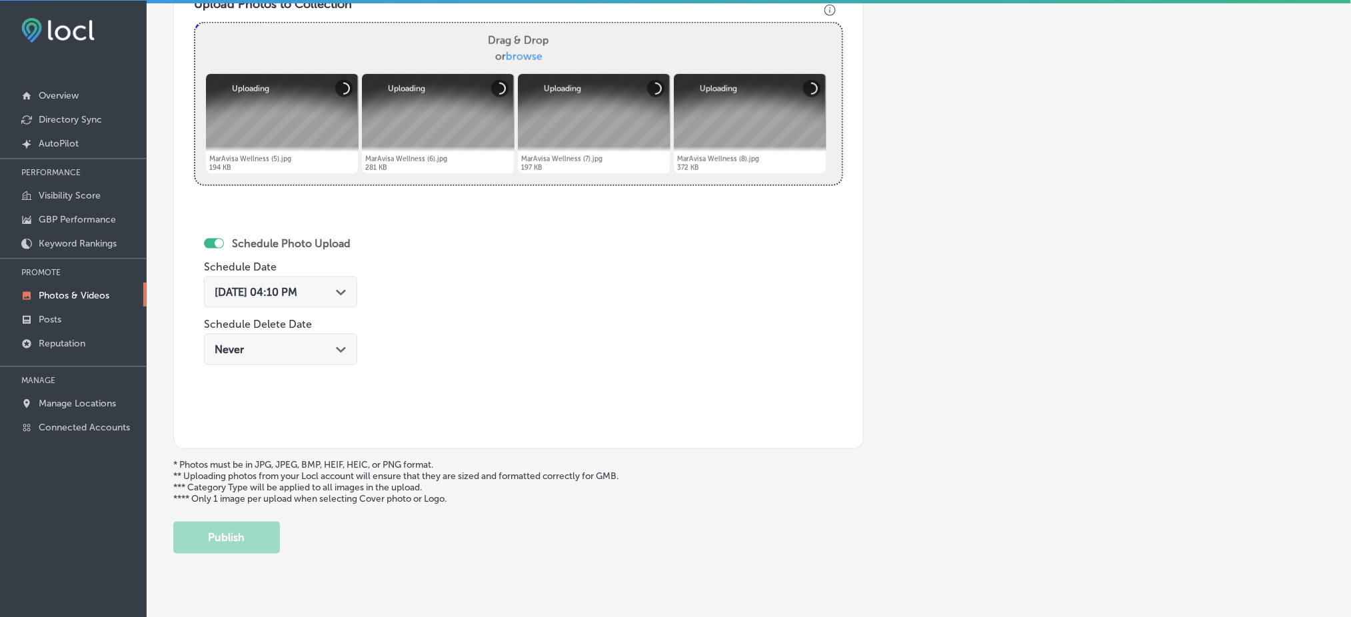
click at [282, 293] on span "[DATE] 04:10 PM" at bounding box center [256, 292] width 83 height 13
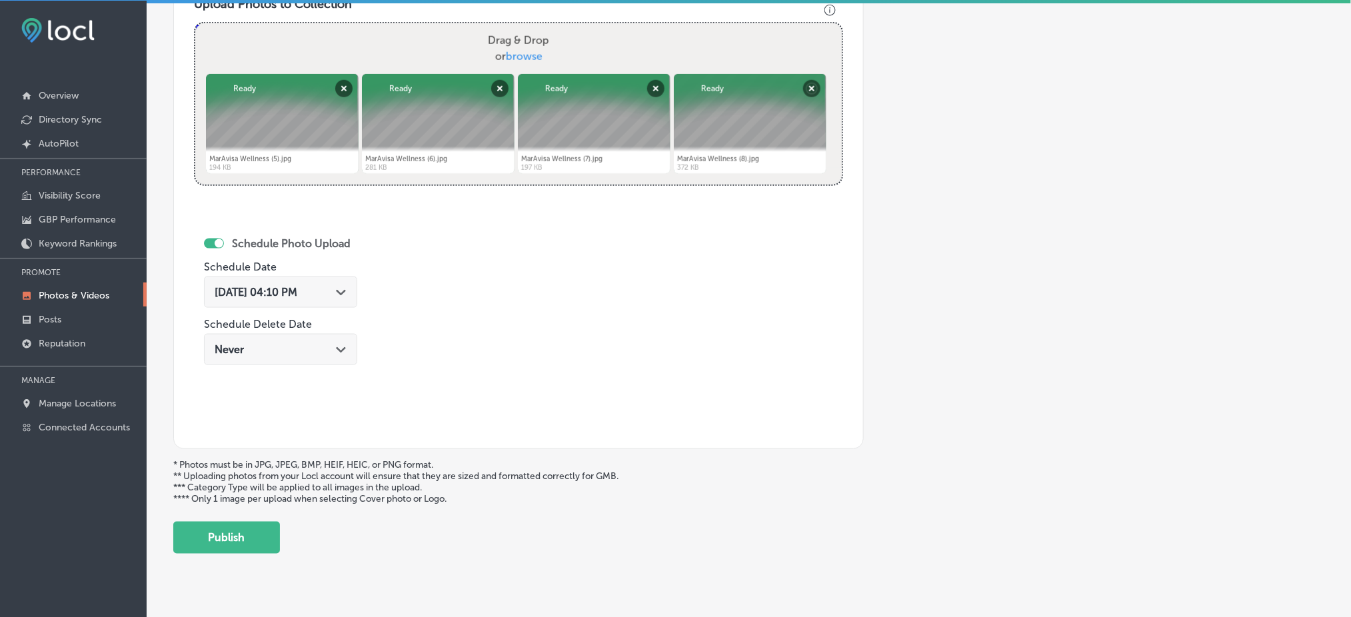
click at [563, 256] on div "Name of Collection MarAvisa-Wellness-&-Aesthetics eg. Interior Photos, [DATE] C…" at bounding box center [518, 166] width 690 height 565
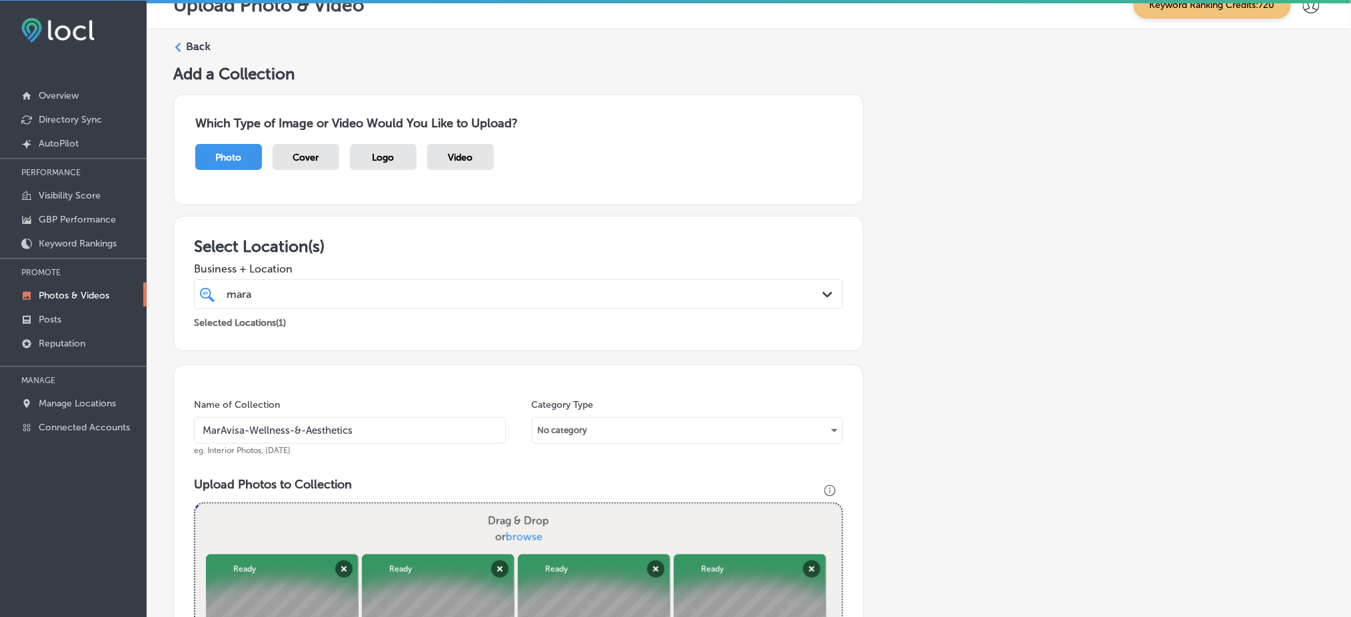
scroll to position [0, 0]
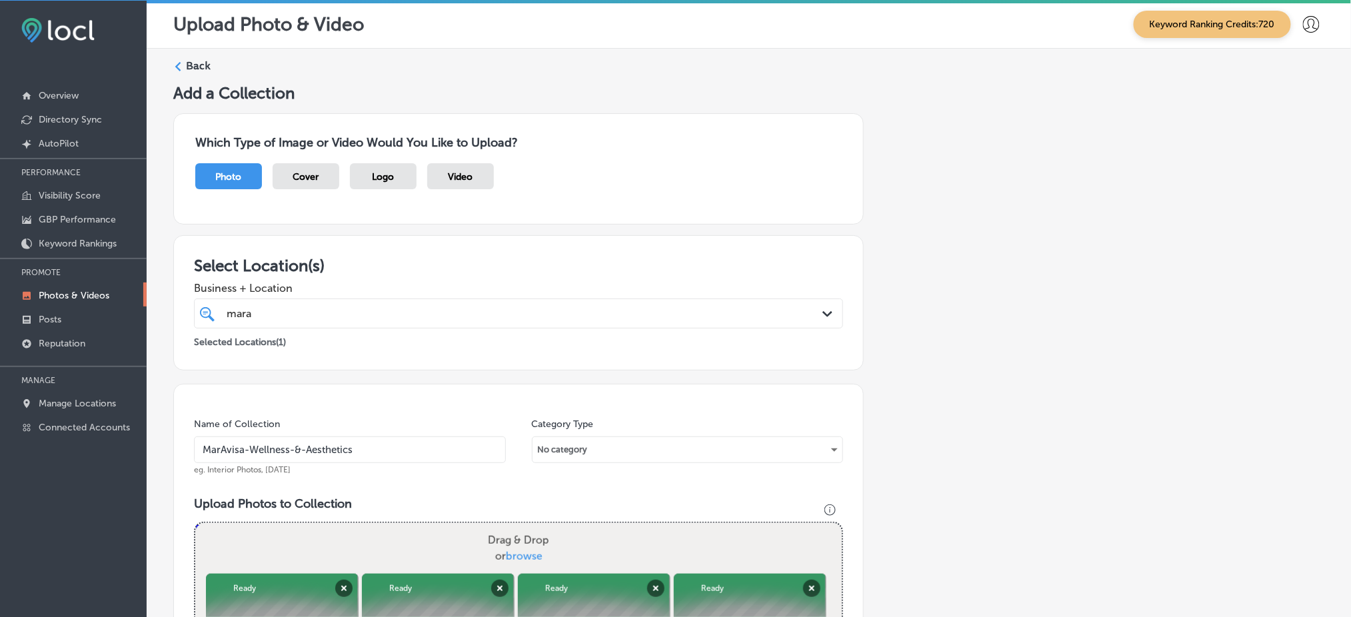
click at [179, 62] on polygon at bounding box center [178, 66] width 6 height 9
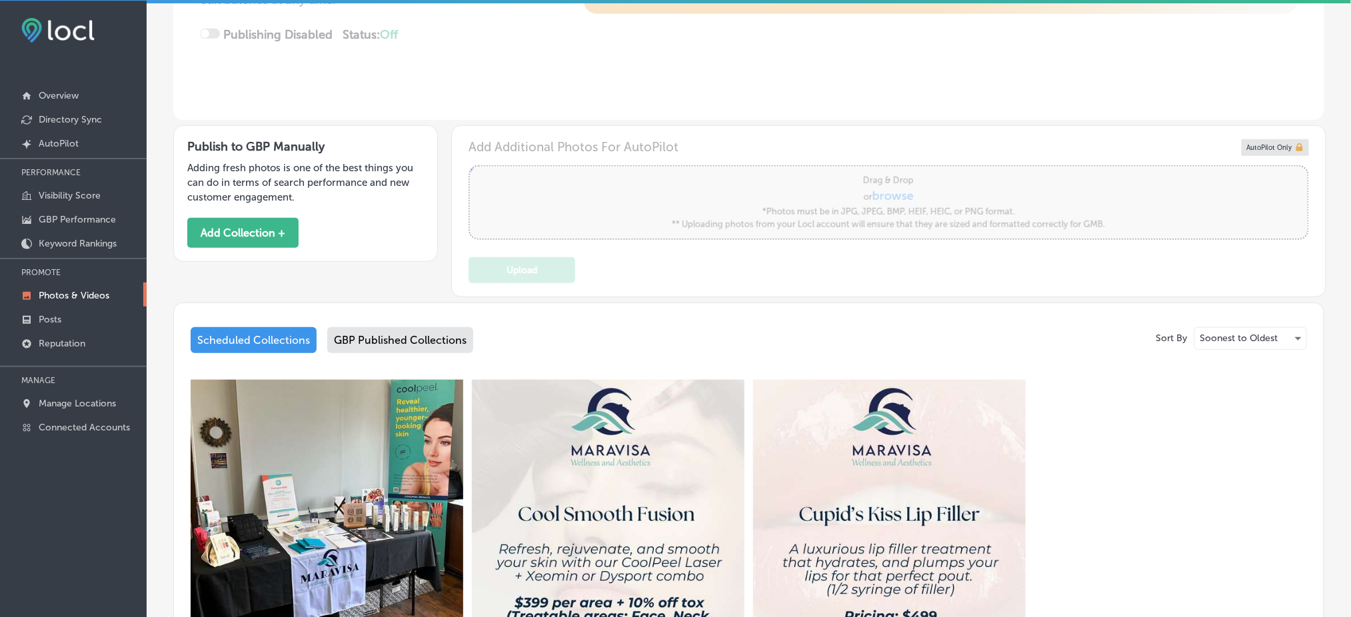
type input "5"
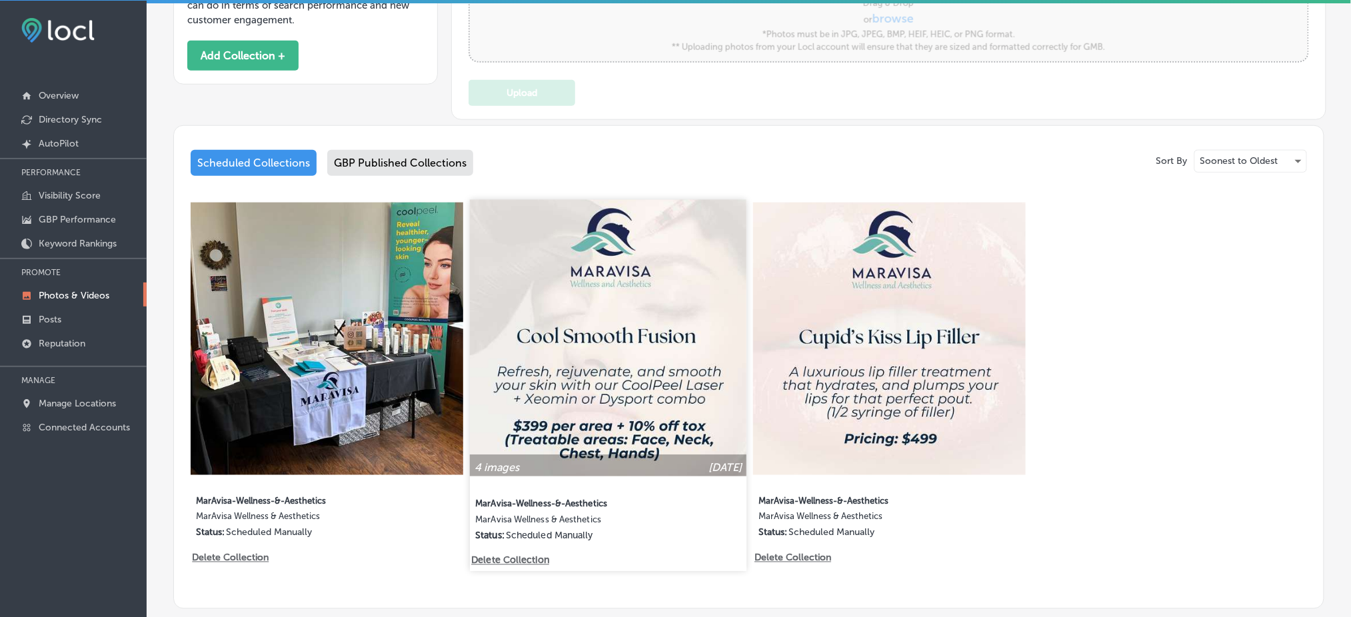
scroll to position [267, 0]
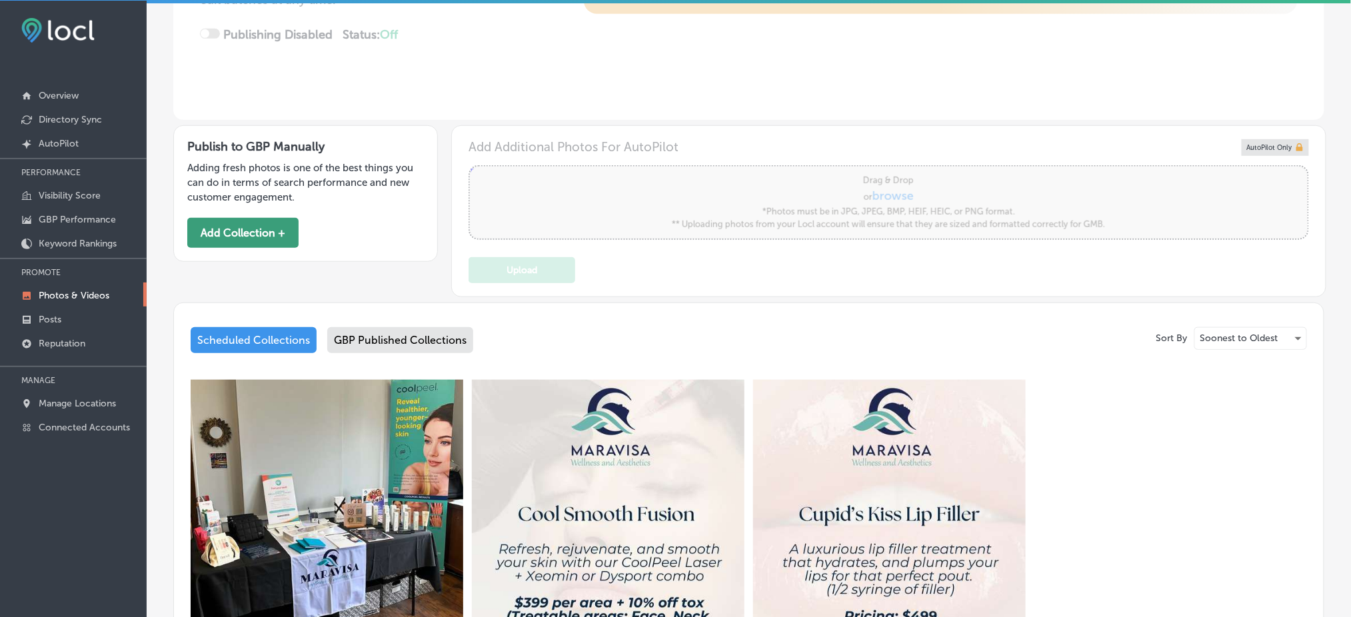
click at [262, 229] on button "Add Collection +" at bounding box center [242, 233] width 111 height 30
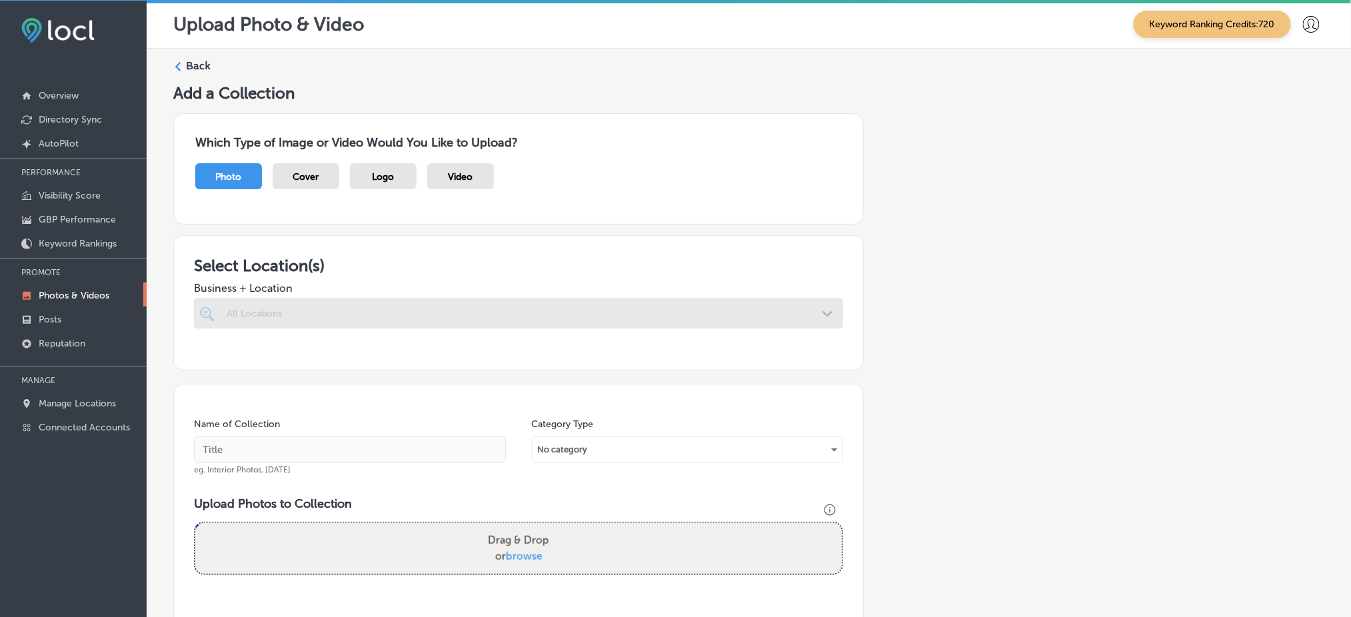
click at [400, 303] on div at bounding box center [518, 314] width 649 height 30
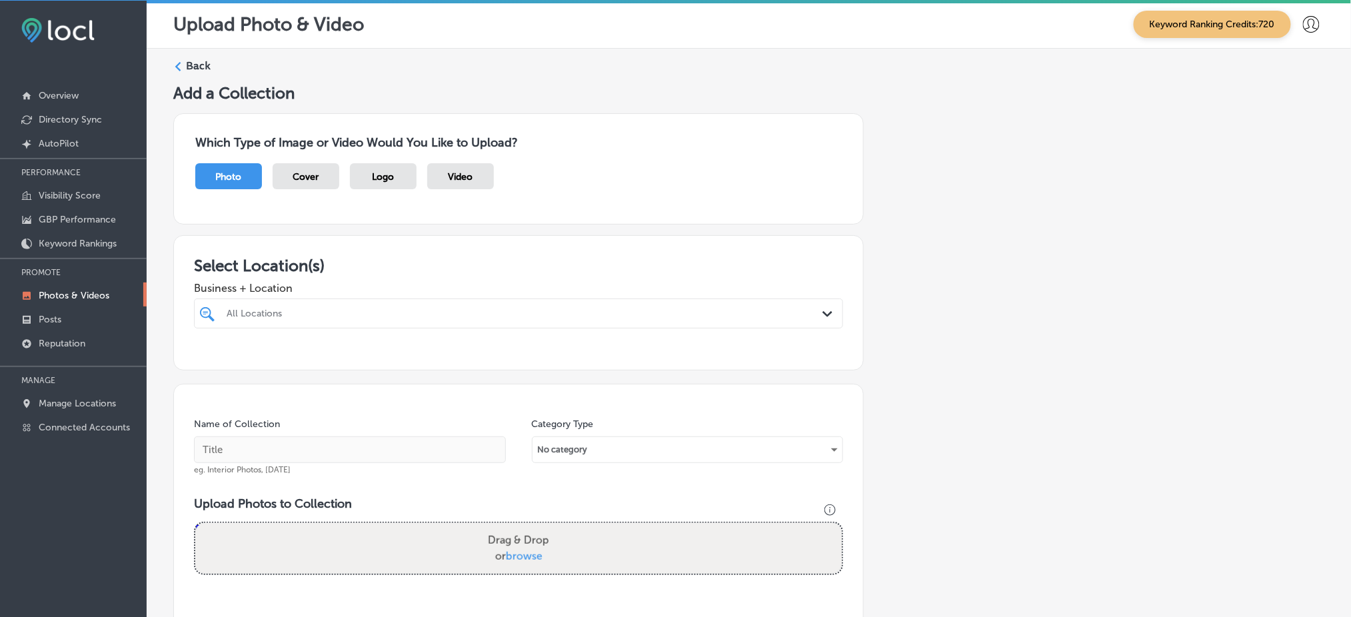
click at [400, 305] on div at bounding box center [489, 314] width 528 height 18
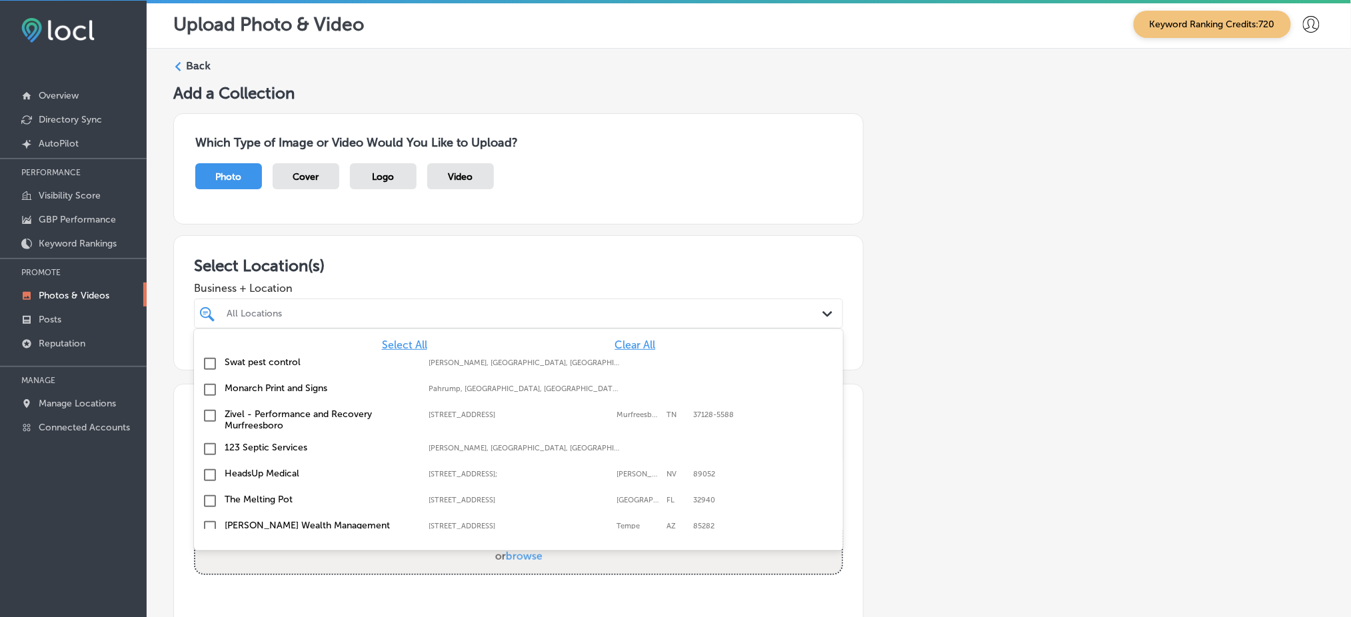
click at [616, 339] on span "Clear All" at bounding box center [634, 345] width 41 height 13
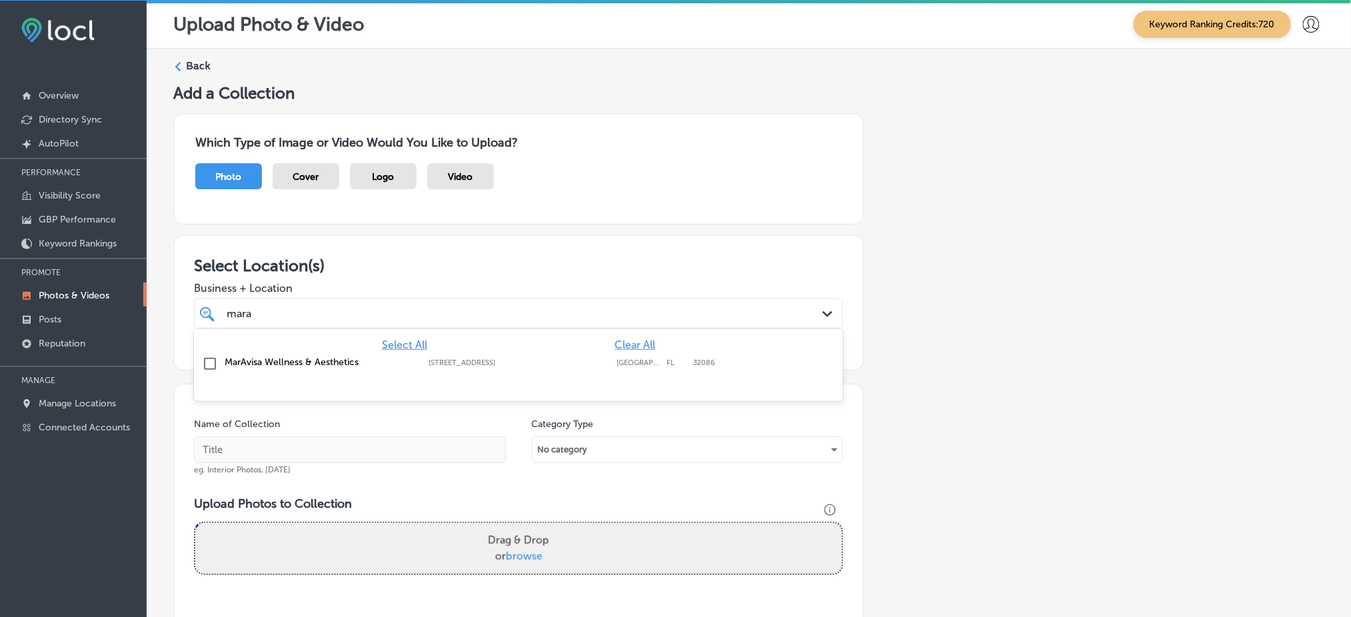
click at [518, 349] on div "Select All Clear All" at bounding box center [518, 345] width 649 height 13
click at [510, 362] on label "[STREET_ADDRESS]" at bounding box center [519, 363] width 181 height 9
type input "mara"
click at [538, 282] on span "Business + Location" at bounding box center [518, 288] width 649 height 13
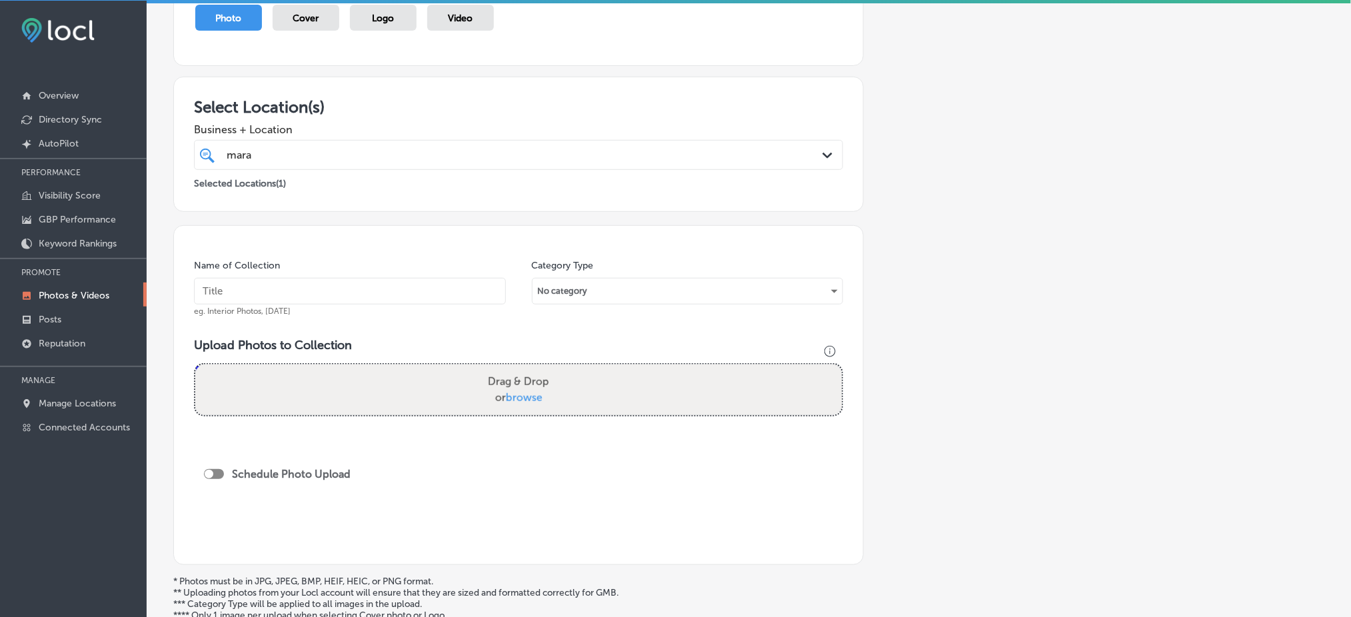
scroll to position [177, 0]
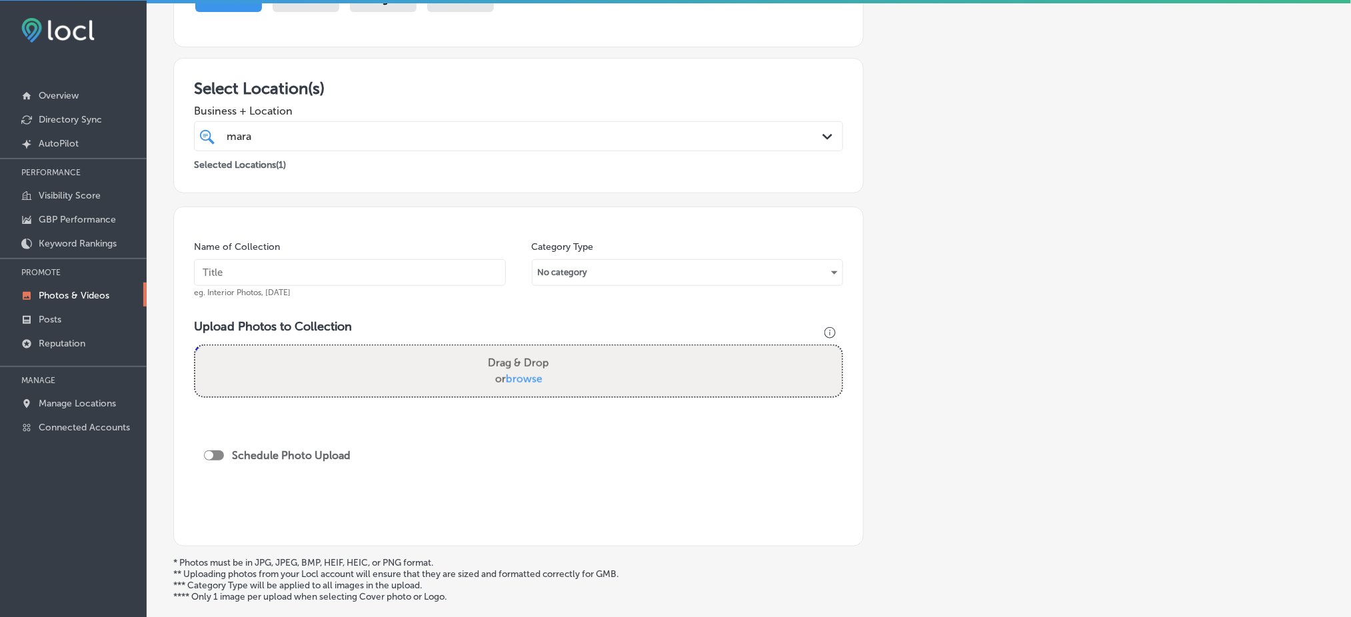
click at [385, 269] on input "text" at bounding box center [350, 272] width 312 height 27
paste input "MarAvisa-Wellness-&-Aesthetics"
type input "MarAvisa-Wellness-&-Aesthetics"
click at [483, 383] on label "Drag & Drop or browse" at bounding box center [519, 371] width 72 height 43
click at [483, 350] on input "Drag & Drop or browse" at bounding box center [518, 348] width 646 height 4
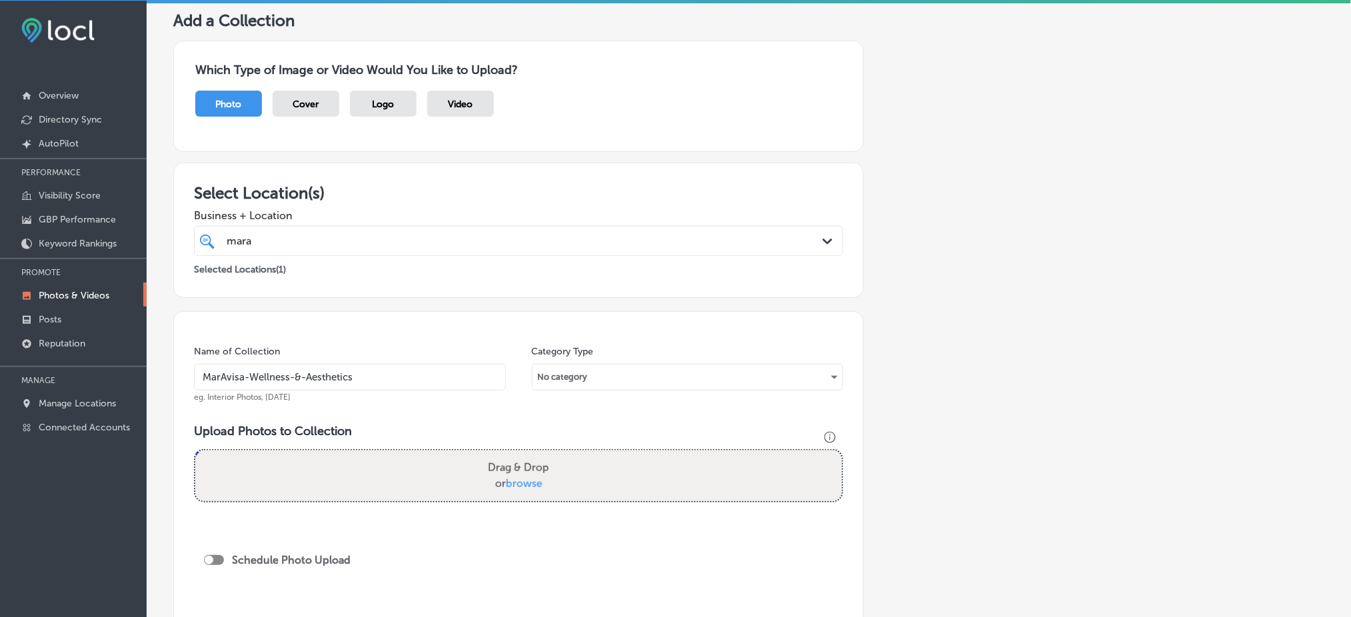
scroll to position [0, 0]
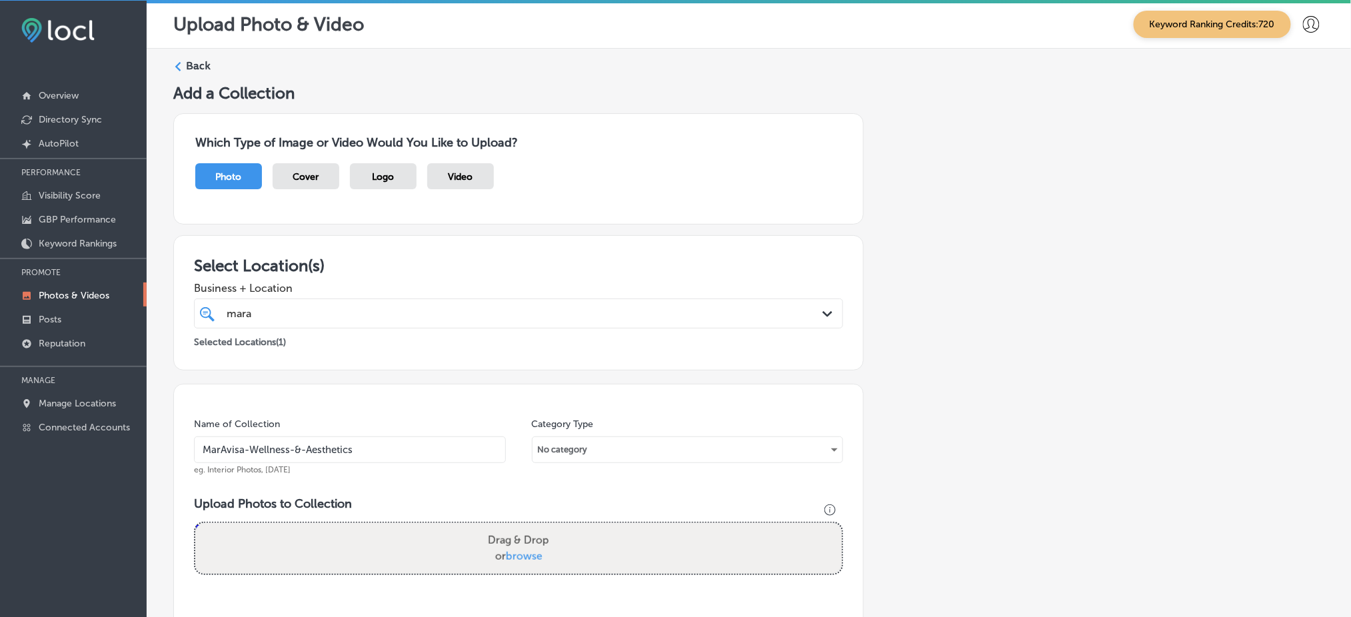
click at [199, 73] on div "Back" at bounding box center [748, 71] width 1151 height 25
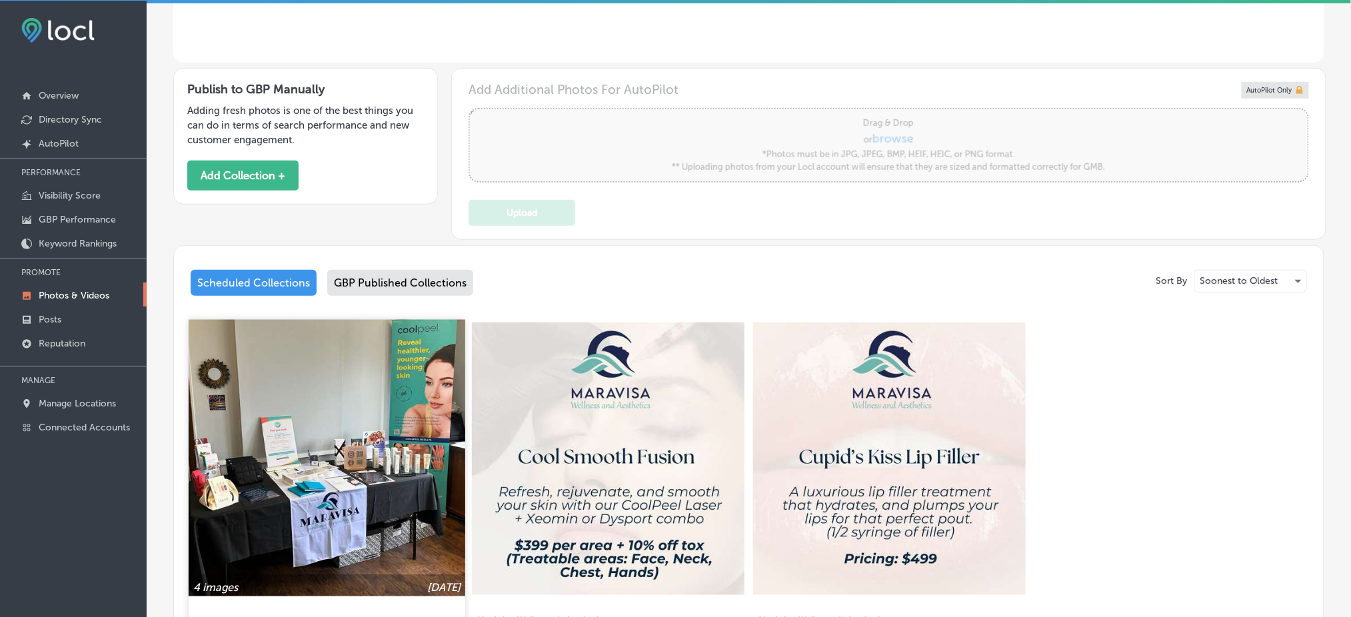
scroll to position [444, 0]
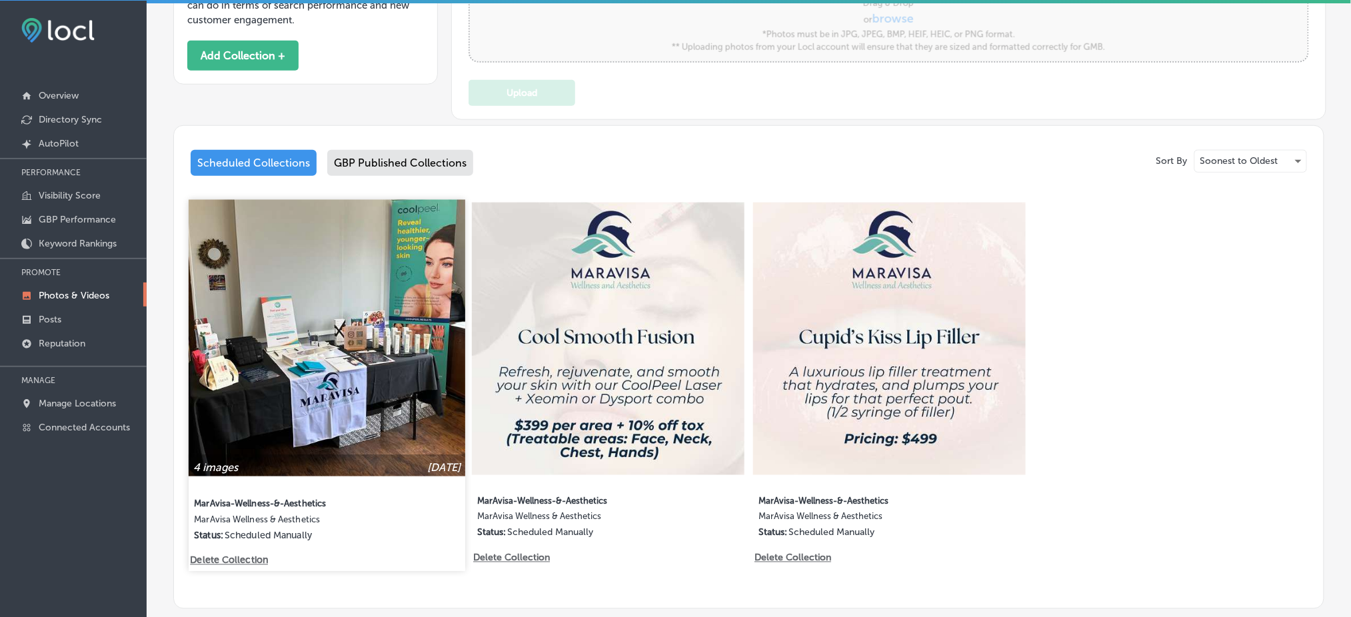
type input "5"
click at [391, 374] on img at bounding box center [327, 338] width 277 height 277
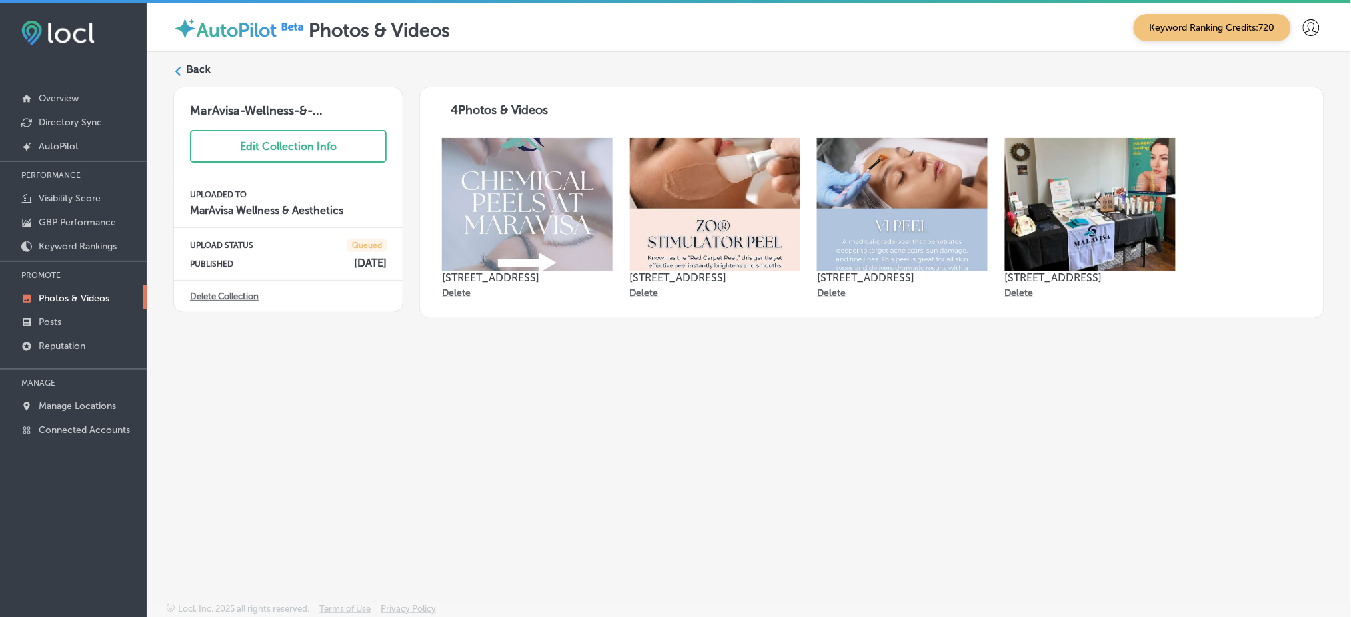
click at [196, 61] on div "Back MarAvisa-Wellness-&-... Edit Collection Info UPLOADED TO MarAvisa Wellness…" at bounding box center [749, 296] width 1204 height 488
click at [189, 64] on label "Back" at bounding box center [198, 69] width 25 height 15
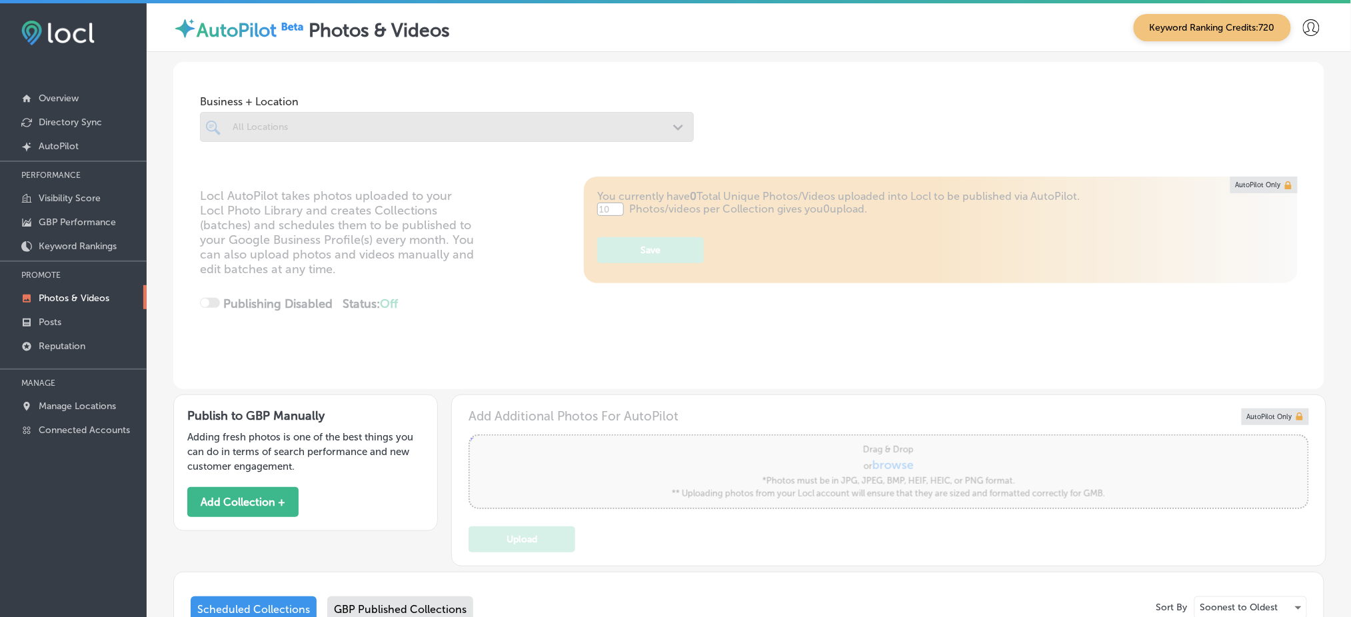
type input "5"
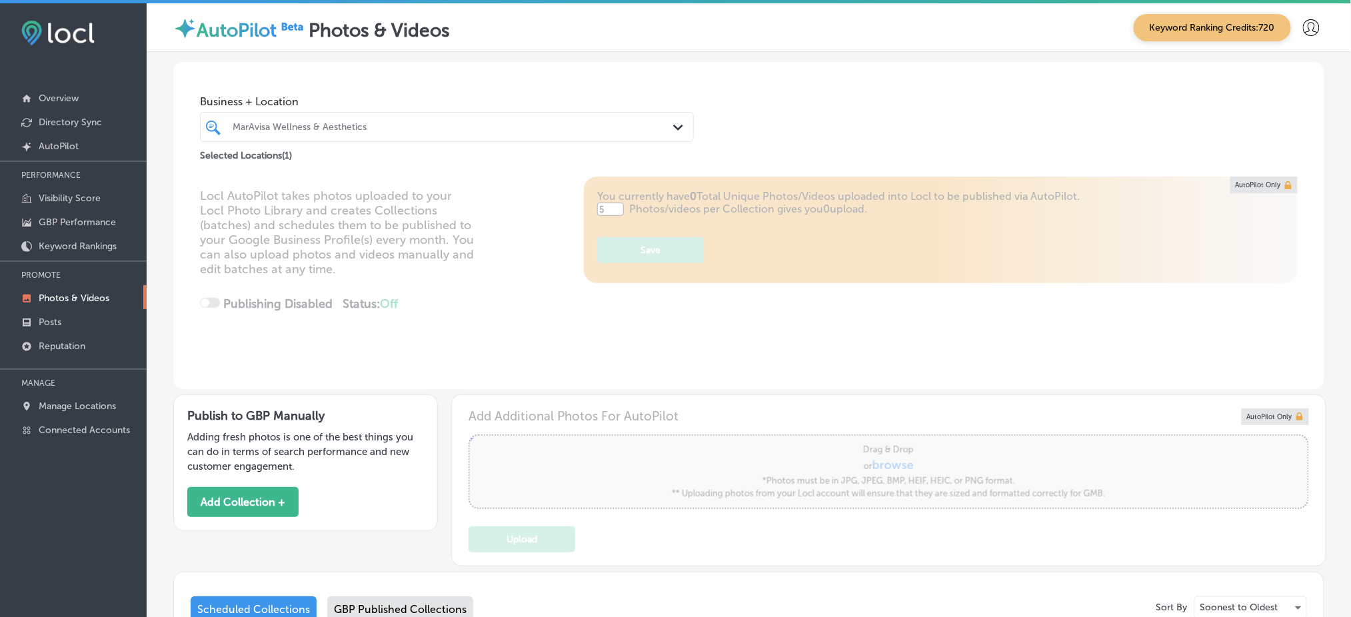
click at [484, 127] on div "MarAvisa Wellness & Aesthetics" at bounding box center [454, 126] width 442 height 11
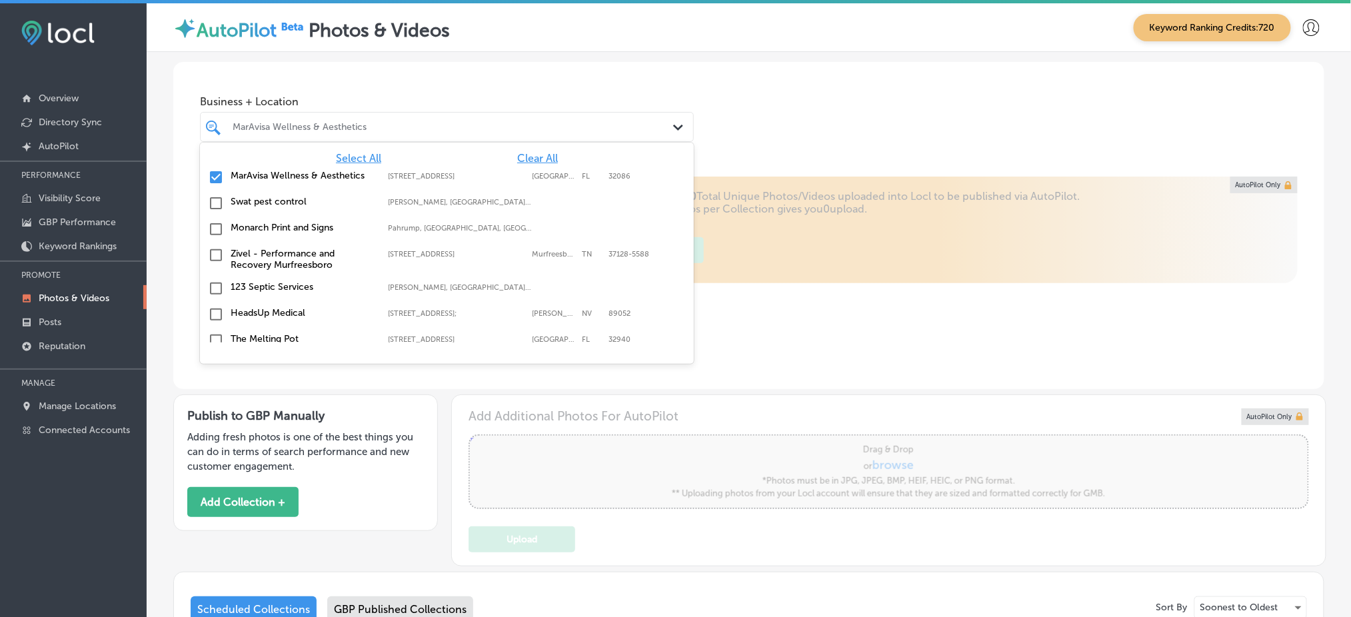
click at [879, 128] on div "Business + Location option focused, 1 of 146. 146 results available. Use Up and…" at bounding box center [748, 112] width 1151 height 101
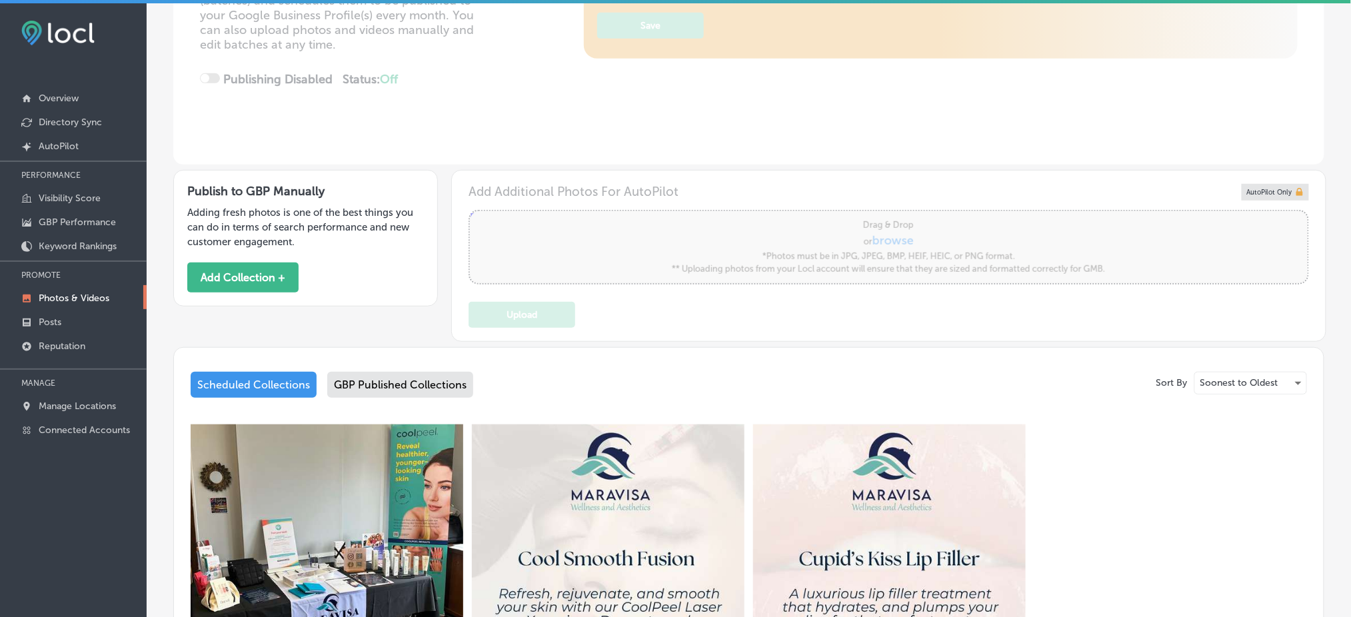
scroll to position [267, 0]
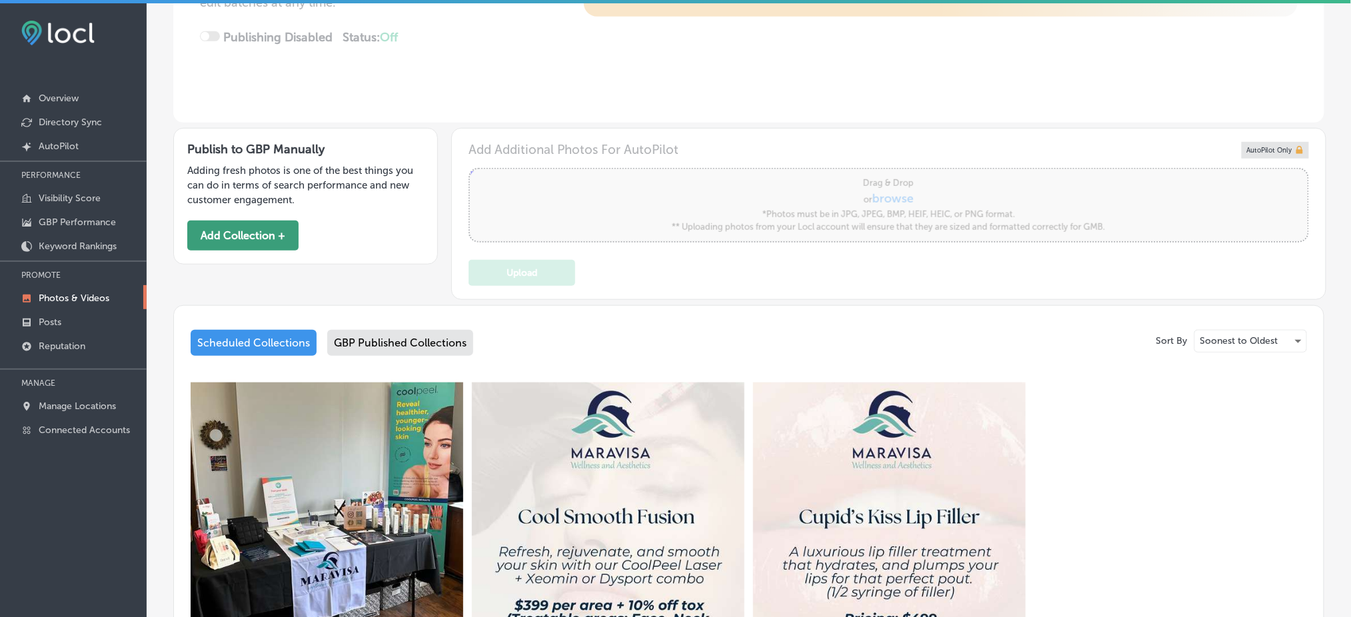
click at [265, 233] on button "Add Collection +" at bounding box center [242, 236] width 111 height 30
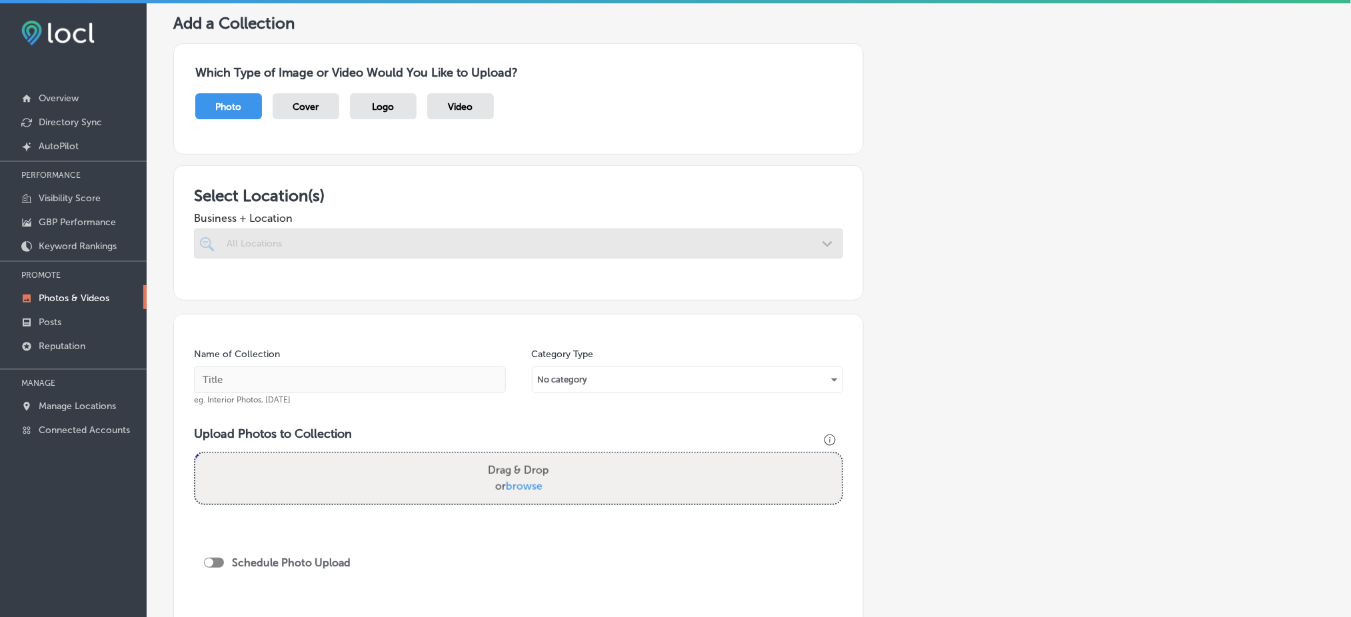
scroll to position [177, 0]
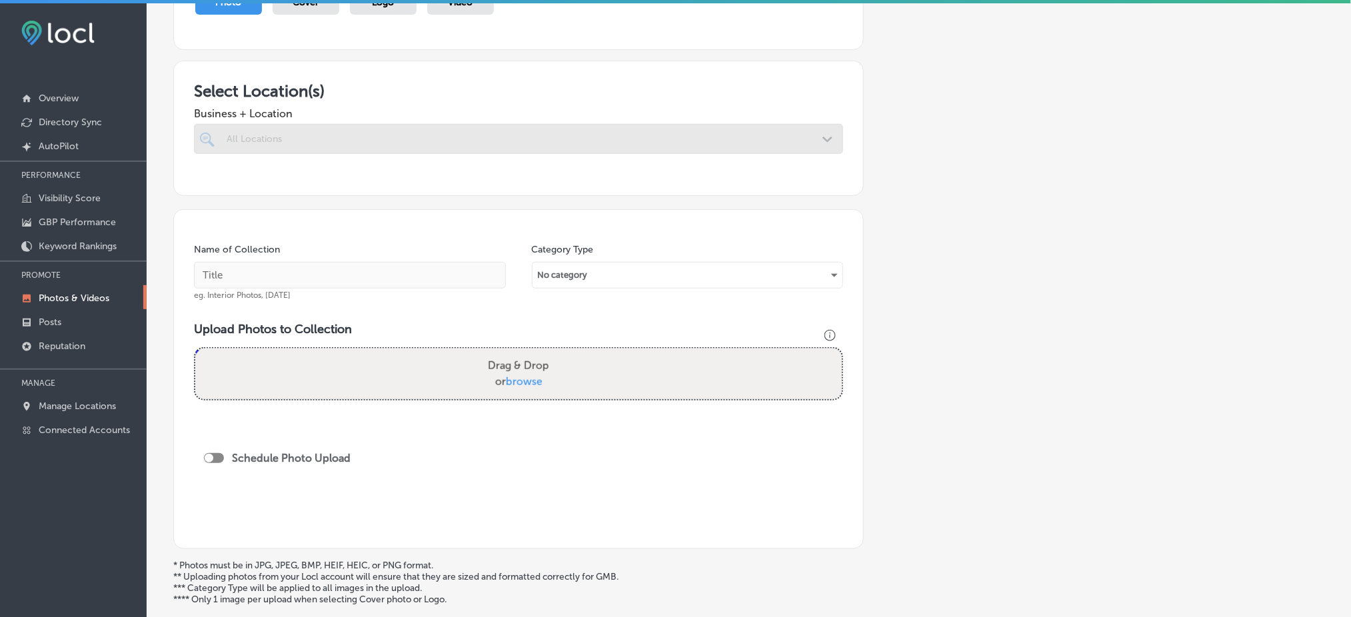
click at [592, 131] on div at bounding box center [518, 139] width 649 height 30
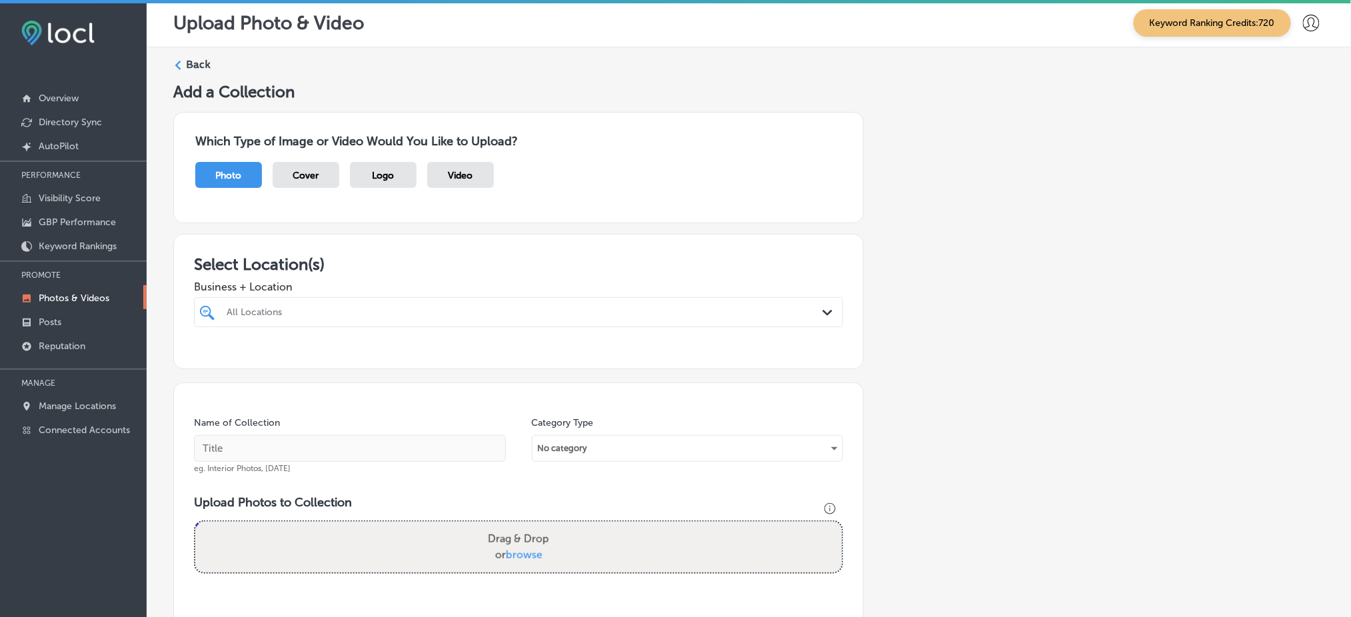
scroll to position [0, 0]
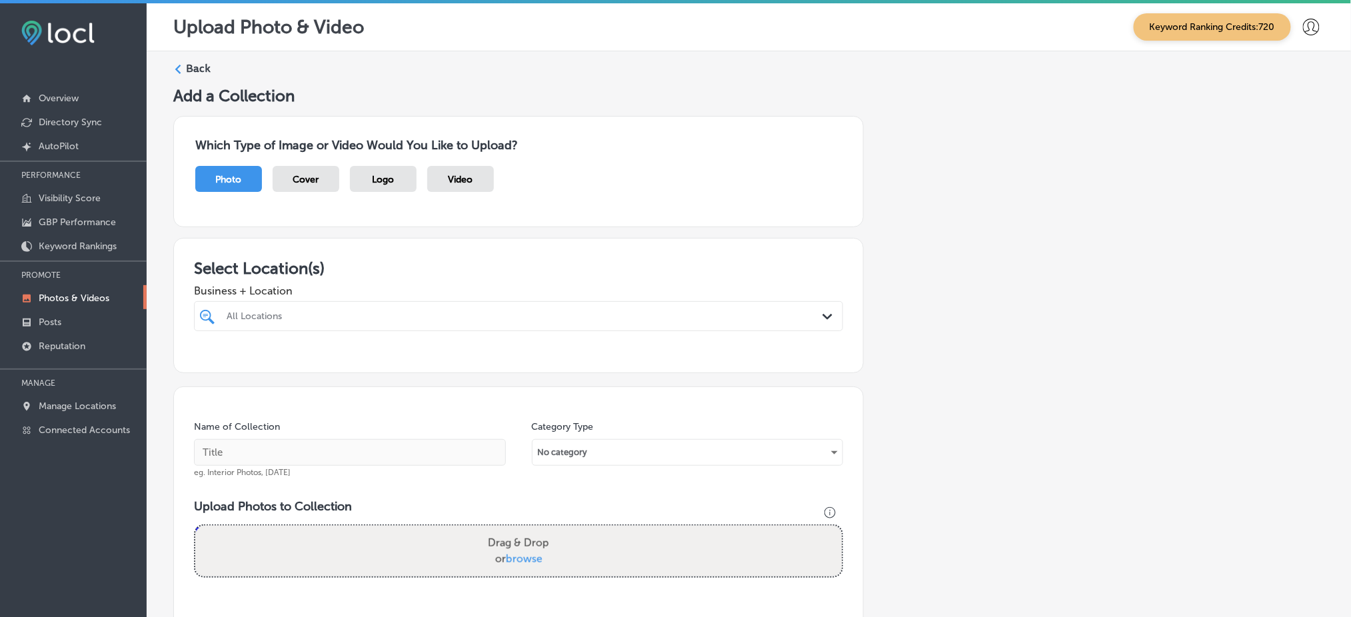
click at [569, 327] on div "All Locations Path Created with Sketch." at bounding box center [518, 316] width 649 height 30
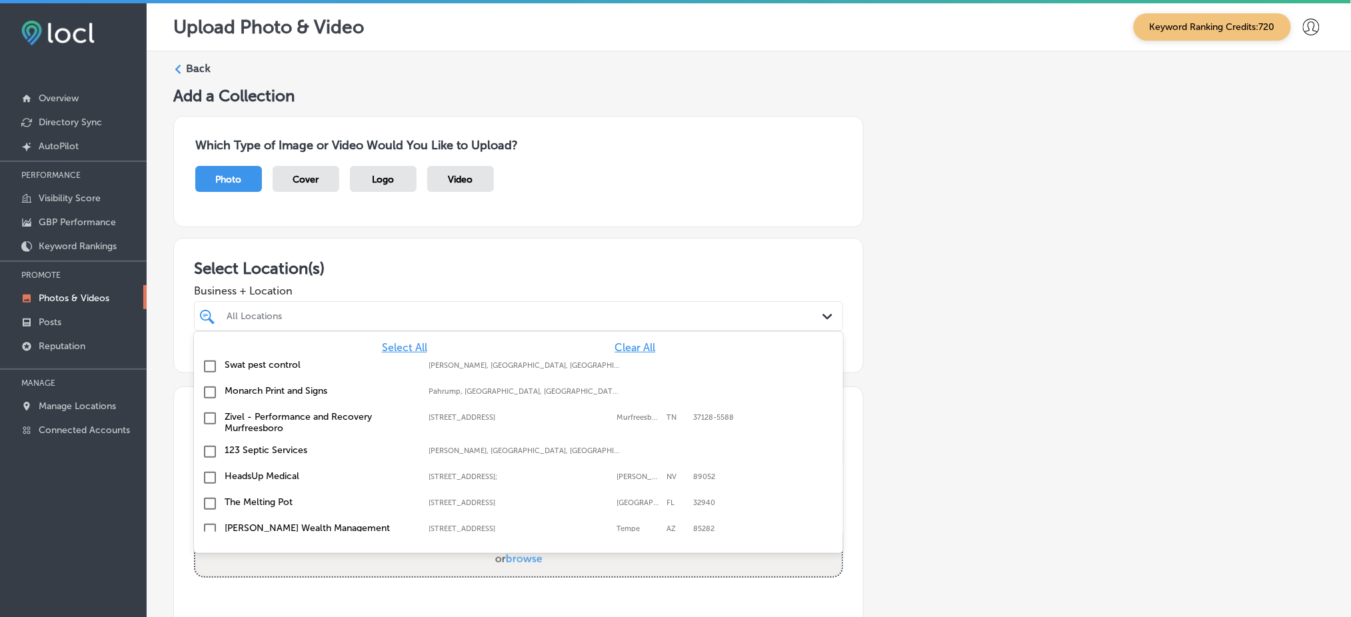
click at [614, 345] on span "Clear All" at bounding box center [634, 347] width 41 height 13
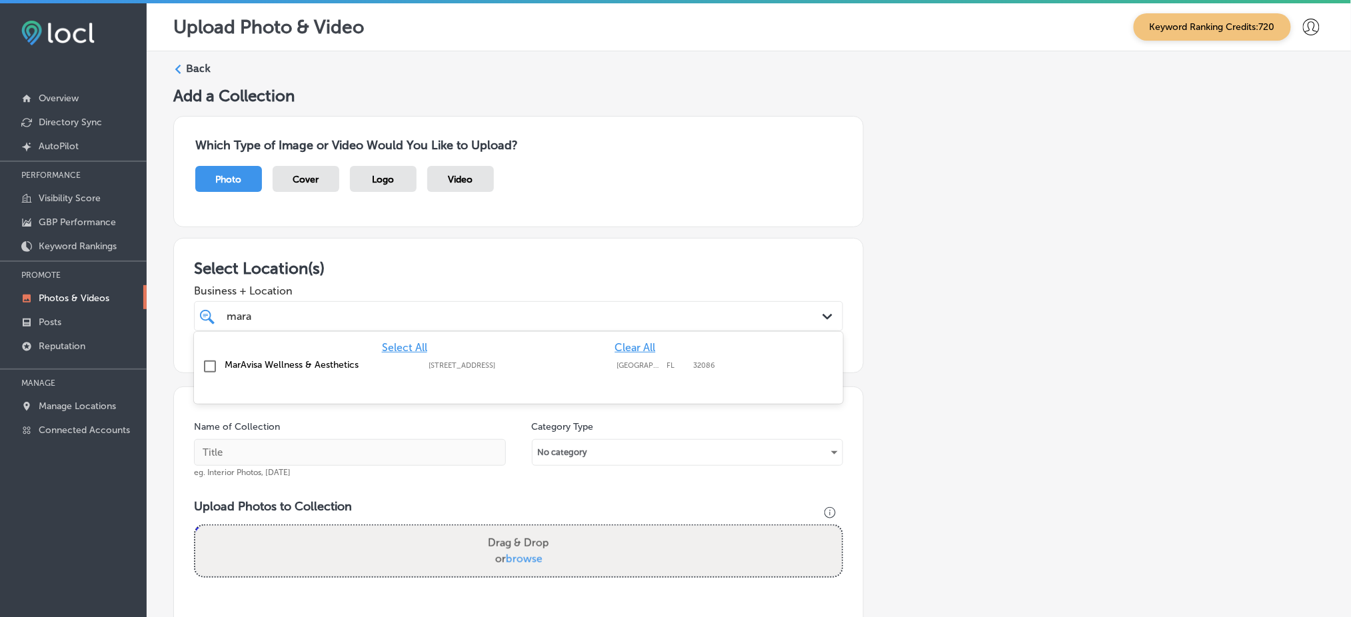
click at [597, 379] on div "MarAvisa Wellness & Aesthetics [STREET_ADDRESS][GEOGRAPHIC_DATA][STREET_ADDRESS]" at bounding box center [518, 367] width 649 height 26
type input "mara"
drag, startPoint x: 938, startPoint y: 346, endPoint x: 921, endPoint y: 348, distance: 17.4
click at [938, 345] on div "Add a Collection Which Type of Image or Video Would You Like to Upload? Photo C…" at bounding box center [748, 458] width 1151 height 745
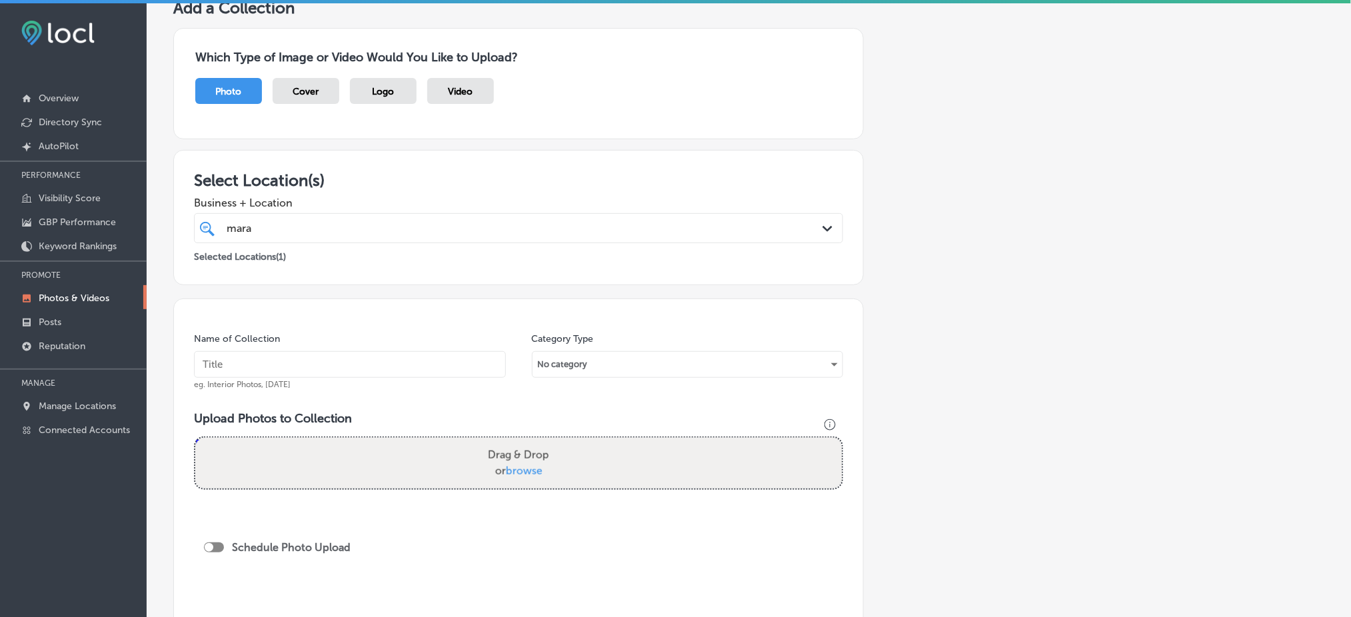
scroll to position [89, 0]
click at [419, 336] on div "Name of Collection eg. Interior Photos, [DATE]" at bounding box center [350, 360] width 312 height 57
click at [409, 351] on input "text" at bounding box center [350, 364] width 312 height 27
paste input "MarAvisa-Wellness-&-Aesthetics"
type input "MarAvisa-Wellness-&-Aesthetics"
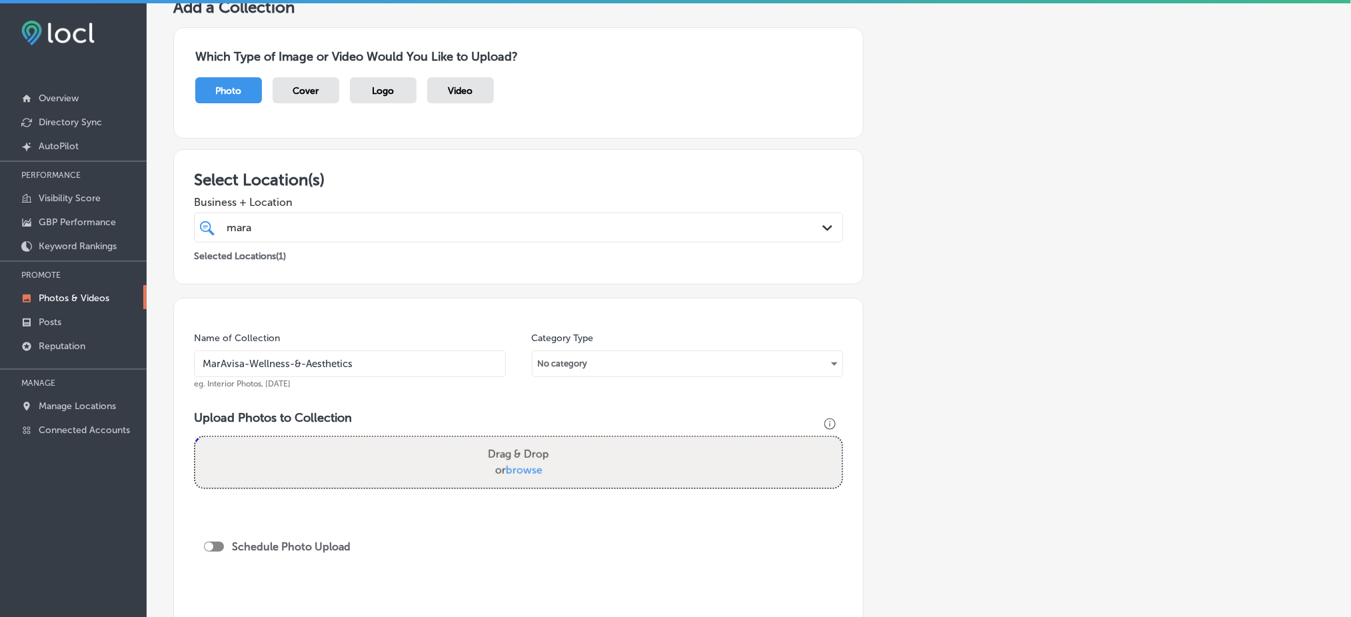
click at [540, 445] on label "Drag & Drop or browse" at bounding box center [519, 462] width 72 height 43
click at [540, 441] on input "Drag & Drop or browse" at bounding box center [518, 439] width 646 height 4
type input "C:\fakepath\MarAvisa Wellness (5).jpg"
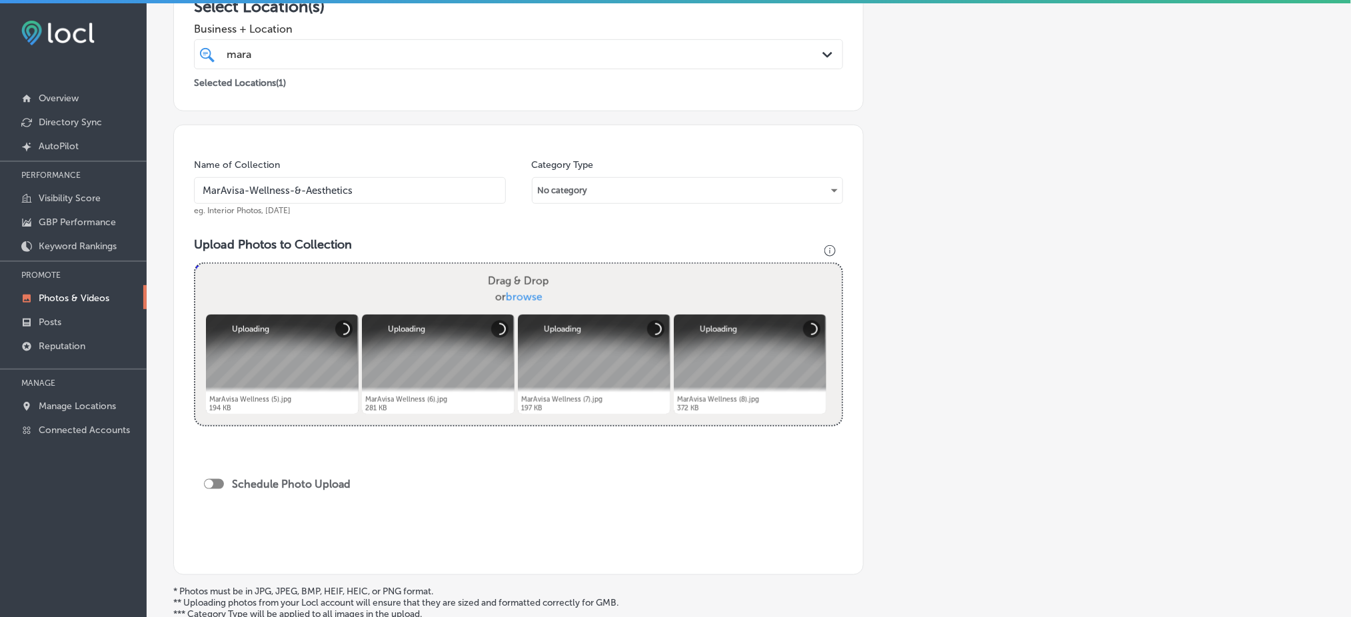
scroll to position [267, 0]
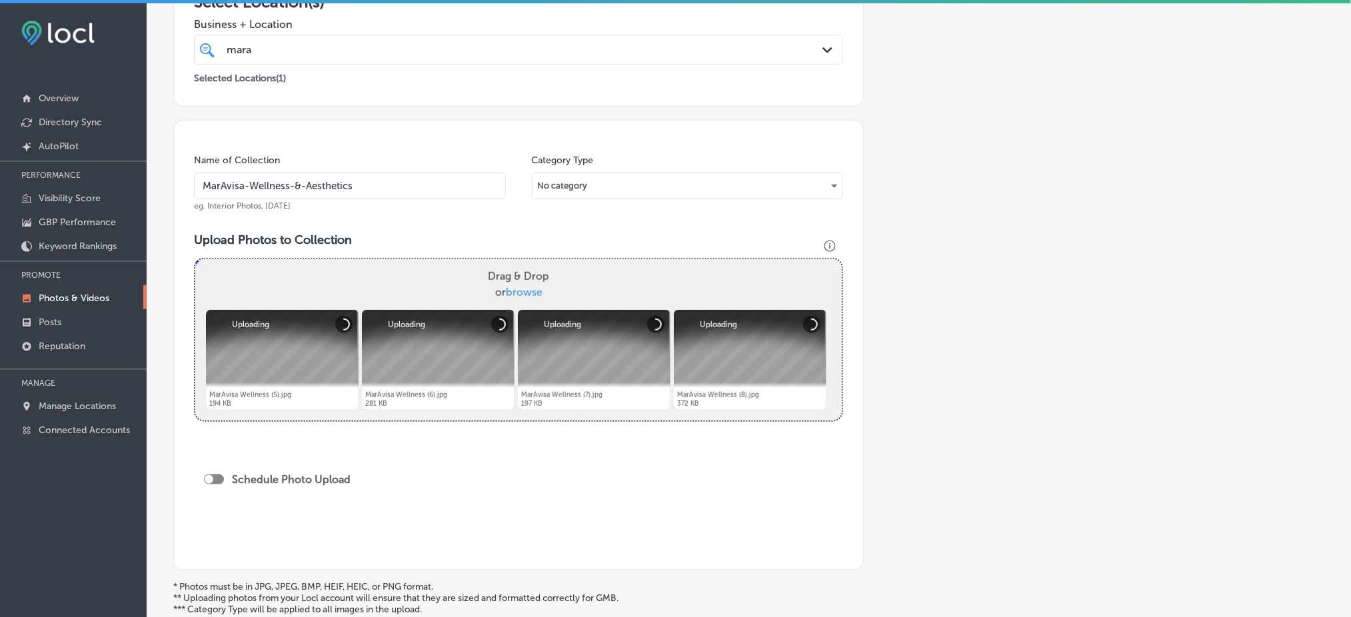
click at [206, 475] on div at bounding box center [209, 479] width 9 height 9
checkbox input "true"
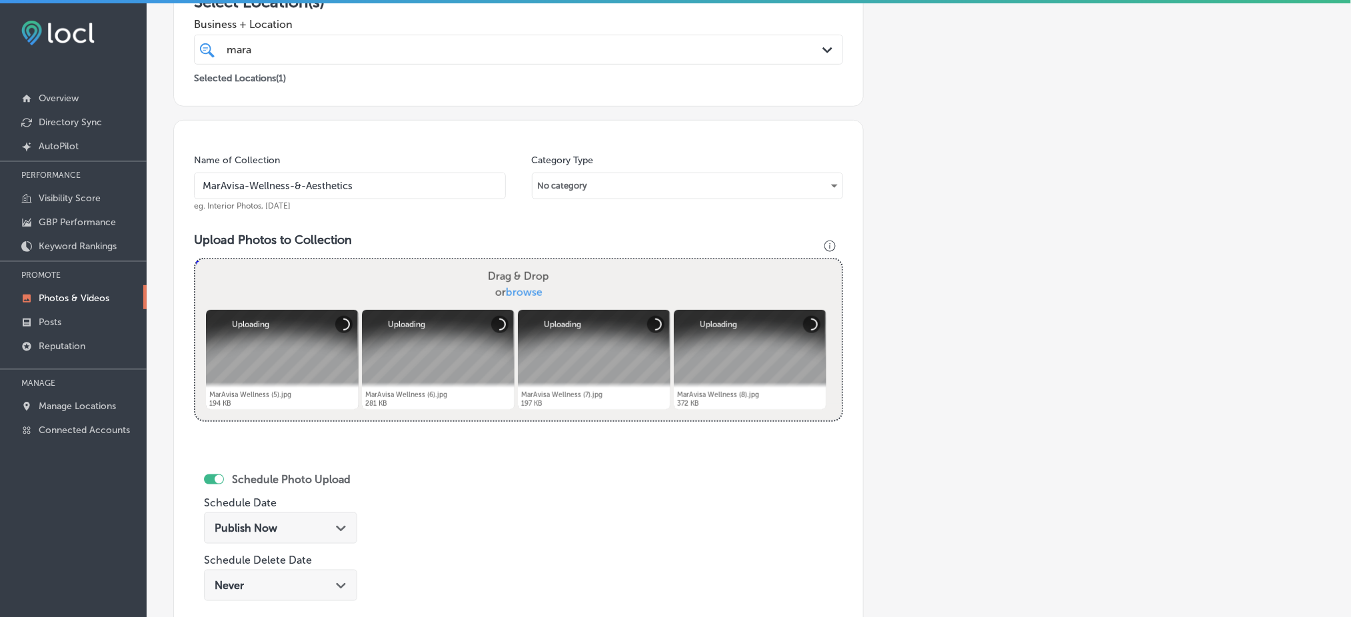
click at [313, 525] on div "Publish Now Path Created with Sketch." at bounding box center [281, 528] width 132 height 13
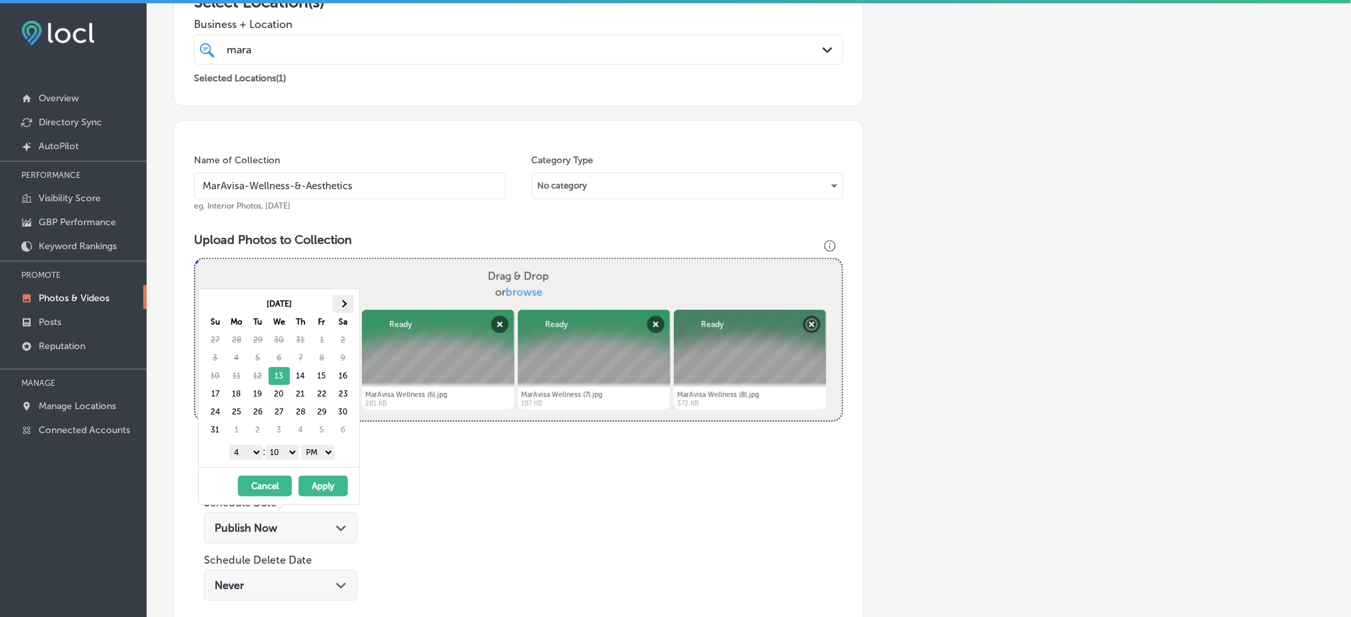
click at [343, 303] on span at bounding box center [342, 304] width 7 height 7
click at [287, 457] on select "00 10 20 30 40 50" at bounding box center [281, 452] width 33 height 15
click at [252, 460] on div "1 2 3 4 5 6 7 8 9 10 11 12 : 00 10 20 30 40 50 AM PM" at bounding box center [281, 452] width 155 height 20
drag, startPoint x: 245, startPoint y: 449, endPoint x: 252, endPoint y: 461, distance: 14.3
click at [245, 449] on select "1 2 3 4 5 6 7 8 9 10 11 12" at bounding box center [245, 452] width 33 height 15
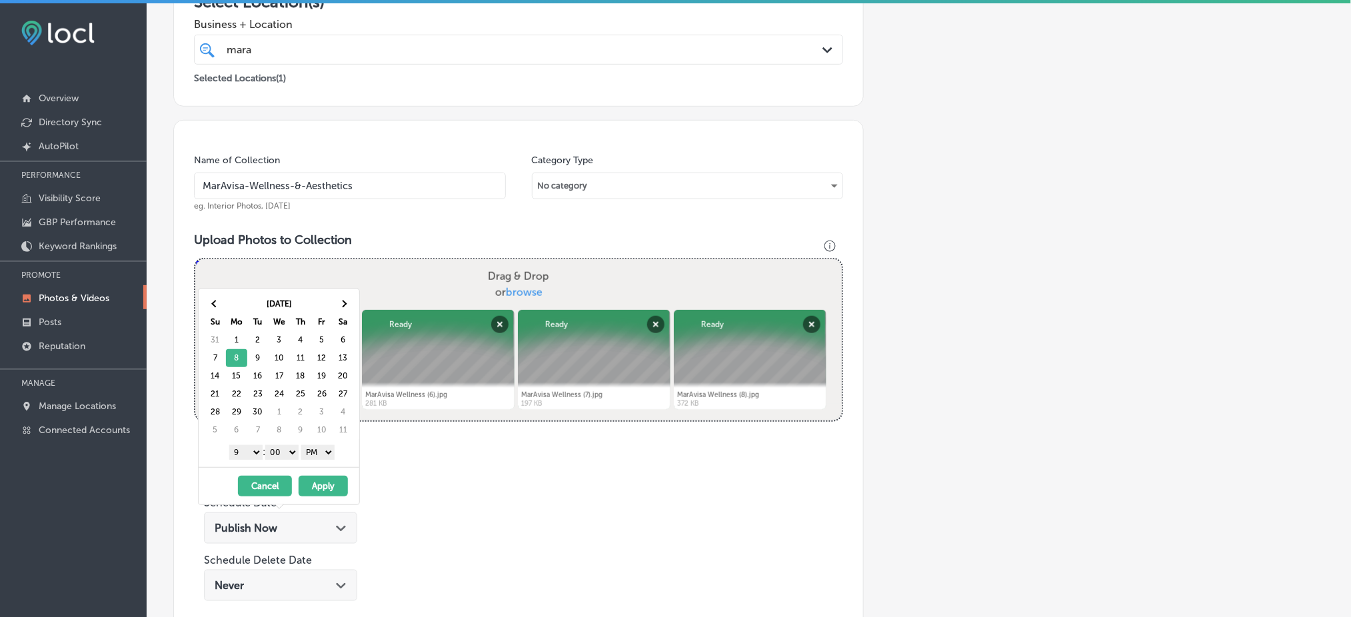
click at [325, 496] on button "Apply" at bounding box center [323, 486] width 49 height 21
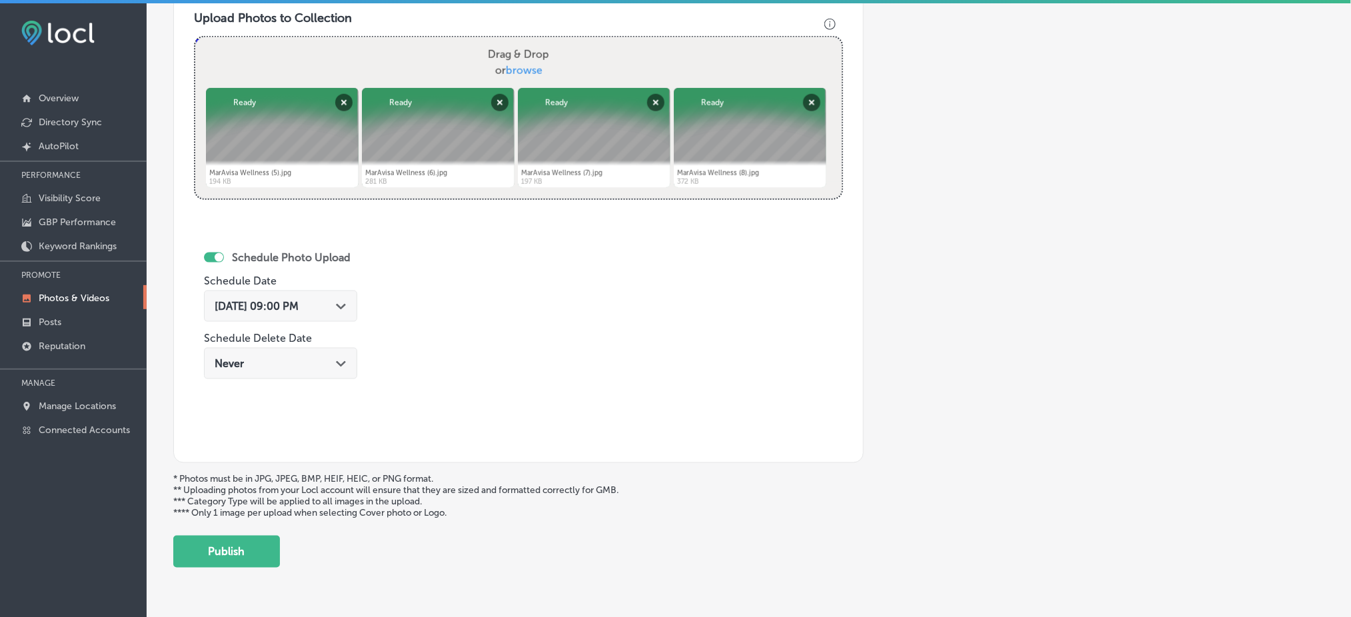
scroll to position [522, 0]
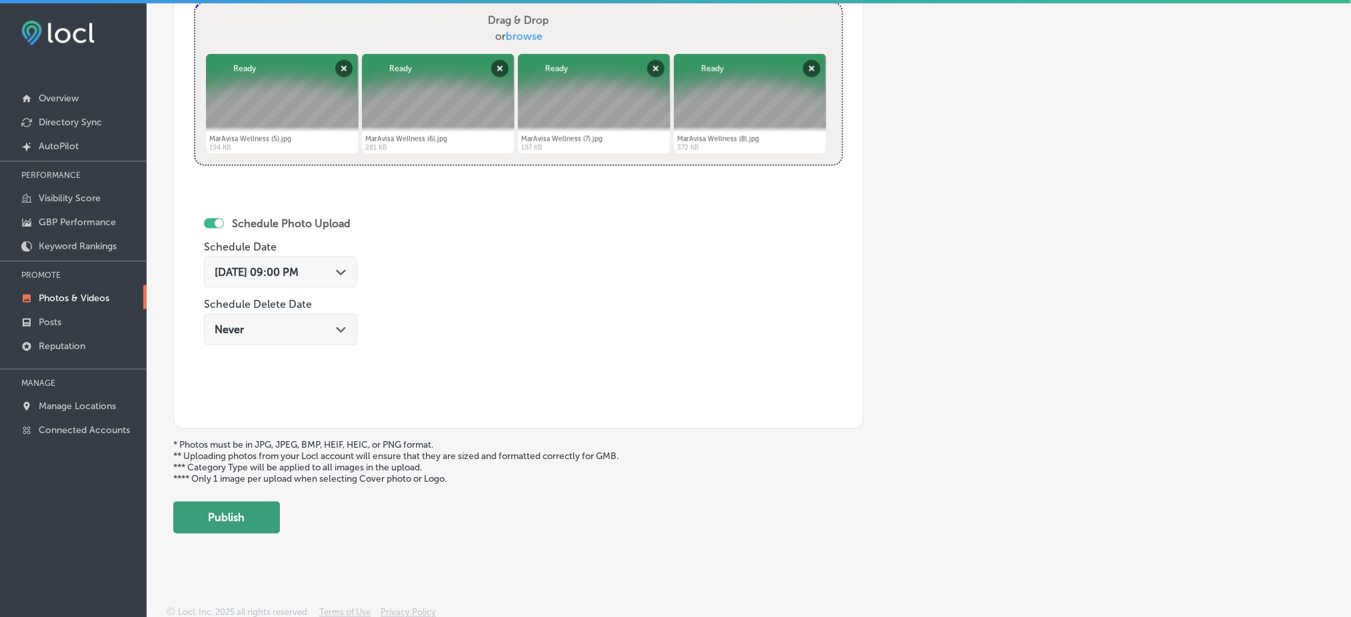
click at [250, 502] on button "Publish" at bounding box center [226, 518] width 107 height 32
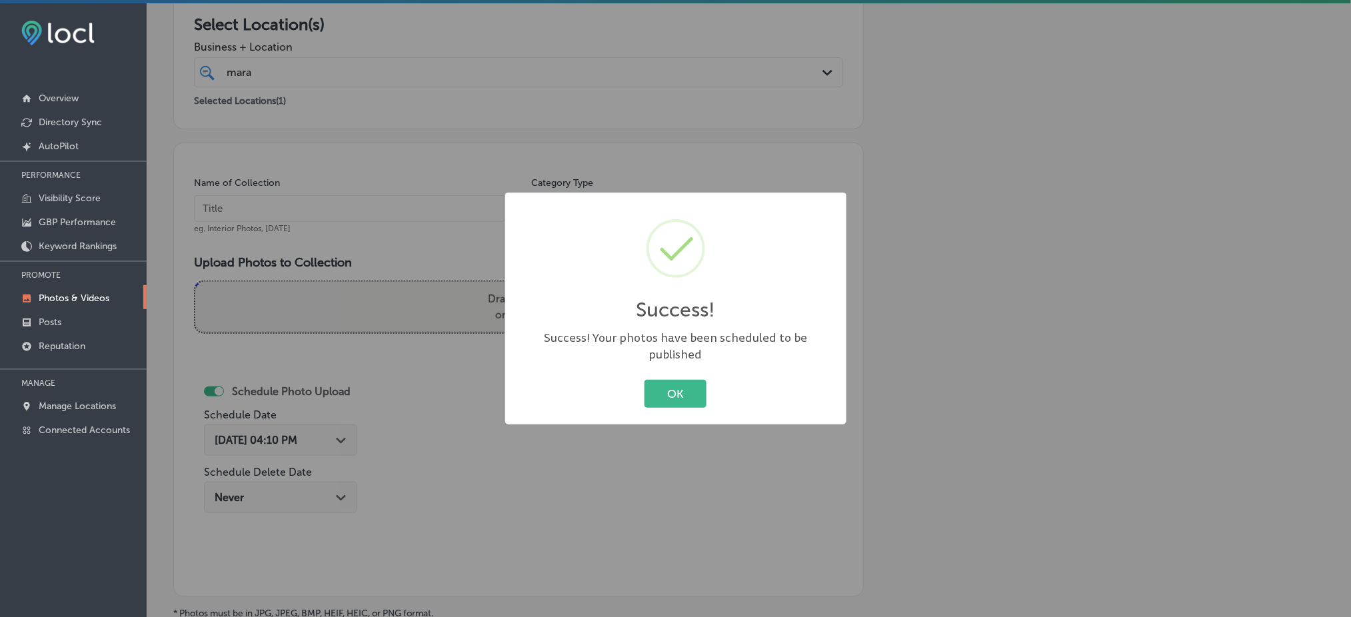
scroll to position [233, 0]
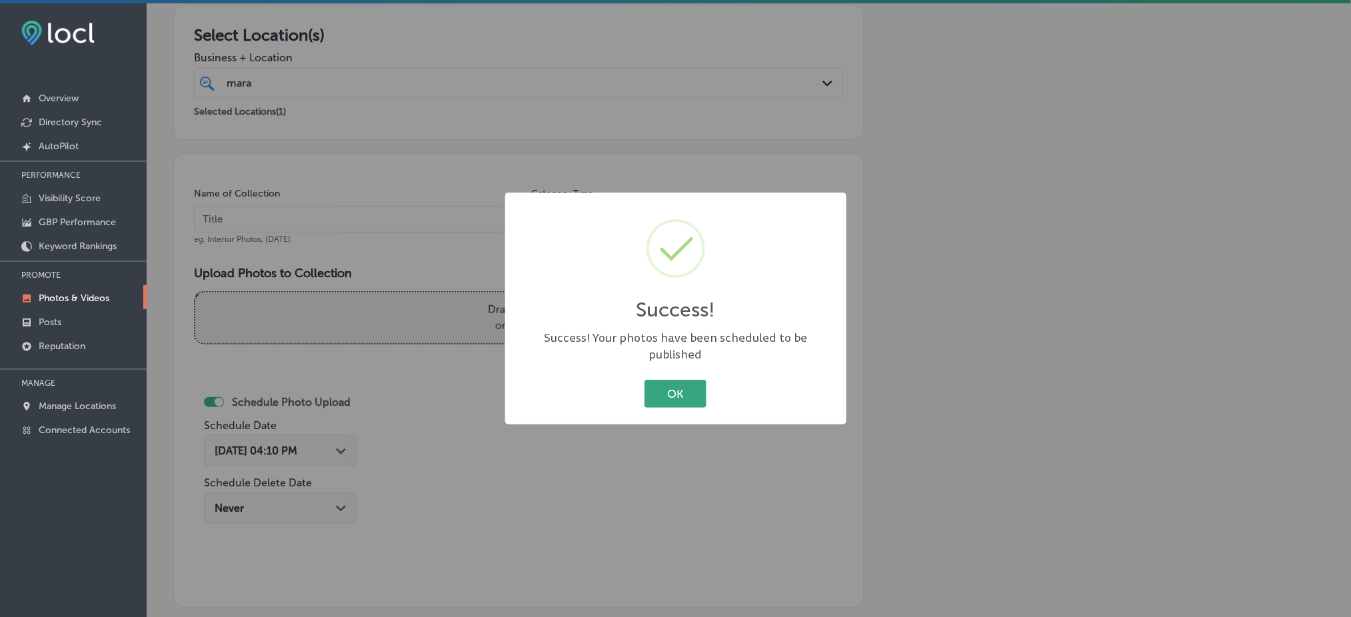
click at [675, 387] on button "OK" at bounding box center [675, 393] width 62 height 27
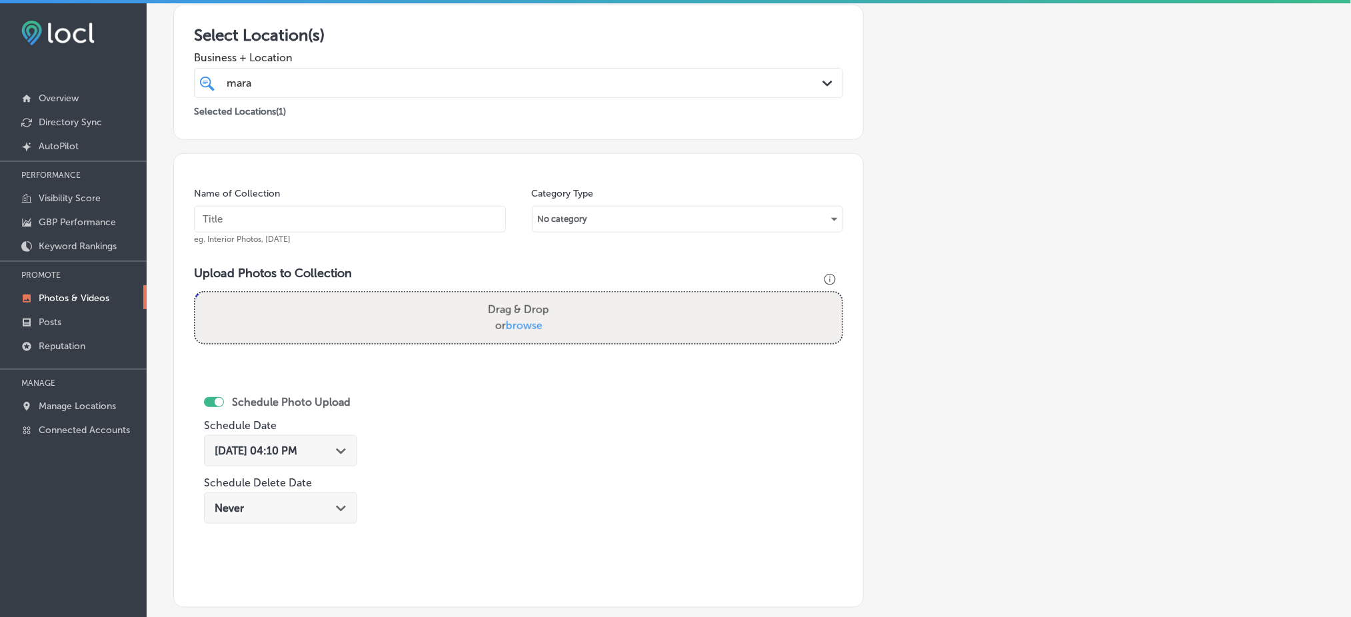
click at [361, 231] on input "text" at bounding box center [350, 219] width 312 height 27
paste input "MarAvisa-Wellness-&-Aesthetics"
type input "MarAvisa-Wellness-&-Aesthetics"
click at [504, 297] on label "Drag & Drop or browse" at bounding box center [519, 318] width 72 height 43
click at [504, 295] on input "Drag & Drop or browse" at bounding box center [518, 295] width 646 height 4
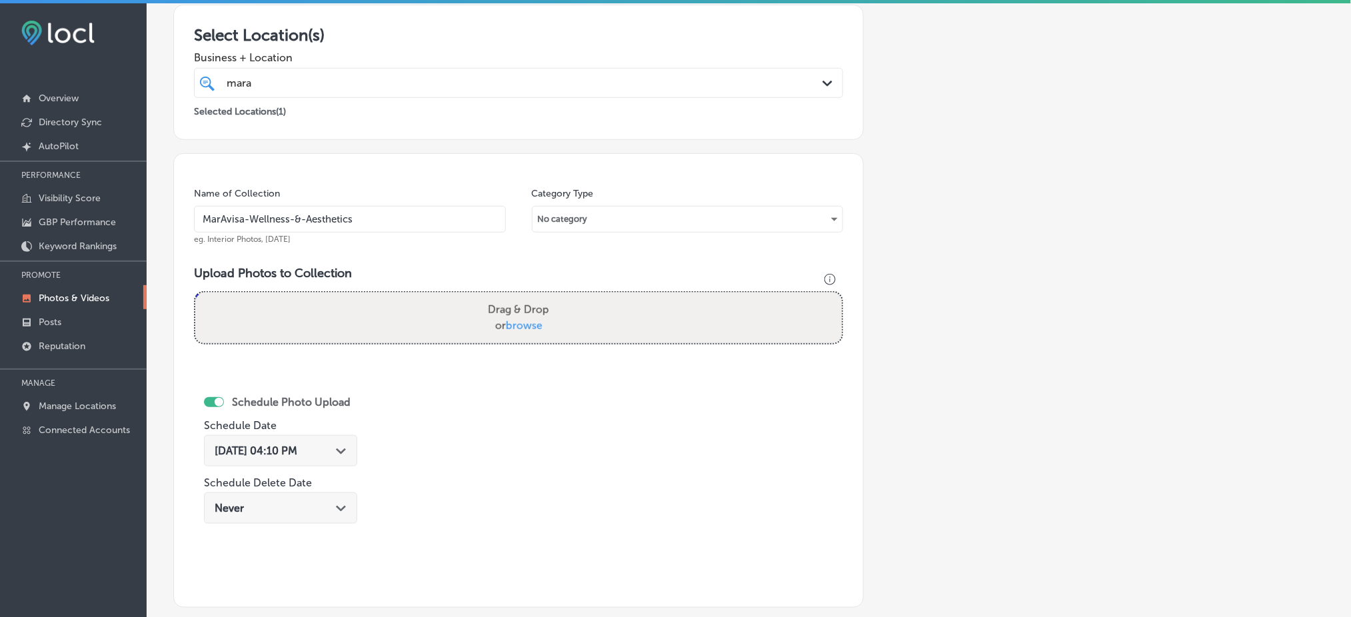
type input "C:\fakepath\MarAvisa Wellness (9).jpg"
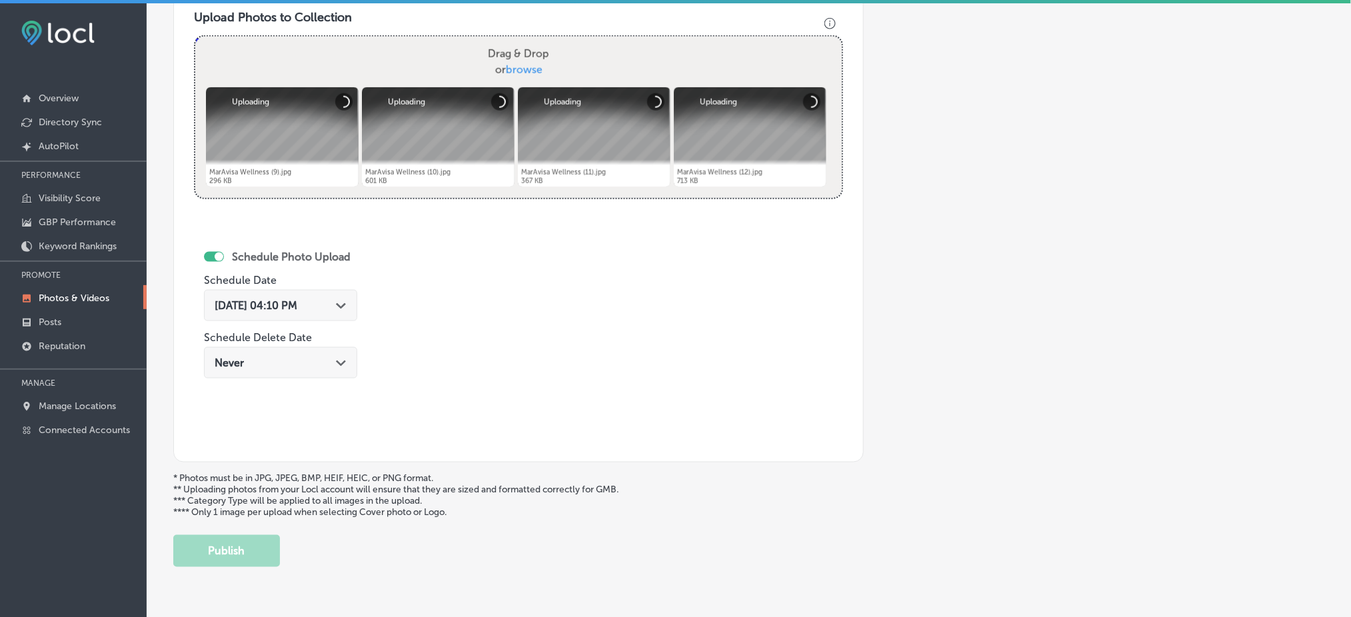
scroll to position [500, 0]
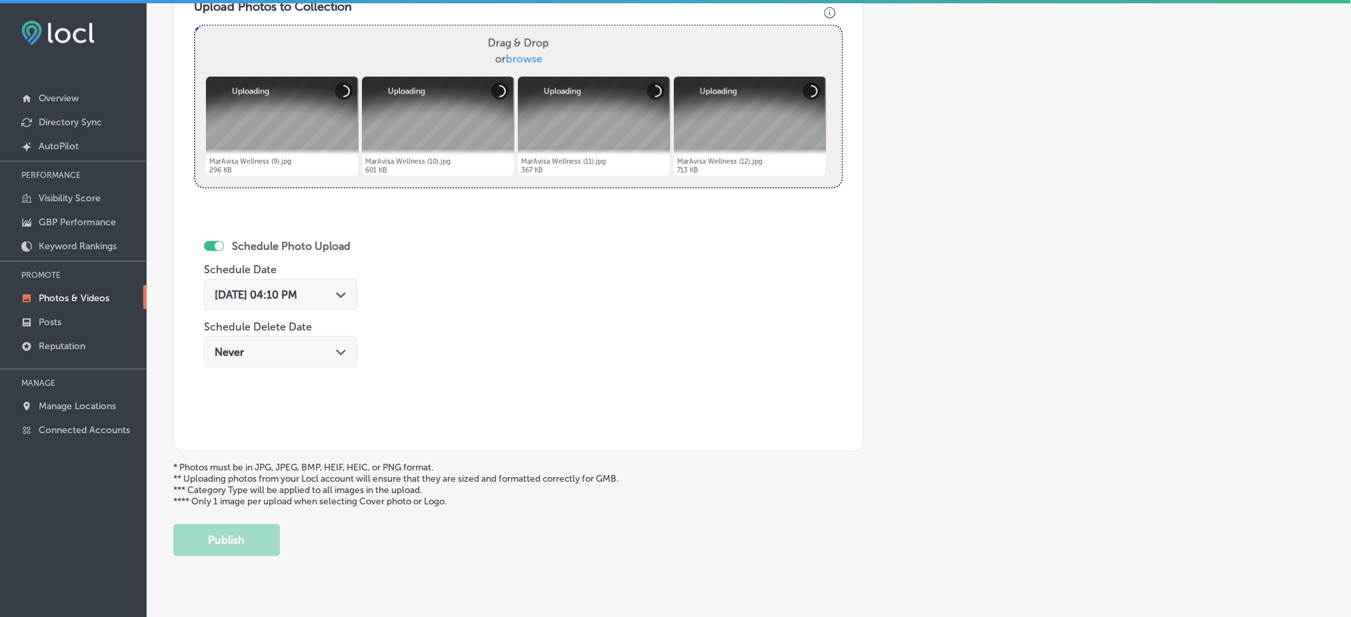
click at [336, 292] on div "[DATE] 04:10 PM Path Created with Sketch." at bounding box center [281, 295] width 132 height 13
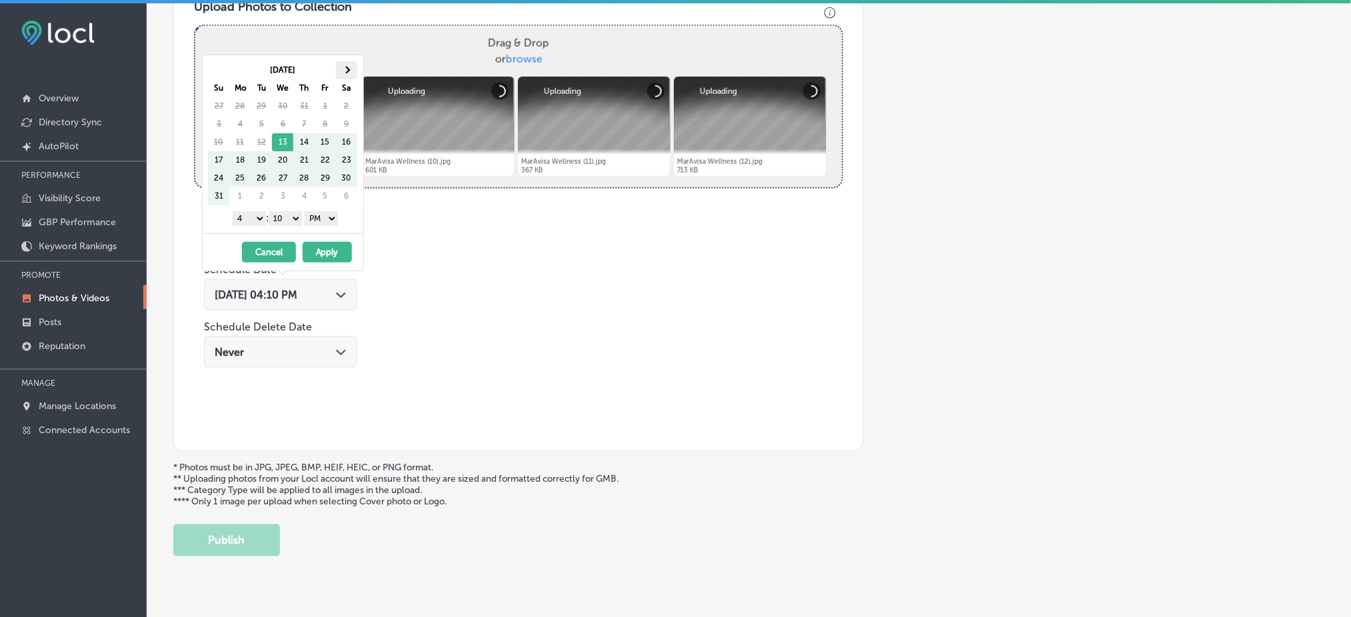
click at [348, 67] on th at bounding box center [346, 70] width 21 height 18
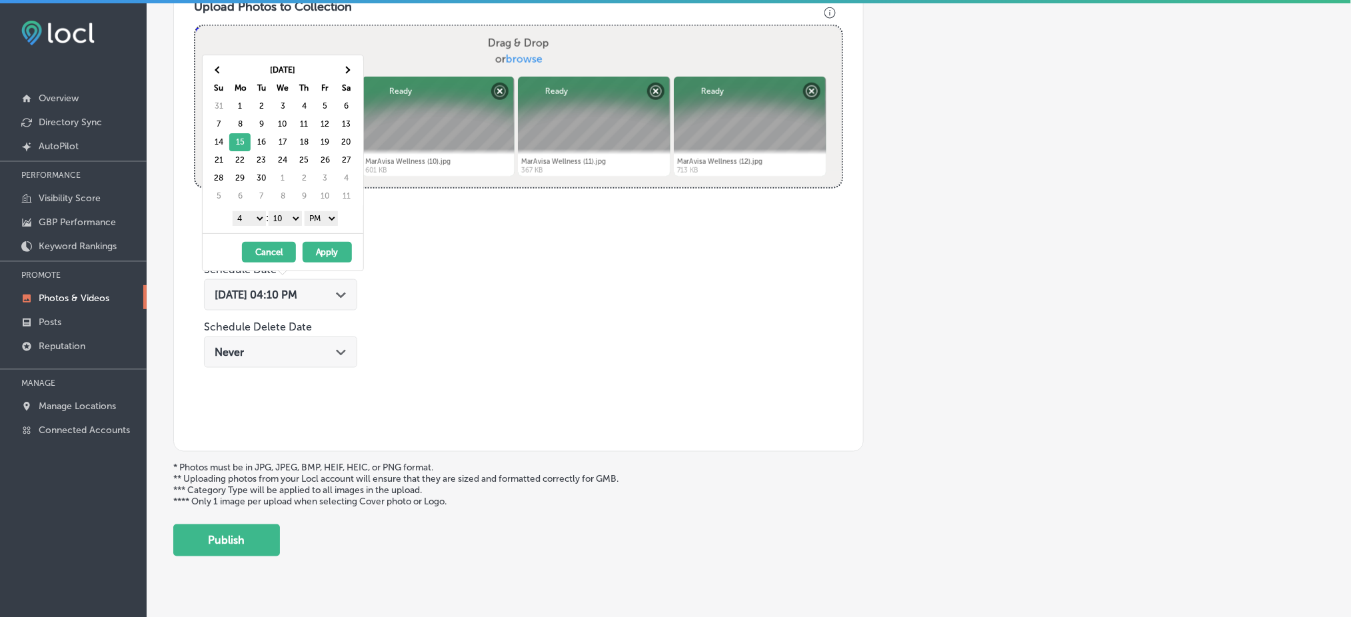
click at [289, 220] on select "00 10 20 30 40 50" at bounding box center [285, 218] width 33 height 15
click at [253, 223] on select "1 2 3 4 5 6 7 8 9 10 11 12" at bounding box center [249, 218] width 33 height 15
click at [321, 262] on button "Apply" at bounding box center [327, 252] width 49 height 21
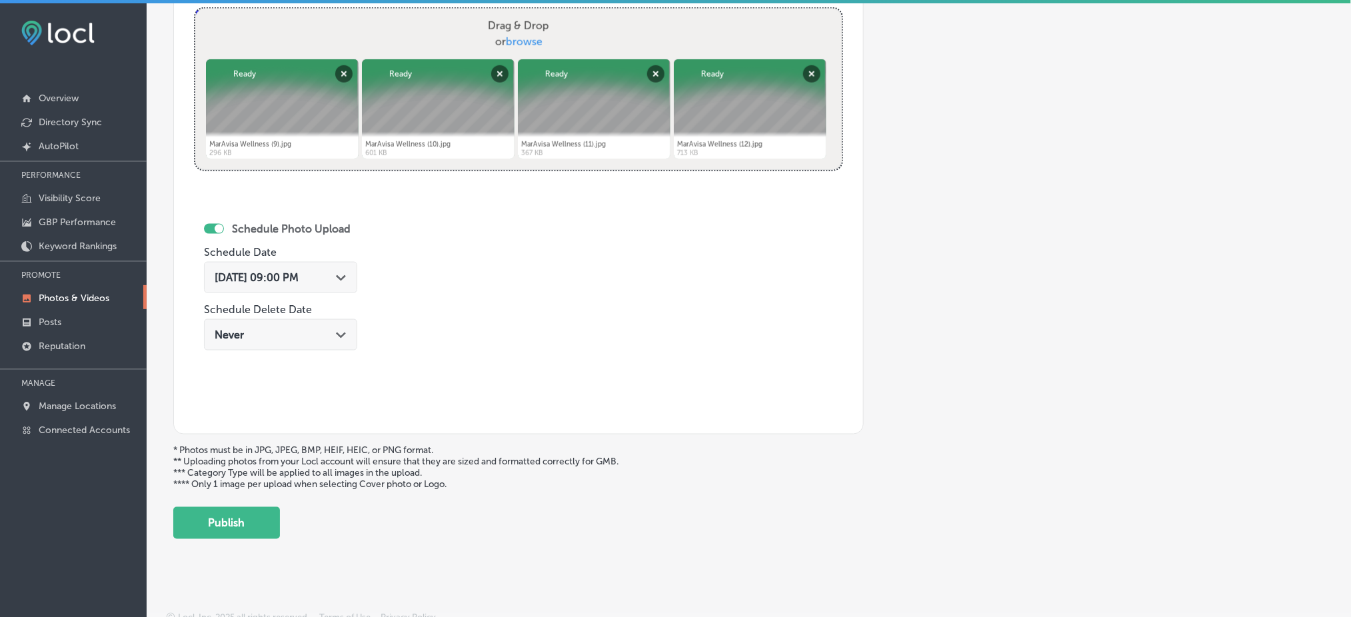
scroll to position [522, 0]
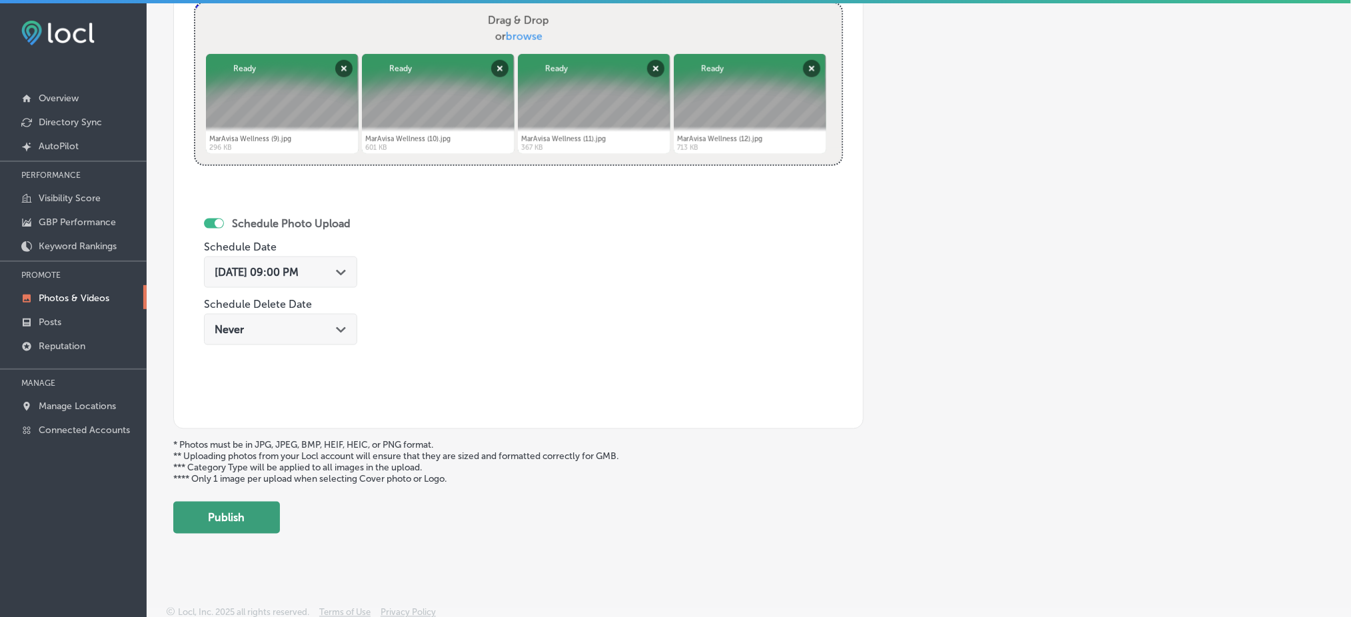
click at [263, 515] on button "Publish" at bounding box center [226, 518] width 107 height 32
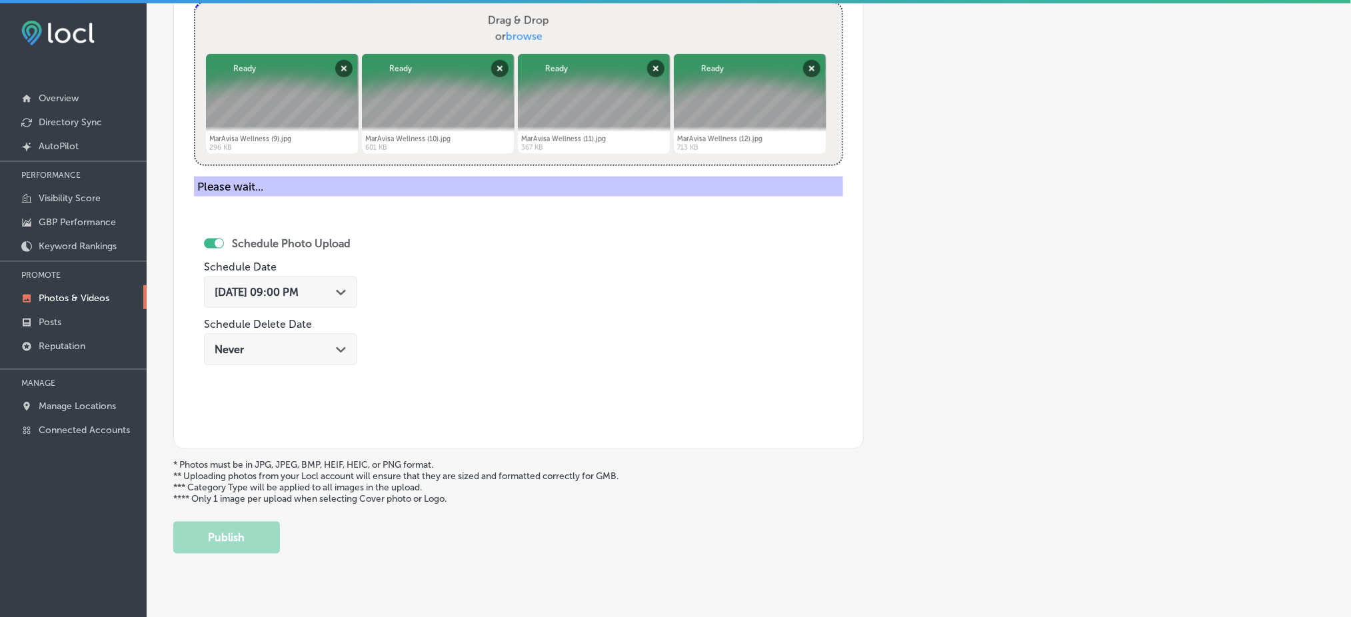
scroll to position [411, 0]
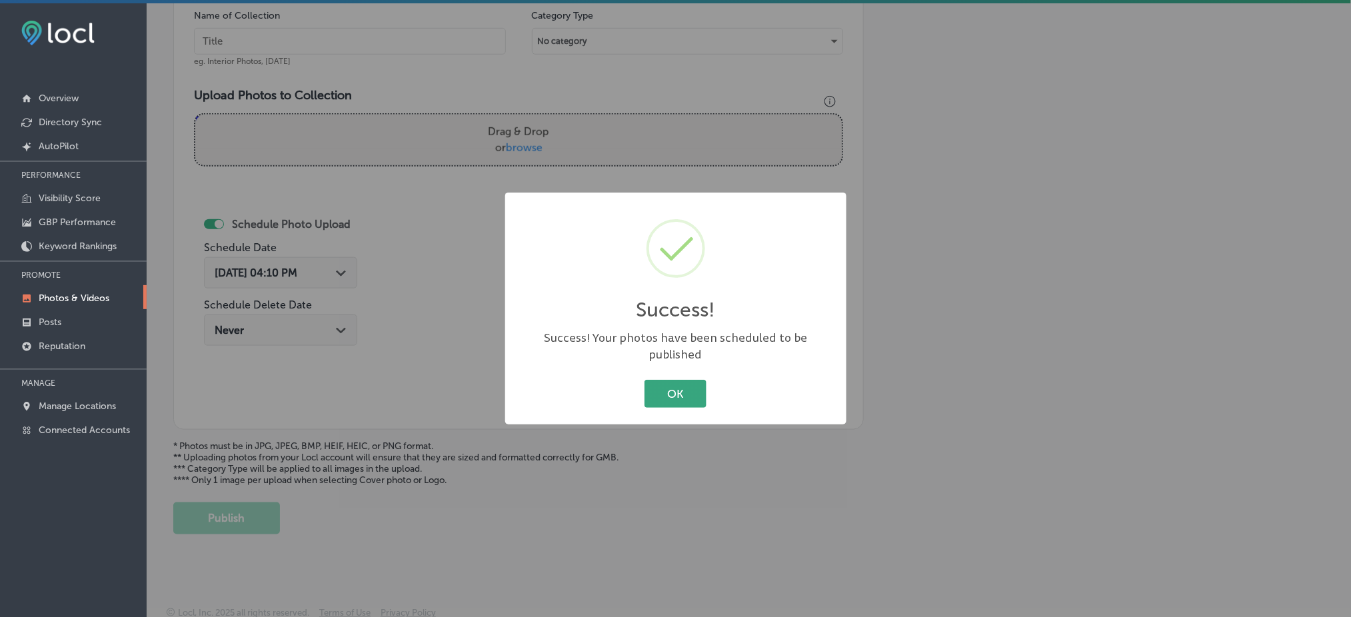
click at [677, 383] on button "OK" at bounding box center [675, 393] width 62 height 27
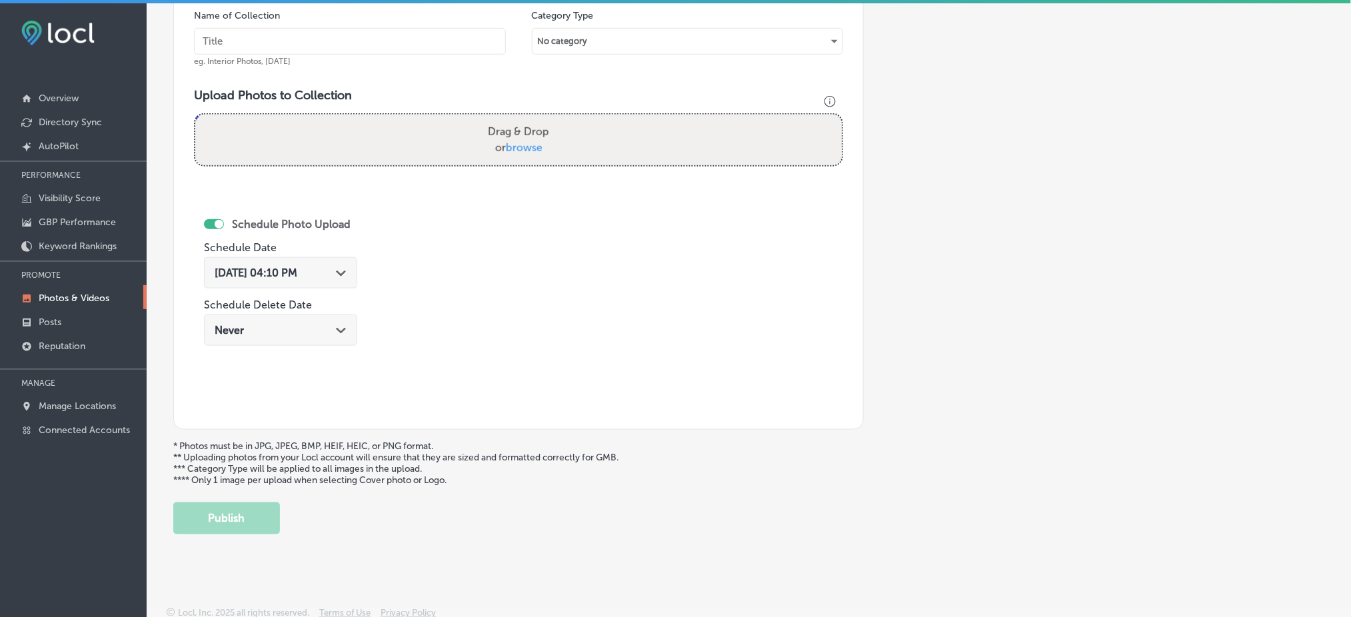
click at [311, 33] on input "text" at bounding box center [350, 41] width 312 height 27
paste input "MarAvisa-Wellness-&-Aesthetics"
type input "MarAvisa-Wellness-&-Aesthetics"
click at [414, 161] on div "Drag & Drop or browse" at bounding box center [518, 140] width 646 height 51
click at [195, 115] on input "Drag & Drop or browse" at bounding box center [518, 117] width 646 height 4
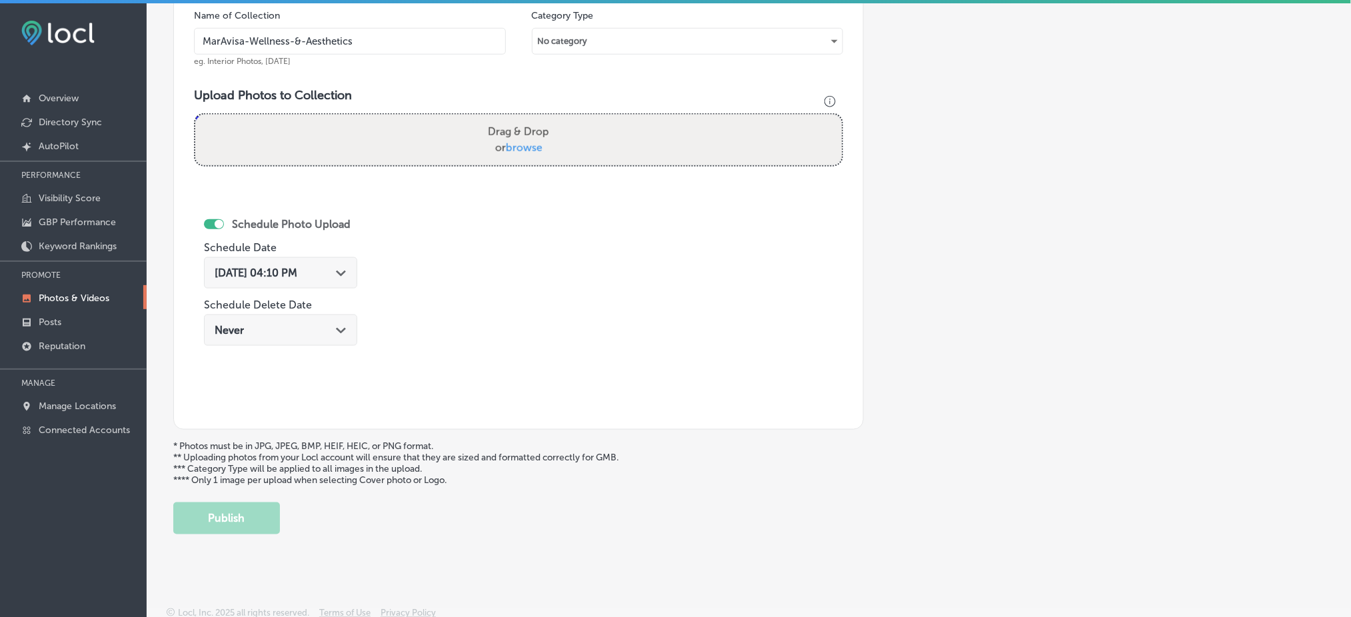
type input "C:\fakepath\MarAvisa Wellness (13).jpg"
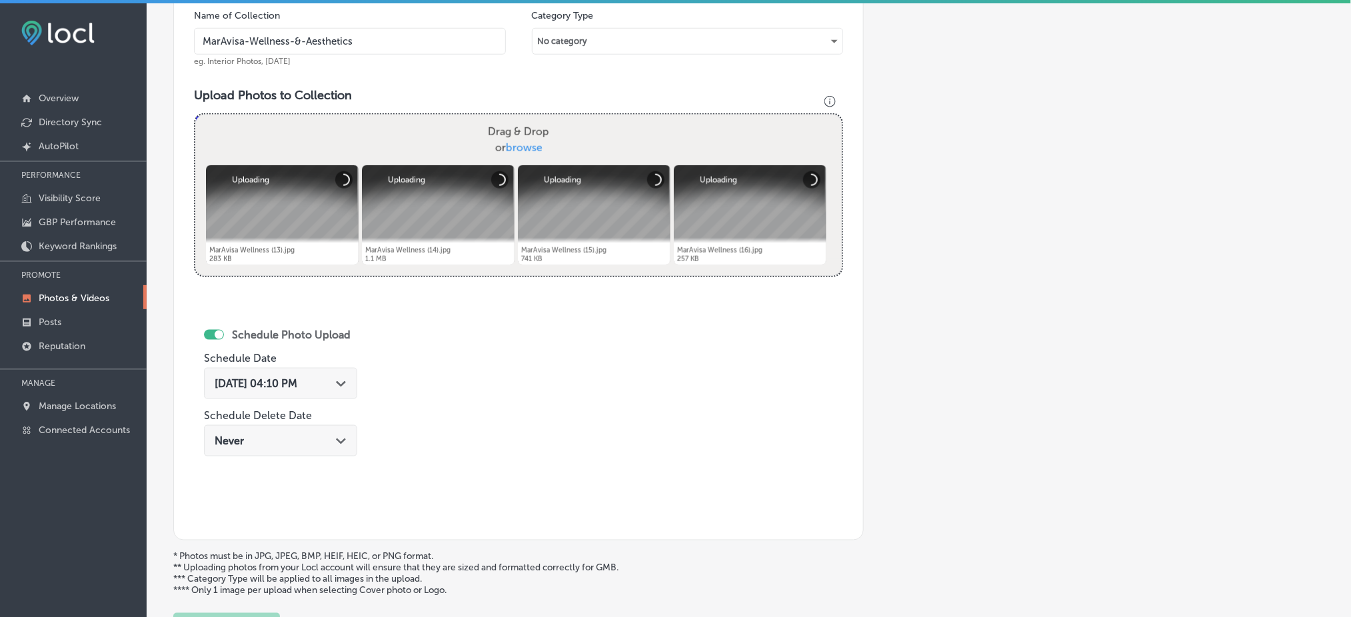
click at [283, 379] on span "[DATE] 04:10 PM" at bounding box center [256, 383] width 83 height 13
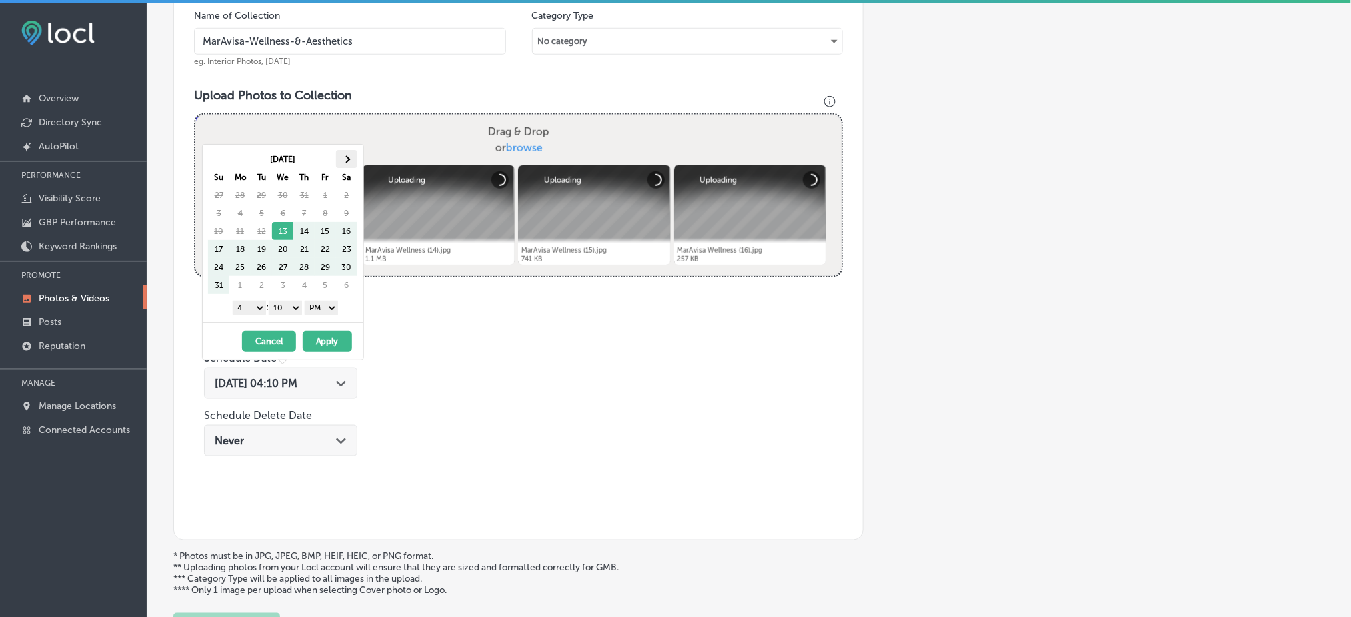
click at [343, 163] on th at bounding box center [346, 159] width 21 height 18
click at [299, 311] on select "00 10 20 30 40 50" at bounding box center [285, 308] width 33 height 15
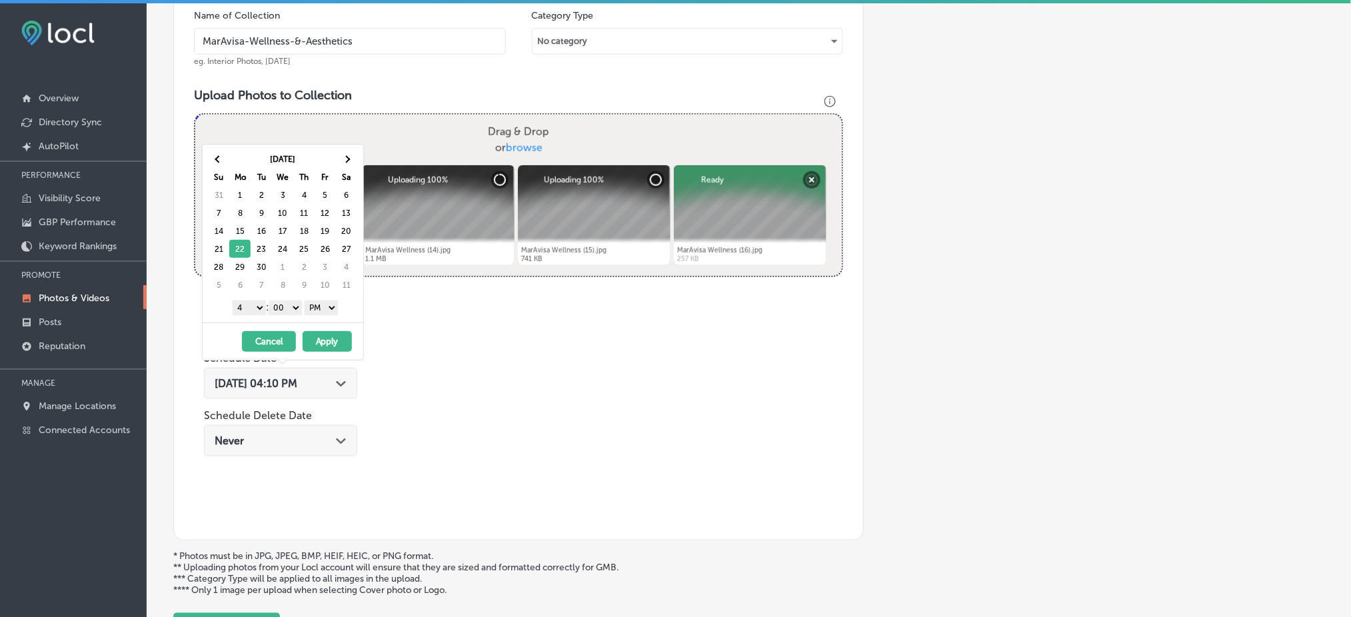
drag, startPoint x: 249, startPoint y: 300, endPoint x: 254, endPoint y: 313, distance: 13.7
click at [249, 301] on select "1 2 3 4 5 6 7 8 9 10 11 12" at bounding box center [249, 308] width 33 height 15
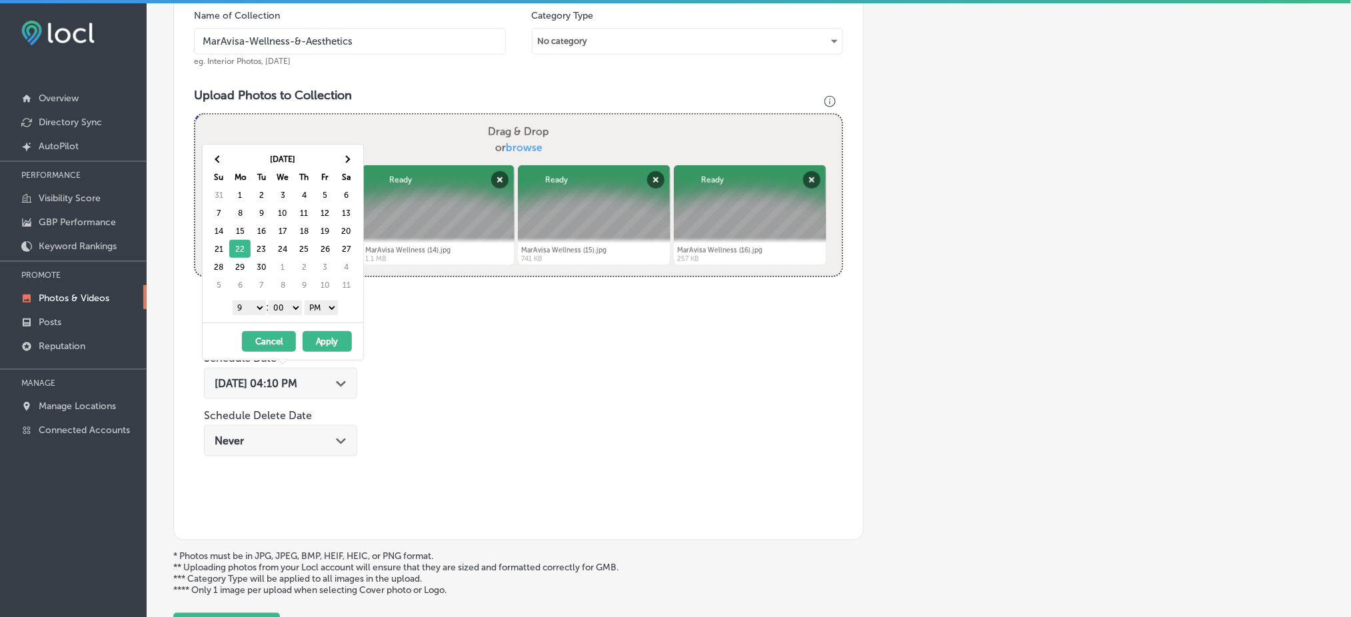
click at [323, 335] on button "Apply" at bounding box center [327, 341] width 49 height 21
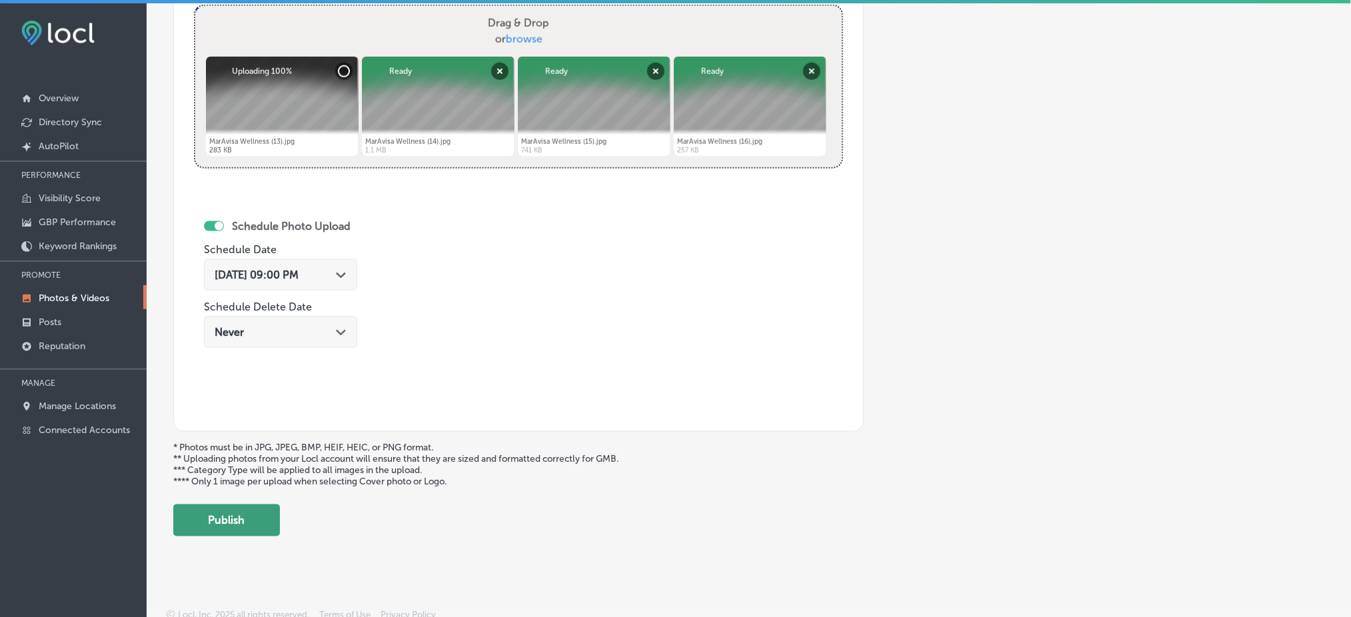
scroll to position [522, 0]
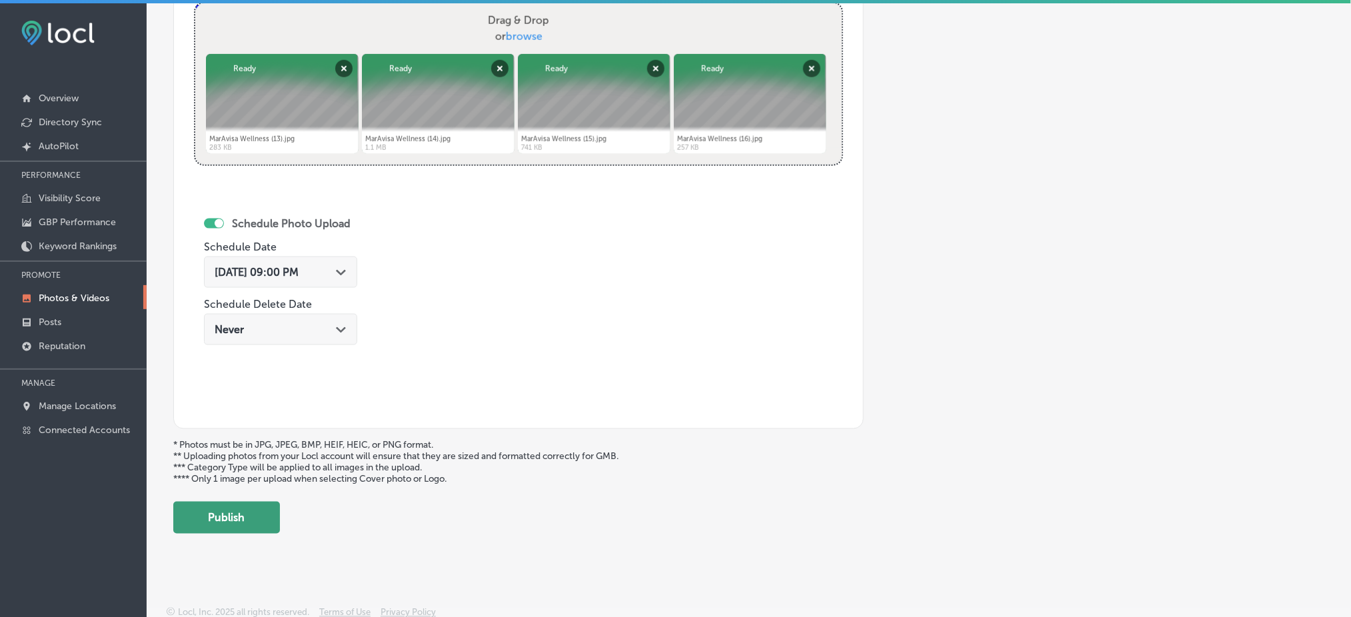
click at [257, 506] on button "Publish" at bounding box center [226, 518] width 107 height 32
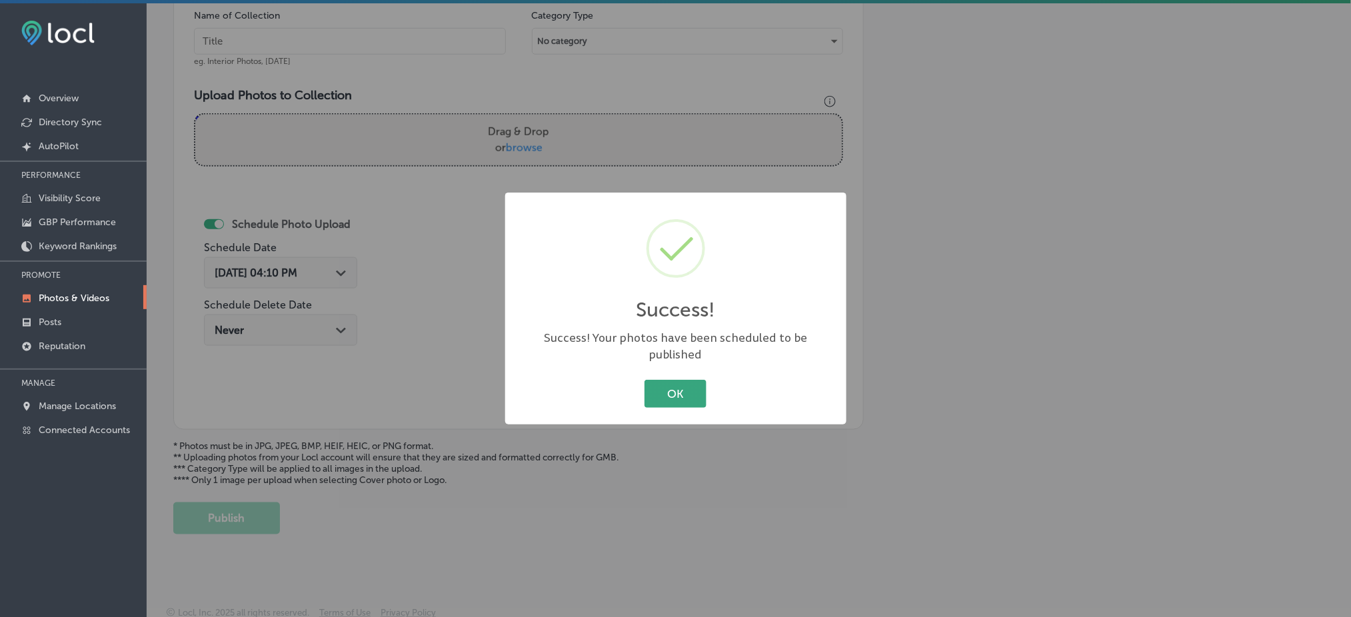
click at [667, 380] on button "OK" at bounding box center [675, 393] width 62 height 27
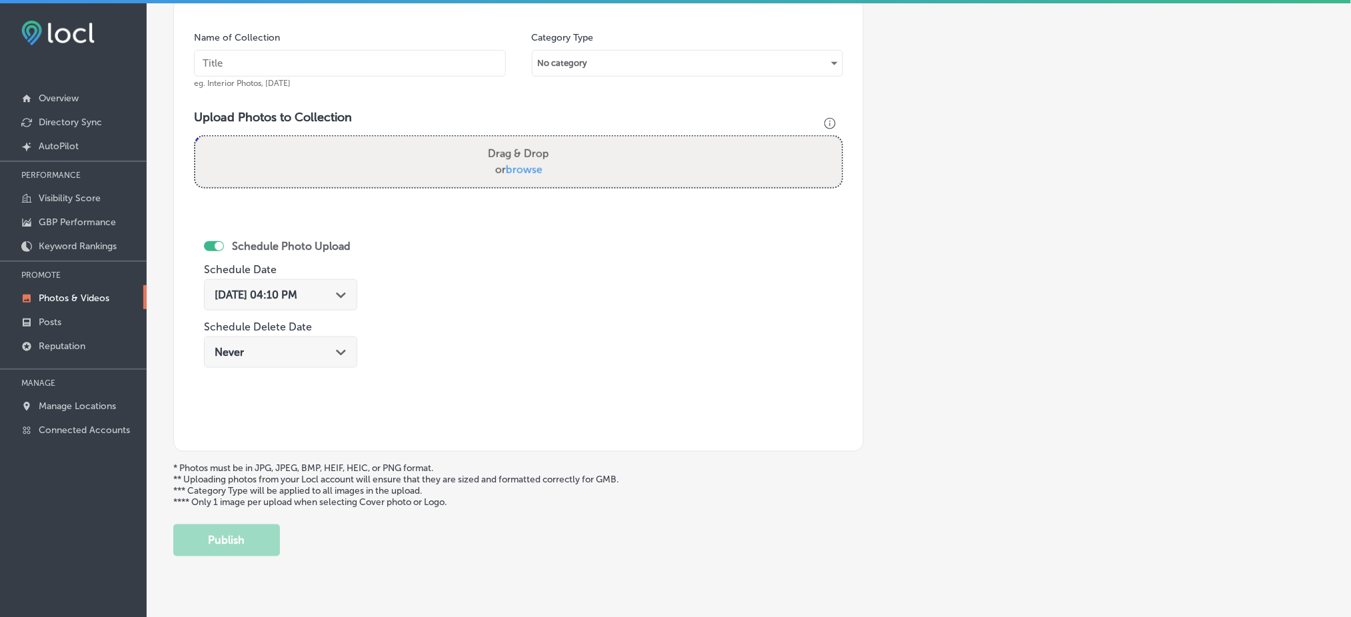
scroll to position [323, 0]
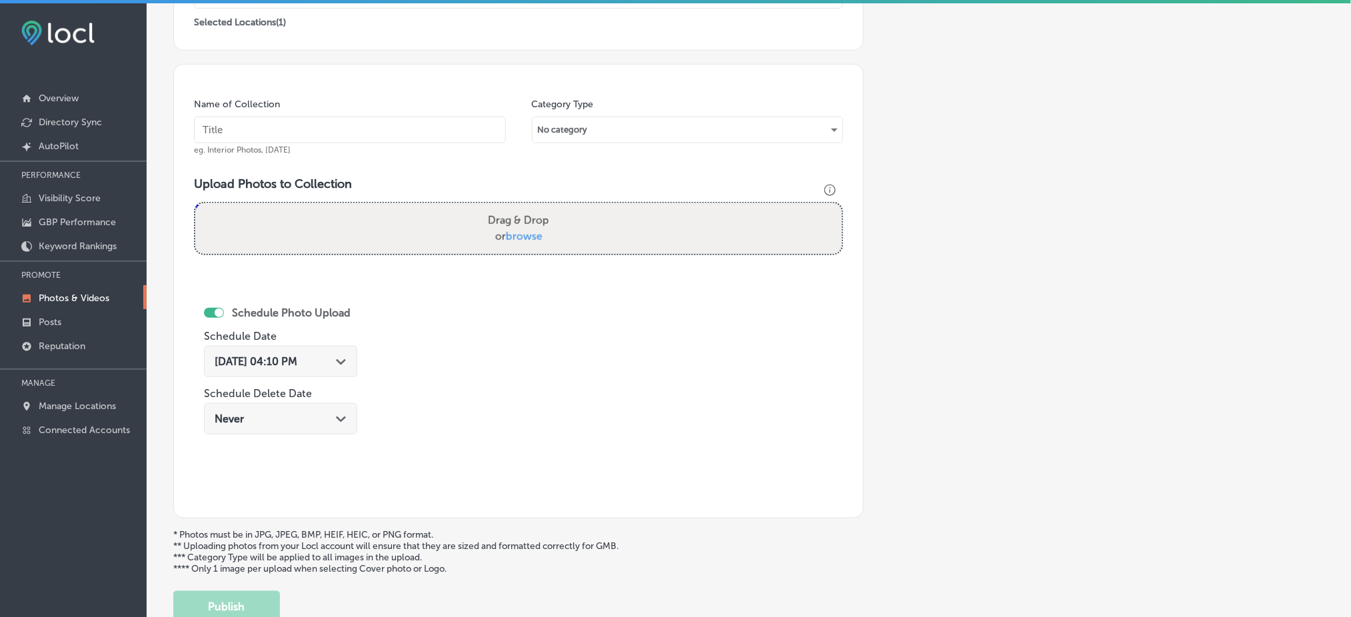
click at [368, 129] on input "text" at bounding box center [350, 130] width 312 height 27
paste input "MarAvisa-Wellness-&-Aesthetics"
type input "MarAvisa-Wellness-&-Aesthetics"
click at [427, 211] on div "Drag & Drop or browse" at bounding box center [518, 228] width 646 height 51
click at [195, 203] on input "Drag & Drop or browse" at bounding box center [518, 205] width 646 height 4
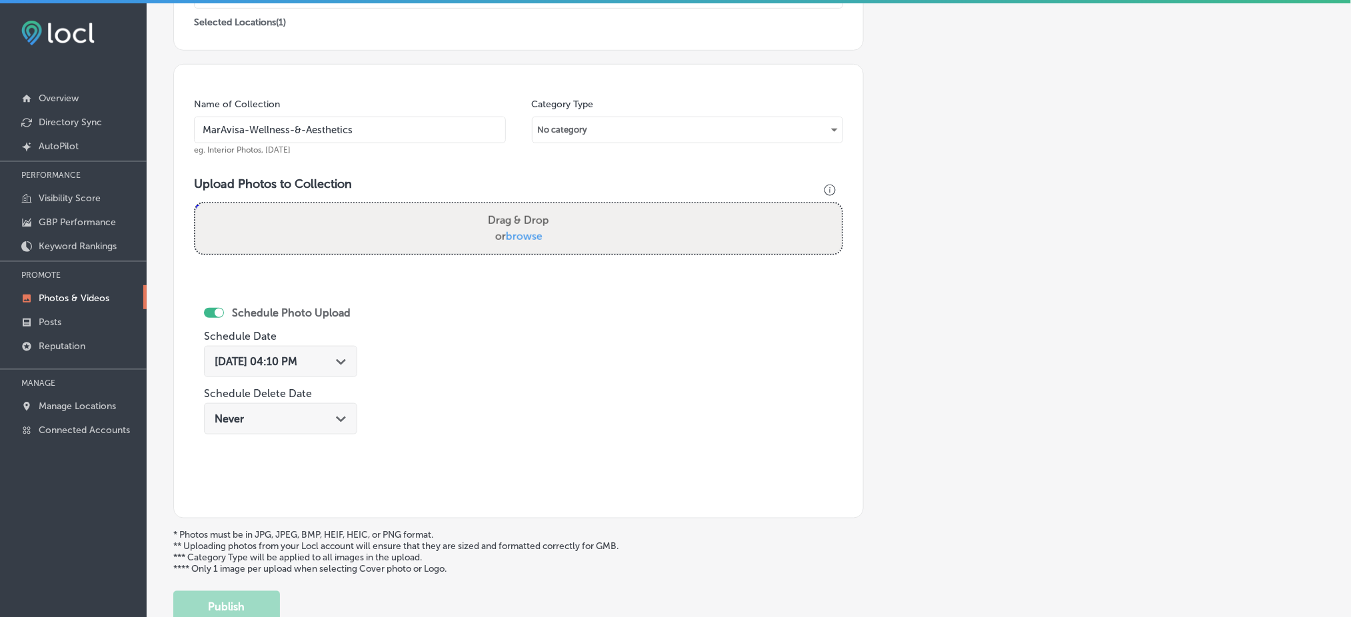
type input "C:\fakepath\MarAvisa Wellness (17).jpg"
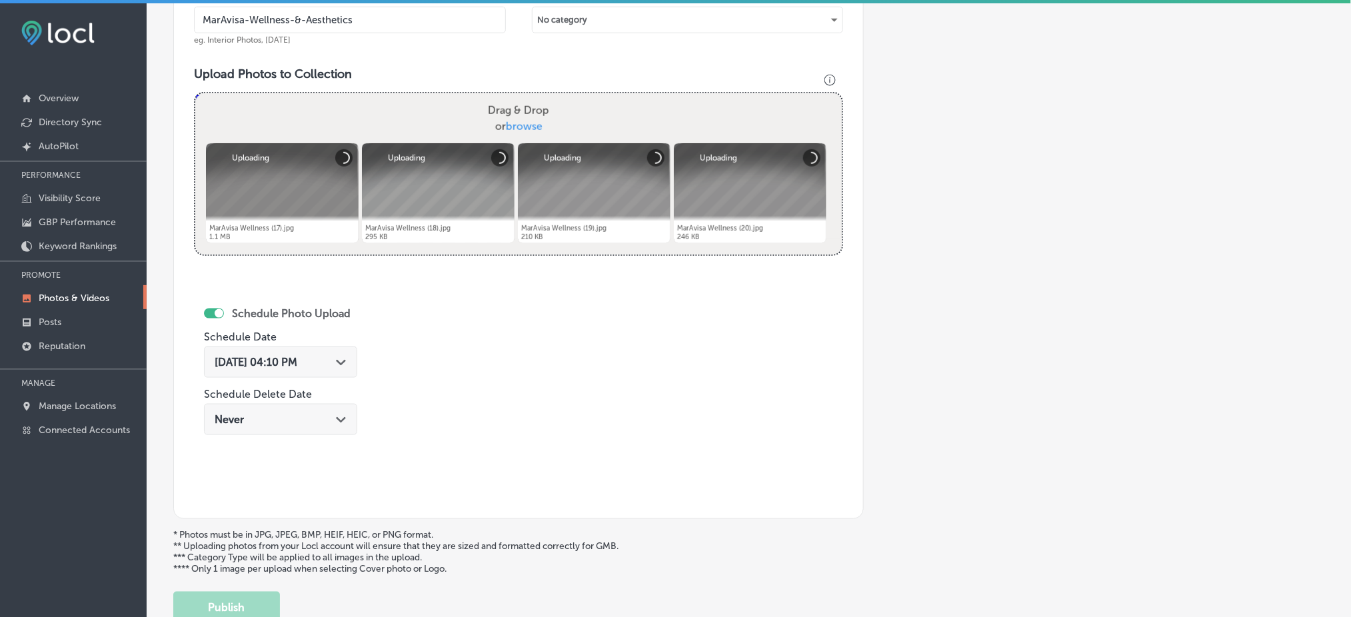
scroll to position [500, 0]
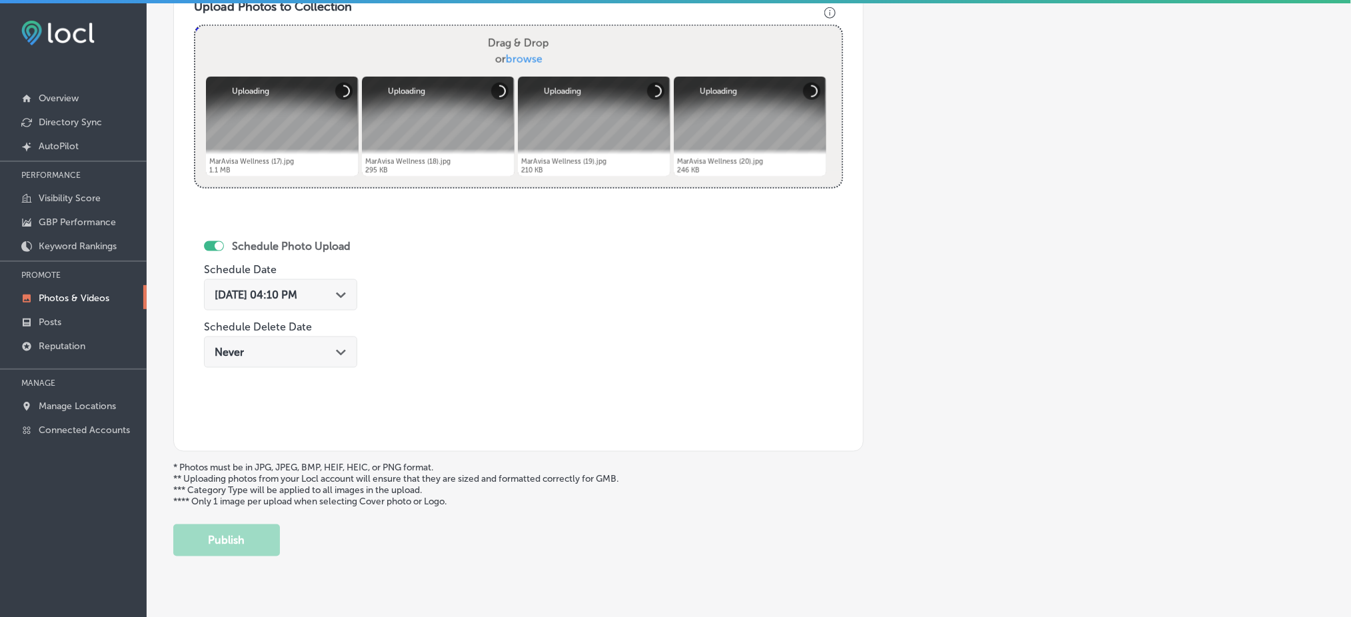
click at [300, 305] on div "[DATE] 04:10 PM Path Created with Sketch." at bounding box center [280, 294] width 153 height 31
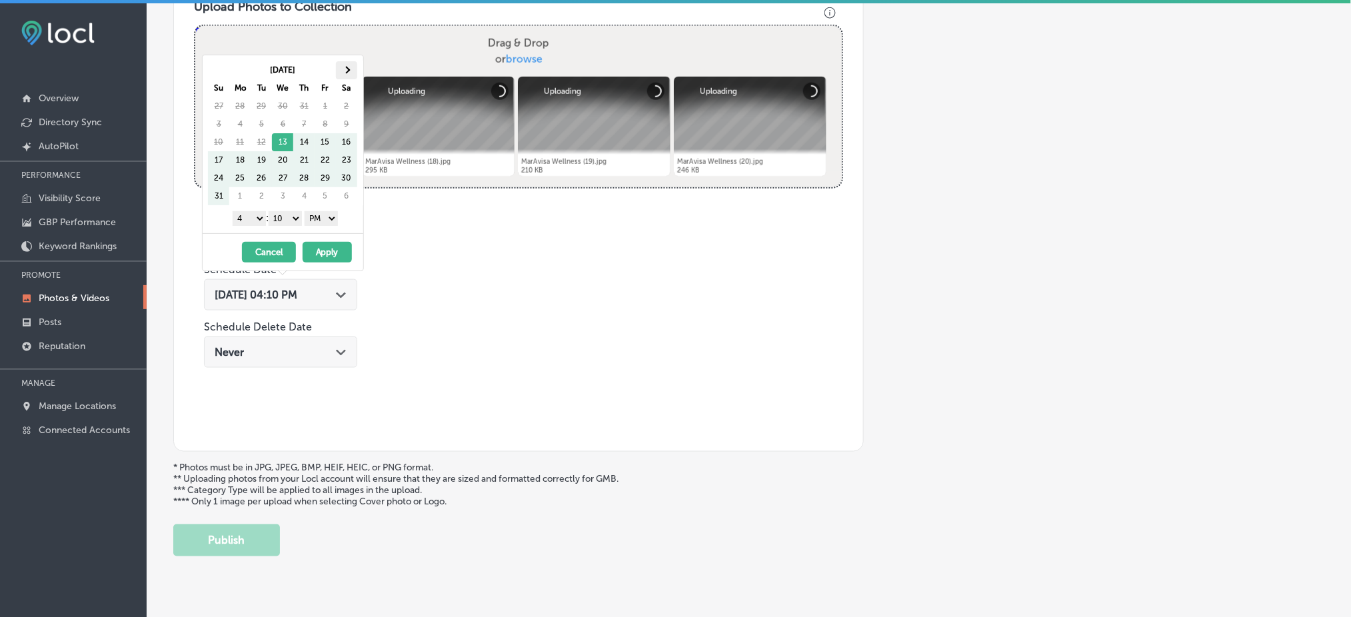
click at [337, 65] on th at bounding box center [346, 70] width 21 height 18
drag, startPoint x: 289, startPoint y: 218, endPoint x: 294, endPoint y: 223, distance: 7.1
click at [288, 218] on select "00 10 20 30 40 50" at bounding box center [285, 218] width 33 height 15
click at [307, 235] on div "[DATE] - [DATE] Cancel Apply" at bounding box center [283, 251] width 161 height 37
click at [247, 216] on select "1 2 3 4 5 6 7 8 9 10 11 12" at bounding box center [249, 218] width 33 height 15
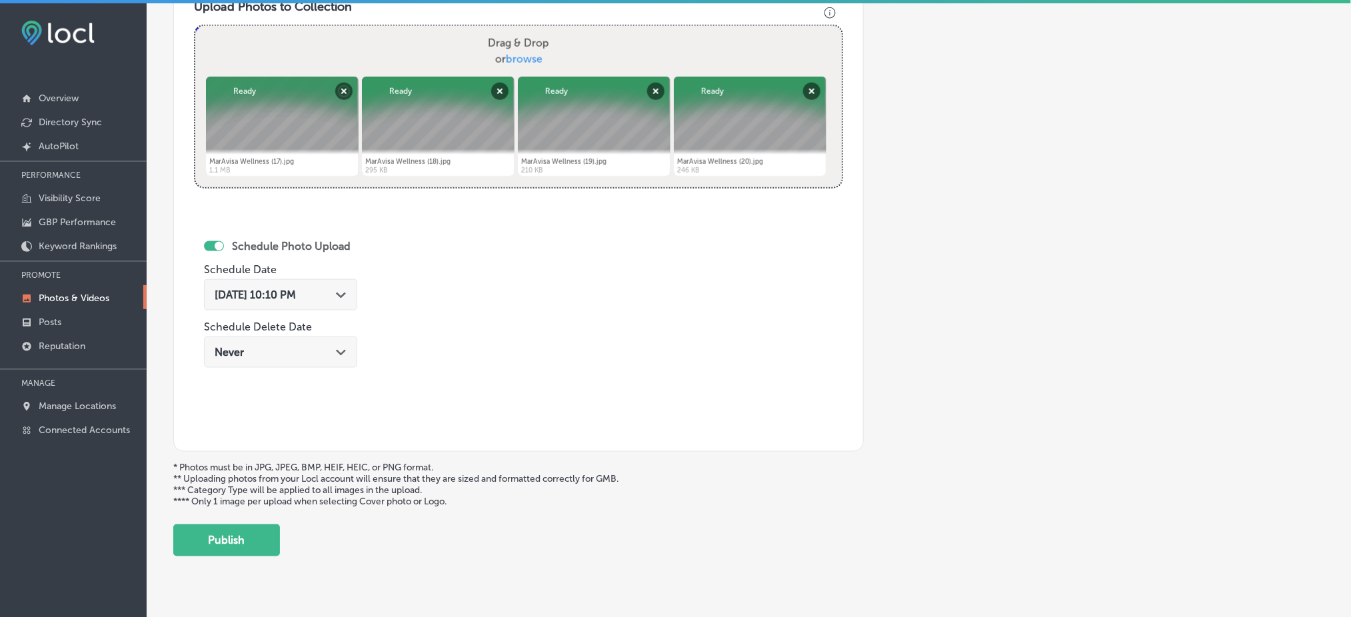
click at [253, 417] on div "Schedule Photo Upload Schedule Date [DATE] 10:10 PM Path Created with Sketch. S…" at bounding box center [356, 321] width 325 height 219
click at [261, 289] on span "[DATE] 10:10 PM" at bounding box center [255, 295] width 81 height 13
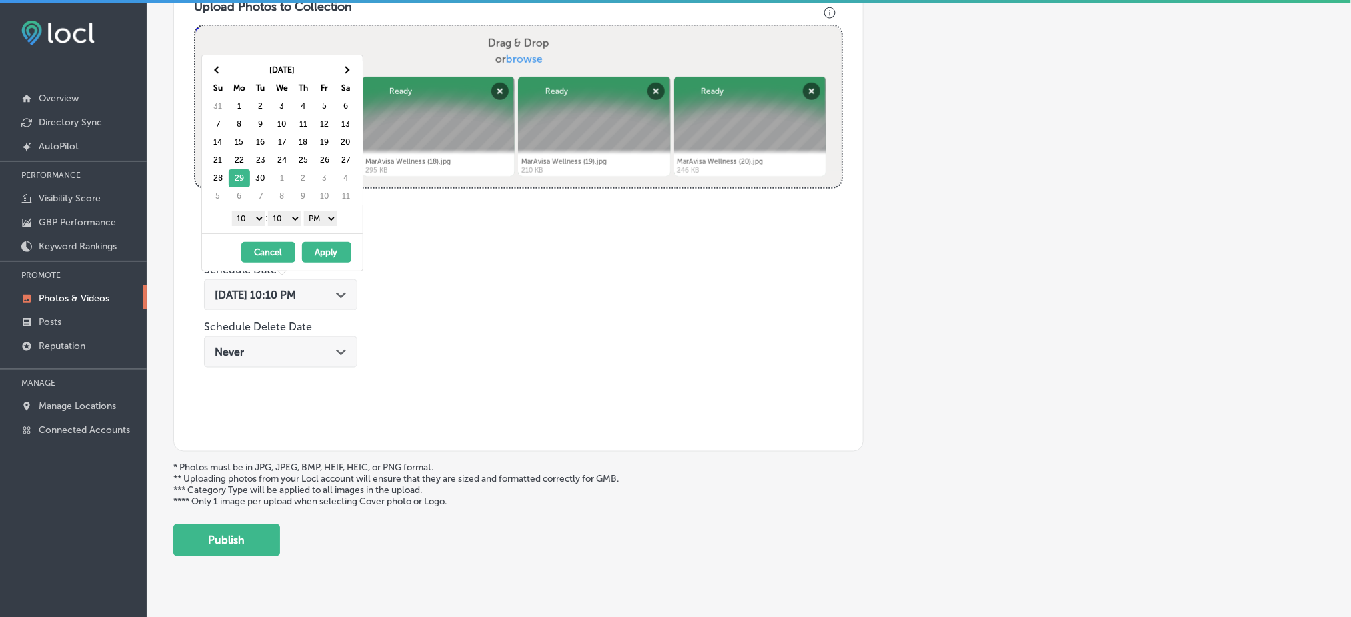
click at [253, 210] on div "1 2 3 4 5 6 7 8 9 10 11 12 : 00 10 20 30 40 50 AM PM" at bounding box center [284, 218] width 155 height 20
click at [251, 213] on select "1 2 3 4 5 6 7 8 9 10 11 12" at bounding box center [248, 218] width 33 height 15
click at [288, 218] on select "00 10 20 30 40 50" at bounding box center [284, 218] width 33 height 15
click at [335, 254] on button "Apply" at bounding box center [326, 252] width 49 height 21
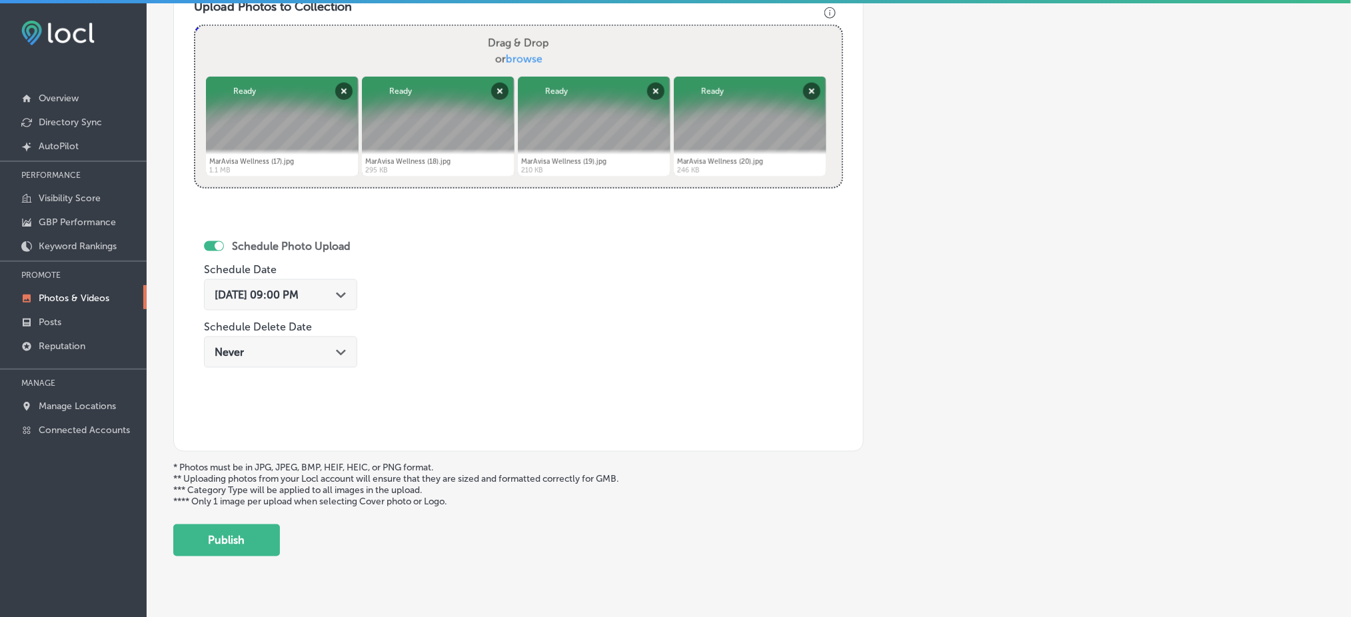
click at [238, 528] on button "Publish" at bounding box center [226, 540] width 107 height 32
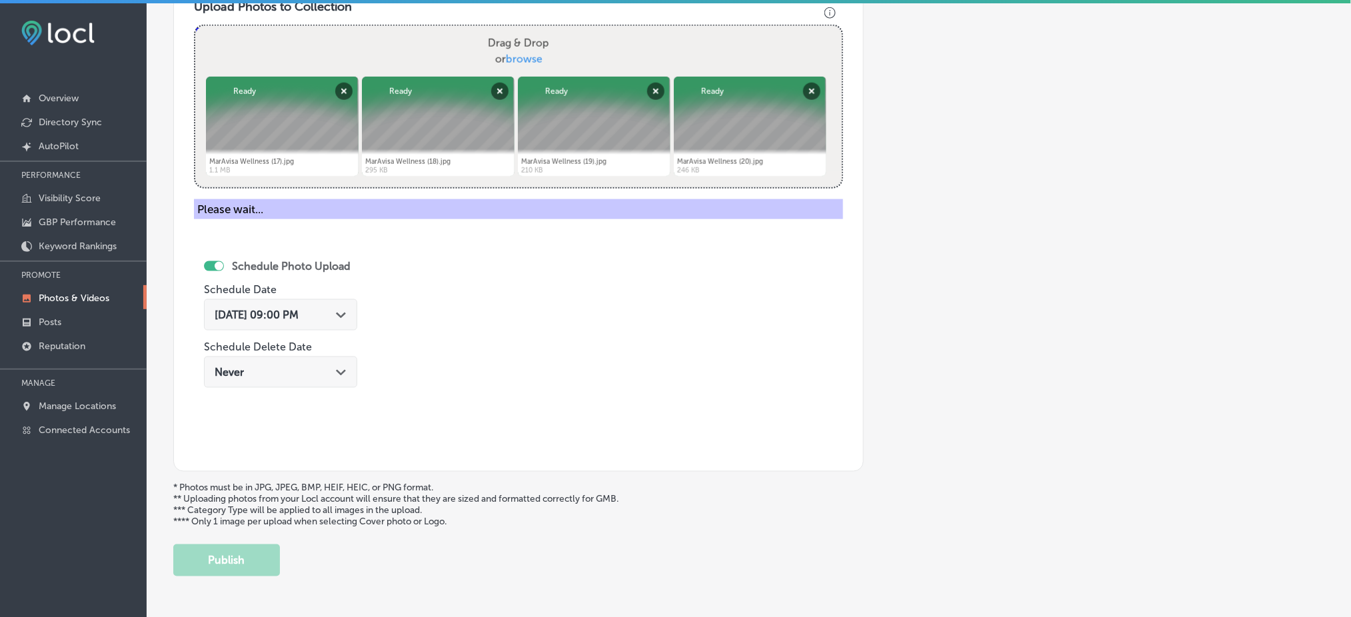
scroll to position [411, 0]
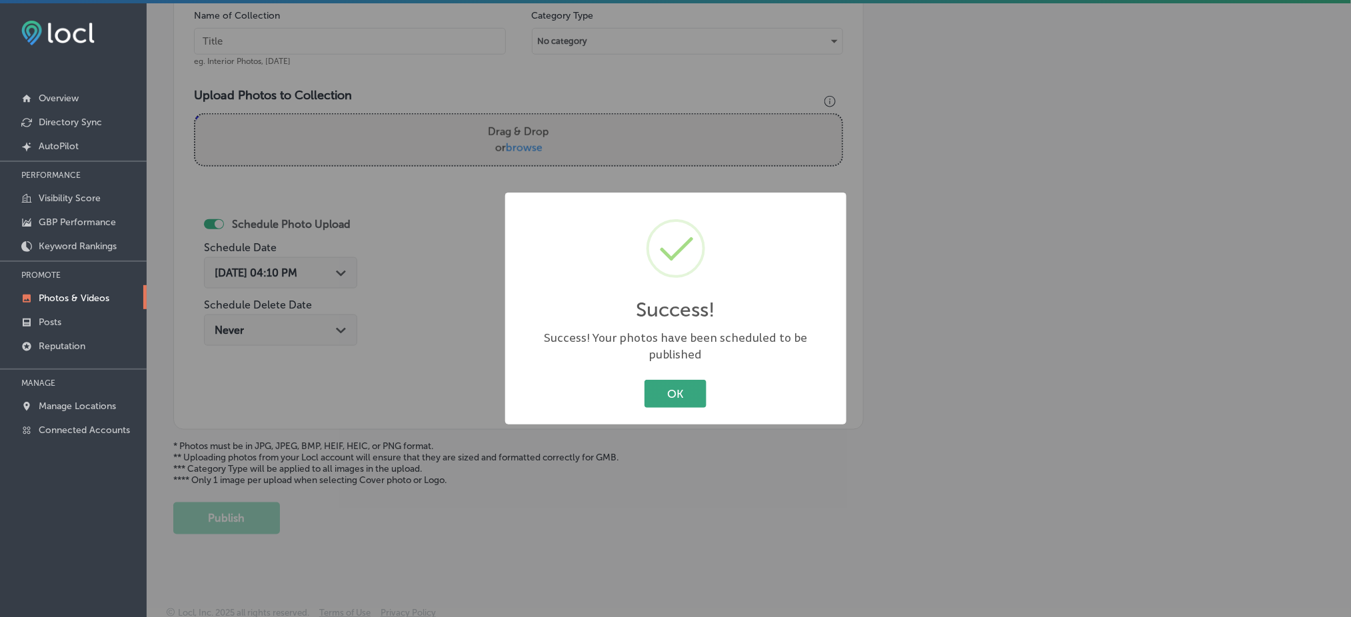
click at [687, 388] on button "OK" at bounding box center [675, 393] width 62 height 27
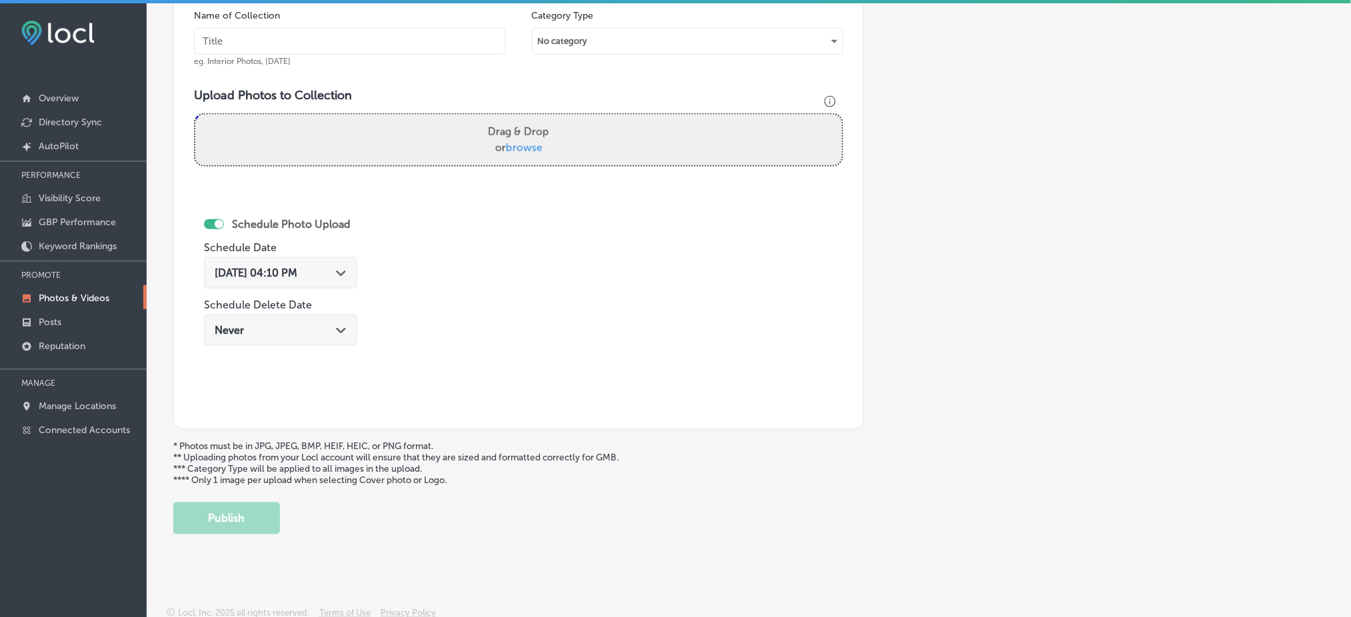
scroll to position [323, 0]
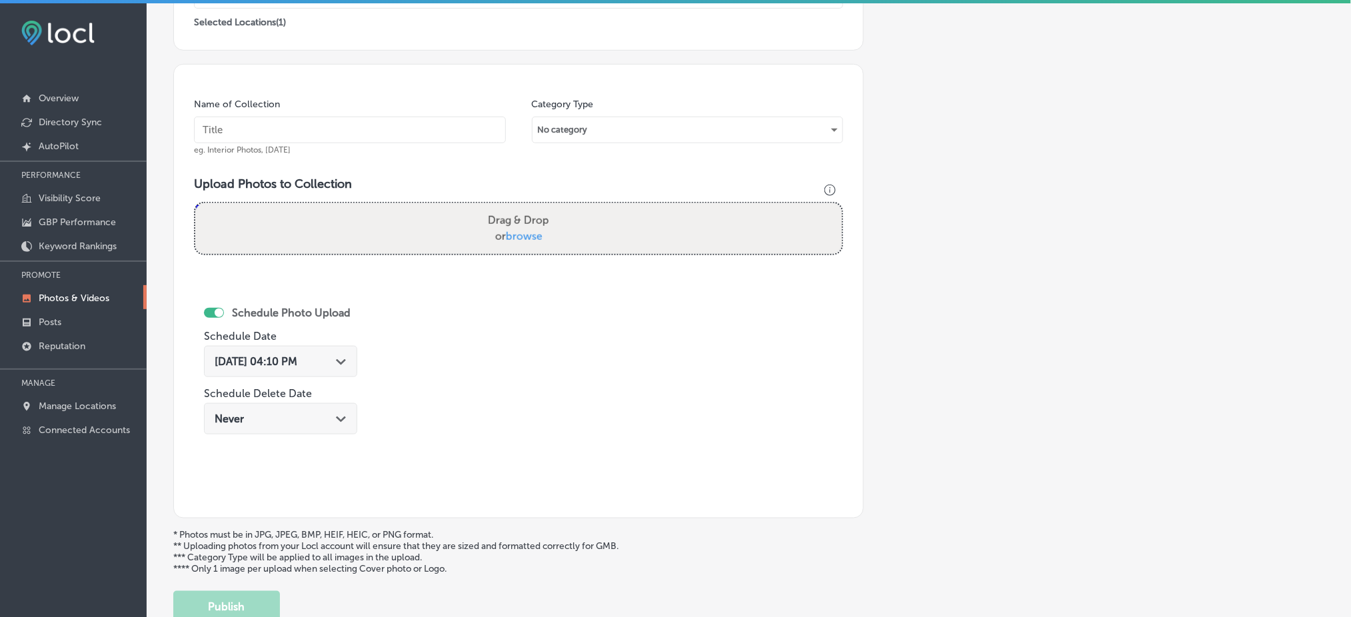
click at [429, 151] on div "Name of Collection eg. Interior Photos, [DATE]" at bounding box center [350, 126] width 312 height 57
click at [421, 132] on input "text" at bounding box center [350, 130] width 312 height 27
paste input "MarAvisa-Wellness-&-Aesthetics"
type input "MarAvisa-Wellness-&-Aesthetics"
click at [467, 248] on div "Drag & Drop or browse" at bounding box center [518, 228] width 646 height 51
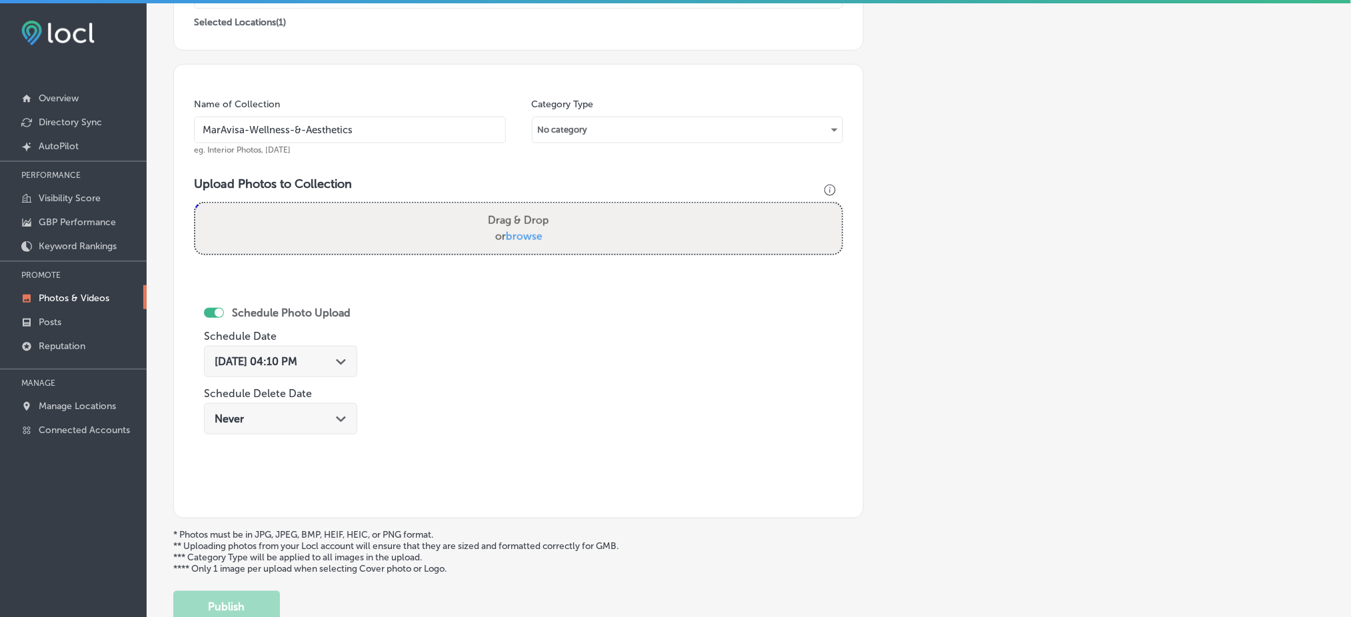
click at [195, 203] on input "Drag & Drop or browse" at bounding box center [518, 205] width 646 height 4
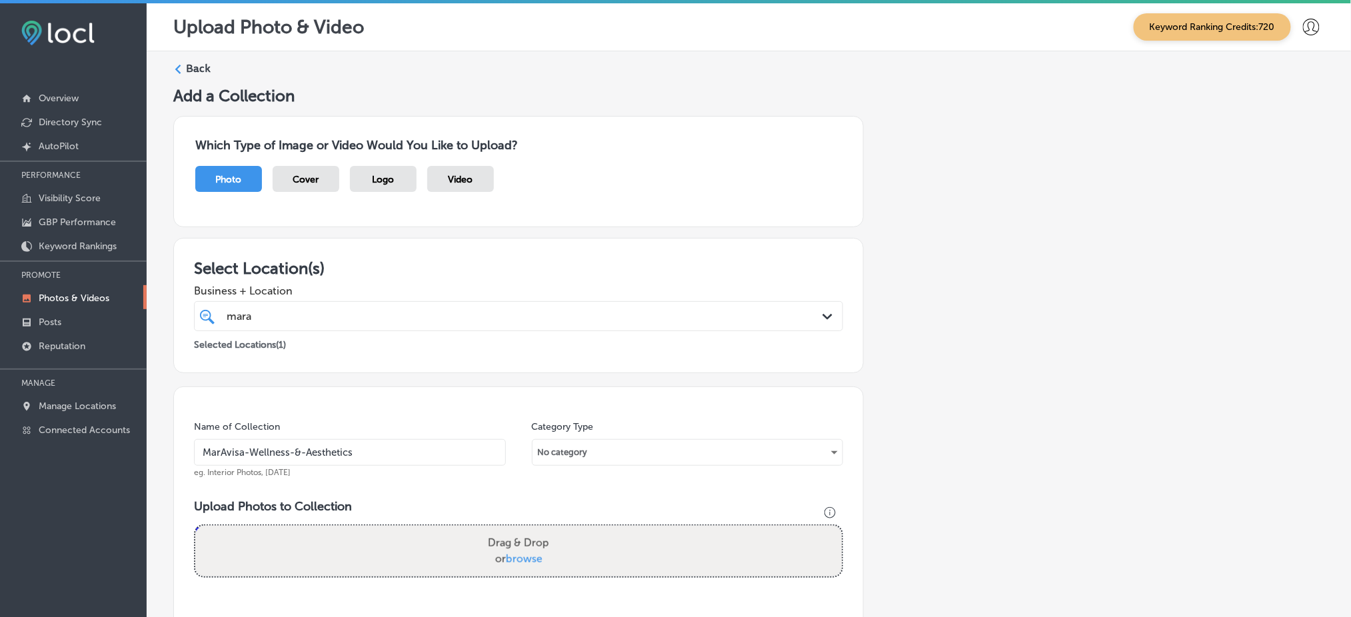
click at [191, 76] on div "Back" at bounding box center [748, 73] width 1151 height 25
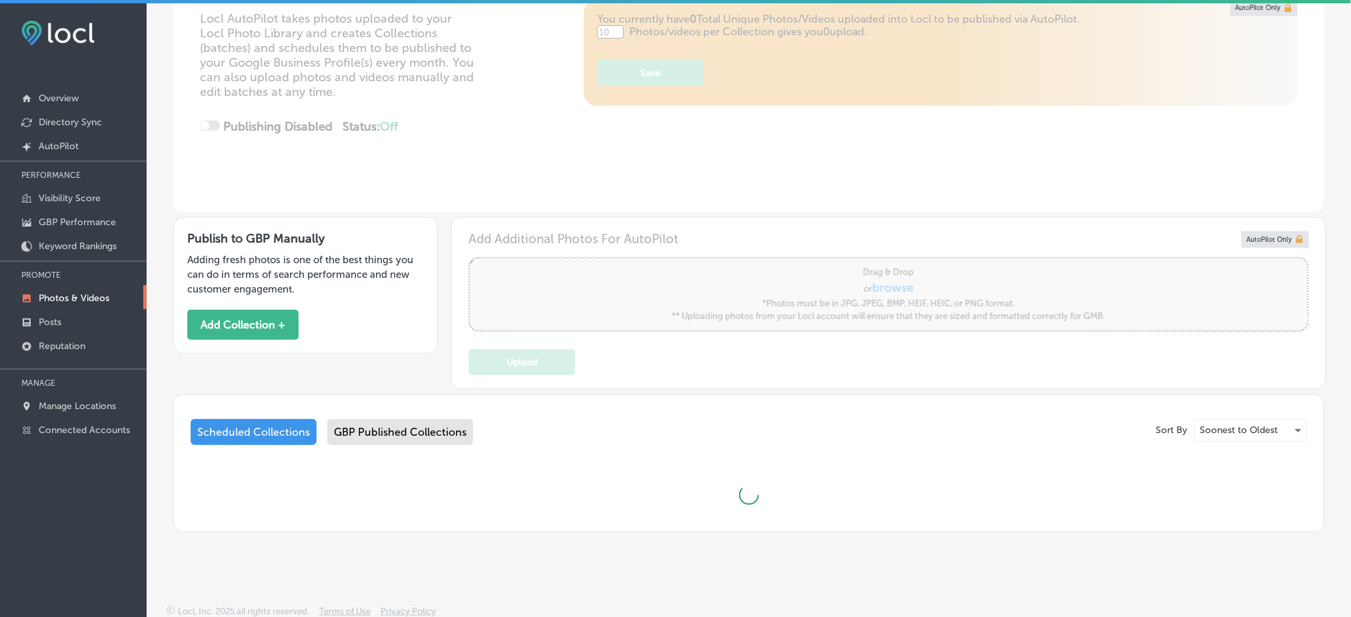
scroll to position [3, 0]
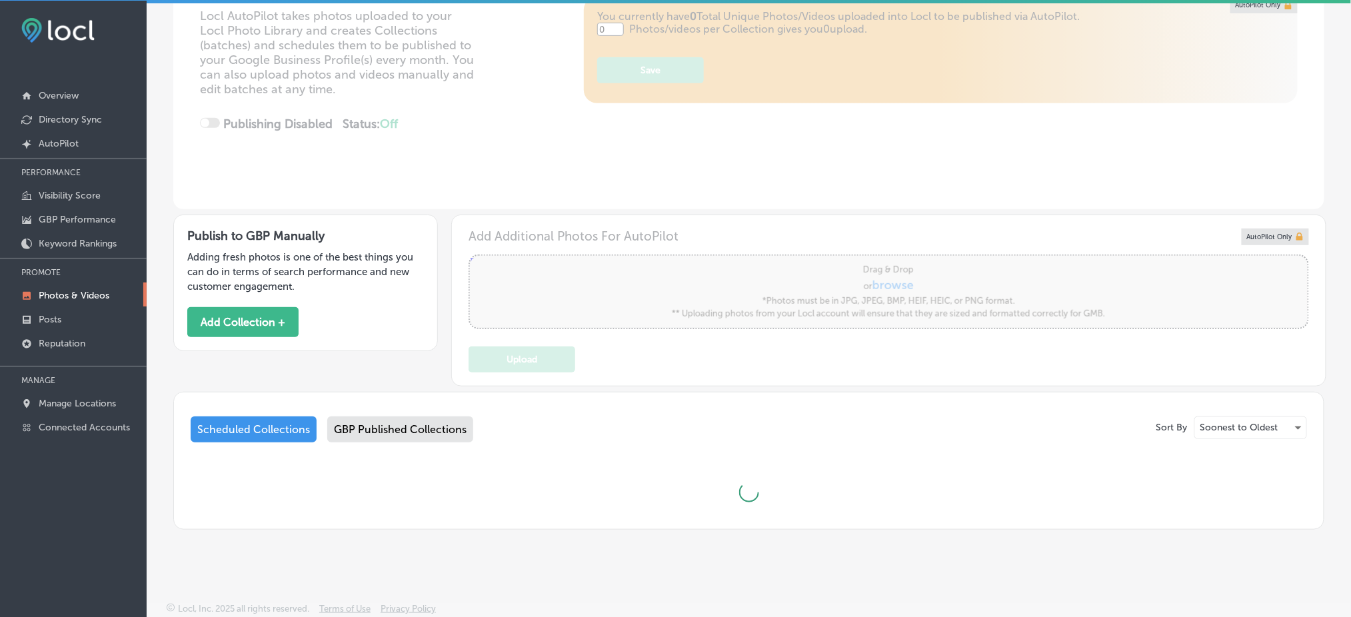
type input "5"
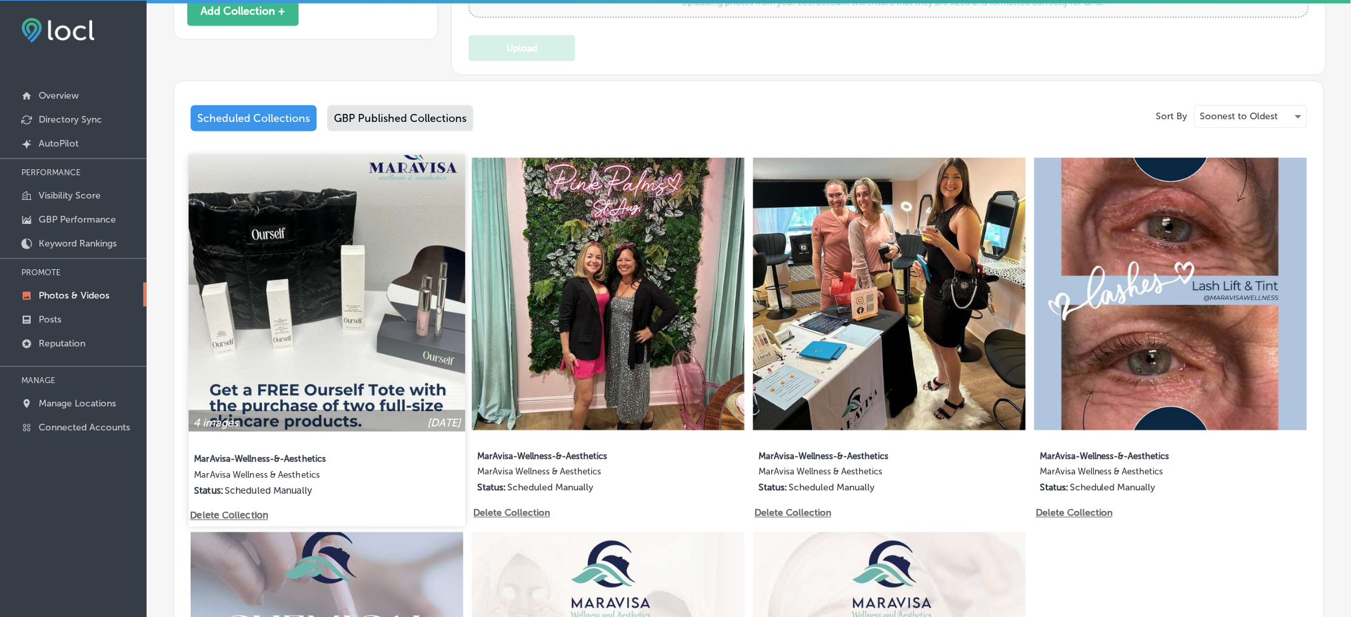
scroll to position [533, 0]
